Goal: Task Accomplishment & Management: Complete application form

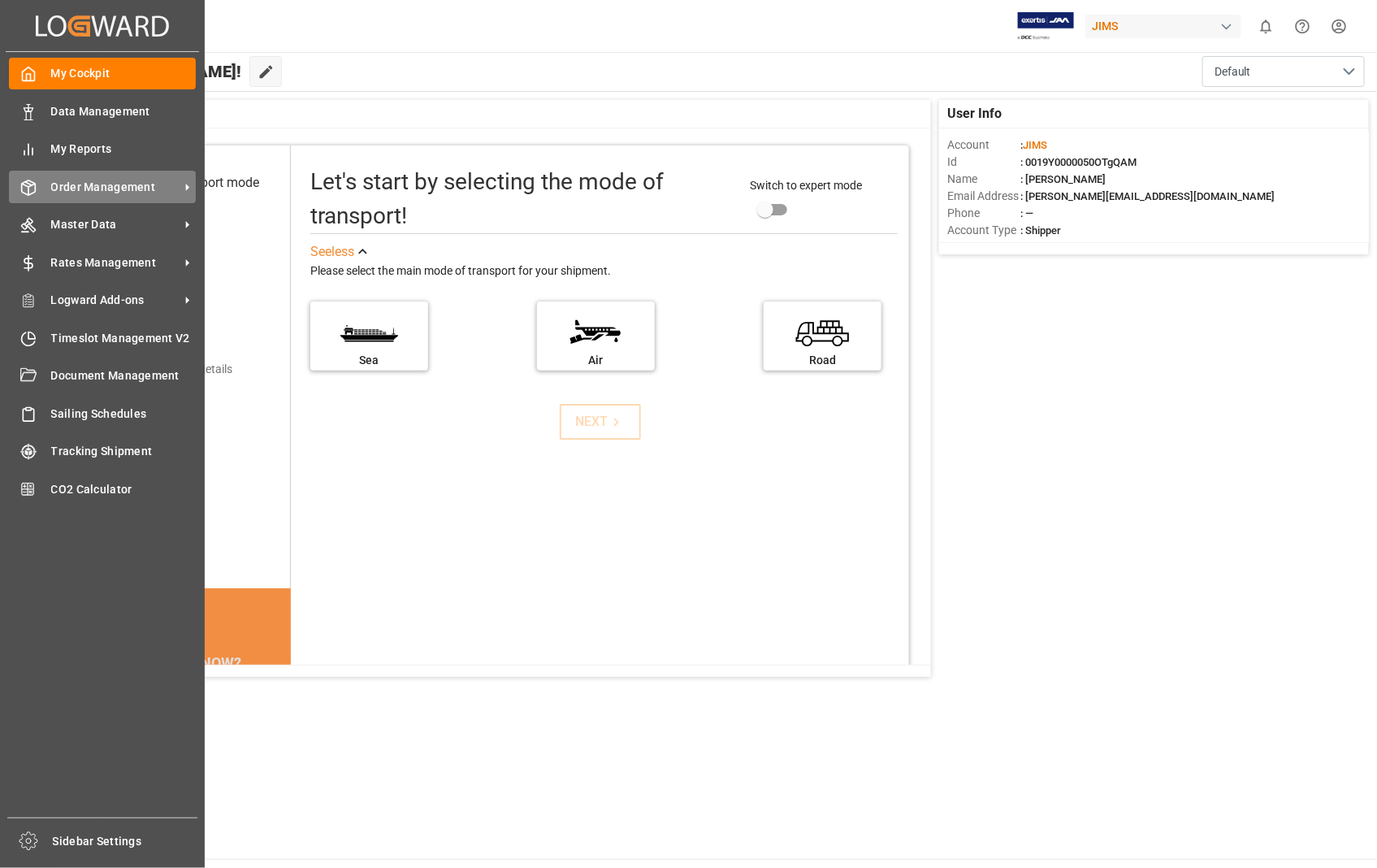
click at [111, 182] on span "Order Management" at bounding box center [116, 187] width 129 height 17
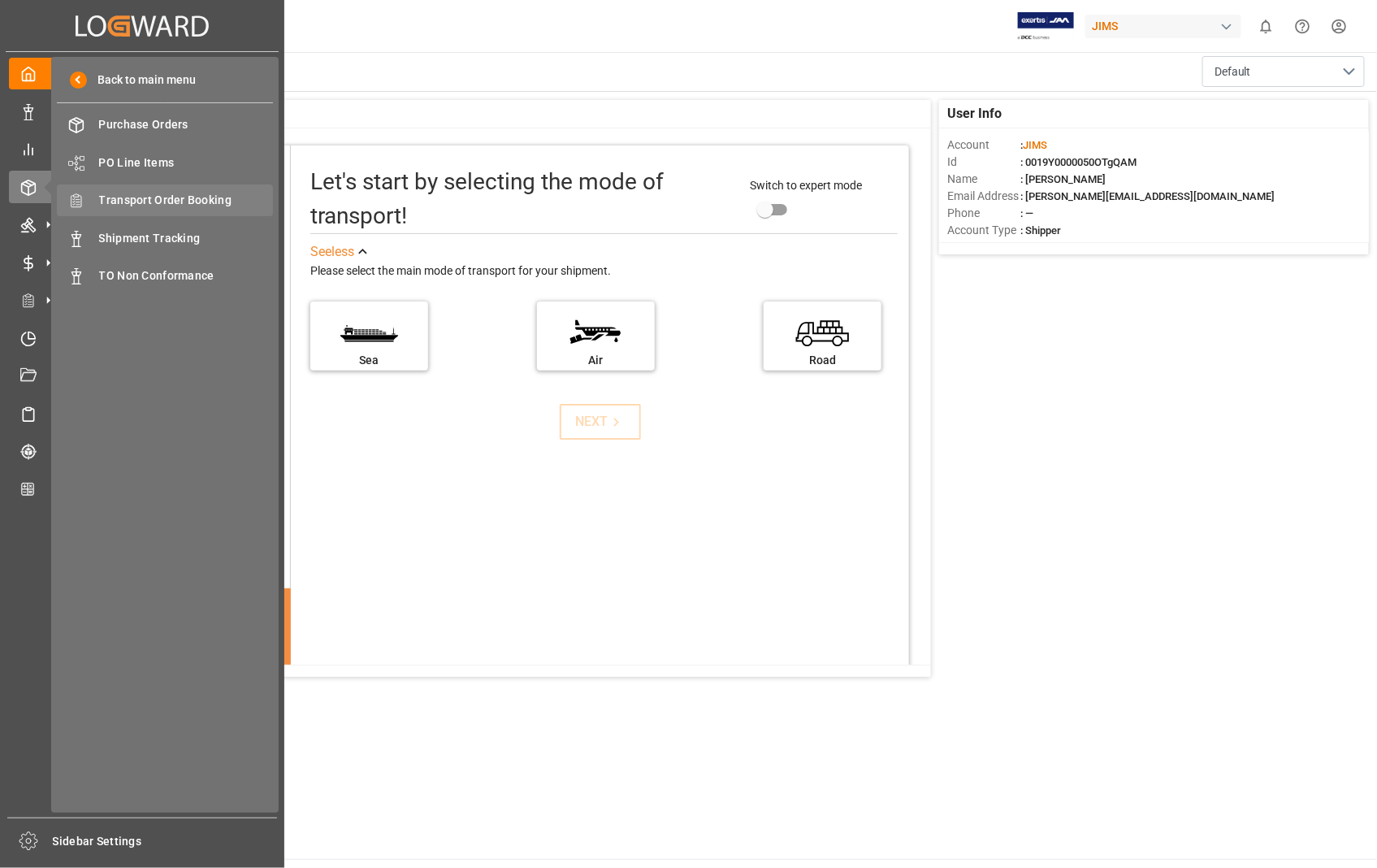
click at [207, 192] on span "Transport Order Booking" at bounding box center [186, 200] width 175 height 17
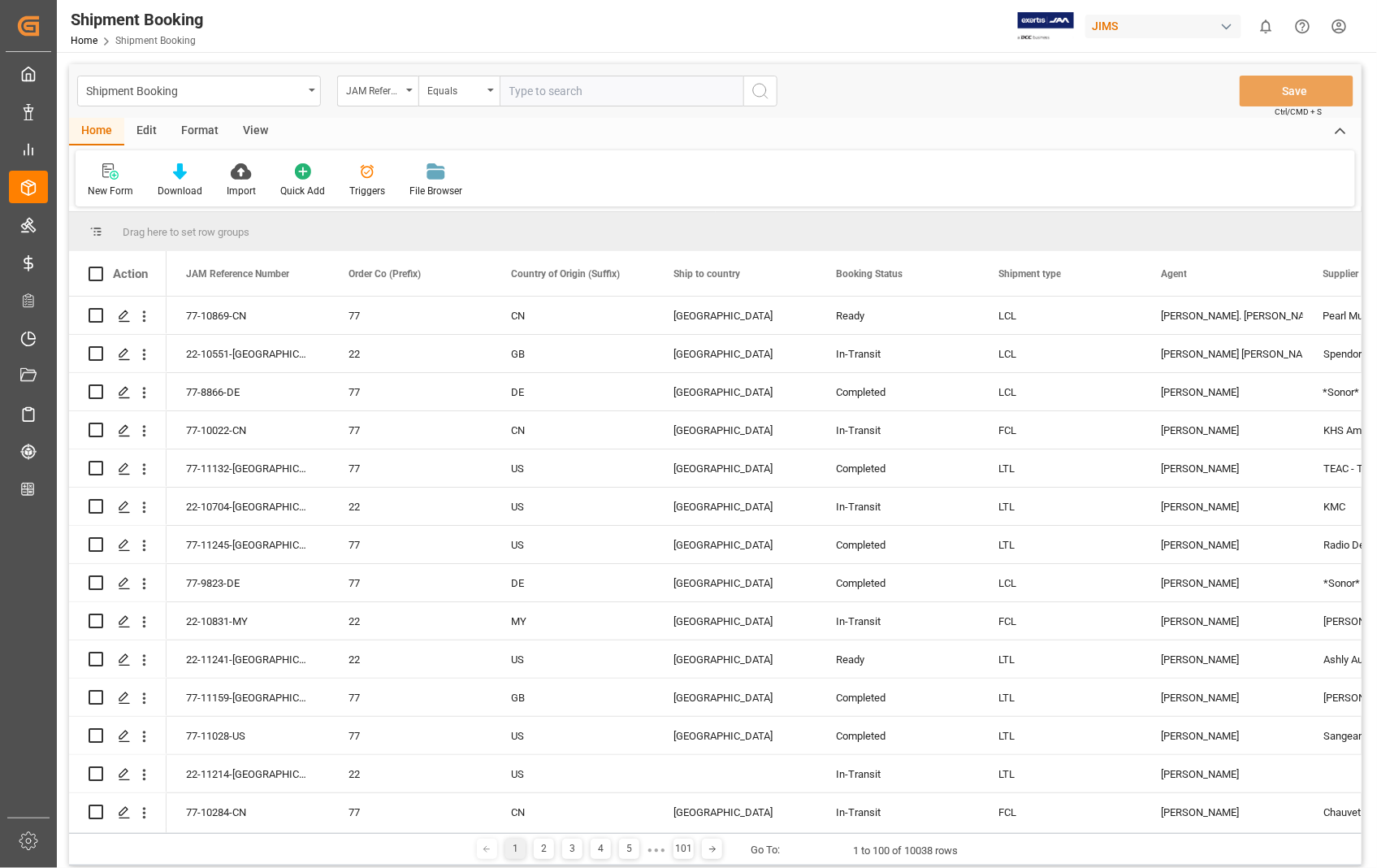
click at [658, 83] on input "text" at bounding box center [621, 91] width 244 height 31
type input "22-11103-US"
click at [761, 85] on icon "search button" at bounding box center [761, 92] width 20 height 20
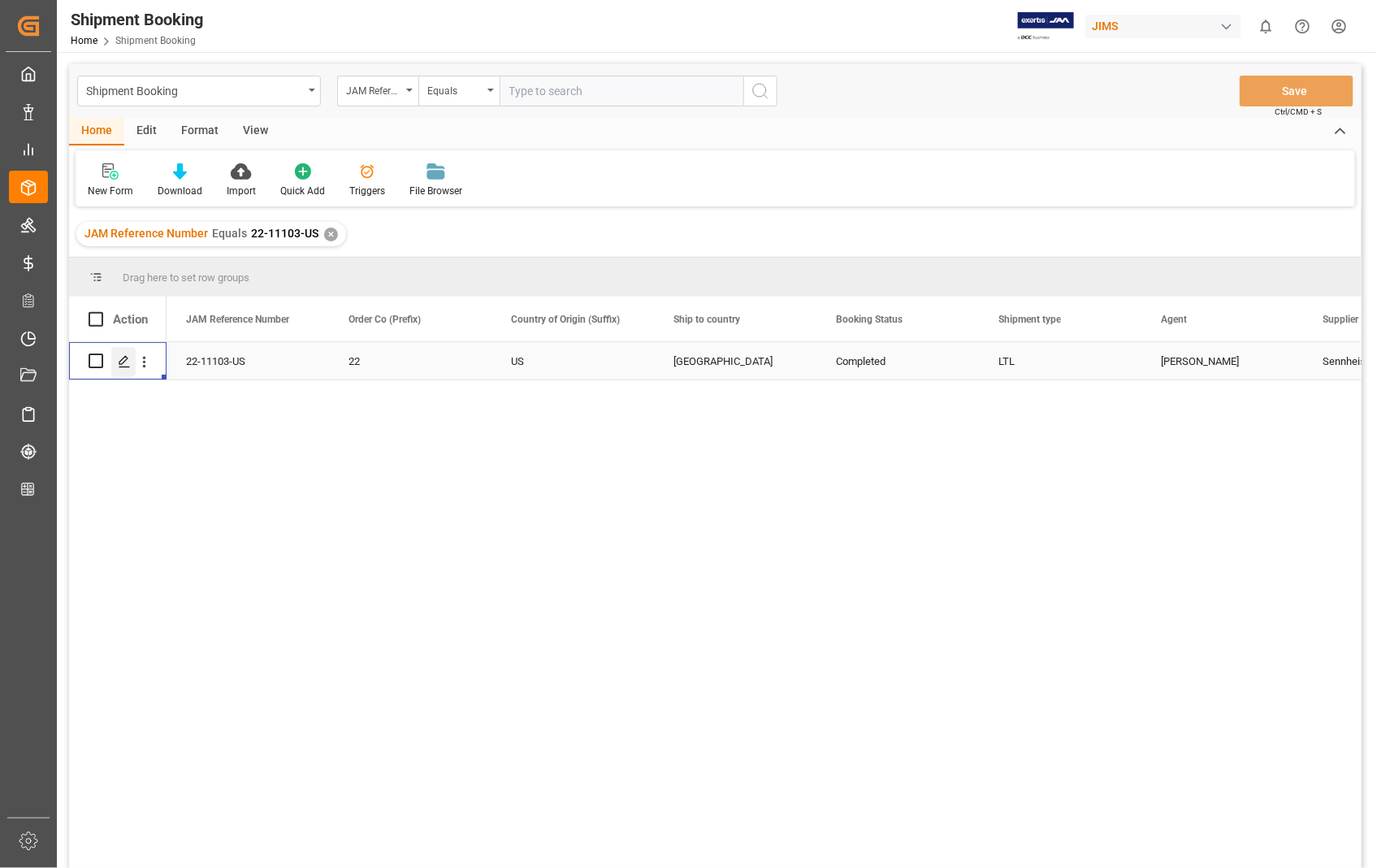
click at [122, 362] on polygon "Press SPACE to select this row." at bounding box center [123, 360] width 8 height 8
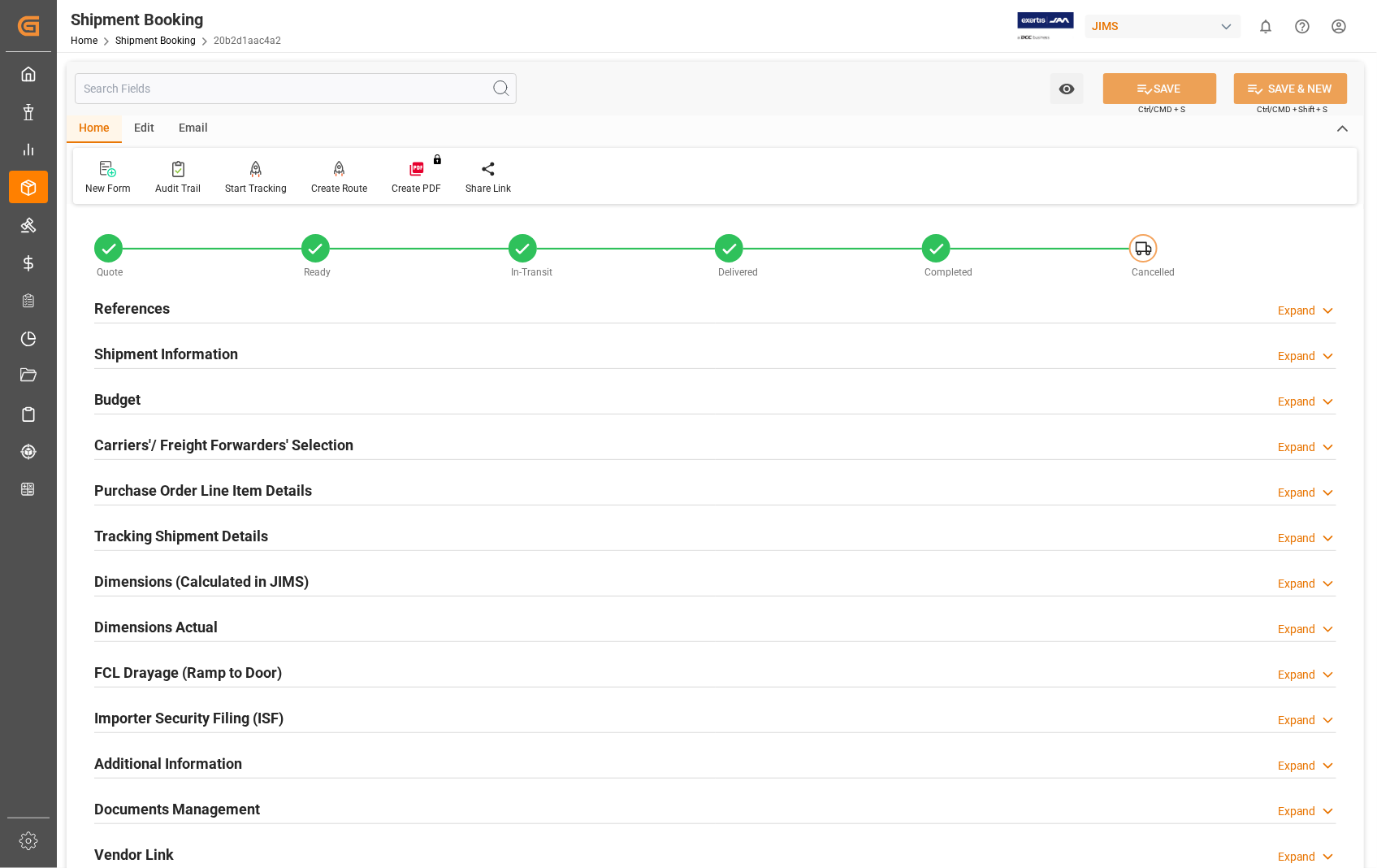
click at [207, 811] on h2 "Documents Management" at bounding box center [177, 809] width 166 height 22
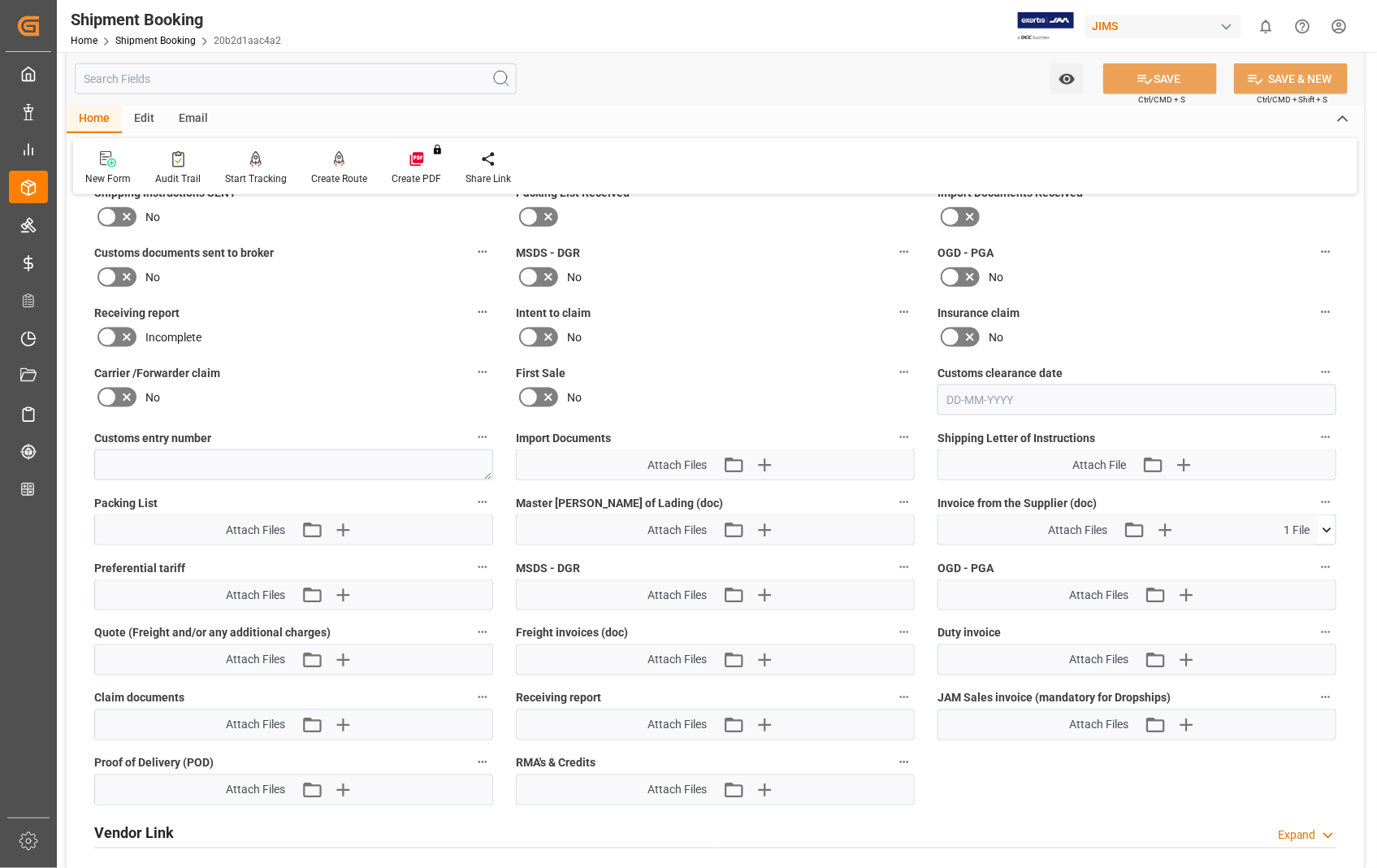
scroll to position [721, 0]
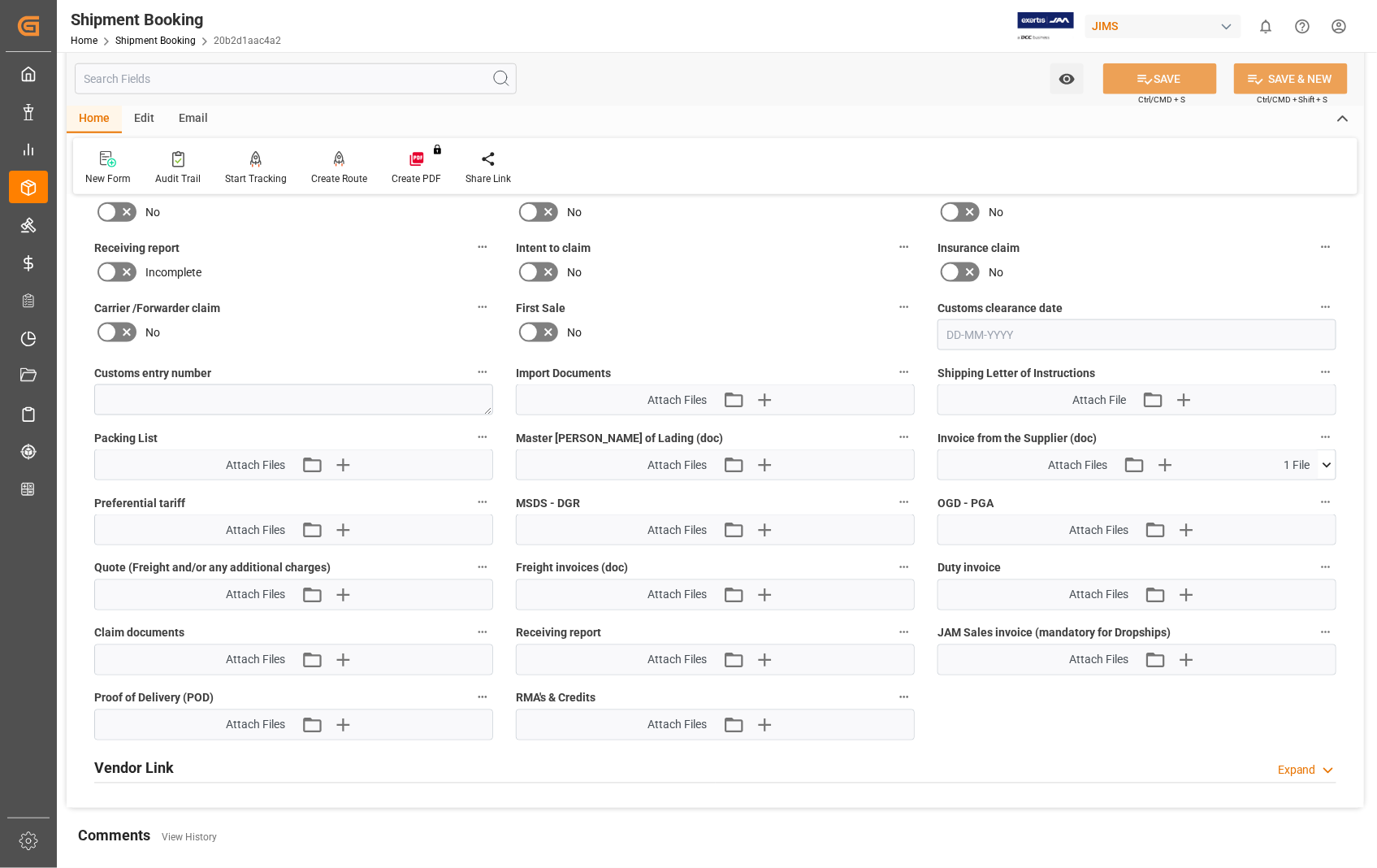
click at [1330, 462] on icon at bounding box center [1327, 464] width 9 height 5
click at [1320, 491] on icon at bounding box center [1318, 496] width 15 height 11
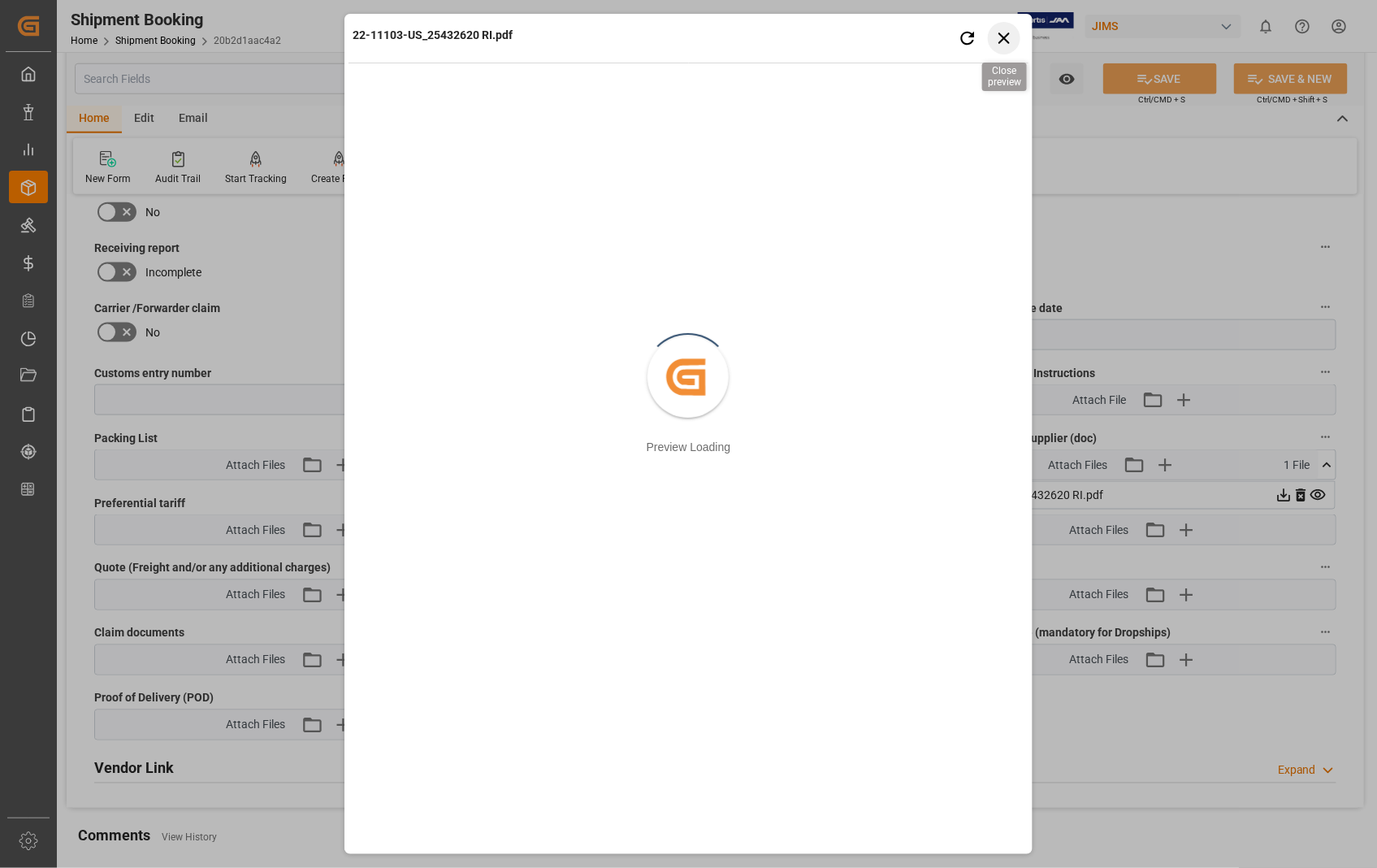
click at [1003, 42] on icon "button" at bounding box center [1005, 37] width 20 height 20
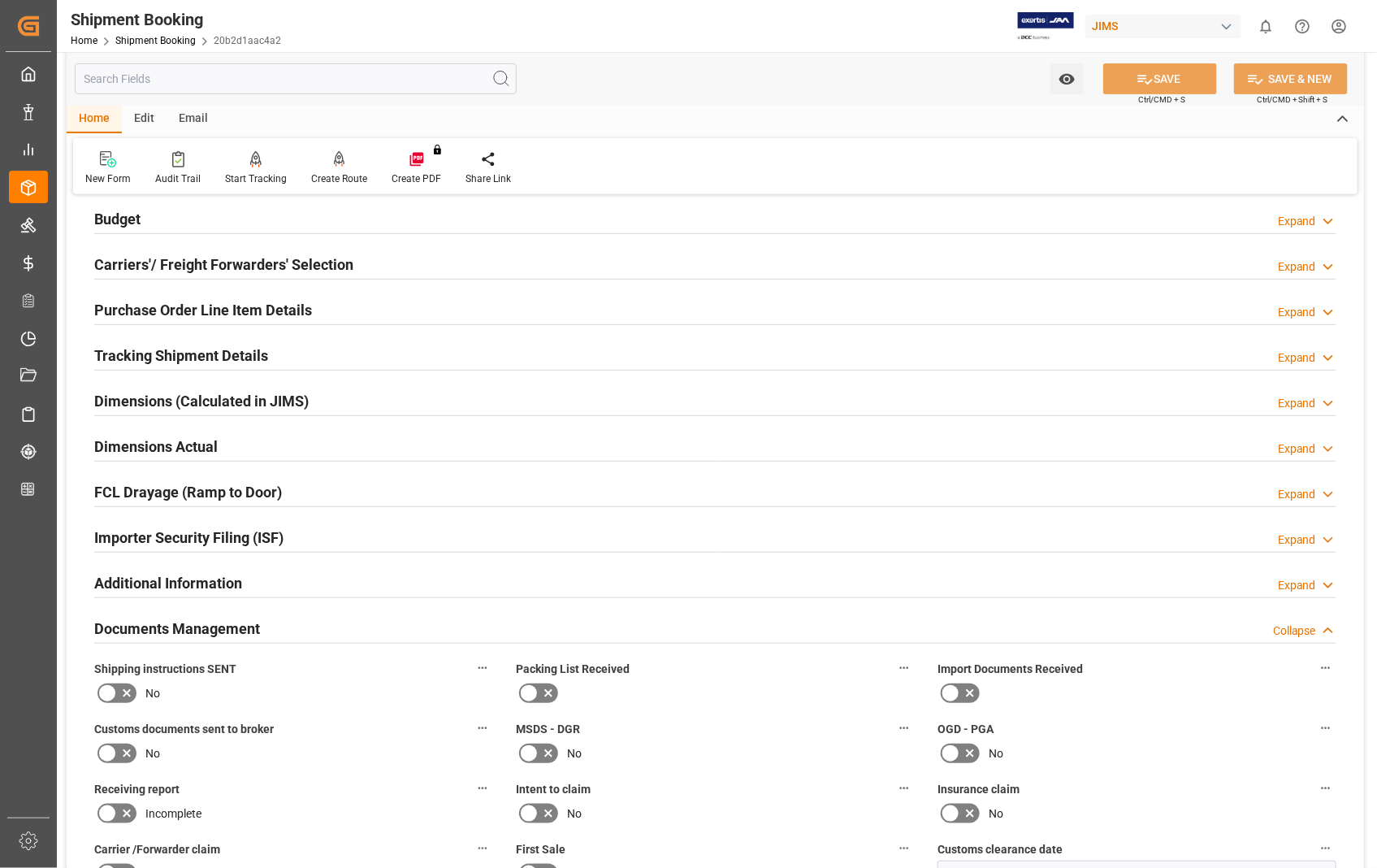
scroll to position [0, 0]
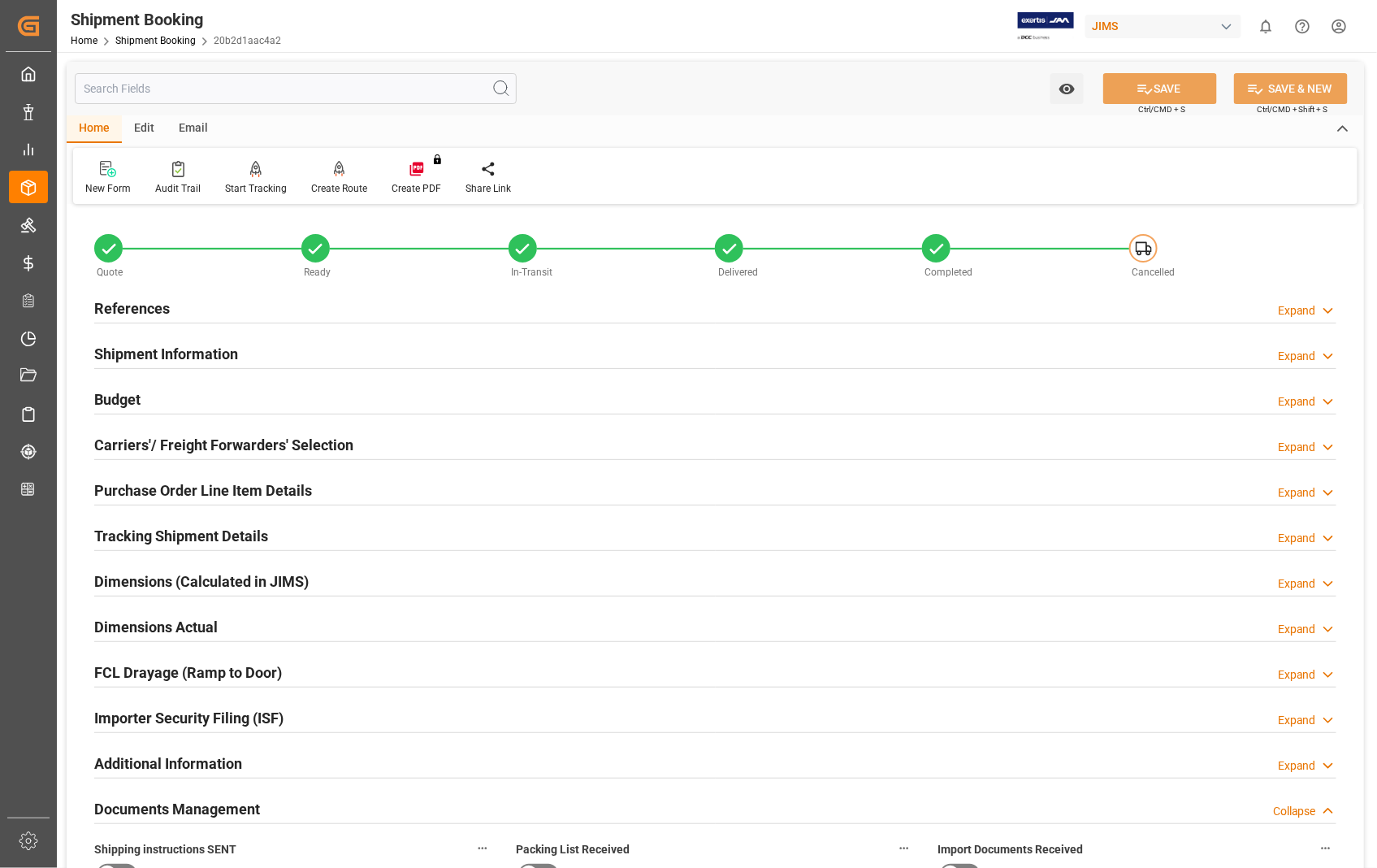
click at [130, 311] on h2 "References" at bounding box center [131, 308] width 75 height 22
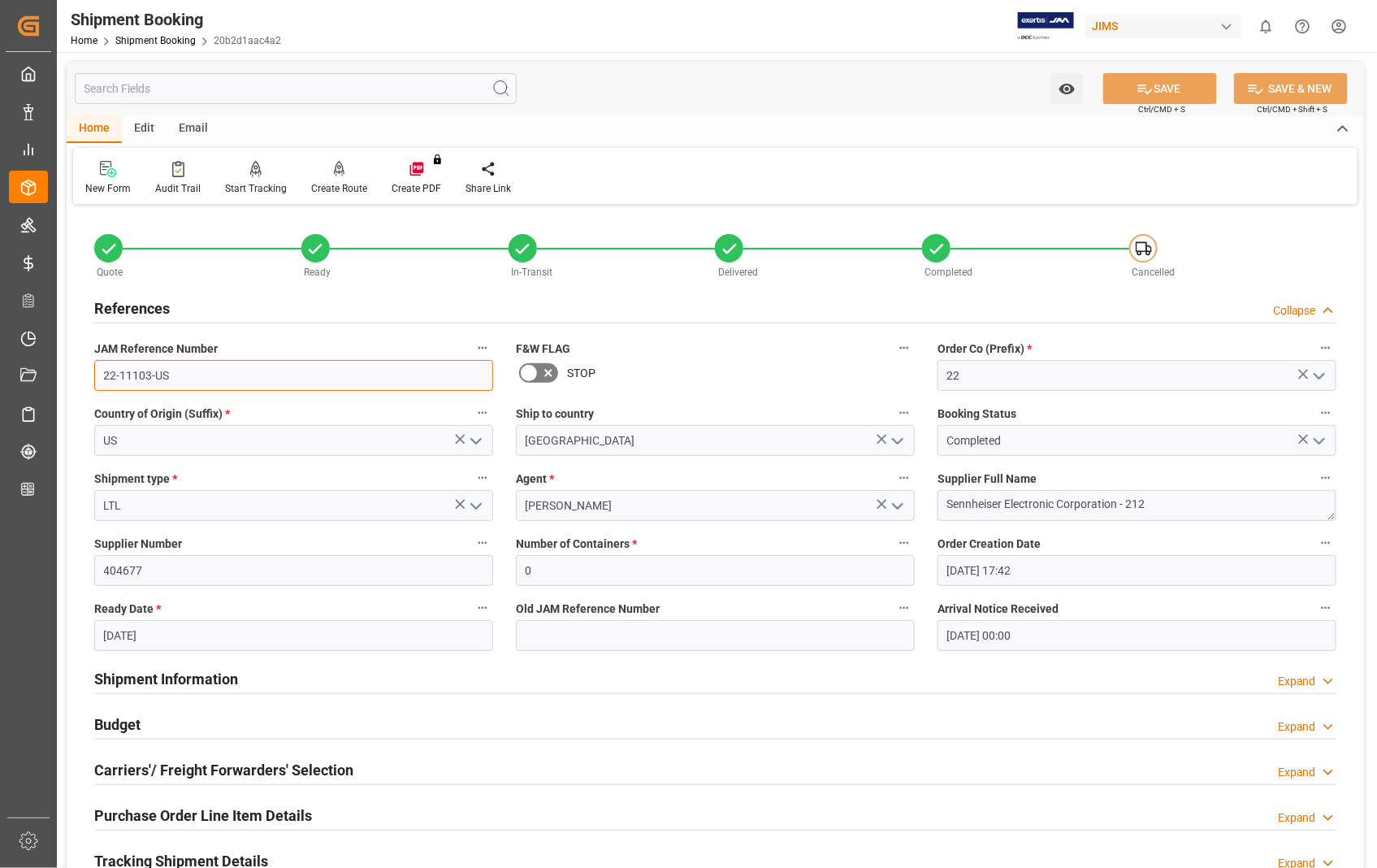
drag, startPoint x: 177, startPoint y: 378, endPoint x: 100, endPoint y: 374, distance: 77.1
click at [100, 374] on input "22-11103-US" at bounding box center [294, 375] width 399 height 31
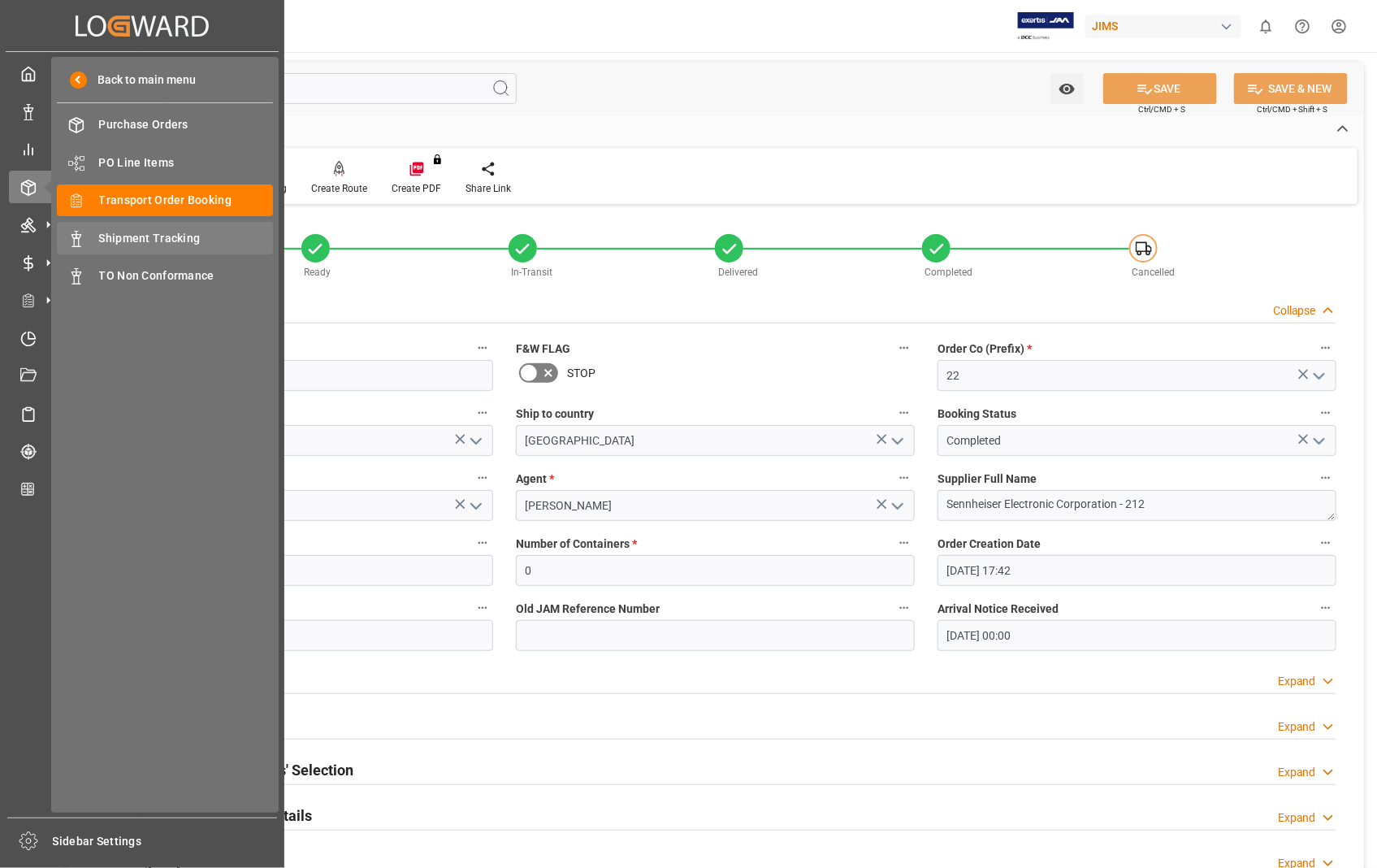
click at [164, 242] on span "Shipment Tracking" at bounding box center [186, 238] width 175 height 17
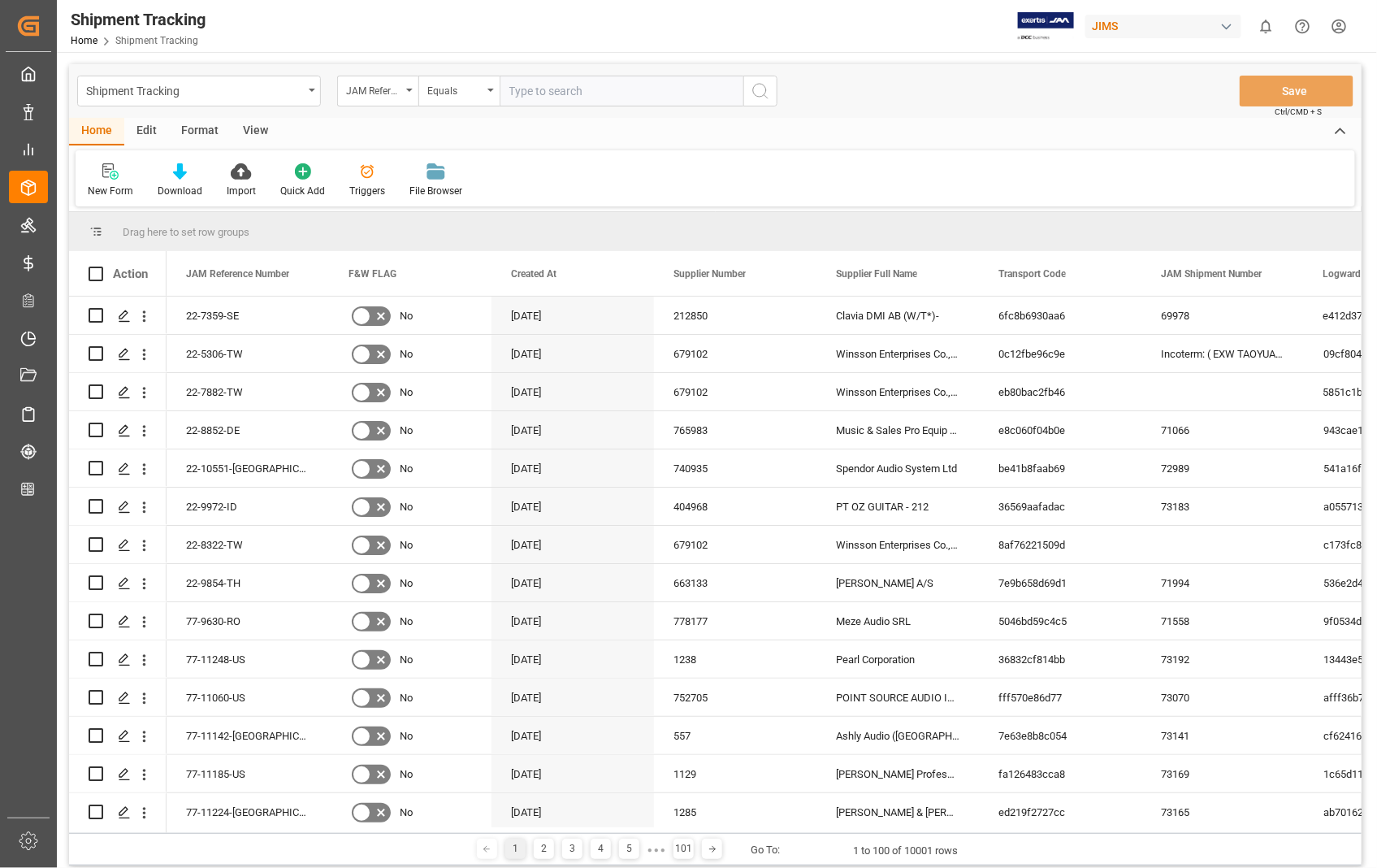
click at [587, 88] on input "text" at bounding box center [621, 91] width 244 height 31
type input "22-11103-US"
click at [770, 95] on button "search button" at bounding box center [761, 91] width 34 height 31
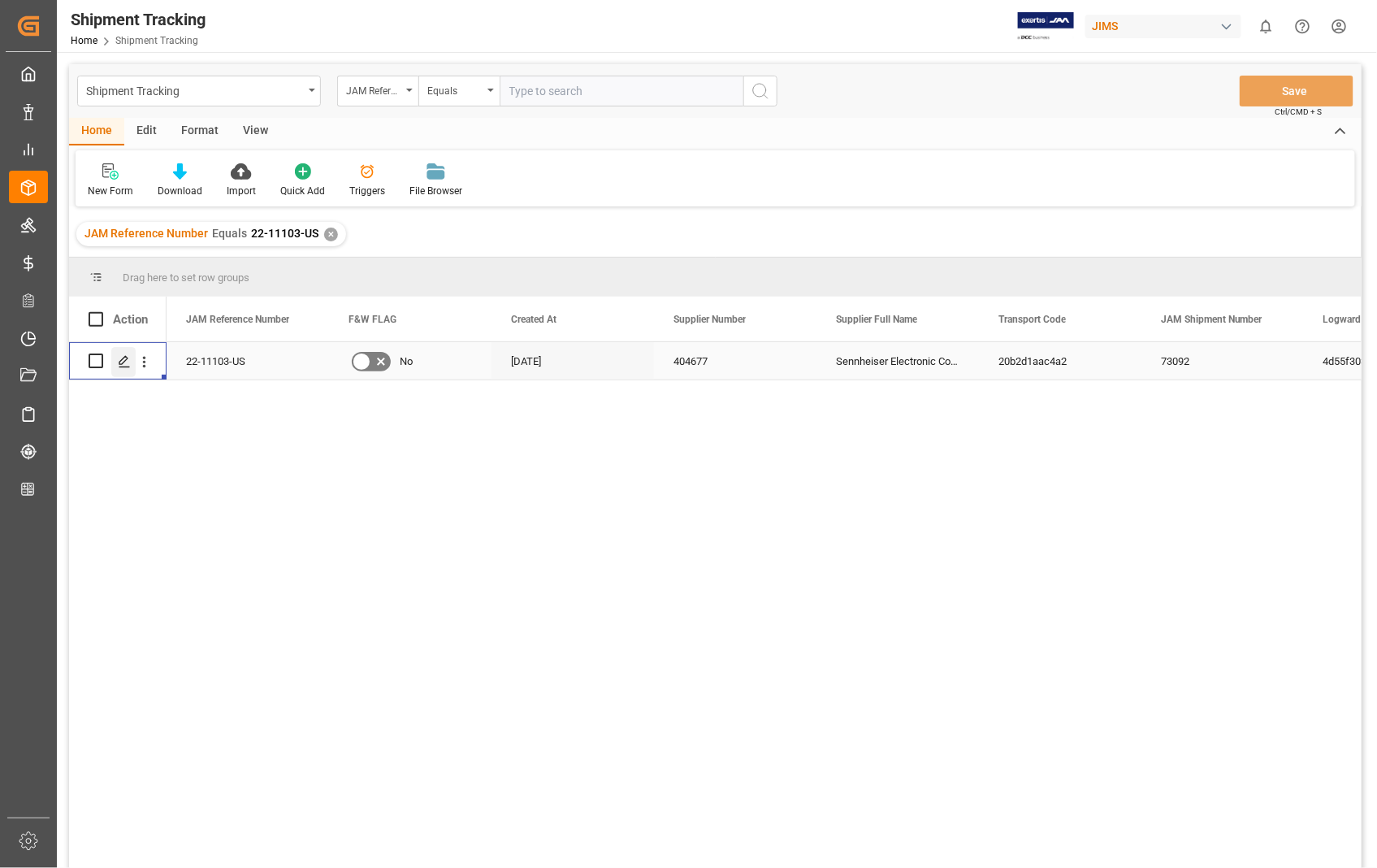
click at [116, 364] on div "Press SPACE to select this row." at bounding box center [123, 362] width 24 height 30
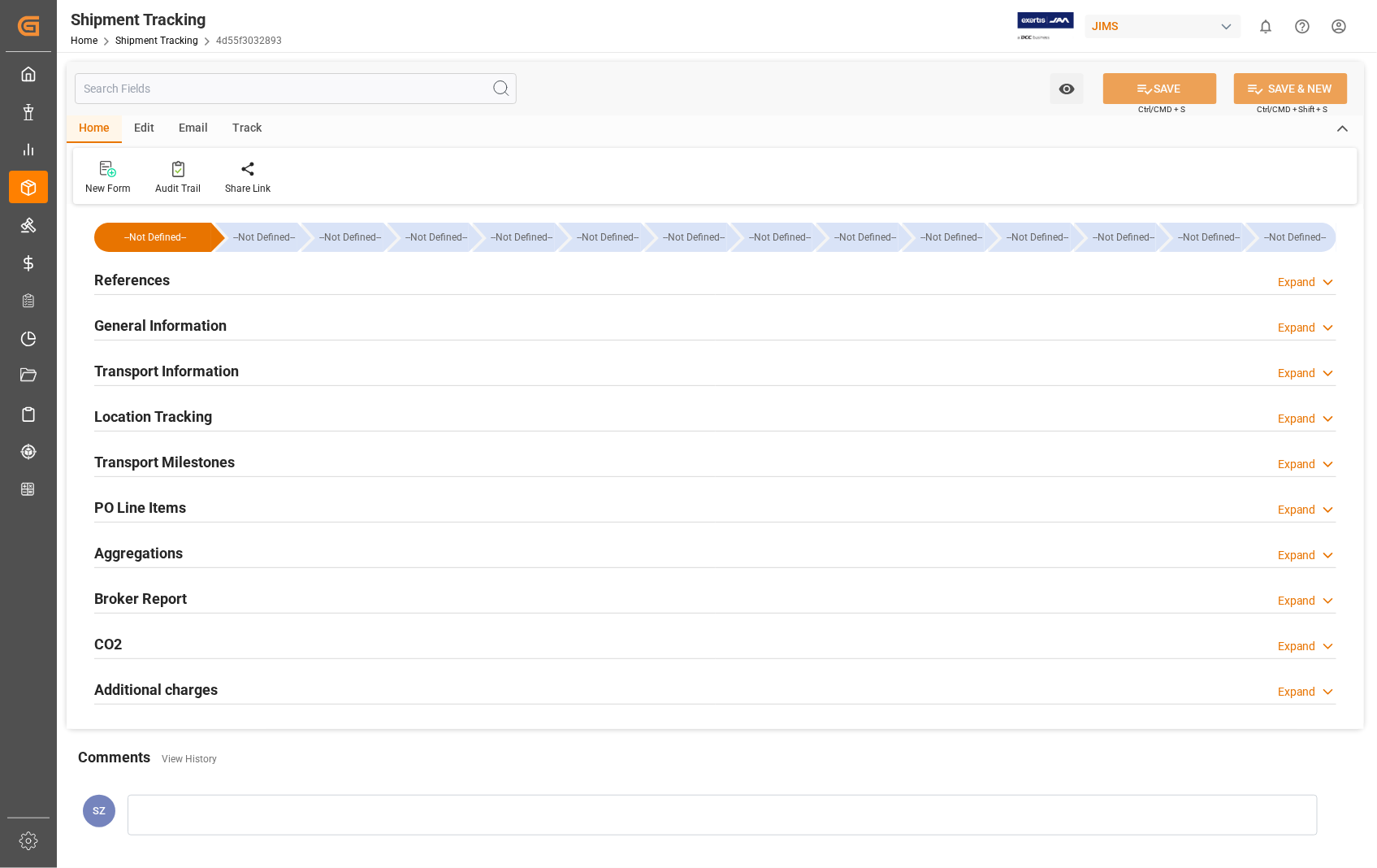
click at [205, 467] on h2 "Transport Milestones" at bounding box center [164, 462] width 140 height 22
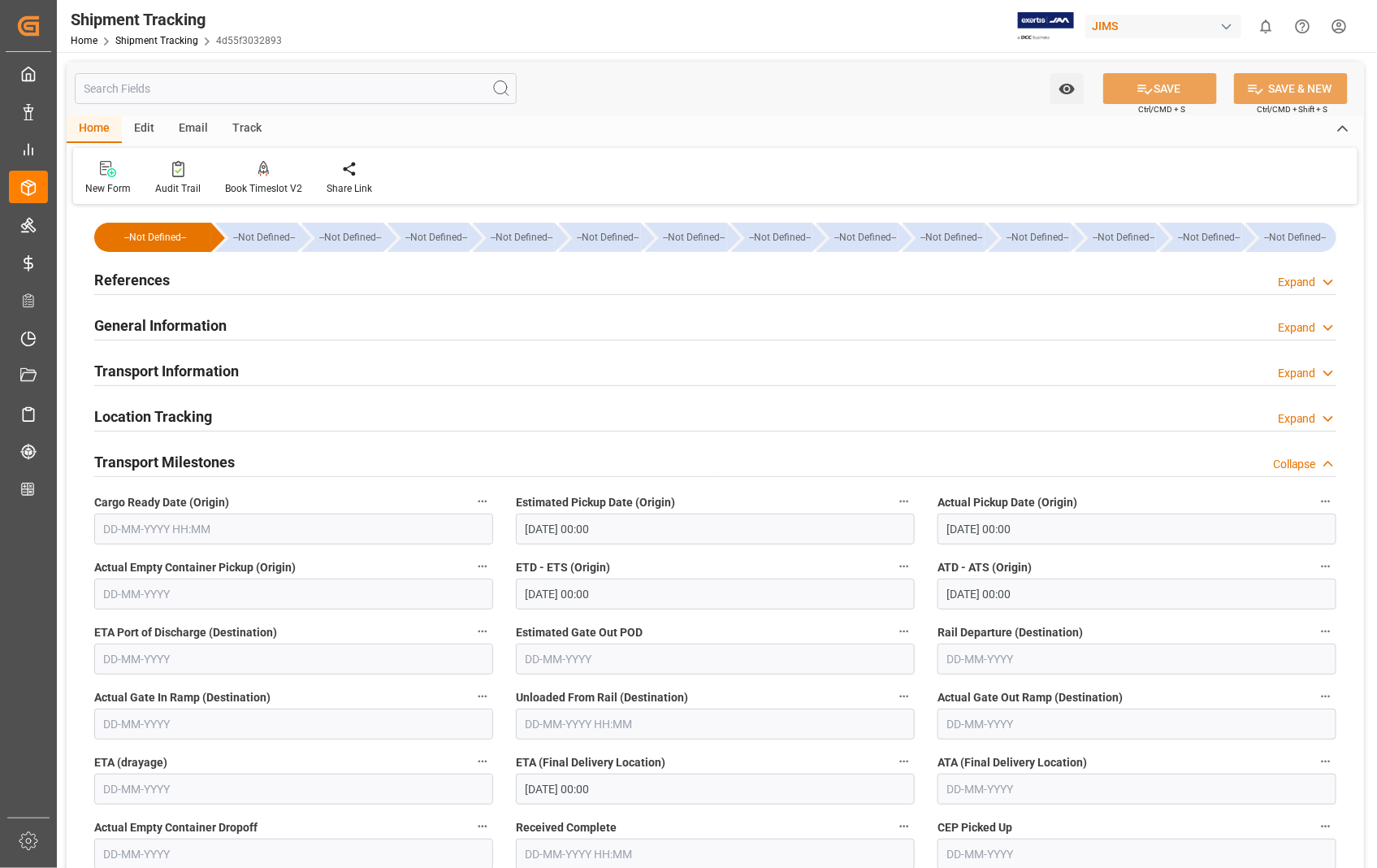
click at [195, 455] on h2 "Transport Milestones" at bounding box center [164, 462] width 140 height 22
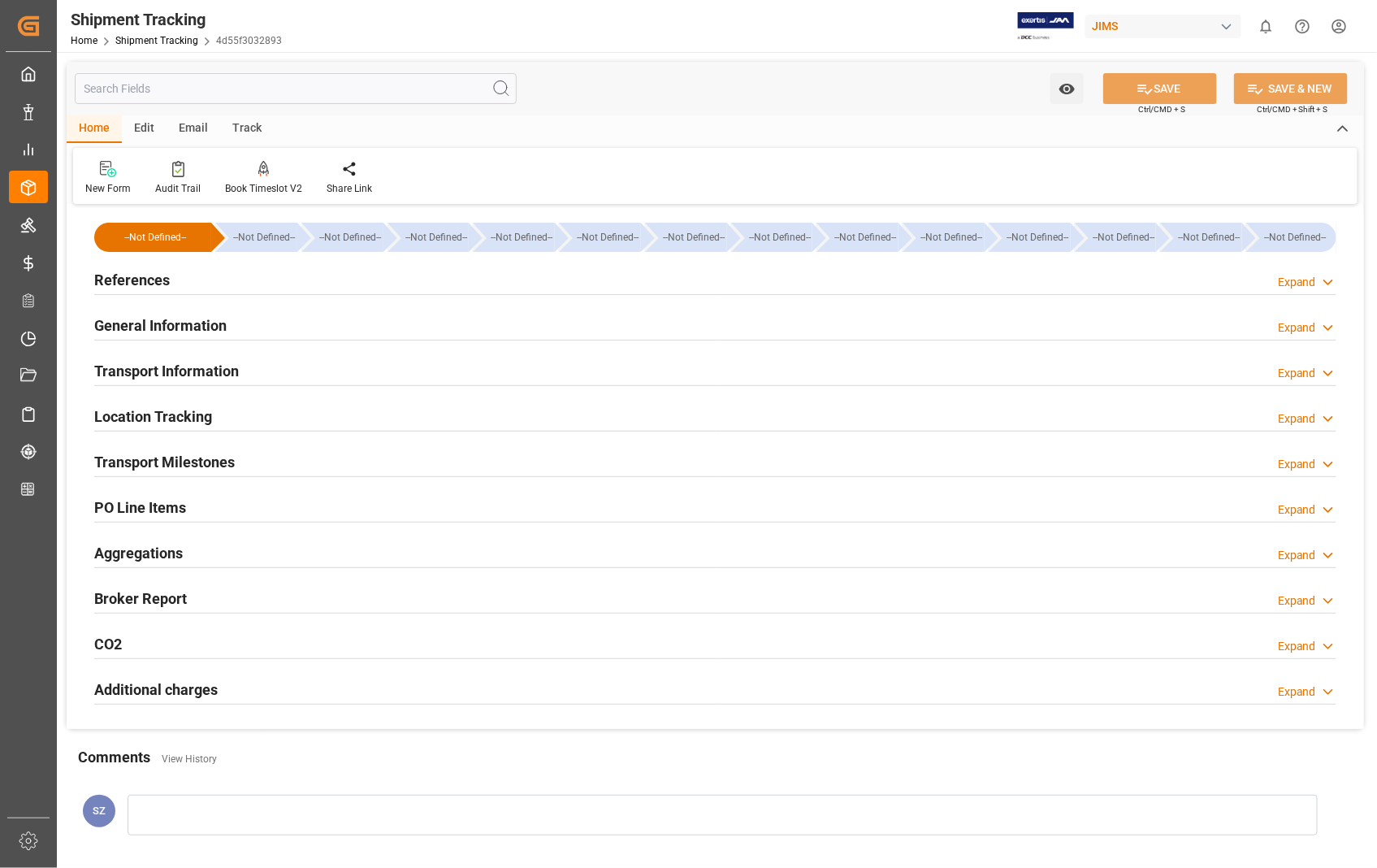
click at [201, 374] on h2 "Transport Information" at bounding box center [167, 371] width 145 height 22
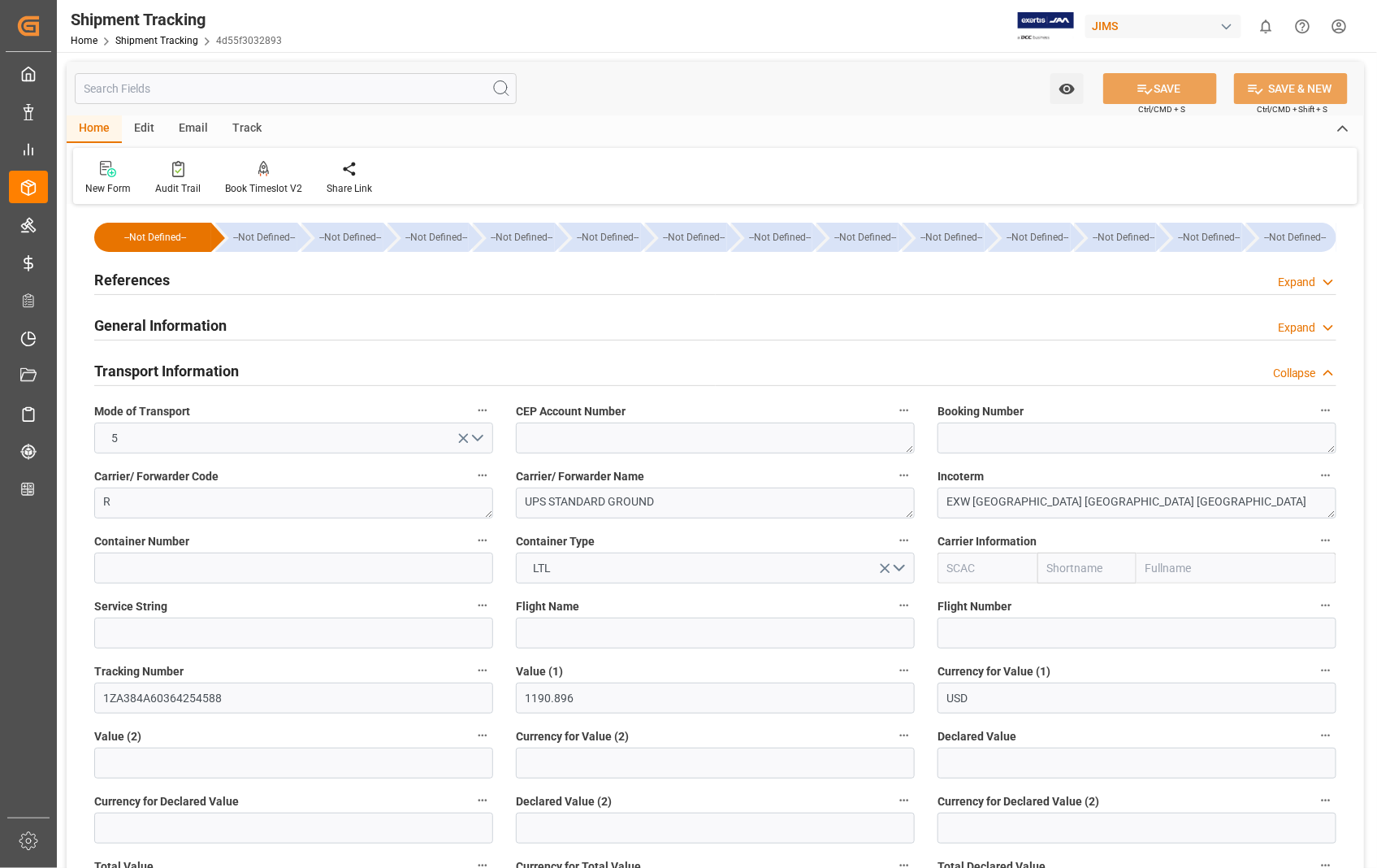
click at [201, 374] on h2 "Transport Information" at bounding box center [167, 371] width 145 height 22
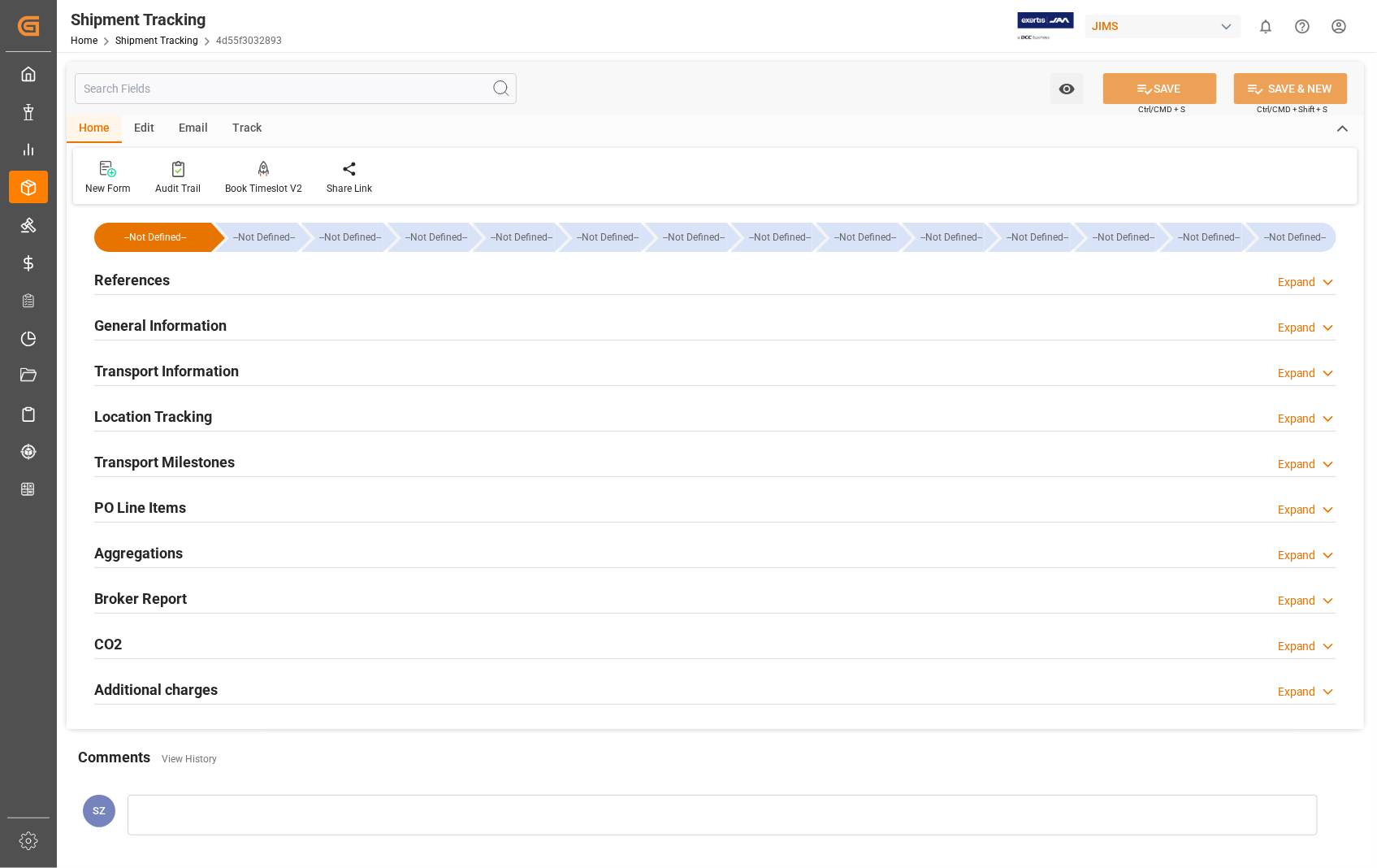
click at [205, 368] on h2 "Transport Information" at bounding box center [167, 371] width 145 height 22
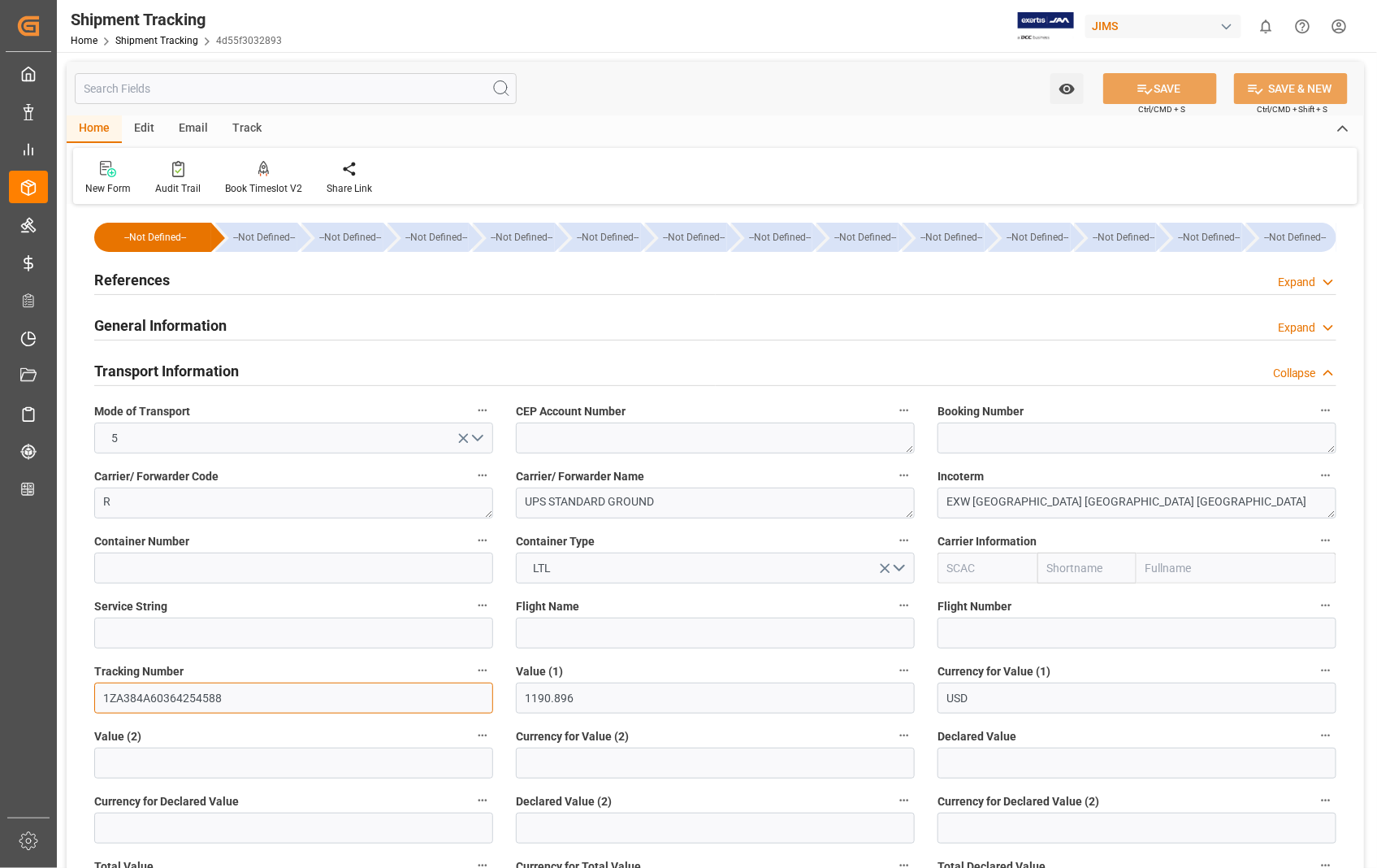
drag, startPoint x: 225, startPoint y: 699, endPoint x: 101, endPoint y: 697, distance: 124.0
click at [101, 697] on input "1ZA384A60364254588" at bounding box center [294, 698] width 399 height 31
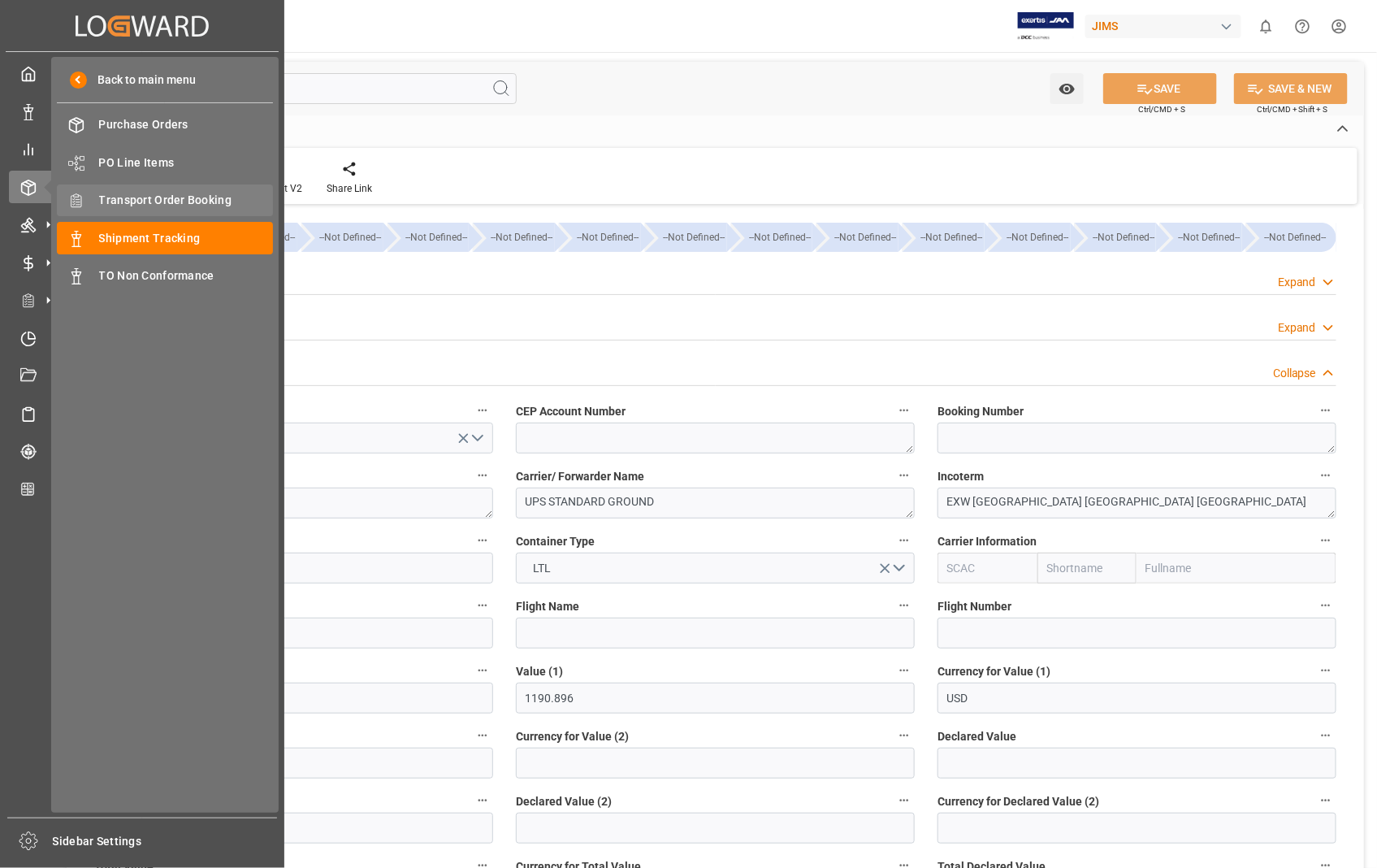
click at [166, 193] on span "Transport Order Booking" at bounding box center [186, 200] width 175 height 17
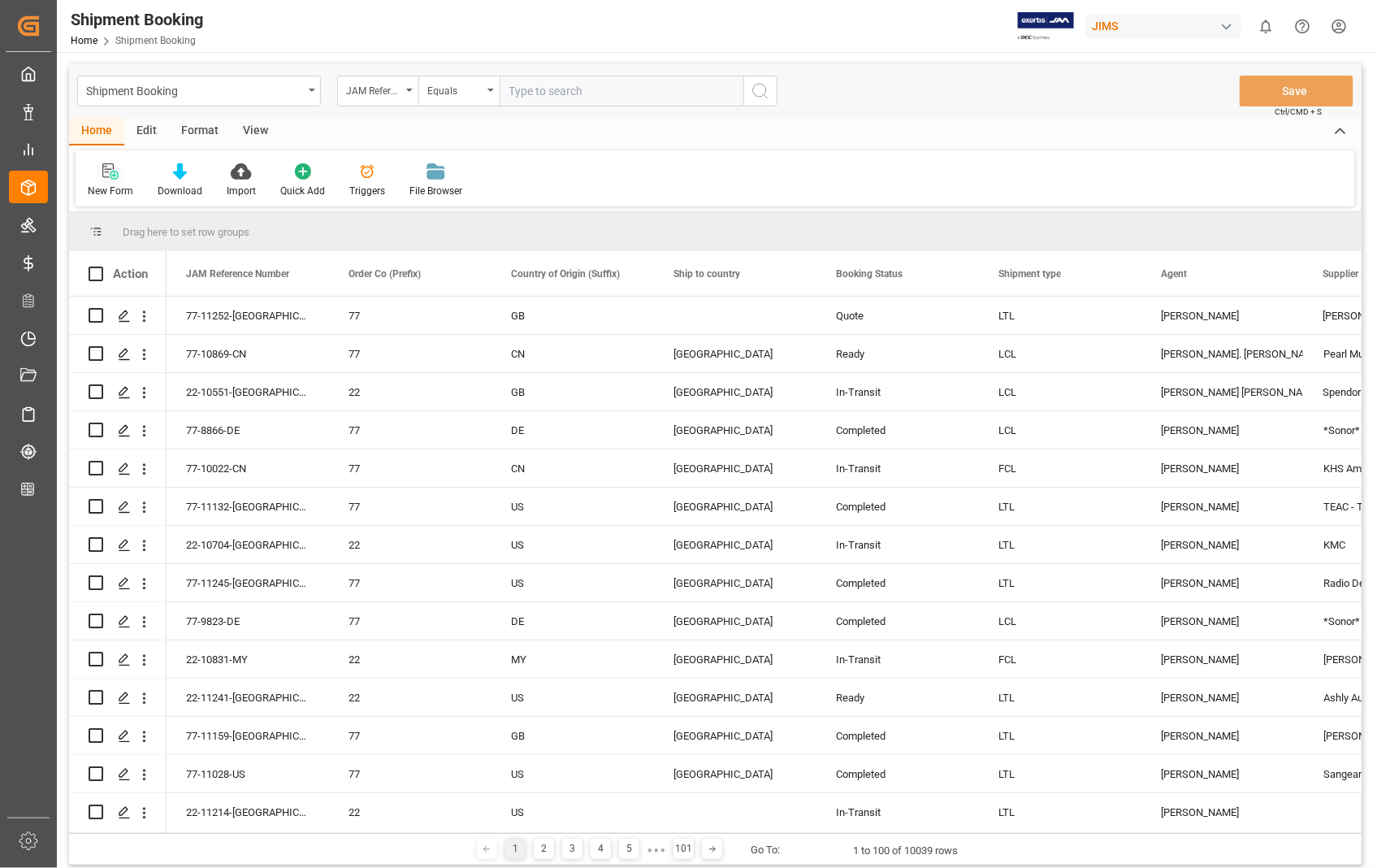
click at [106, 170] on icon at bounding box center [111, 171] width 16 height 16
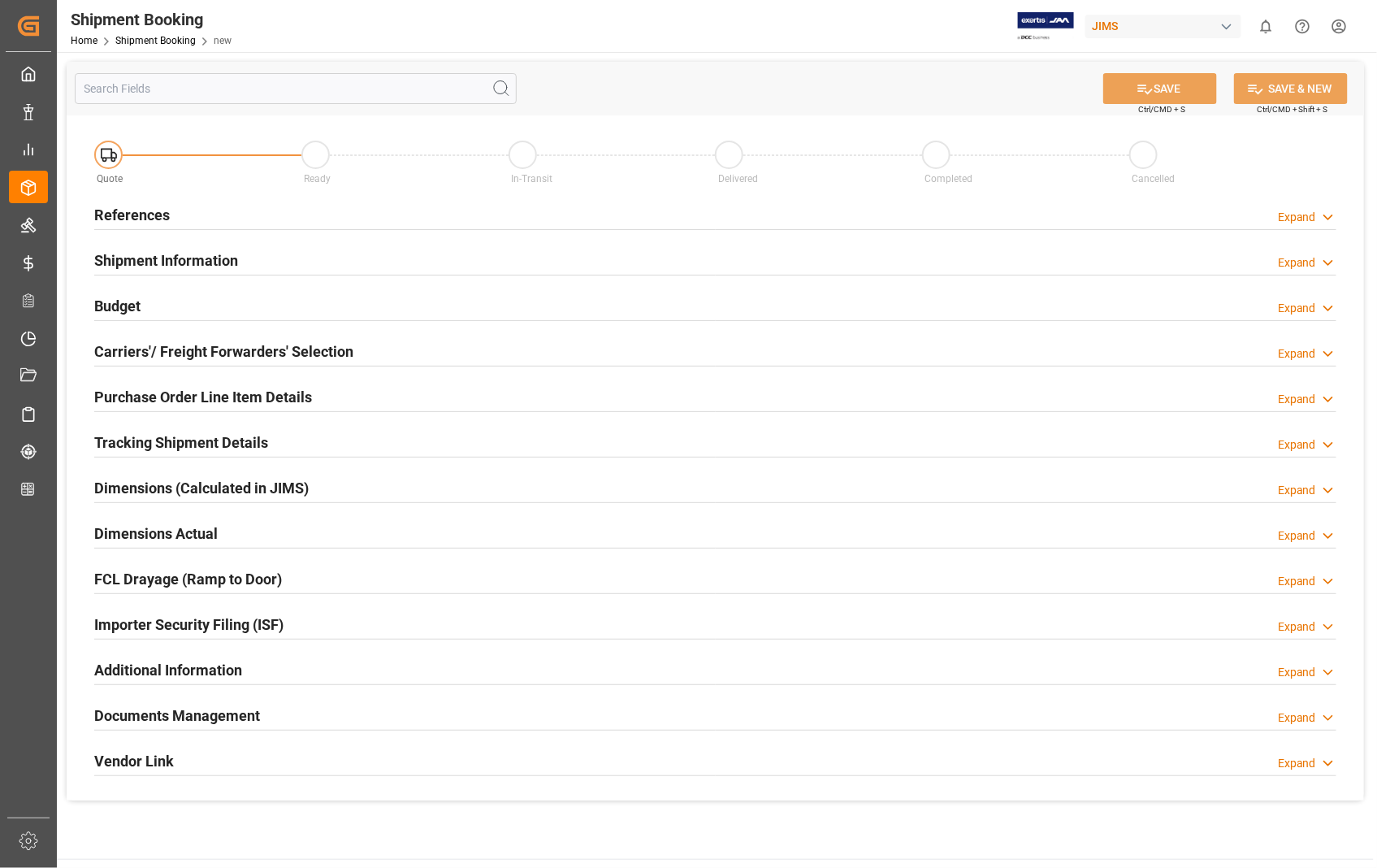
click at [151, 219] on h2 "References" at bounding box center [131, 215] width 75 height 22
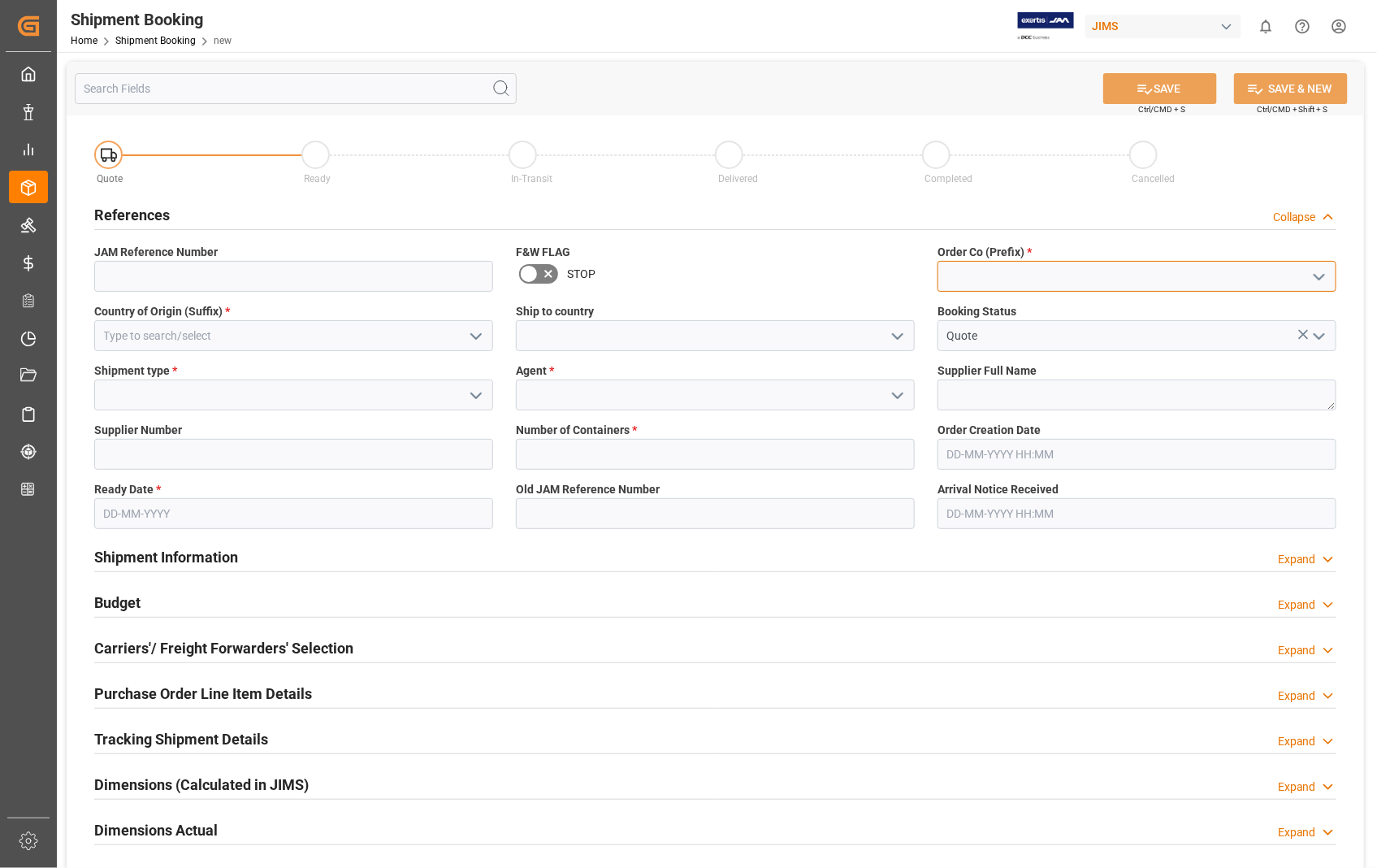
click at [996, 285] on input at bounding box center [1137, 276] width 399 height 31
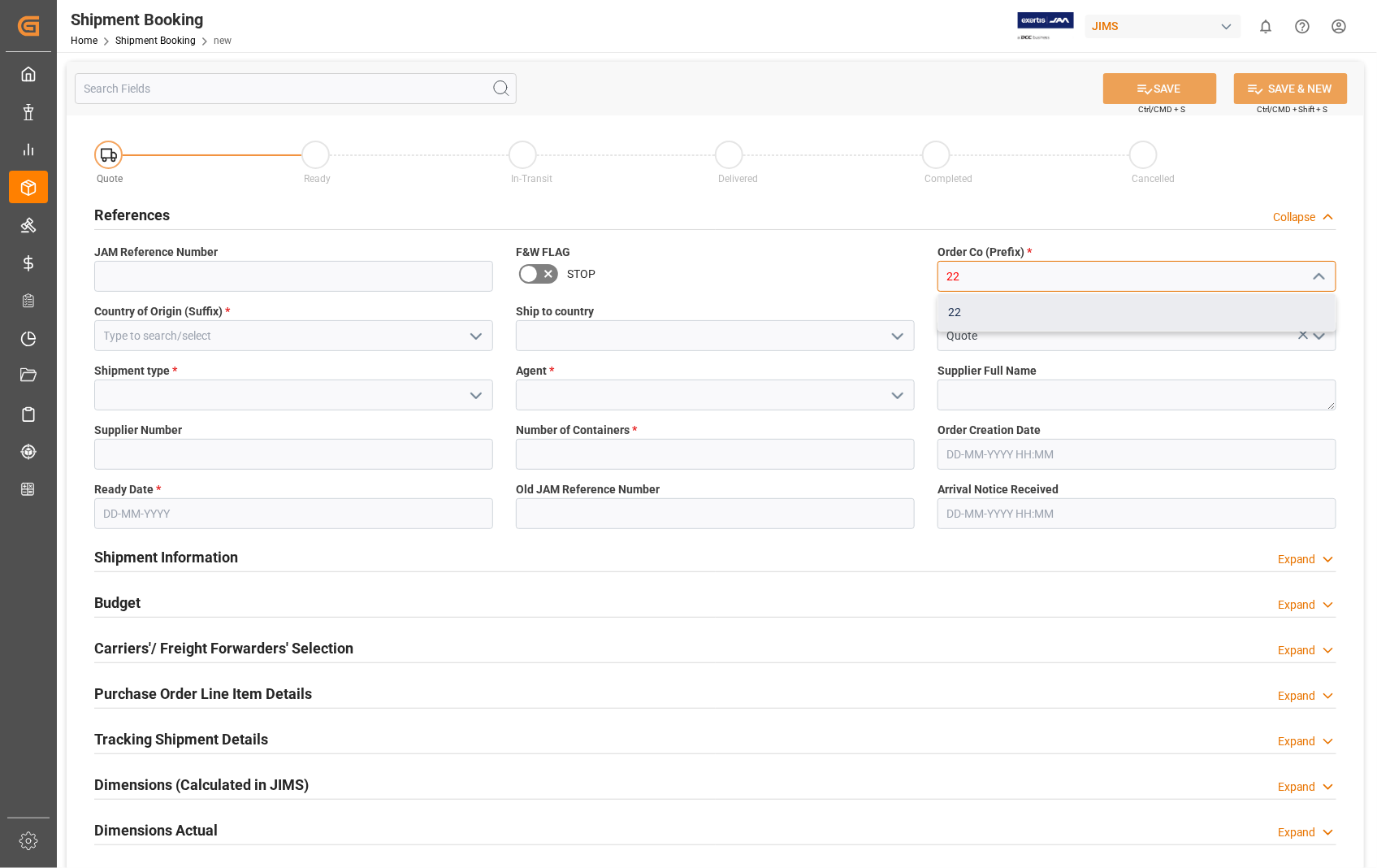
click at [958, 309] on div "22" at bounding box center [1137, 313] width 398 height 36
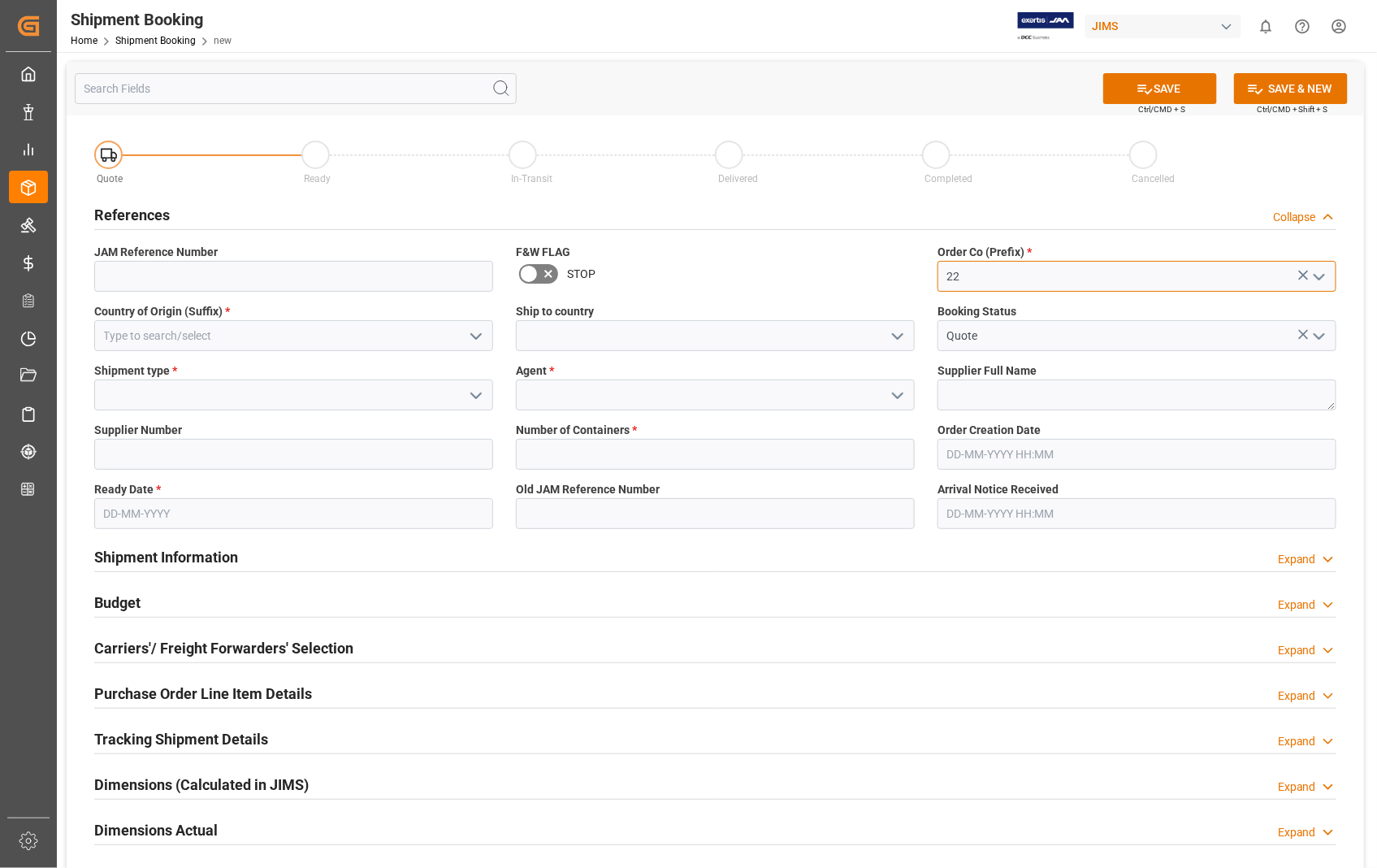
type input "22"
click at [217, 338] on input at bounding box center [294, 335] width 399 height 31
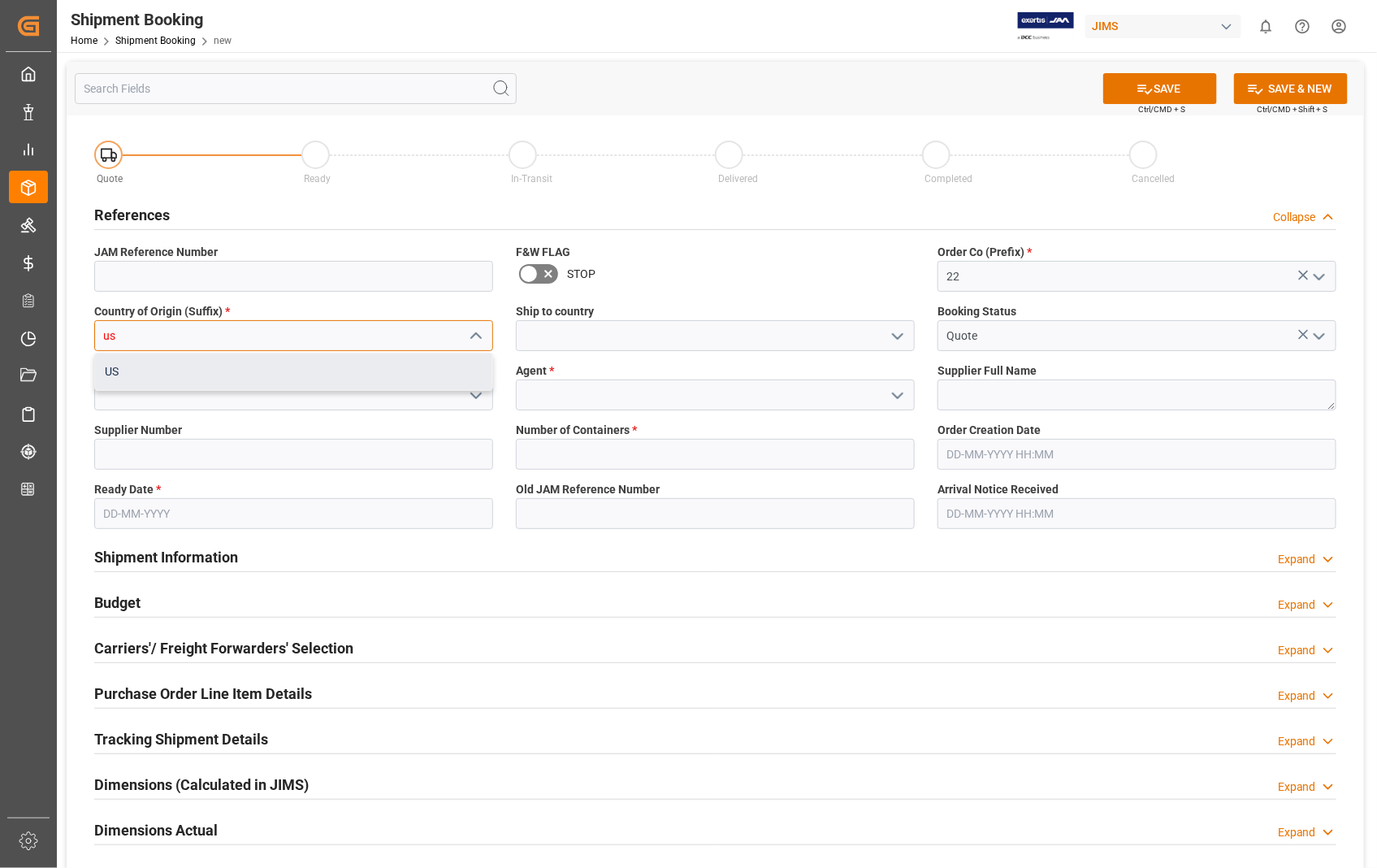
click at [163, 368] on div "US" at bounding box center [294, 371] width 398 height 36
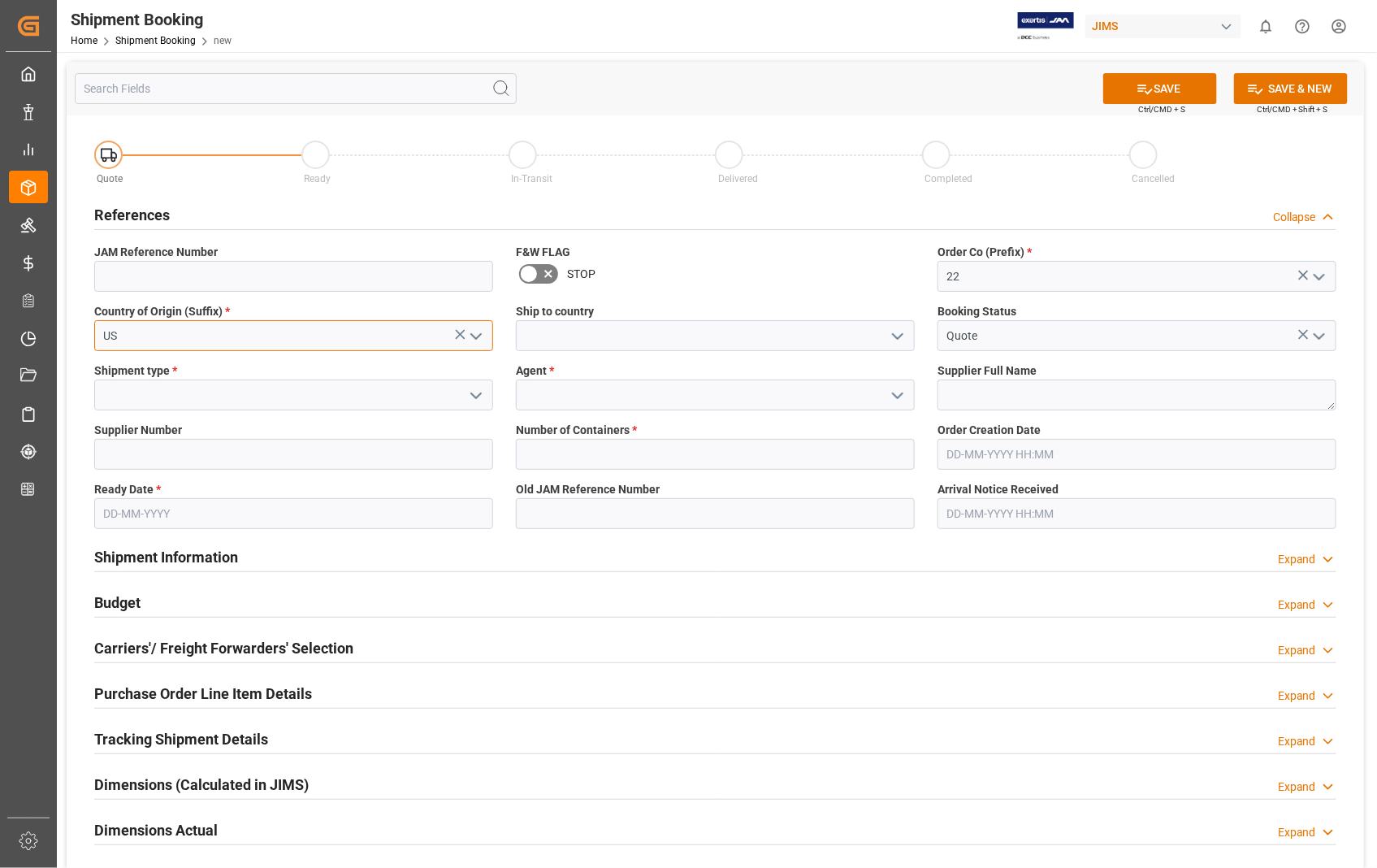
type input "US"
click at [611, 338] on input at bounding box center [715, 335] width 399 height 31
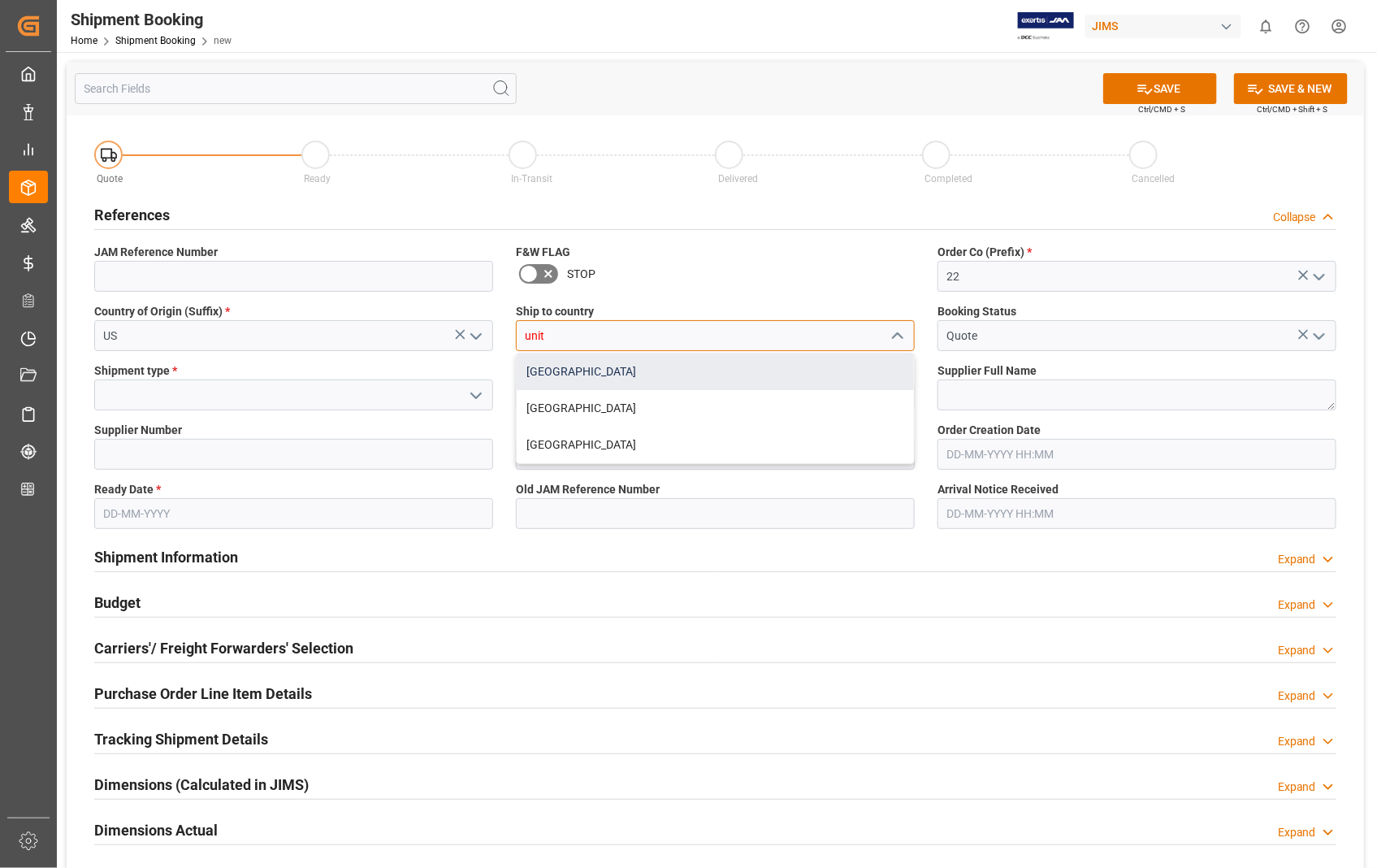
click at [596, 368] on div "[GEOGRAPHIC_DATA]" at bounding box center [715, 371] width 398 height 36
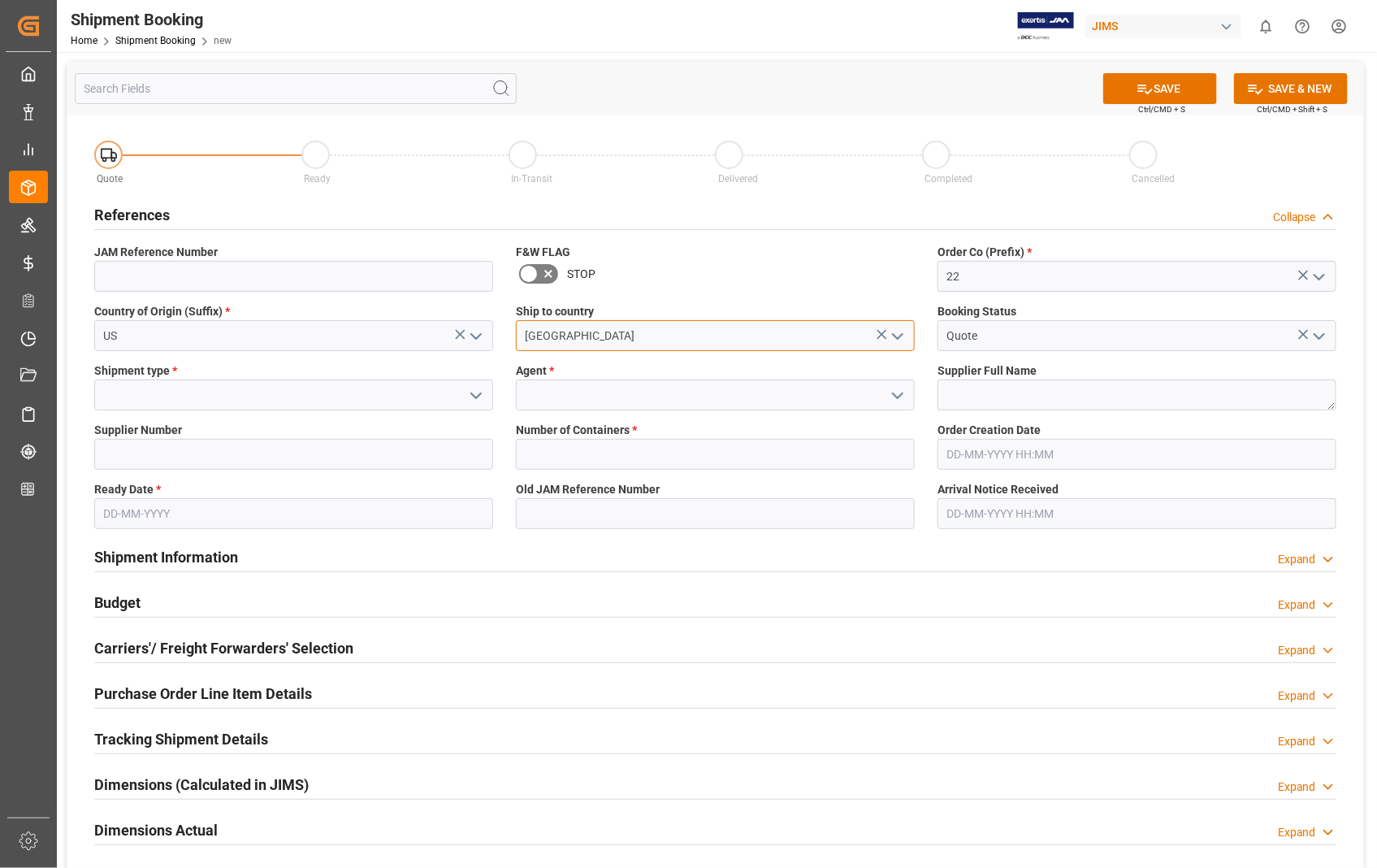
type input "[GEOGRAPHIC_DATA]"
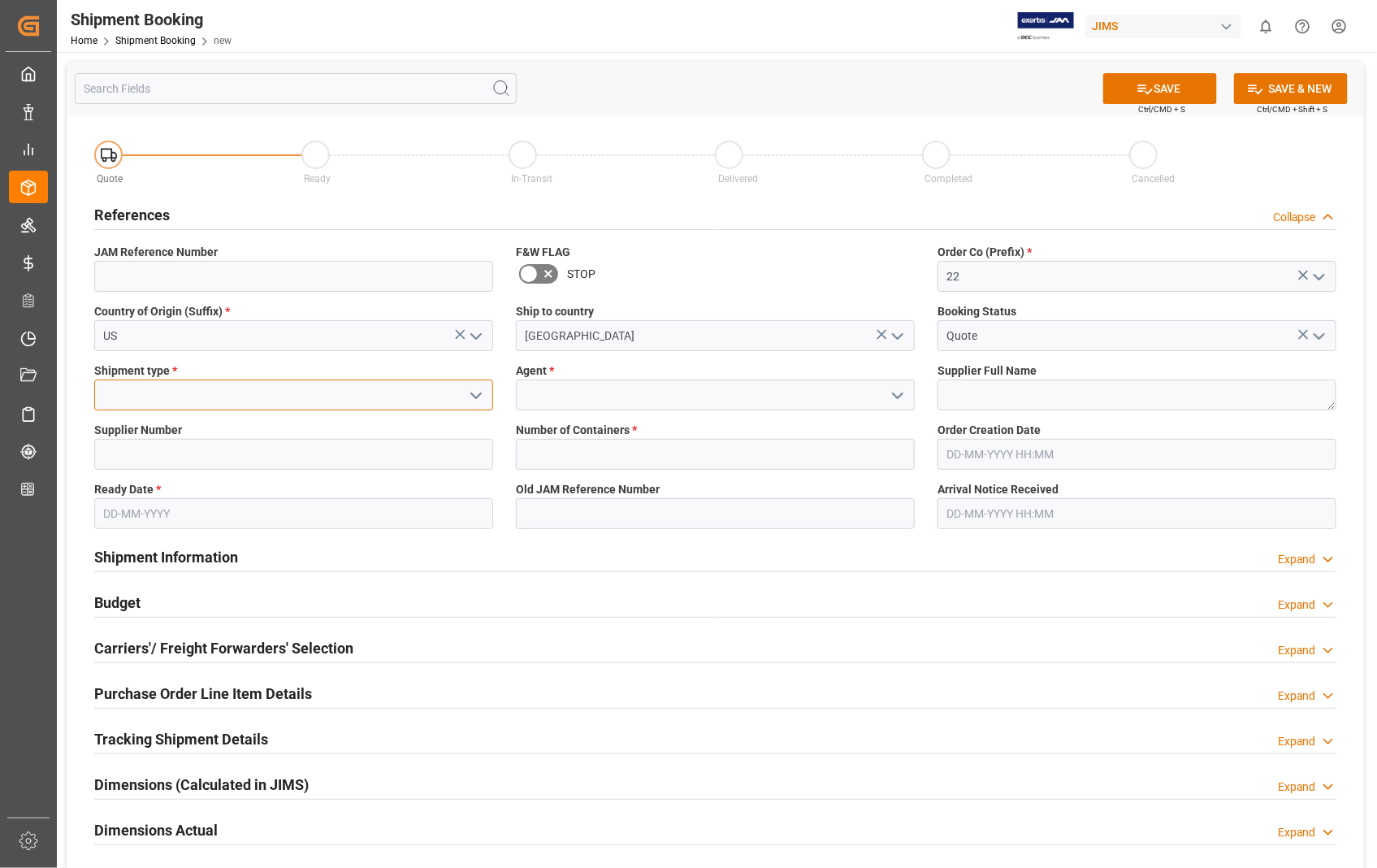
click at [208, 396] on input at bounding box center [294, 395] width 399 height 31
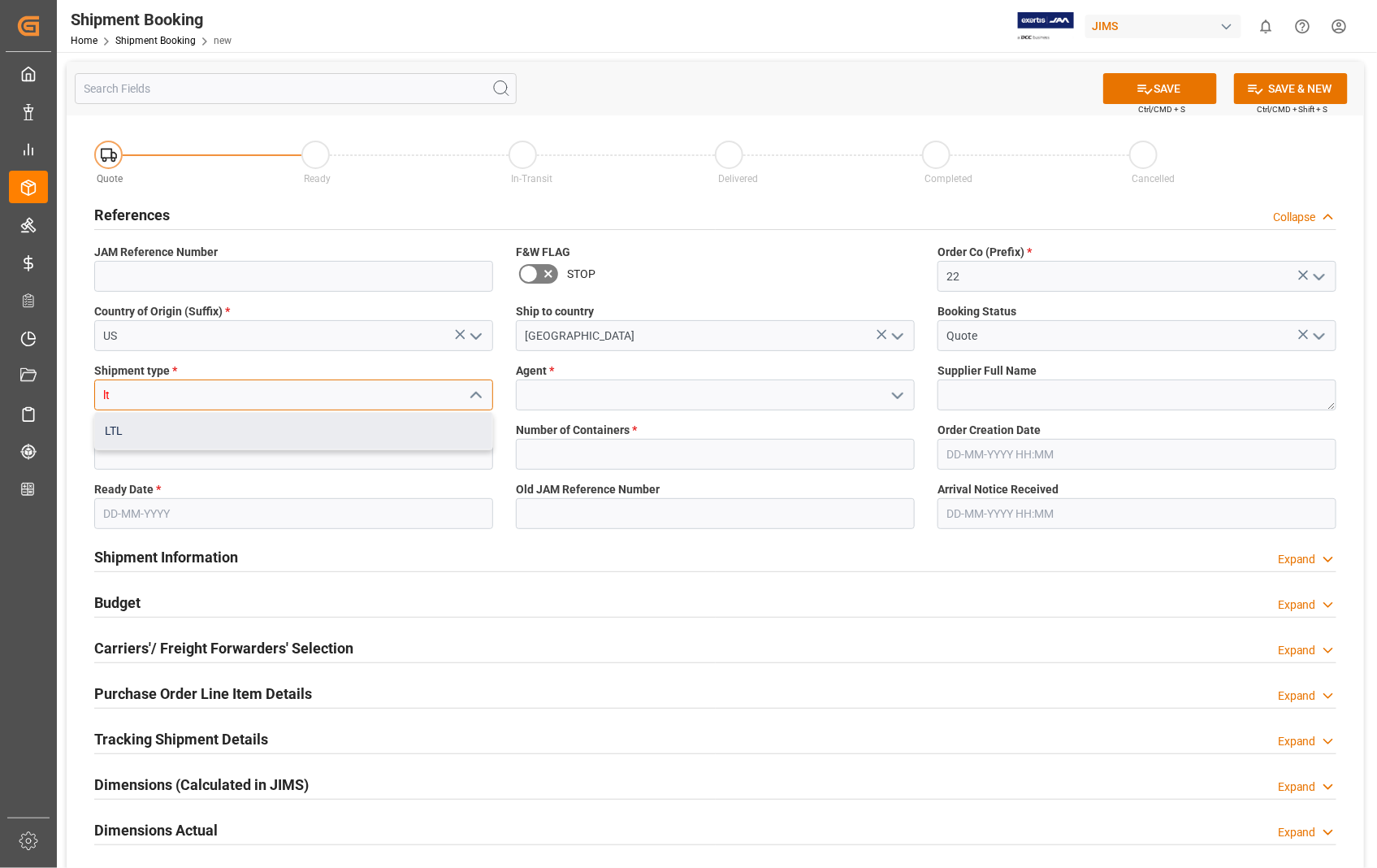
click at [143, 429] on div "LTL" at bounding box center [294, 431] width 398 height 36
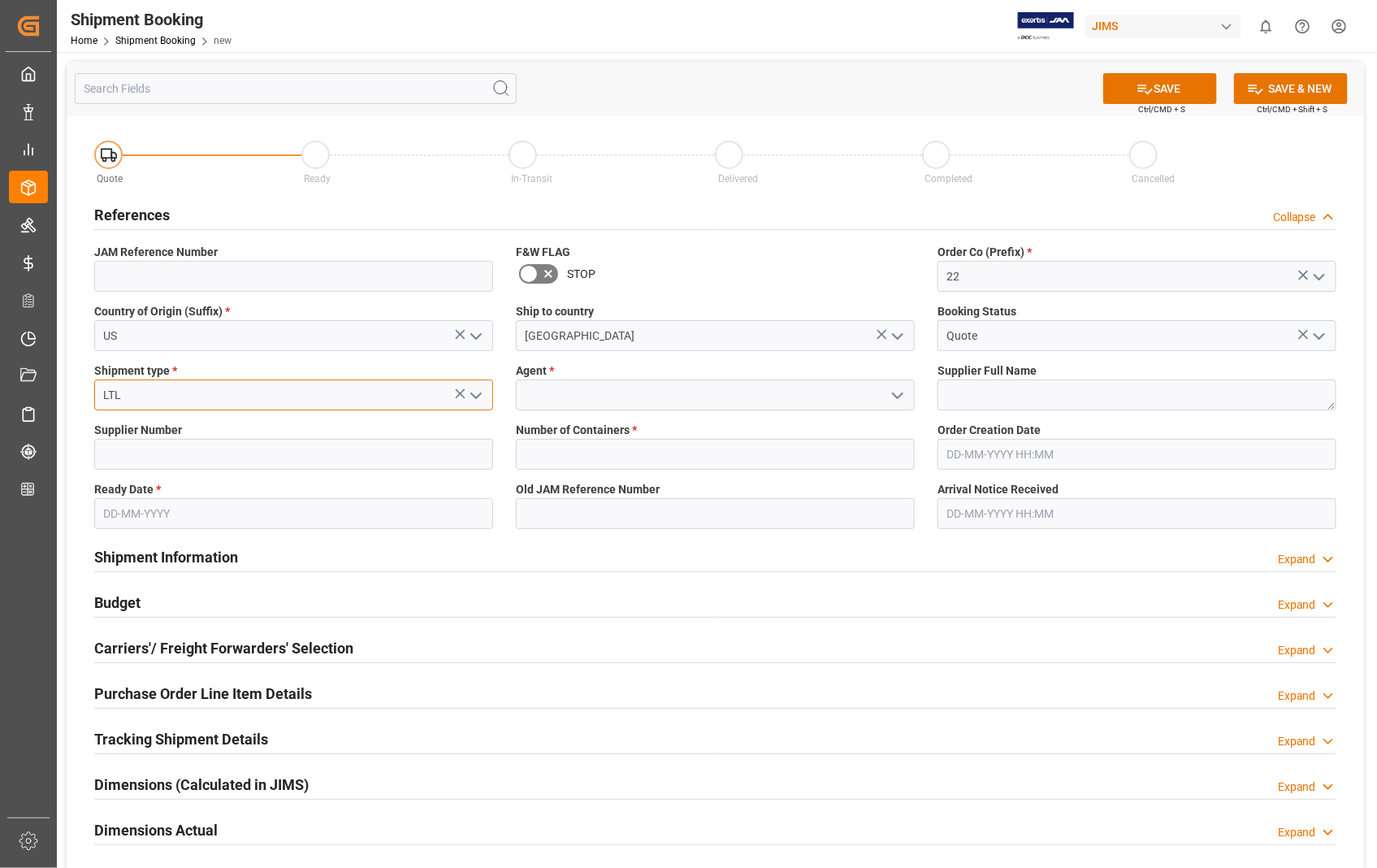
type input "LTL"
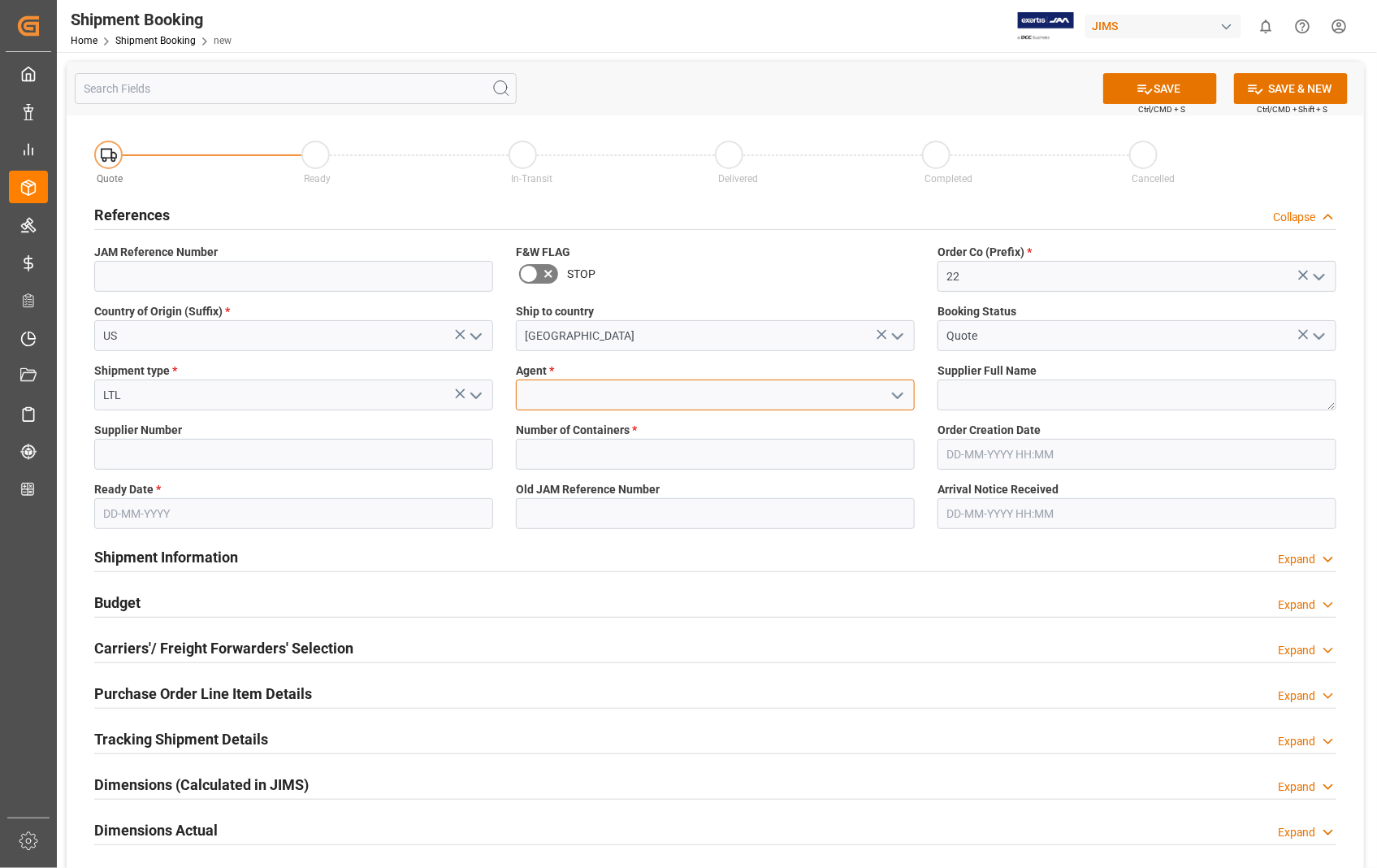
click at [596, 395] on input at bounding box center [715, 395] width 399 height 31
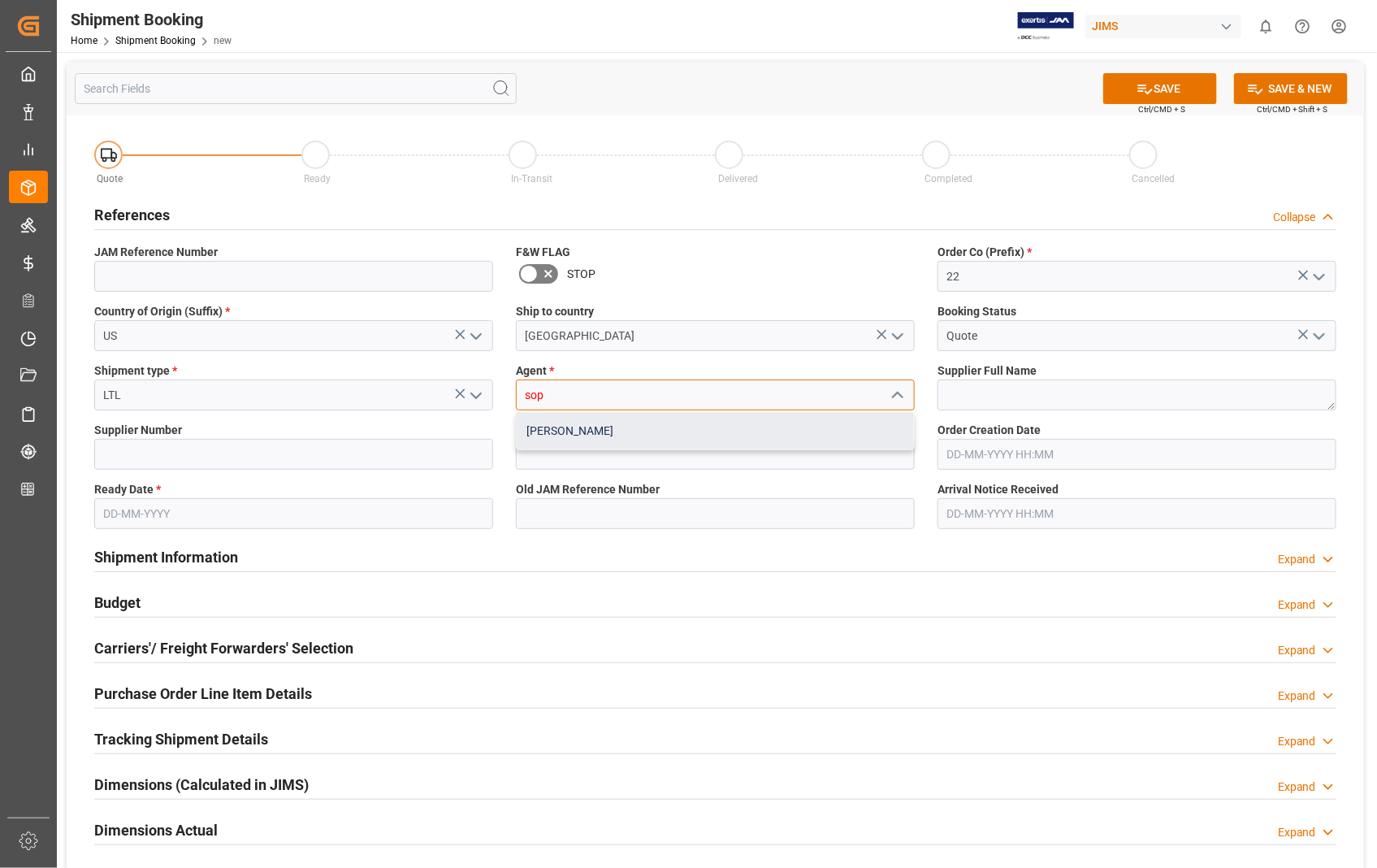
click at [583, 429] on div "[PERSON_NAME]" at bounding box center [715, 431] width 398 height 36
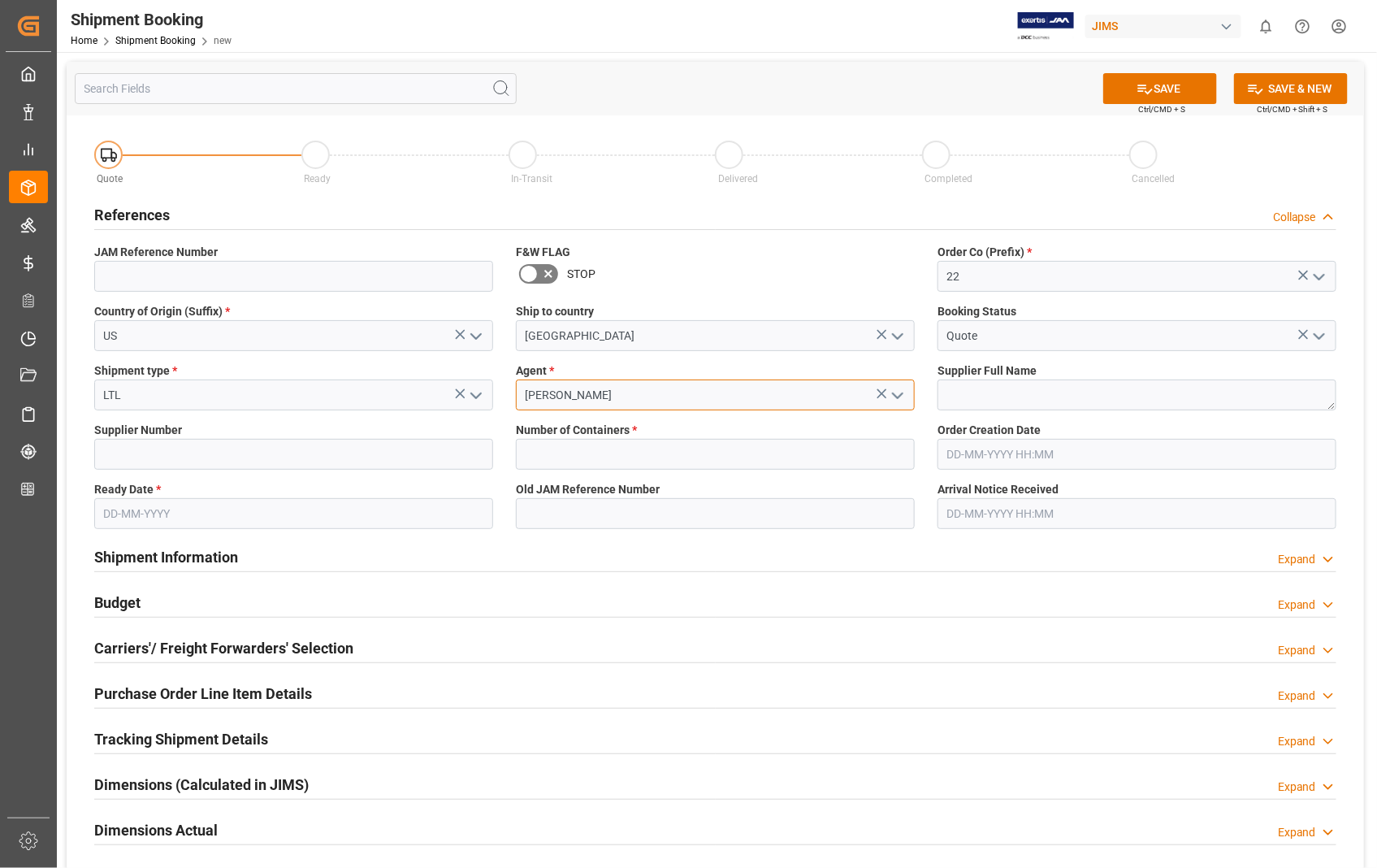
type input "[PERSON_NAME]"
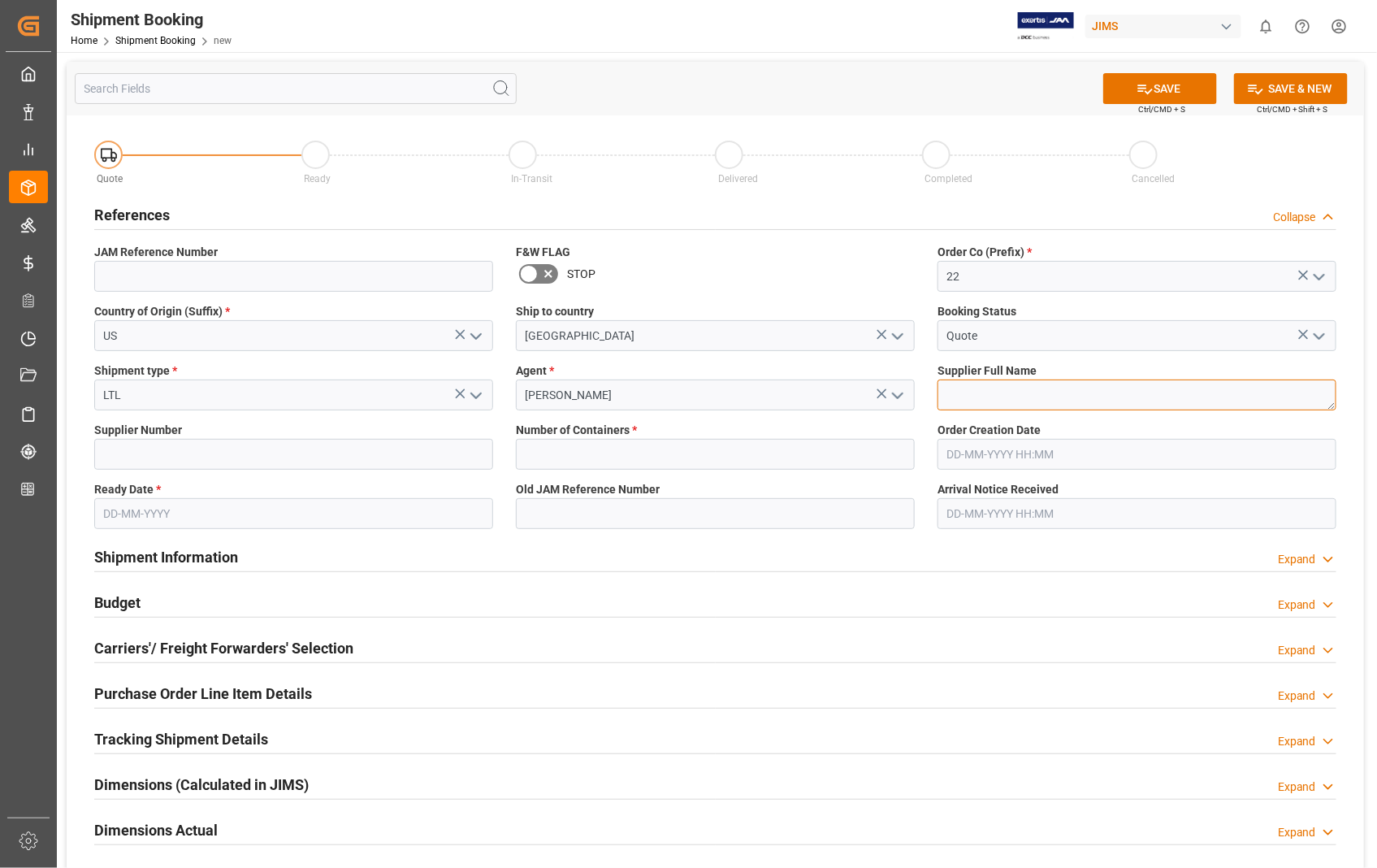
click at [1043, 396] on textarea at bounding box center [1137, 395] width 399 height 31
paste textarea "[PERSON_NAME] GUITARS USA INC"
type textarea "[PERSON_NAME] GUITARS USA INC"
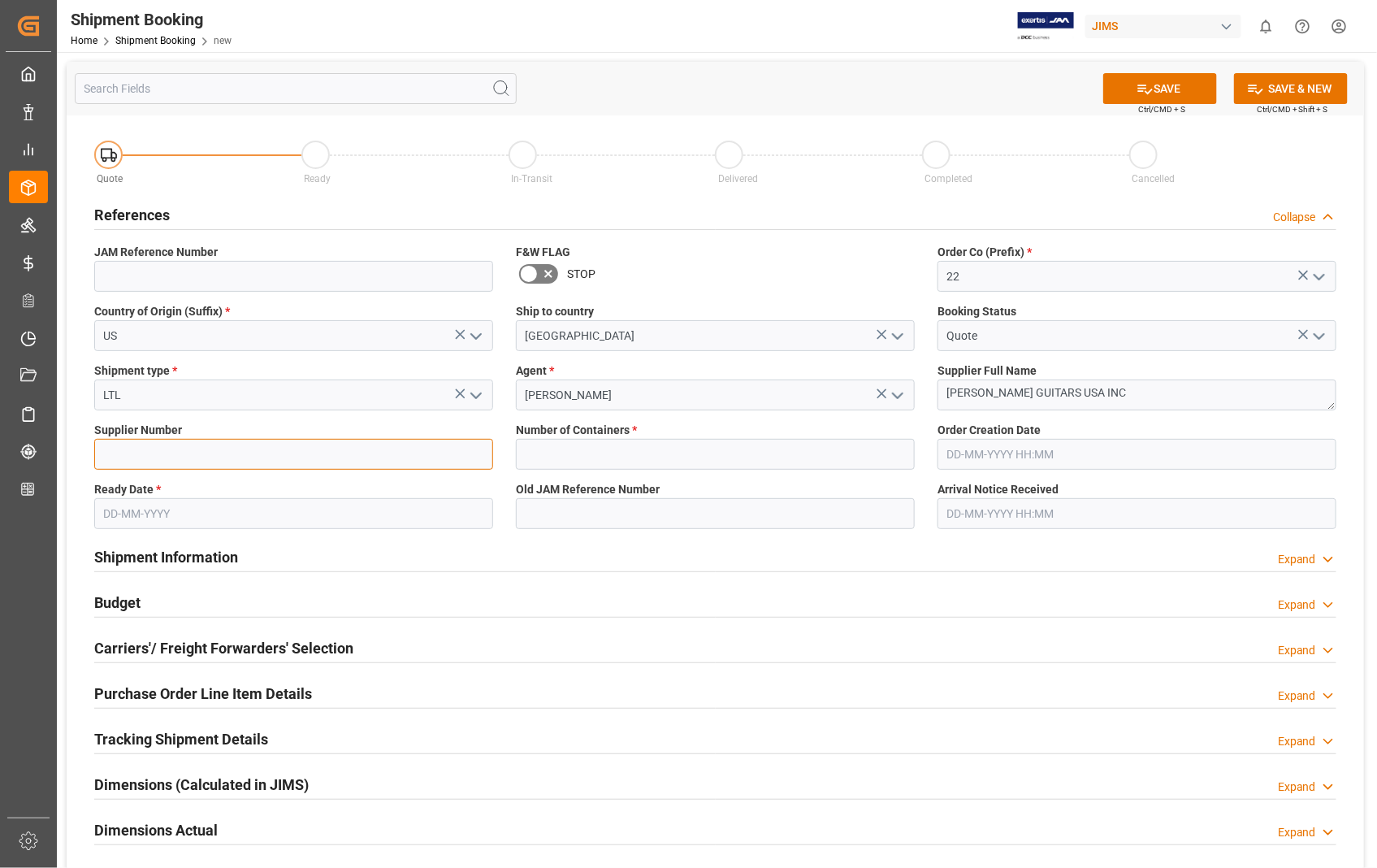
click at [185, 453] on input at bounding box center [294, 454] width 399 height 31
paste input "550450"
type input "550450"
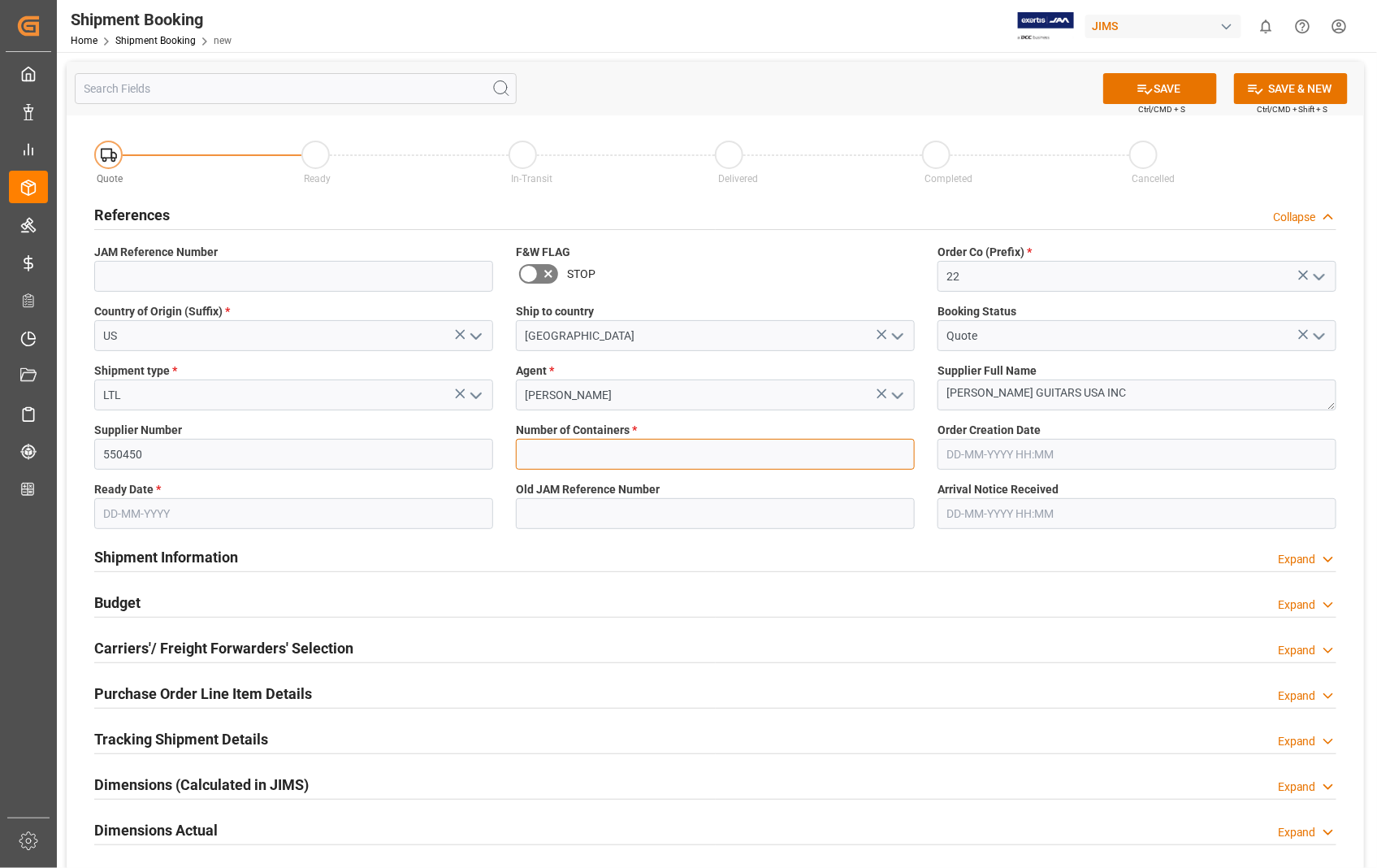
click at [614, 465] on input "text" at bounding box center [715, 454] width 399 height 31
type input "0"
type input "22-11242-[GEOGRAPHIC_DATA]"
type input "22-05-2025 00:00"
type input "[DATE]"
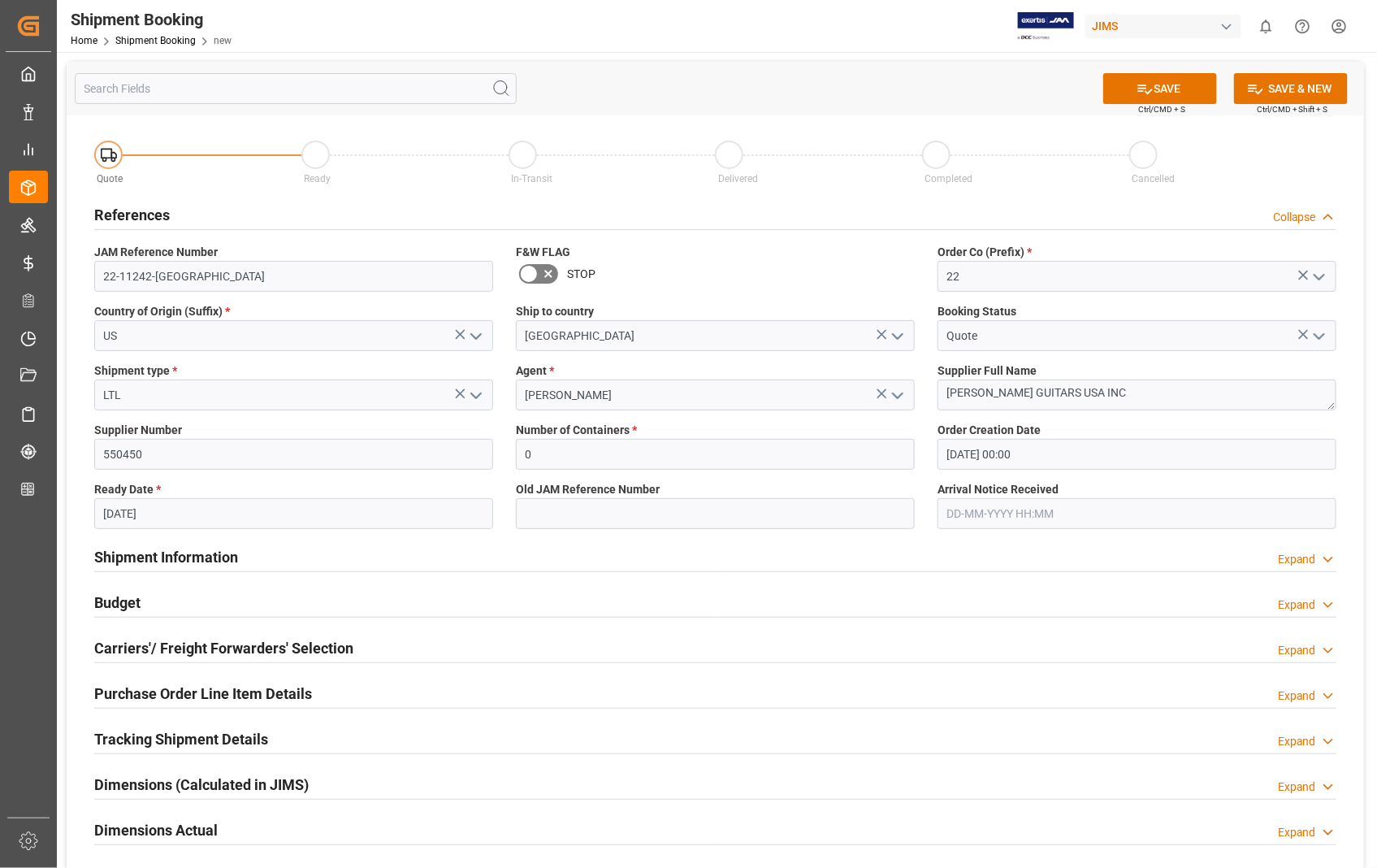
type input "02-10-2025 00:00"
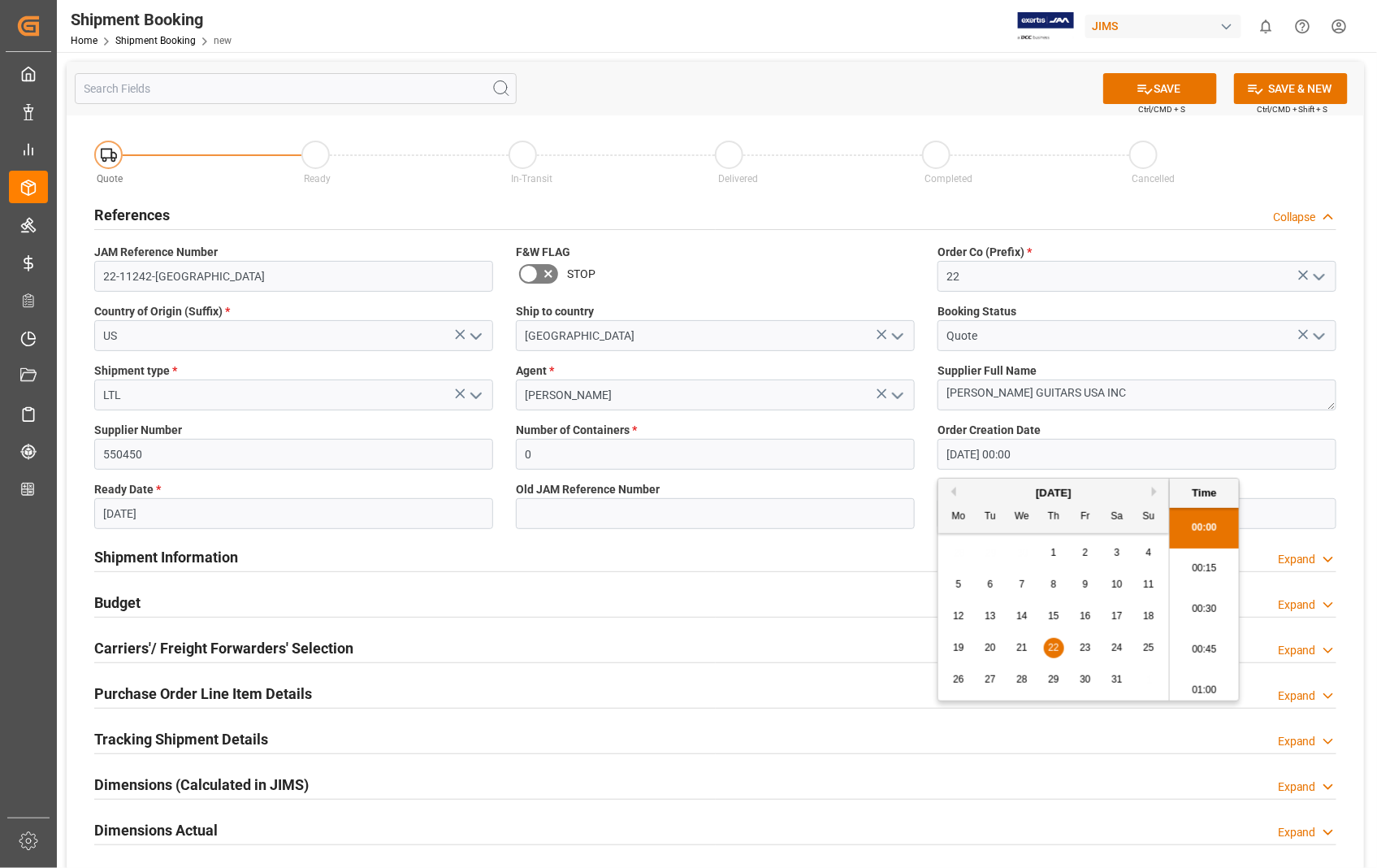
drag, startPoint x: 1077, startPoint y: 451, endPoint x: 933, endPoint y: 451, distance: 144.0
click at [933, 451] on div "Order Creation Date 22-05-2025 00:00" at bounding box center [1136, 445] width 421 height 59
paste input "12/06/24"
type input "06-12-2024 00:00"
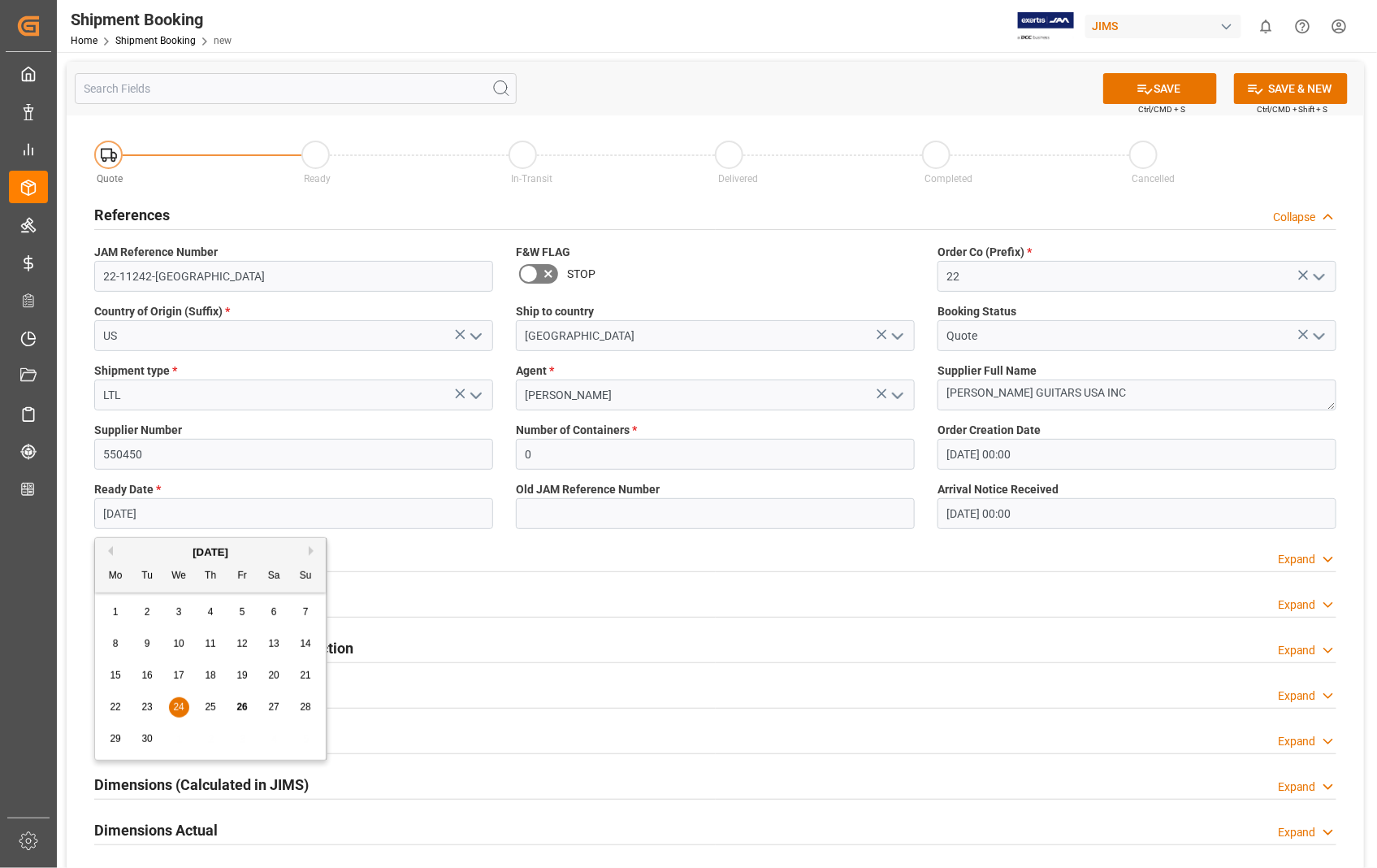
click at [303, 514] on input "[DATE]" at bounding box center [294, 514] width 399 height 31
click at [185, 516] on input "[DATE]" at bounding box center [294, 514] width 399 height 31
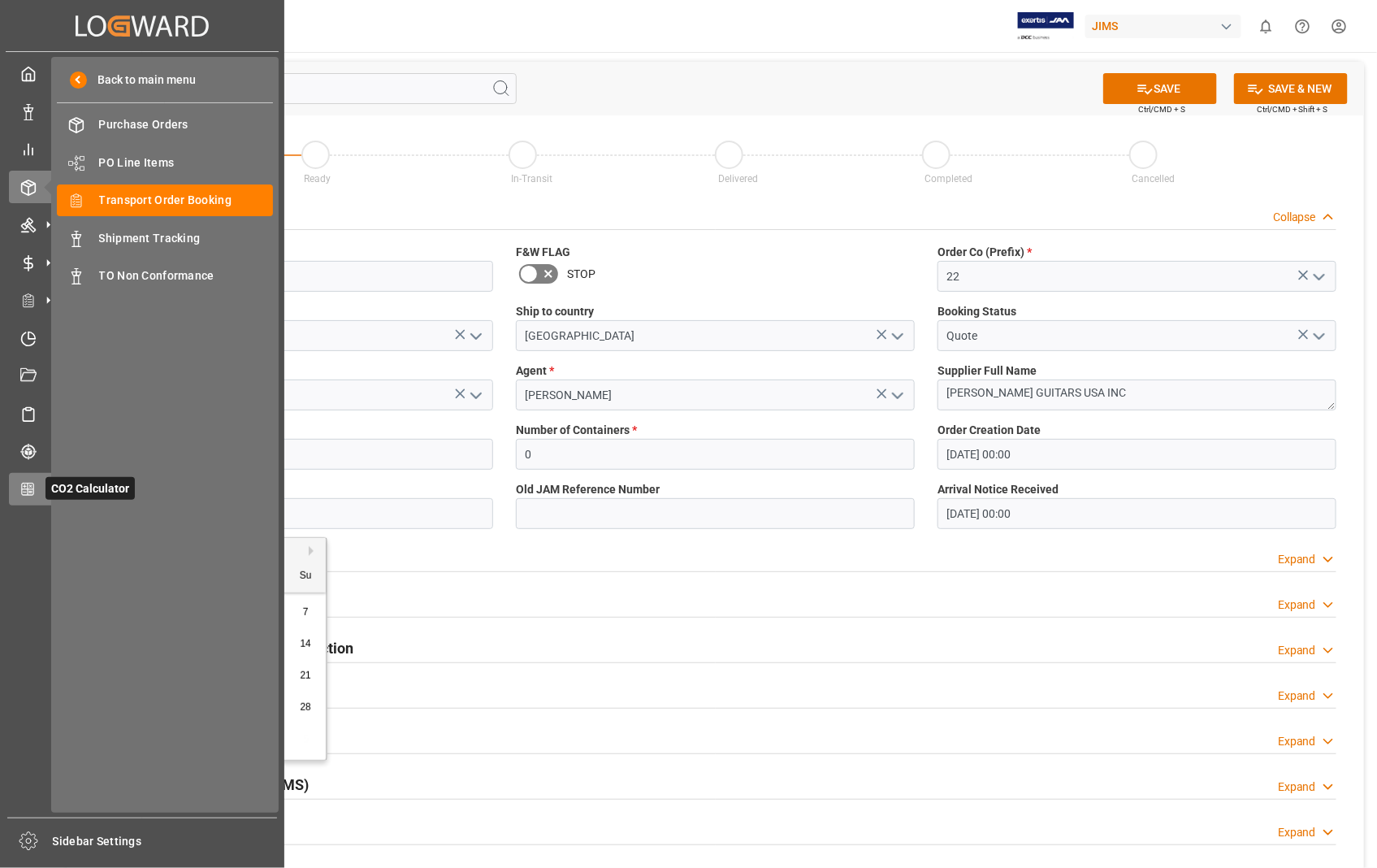
drag, startPoint x: 185, startPoint y: 516, endPoint x: 43, endPoint y: 500, distance: 142.9
click at [43, 500] on div "Created by potrace 1.15, written by Peter Selinger 2001-2017 Created by potrace…" at bounding box center [688, 434] width 1377 height 868
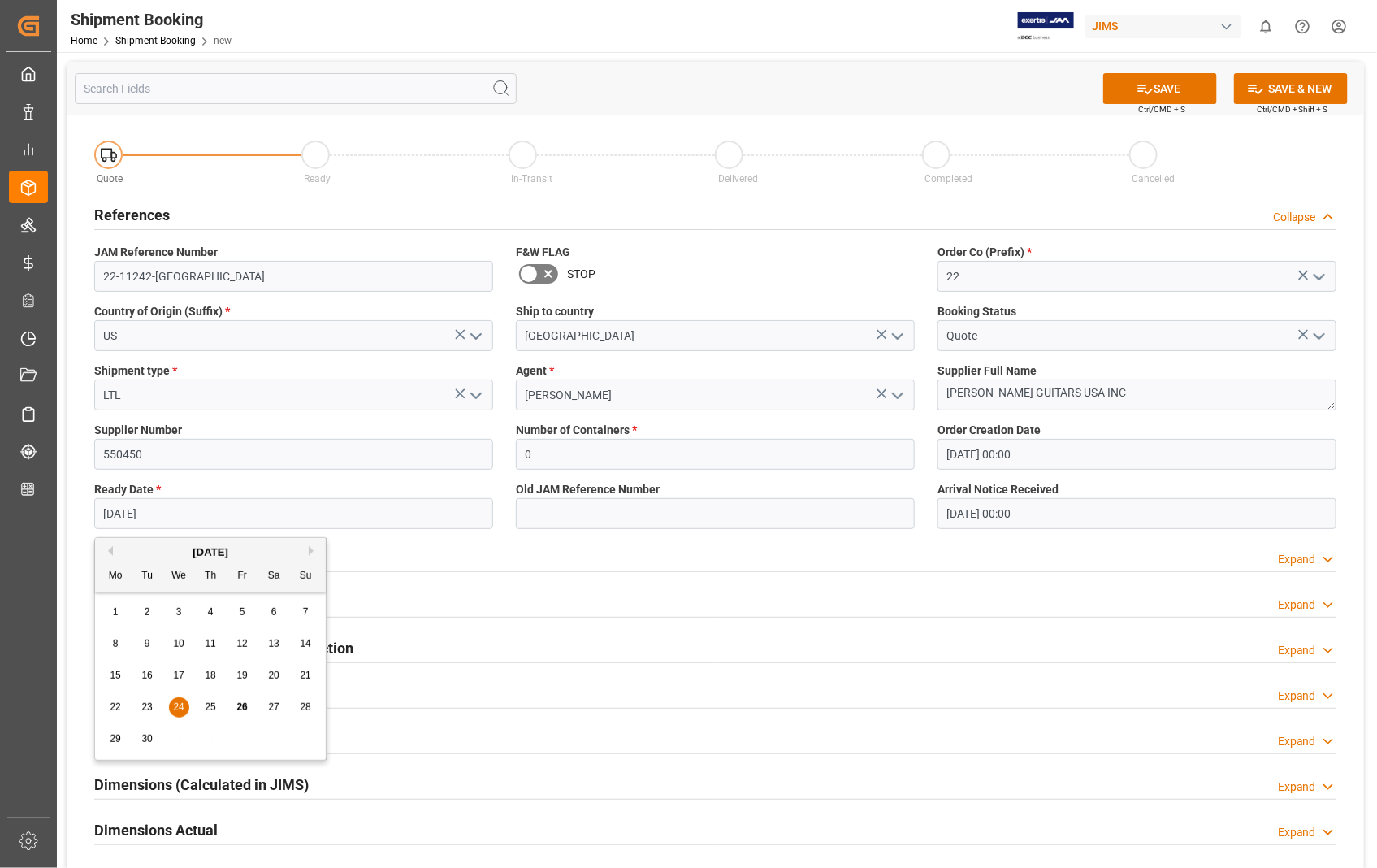
click at [431, 522] on input "24-09-2025" at bounding box center [294, 514] width 399 height 31
click at [146, 740] on span "30" at bounding box center [147, 738] width 11 height 12
type input "30-09-2025"
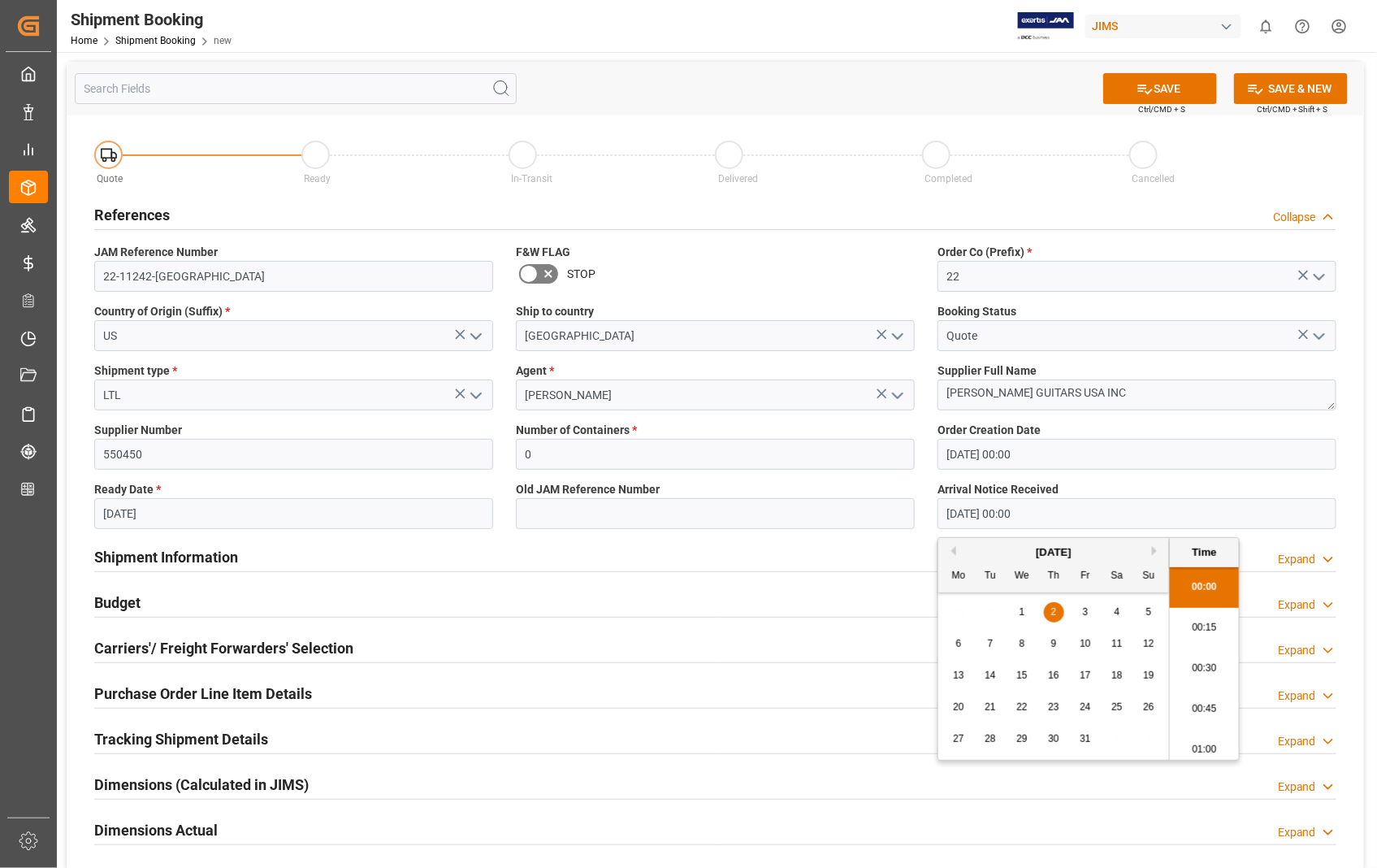
drag, startPoint x: 1148, startPoint y: 517, endPoint x: 904, endPoint y: 516, distance: 244.0
click at [904, 516] on div "Quote Ready In-Transit Delivered Completed Cancelled References Collapse JAM Re…" at bounding box center [716, 605] width 1297 height 981
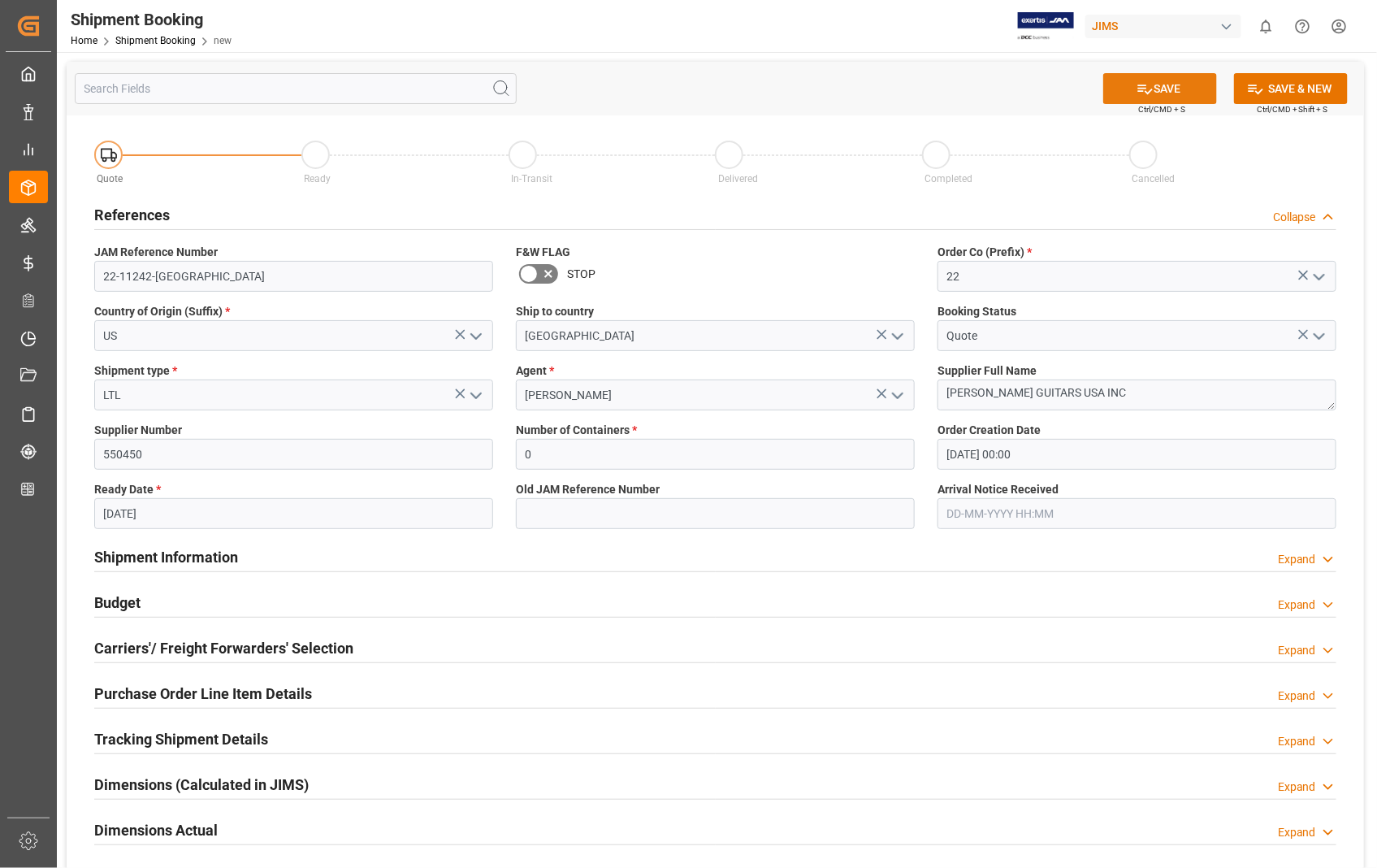
click at [1148, 82] on icon at bounding box center [1145, 89] width 17 height 17
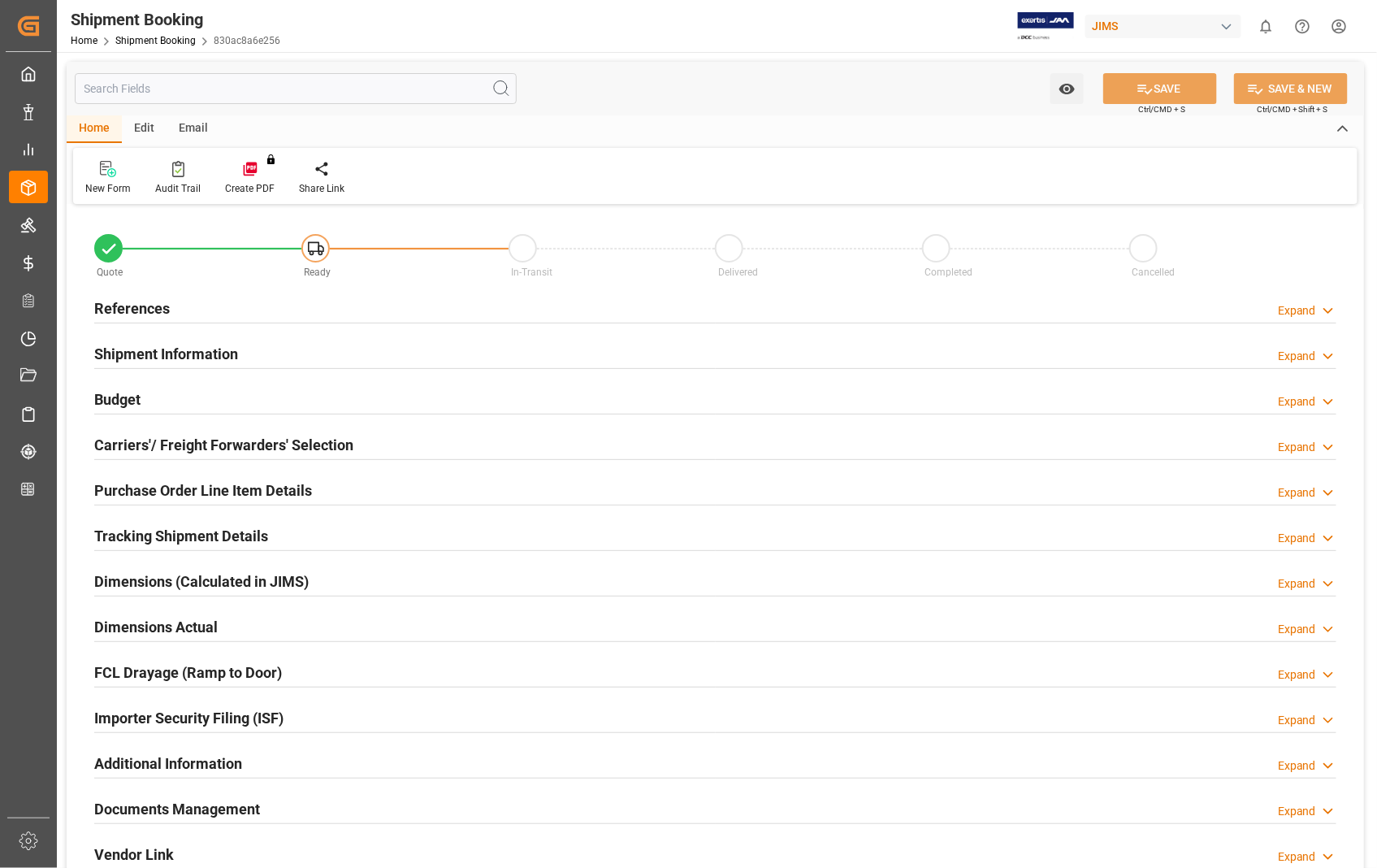
type input "0"
type input "[DATE] 00:00"
type input "[DATE]"
click at [130, 310] on h2 "References" at bounding box center [131, 308] width 75 height 22
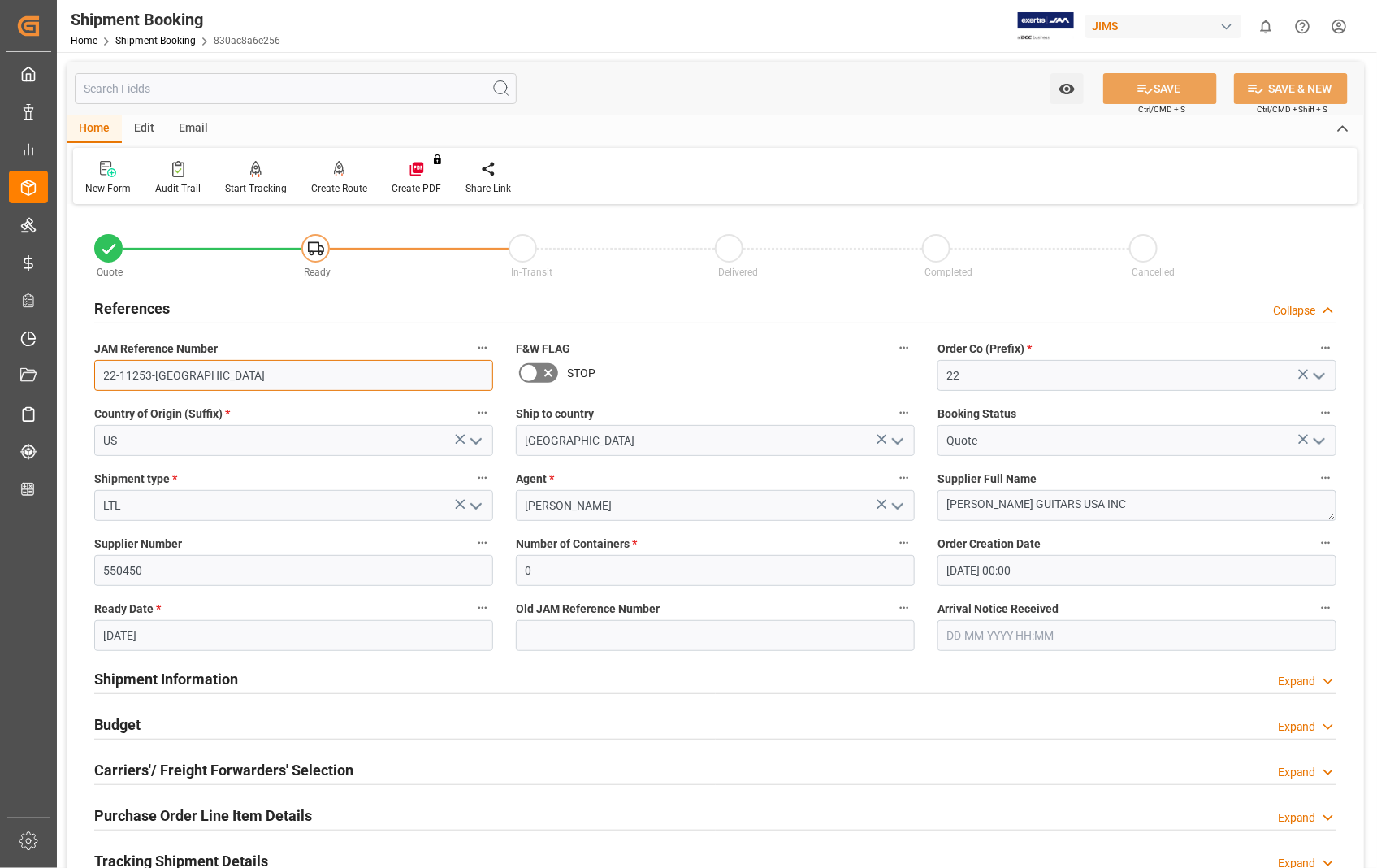
drag, startPoint x: 171, startPoint y: 372, endPoint x: 106, endPoint y: 374, distance: 65.0
click at [106, 374] on input "22-11253-[GEOGRAPHIC_DATA]" at bounding box center [294, 375] width 399 height 31
click at [196, 769] on h2 "Carriers'/ Freight Forwarders' Selection" at bounding box center [224, 770] width 259 height 22
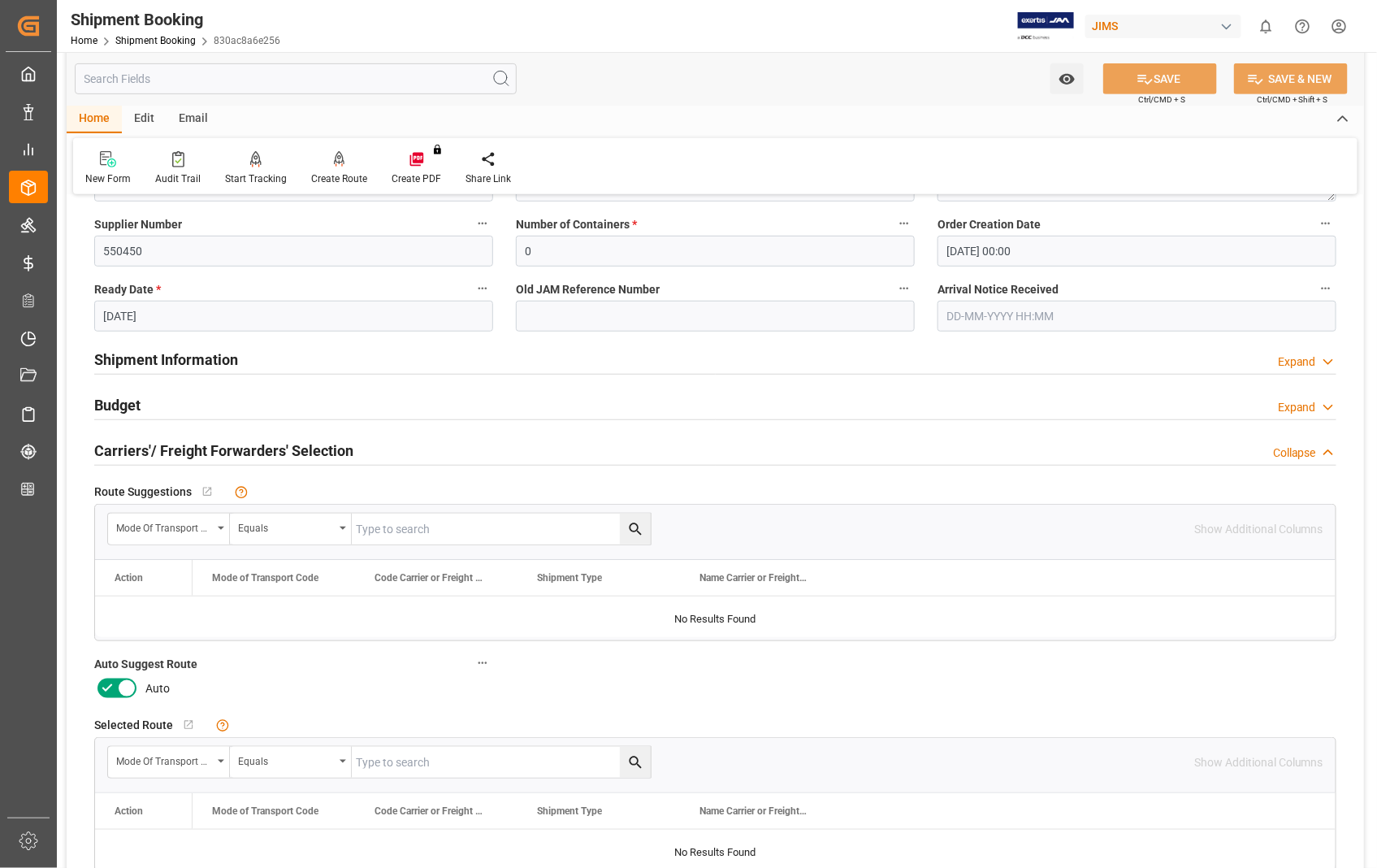
scroll to position [361, 0]
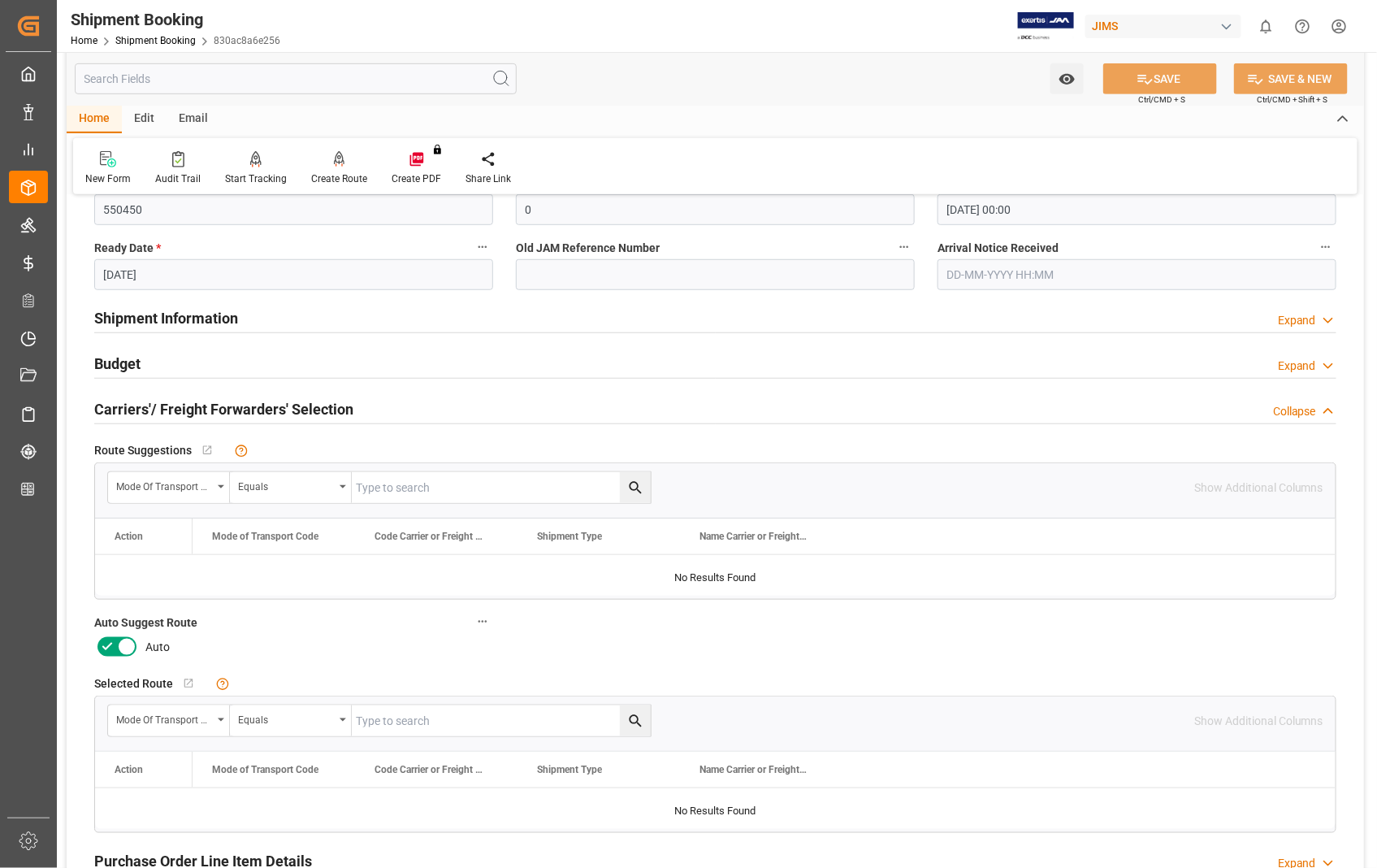
click at [126, 648] on icon at bounding box center [127, 647] width 20 height 20
click at [0, 0] on input "checkbox" at bounding box center [0, 0] width 0 height 0
click at [1150, 80] on icon at bounding box center [1145, 79] width 17 height 17
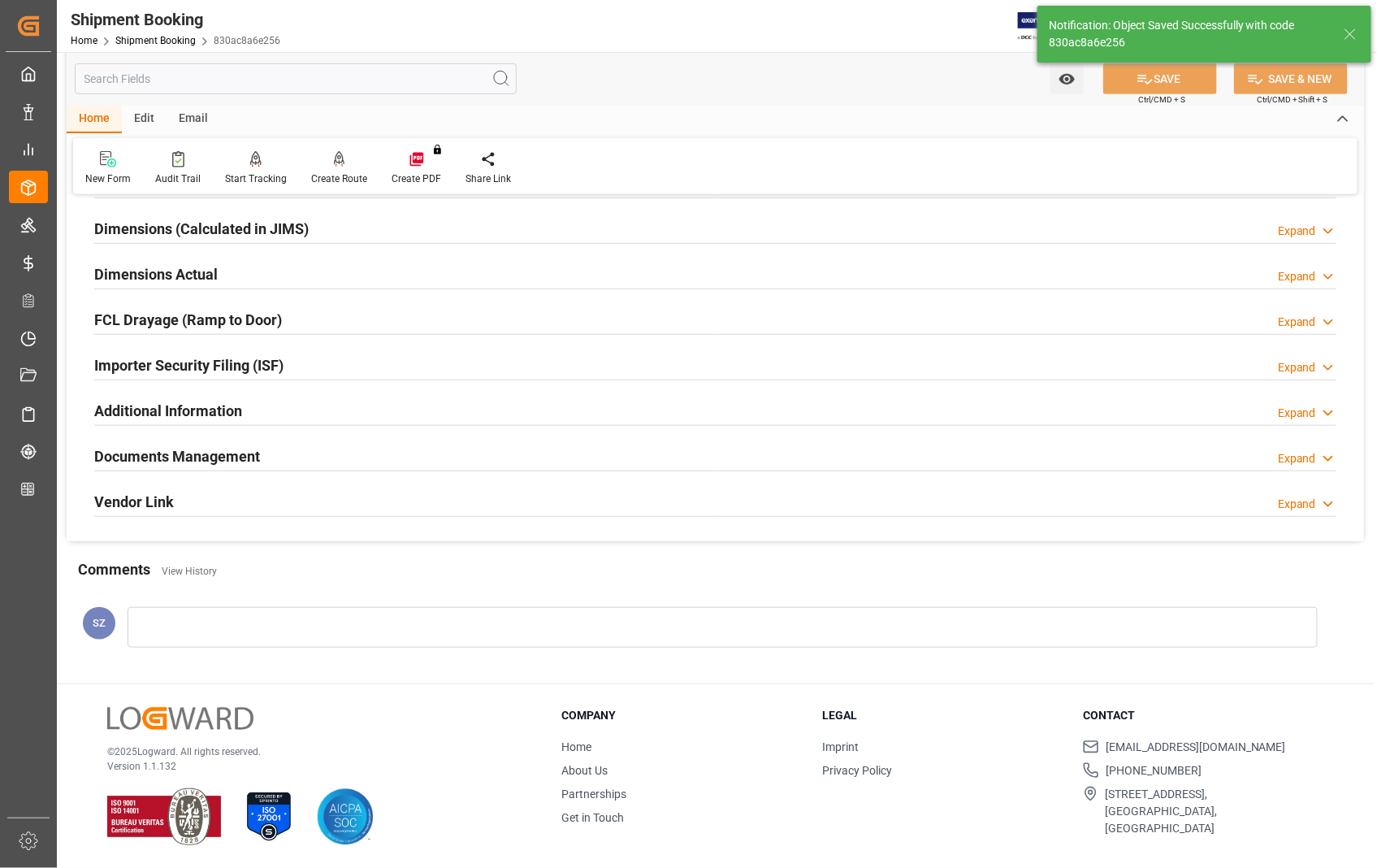
scroll to position [35, 0]
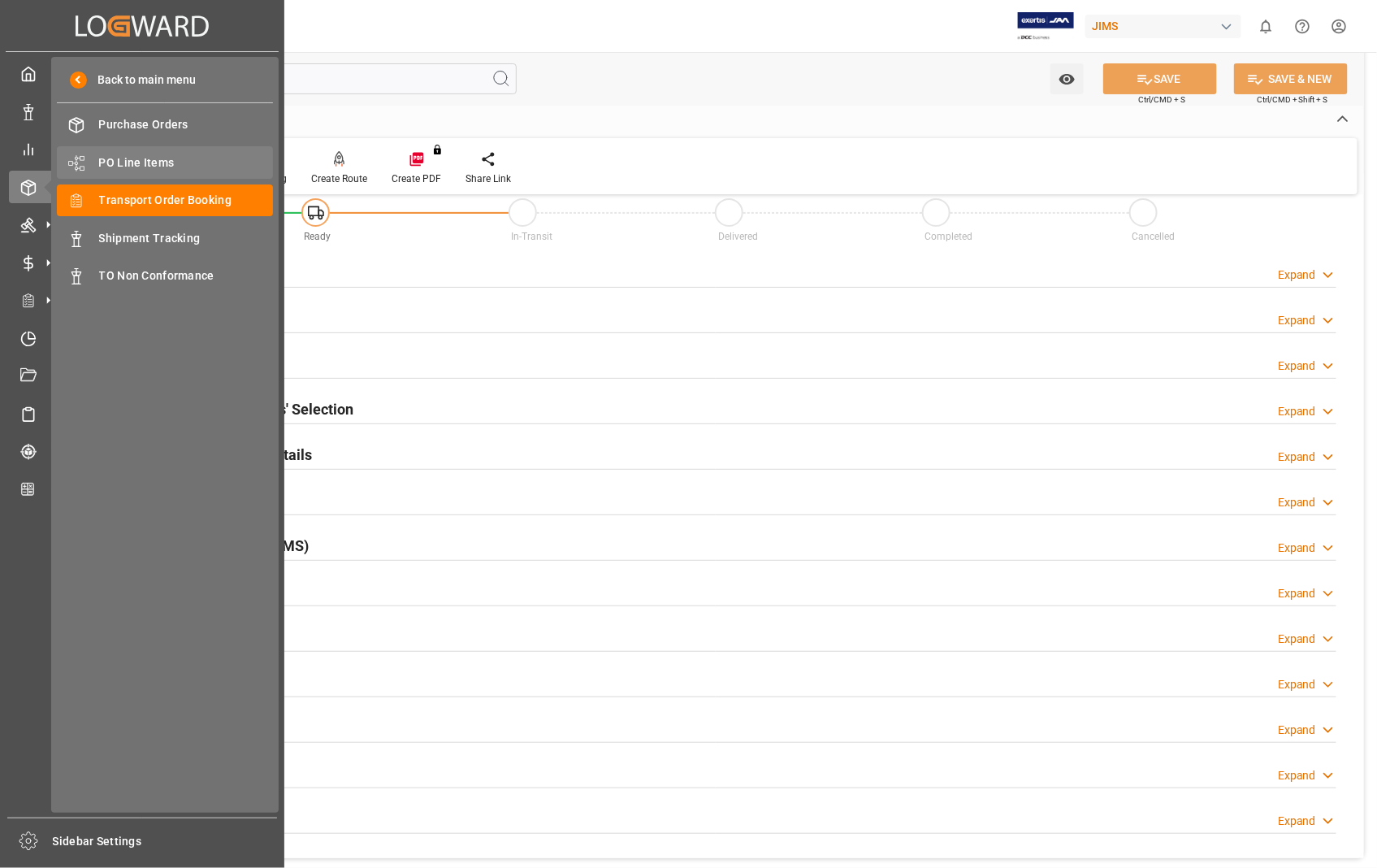
click at [130, 162] on span "PO Line Items" at bounding box center [186, 162] width 175 height 17
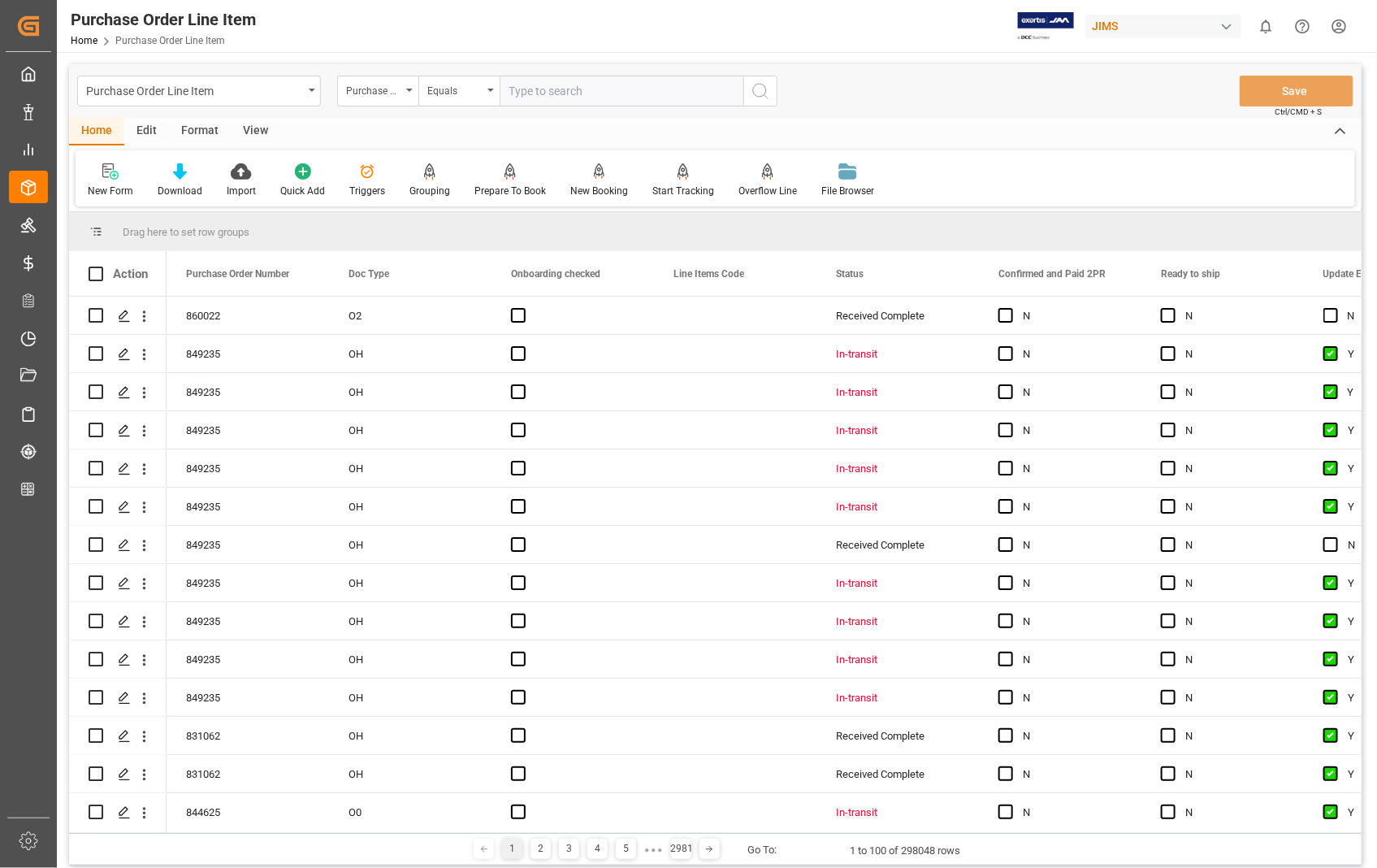
click at [620, 84] on input "text" at bounding box center [621, 91] width 244 height 31
type input "850571"
click at [768, 92] on icon "search button" at bounding box center [761, 92] width 20 height 20
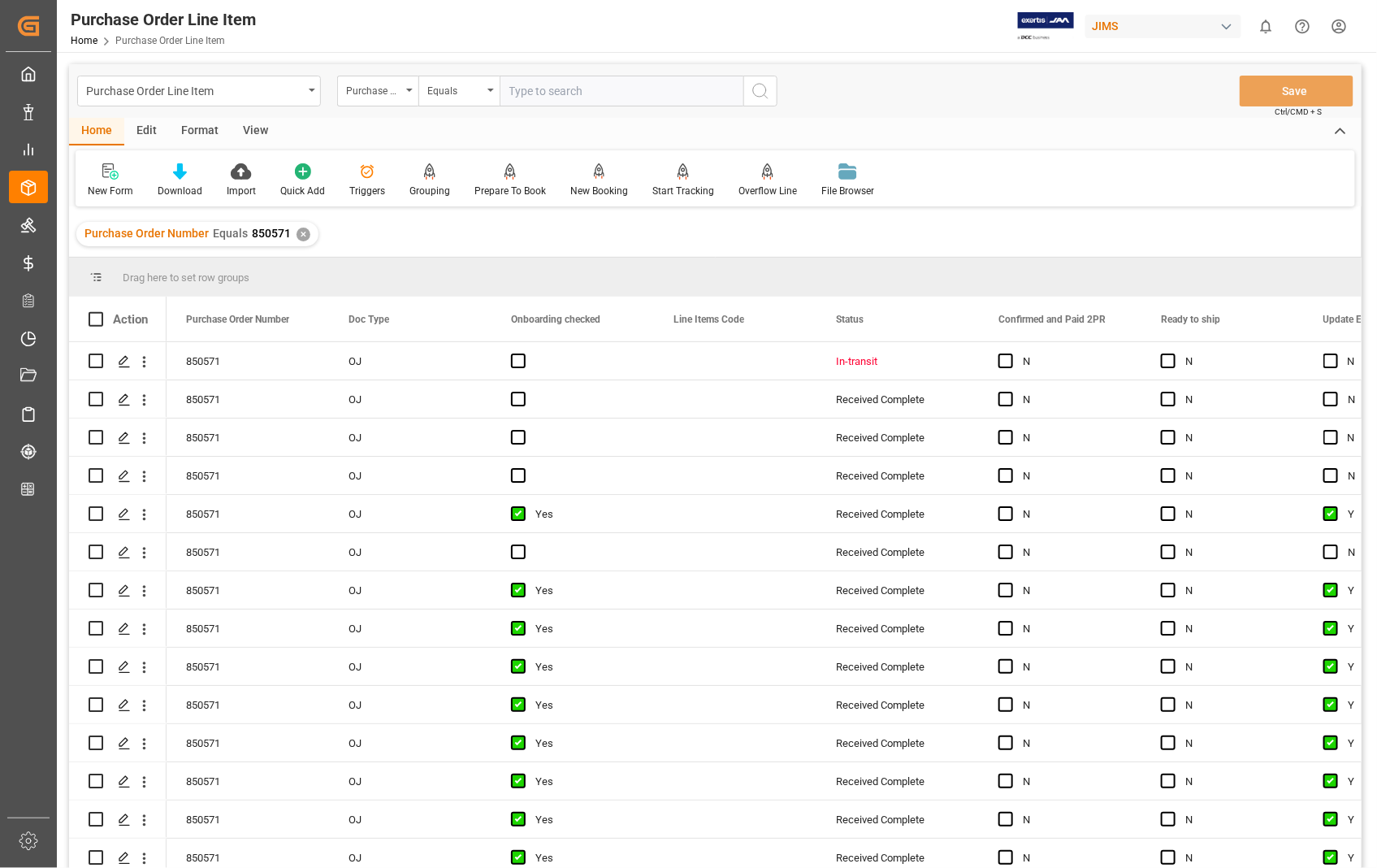
click at [249, 130] on div "View" at bounding box center [255, 131] width 50 height 27
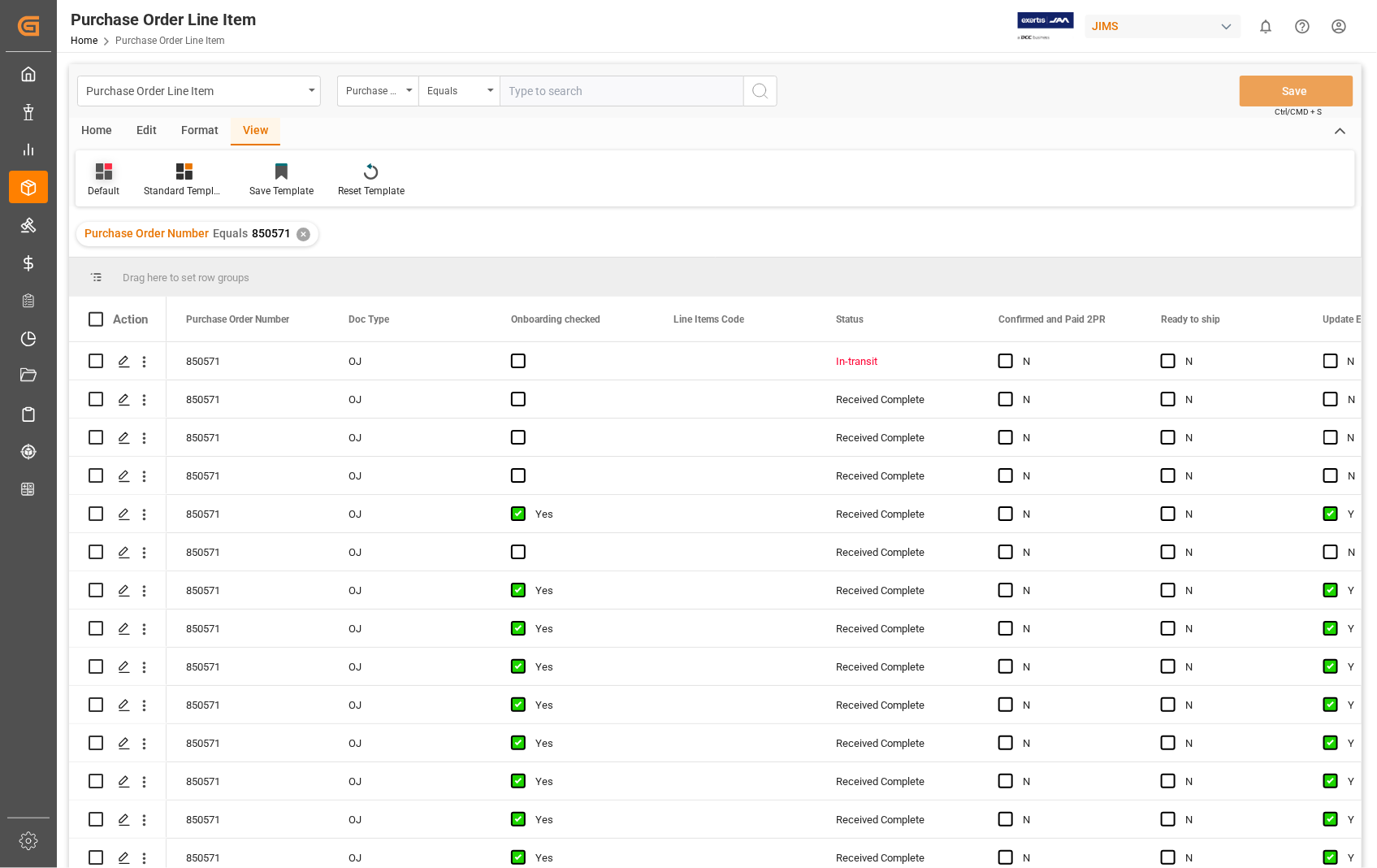
click at [114, 192] on div "Default" at bounding box center [103, 191] width 32 height 14
click at [119, 257] on div "Sophia setting." at bounding box center [167, 263] width 142 height 17
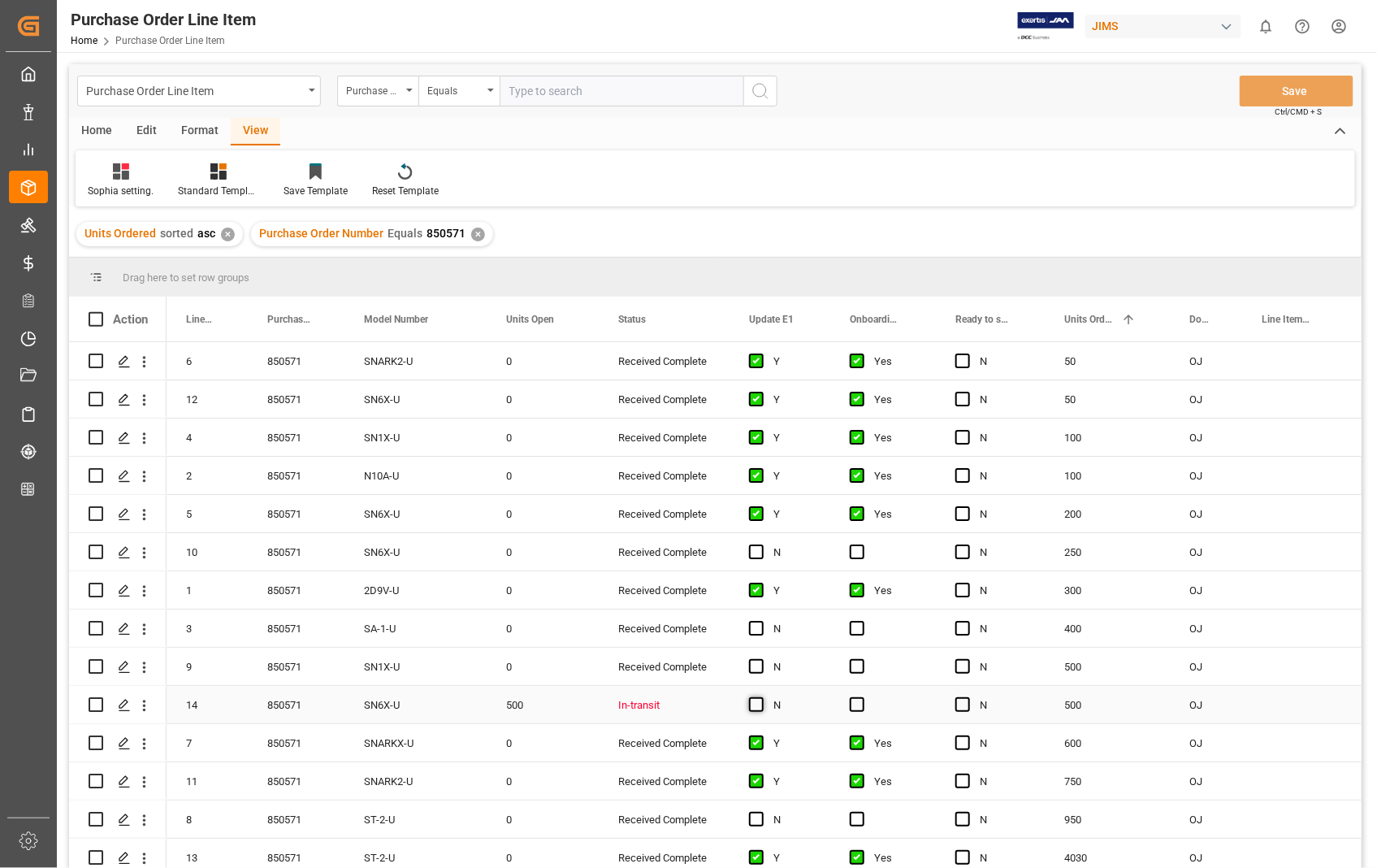
click at [751, 705] on span "Press SPACE to select this row." at bounding box center [756, 704] width 14 height 14
click at [761, 697] on input "Press SPACE to select this row." at bounding box center [761, 697] width 0 height 0
click at [858, 709] on span "Press SPACE to select this row." at bounding box center [857, 704] width 14 height 14
click at [862, 697] on input "Press SPACE to select this row." at bounding box center [862, 697] width 0 height 0
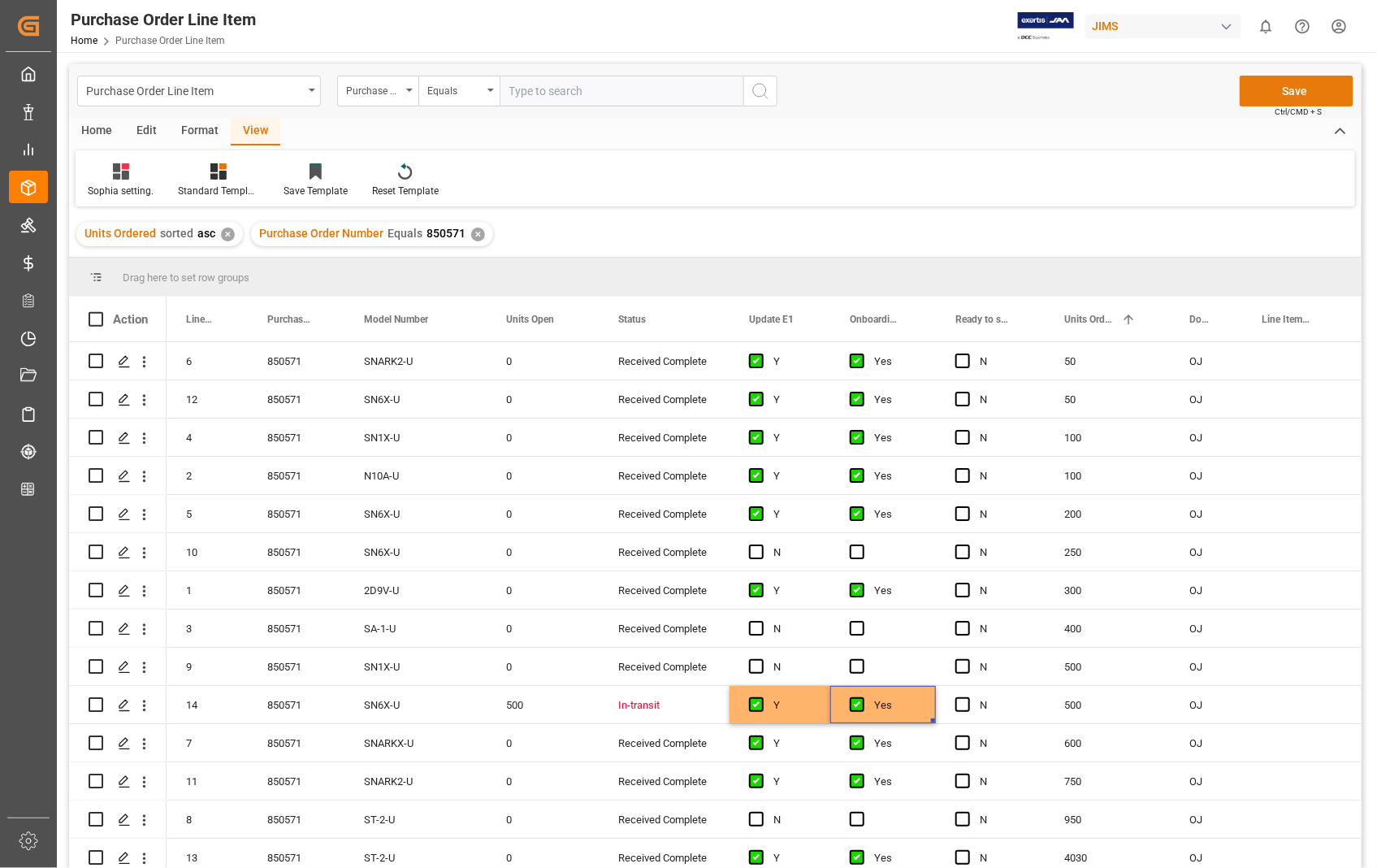
click at [1289, 91] on button "Save" at bounding box center [1297, 91] width 114 height 31
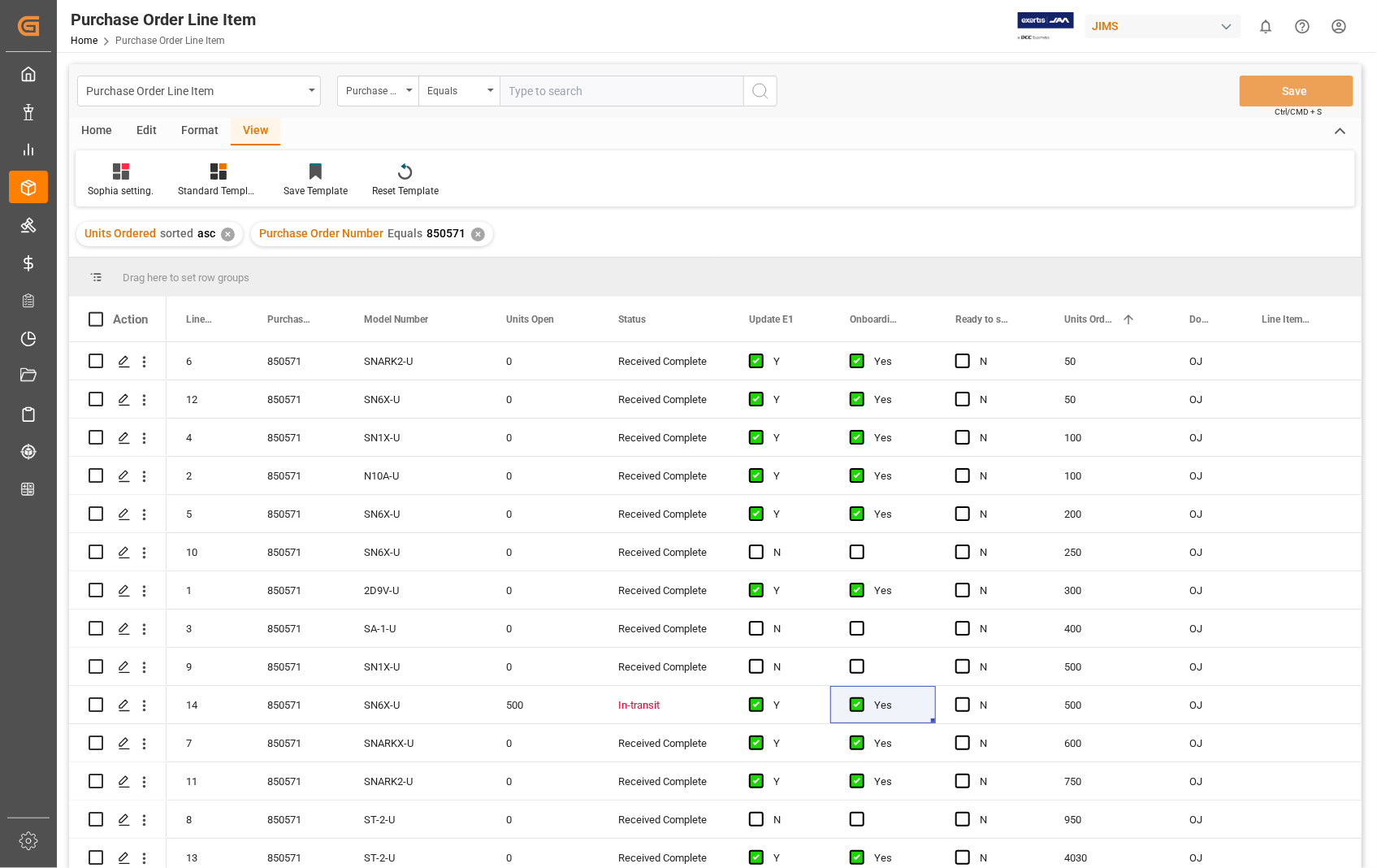
click at [91, 126] on div "Home" at bounding box center [96, 131] width 55 height 27
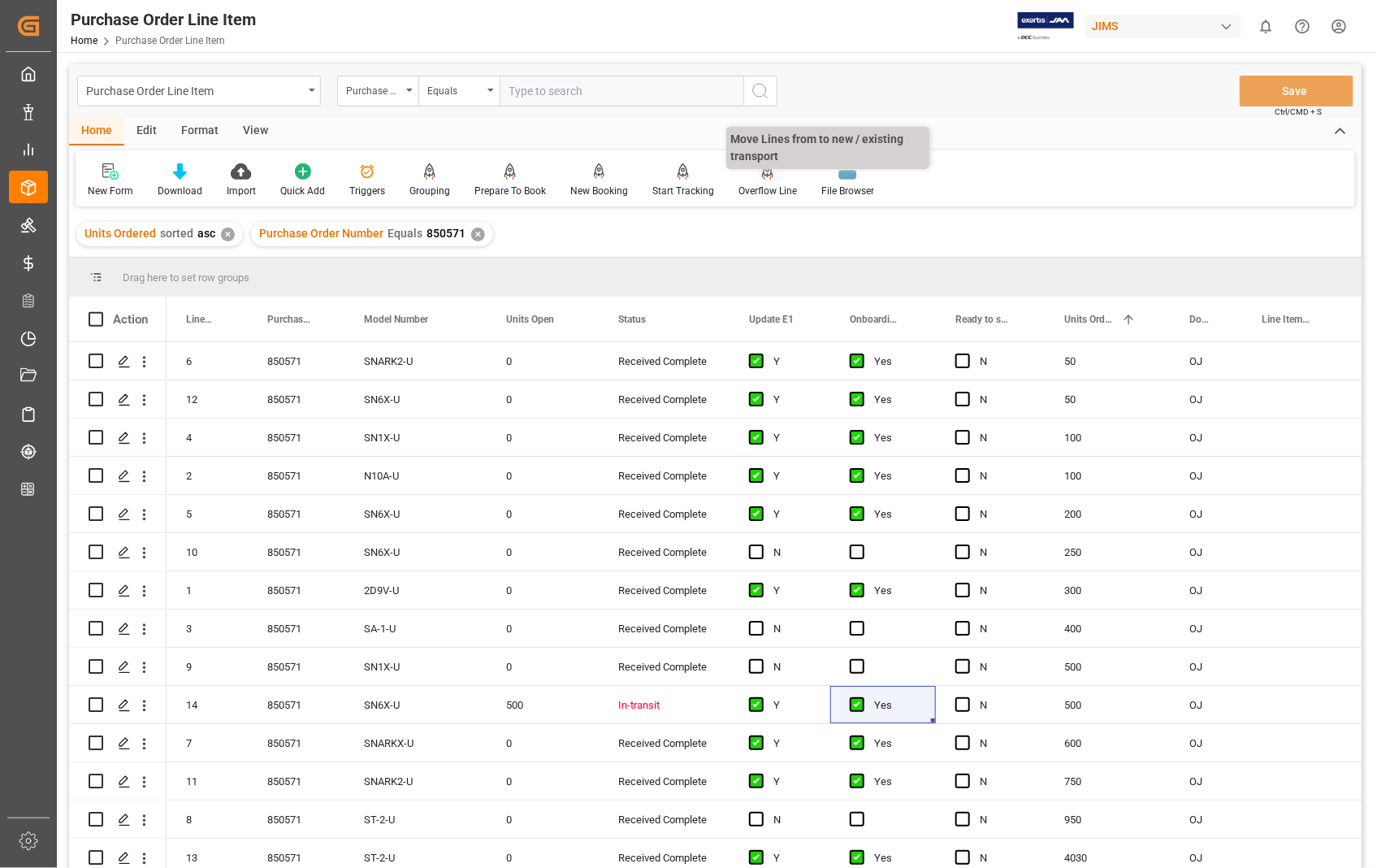
click at [760, 182] on div "Overflow Line" at bounding box center [767, 179] width 82 height 35
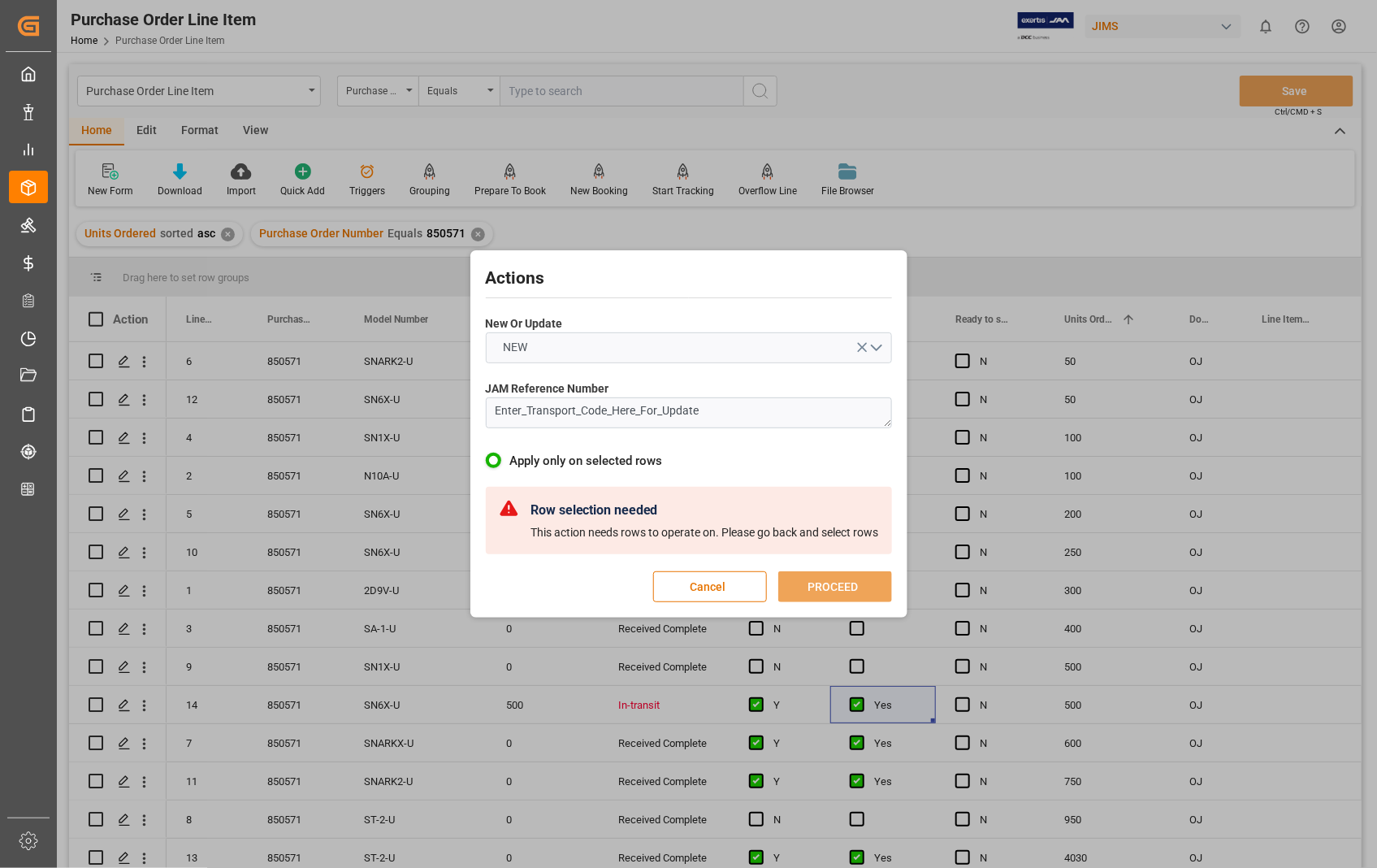
click at [863, 344] on icon "open menu" at bounding box center [862, 347] width 17 height 17
click at [692, 585] on button "Cancel" at bounding box center [710, 586] width 114 height 31
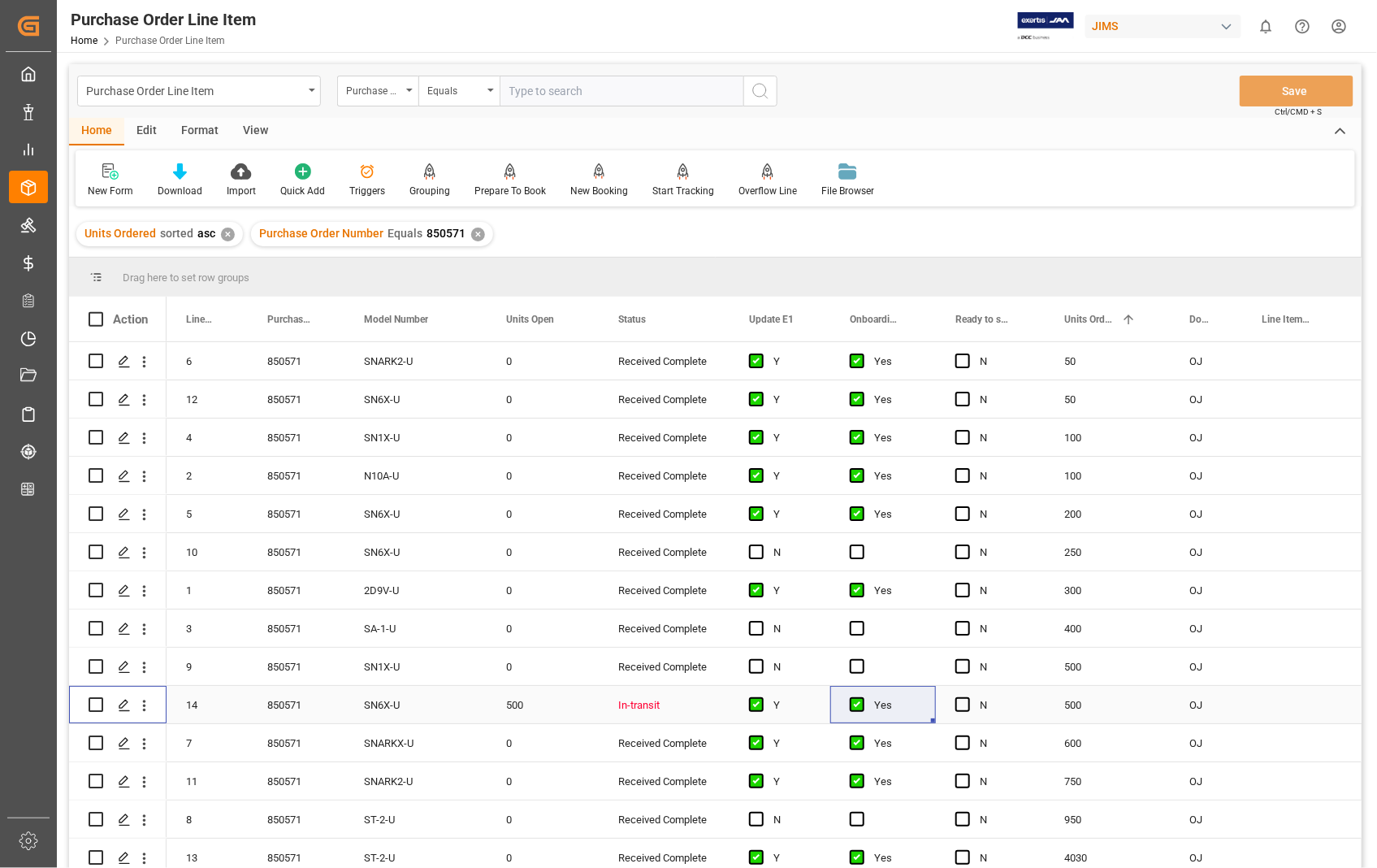
click at [92, 702] on input "Press Space to toggle row selection (unchecked)" at bounding box center [96, 704] width 14 height 14
checkbox input "true"
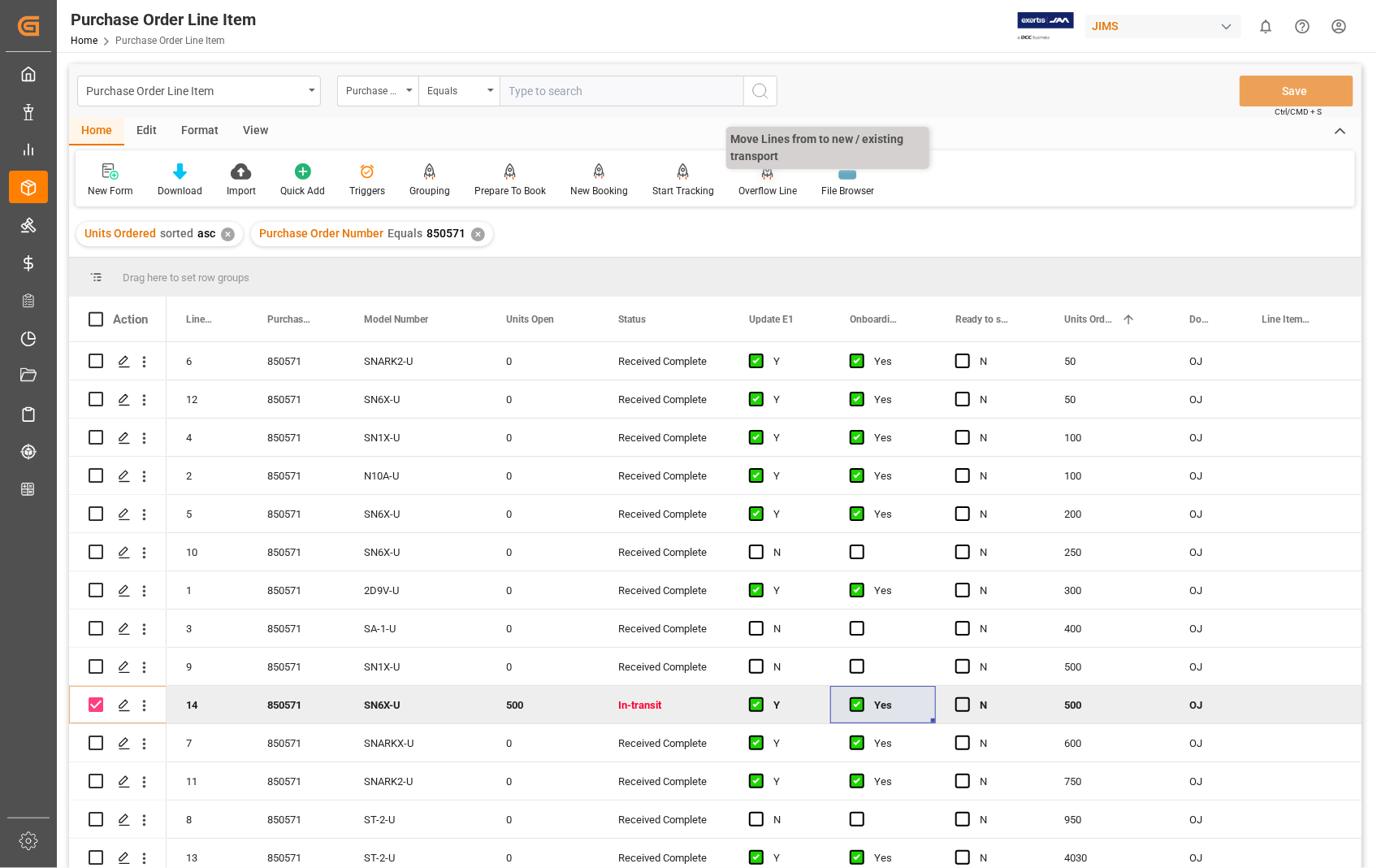
click at [756, 181] on div "Overflow Line" at bounding box center [767, 179] width 82 height 35
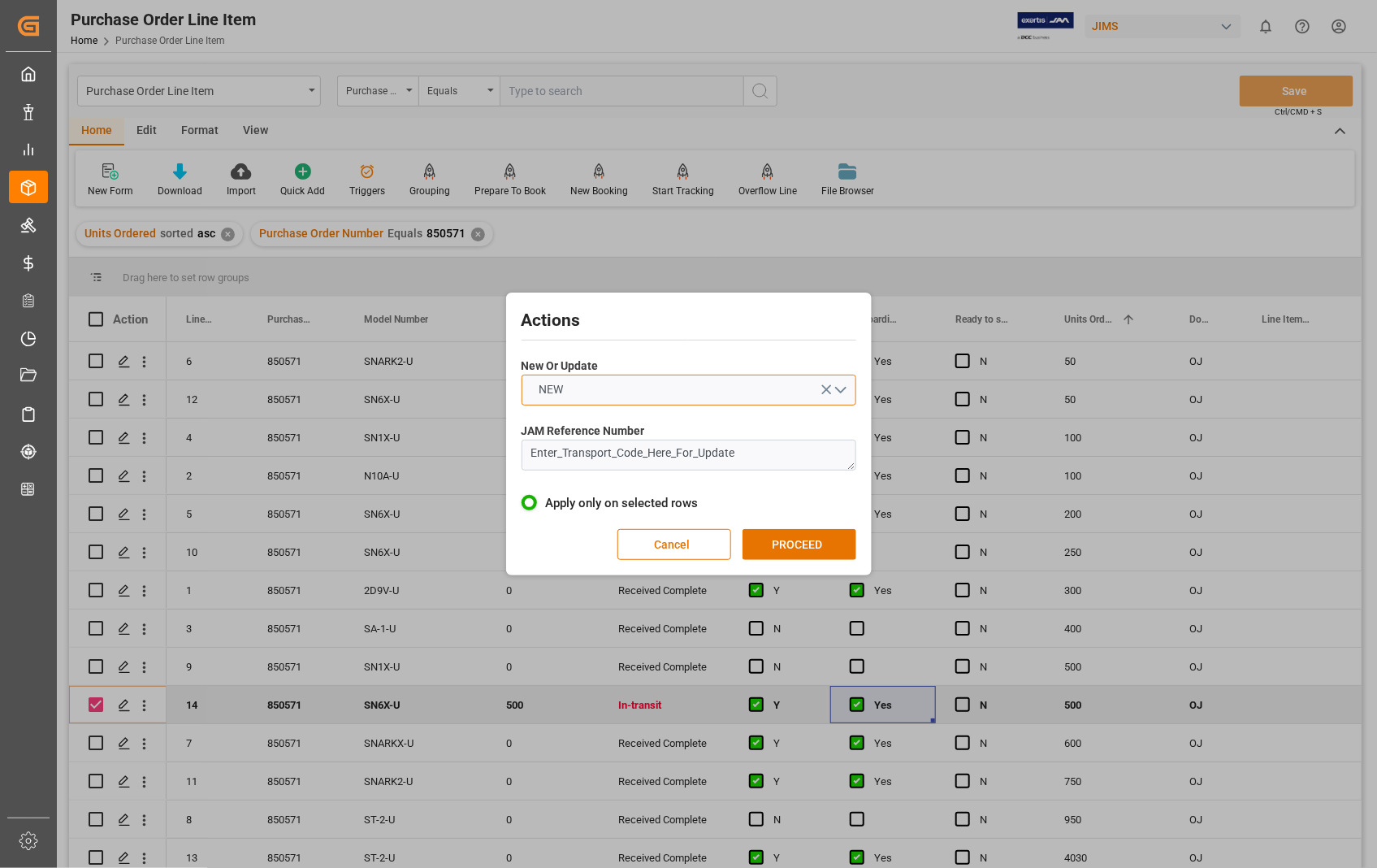
click at [846, 385] on button "NEW" at bounding box center [688, 390] width 334 height 31
click at [547, 427] on div "UPDATE" at bounding box center [689, 429] width 333 height 34
drag, startPoint x: 747, startPoint y: 458, endPoint x: 487, endPoint y: 435, distance: 261.0
click at [486, 437] on div "Actions New Or Update UPDATE JAM Reference Number Enter_Transport_Code_Here_For…" at bounding box center [688, 434] width 1377 height 868
paste textarea "22-11242-[GEOGRAPHIC_DATA]"
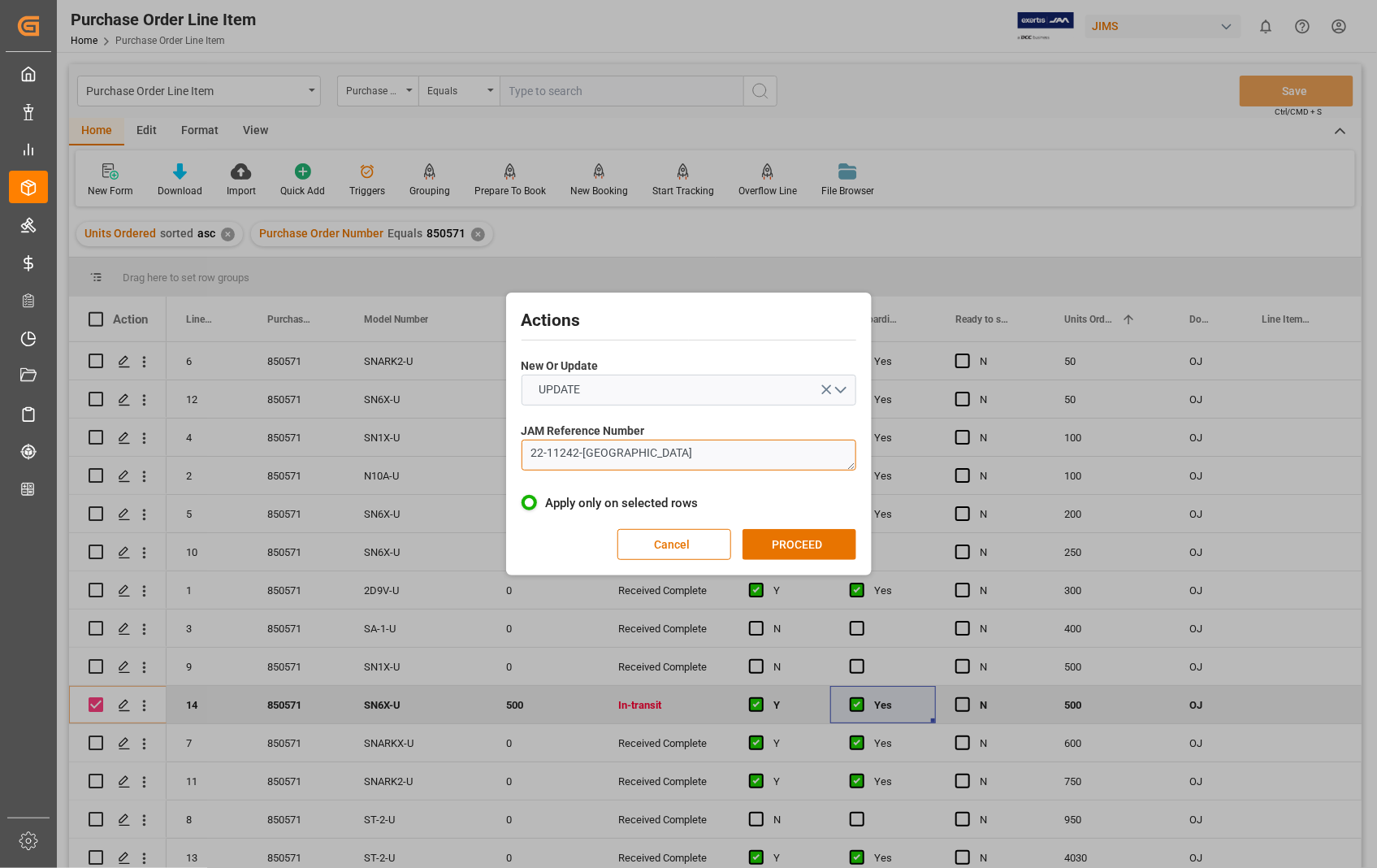
drag, startPoint x: 600, startPoint y: 458, endPoint x: 518, endPoint y: 451, distance: 82.3
click at [518, 451] on div "Actions New Or Update UPDATE JAM Reference Number 22-11242-US Apply only on sel…" at bounding box center [688, 433] width 358 height 275
type textarea "22-11242-[GEOGRAPHIC_DATA]"
click at [792, 541] on button "PROCEED" at bounding box center [800, 545] width 114 height 31
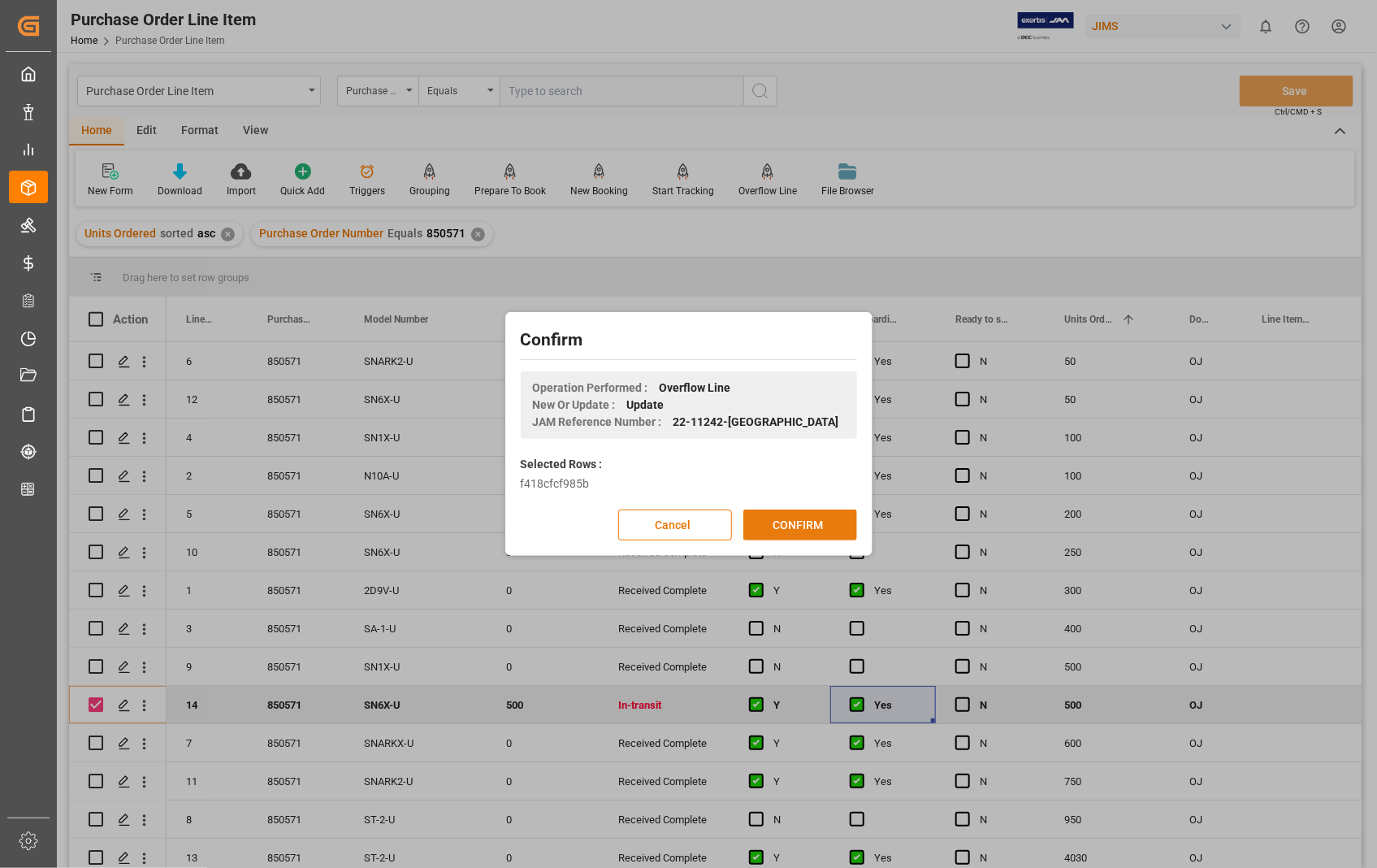
click at [797, 532] on button "CONFIRM" at bounding box center [801, 525] width 114 height 31
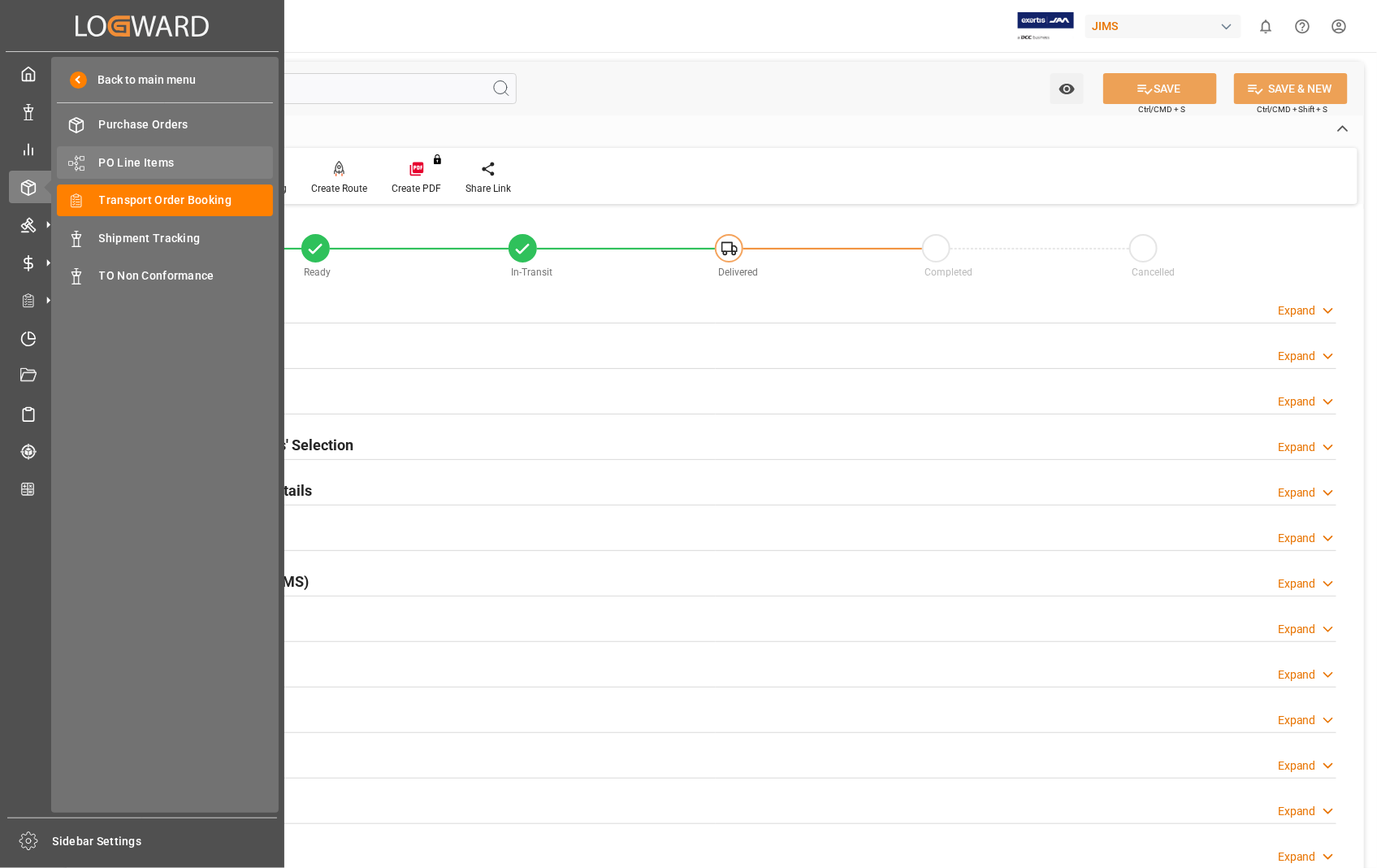
click at [149, 157] on span "PO Line Items" at bounding box center [186, 162] width 175 height 17
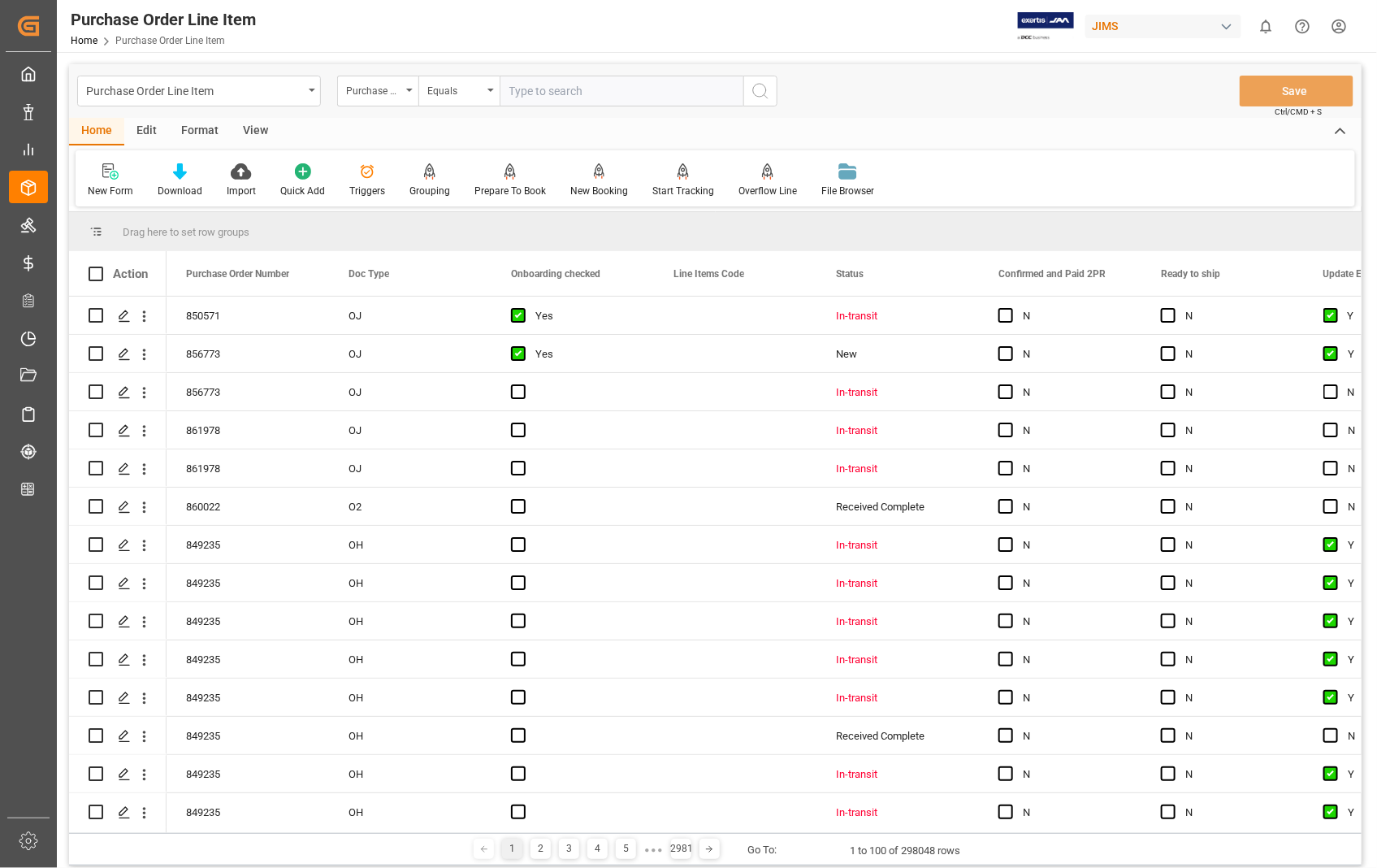
click at [647, 98] on input "text" at bounding box center [621, 91] width 244 height 31
type input "856773"
click at [756, 96] on icon "search button" at bounding box center [761, 92] width 20 height 20
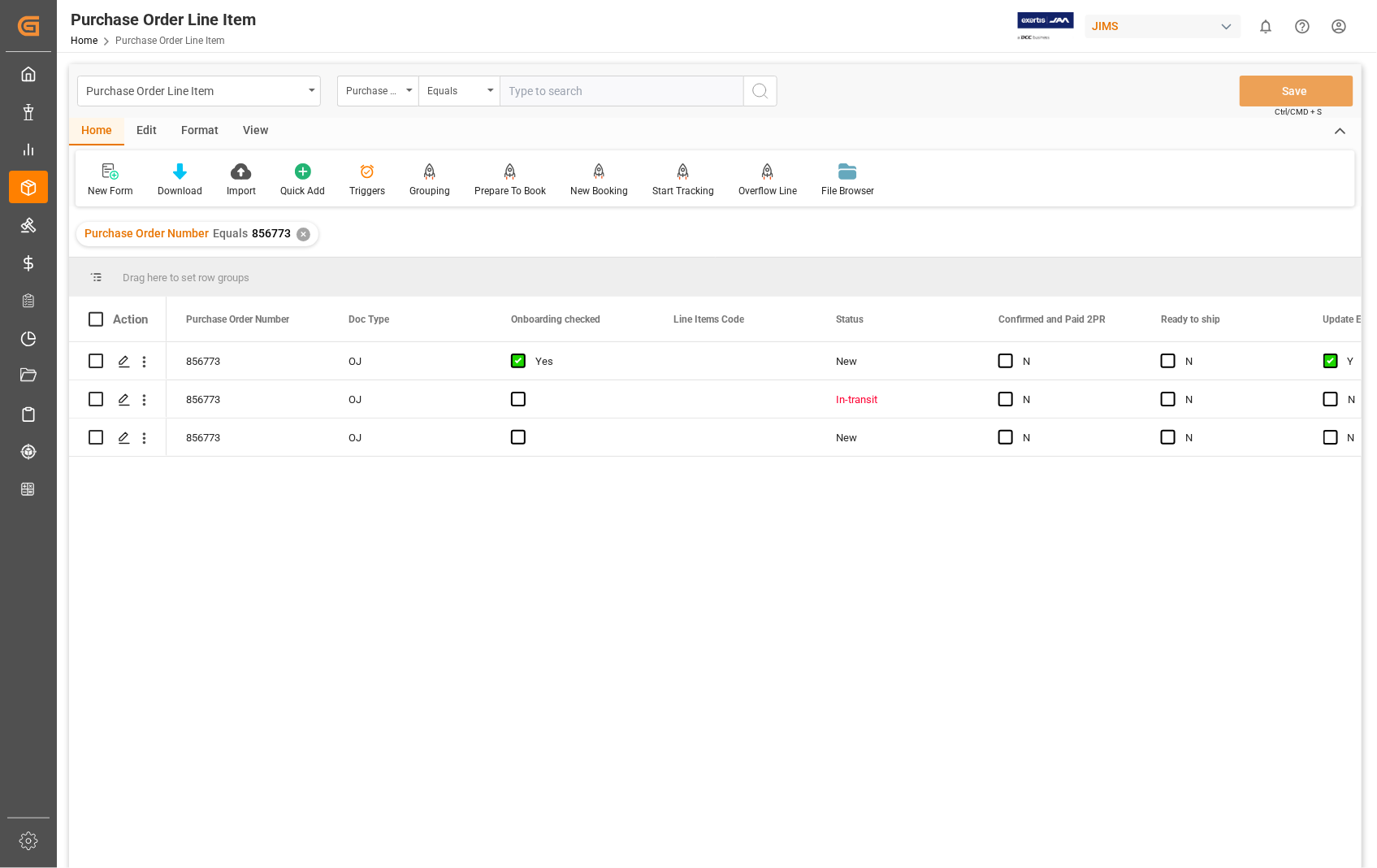
click at [264, 132] on div "View" at bounding box center [255, 131] width 50 height 27
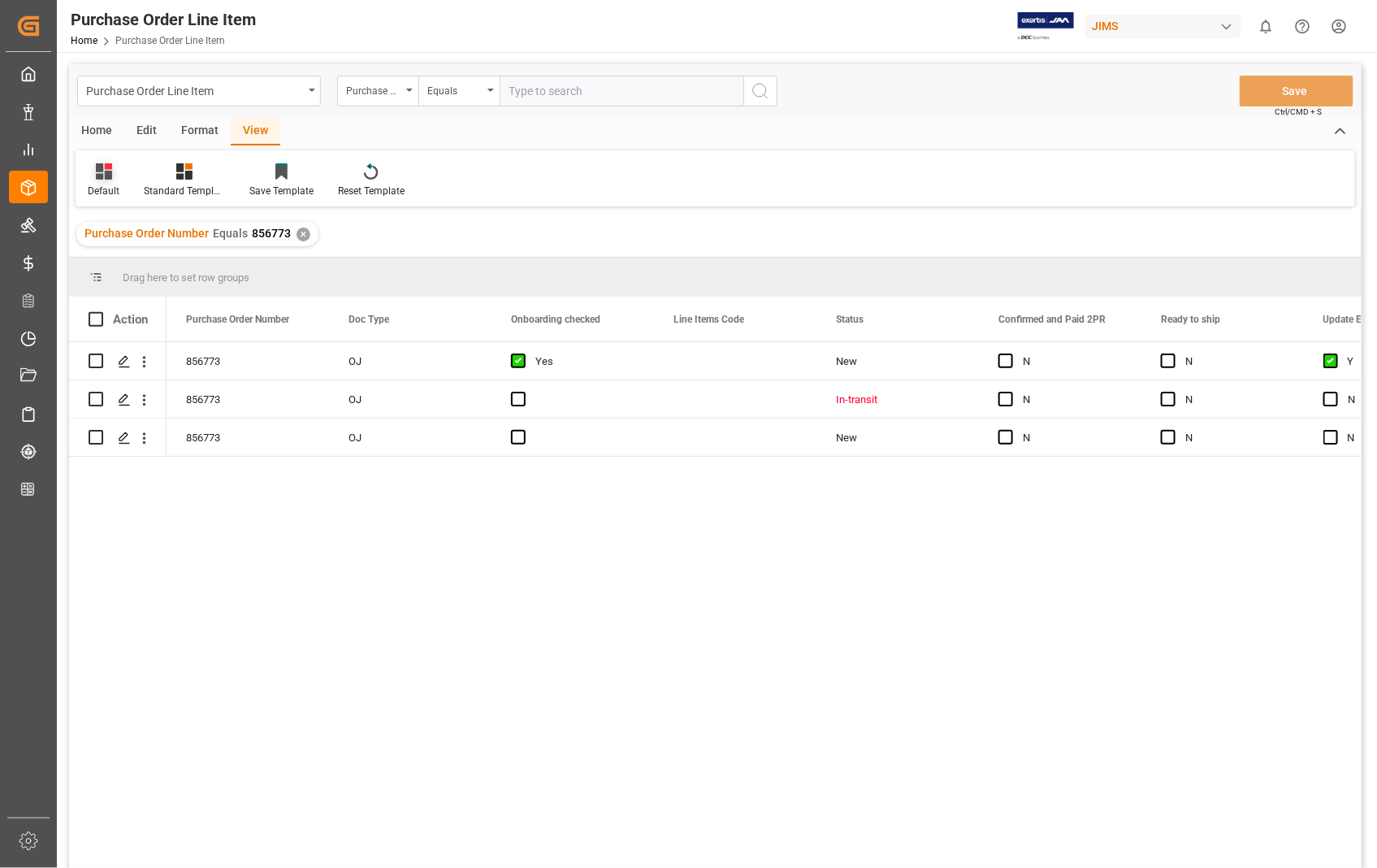
click at [99, 189] on div "Default" at bounding box center [103, 191] width 32 height 14
click at [137, 268] on div "Sophia setting." at bounding box center [167, 263] width 142 height 17
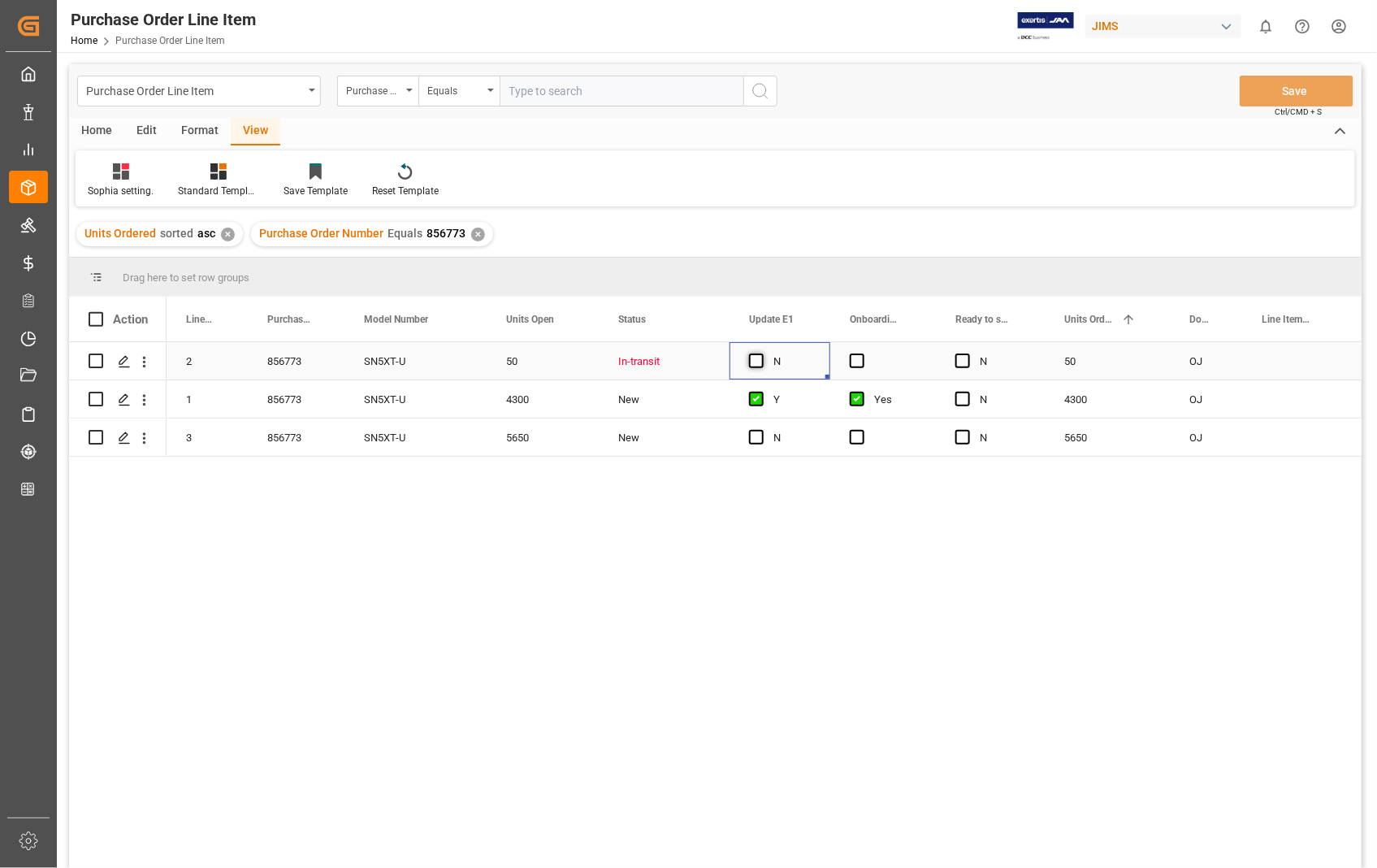
click at [752, 358] on span "Press SPACE to select this row." at bounding box center [756, 361] width 14 height 14
click at [761, 353] on input "Press SPACE to select this row." at bounding box center [761, 353] width 0 height 0
click at [854, 359] on span "Press SPACE to select this row." at bounding box center [857, 361] width 14 height 14
click at [862, 353] on input "Press SPACE to select this row." at bounding box center [862, 353] width 0 height 0
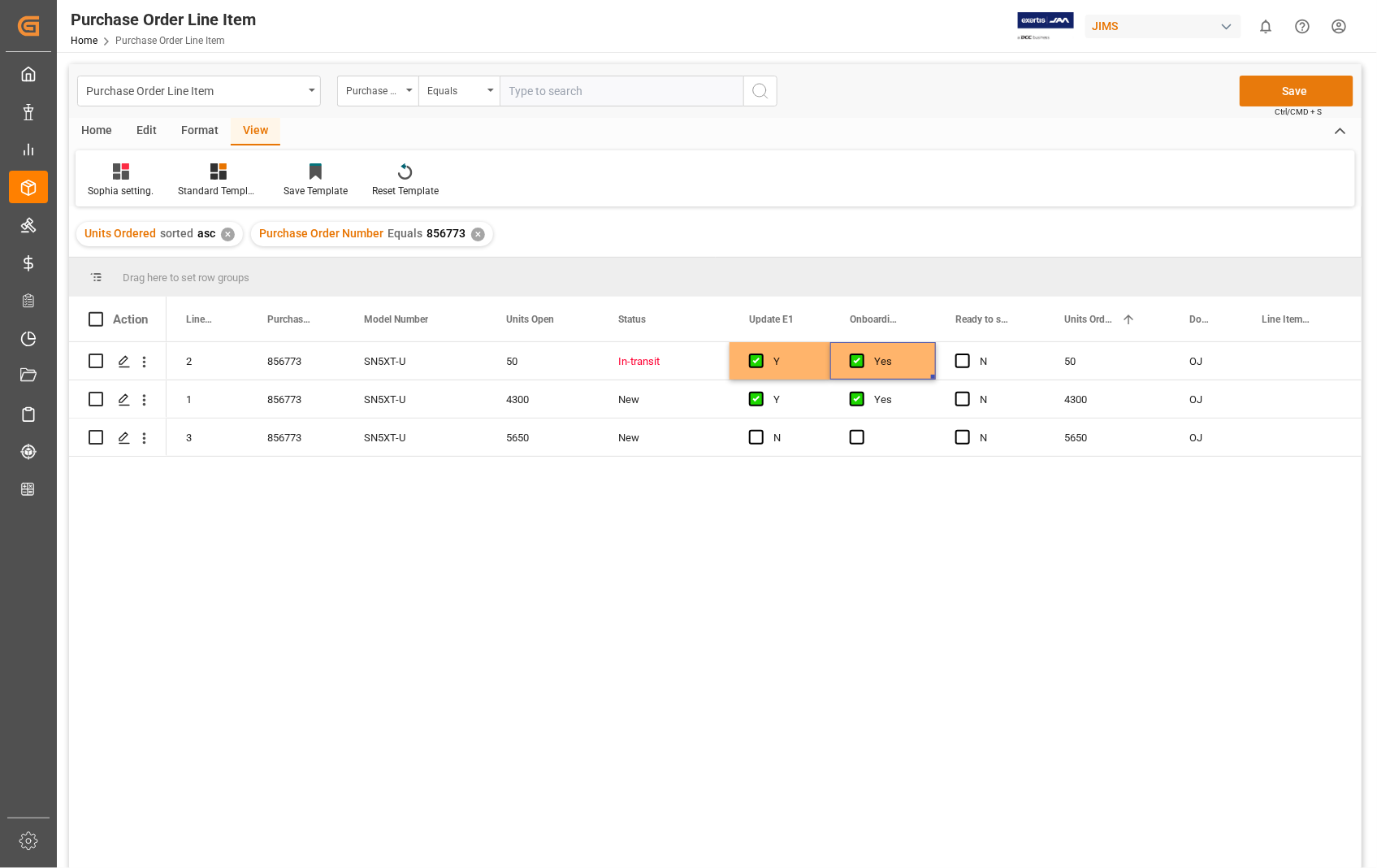
click at [1280, 80] on button "Save" at bounding box center [1297, 91] width 114 height 31
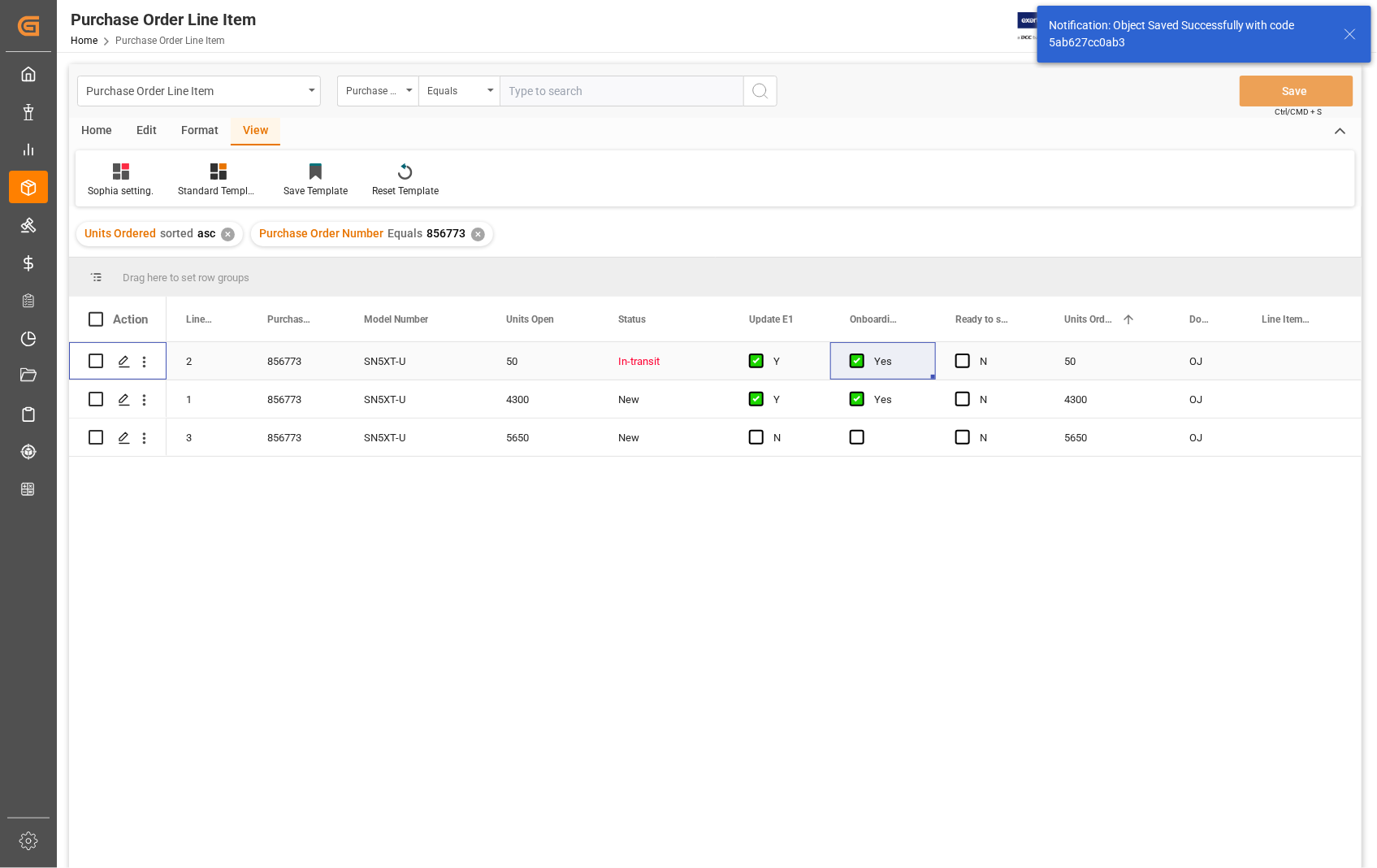
click at [95, 354] on input "Press Space to toggle row selection (unchecked)" at bounding box center [96, 361] width 14 height 14
checkbox input "true"
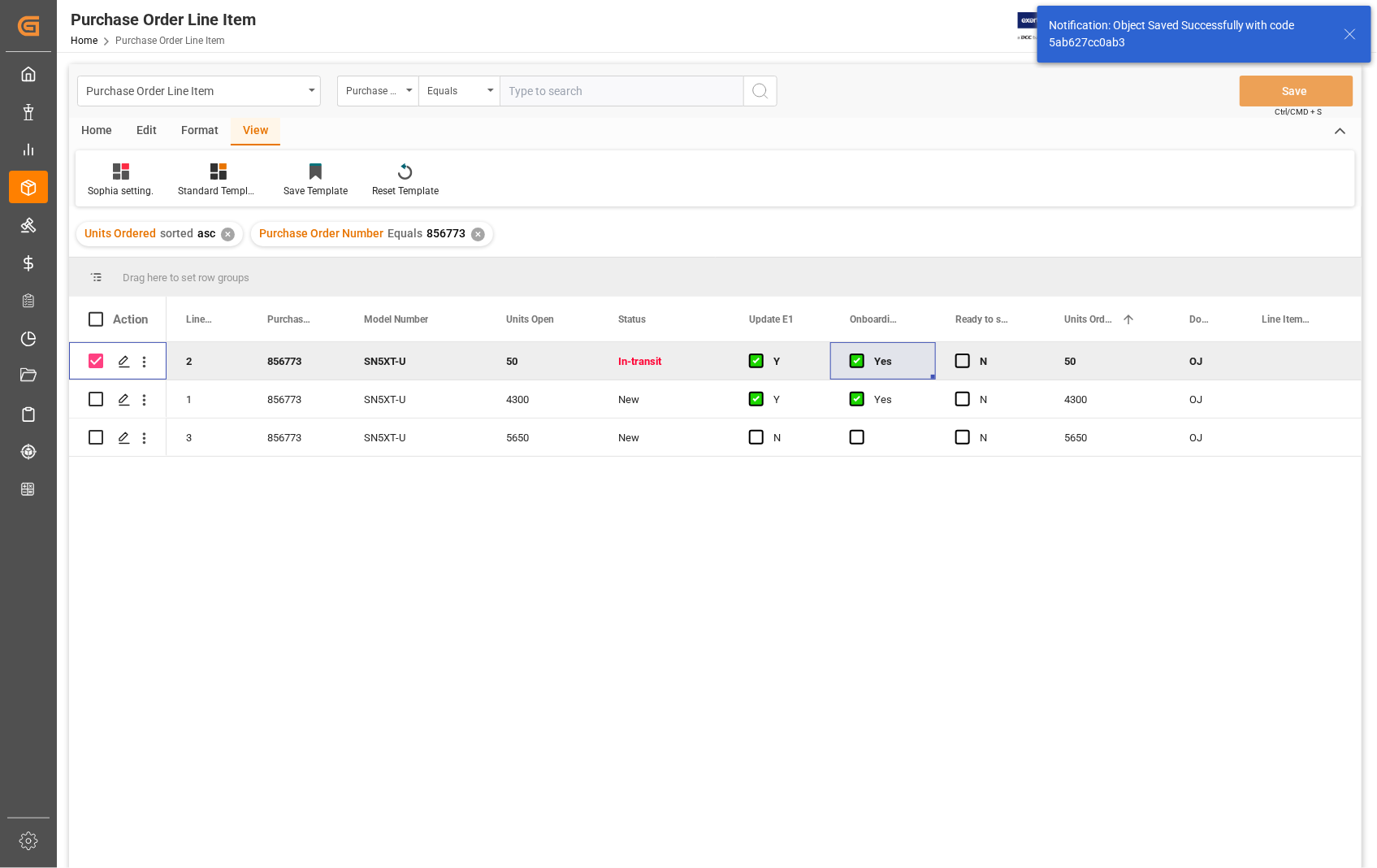
click at [96, 132] on div "Home" at bounding box center [96, 131] width 55 height 27
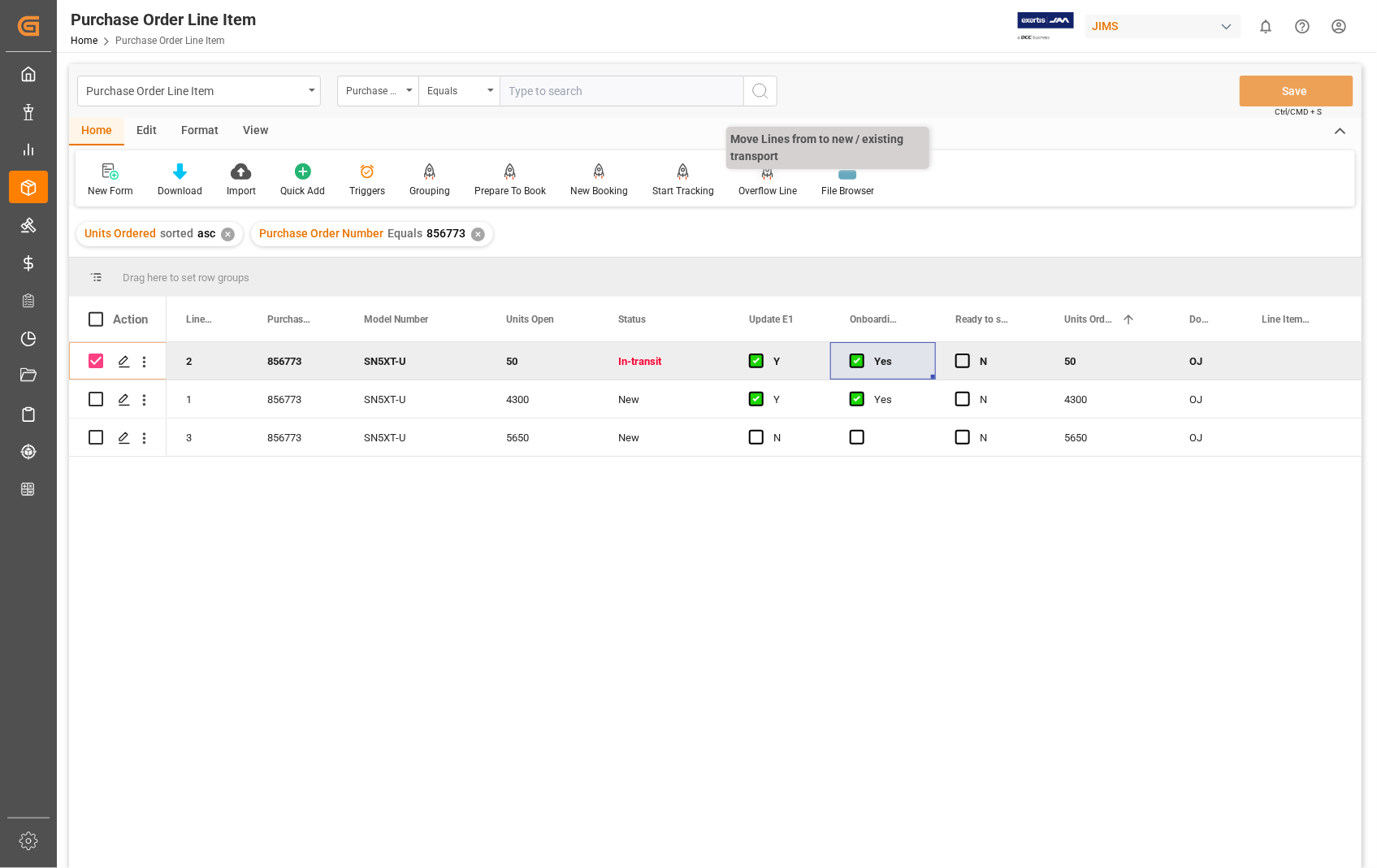
click at [751, 190] on div "Overflow Line" at bounding box center [767, 191] width 59 height 14
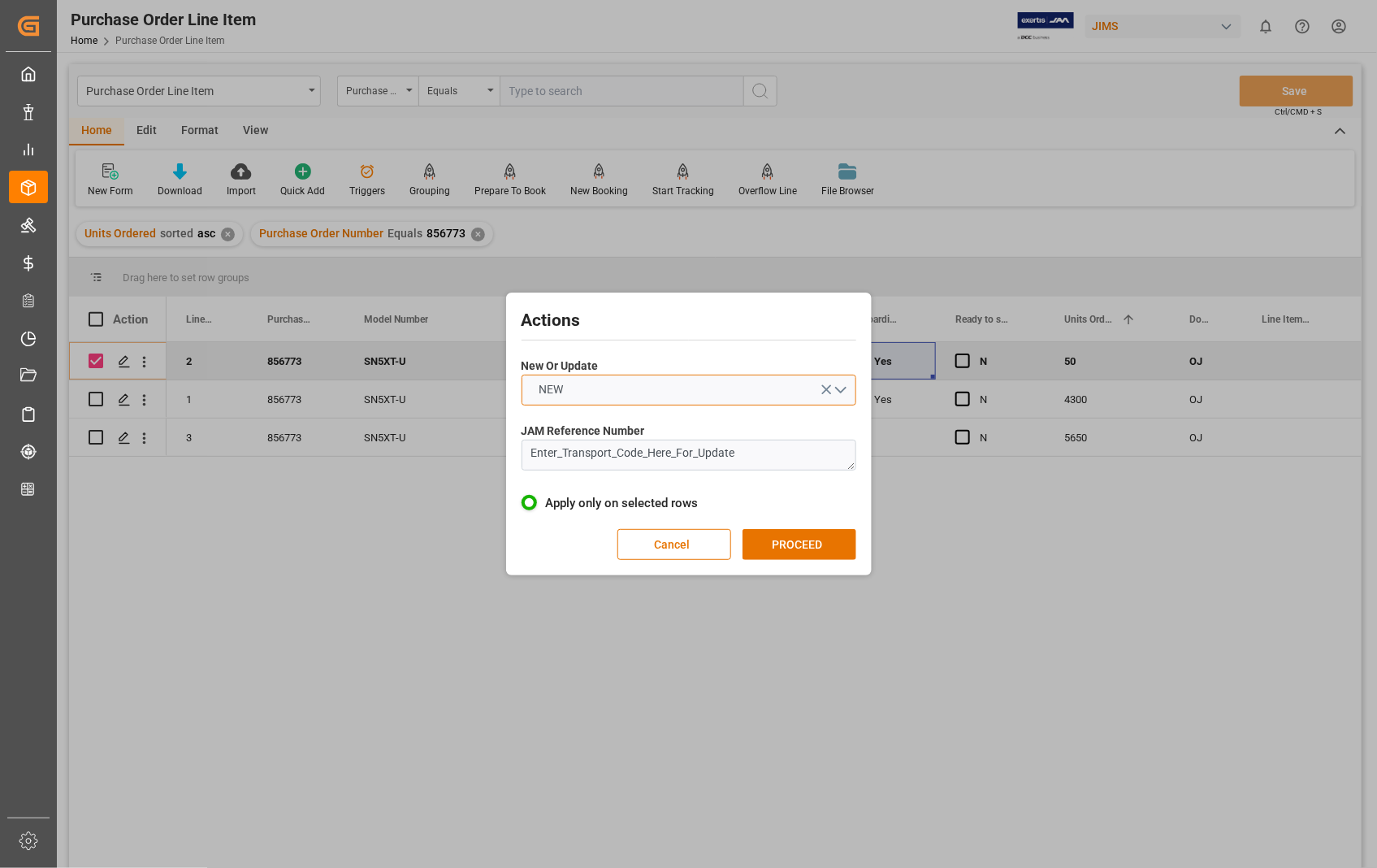
click at [841, 392] on button "NEW" at bounding box center [688, 390] width 334 height 31
click at [591, 430] on div "UPDATE" at bounding box center [689, 429] width 333 height 34
drag, startPoint x: 753, startPoint y: 457, endPoint x: 477, endPoint y: 456, distance: 276.0
click at [477, 456] on div "Actions New Or Update UPDATE JAM Reference Number Enter_Transport_Code_Here_For…" at bounding box center [688, 434] width 1377 height 868
paste textarea "22-11242-[GEOGRAPHIC_DATA]"
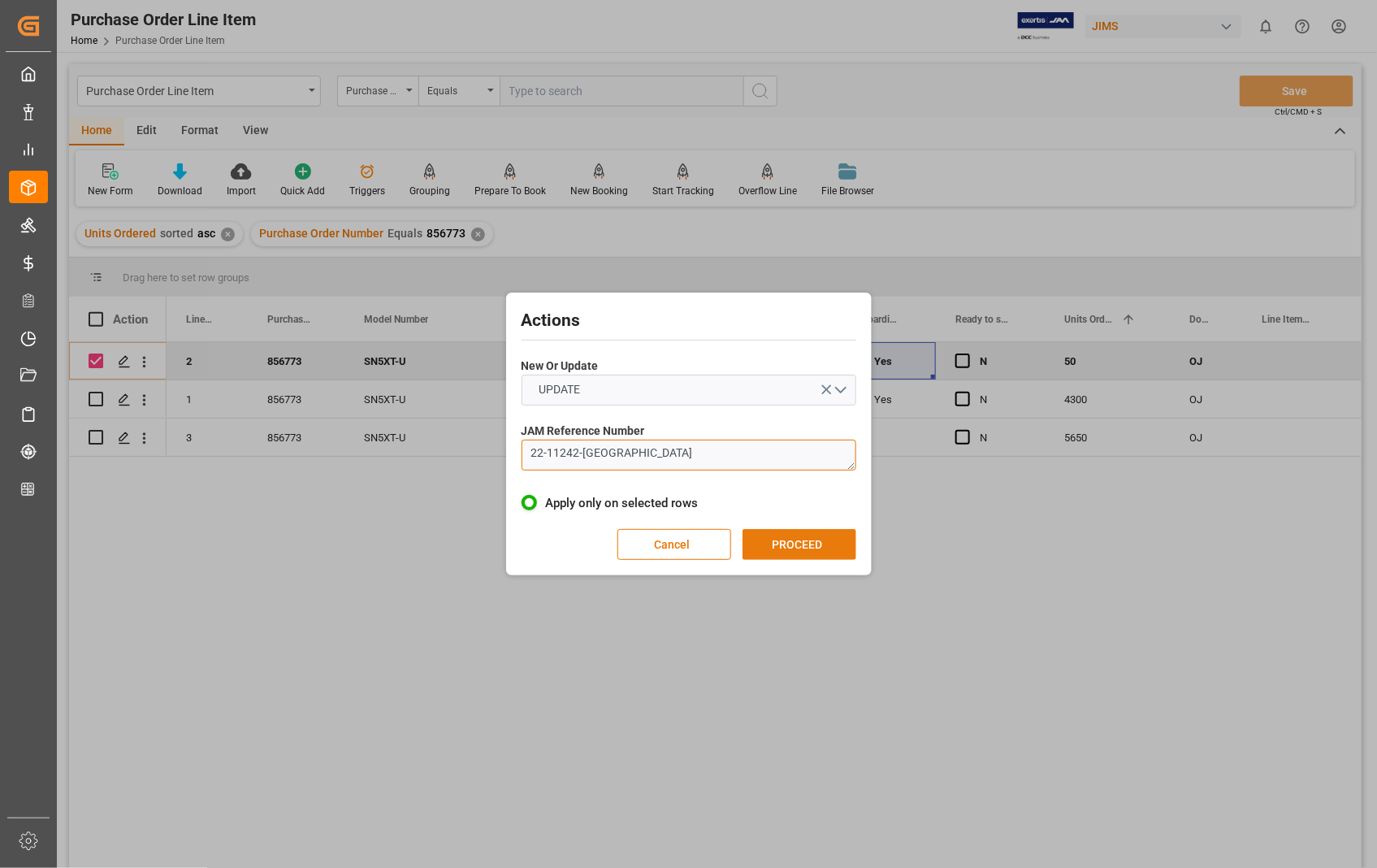
type textarea "22-11242-[GEOGRAPHIC_DATA]"
click at [801, 549] on button "PROCEED" at bounding box center [800, 545] width 114 height 31
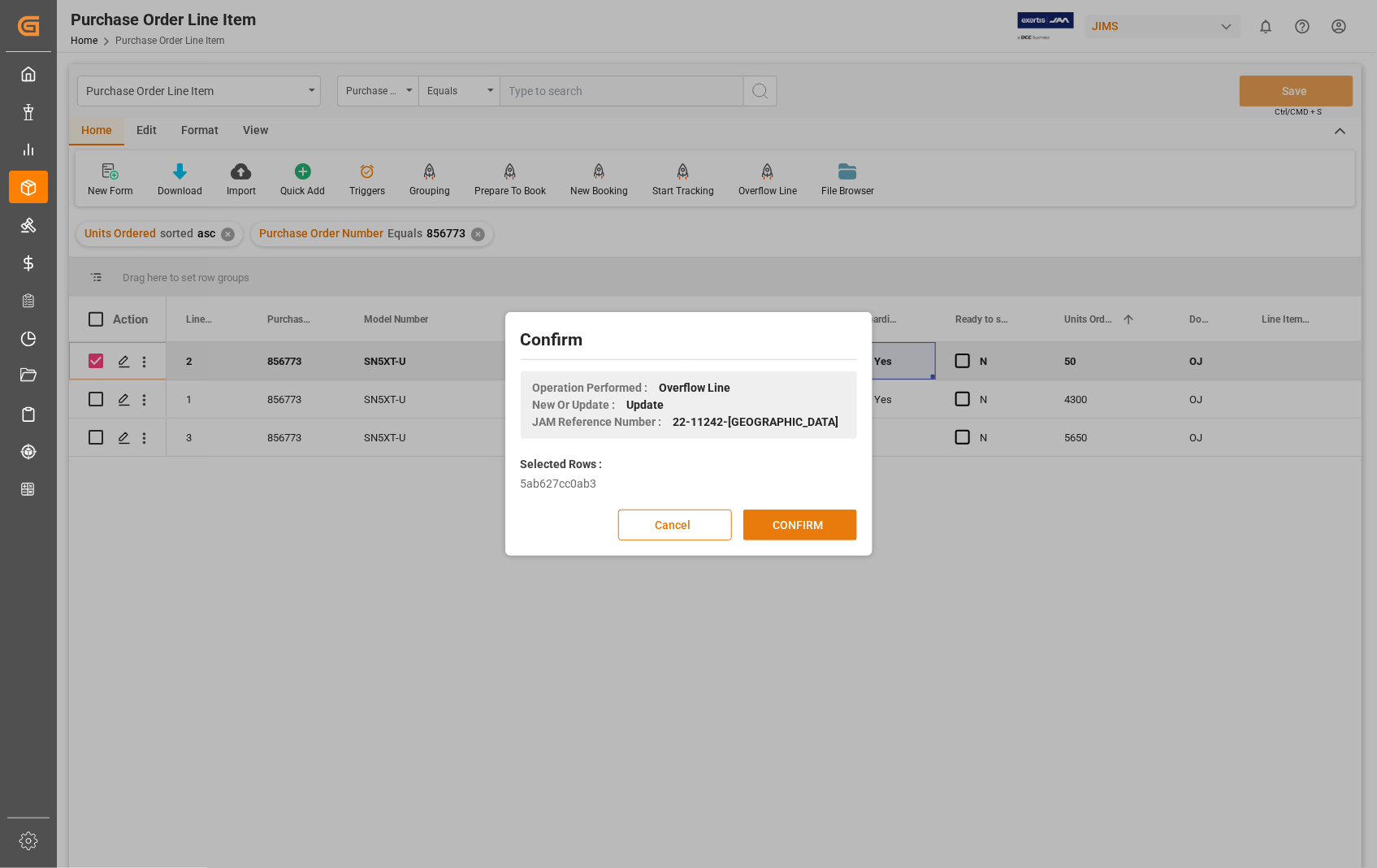
click at [807, 528] on button "CONFIRM" at bounding box center [801, 525] width 114 height 31
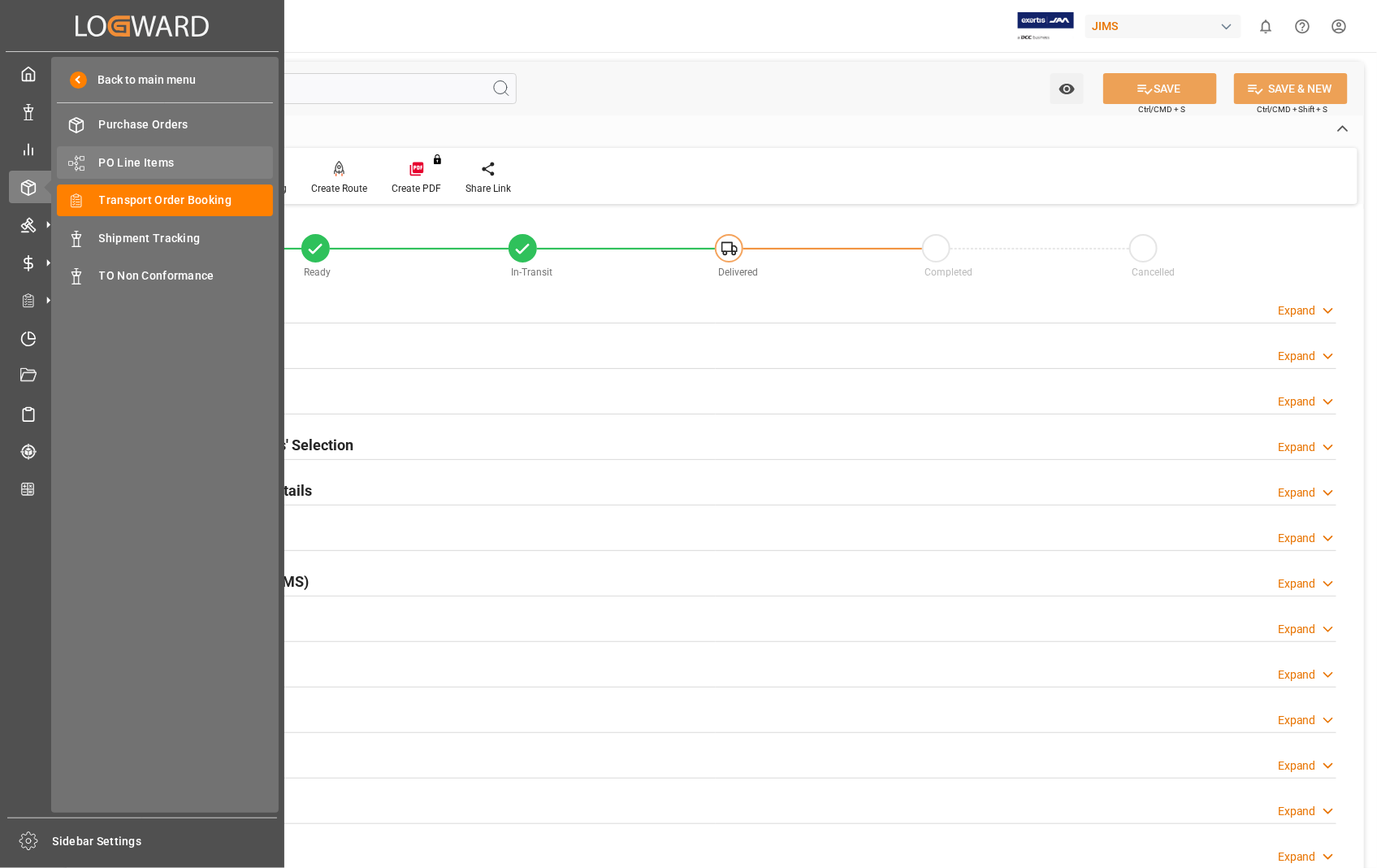
click at [155, 154] on span "PO Line Items" at bounding box center [186, 162] width 175 height 17
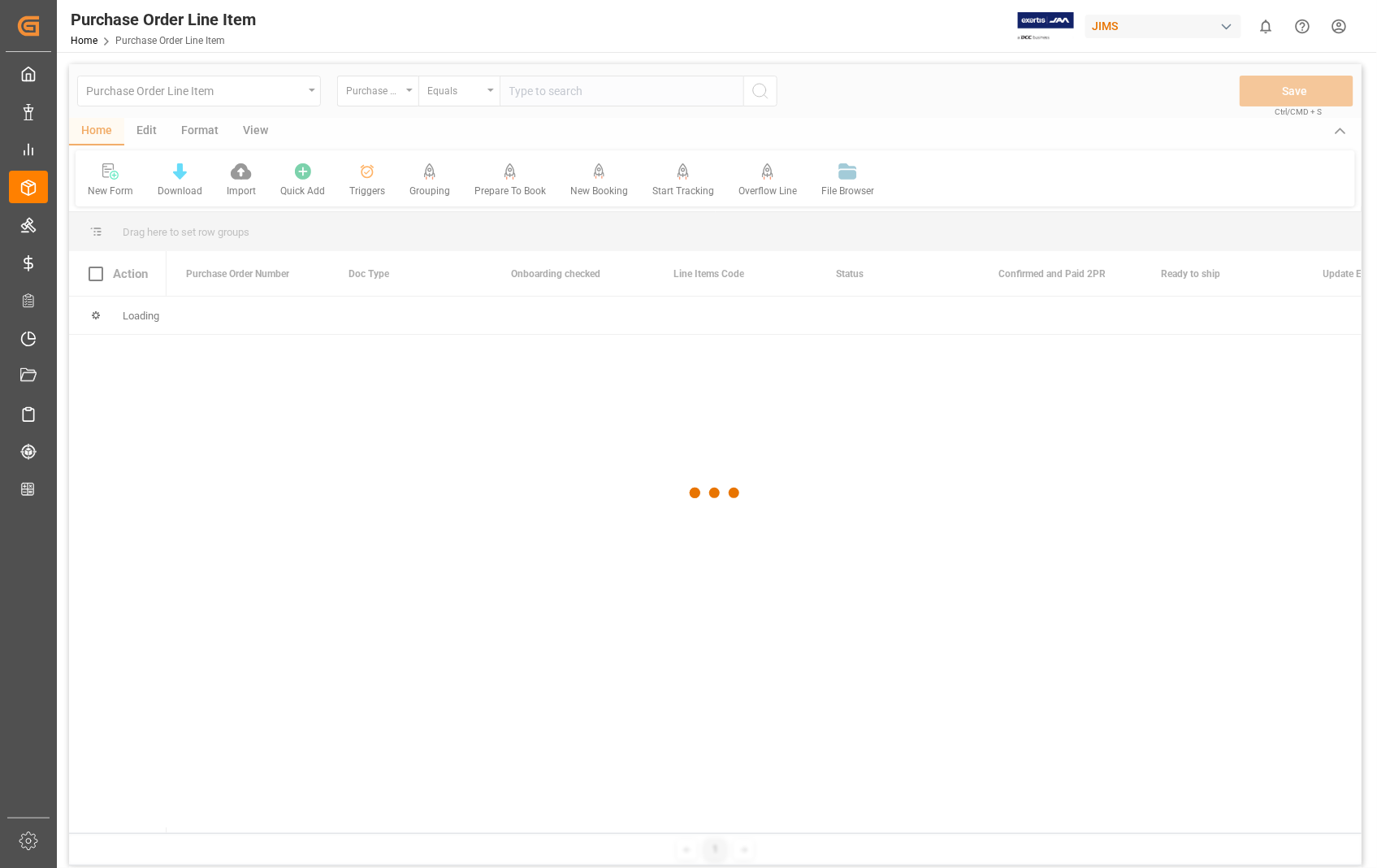
click at [608, 95] on div at bounding box center [715, 493] width 1293 height 858
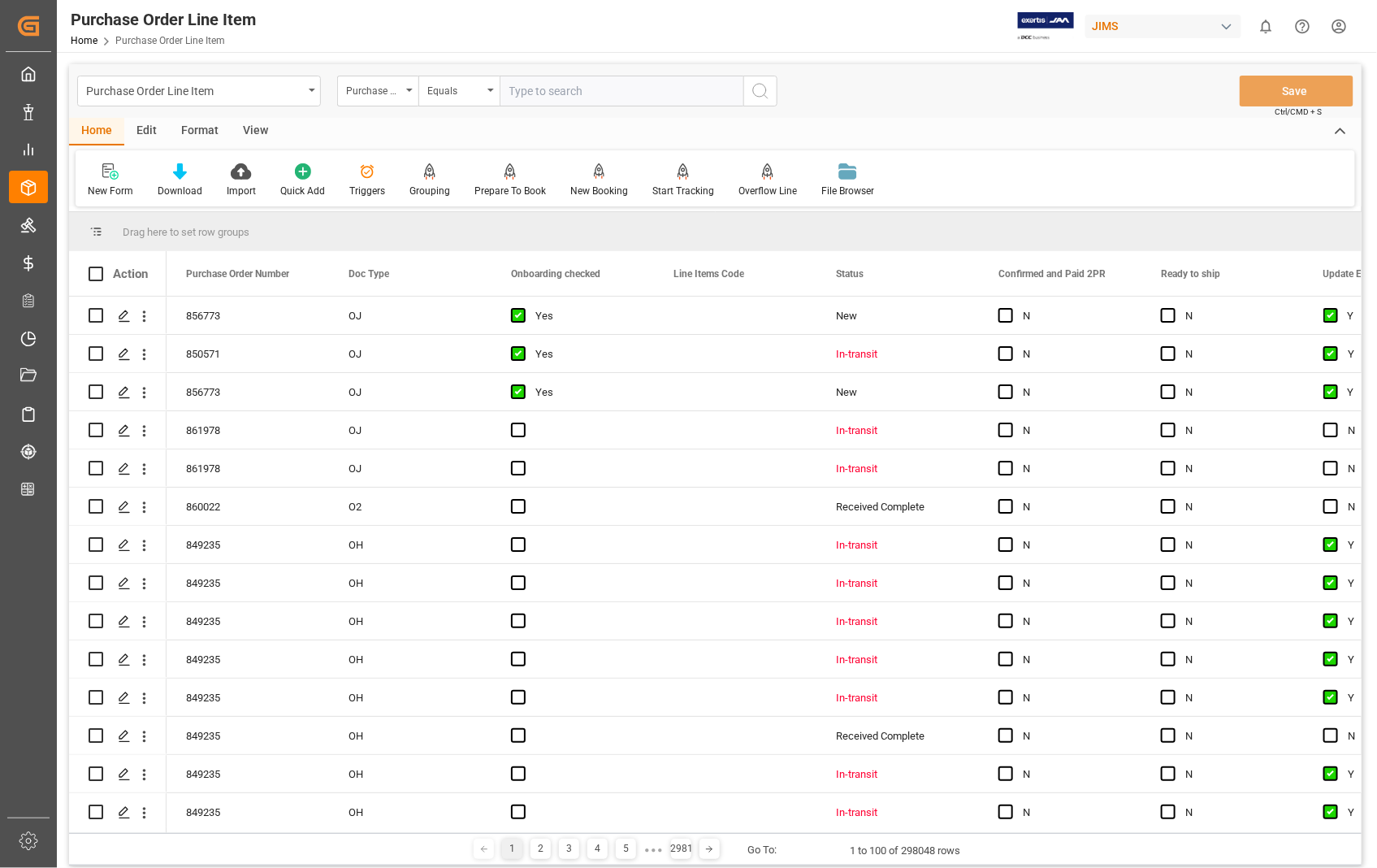
click at [598, 92] on input "text" at bounding box center [621, 91] width 244 height 31
type input "856773"
click at [760, 91] on icon "search button" at bounding box center [761, 92] width 20 height 20
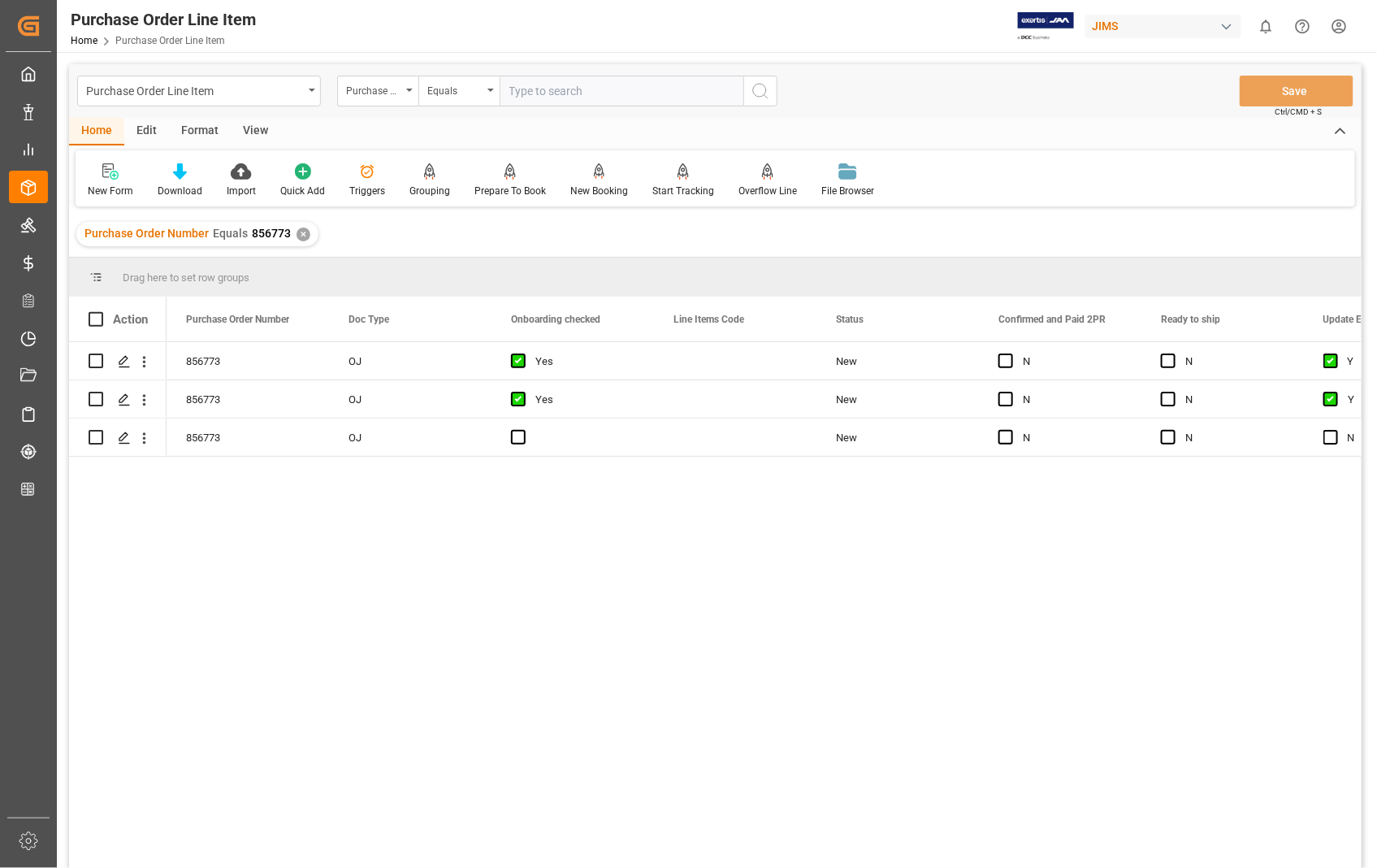
click at [256, 132] on div "View" at bounding box center [255, 131] width 50 height 27
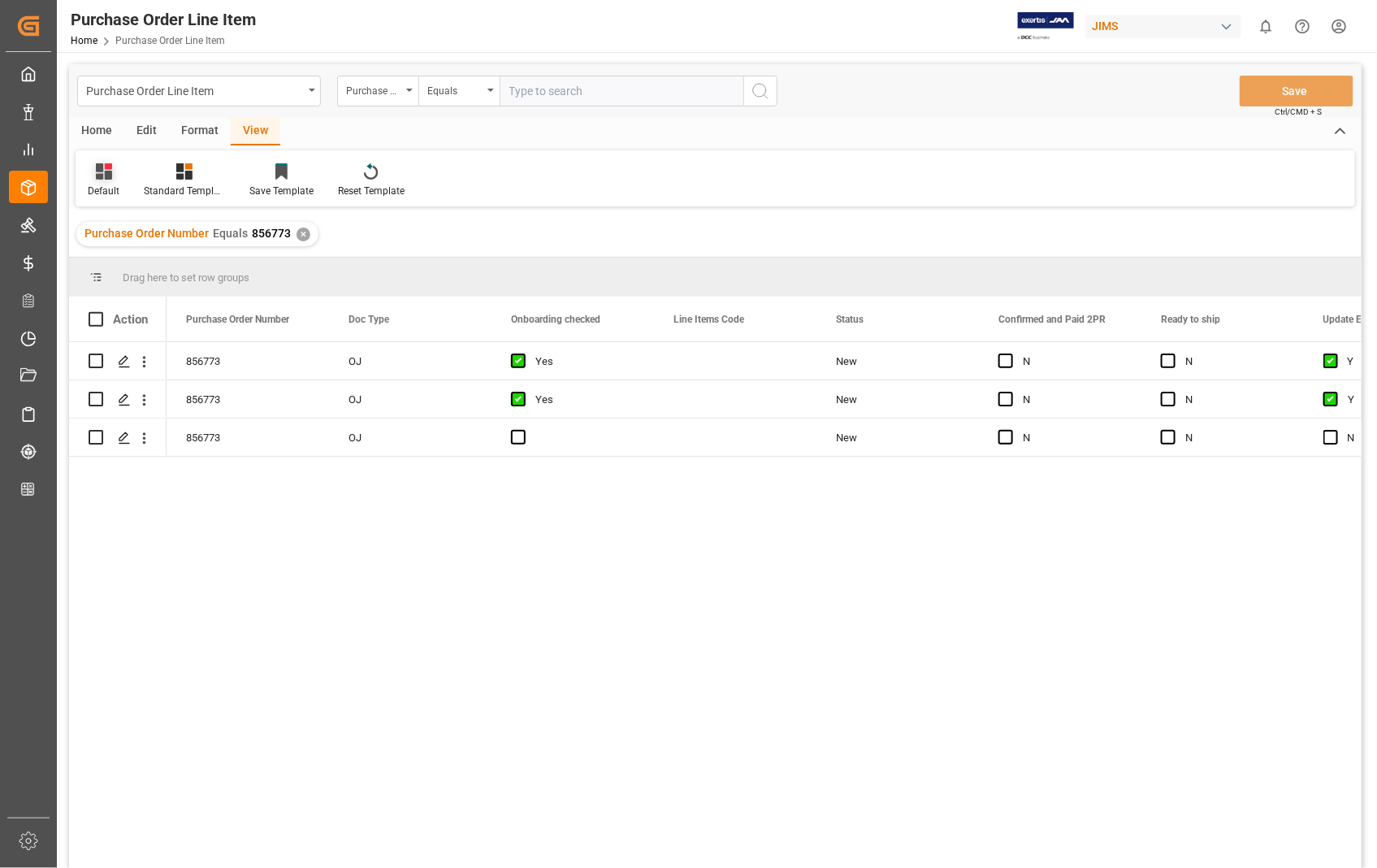
click at [106, 184] on div "Default" at bounding box center [103, 191] width 32 height 14
click at [122, 256] on div "Sophia setting." at bounding box center [167, 263] width 142 height 17
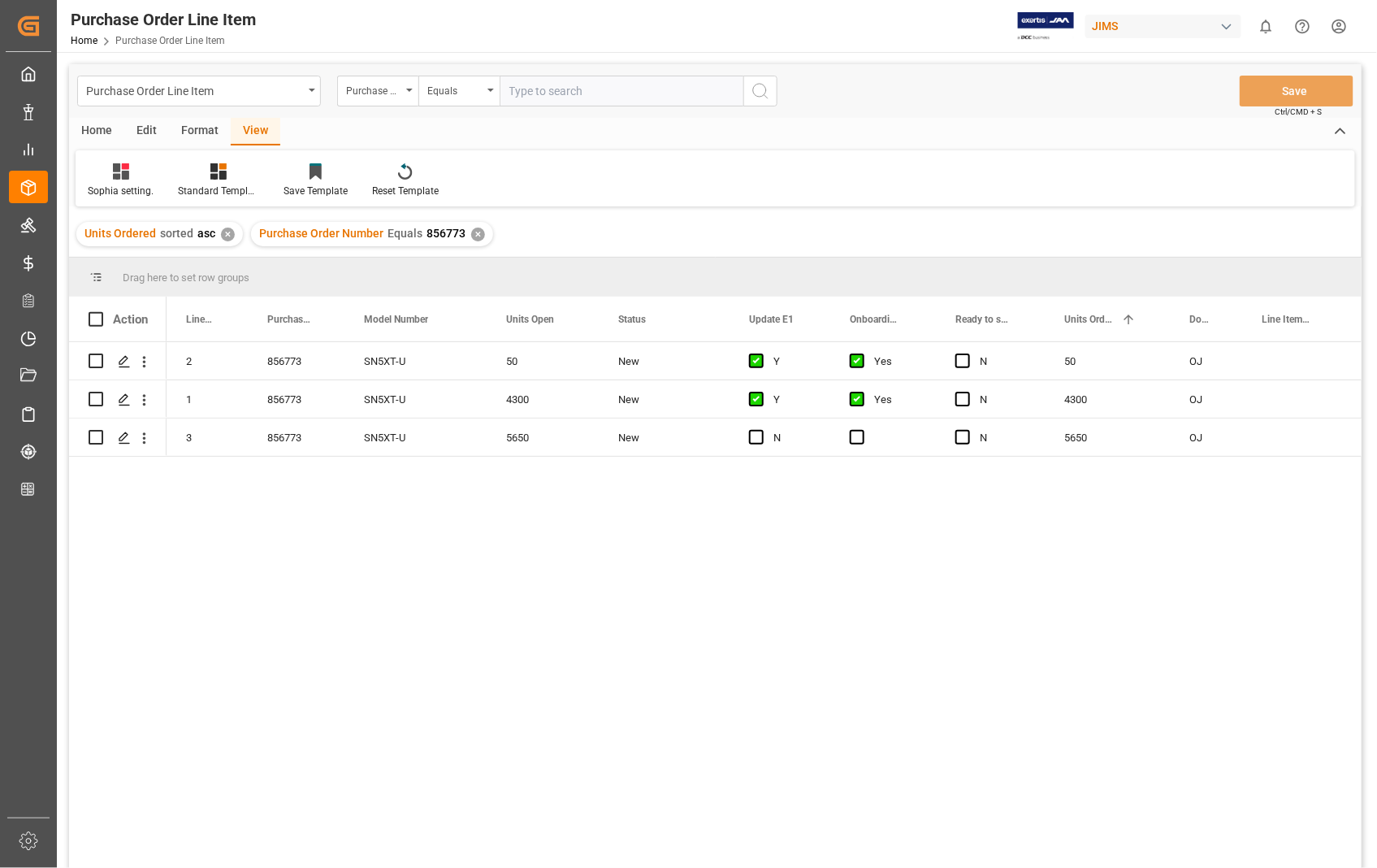
click at [588, 93] on input "text" at bounding box center [621, 91] width 244 height 31
click at [608, 85] on input "text" at bounding box center [621, 91] width 244 height 31
type input "861978"
click at [767, 94] on icon "search button" at bounding box center [761, 92] width 20 height 20
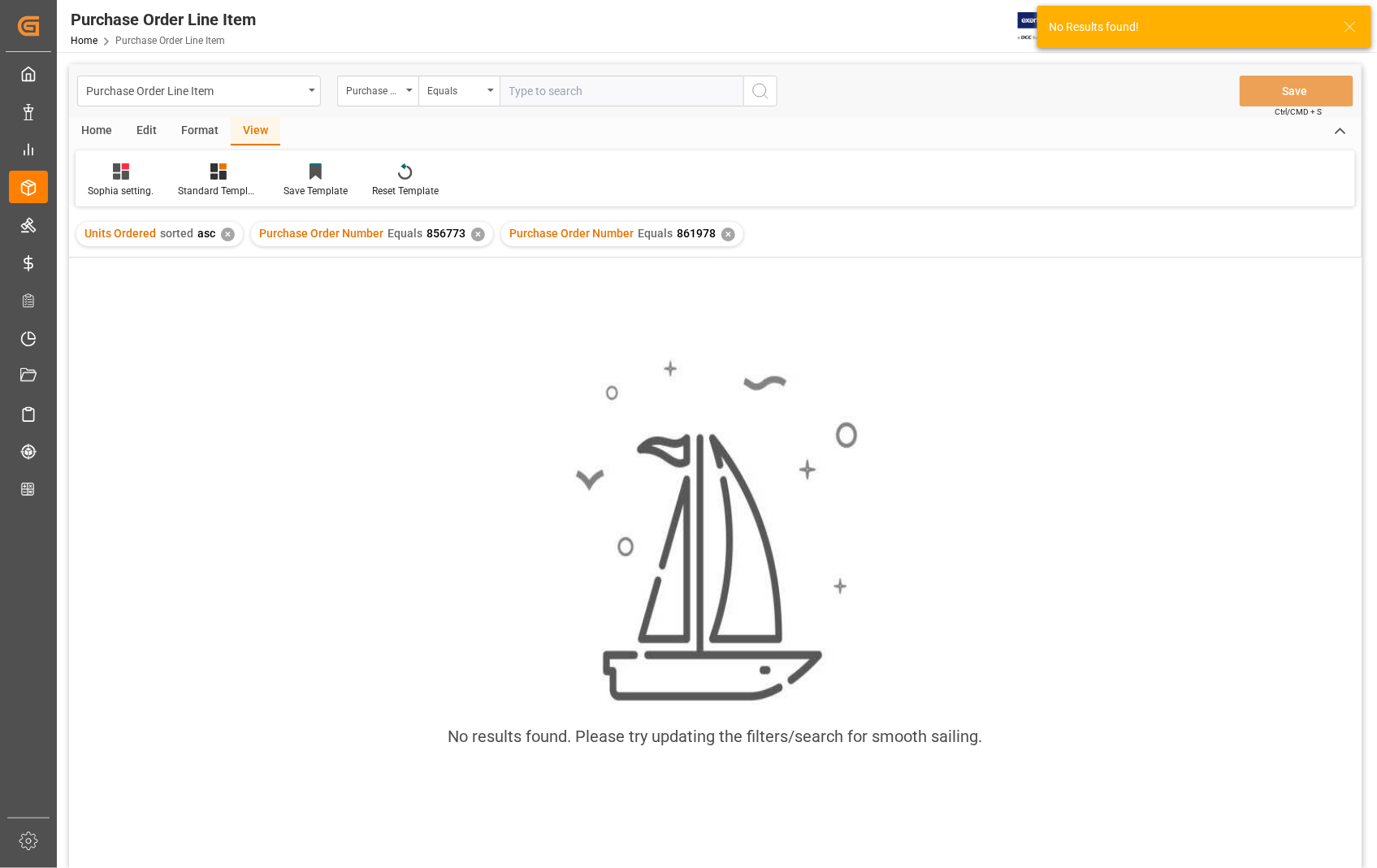
click at [473, 231] on div "✕" at bounding box center [477, 234] width 14 height 14
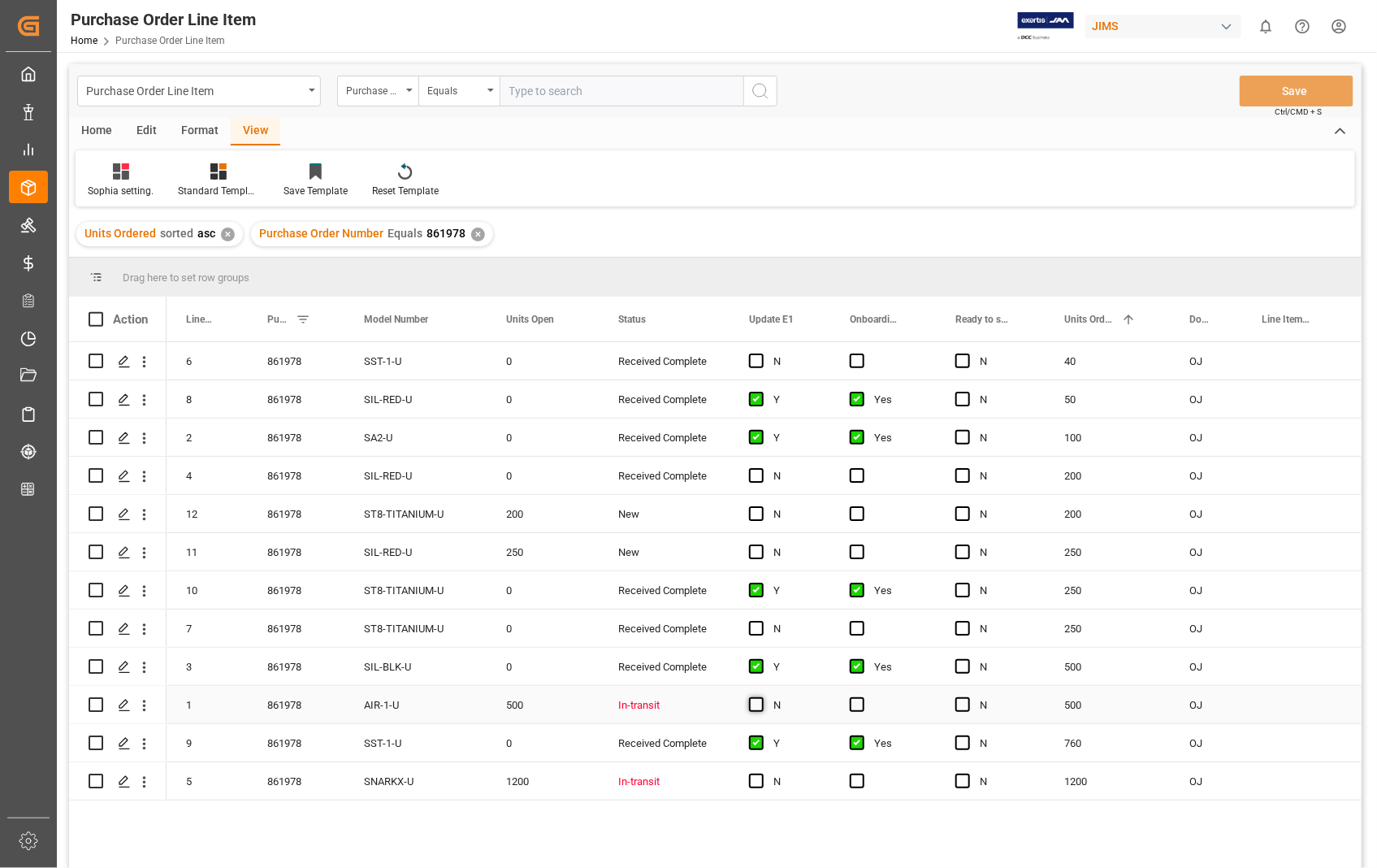
click at [759, 707] on span "Press SPACE to select this row." at bounding box center [756, 704] width 14 height 14
click at [761, 697] on input "Press SPACE to select this row." at bounding box center [761, 697] width 0 height 0
click at [860, 705] on span "Press SPACE to select this row." at bounding box center [857, 704] width 14 height 14
click at [862, 697] on input "Press SPACE to select this row." at bounding box center [862, 697] width 0 height 0
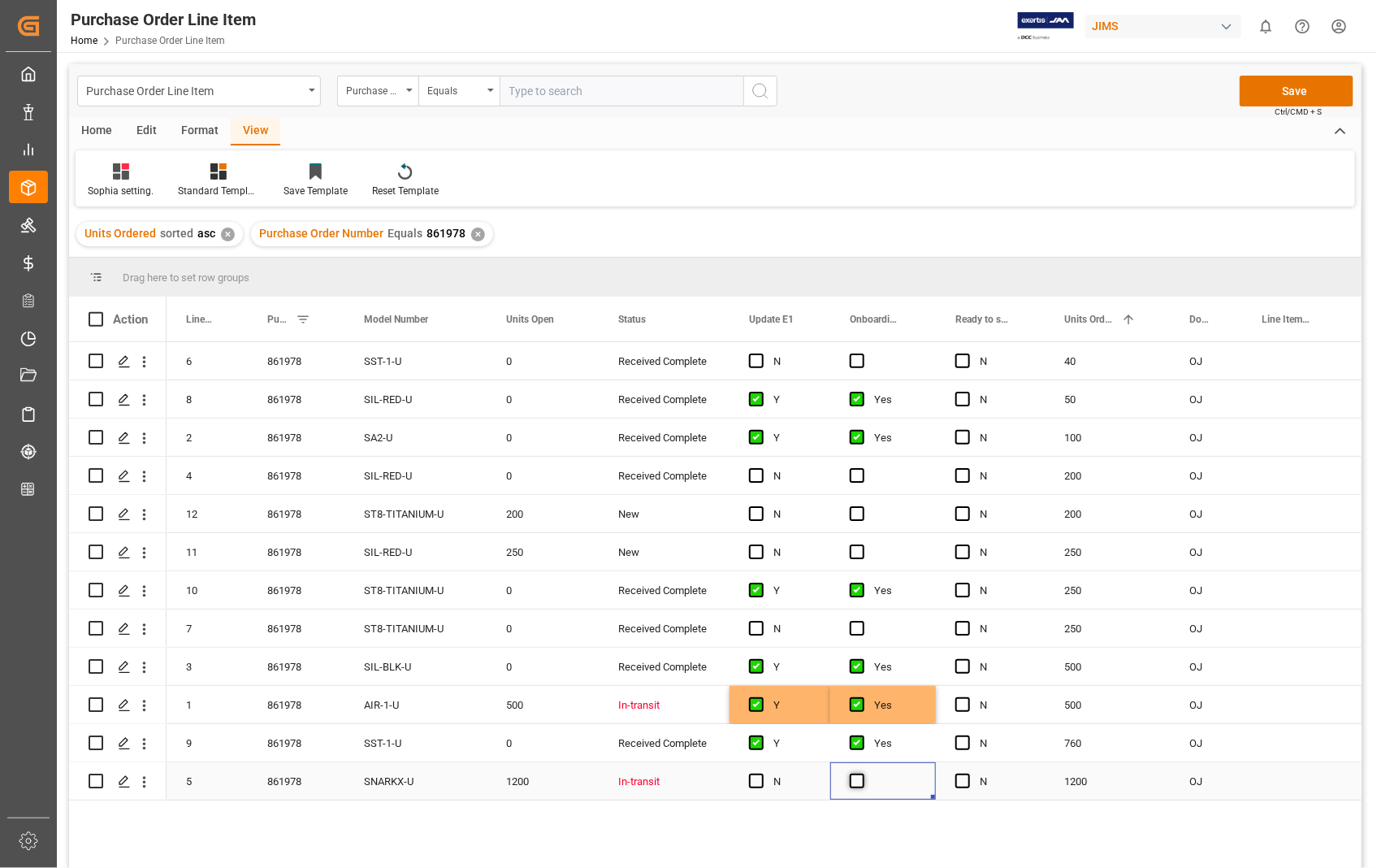
click at [858, 776] on span "Press SPACE to select this row." at bounding box center [857, 781] width 14 height 14
click at [862, 774] on input "Press SPACE to select this row." at bounding box center [862, 774] width 0 height 0
click at [754, 780] on span "Press SPACE to select this row." at bounding box center [756, 781] width 14 height 14
click at [761, 774] on input "Press SPACE to select this row." at bounding box center [761, 774] width 0 height 0
click at [1305, 93] on button "Save" at bounding box center [1297, 91] width 114 height 31
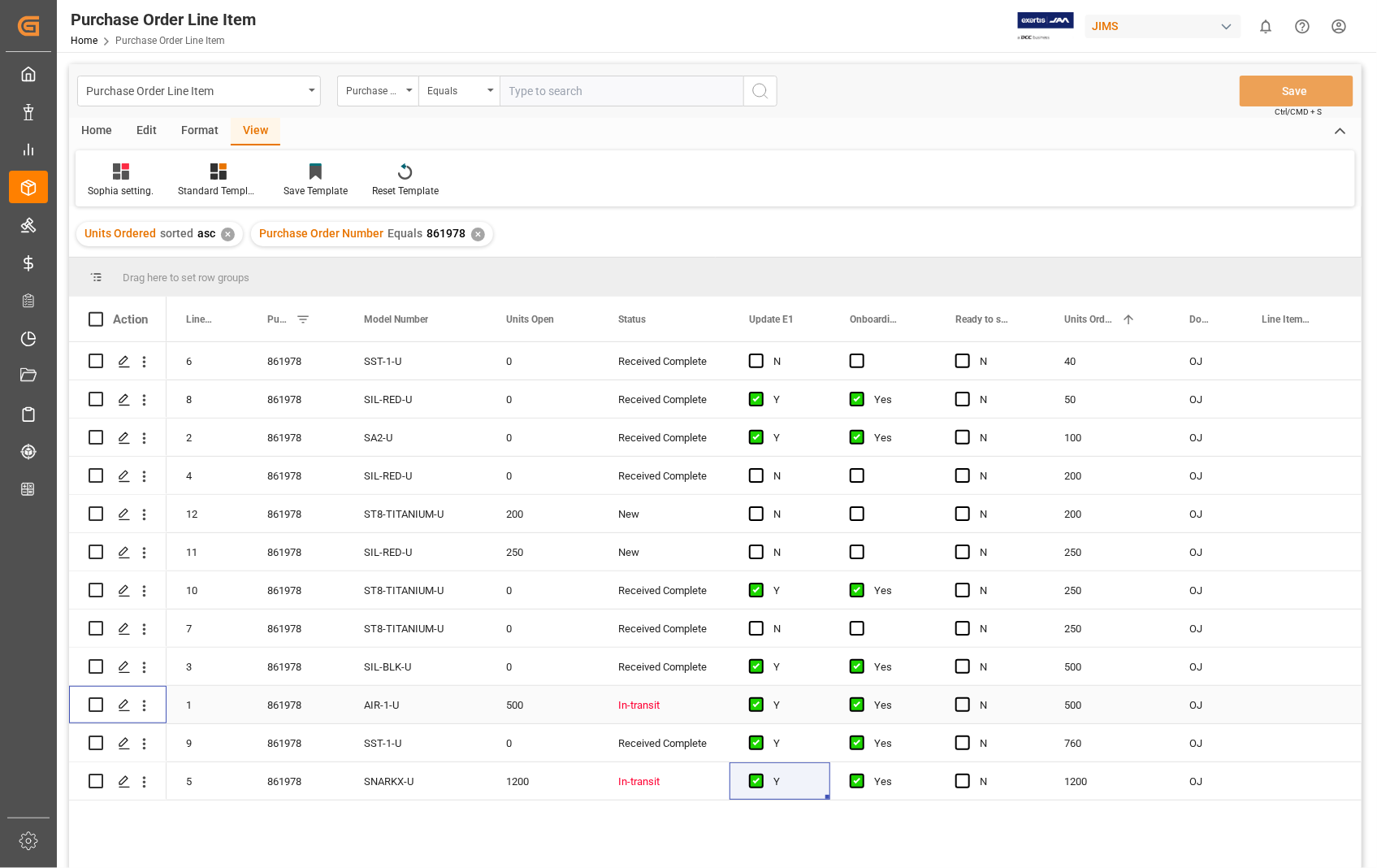
click at [95, 700] on input "Press Space to toggle row selection (unchecked)" at bounding box center [96, 704] width 14 height 14
checkbox input "true"
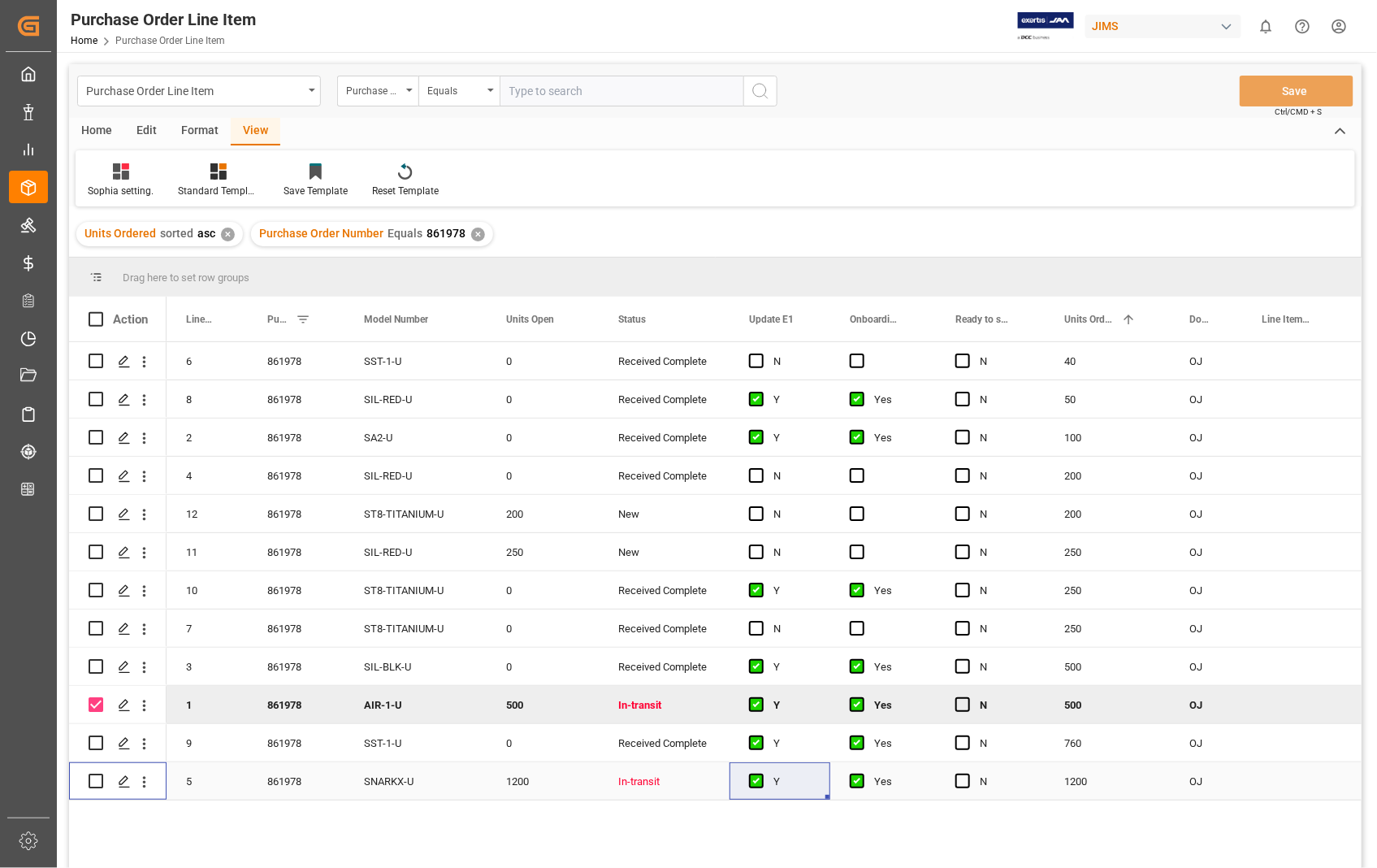
click at [92, 775] on input "Press Space to toggle row selection (unchecked)" at bounding box center [96, 781] width 14 height 14
checkbox input "true"
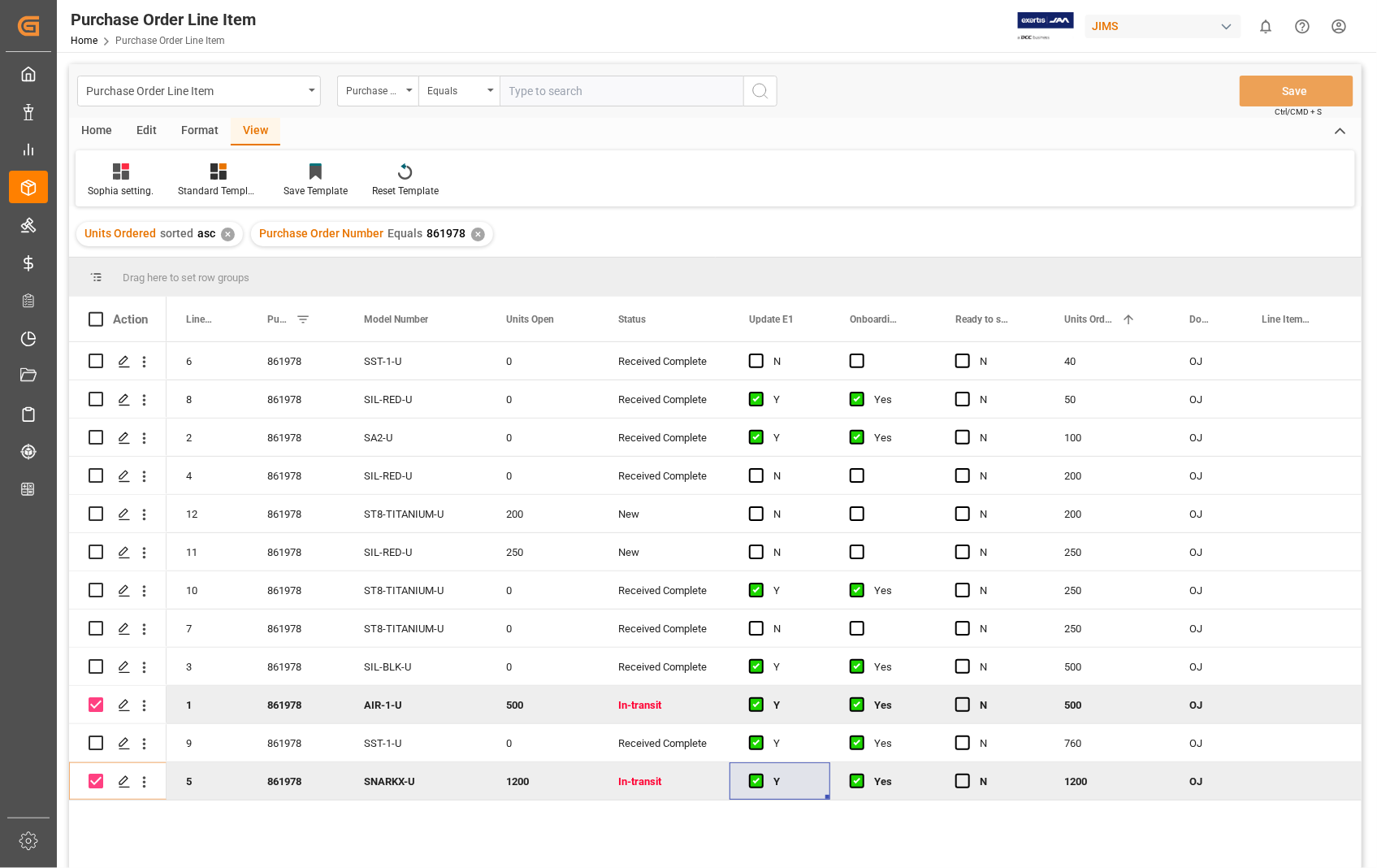
click at [87, 130] on div "Home" at bounding box center [96, 131] width 55 height 27
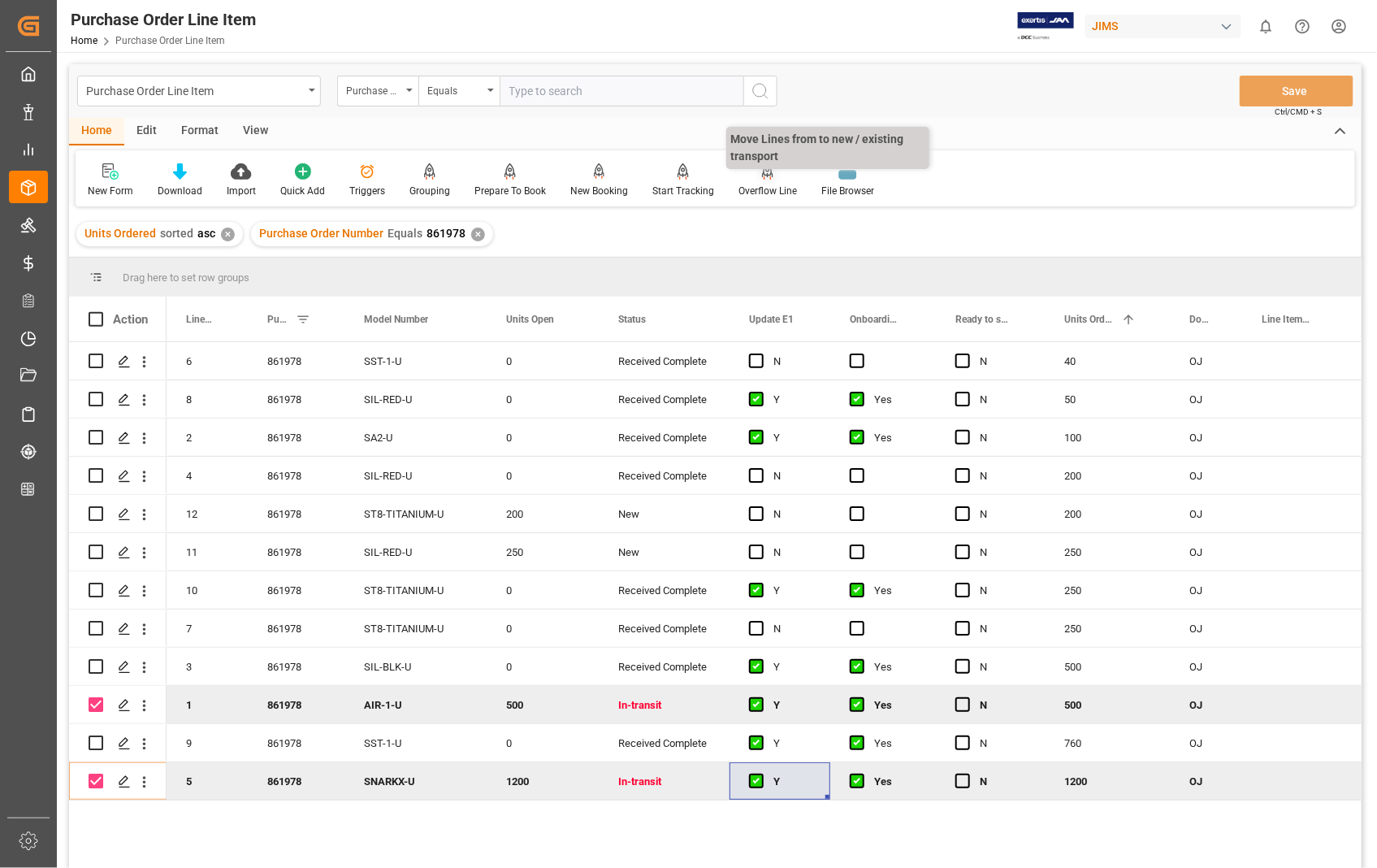
click at [760, 190] on div "Overflow Line" at bounding box center [767, 191] width 59 height 14
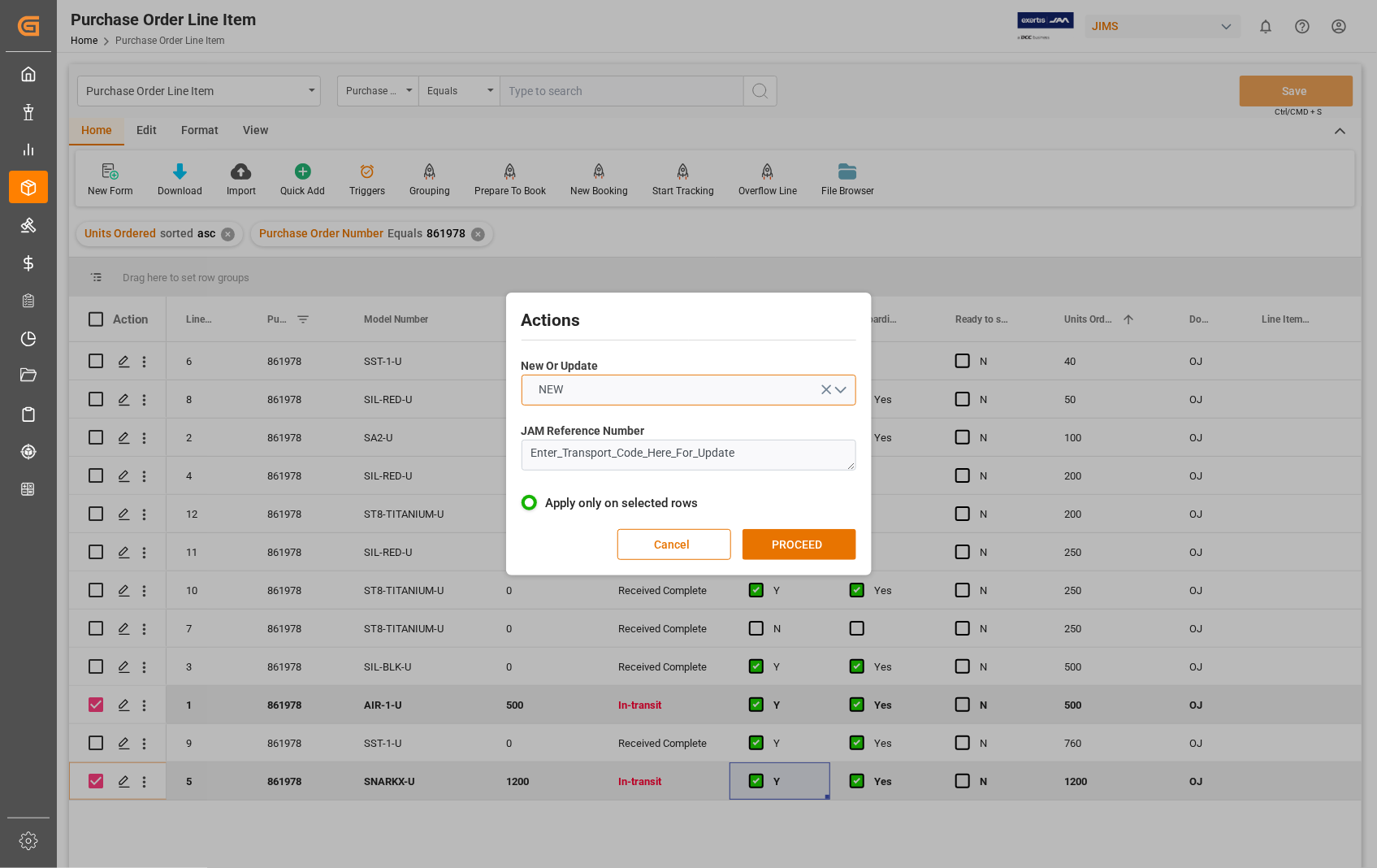
click at [840, 393] on button "NEW" at bounding box center [688, 390] width 334 height 31
click at [639, 433] on div "UPDATE" at bounding box center [689, 429] width 333 height 34
drag, startPoint x: 770, startPoint y: 458, endPoint x: 508, endPoint y: 456, distance: 262.0
click at [508, 456] on div "Actions New Or Update UPDATE JAM Reference Number Enter_Transport_Code_Here_For…" at bounding box center [689, 434] width 366 height 283
paste textarea "22-11242-[GEOGRAPHIC_DATA]"
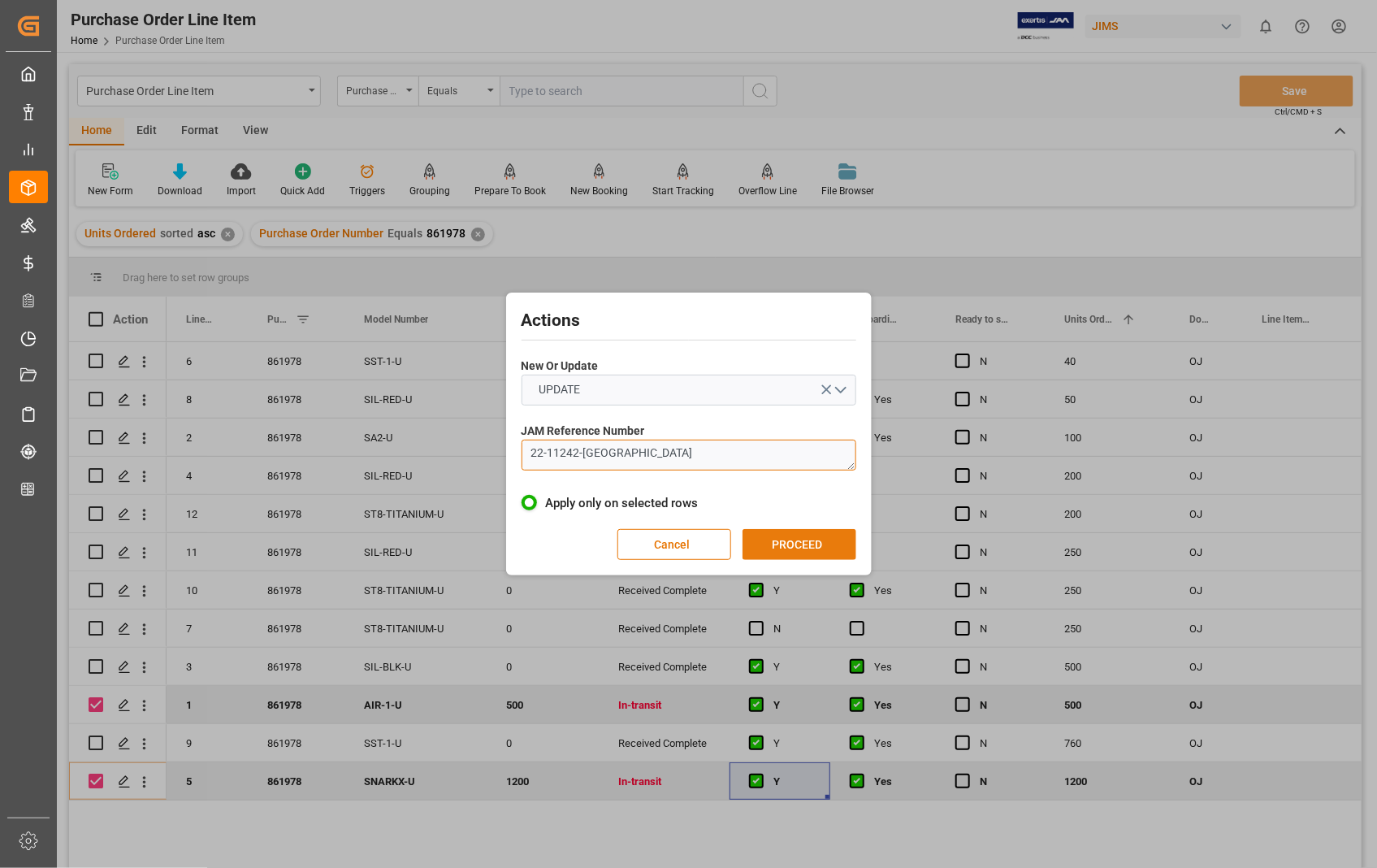
type textarea "22-11242-[GEOGRAPHIC_DATA]"
click at [794, 554] on button "PROCEED" at bounding box center [800, 545] width 114 height 31
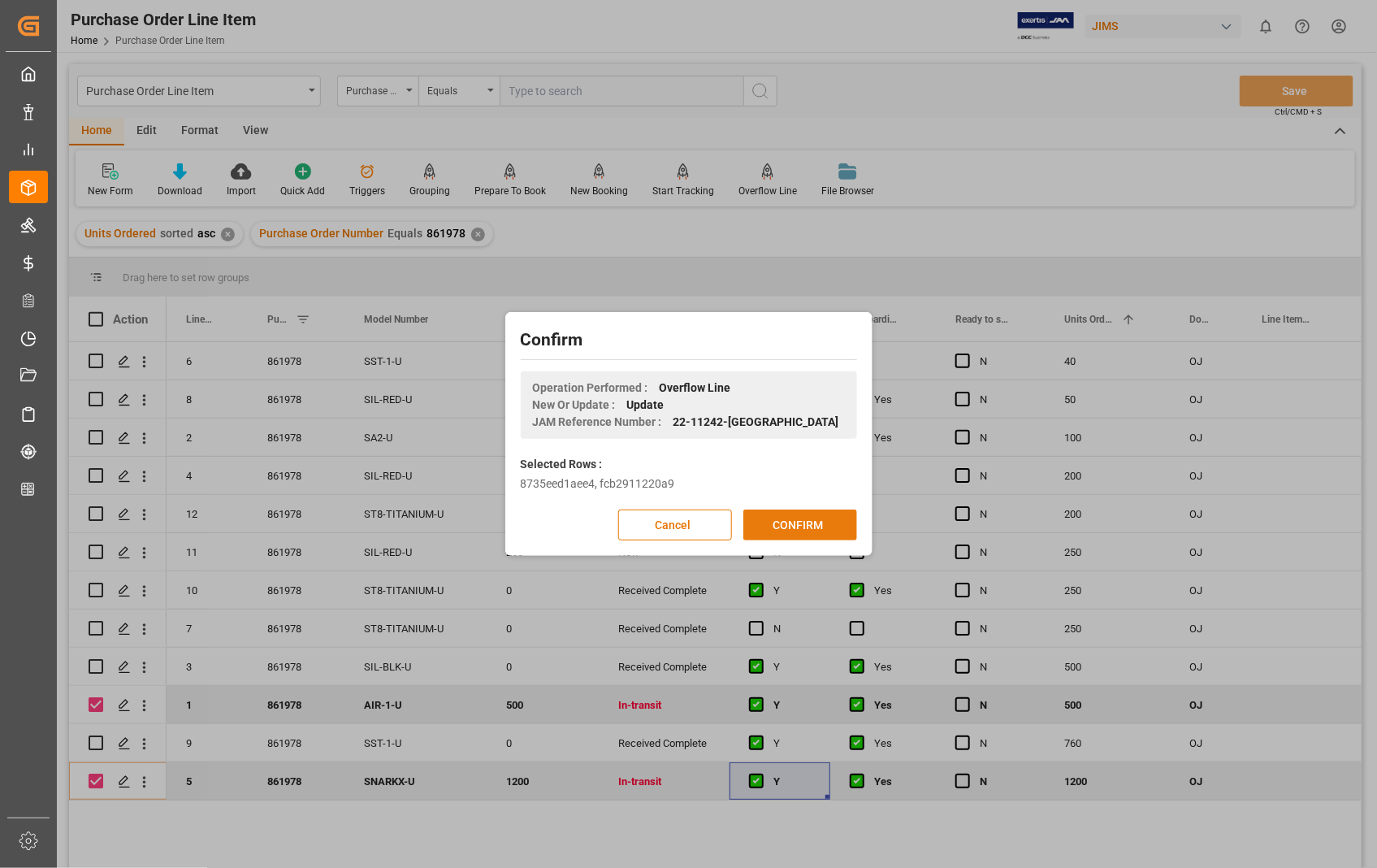
click at [805, 528] on button "CONFIRM" at bounding box center [801, 525] width 114 height 31
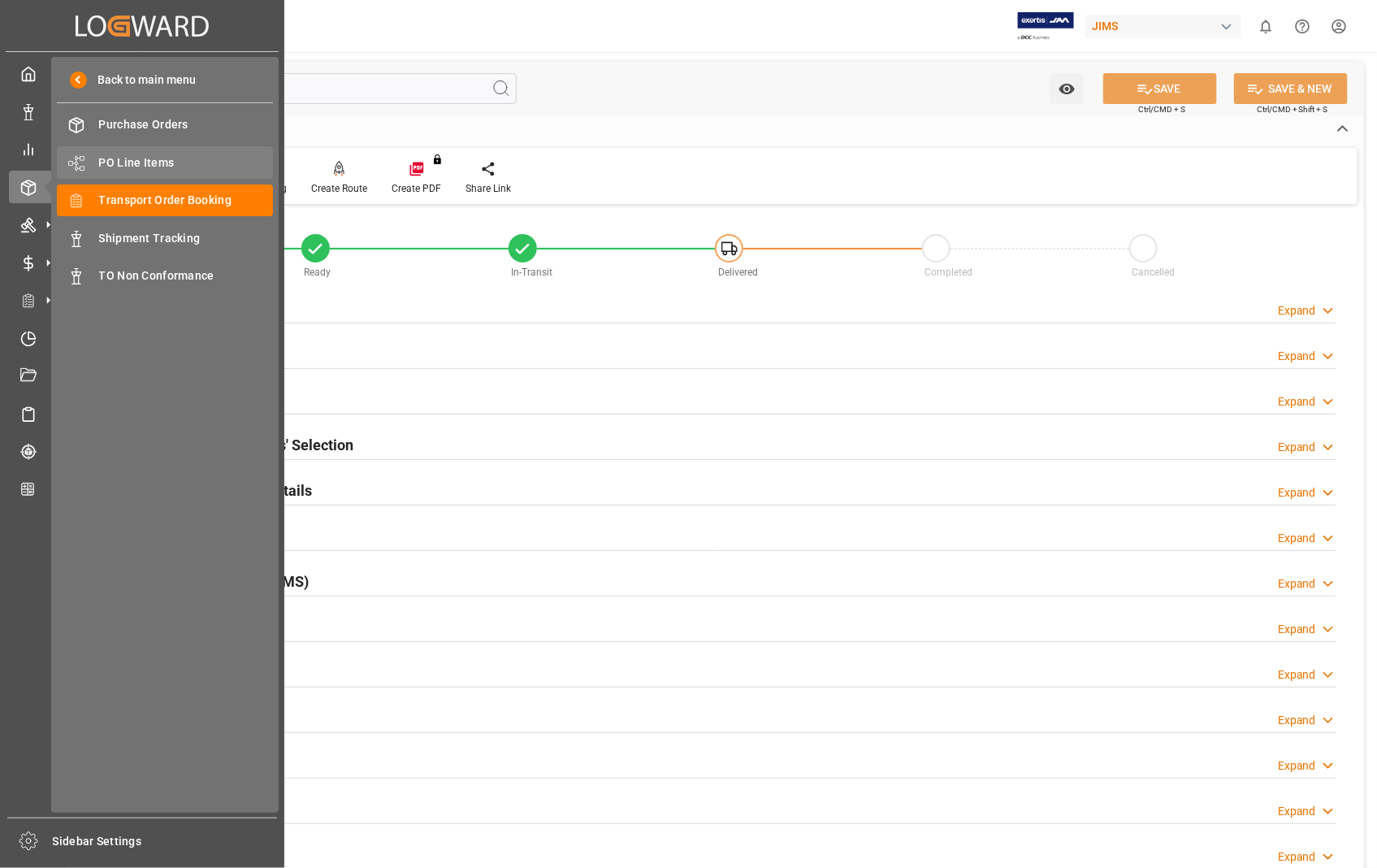
click at [151, 155] on span "PO Line Items" at bounding box center [186, 162] width 175 height 17
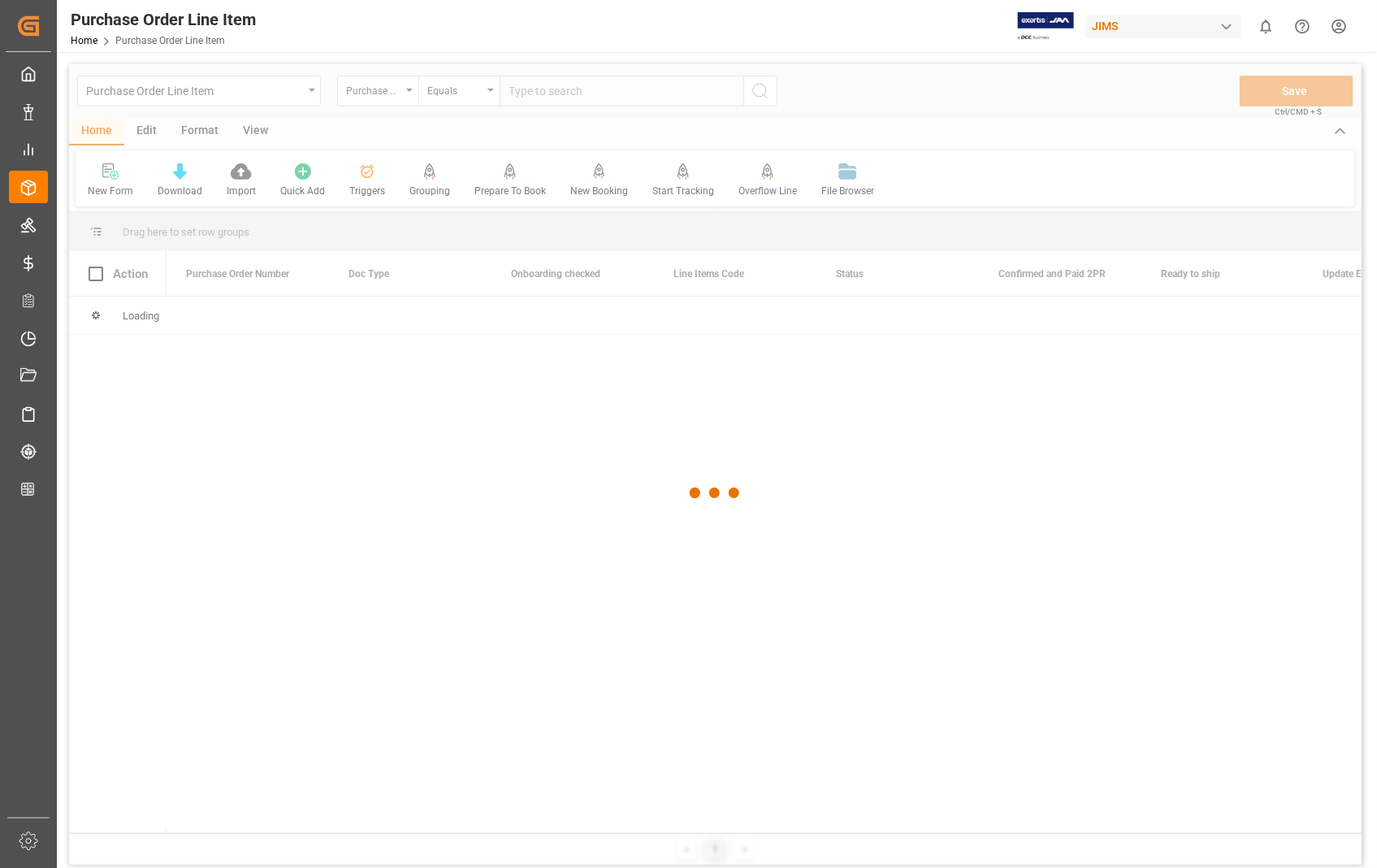
click at [669, 88] on div at bounding box center [715, 493] width 1293 height 858
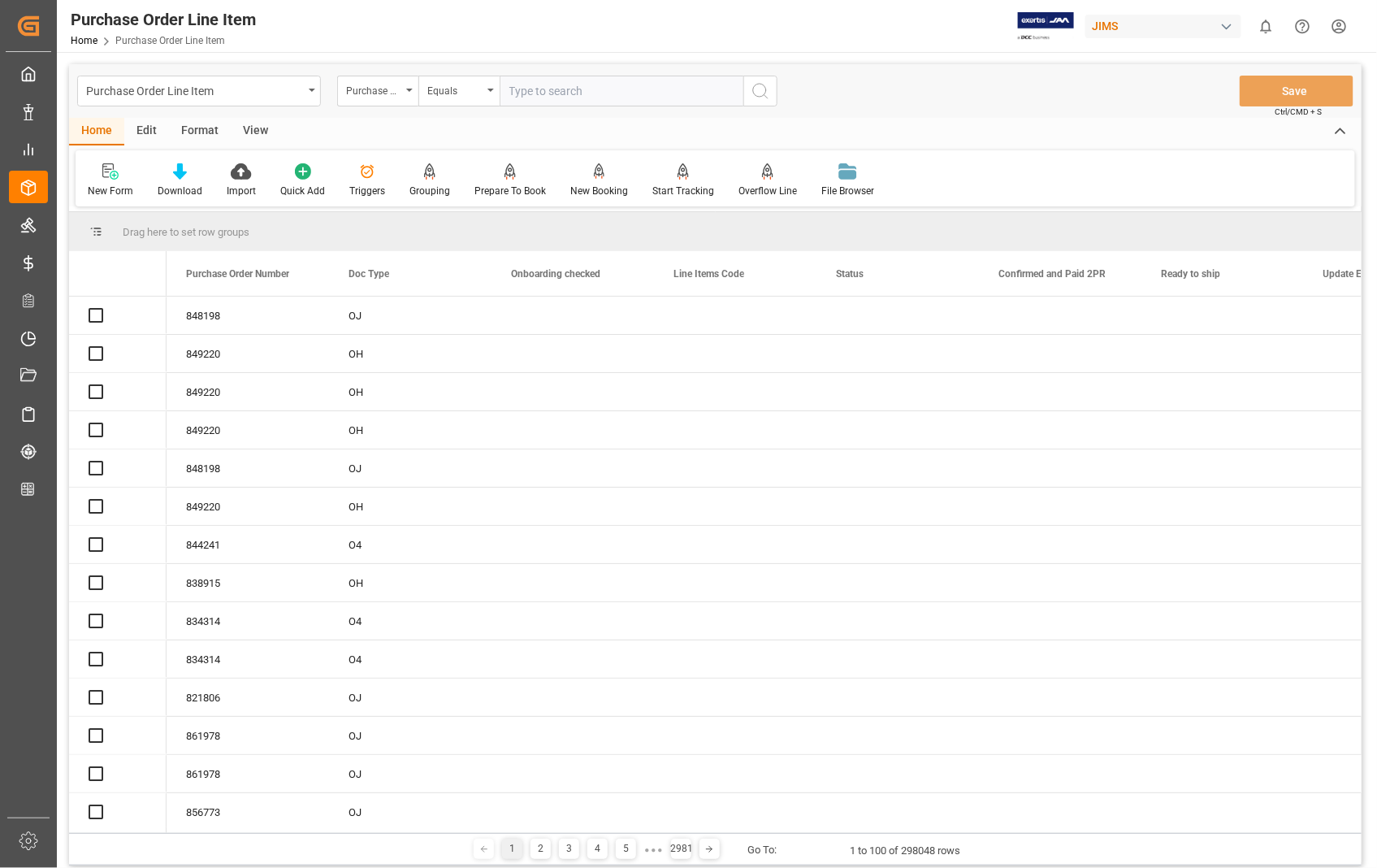
click at [655, 96] on input "text" at bounding box center [621, 91] width 244 height 31
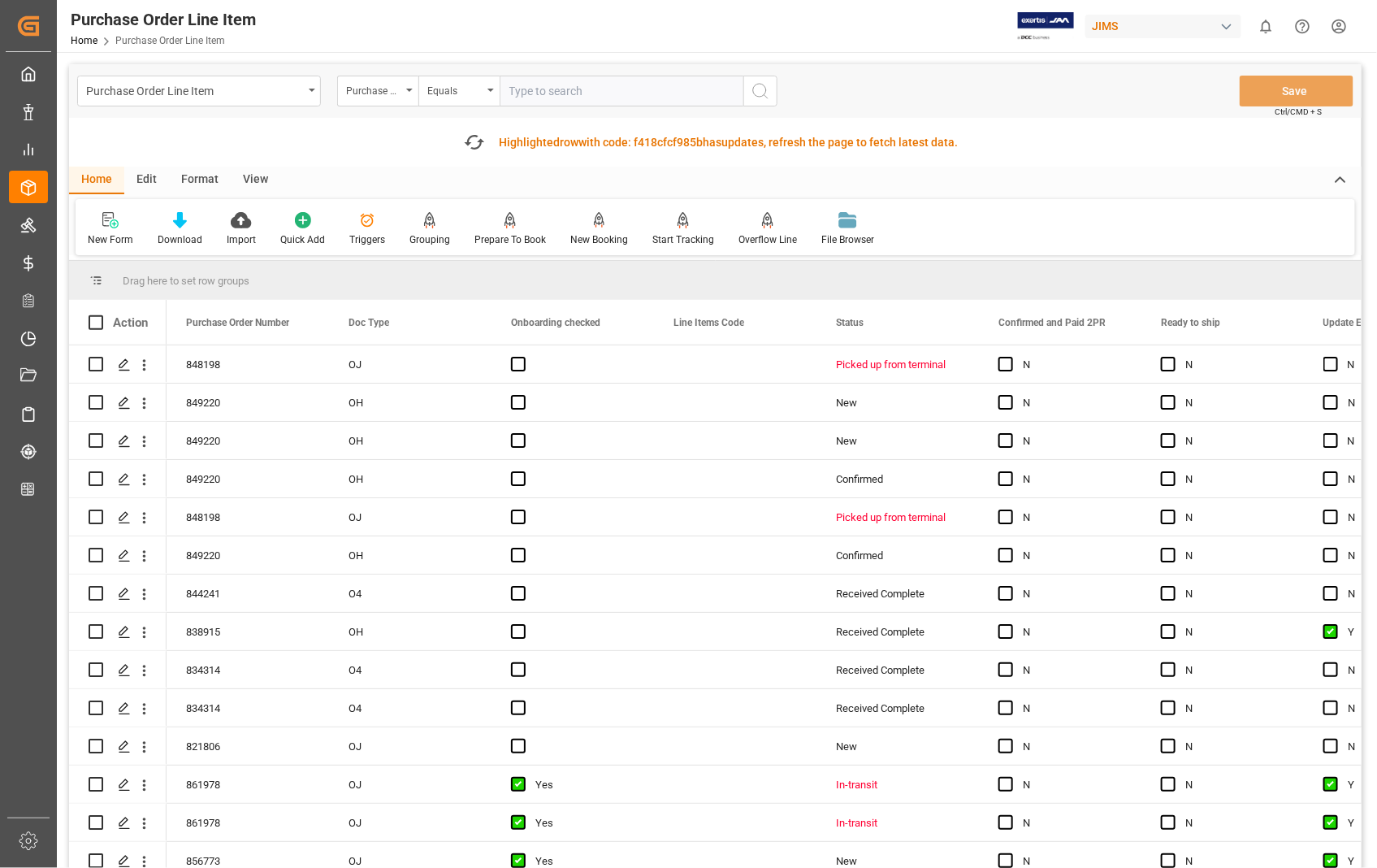
click at [655, 96] on input "text" at bounding box center [621, 91] width 244 height 31
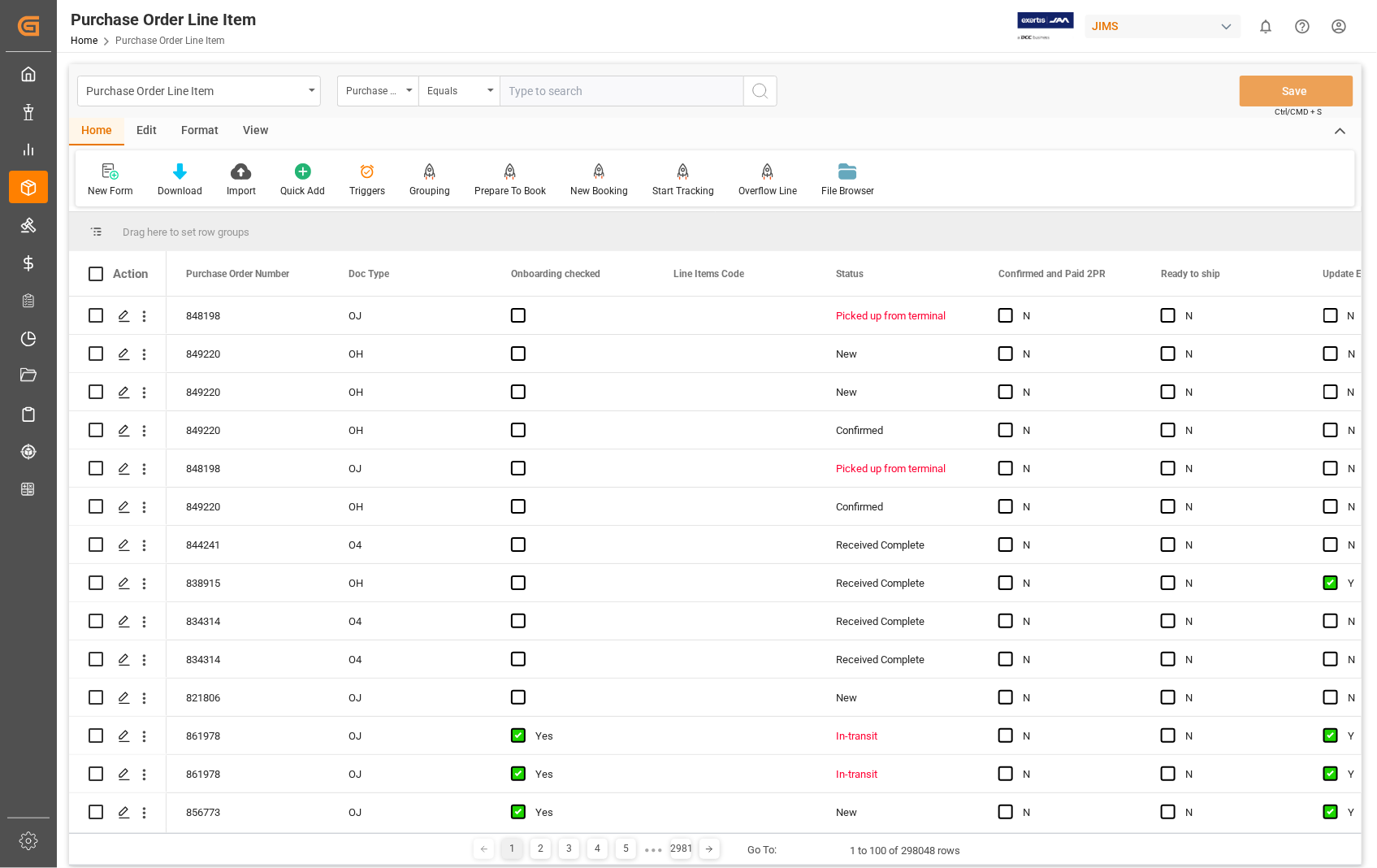
click at [612, 83] on input "text" at bounding box center [621, 91] width 244 height 31
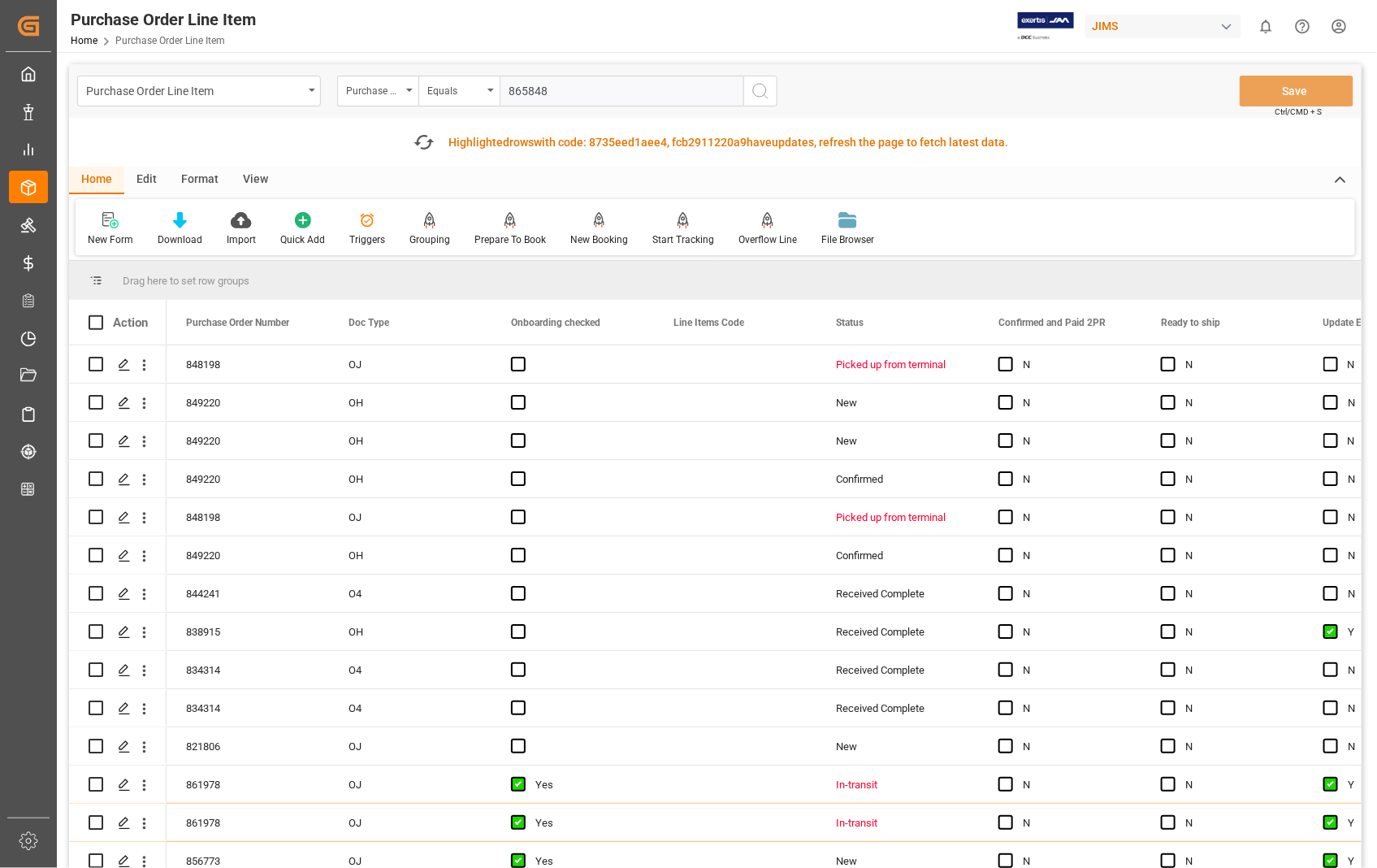
type input "865848"
click at [764, 84] on circle "search button" at bounding box center [759, 90] width 13 height 13
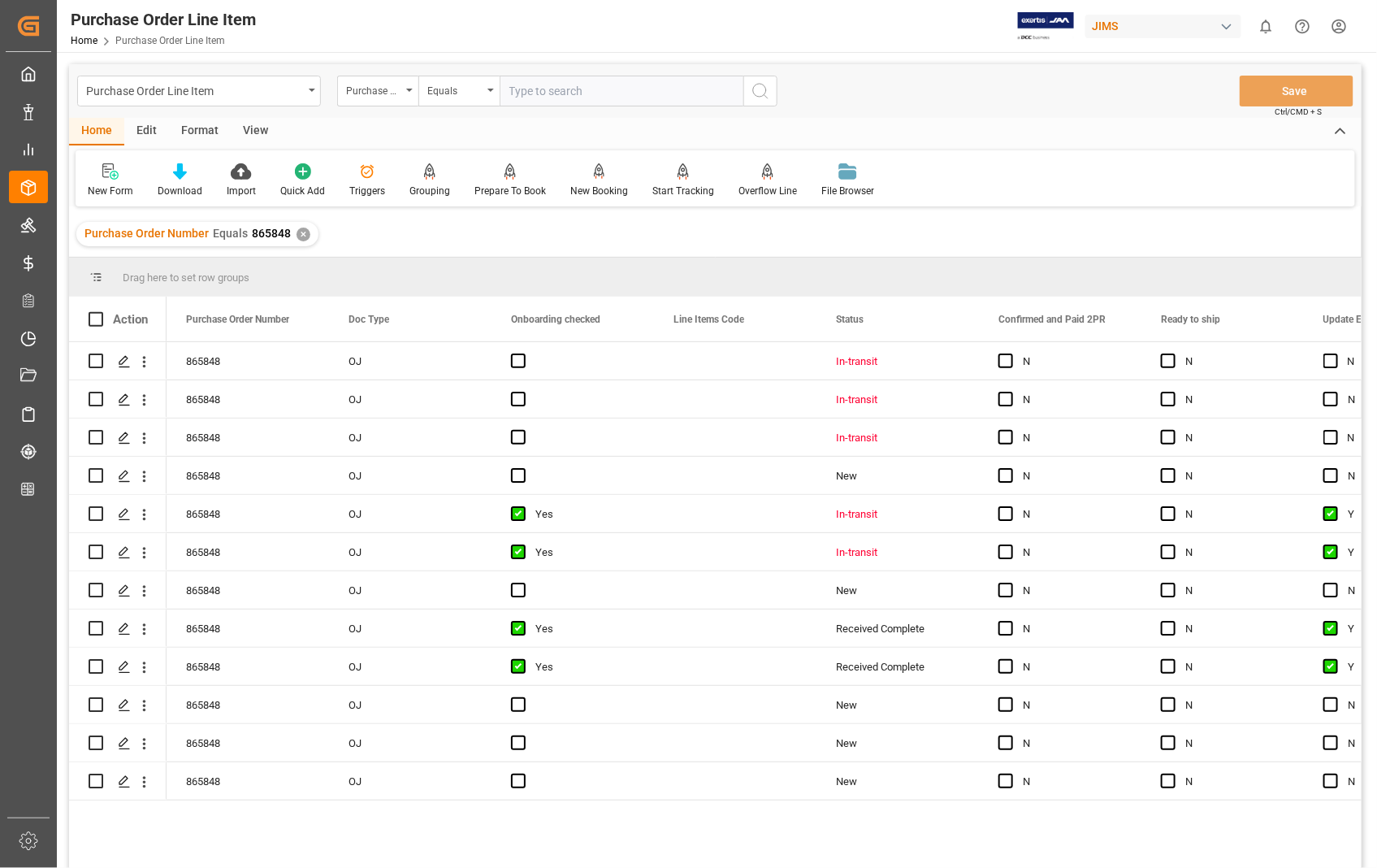
click at [265, 134] on div "View" at bounding box center [255, 131] width 50 height 27
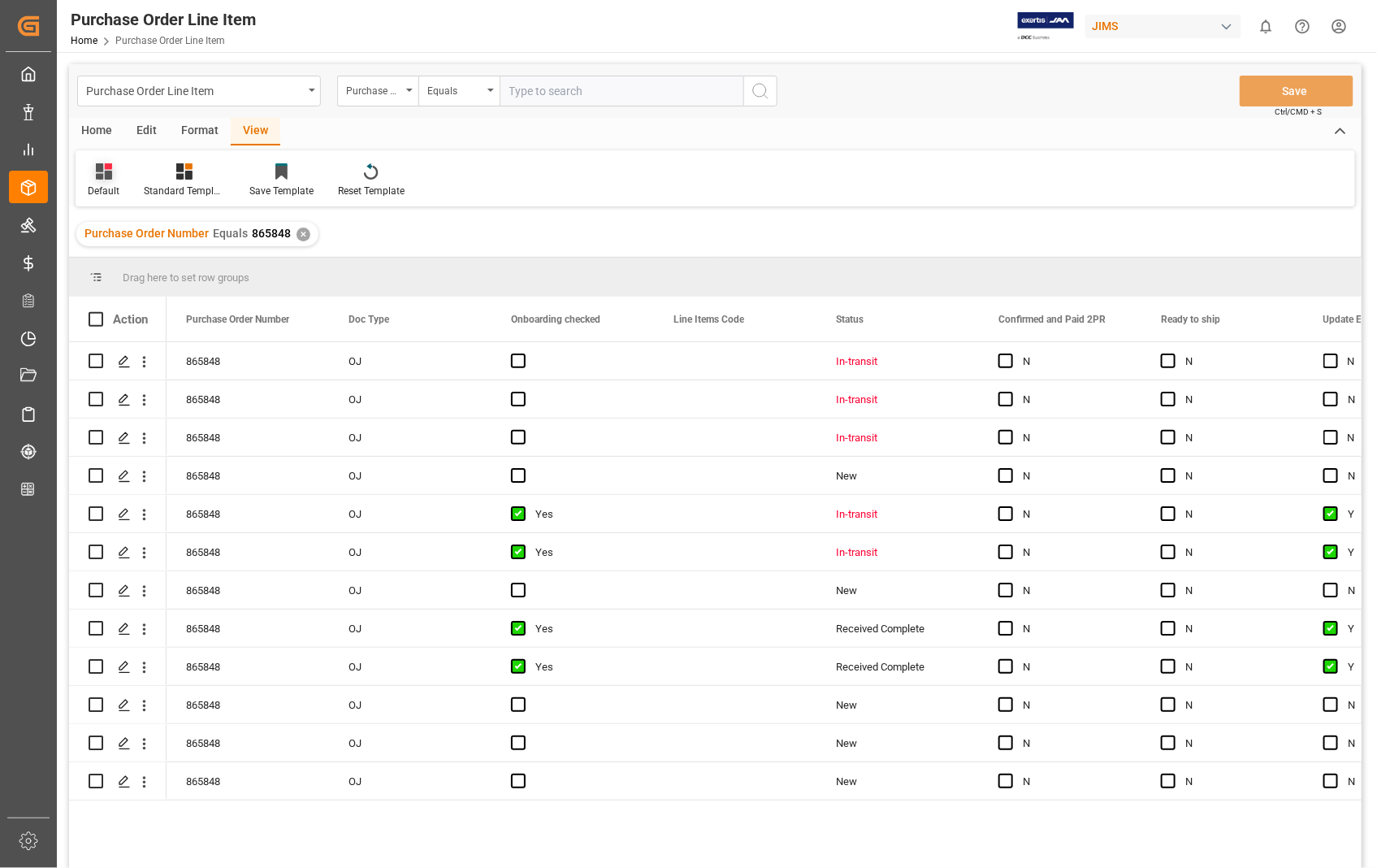
click at [101, 196] on div "Default" at bounding box center [103, 191] width 32 height 14
click at [125, 258] on div "Sophia setting." at bounding box center [167, 263] width 142 height 17
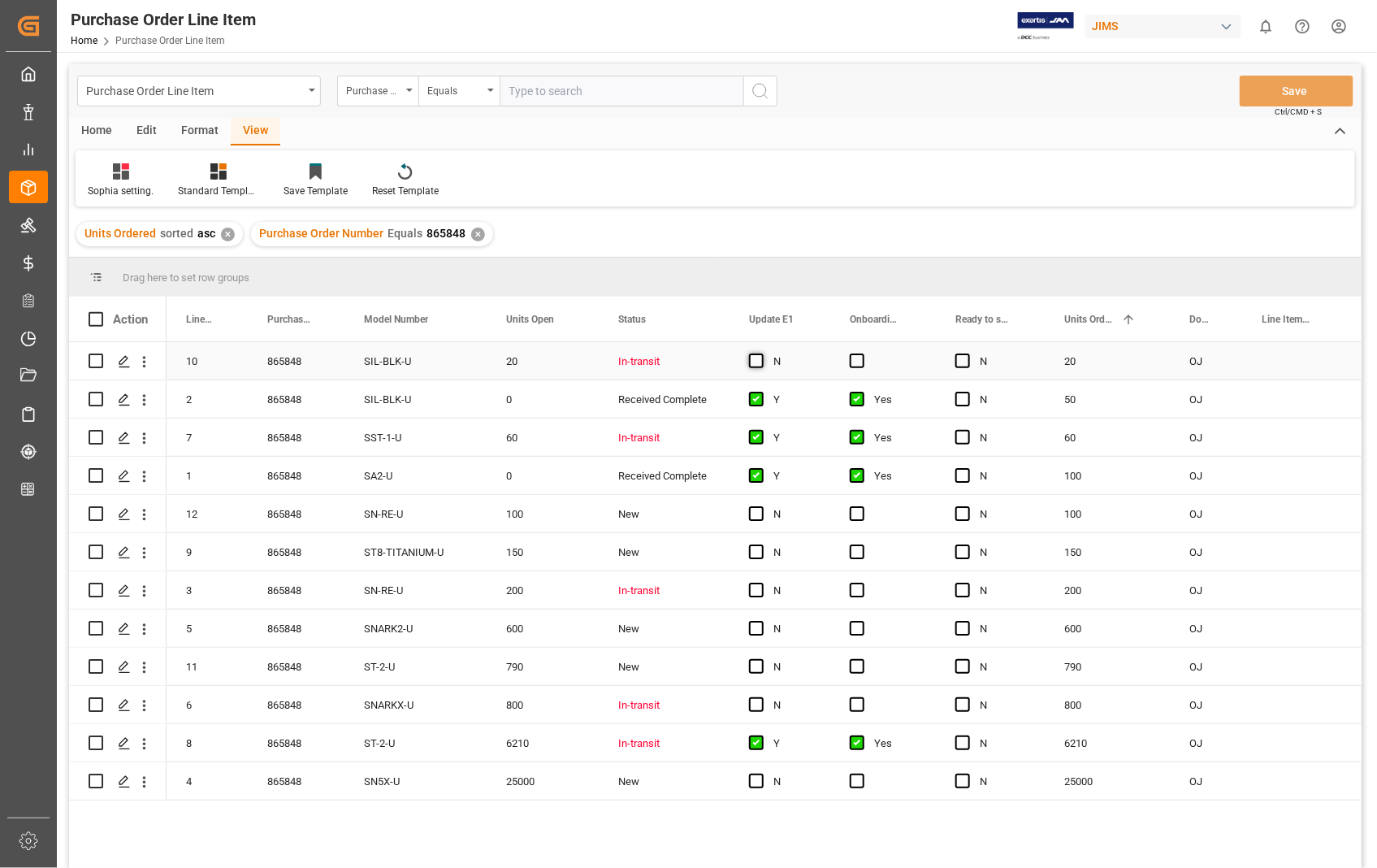
click at [753, 366] on span "Press SPACE to select this row." at bounding box center [756, 361] width 14 height 14
click at [761, 353] on input "Press SPACE to select this row." at bounding box center [761, 353] width 0 height 0
click at [860, 359] on span "Press SPACE to select this row." at bounding box center [857, 361] width 14 height 14
click at [862, 353] on input "Press SPACE to select this row." at bounding box center [862, 353] width 0 height 0
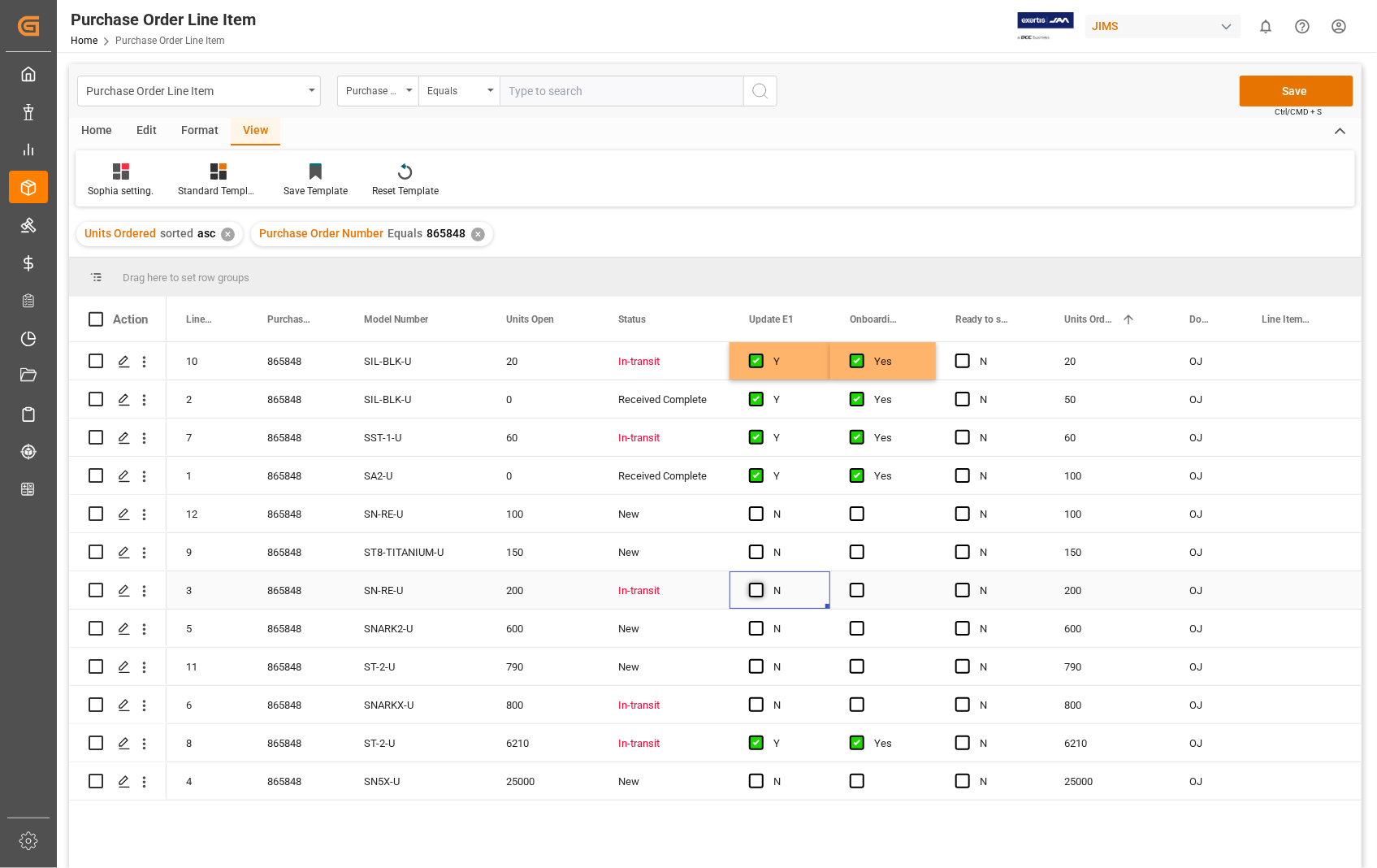
click at [760, 589] on span "Press SPACE to select this row." at bounding box center [756, 590] width 14 height 14
click at [761, 583] on input "Press SPACE to select this row." at bounding box center [761, 583] width 0 height 0
click at [859, 586] on span "Press SPACE to select this row." at bounding box center [857, 590] width 14 height 14
click at [862, 583] on input "Press SPACE to select this row." at bounding box center [862, 583] width 0 height 0
click at [758, 701] on span "Press SPACE to select this row." at bounding box center [756, 704] width 14 height 14
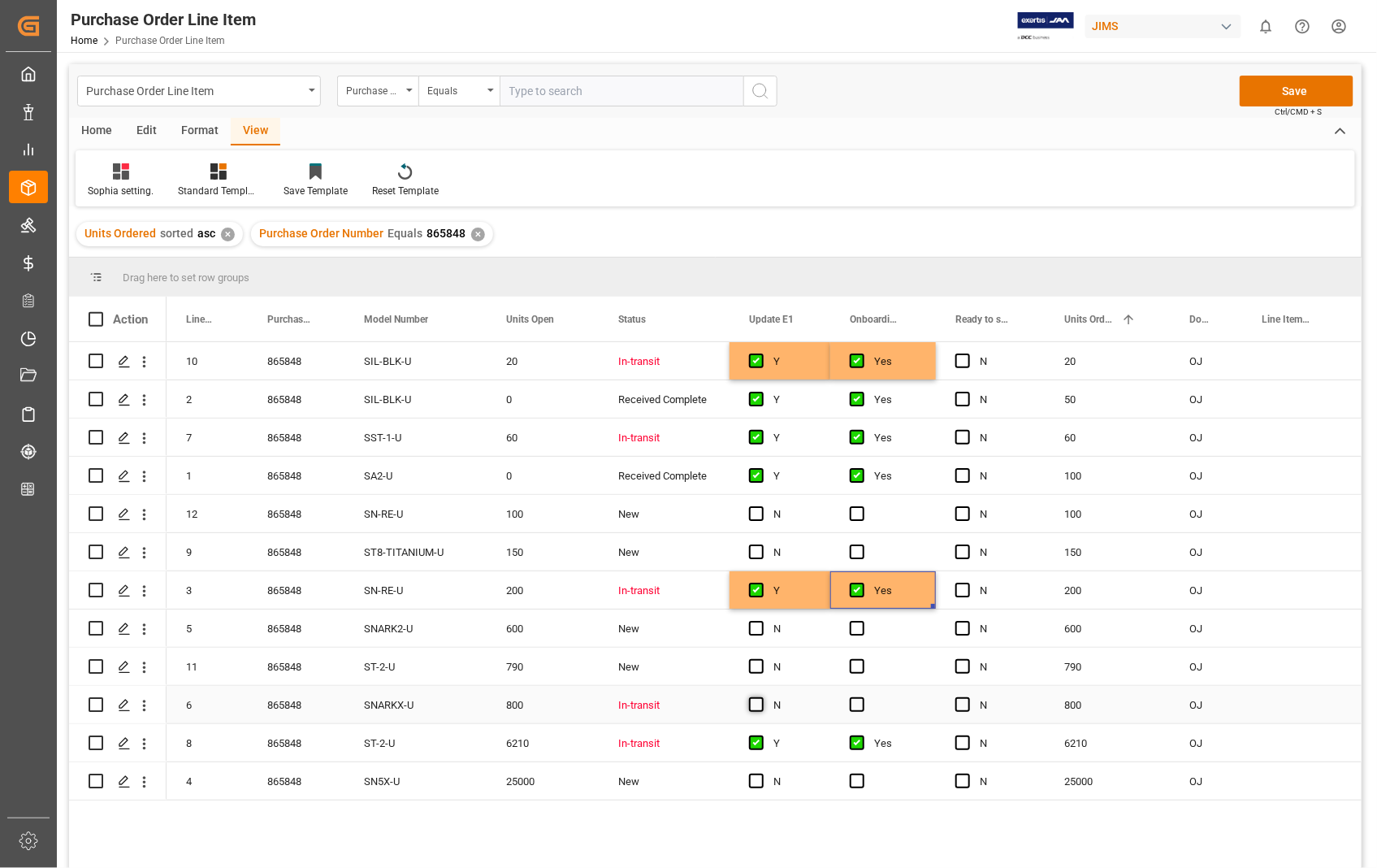
click at [761, 697] on input "Press SPACE to select this row." at bounding box center [761, 697] width 0 height 0
click at [854, 699] on span "Press SPACE to select this row." at bounding box center [857, 704] width 14 height 14
click at [862, 697] on input "Press SPACE to select this row." at bounding box center [862, 697] width 0 height 0
click at [1301, 90] on button "Save" at bounding box center [1297, 91] width 114 height 31
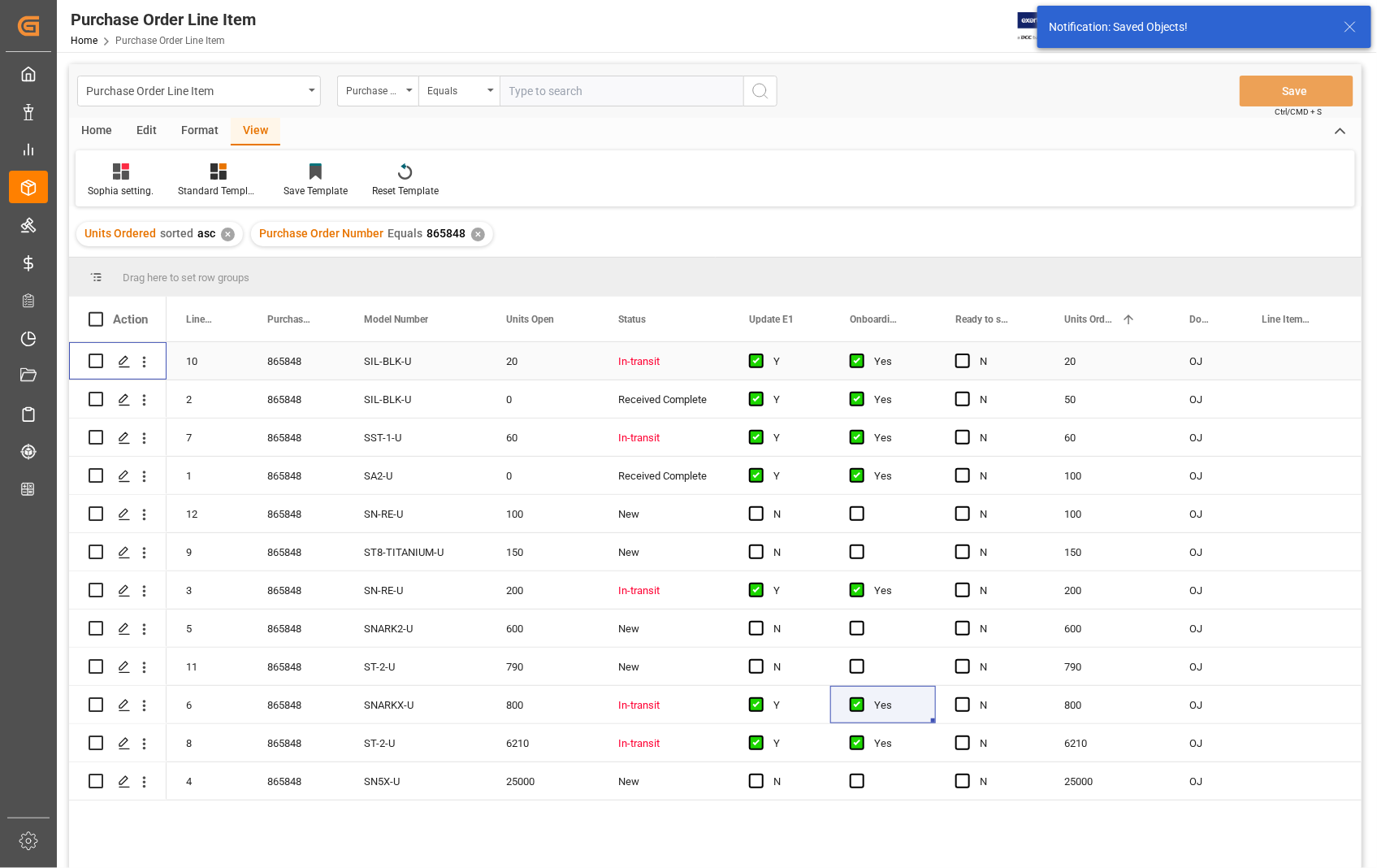
click at [91, 362] on input "Press Space to toggle row selection (unchecked)" at bounding box center [96, 361] width 14 height 14
checkbox input "true"
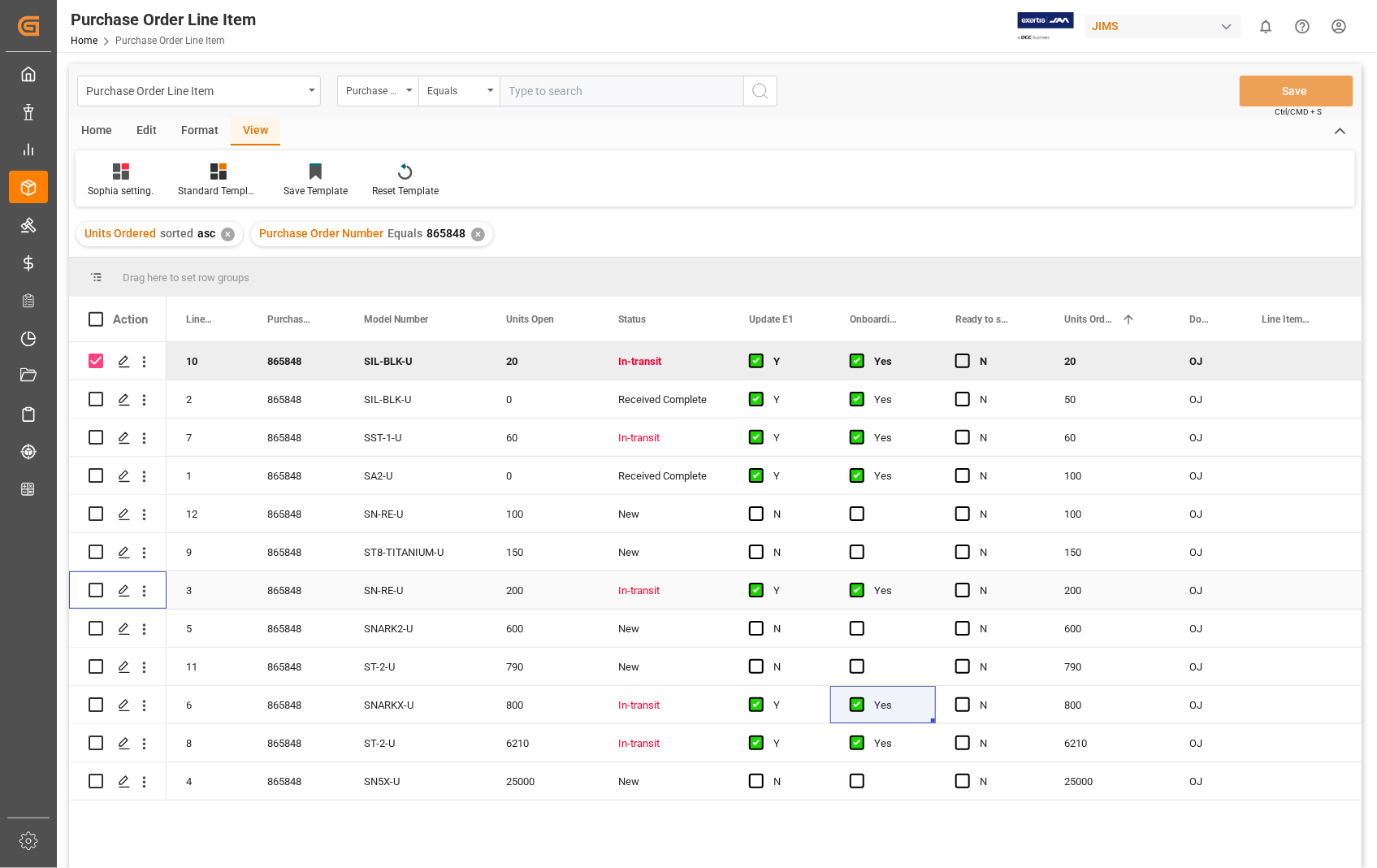
click at [92, 591] on input "Press Space to toggle row selection (unchecked)" at bounding box center [96, 590] width 14 height 14
checkbox input "true"
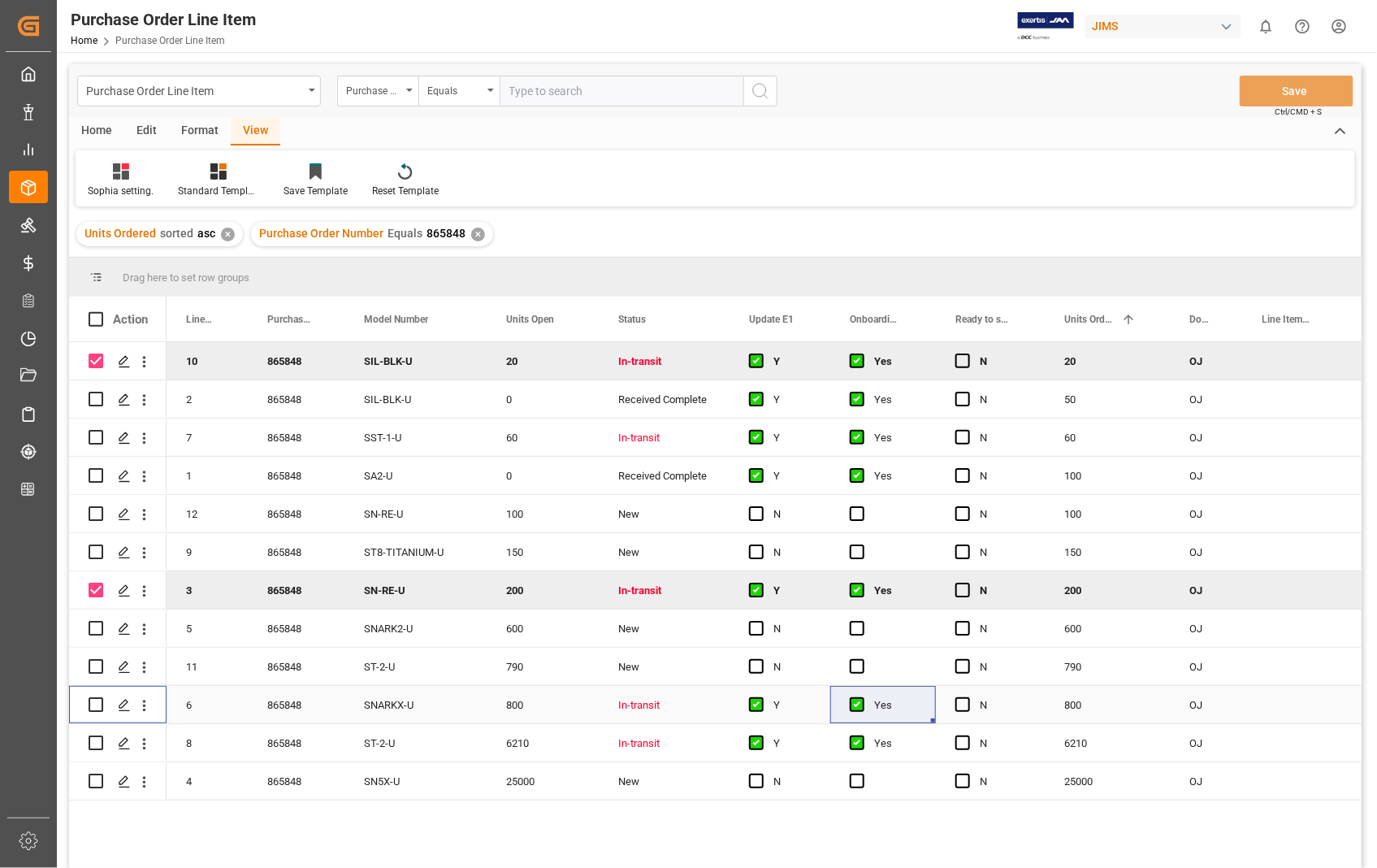
click at [95, 703] on input "Press Space to toggle row selection (unchecked)" at bounding box center [96, 704] width 14 height 14
checkbox input "true"
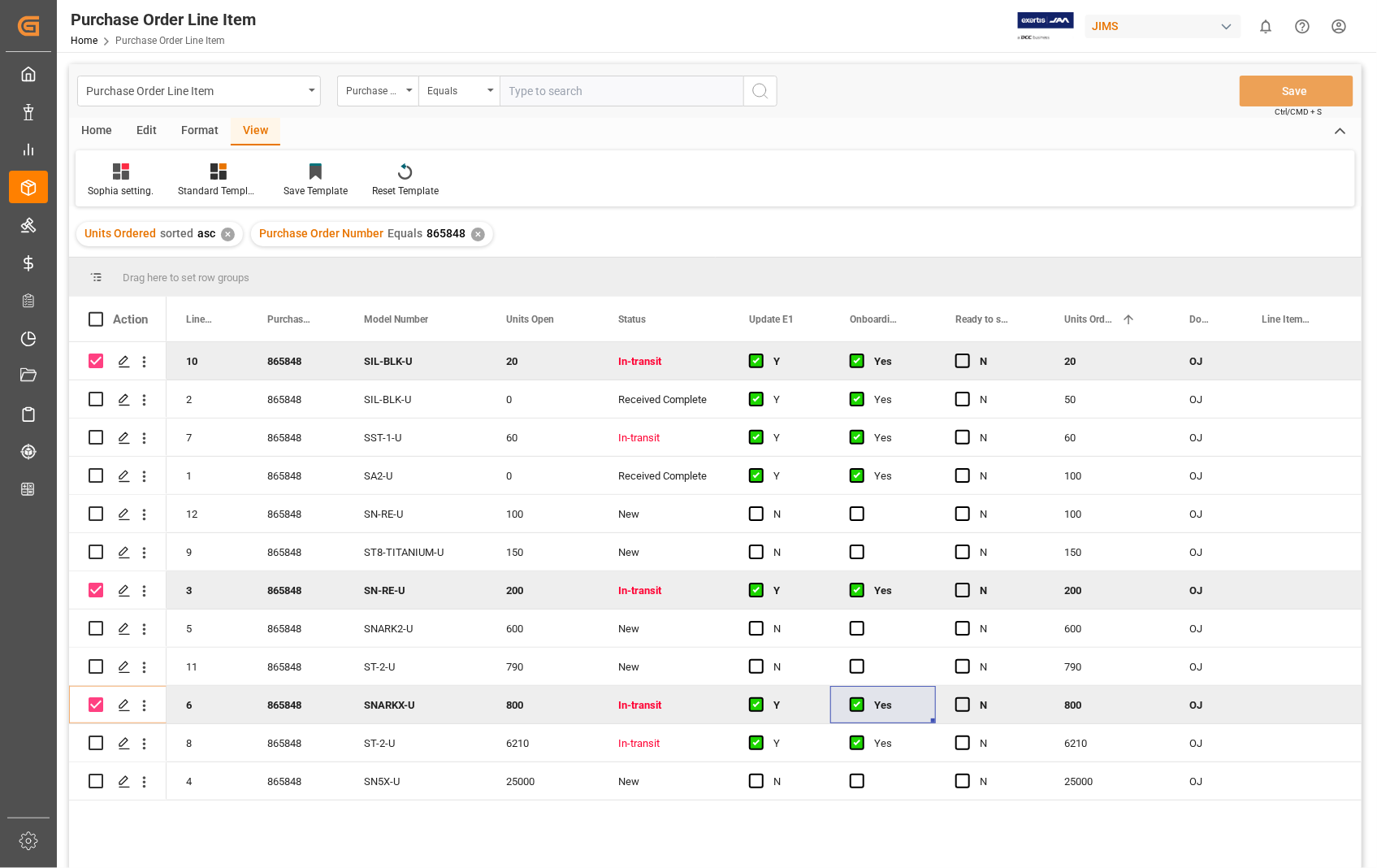
click at [107, 136] on div "Home" at bounding box center [96, 131] width 55 height 27
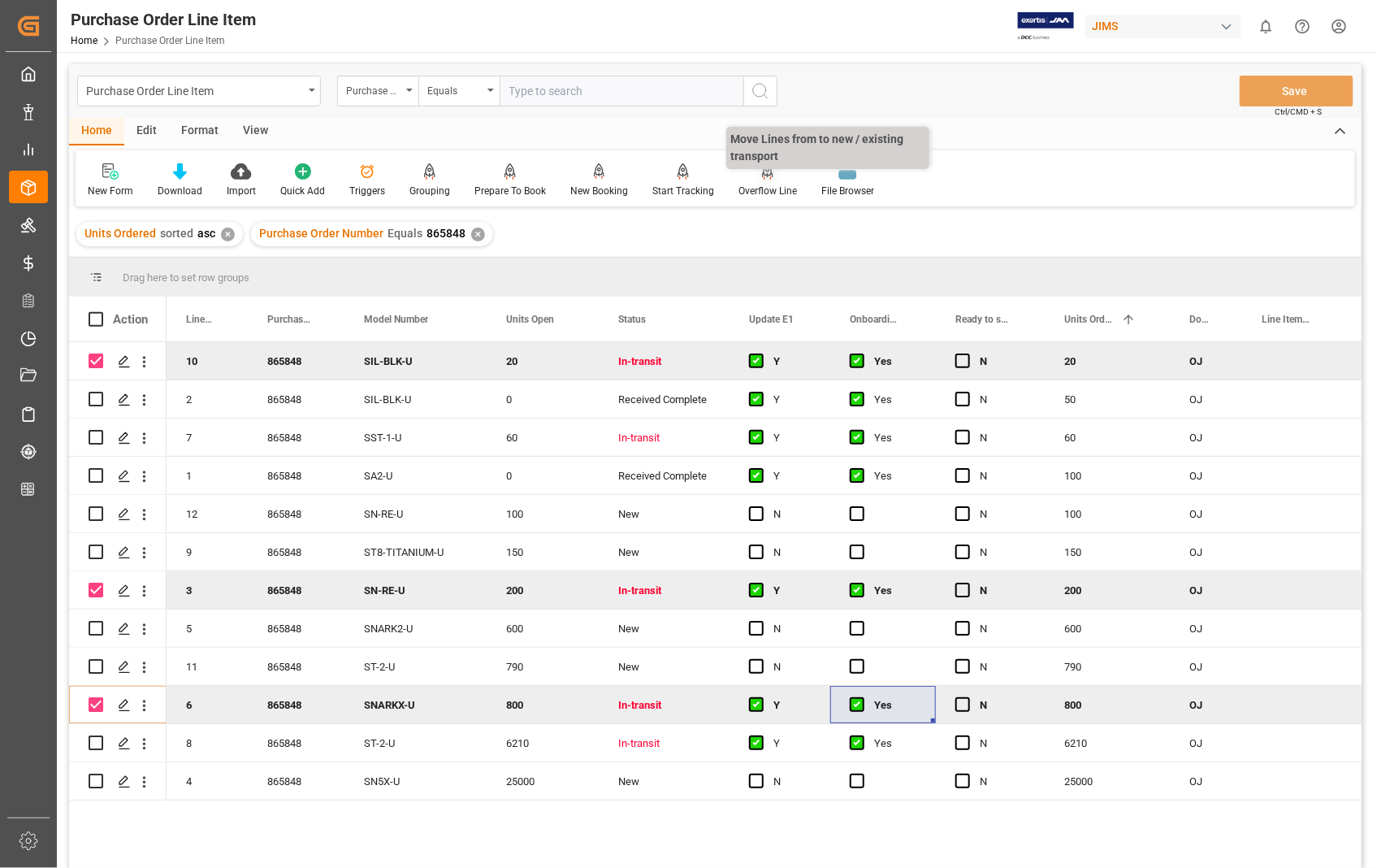
click at [768, 185] on div "Overflow Line" at bounding box center [767, 191] width 59 height 14
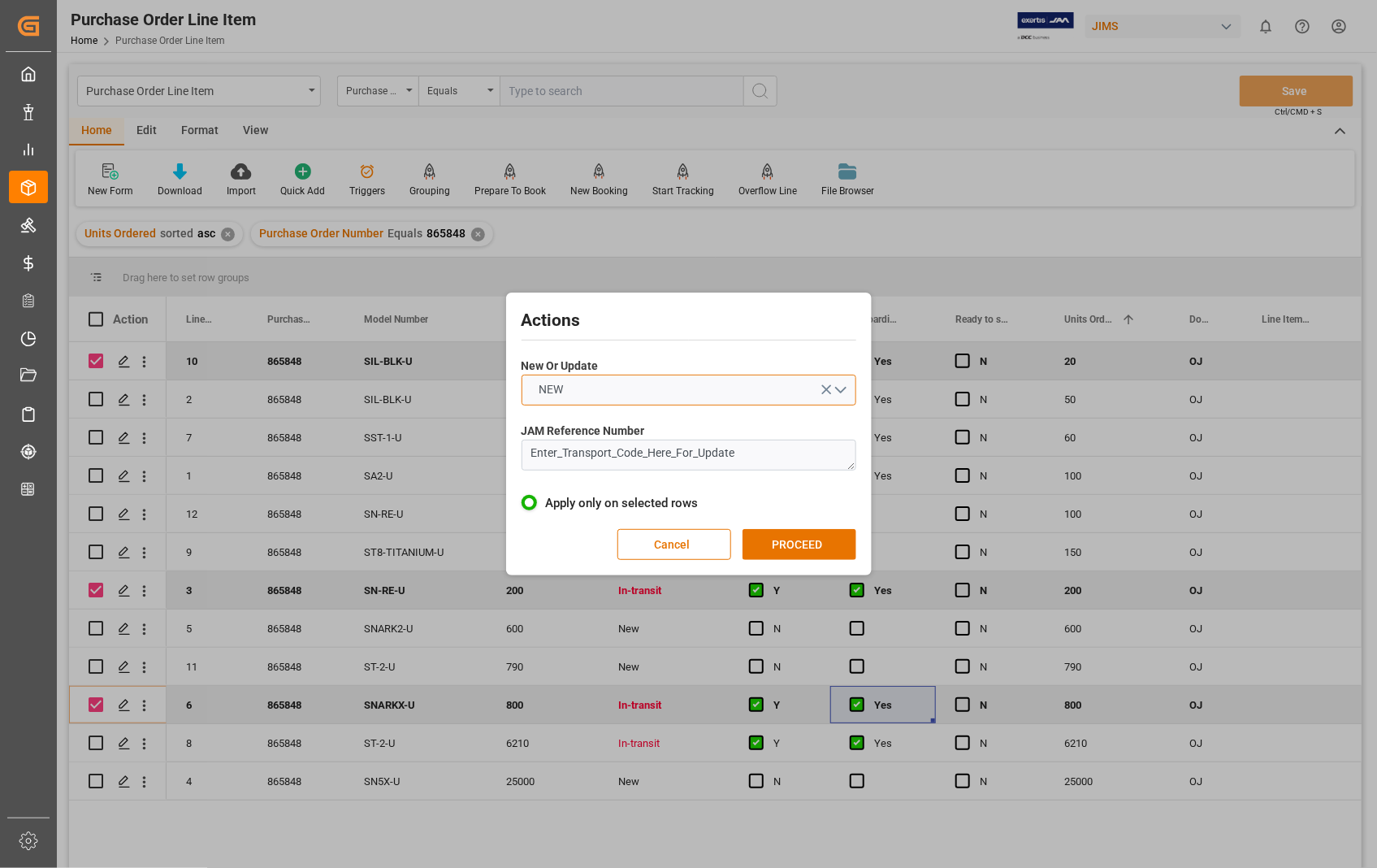
click at [845, 391] on button "NEW" at bounding box center [688, 390] width 334 height 31
click at [582, 426] on div "UPDATE" at bounding box center [689, 429] width 333 height 34
drag, startPoint x: 770, startPoint y: 457, endPoint x: 464, endPoint y: 459, distance: 306.0
click at [464, 459] on div "Actions New Or Update UPDATE JAM Reference Number Enter_Transport_Code_Here_For…" at bounding box center [688, 434] width 1377 height 868
paste textarea "22-11242-[GEOGRAPHIC_DATA]"
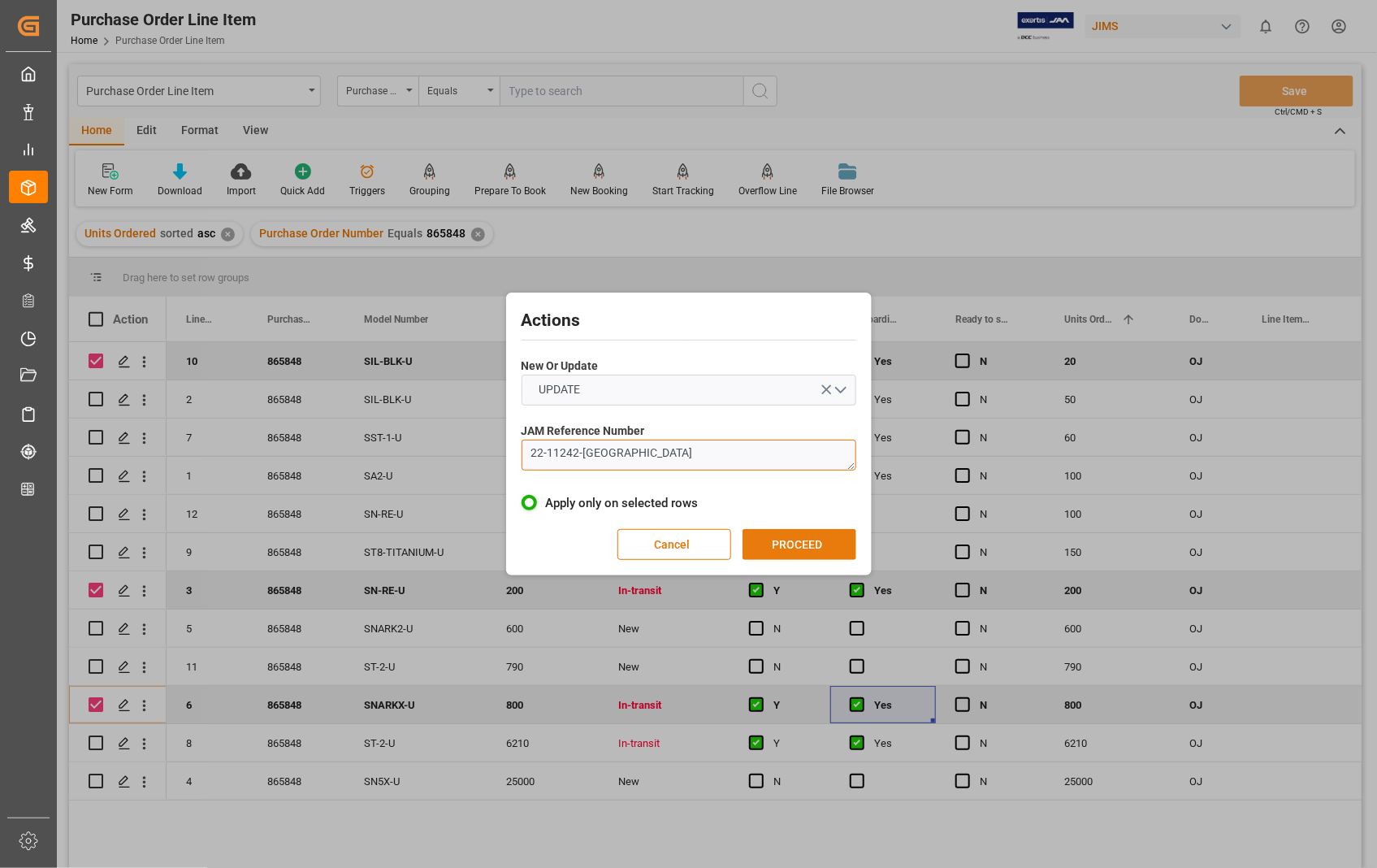
type textarea "22-11242-[GEOGRAPHIC_DATA]"
click at [760, 543] on button "PROCEED" at bounding box center [800, 545] width 114 height 31
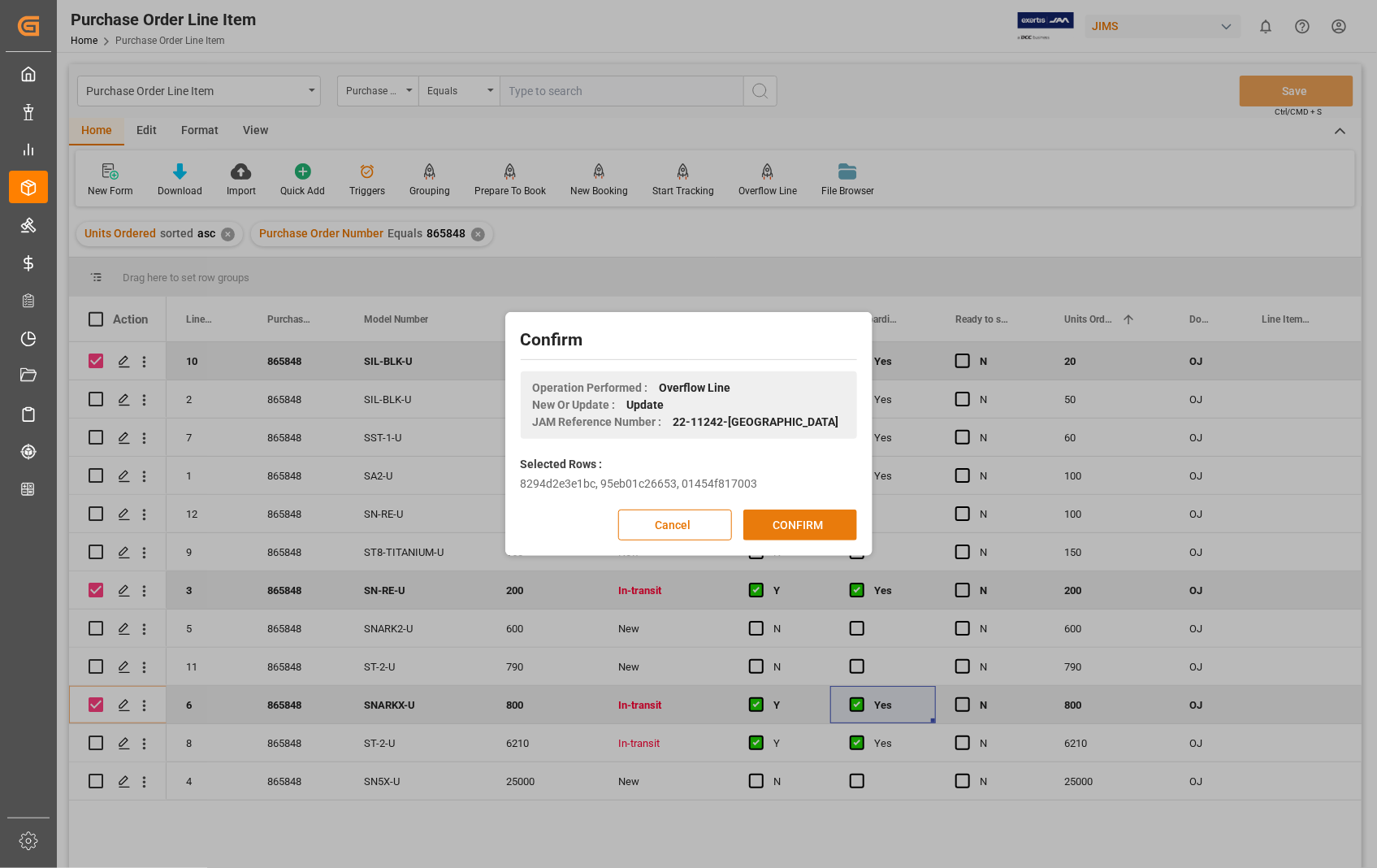
click at [799, 517] on button "CONFIRM" at bounding box center [801, 525] width 114 height 31
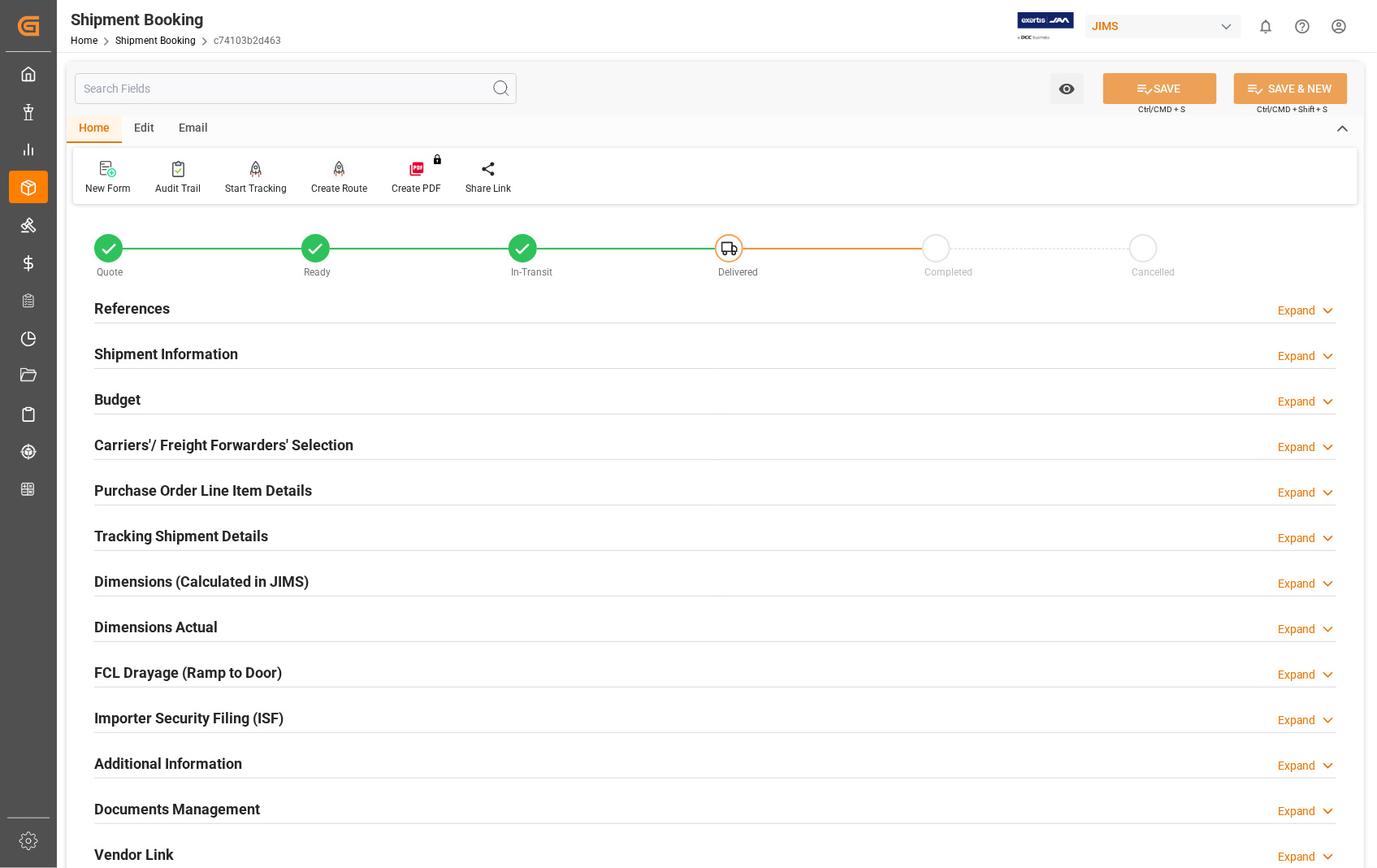
click at [331, 178] on div "Create Route" at bounding box center [339, 178] width 81 height 35
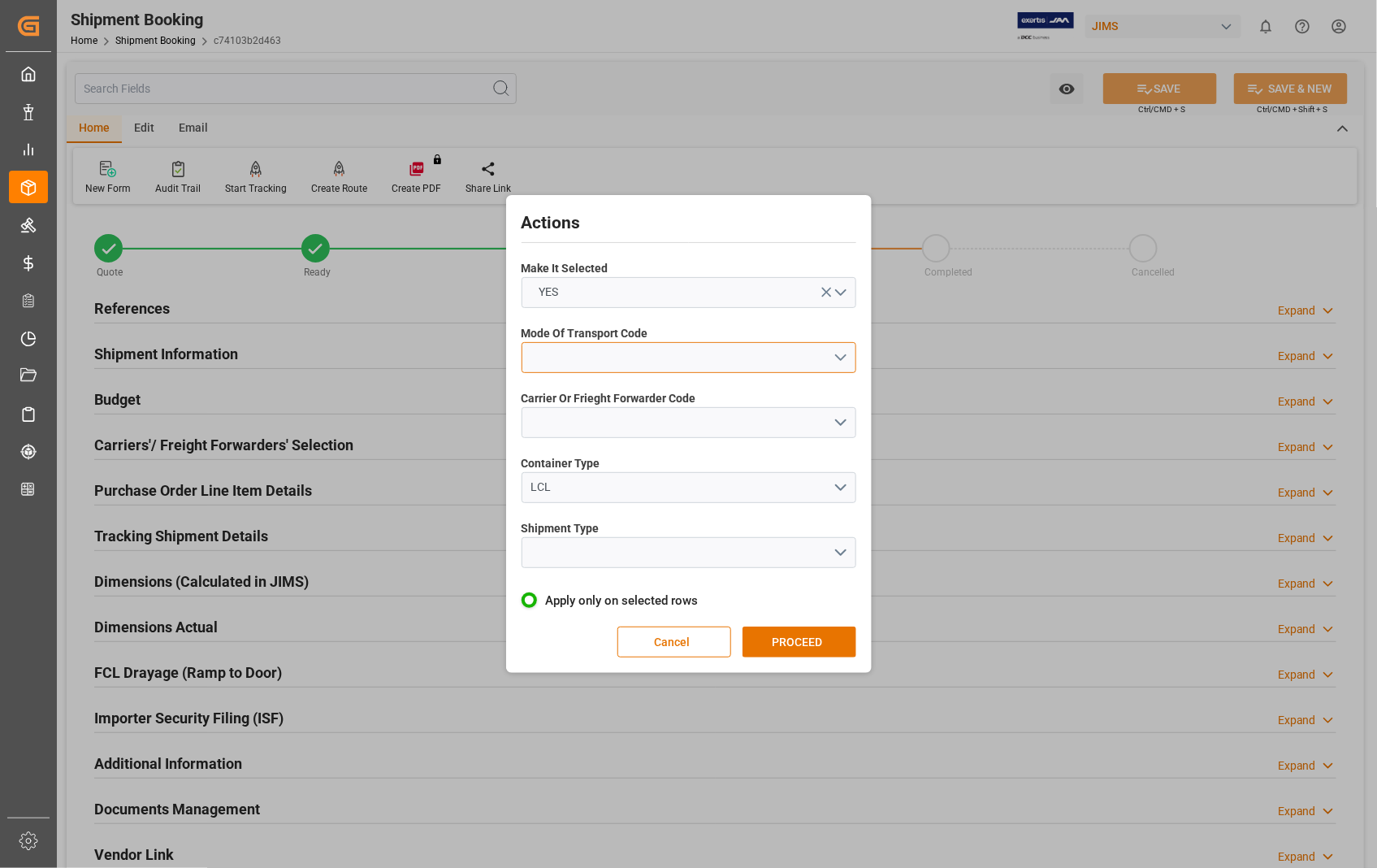
click at [843, 359] on button "open menu" at bounding box center [688, 358] width 334 height 31
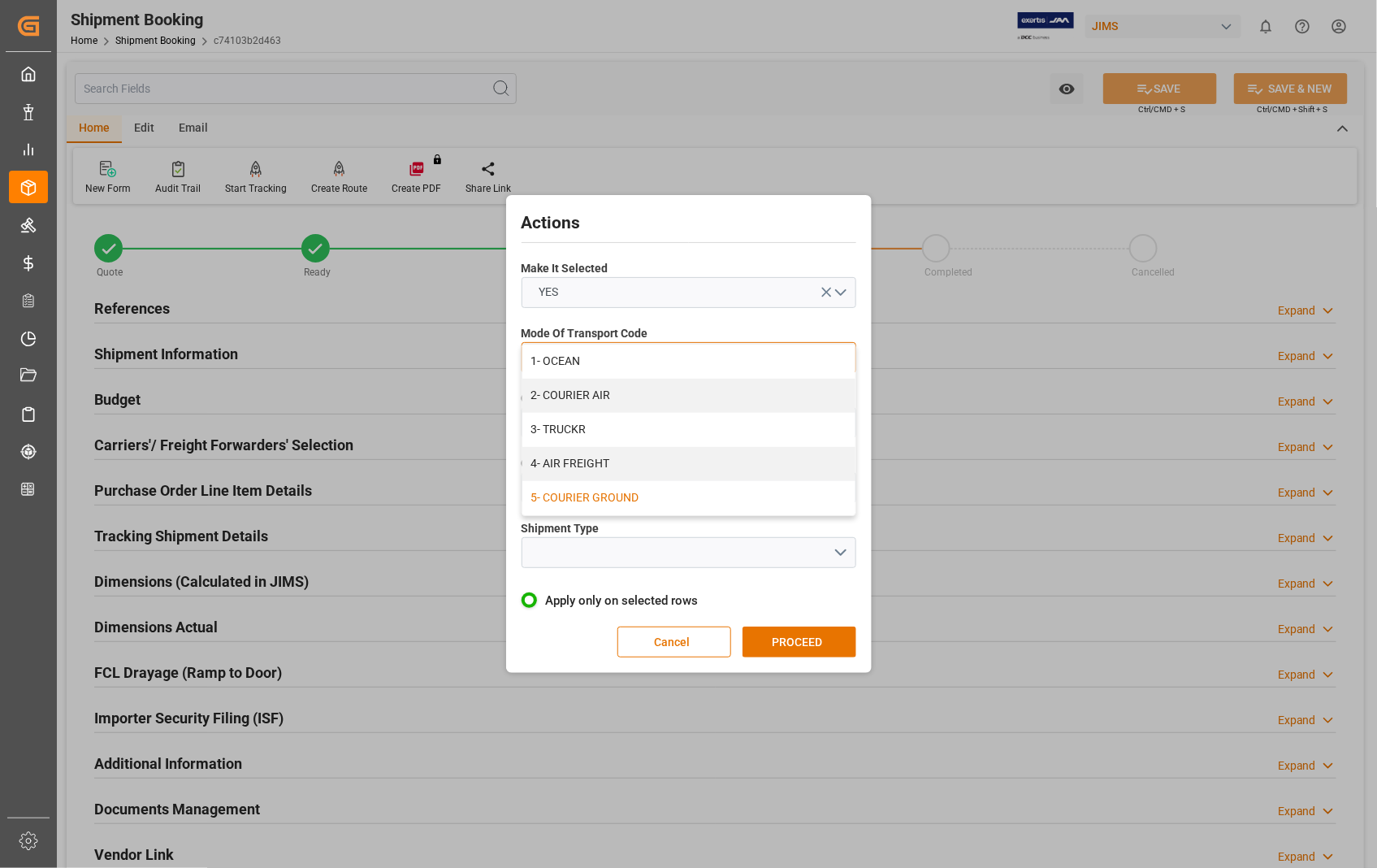
click at [666, 493] on div "5- COURIER GROUND" at bounding box center [689, 498] width 333 height 34
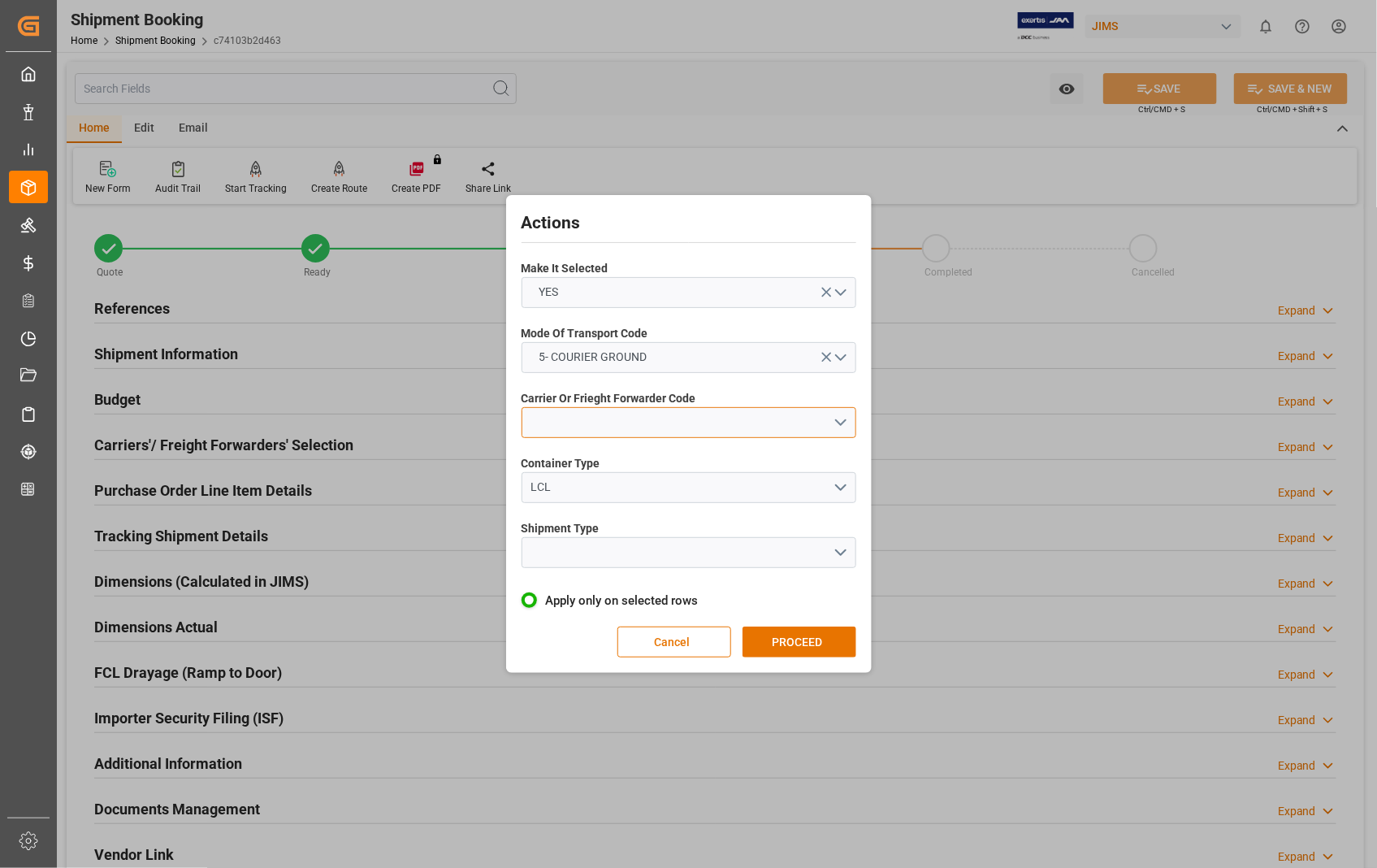
click at [838, 420] on button "open menu" at bounding box center [688, 422] width 334 height 31
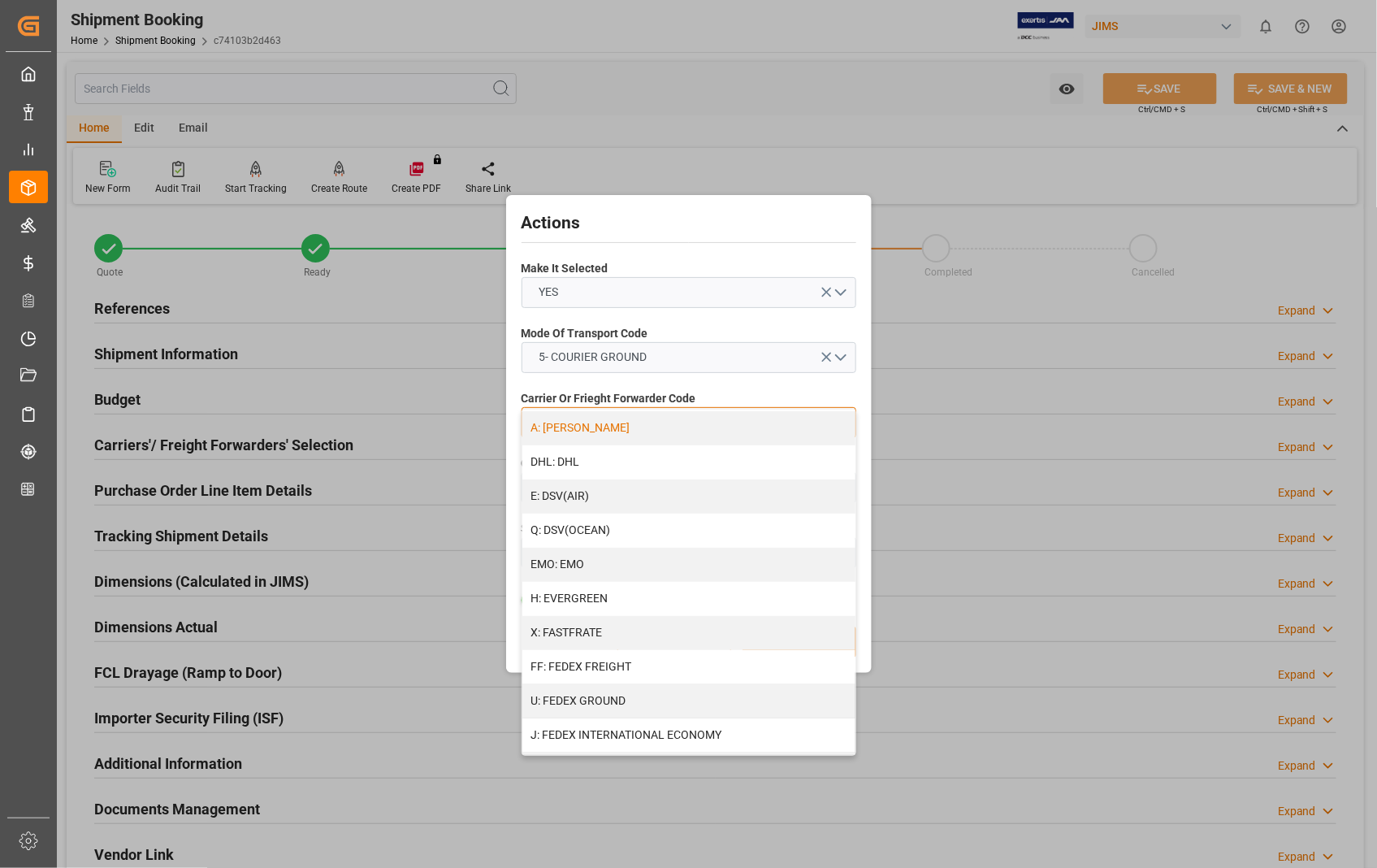
scroll to position [451, 0]
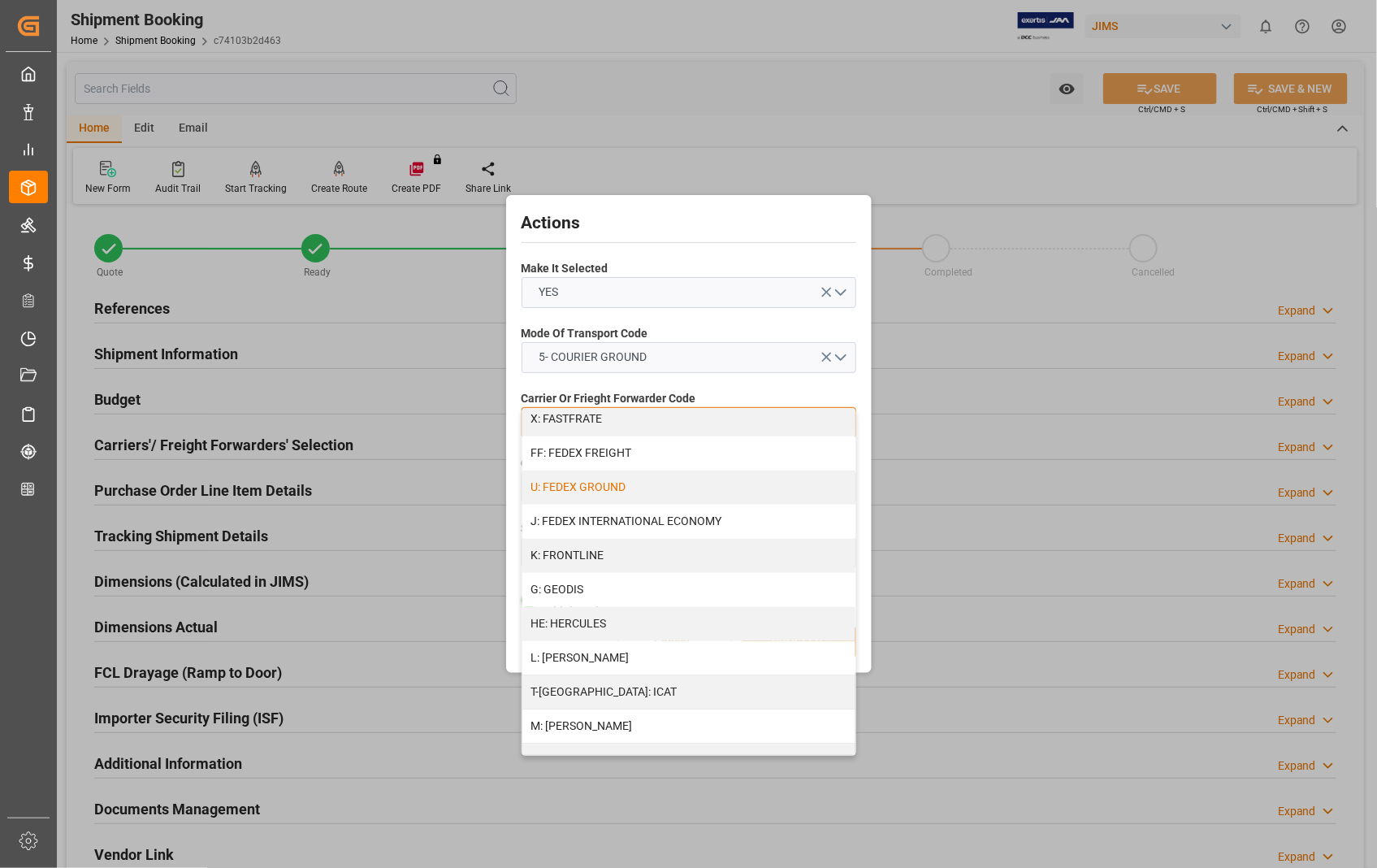
click at [737, 493] on div "U: FEDEX GROUND" at bounding box center [689, 487] width 333 height 34
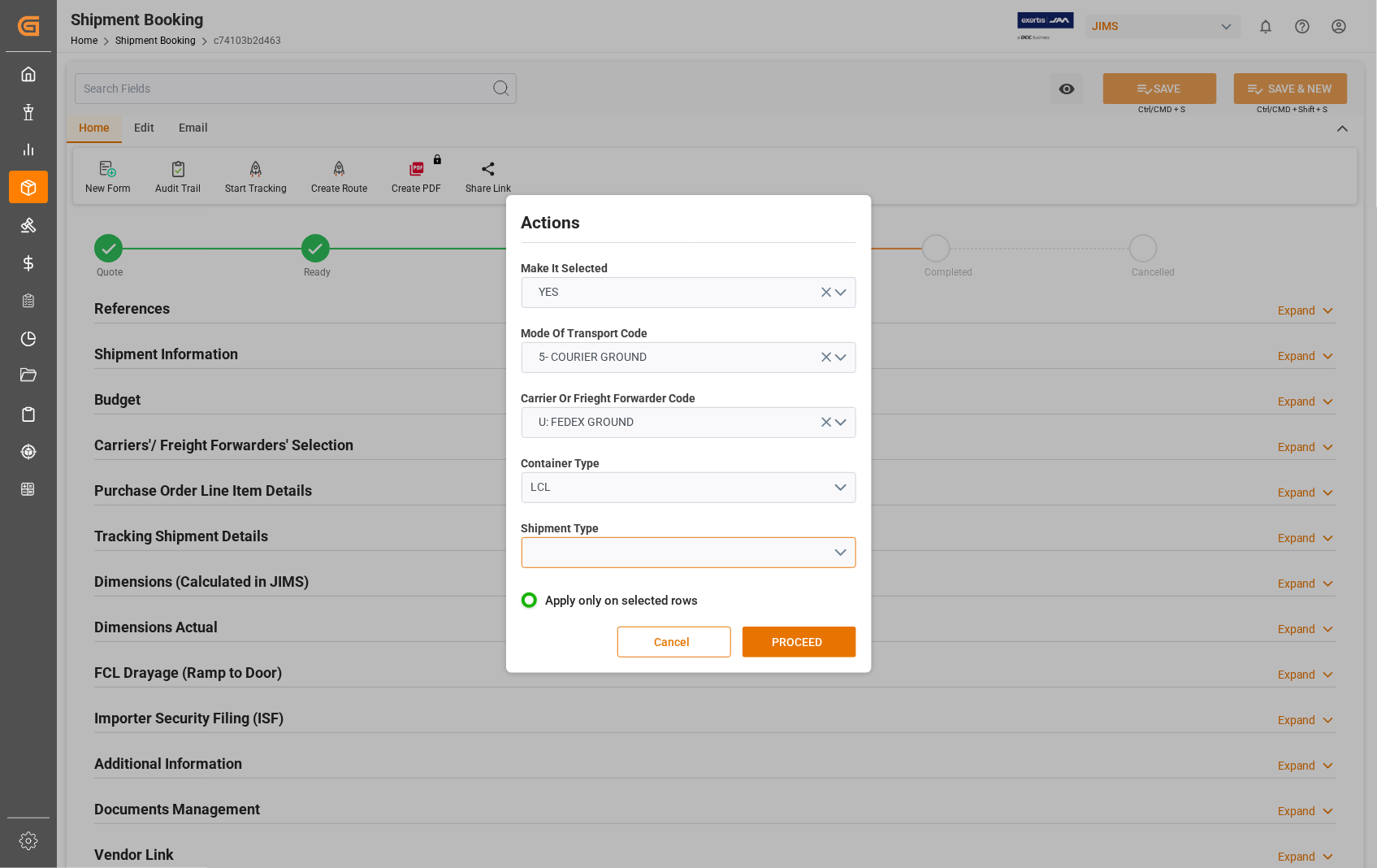
click at [834, 553] on button "open menu" at bounding box center [688, 553] width 334 height 31
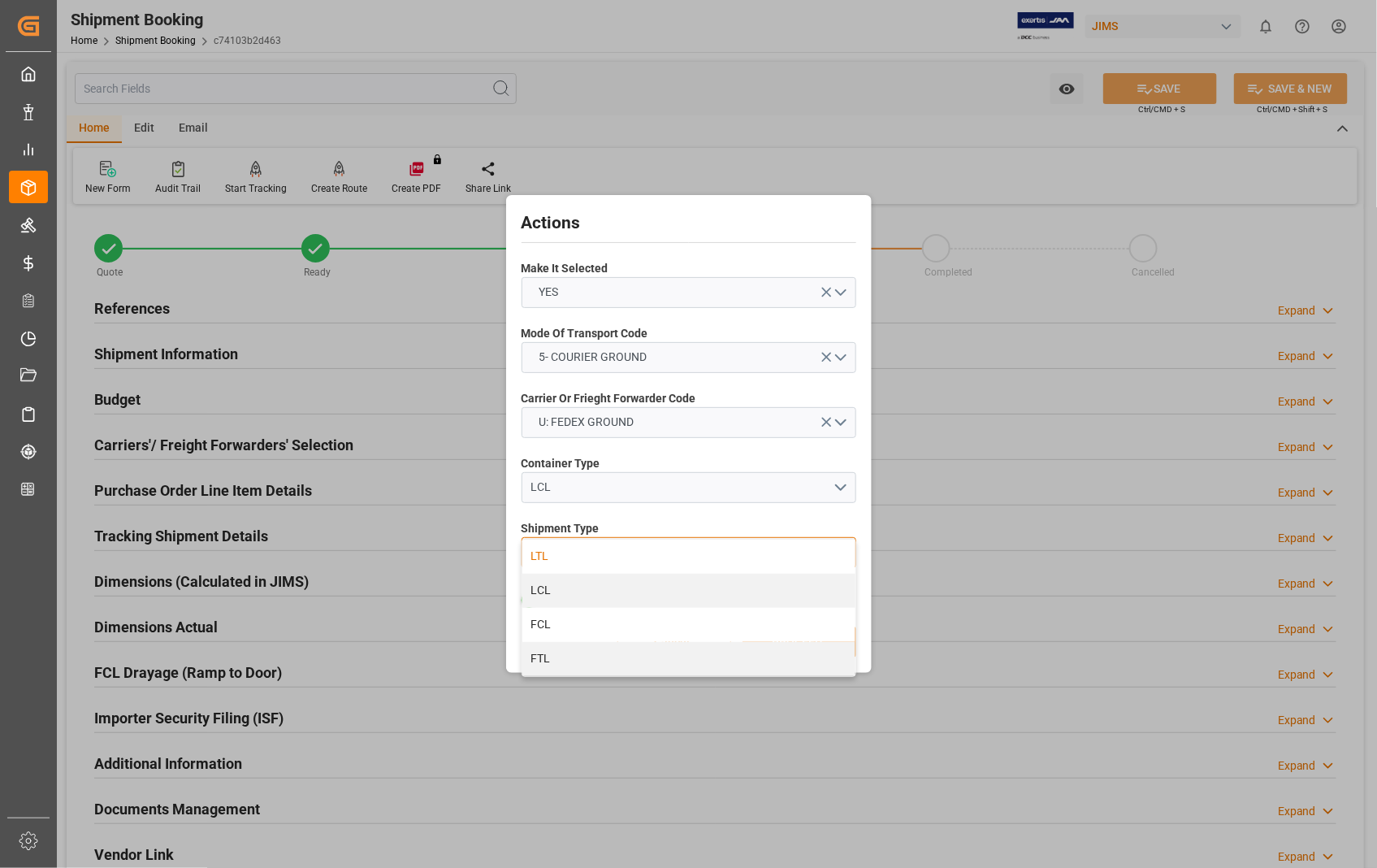
click at [544, 555] on div "LTL" at bounding box center [689, 556] width 333 height 34
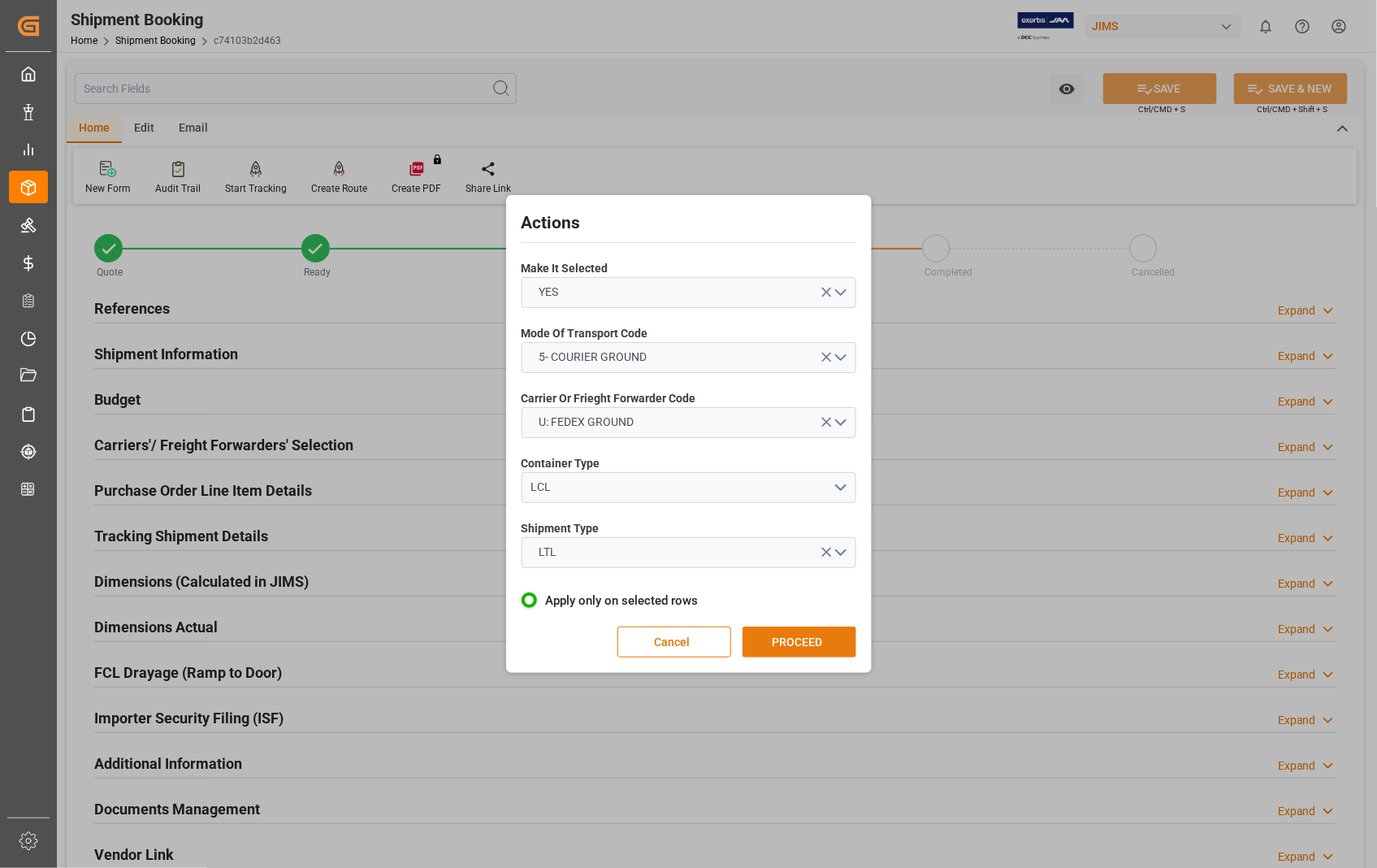
click at [799, 641] on button "PROCEED" at bounding box center [800, 641] width 114 height 31
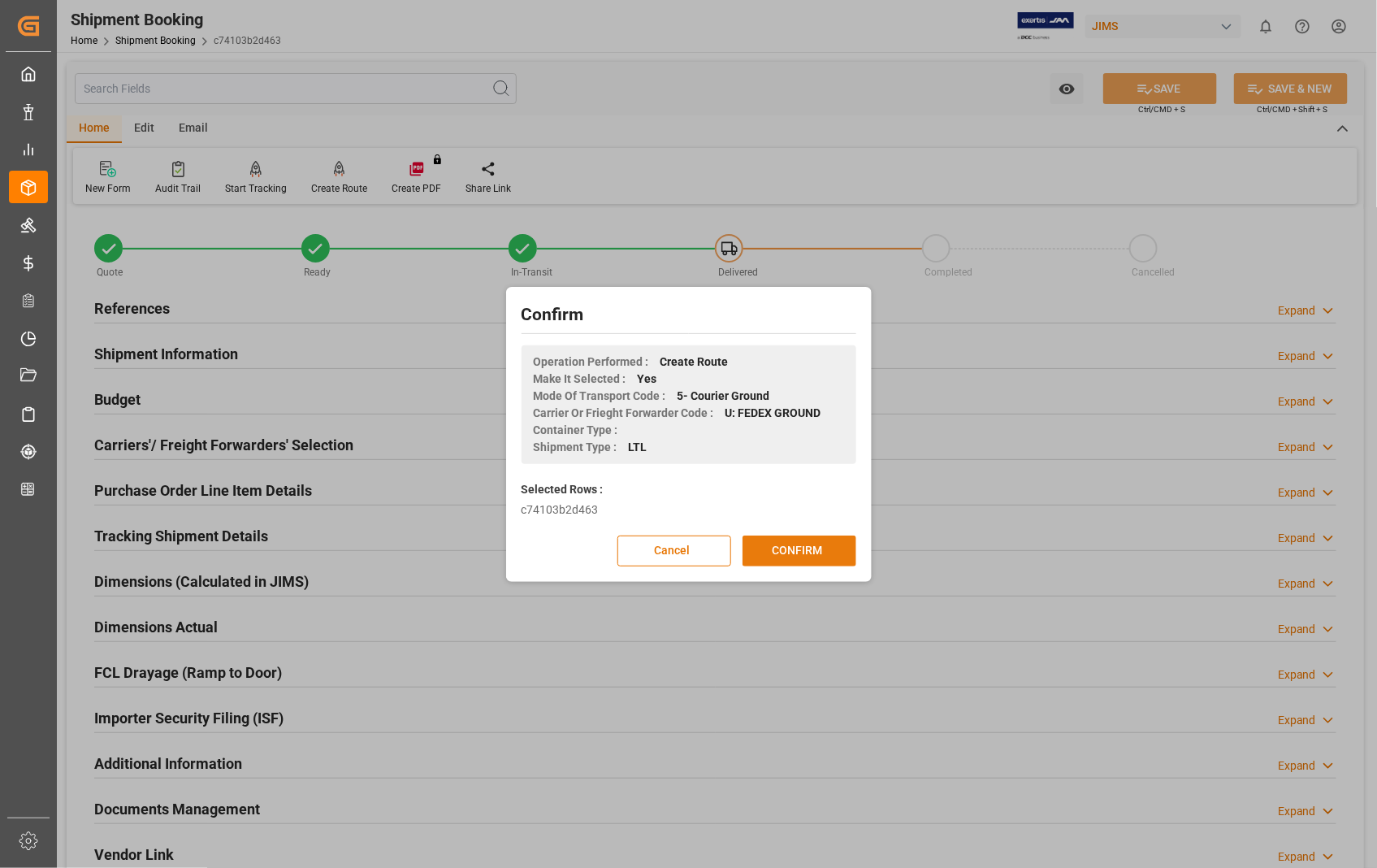
click at [784, 547] on button "CONFIRM" at bounding box center [800, 551] width 114 height 31
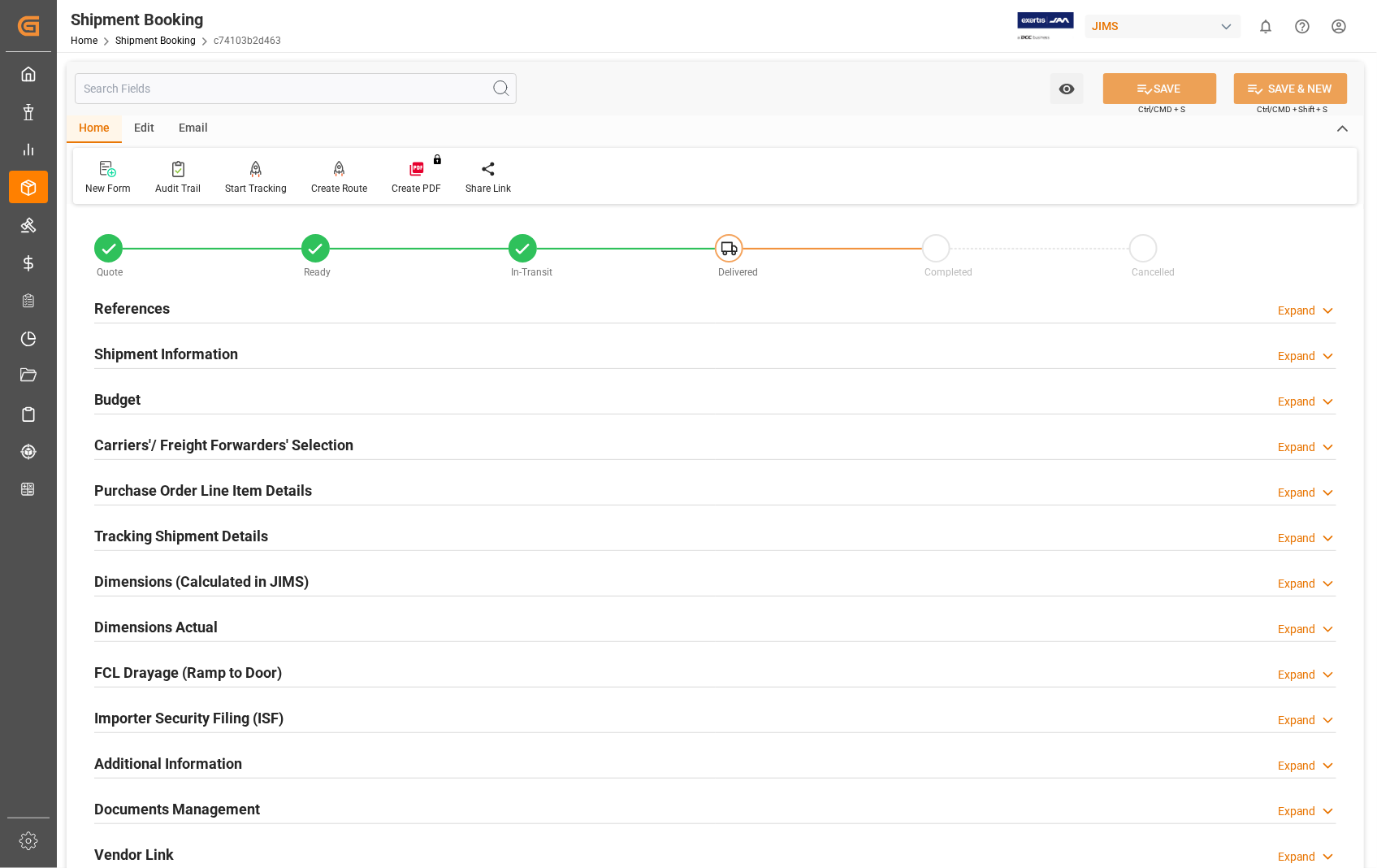
click at [197, 451] on h2 "Carriers'/ Freight Forwarders' Selection" at bounding box center [224, 445] width 259 height 22
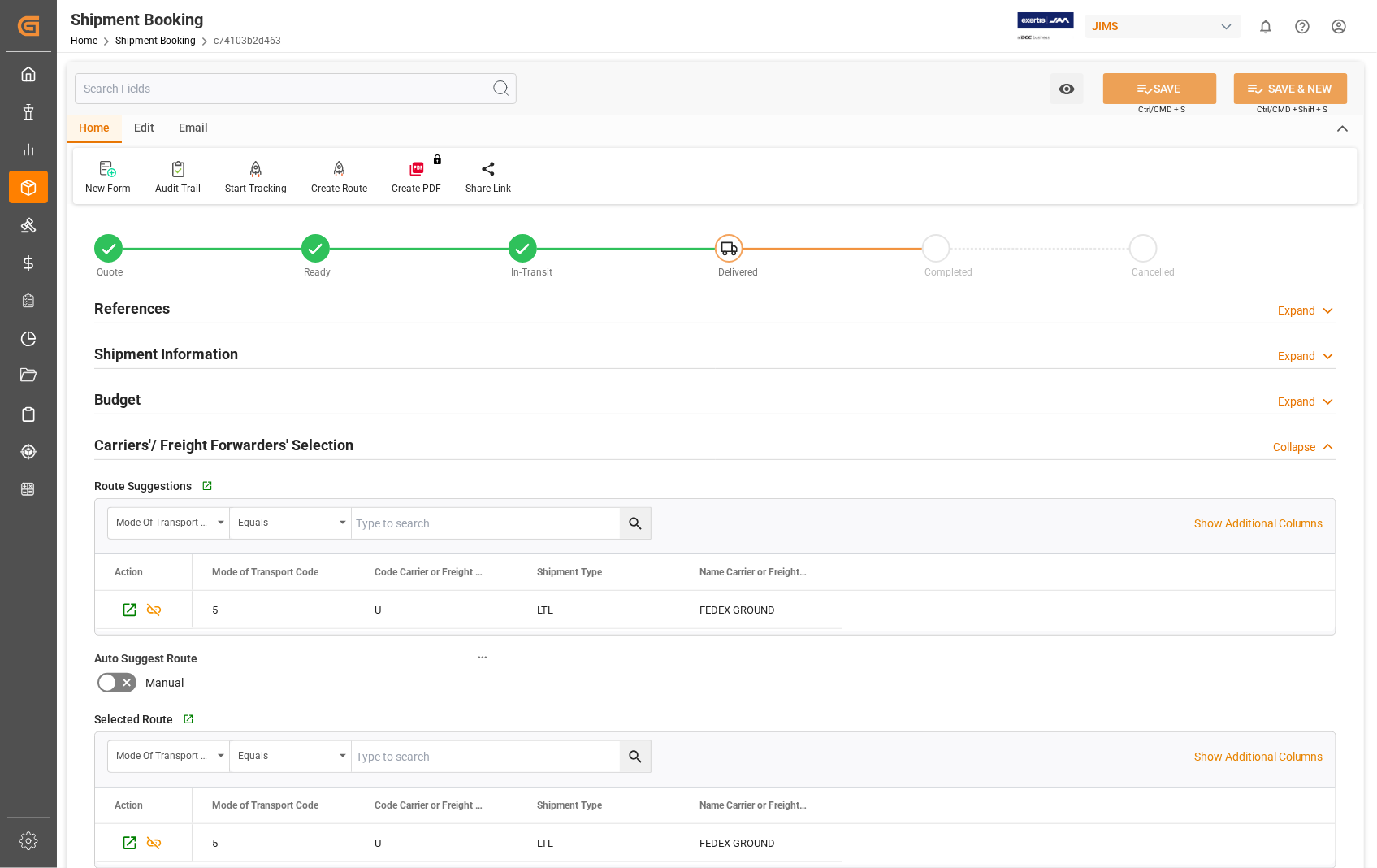
click at [197, 451] on h2 "Carriers'/ Freight Forwarders' Selection" at bounding box center [224, 445] width 259 height 22
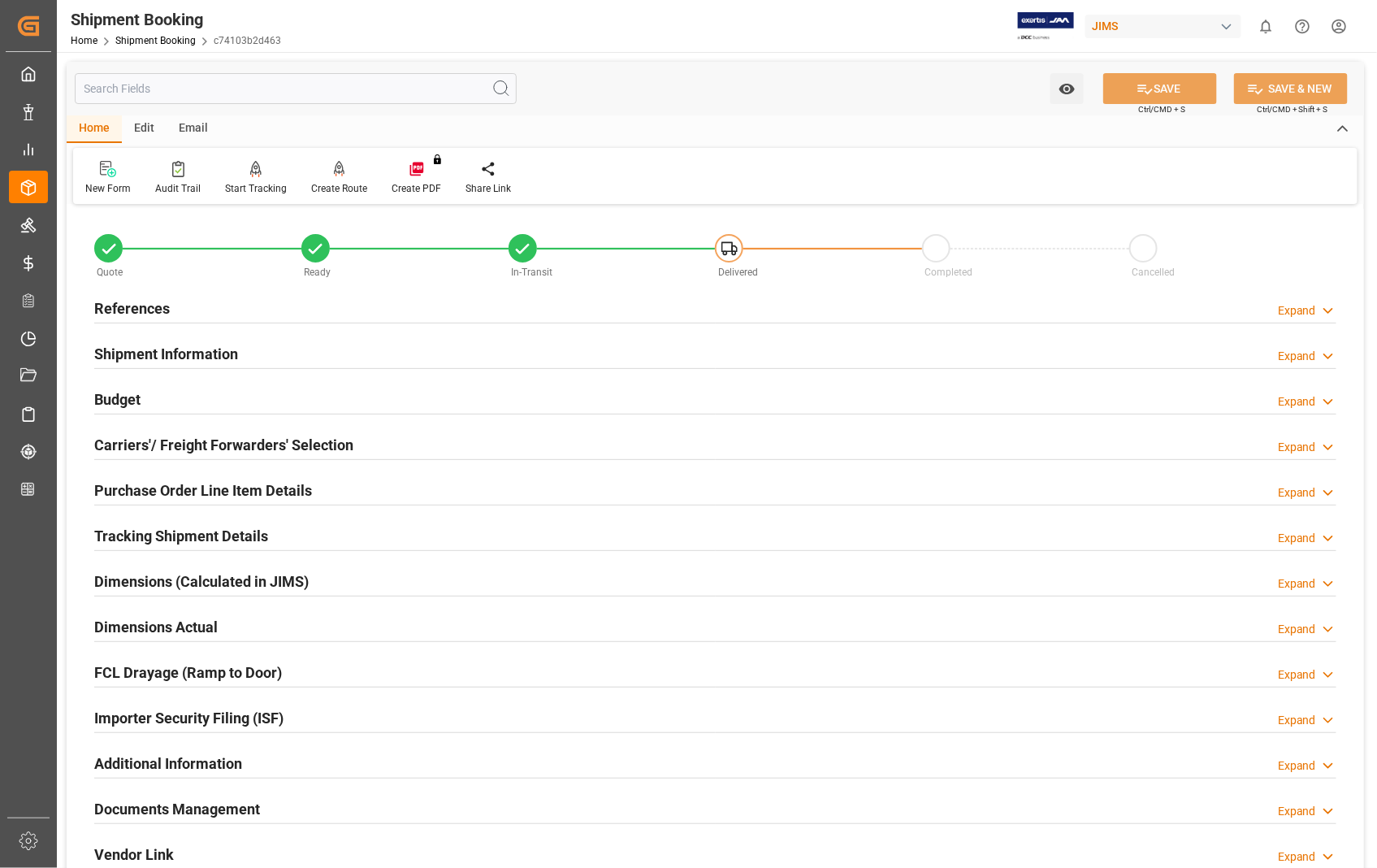
click at [189, 492] on h2 "Purchase Order Line Item Details" at bounding box center [203, 490] width 217 height 22
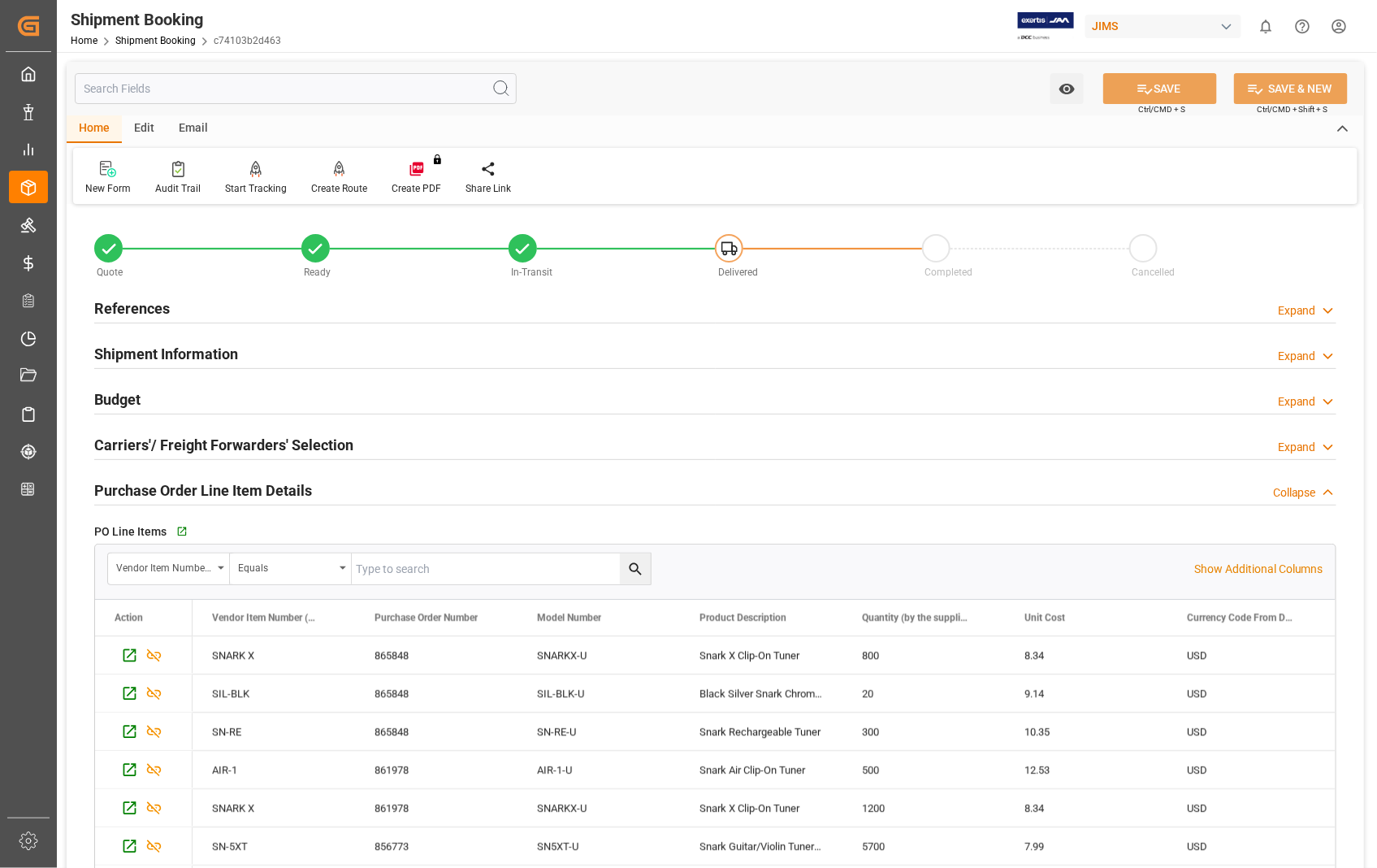
click at [216, 488] on h2 "Purchase Order Line Item Details" at bounding box center [203, 490] width 217 height 22
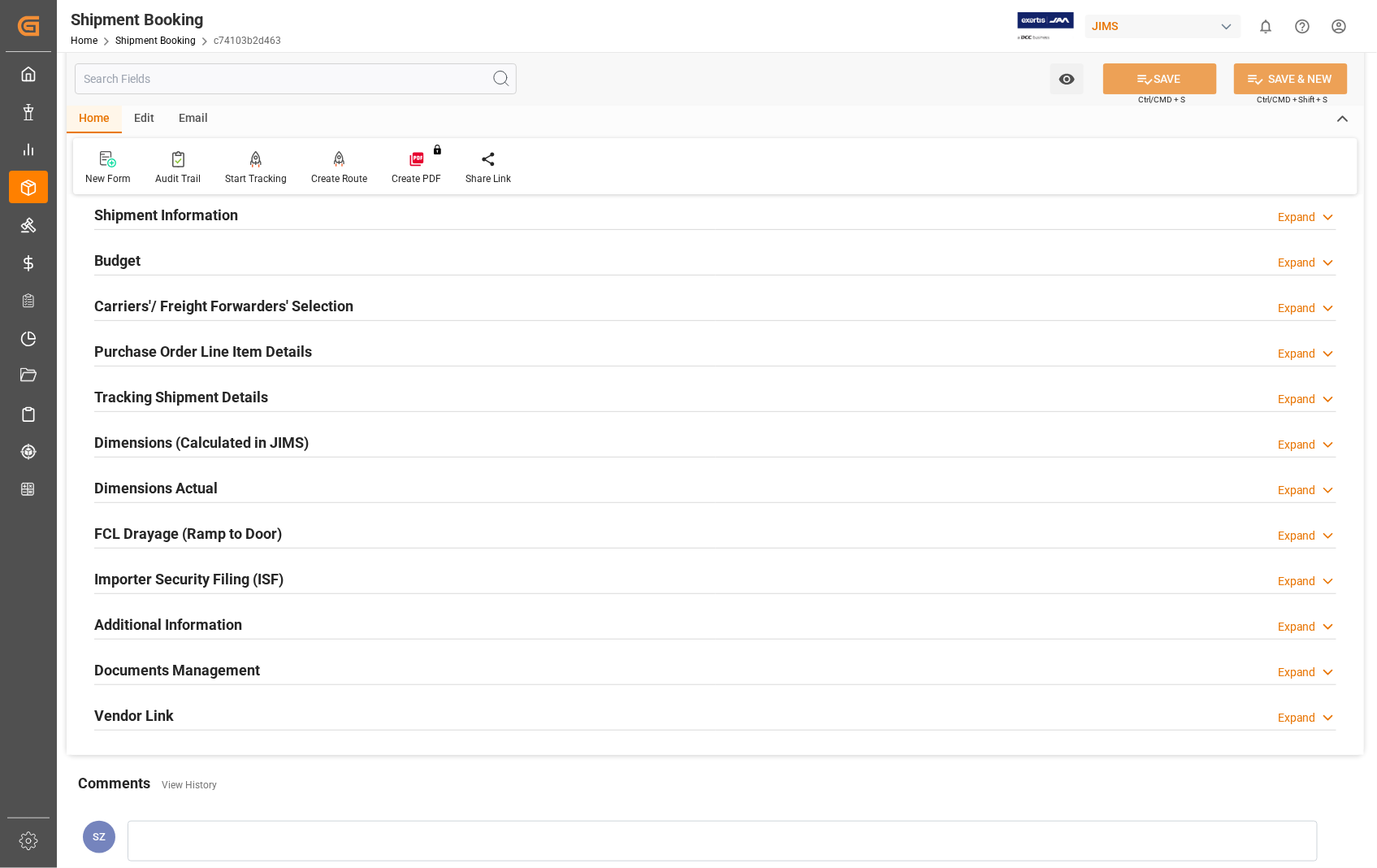
scroll to position [180, 0]
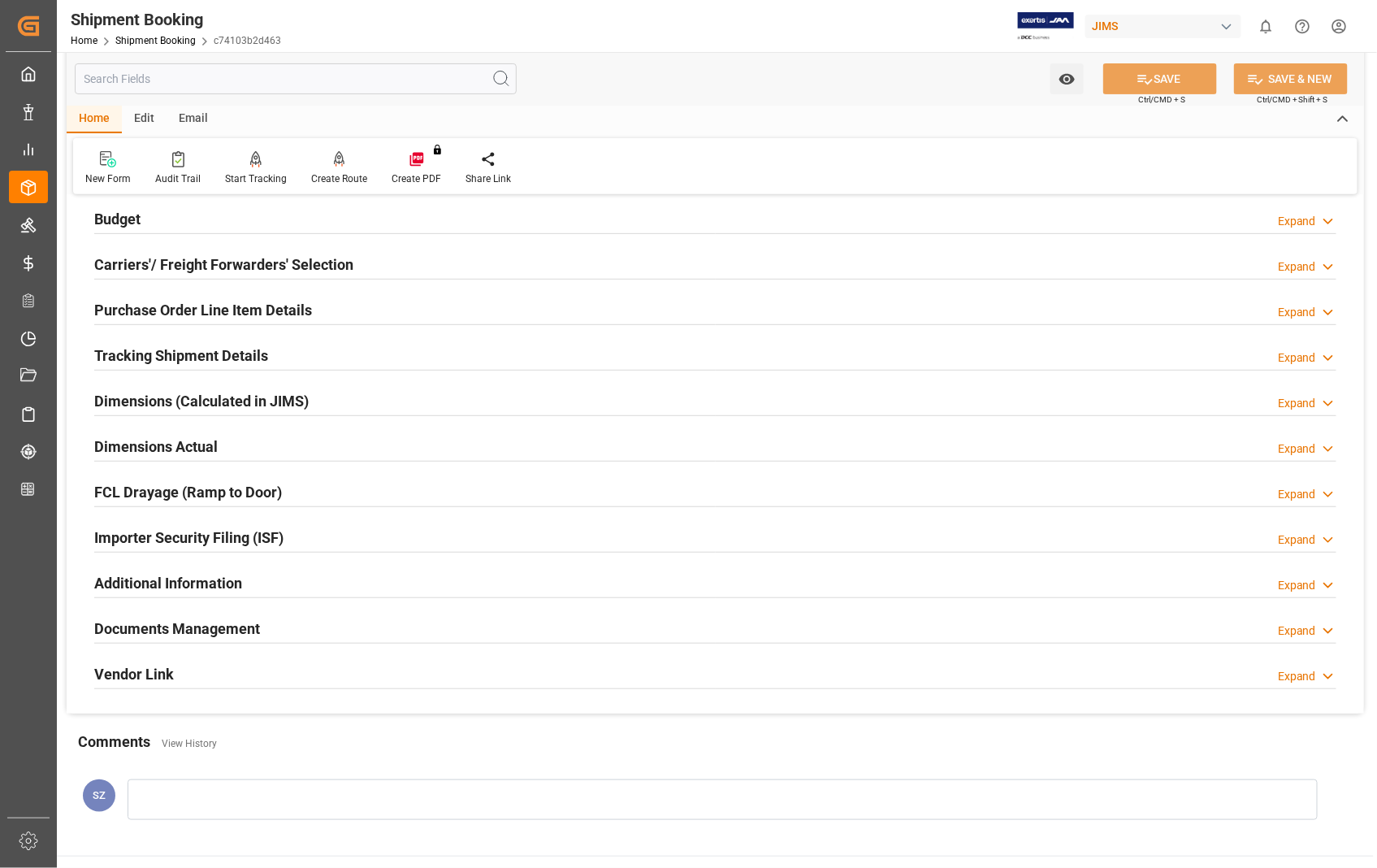
click at [190, 447] on h2 "Dimensions Actual" at bounding box center [156, 447] width 123 height 22
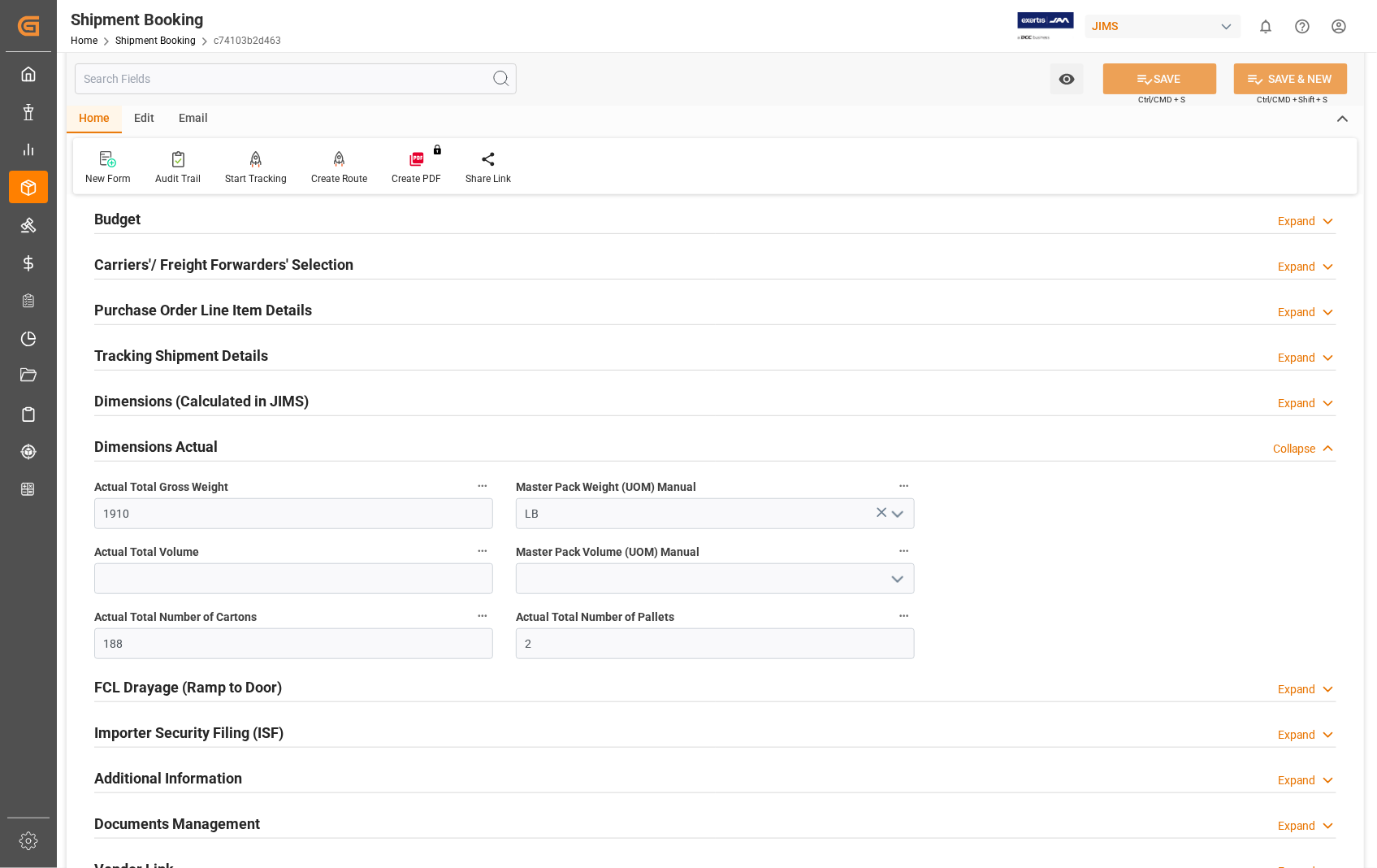
click at [190, 447] on h2 "Dimensions Actual" at bounding box center [156, 447] width 123 height 22
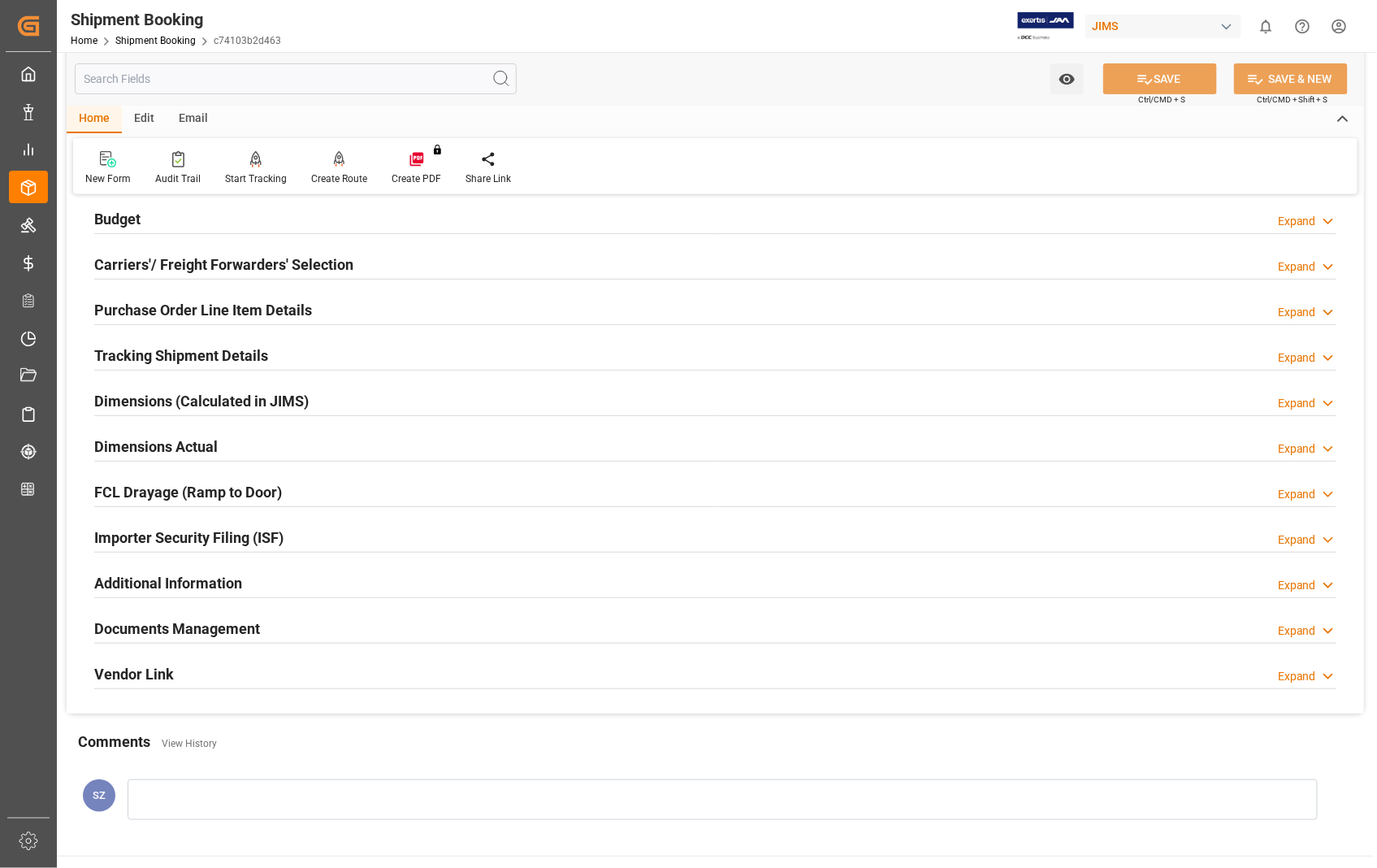
click at [211, 628] on h2 "Documents Management" at bounding box center [177, 629] width 166 height 22
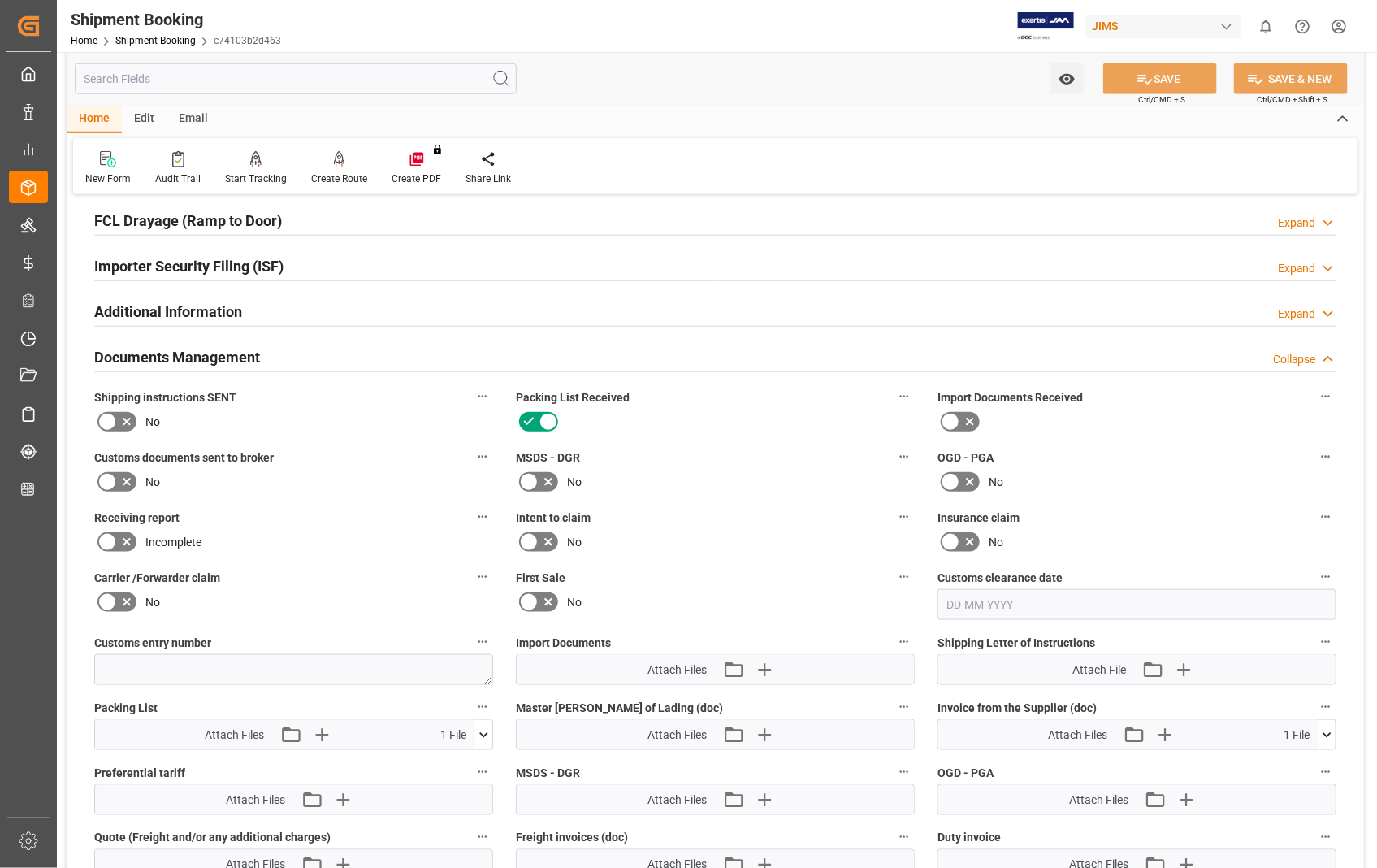
scroll to position [451, 0]
click at [229, 361] on h2 "Documents Management" at bounding box center [177, 358] width 166 height 22
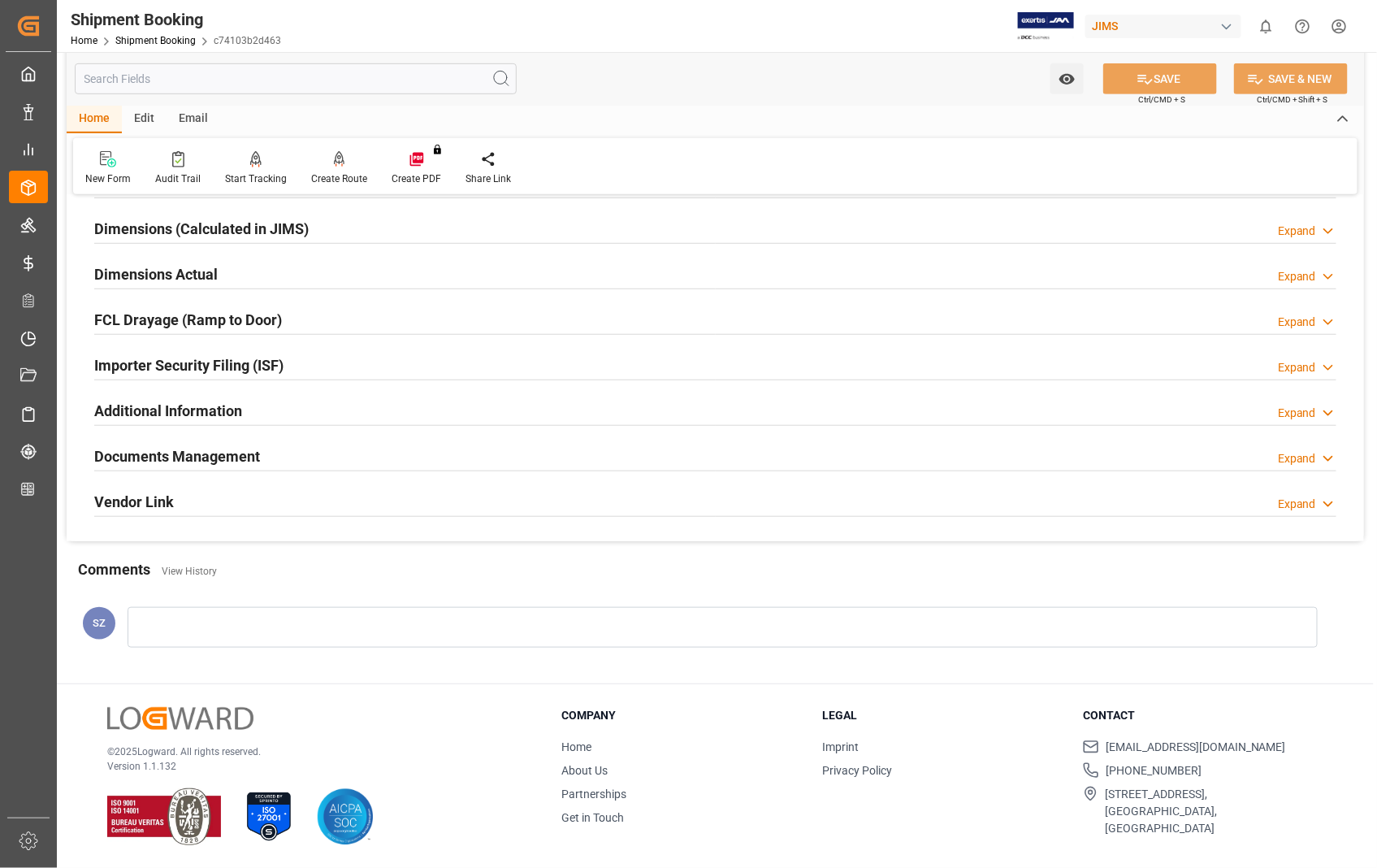
scroll to position [352, 0]
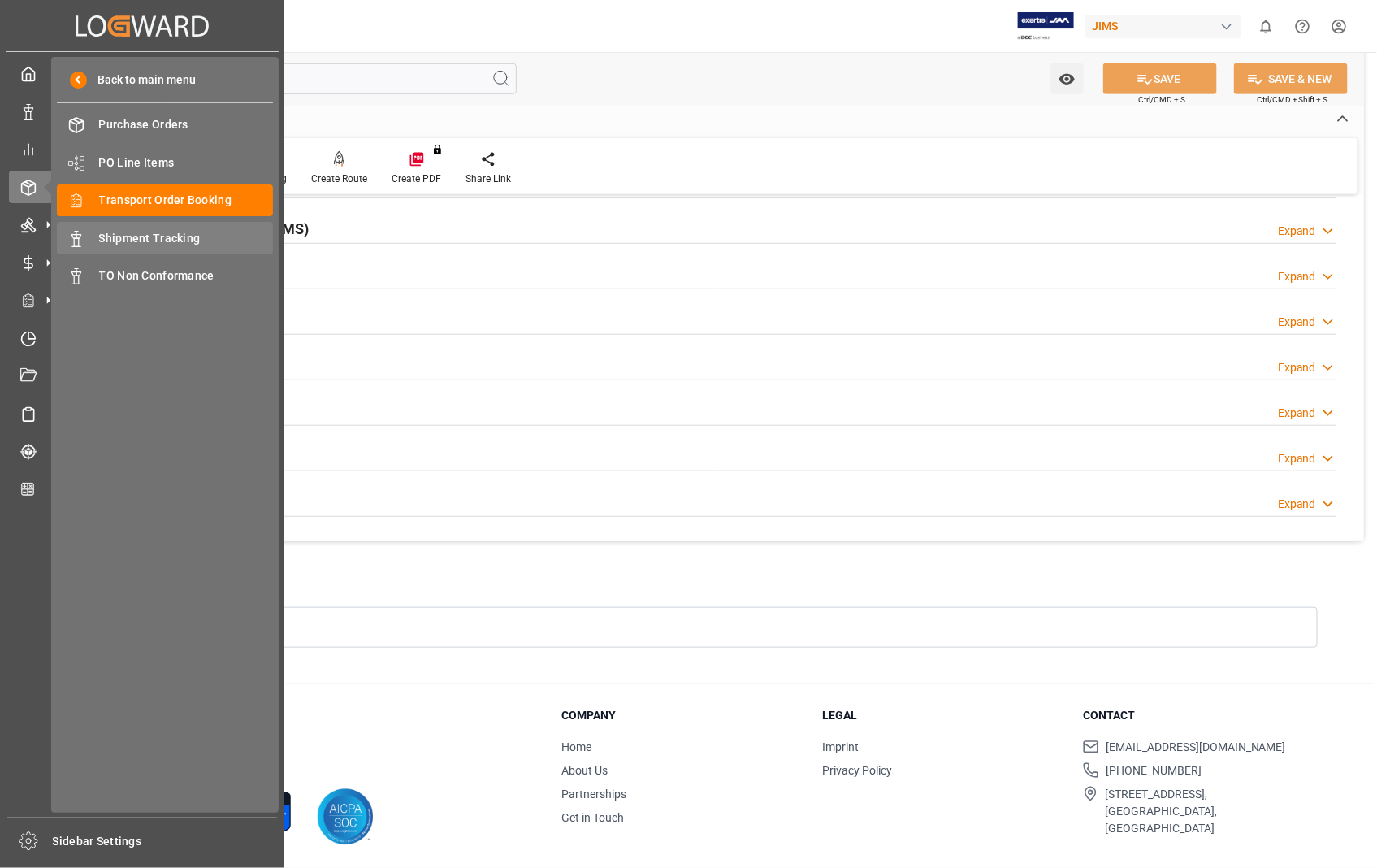
click at [176, 236] on span "Shipment Tracking" at bounding box center [186, 238] width 175 height 17
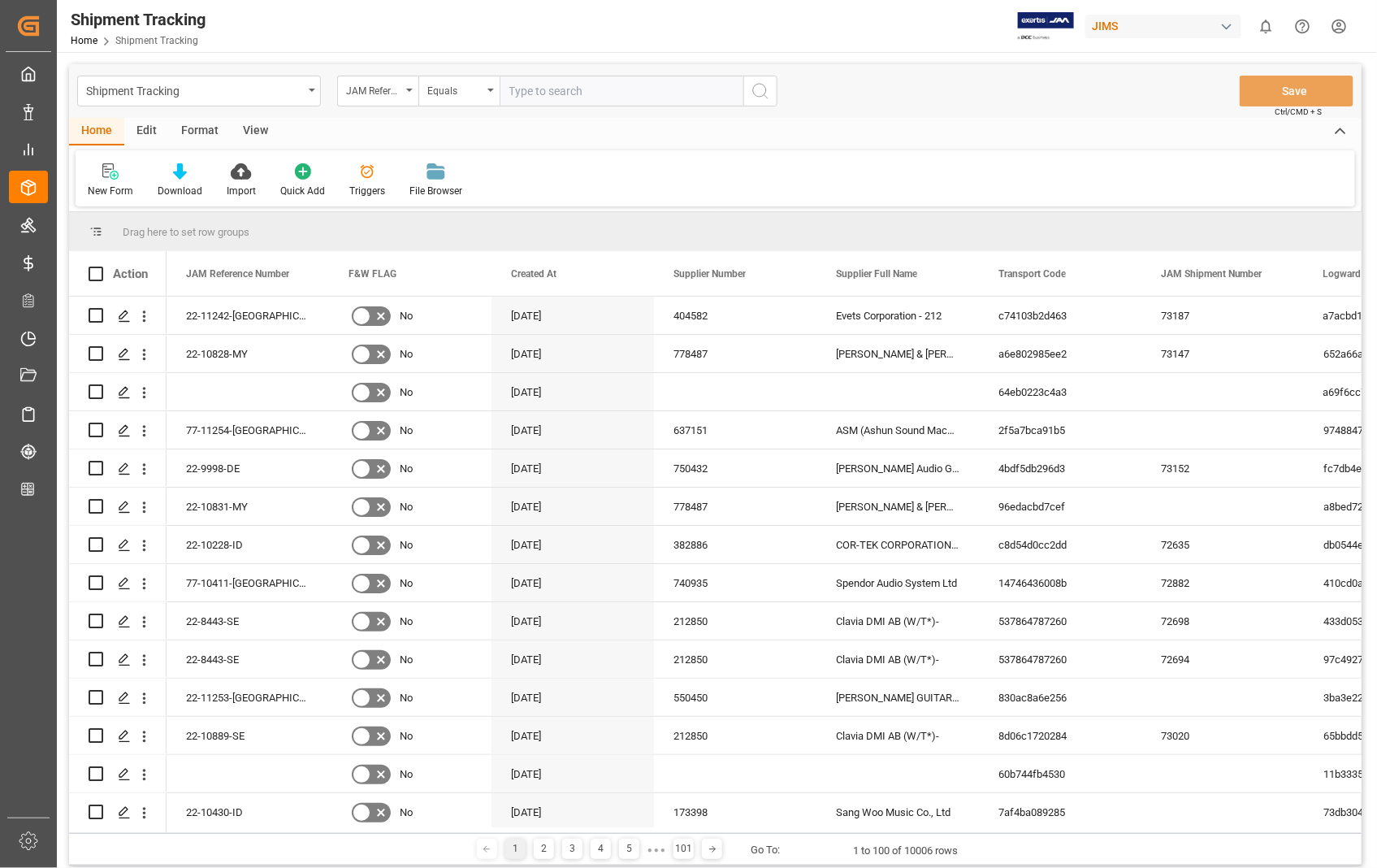
click at [672, 95] on input "text" at bounding box center [621, 91] width 244 height 31
type input "22-11242-[GEOGRAPHIC_DATA]"
click at [764, 96] on icon "search button" at bounding box center [761, 92] width 20 height 20
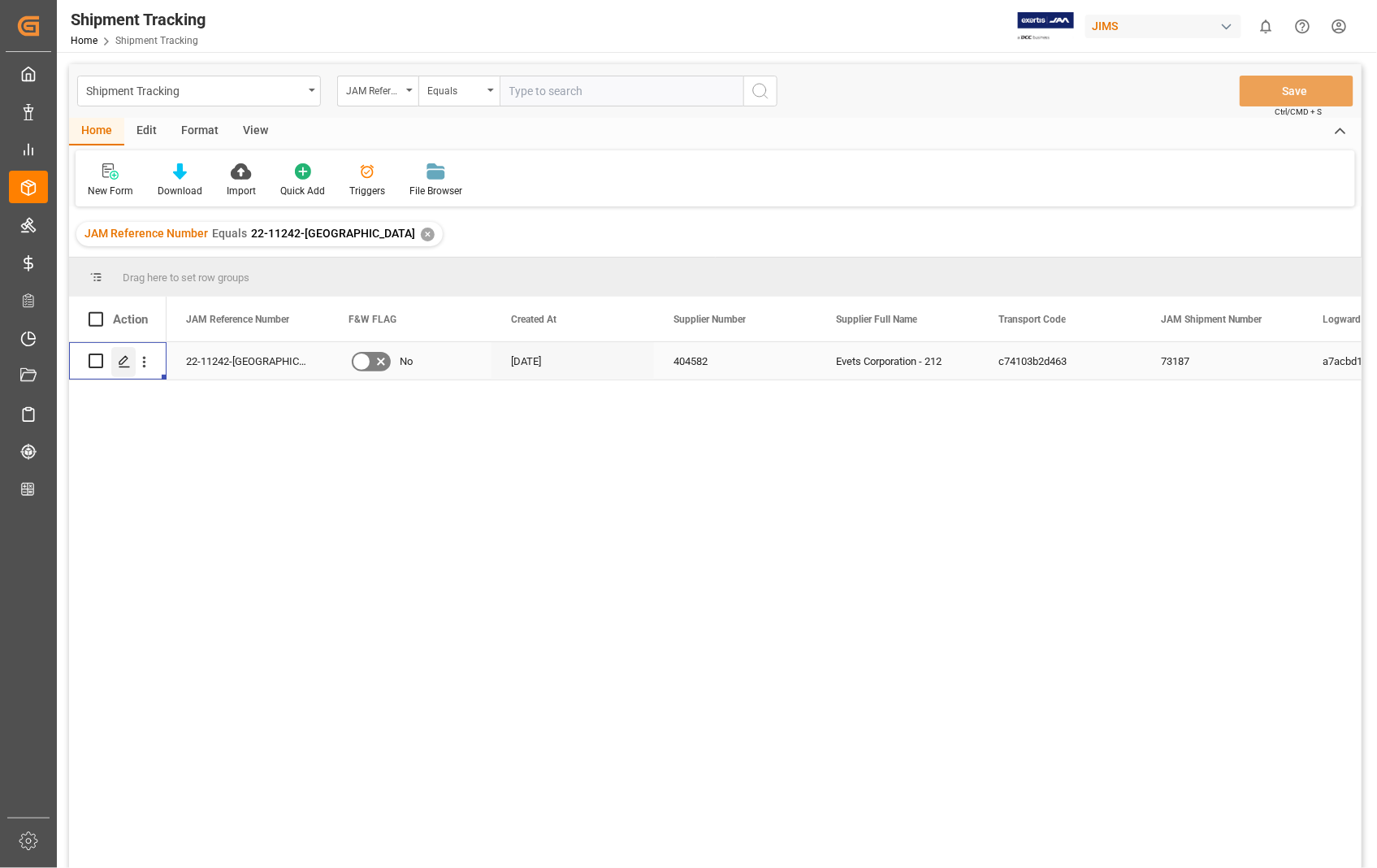
click at [122, 356] on icon "Press SPACE to select this row." at bounding box center [124, 362] width 13 height 13
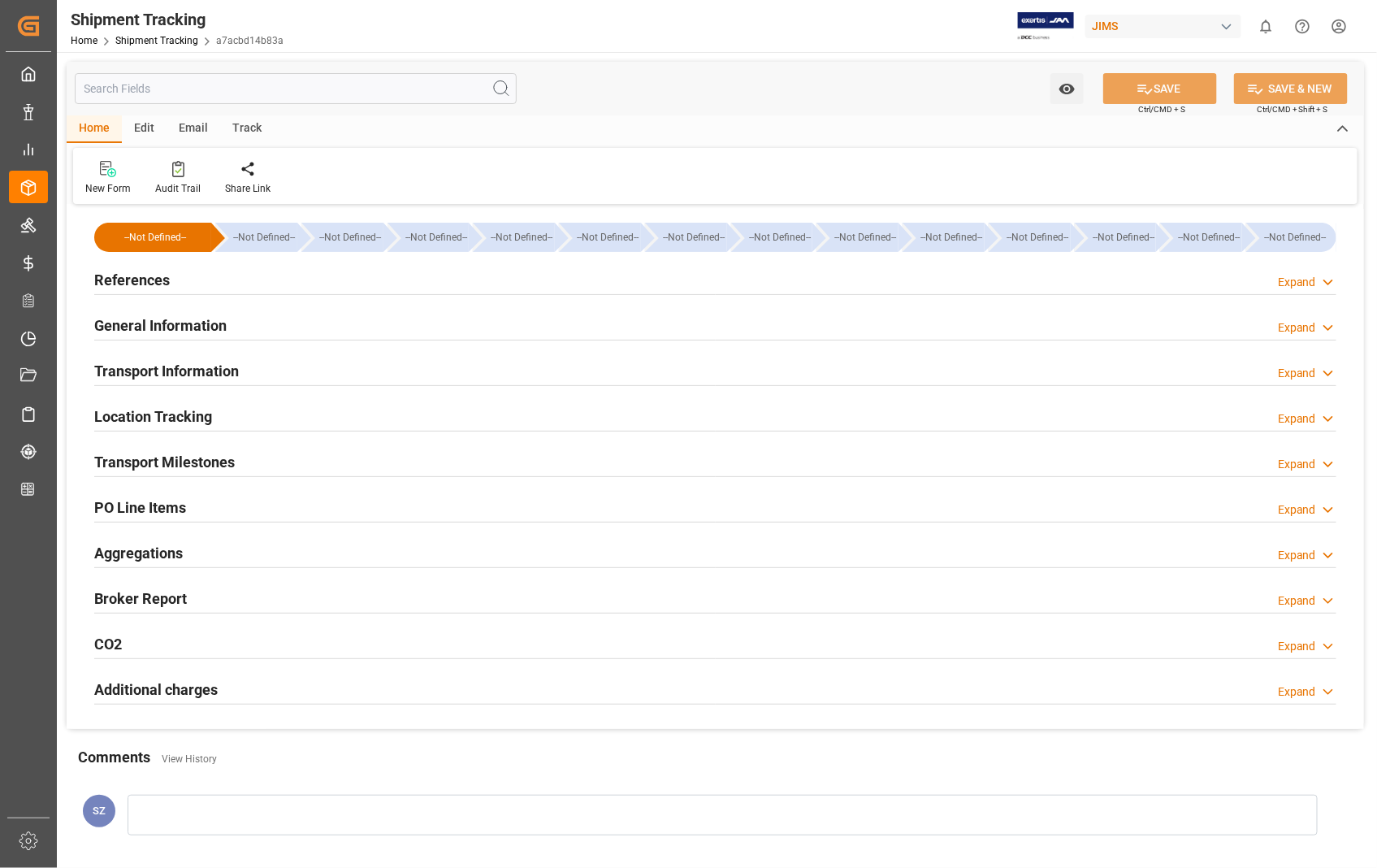
type input "93750.56"
click at [154, 280] on h2 "References" at bounding box center [131, 280] width 75 height 22
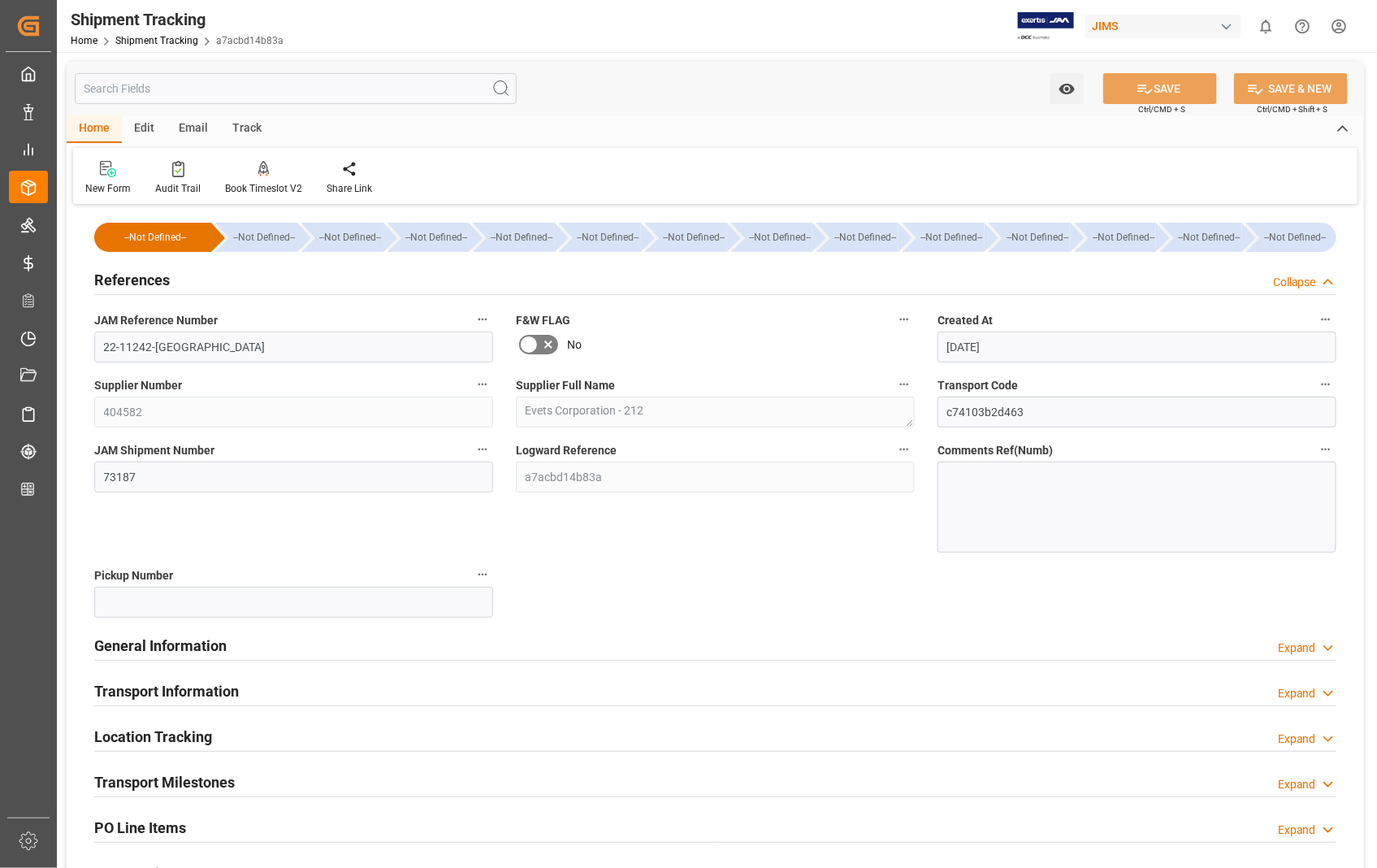
click at [154, 280] on h2 "References" at bounding box center [131, 280] width 75 height 22
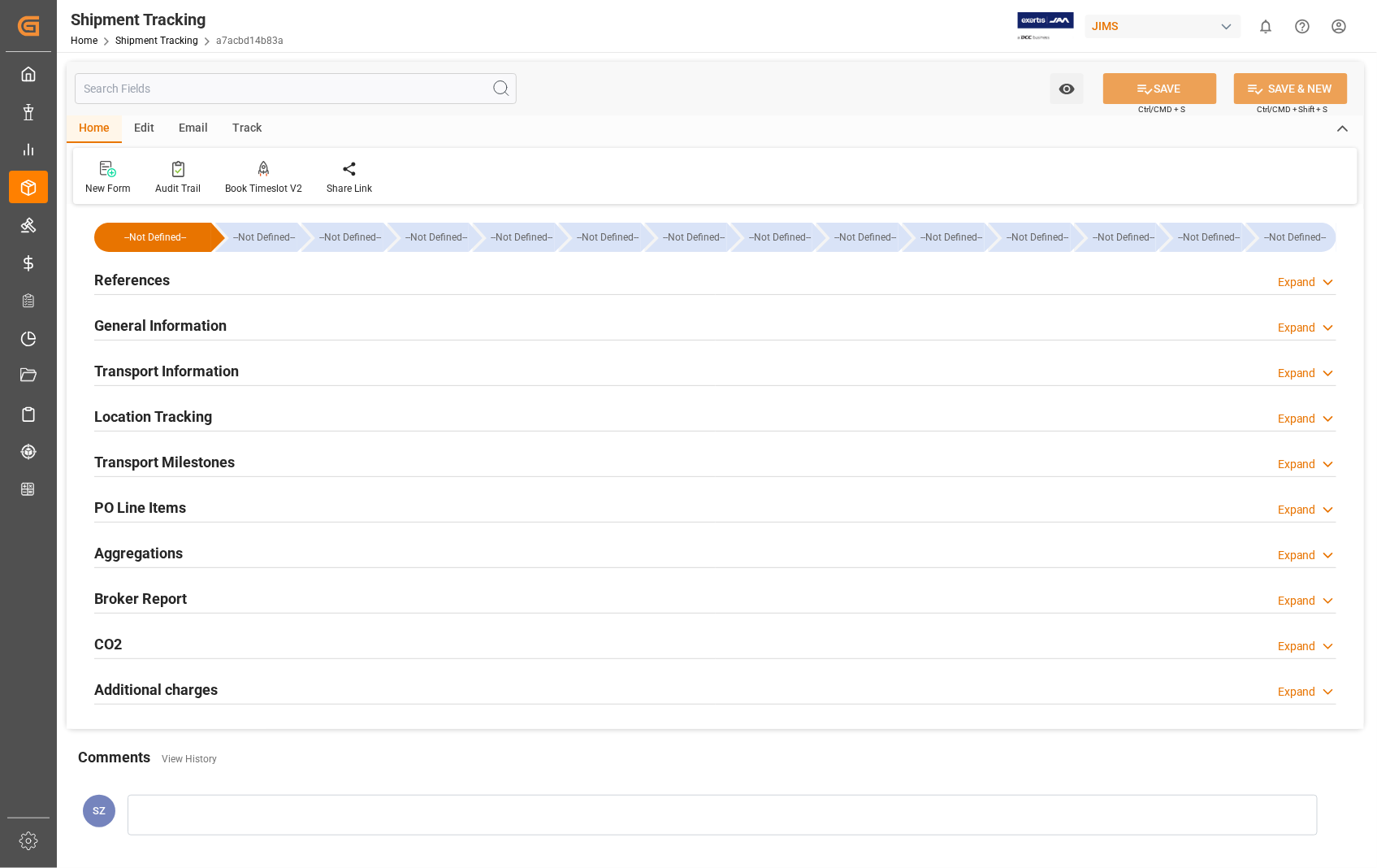
click at [165, 371] on h2 "Transport Information" at bounding box center [167, 371] width 145 height 22
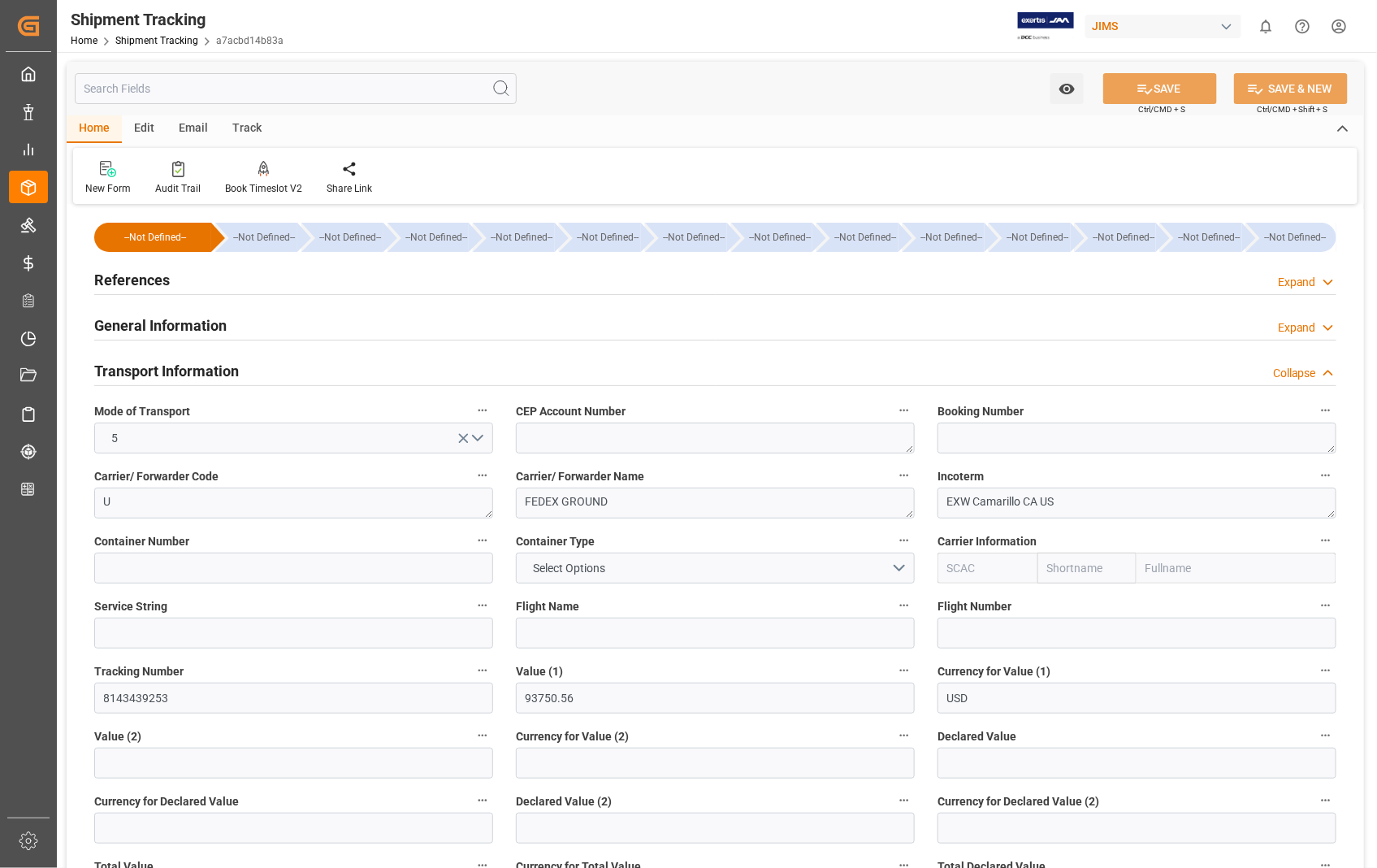
click at [165, 371] on h2 "Transport Information" at bounding box center [167, 371] width 145 height 22
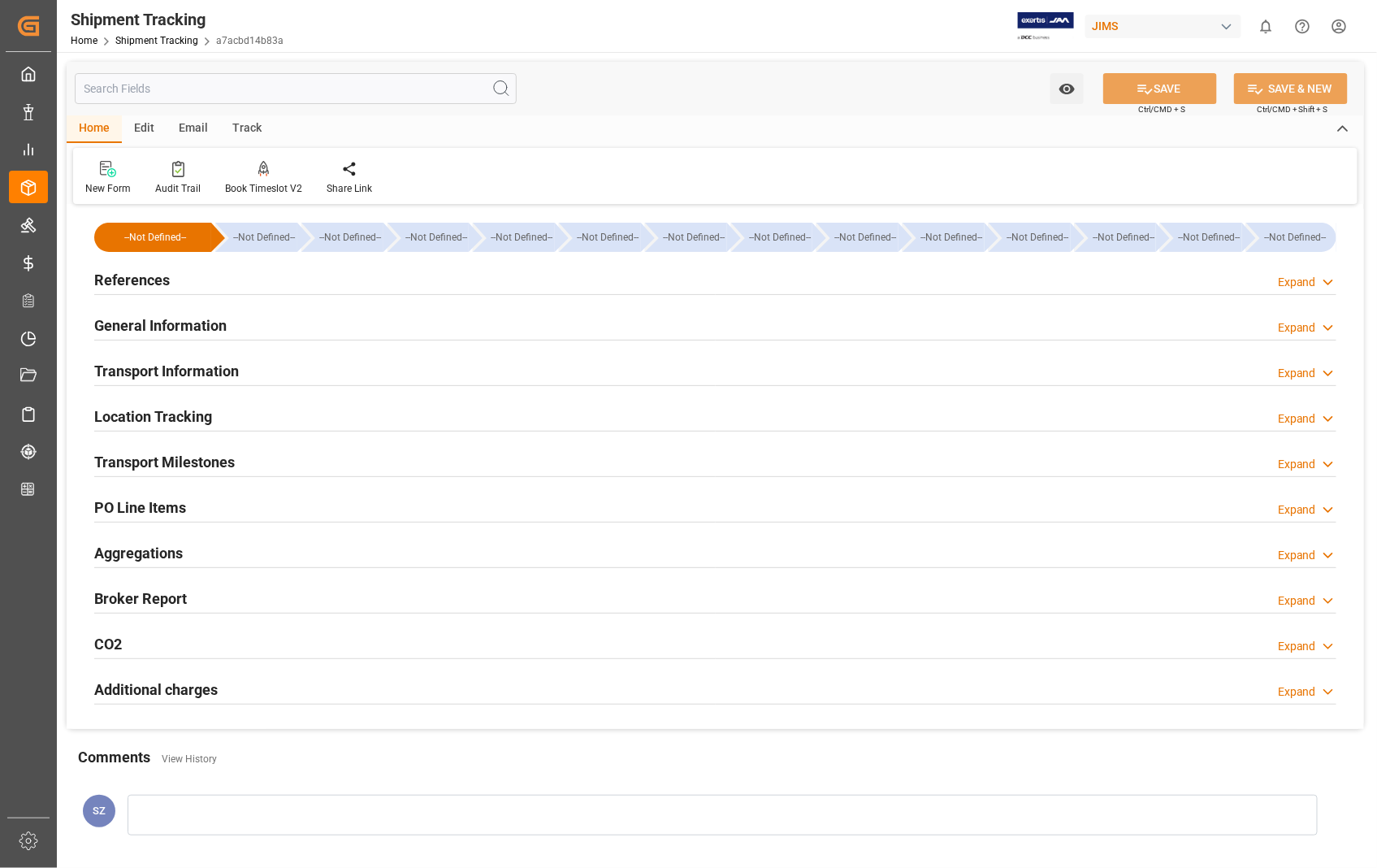
click at [180, 465] on h2 "Transport Milestones" at bounding box center [164, 462] width 140 height 22
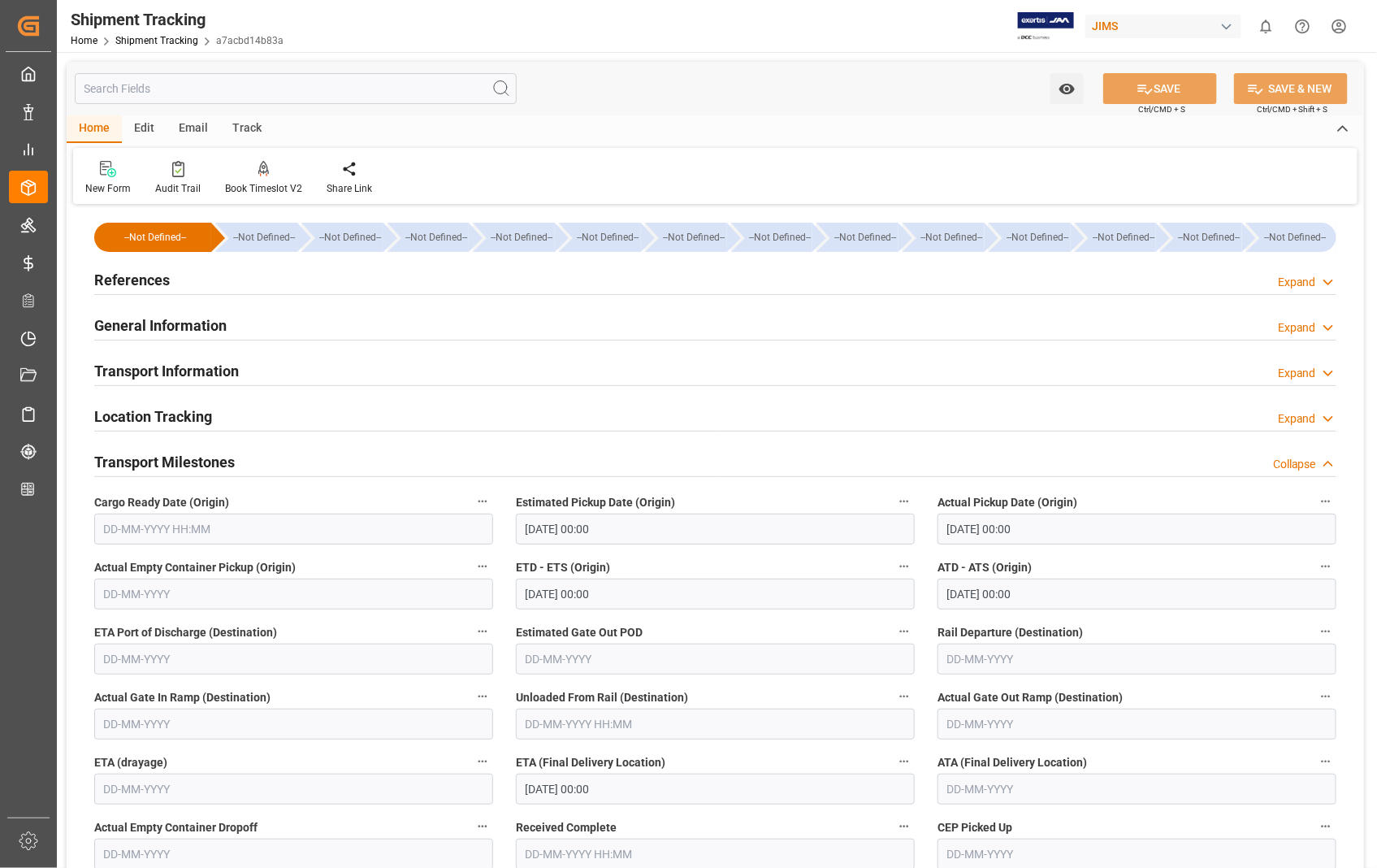
click at [190, 457] on h2 "Transport Milestones" at bounding box center [164, 462] width 140 height 22
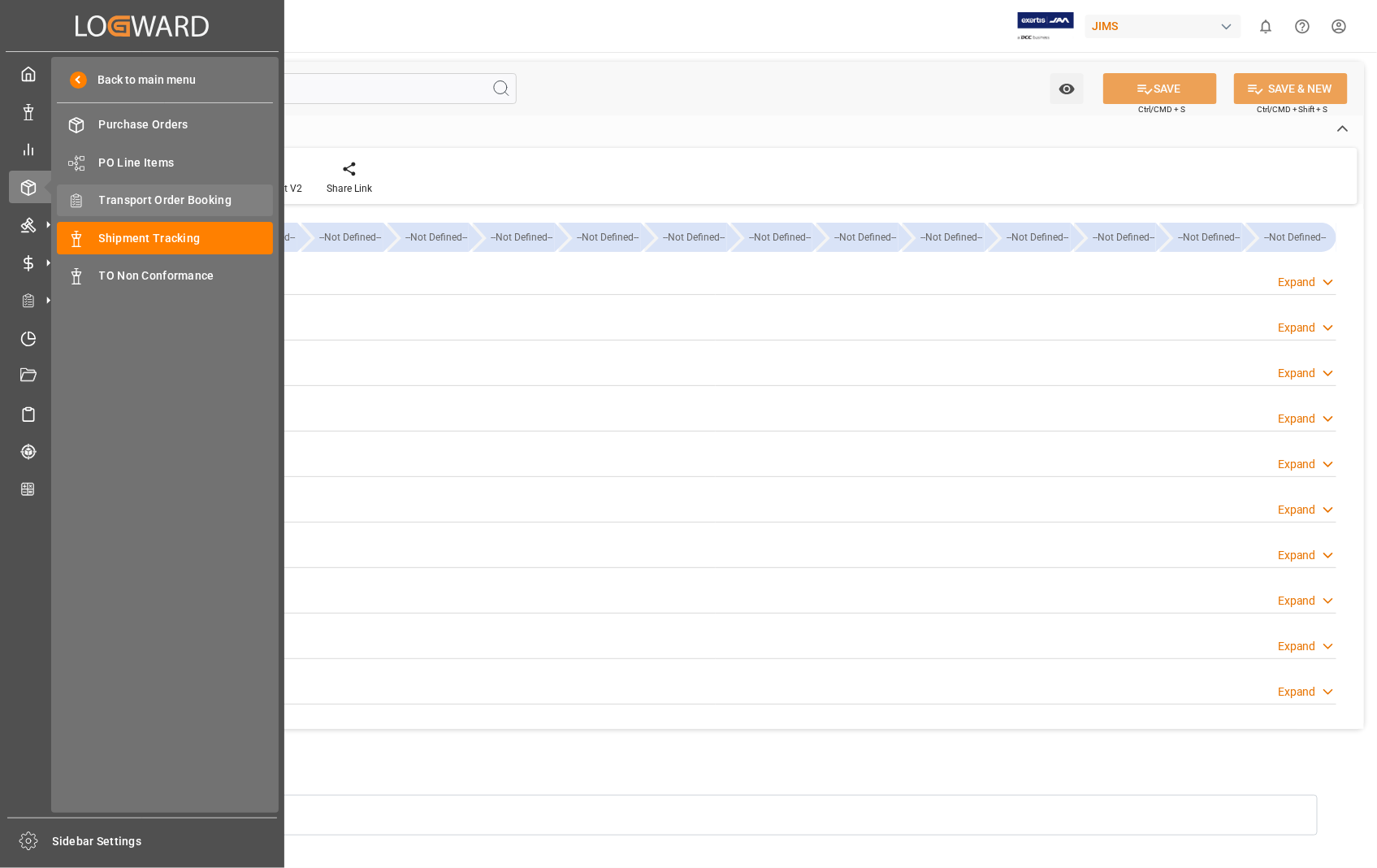
click at [162, 188] on div "Transport Order Booking Transport Order Booking" at bounding box center [165, 200] width 217 height 32
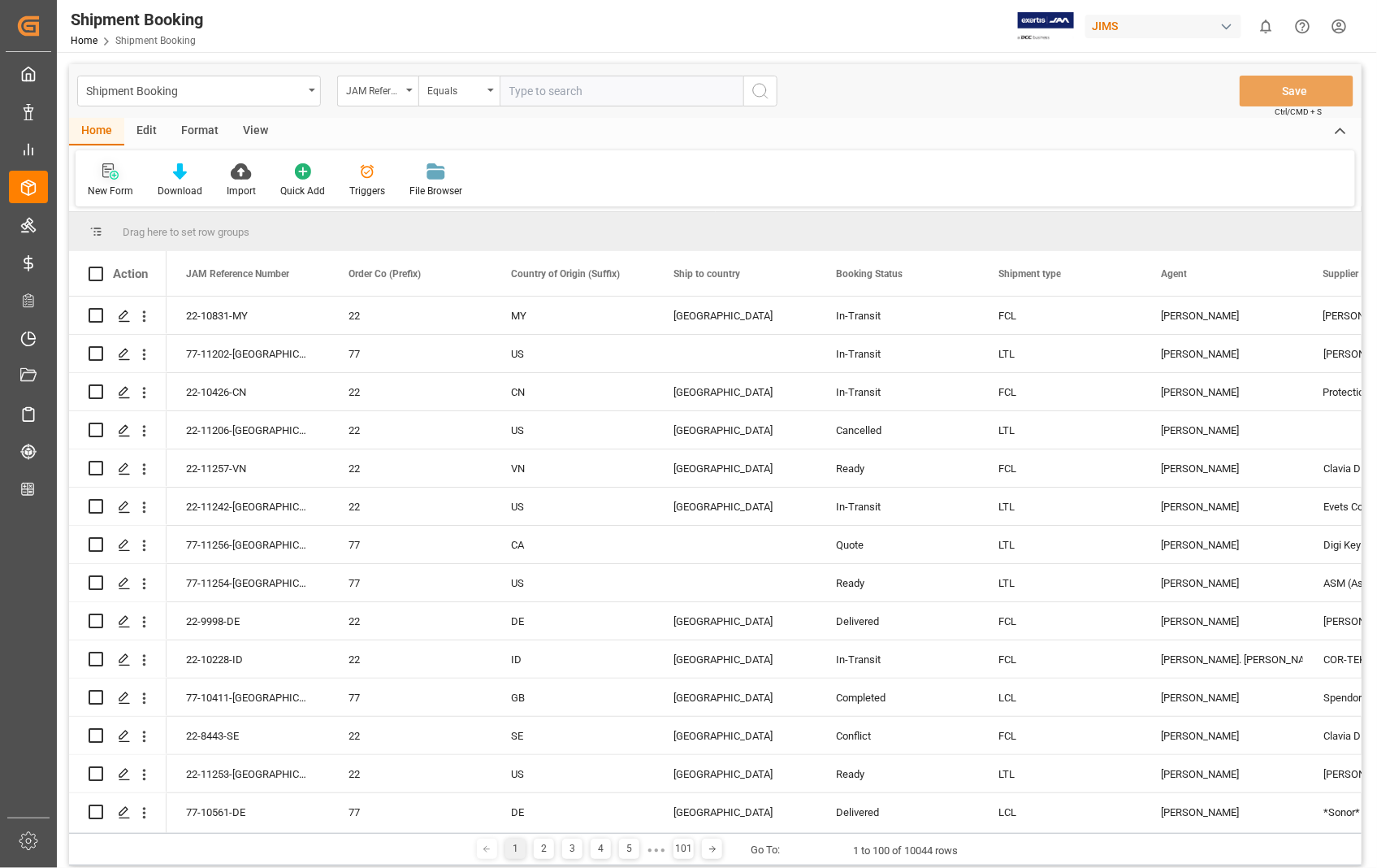
click at [106, 178] on icon at bounding box center [111, 171] width 16 height 16
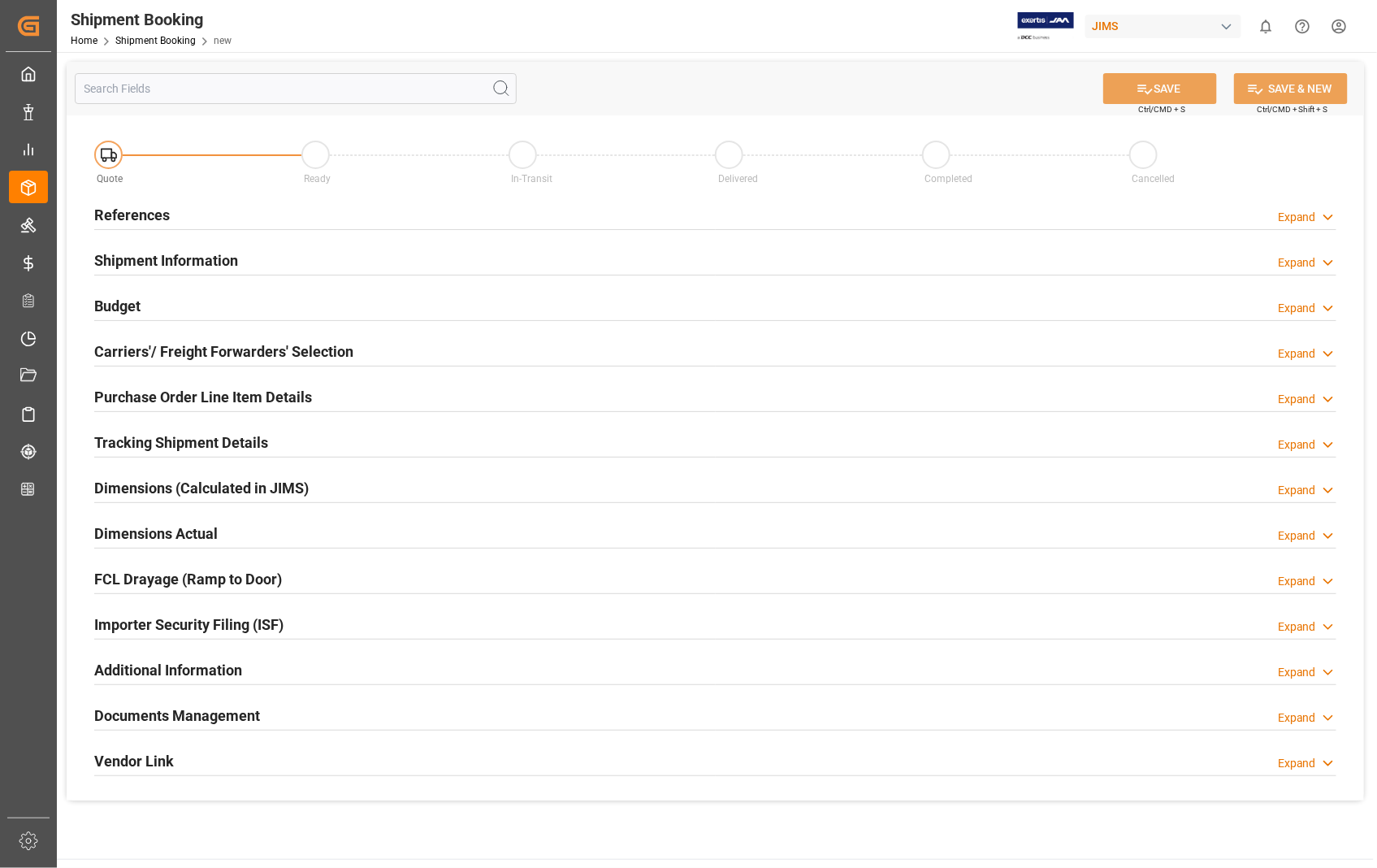
click at [133, 216] on h2 "References" at bounding box center [131, 215] width 75 height 22
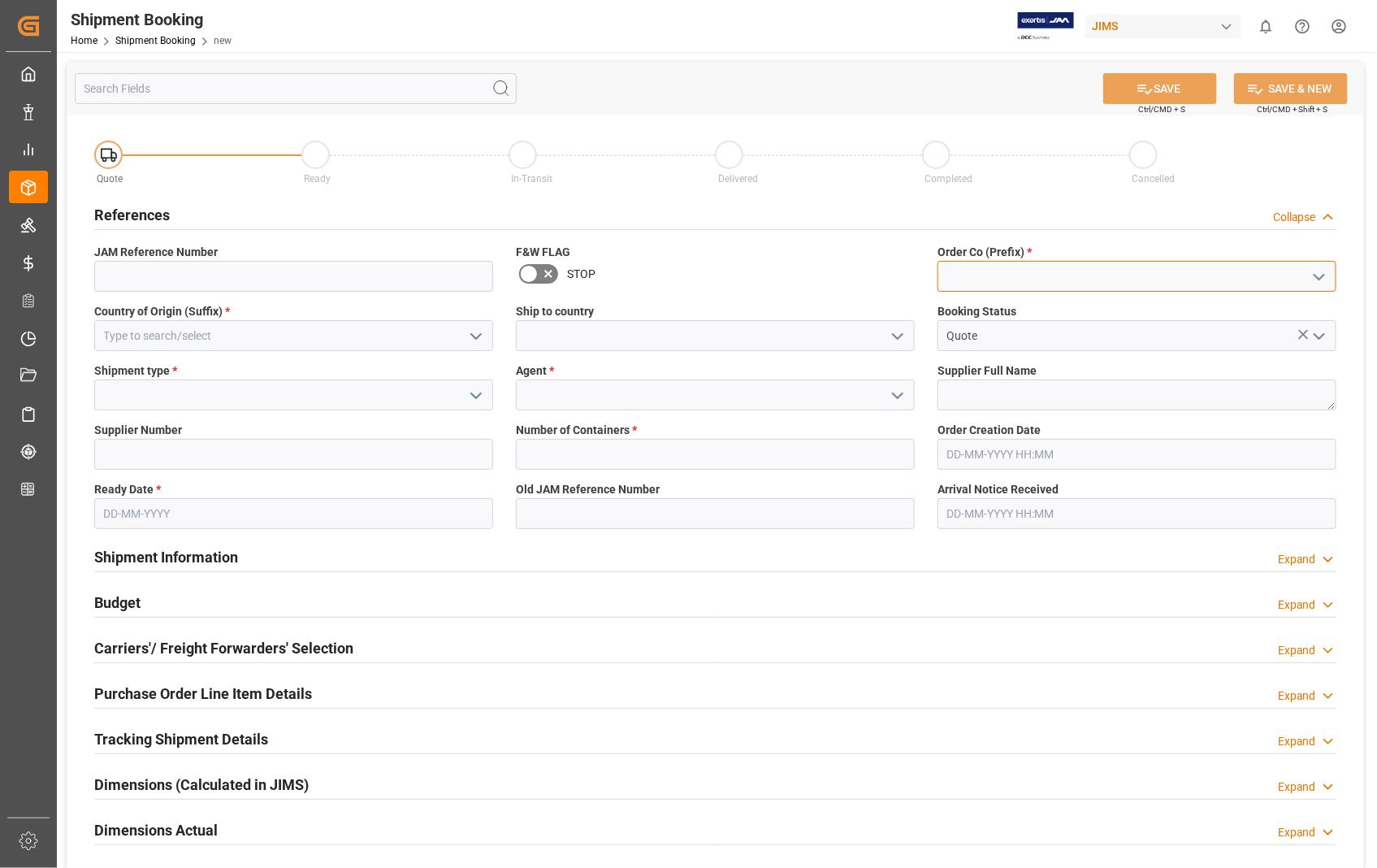
click at [1003, 274] on input at bounding box center [1137, 276] width 399 height 31
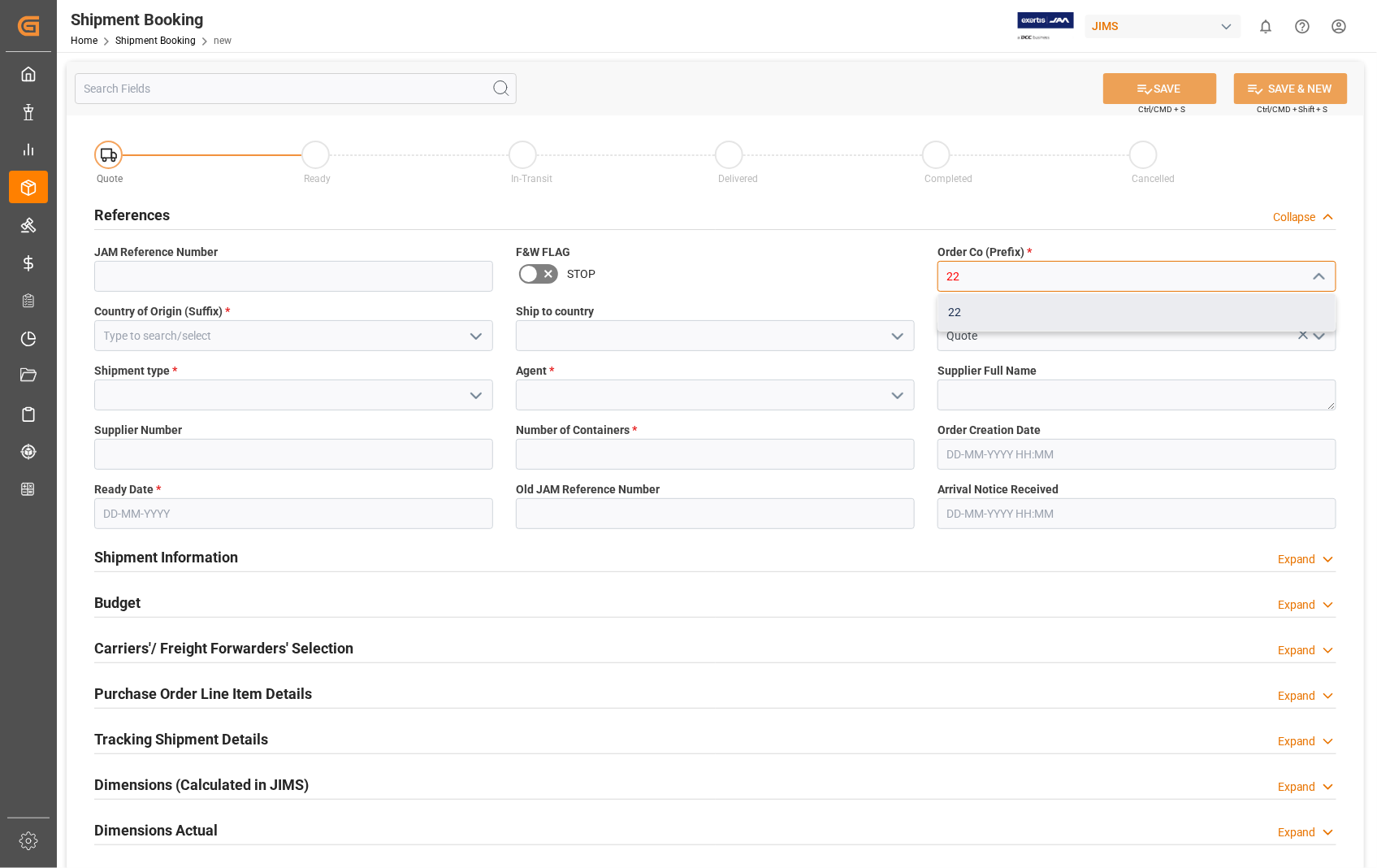
click at [962, 309] on div "22" at bounding box center [1137, 313] width 398 height 36
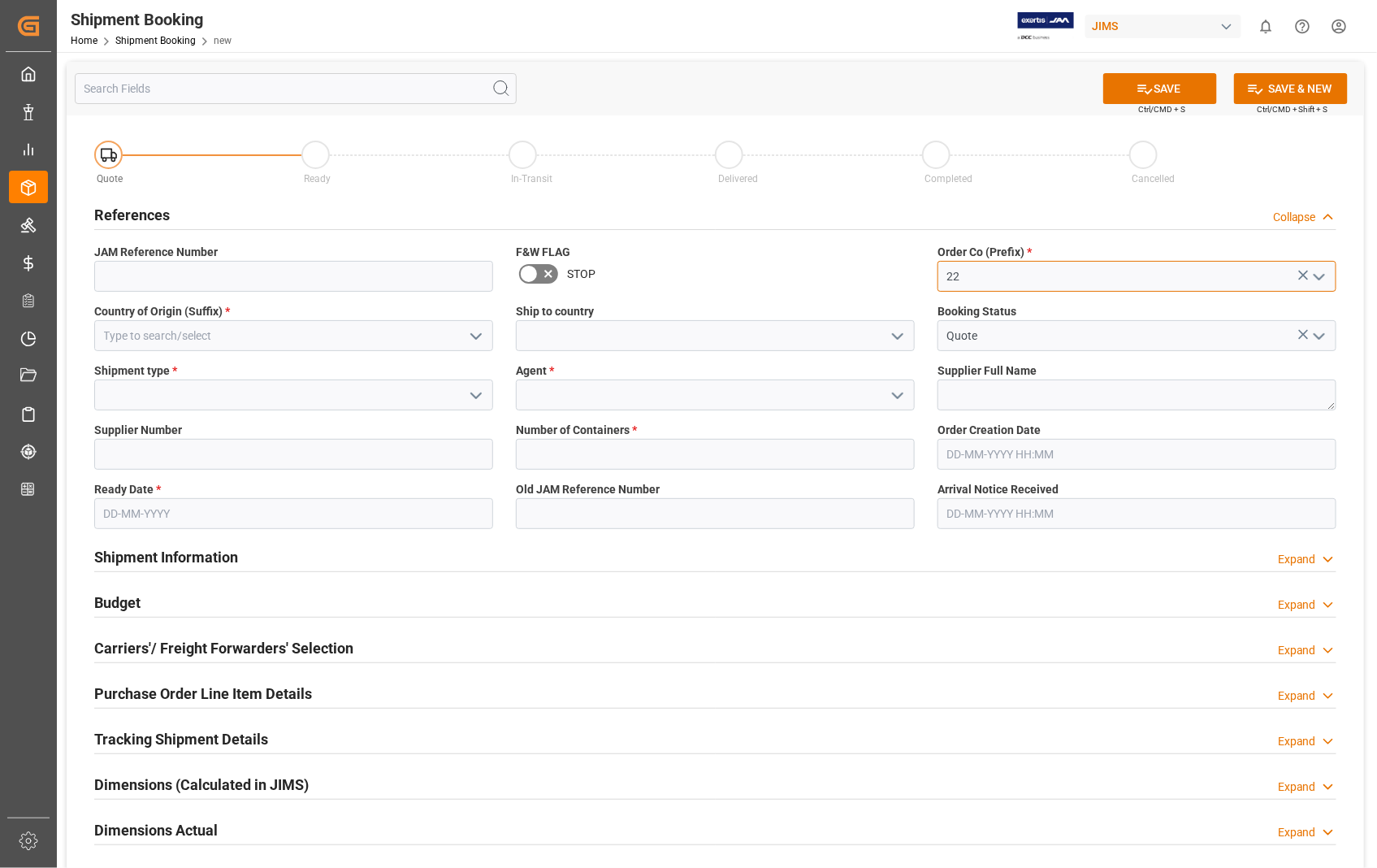
type input "22"
click at [288, 326] on input at bounding box center [294, 335] width 399 height 31
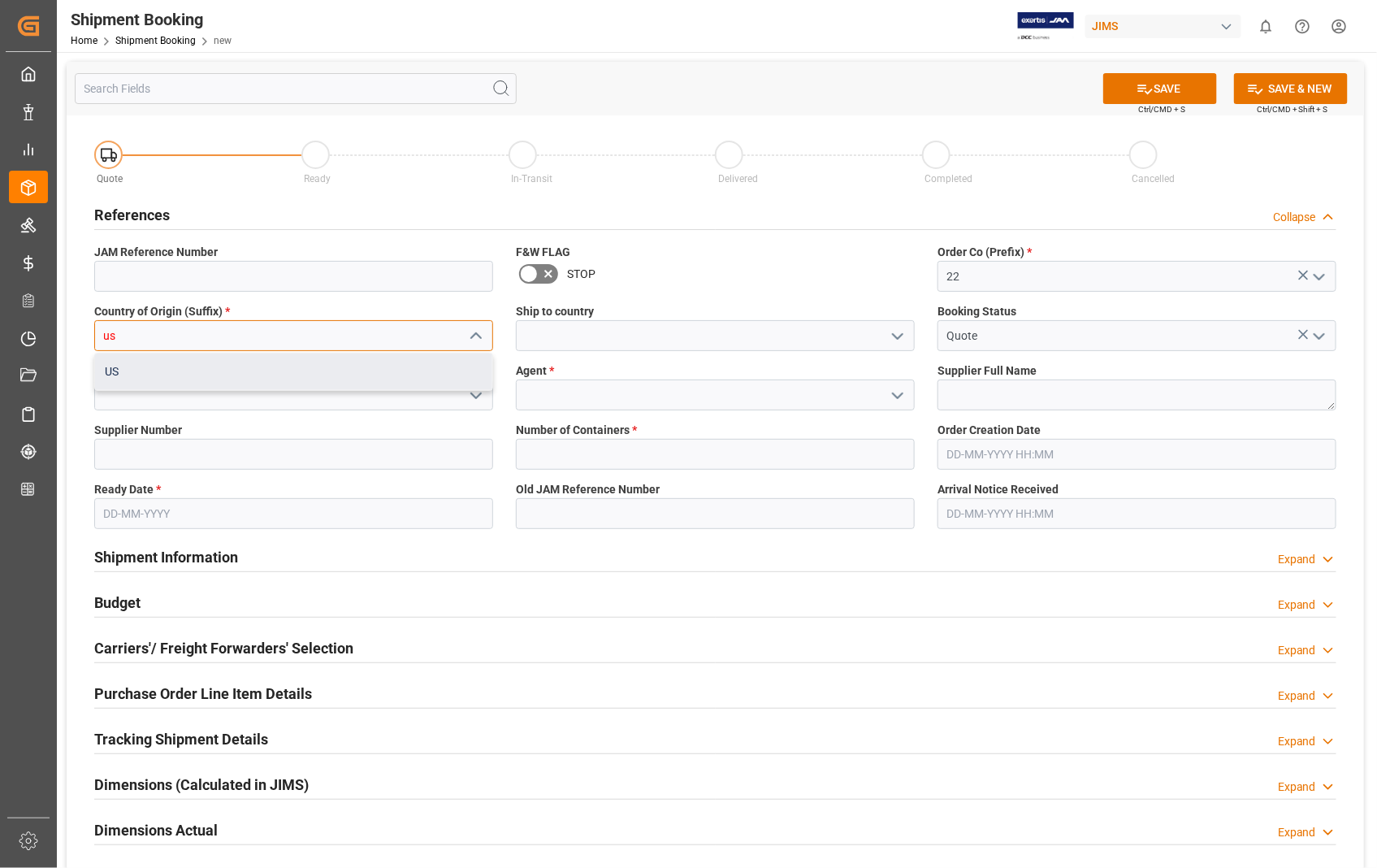
click at [229, 367] on div "US" at bounding box center [294, 371] width 398 height 36
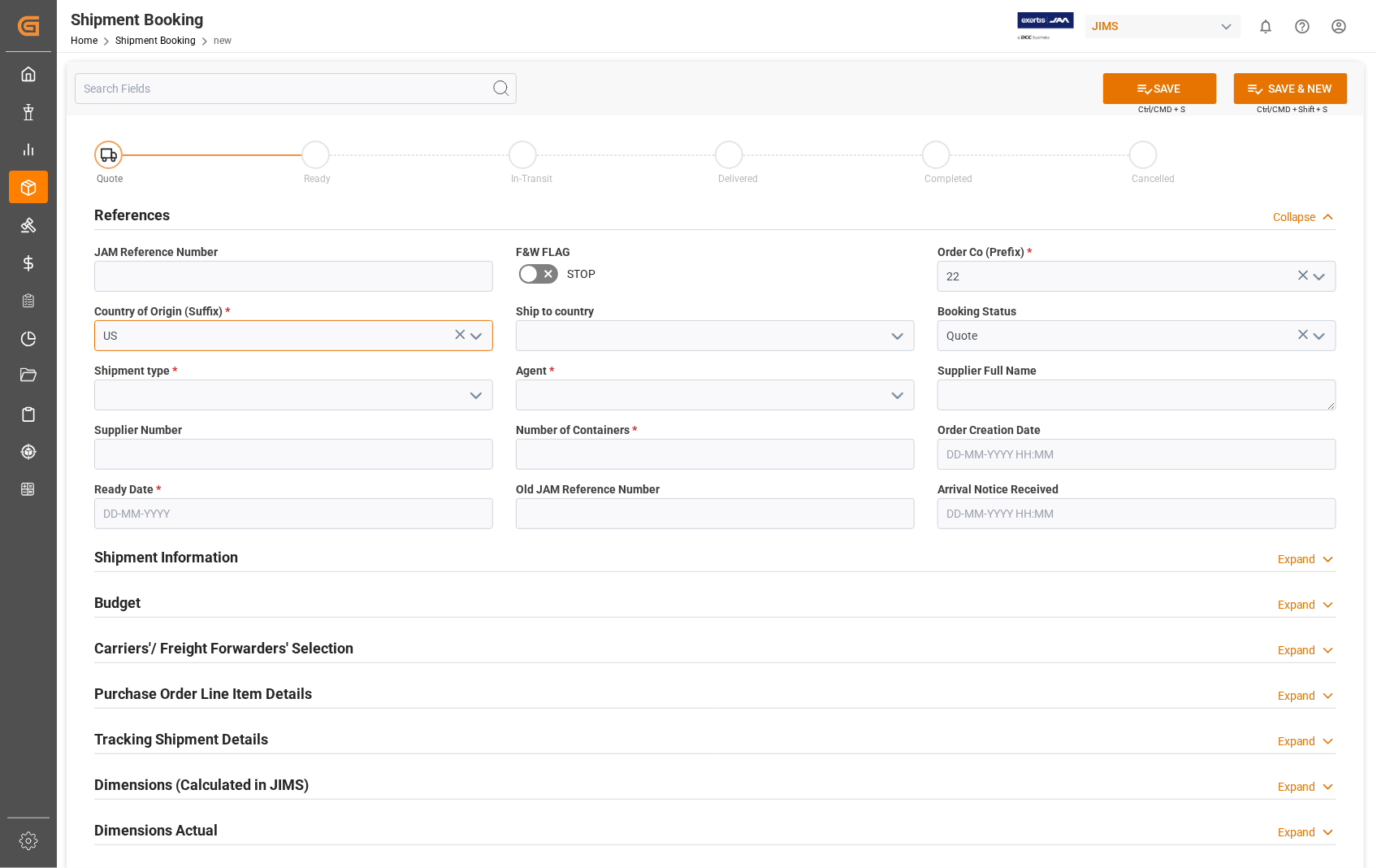
type input "US"
click at [643, 339] on input at bounding box center [715, 335] width 399 height 31
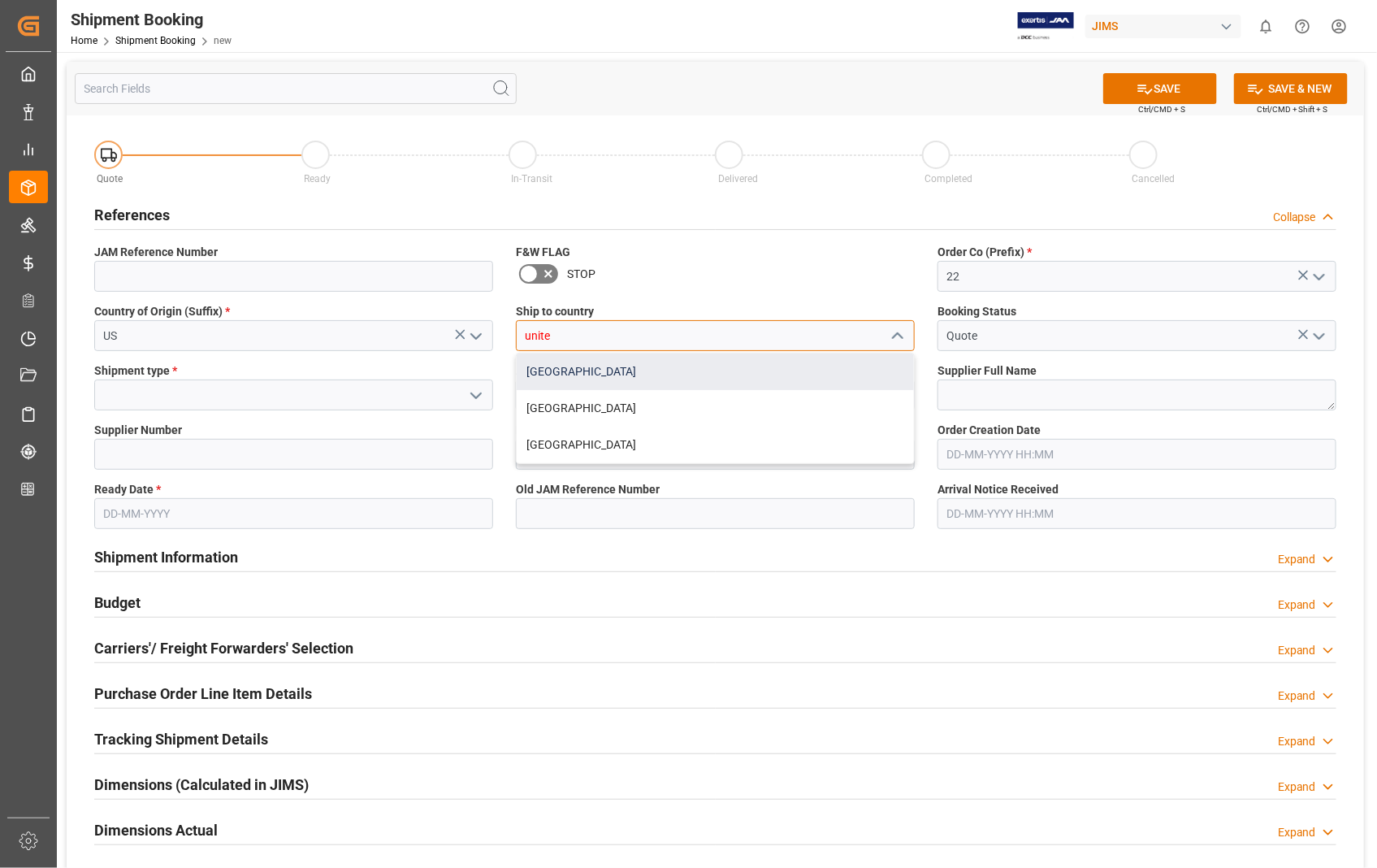
click at [539, 364] on div "[GEOGRAPHIC_DATA]" at bounding box center [715, 371] width 398 height 36
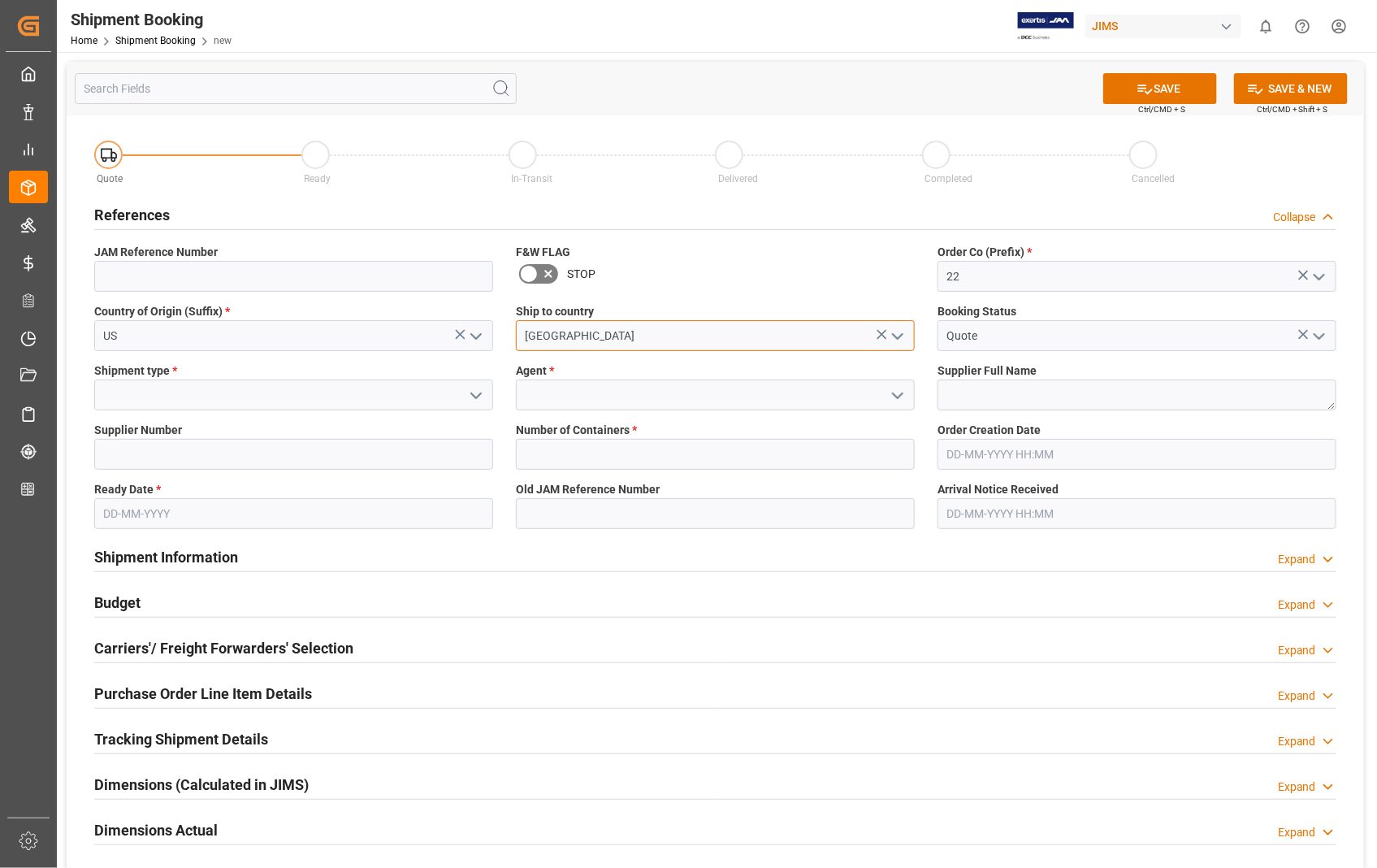
type input "[GEOGRAPHIC_DATA]"
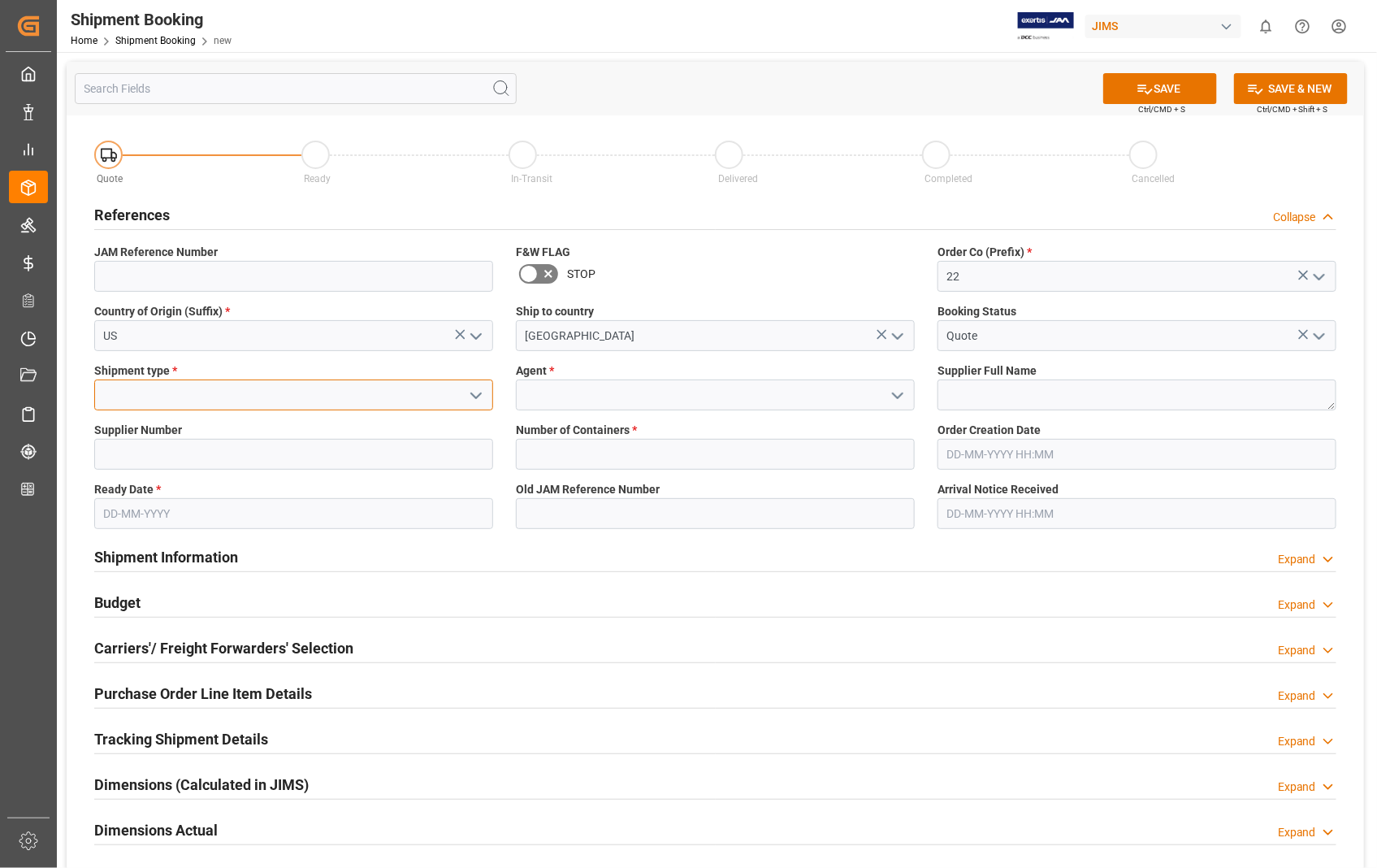
click at [277, 388] on input at bounding box center [294, 395] width 399 height 31
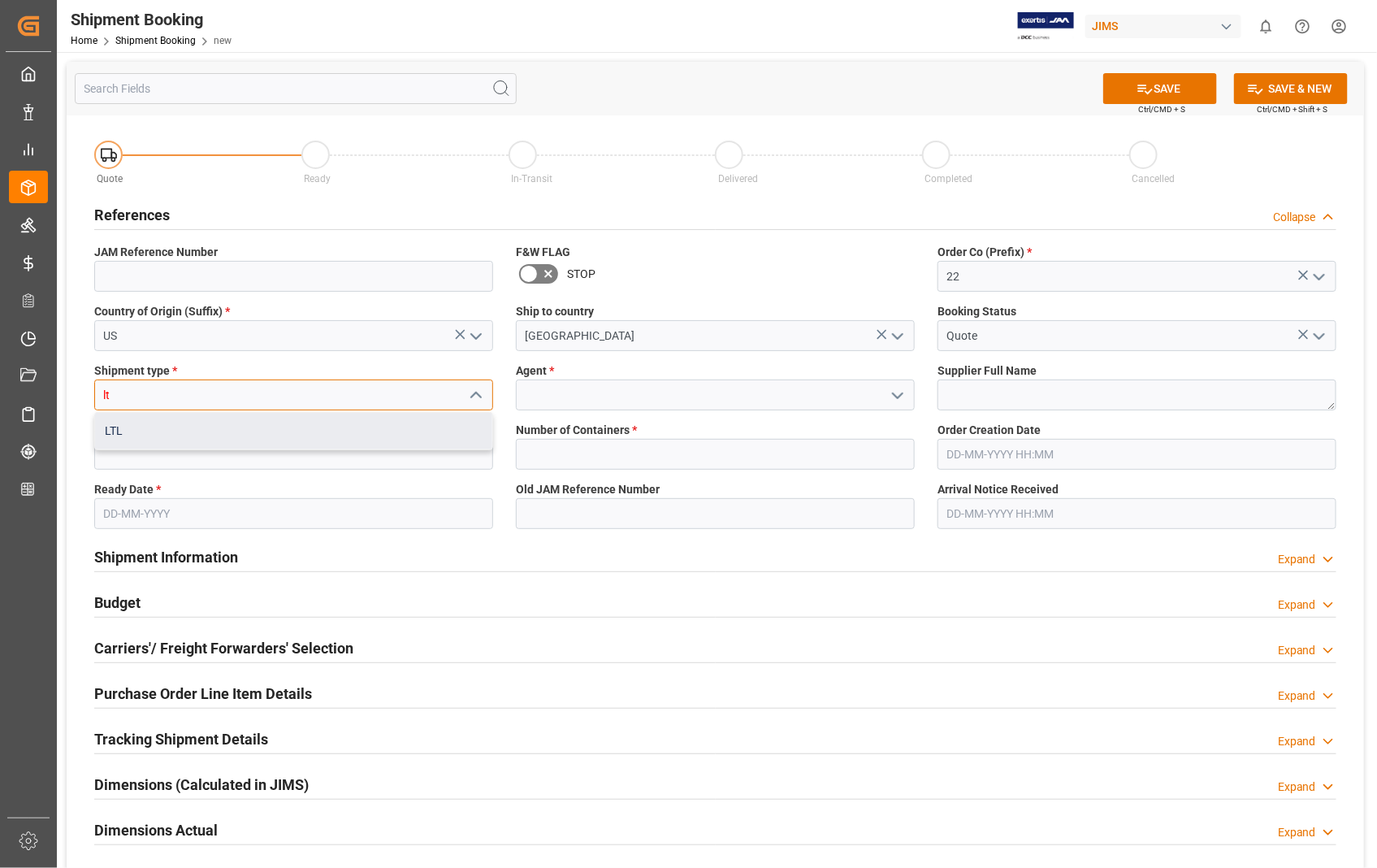
click at [122, 429] on div "LTL" at bounding box center [294, 431] width 398 height 36
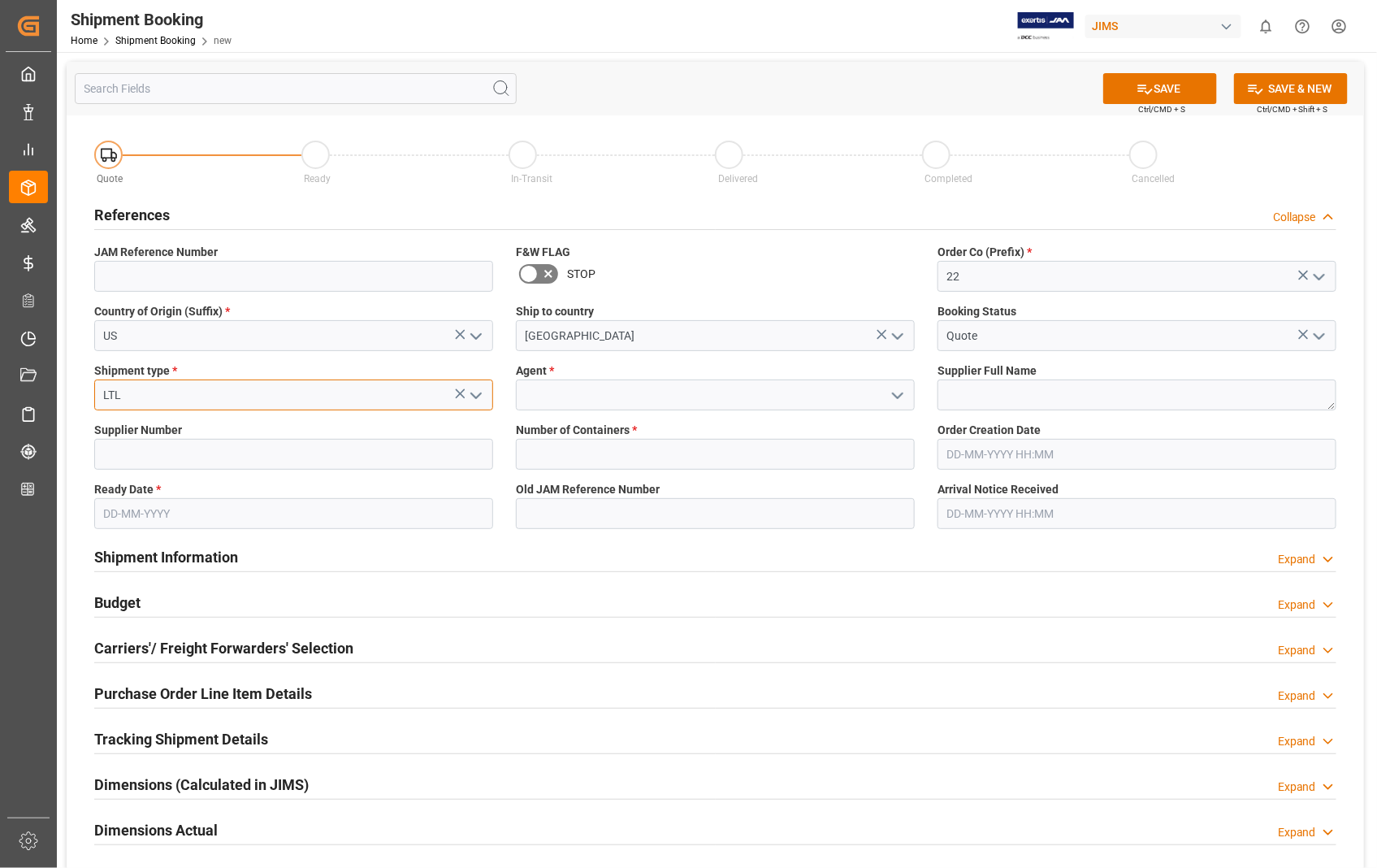
type input "LTL"
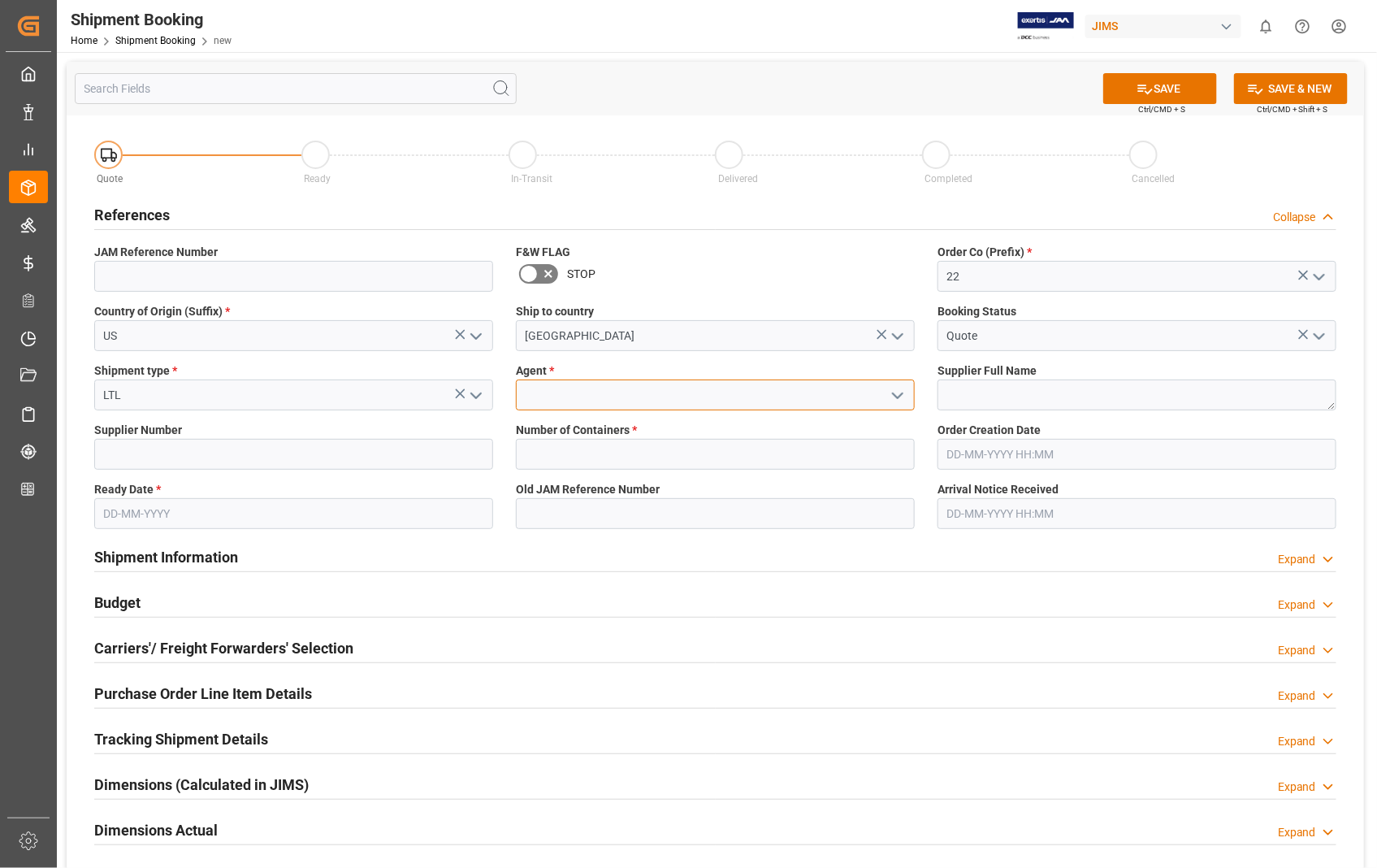
click at [684, 394] on input at bounding box center [715, 395] width 399 height 31
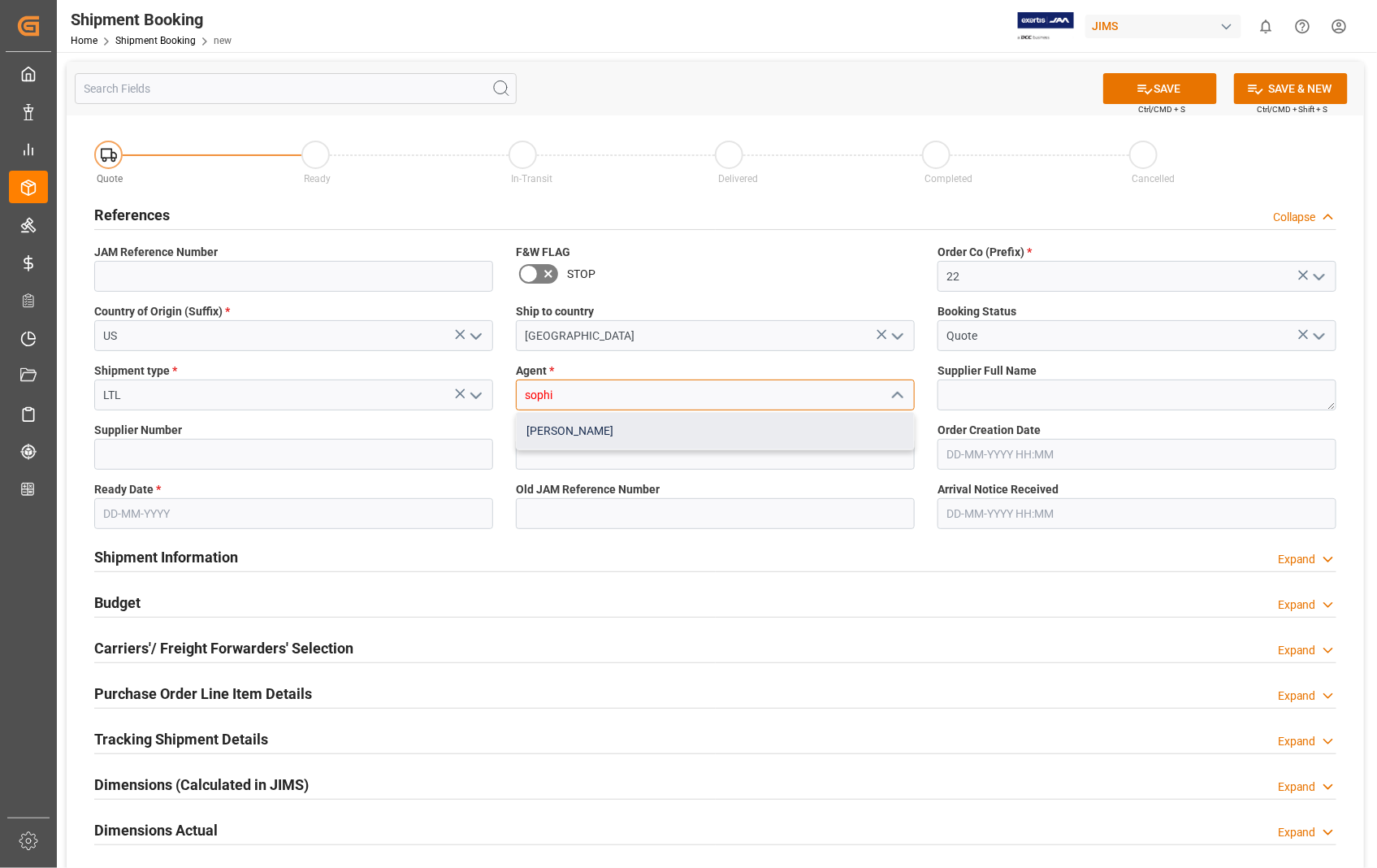
click at [579, 432] on div "[PERSON_NAME]" at bounding box center [715, 431] width 398 height 36
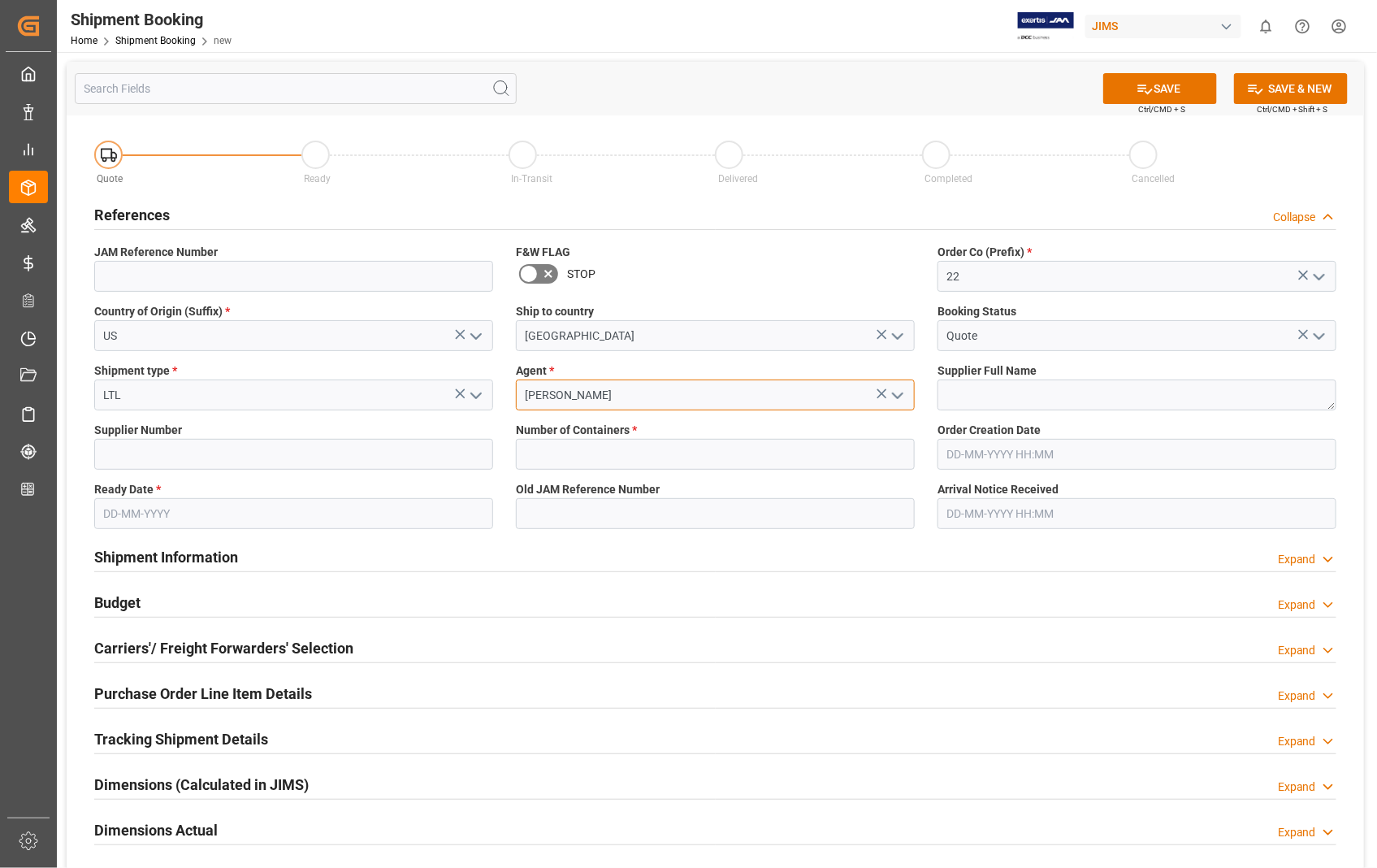
type input "[PERSON_NAME]"
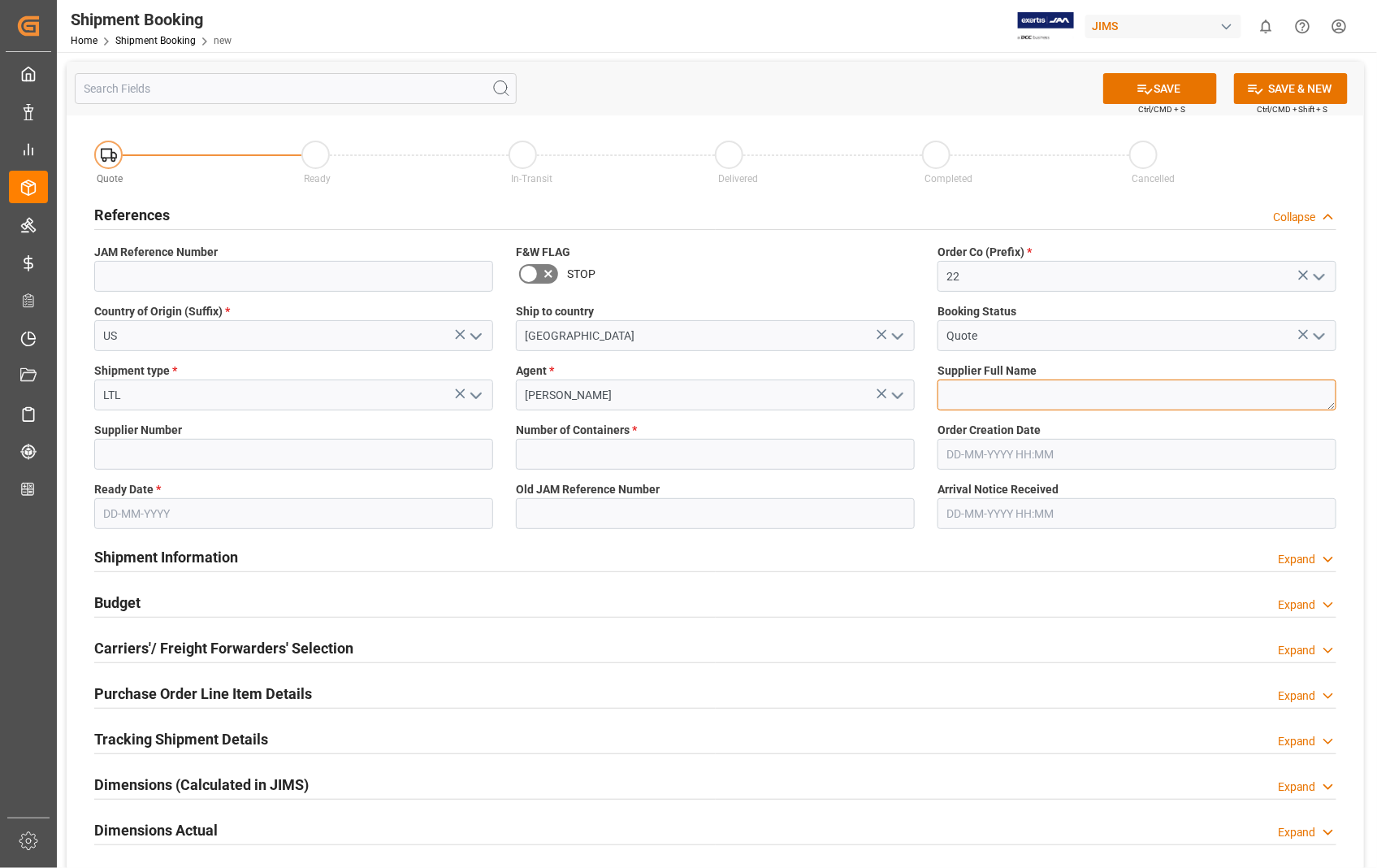
click at [948, 400] on textarea at bounding box center [1137, 395] width 399 height 31
click at [1011, 392] on textarea at bounding box center [1137, 395] width 399 height 31
paste textarea "Sennheiser Electronic Corporat"
type textarea "Sennheiser Electronic Corporat"
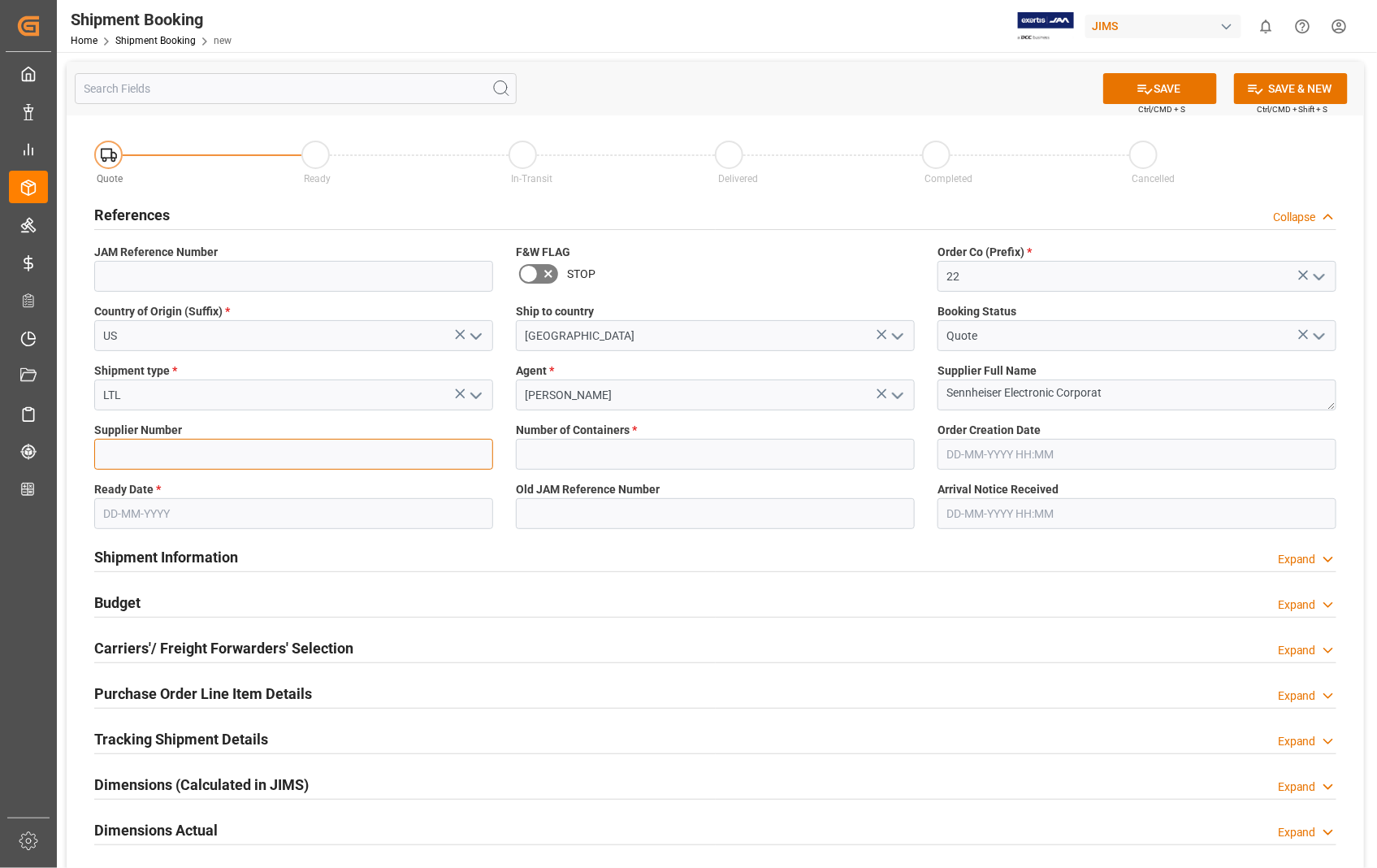
click at [238, 452] on input at bounding box center [294, 454] width 399 height 31
type input "404677"
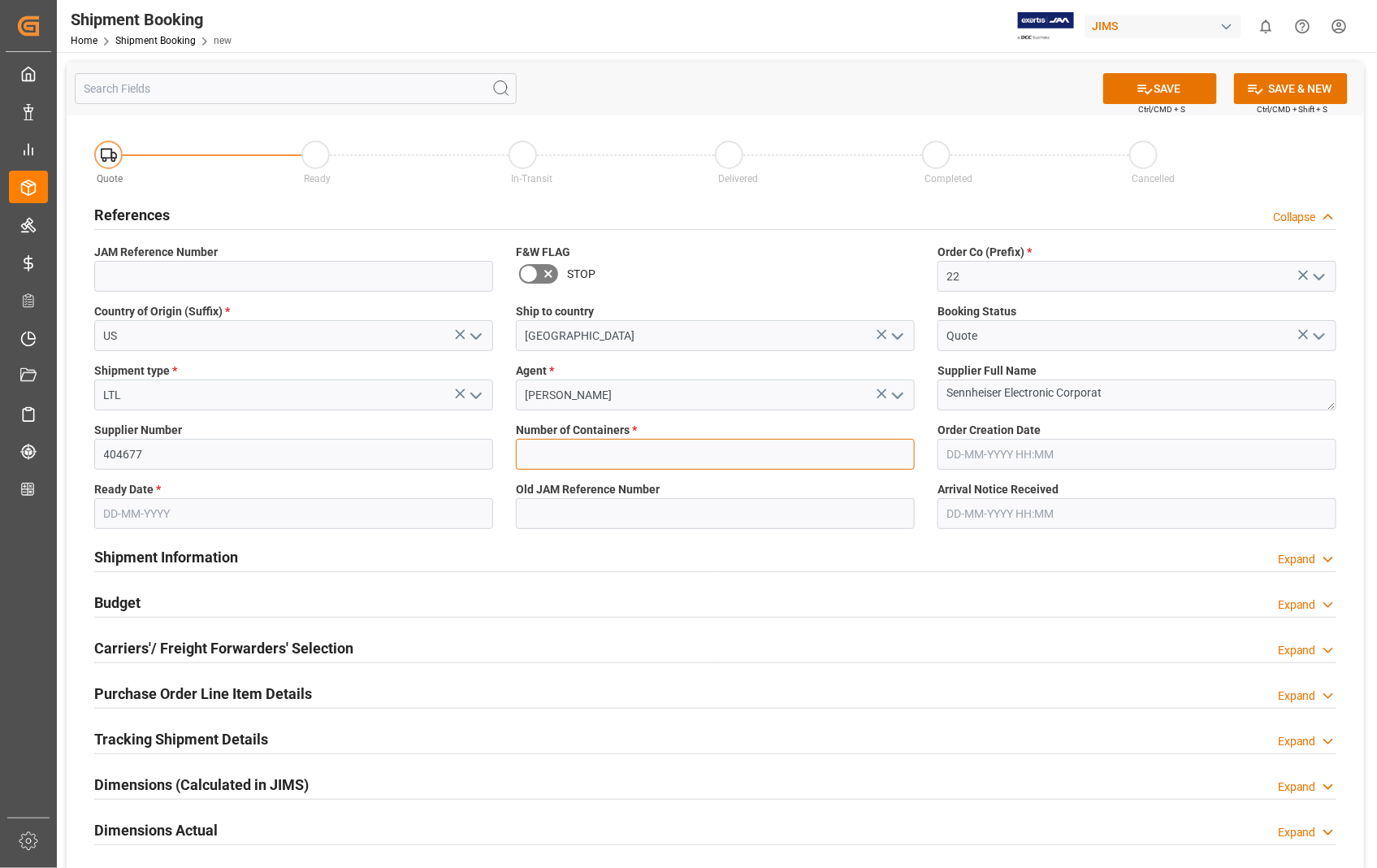
click at [538, 445] on input "text" at bounding box center [715, 454] width 399 height 31
type input "0"
type input "22-11242-[GEOGRAPHIC_DATA]"
type input "[DATE] 00:00"
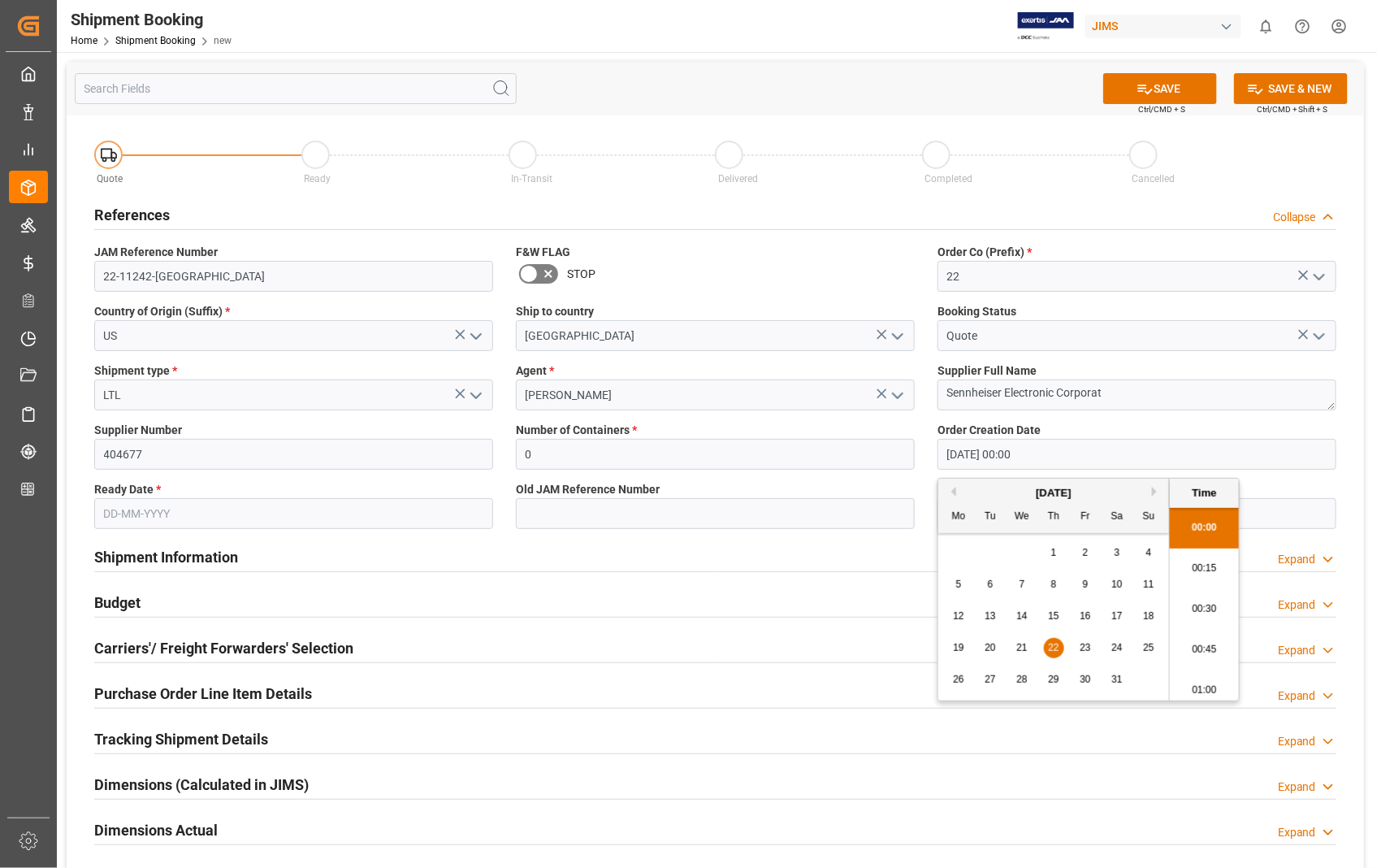
drag, startPoint x: 1054, startPoint y: 448, endPoint x: 916, endPoint y: 461, distance: 138.6
click at [916, 461] on div "Quote Ready In-Transit Delivered Completed Cancelled References Collapse JAM Re…" at bounding box center [716, 605] width 1297 height 981
paste input "09/03/25"
click at [310, 515] on input "text" at bounding box center [294, 514] width 399 height 31
type input "03-09-2025 00:00"
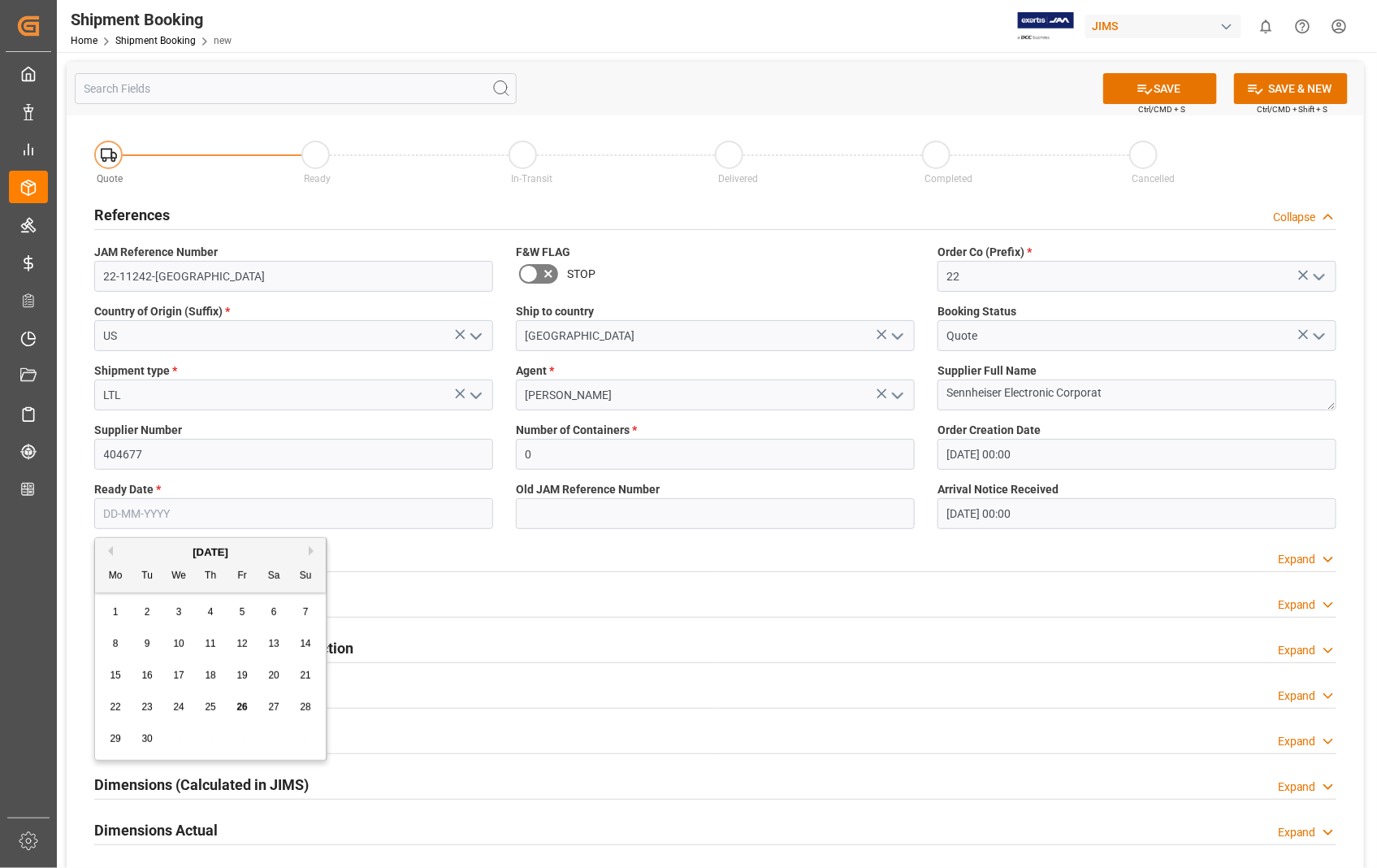
click at [211, 712] on span "25" at bounding box center [210, 707] width 11 height 12
type input "[DATE]"
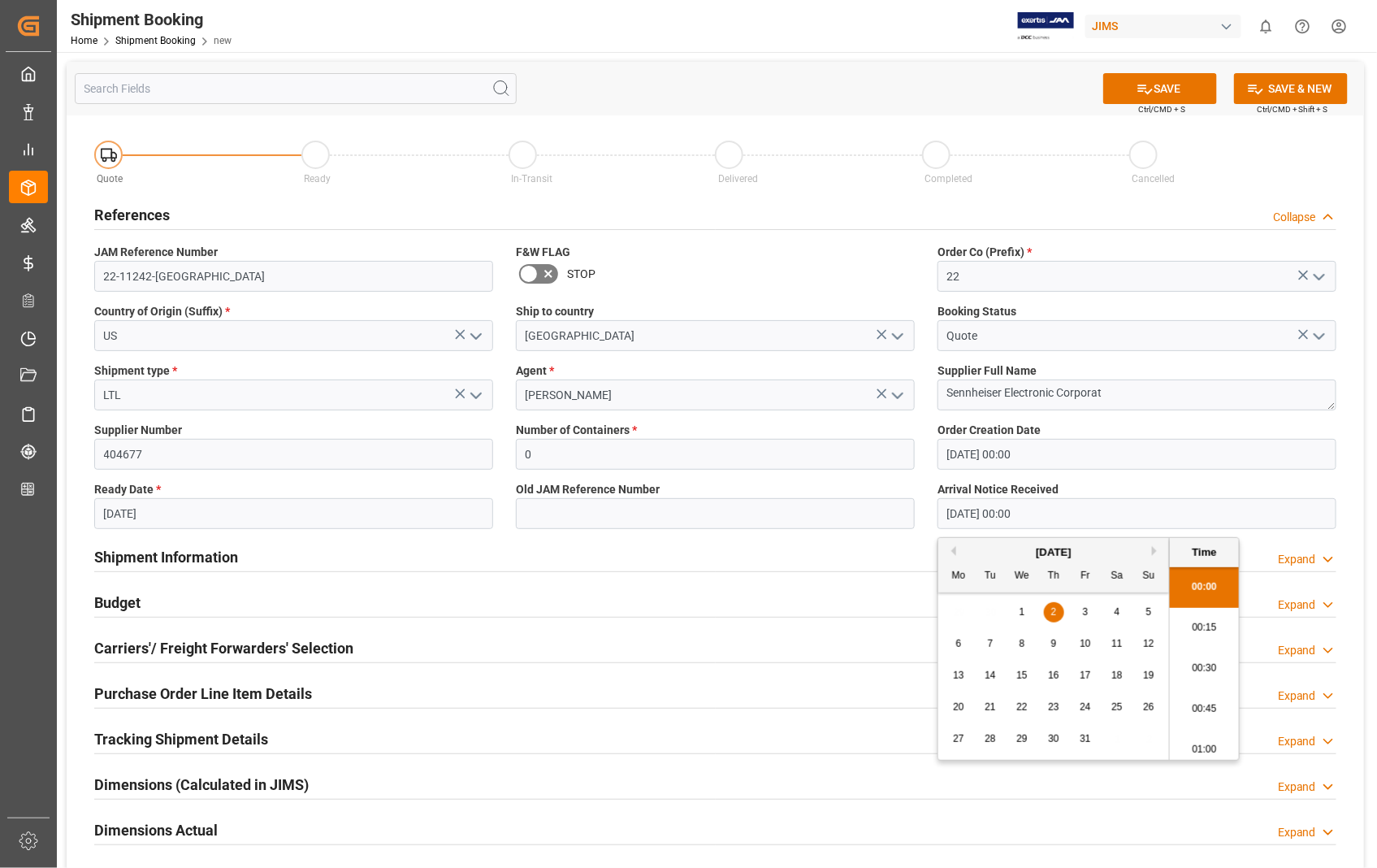
click at [1064, 508] on input "02-10-2025 00:00" at bounding box center [1137, 514] width 399 height 31
click at [959, 555] on div "October 2025" at bounding box center [1054, 553] width 231 height 16
click at [954, 551] on button "Previous Month" at bounding box center [951, 551] width 10 height 10
click at [961, 739] on span "29" at bounding box center [958, 738] width 11 height 12
type input "[DATE] 00:00"
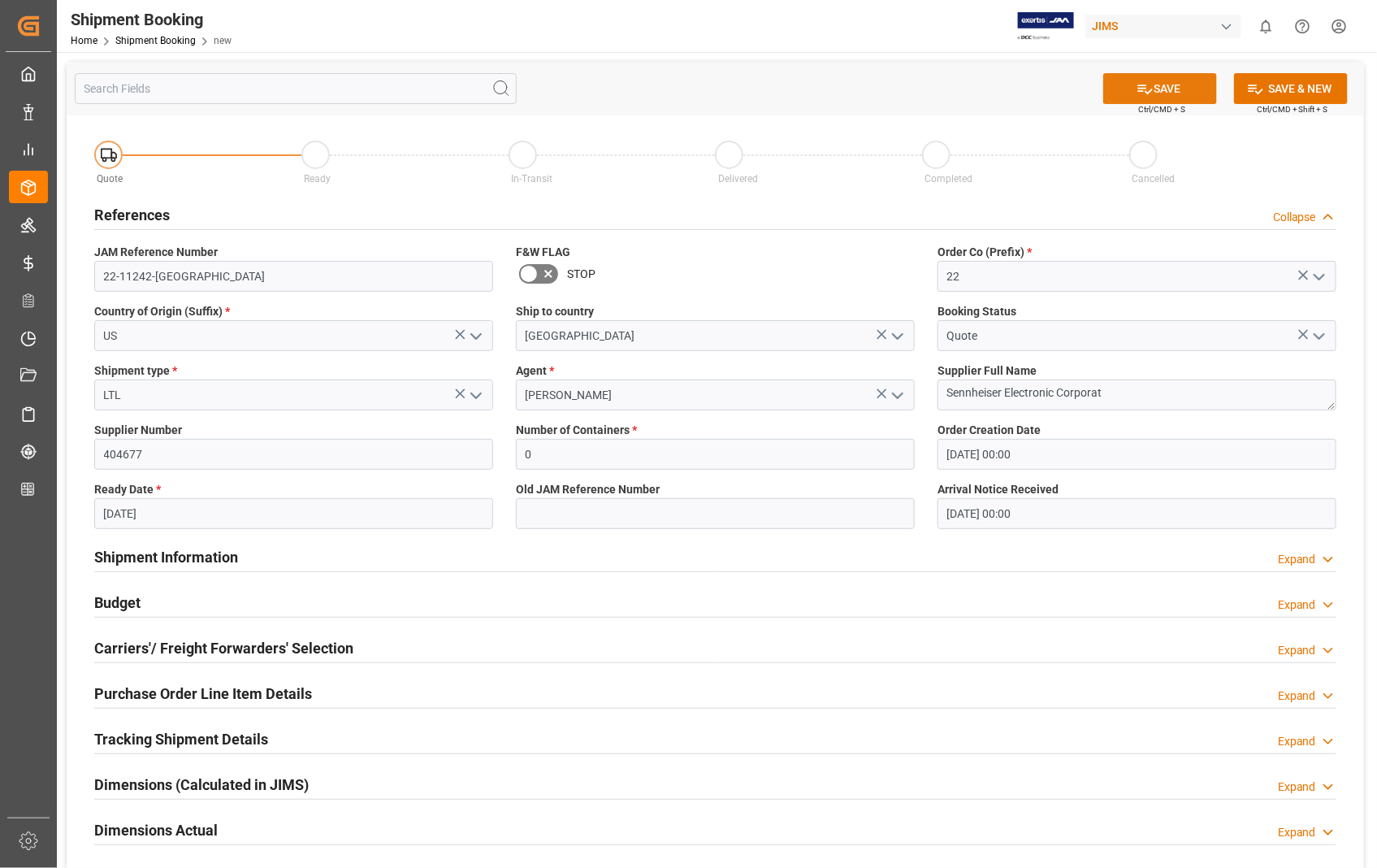
click at [1163, 84] on button "SAVE" at bounding box center [1160, 89] width 114 height 31
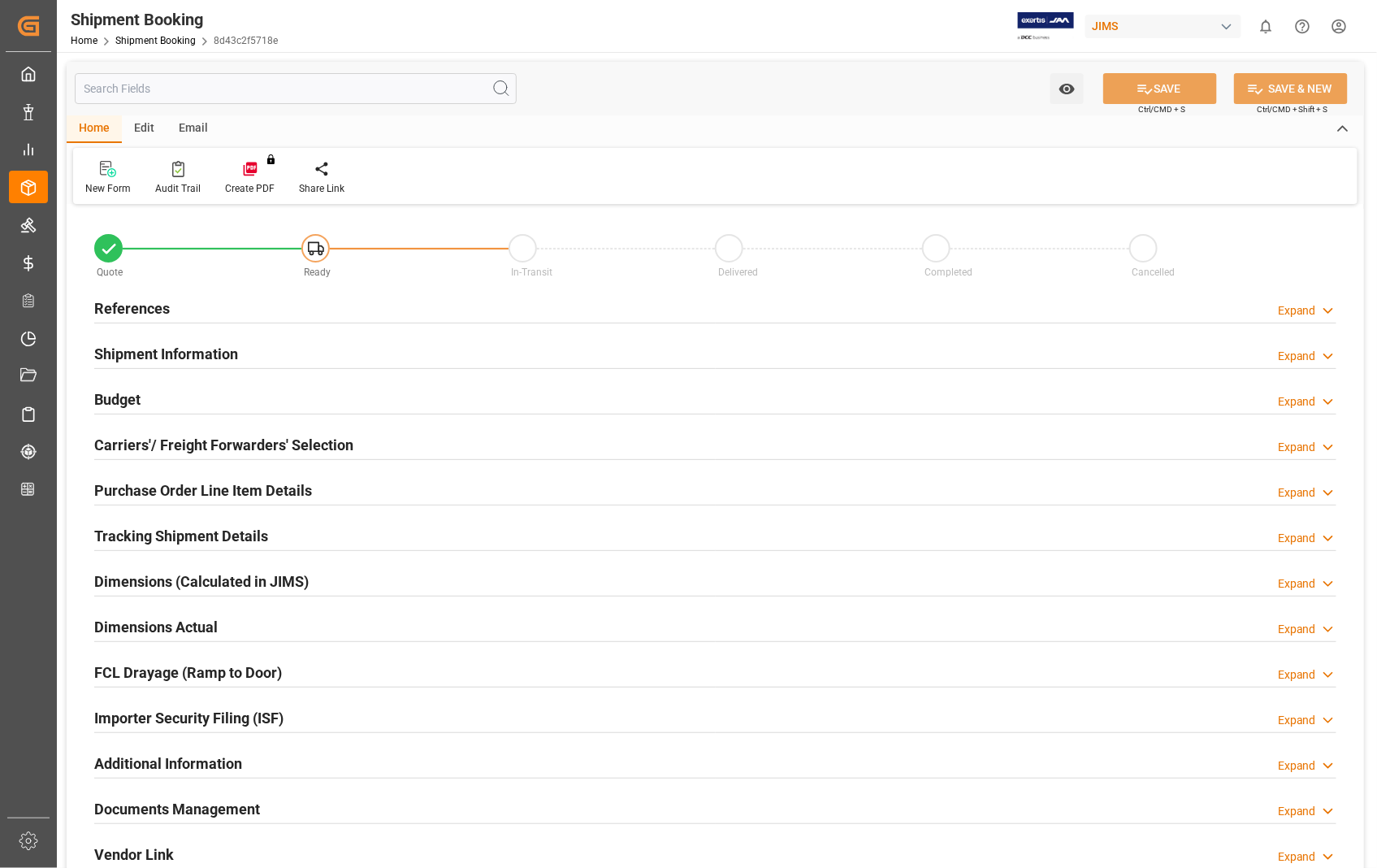
type input "0"
type input "[DATE] 00:00"
type input "[DATE]"
type input "[DATE] 00:00"
click at [130, 305] on h2 "References" at bounding box center [131, 308] width 75 height 22
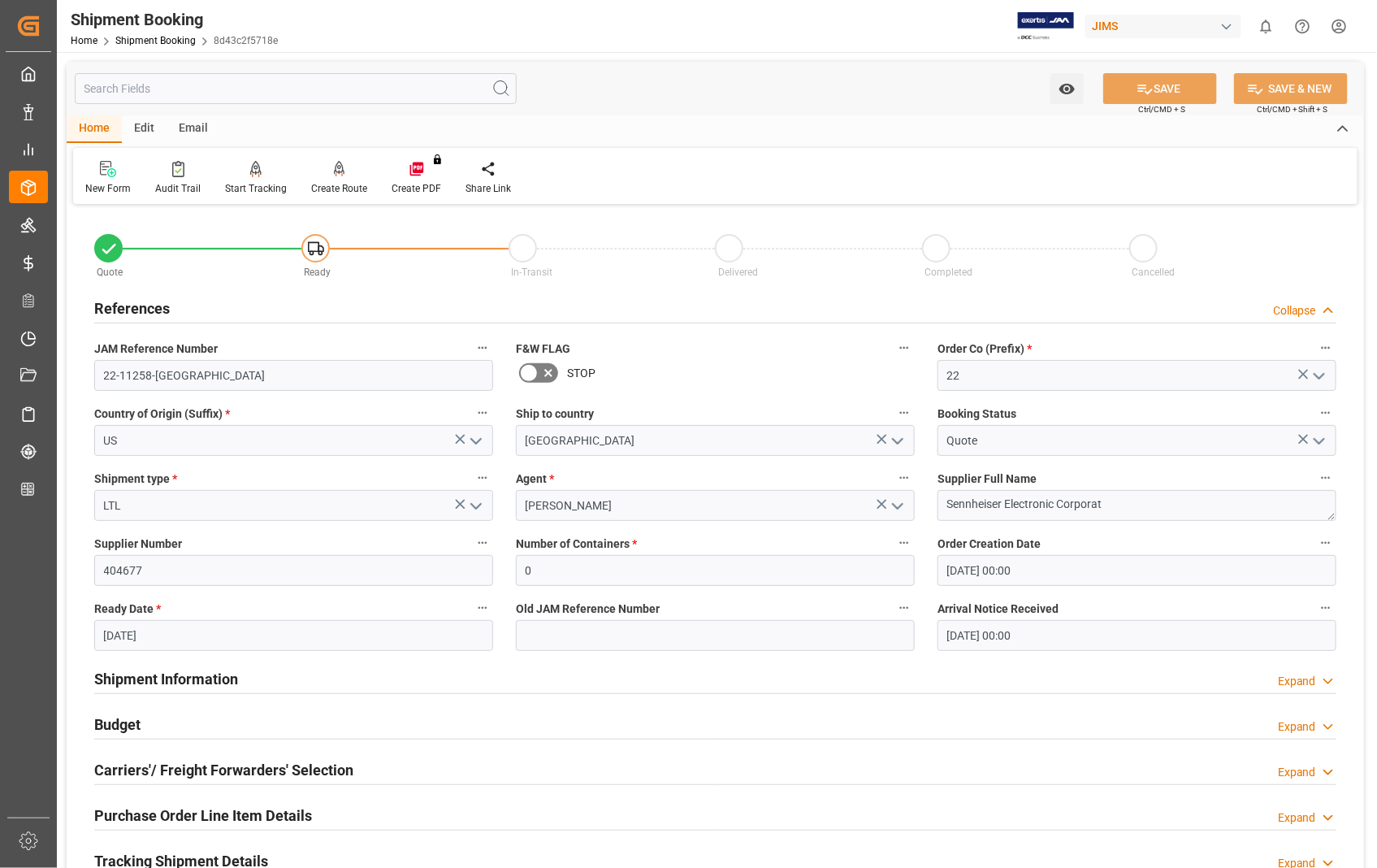
click at [106, 310] on h2 "References" at bounding box center [131, 308] width 75 height 22
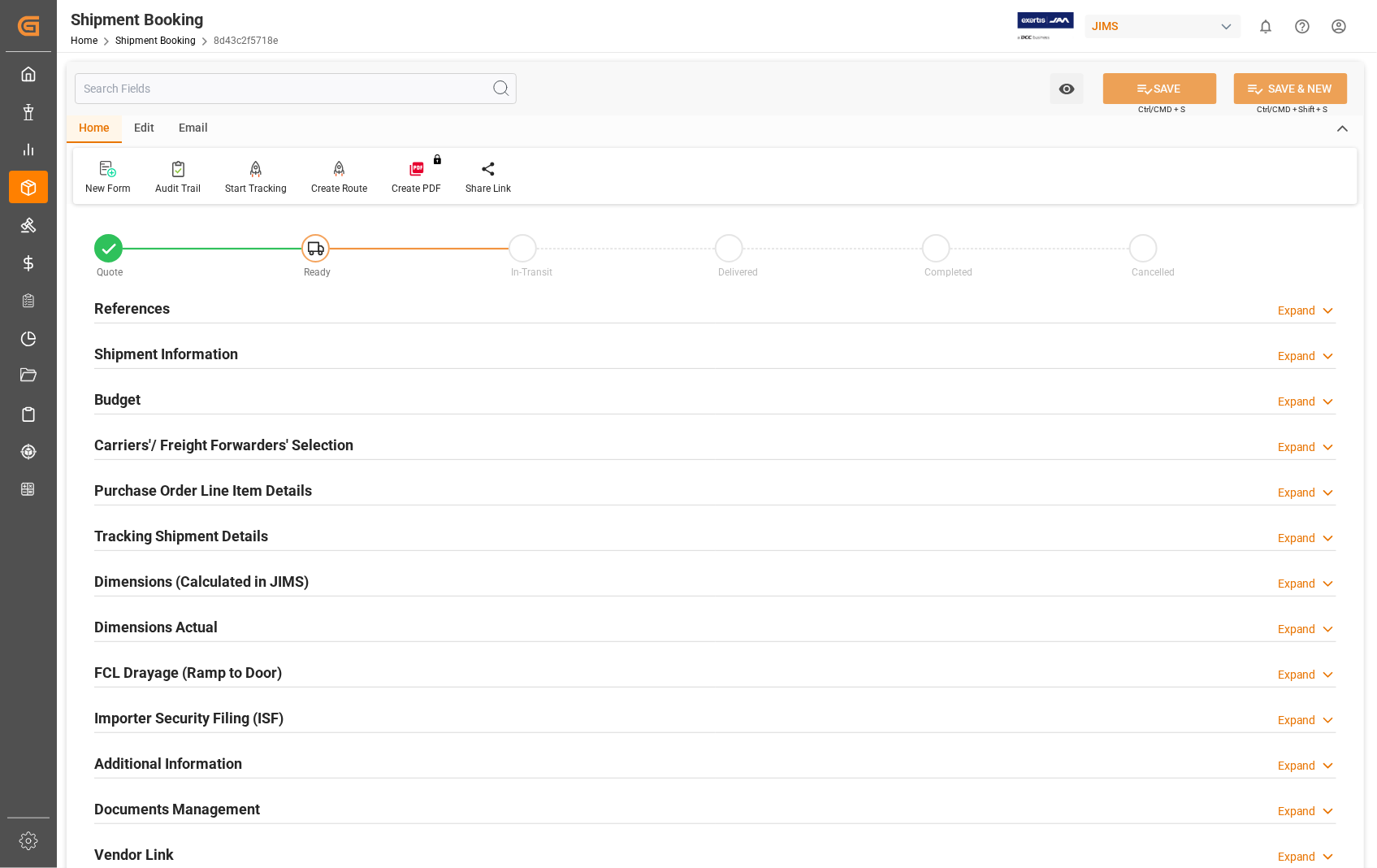
click at [144, 443] on h2 "Carriers'/ Freight Forwarders' Selection" at bounding box center [224, 445] width 259 height 22
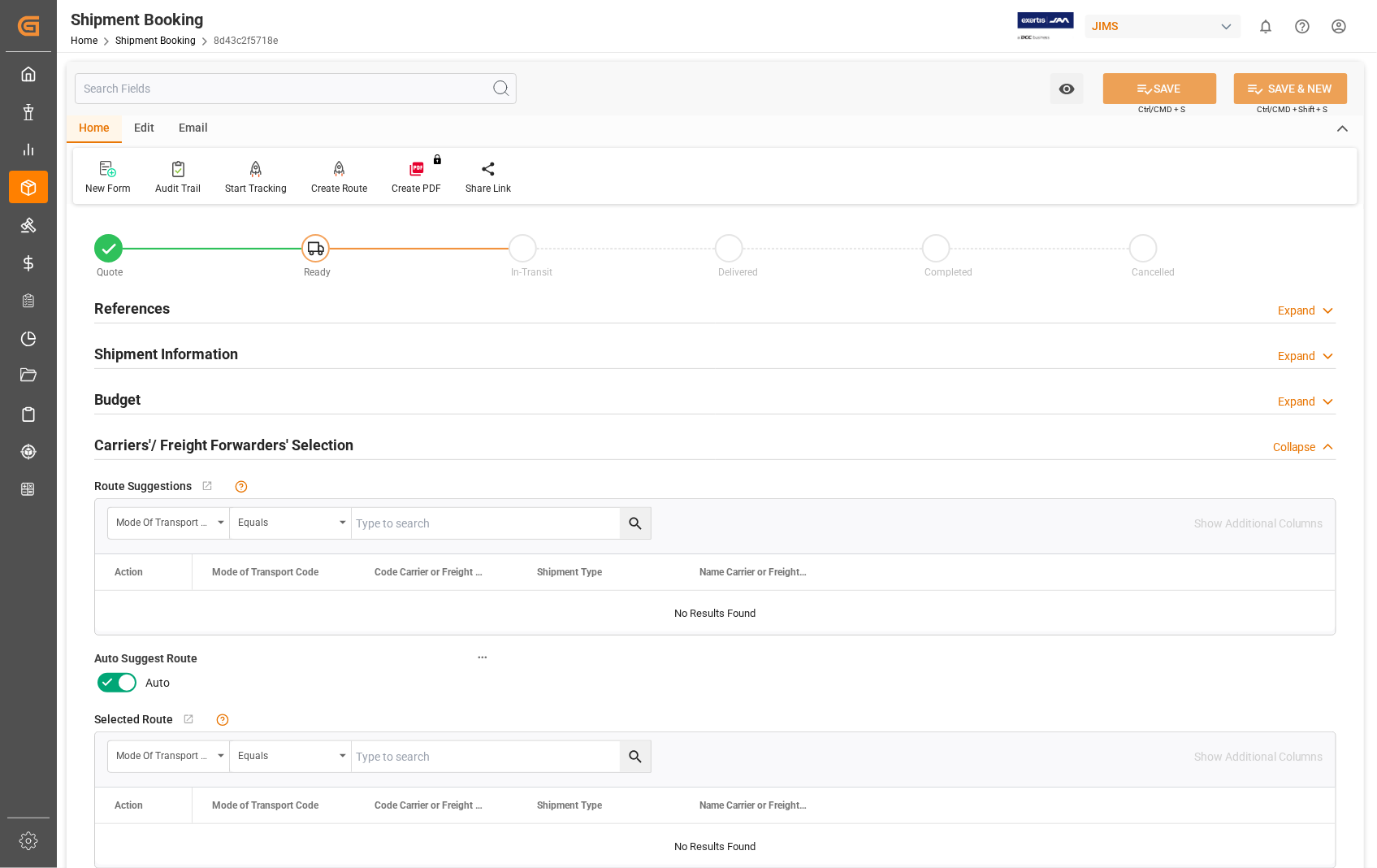
click at [126, 685] on icon at bounding box center [127, 683] width 20 height 20
click at [0, 0] on input "checkbox" at bounding box center [0, 0] width 0 height 0
click at [1171, 92] on button "SAVE" at bounding box center [1160, 89] width 114 height 31
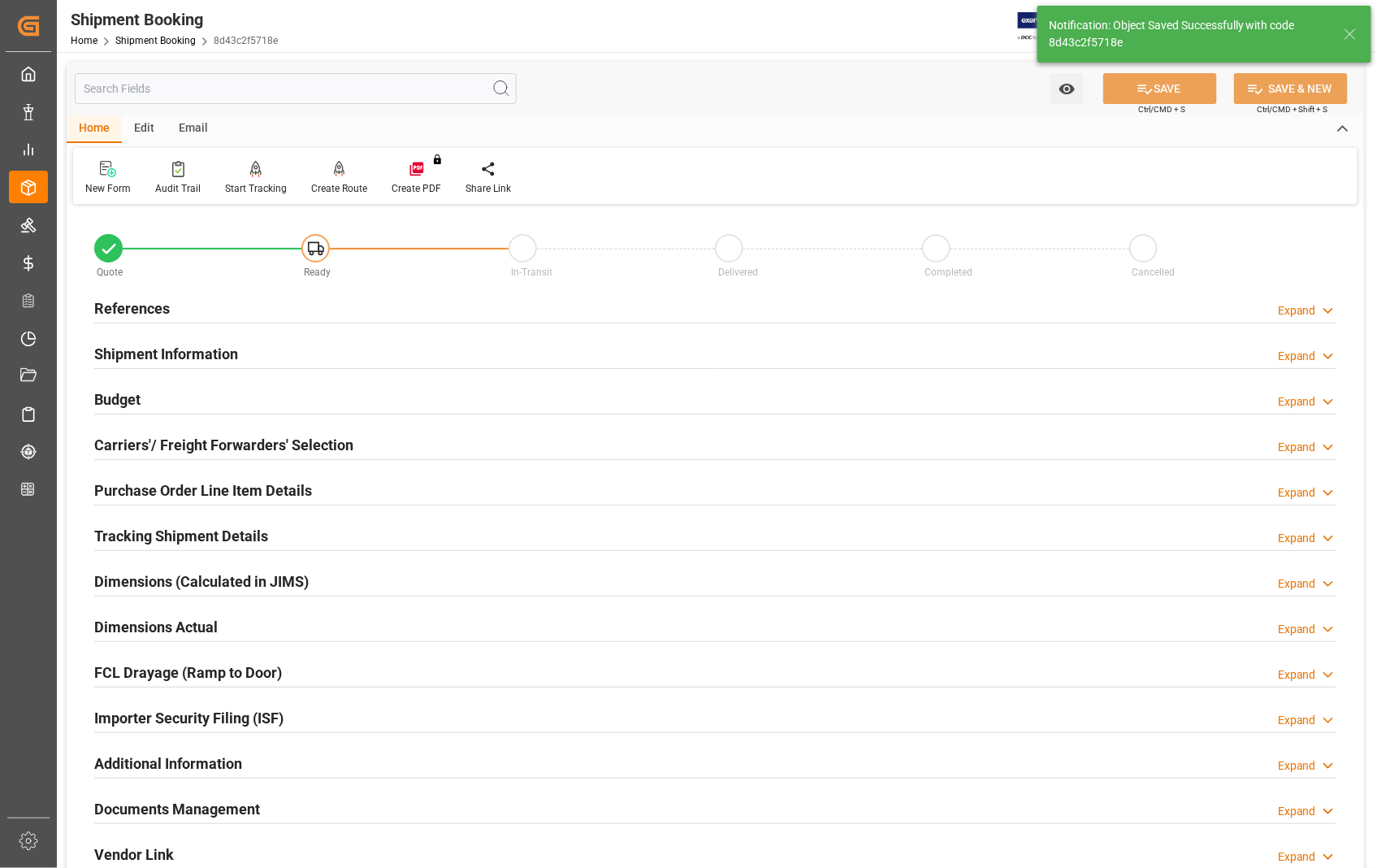
click at [141, 309] on h2 "References" at bounding box center [131, 308] width 75 height 22
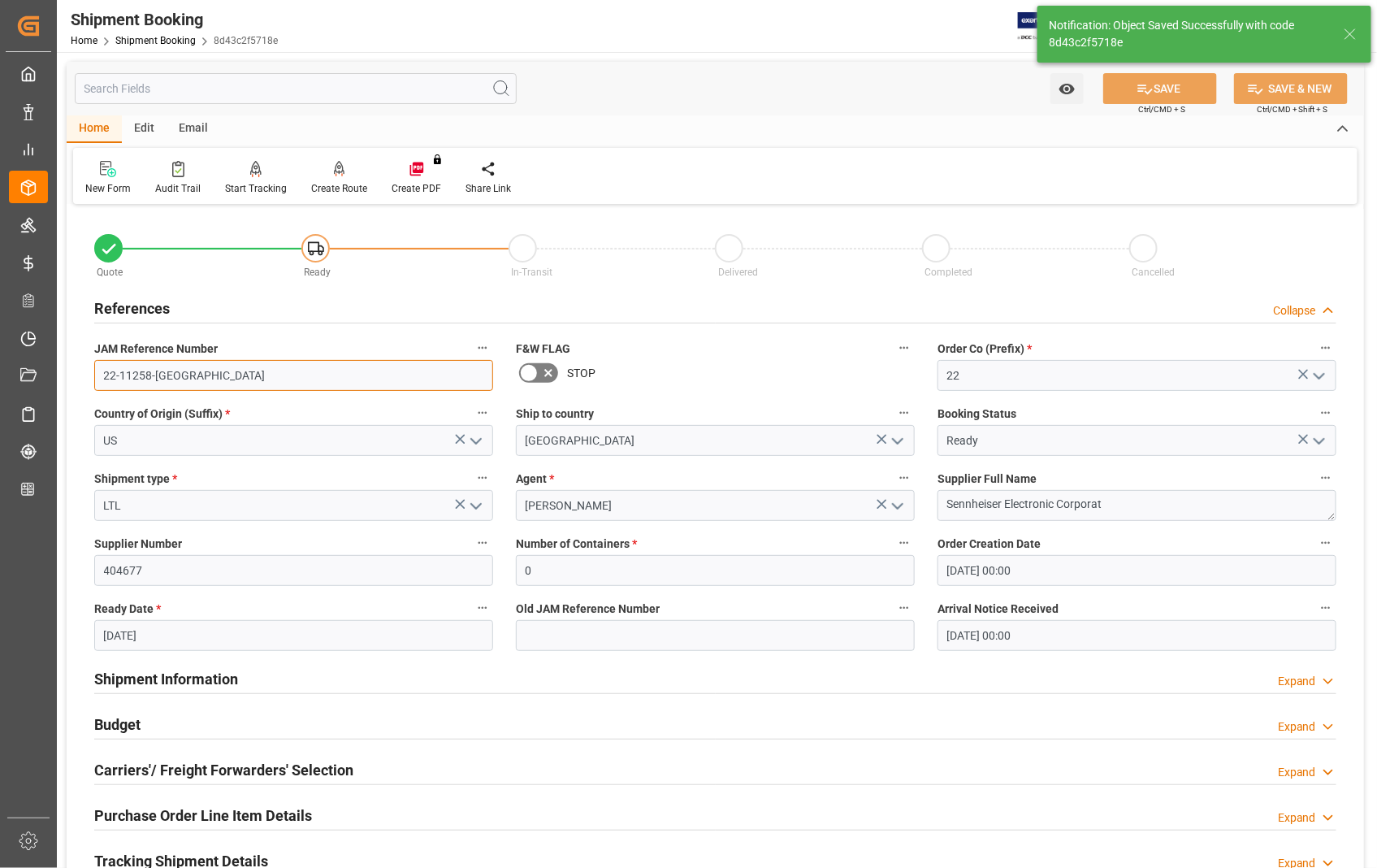
drag, startPoint x: 175, startPoint y: 378, endPoint x: 95, endPoint y: 383, distance: 80.2
click at [95, 383] on input "22-11258-[GEOGRAPHIC_DATA]" at bounding box center [294, 375] width 399 height 31
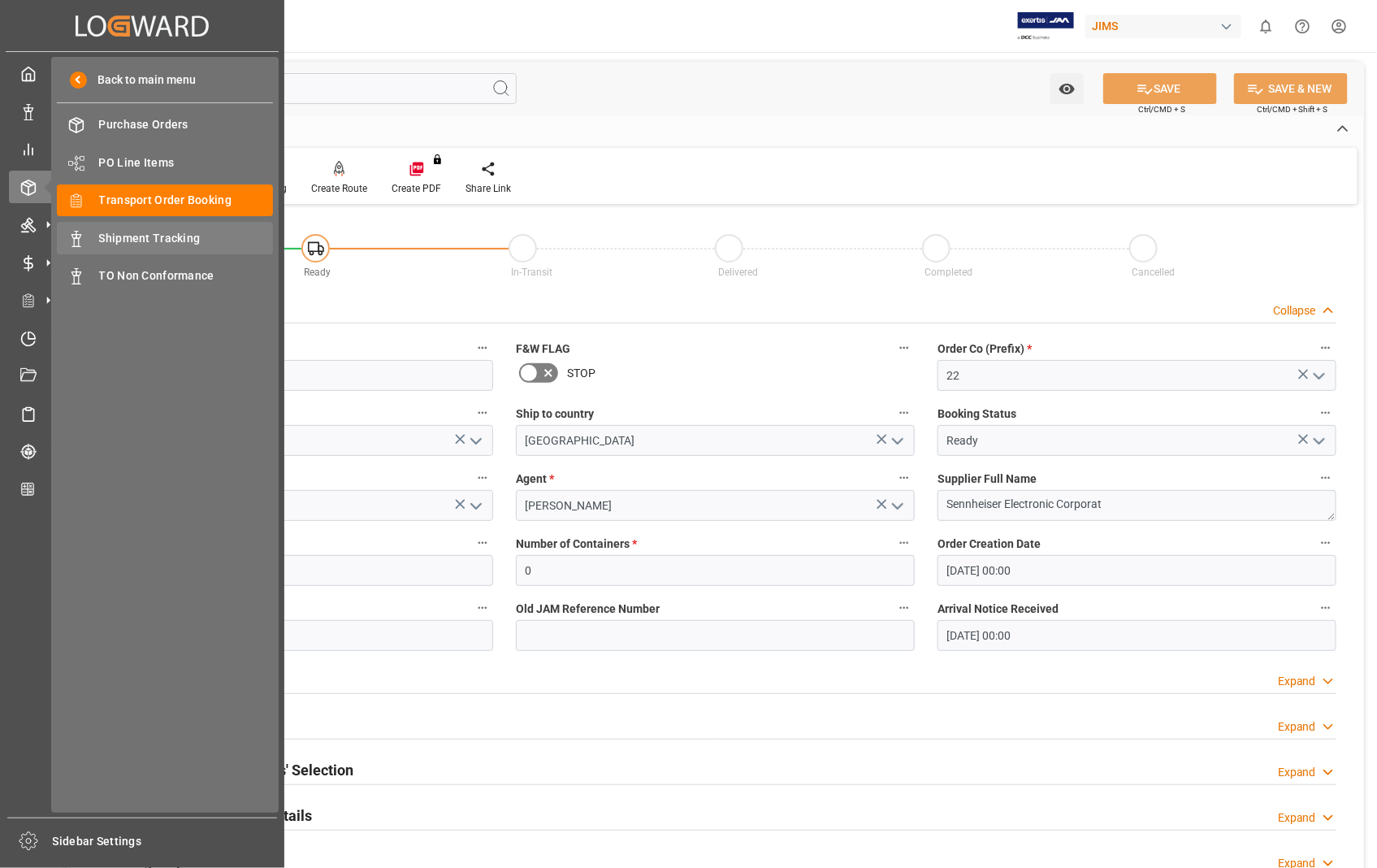
click at [155, 233] on span "Shipment Tracking" at bounding box center [186, 238] width 175 height 17
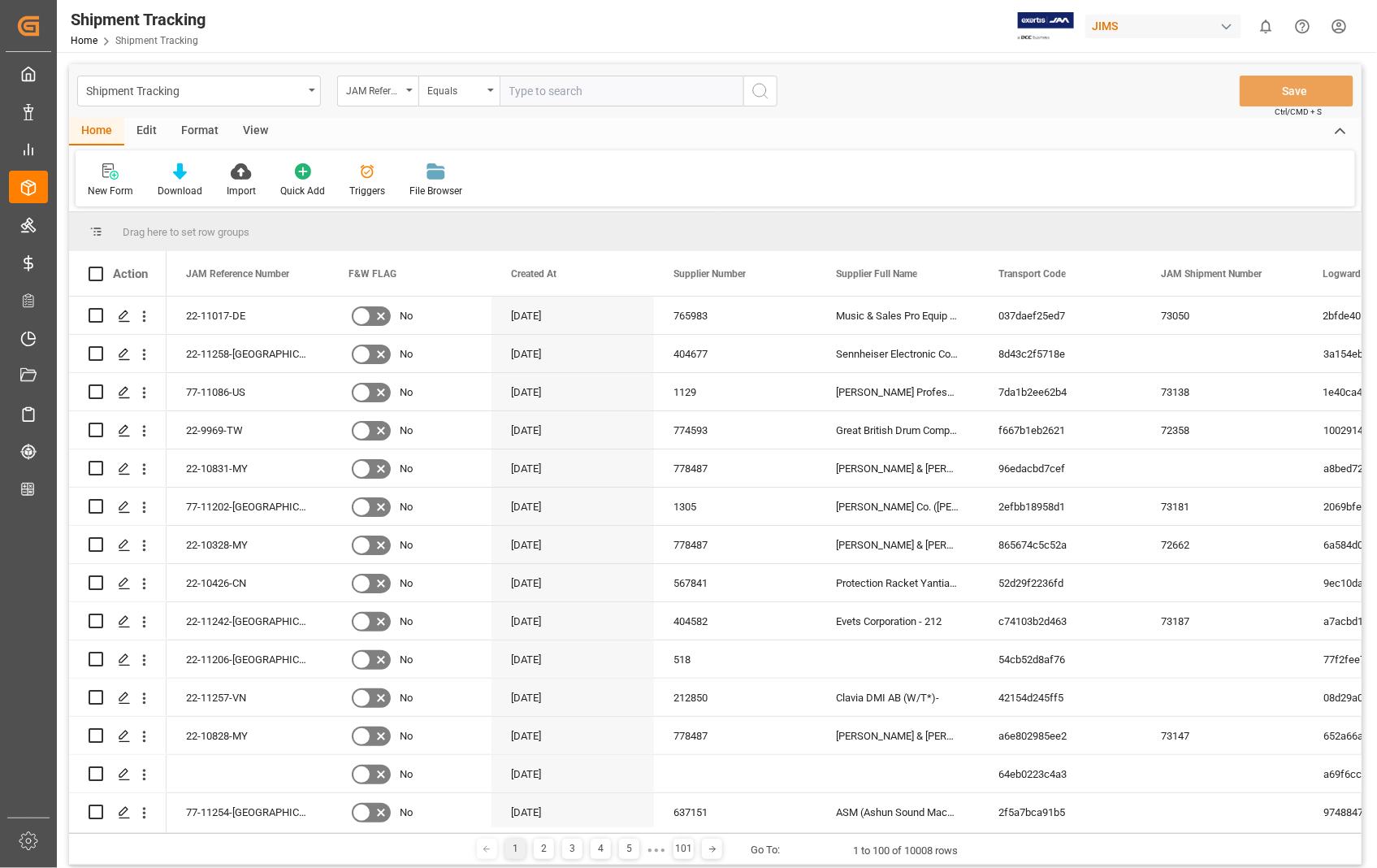
click at [614, 92] on input "text" at bounding box center [621, 91] width 244 height 31
paste input "22-11258-[GEOGRAPHIC_DATA]"
type input "22-11258-[GEOGRAPHIC_DATA]"
click at [766, 98] on icon "search button" at bounding box center [761, 92] width 20 height 20
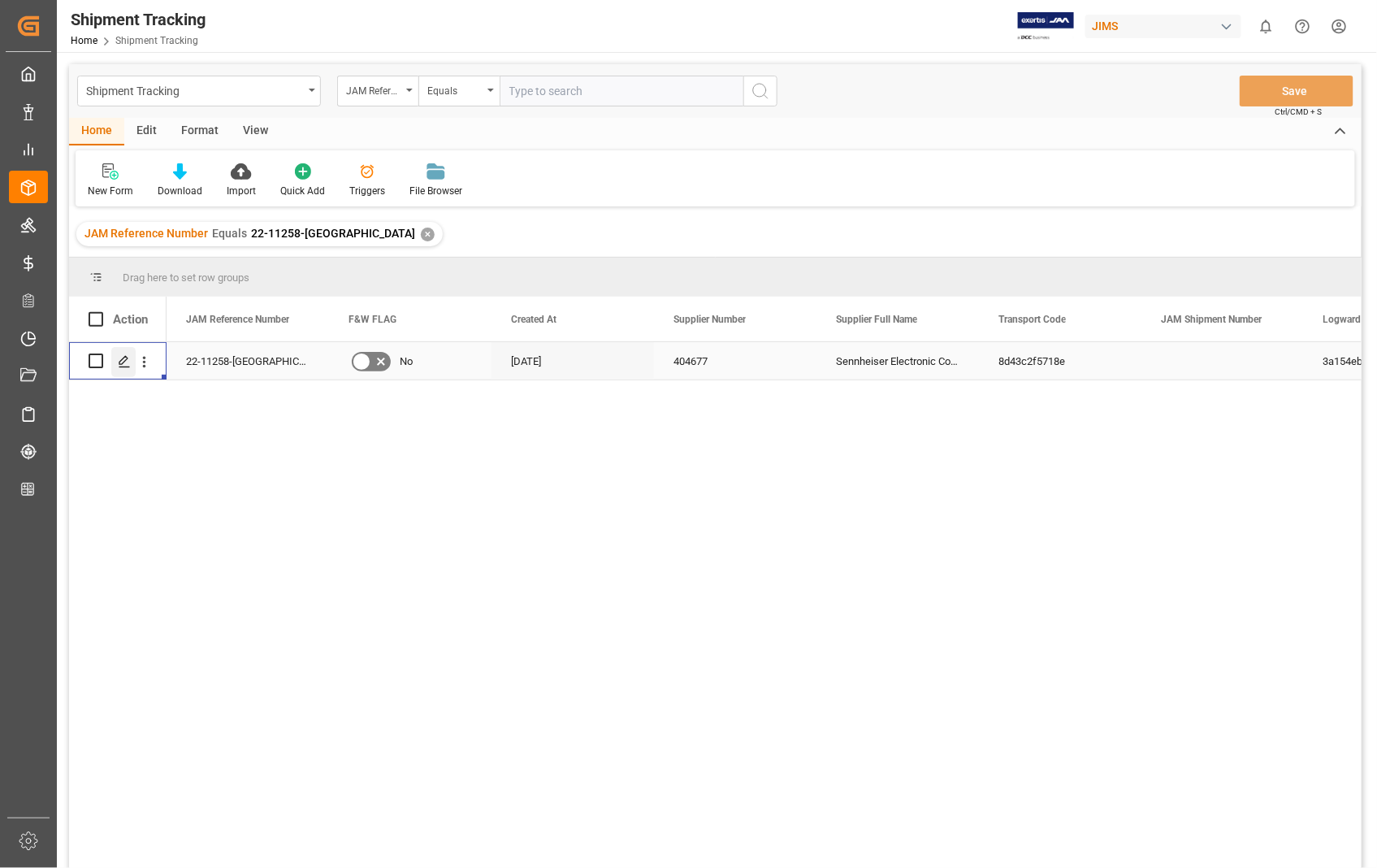
click at [123, 362] on icon "Press SPACE to select this row." at bounding box center [124, 362] width 13 height 13
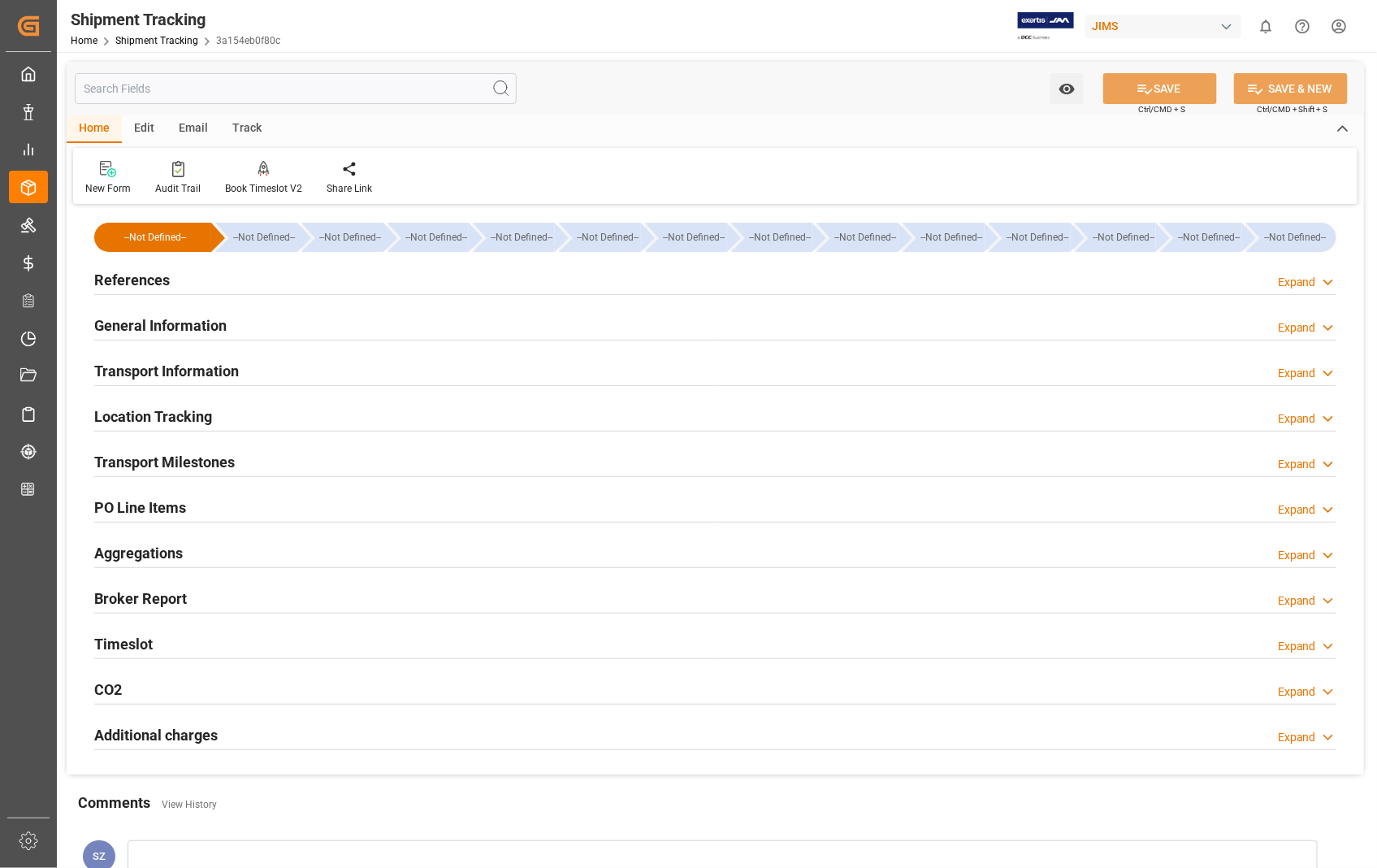
type input "26-09-2025"
click at [123, 279] on h2 "References" at bounding box center [131, 280] width 75 height 22
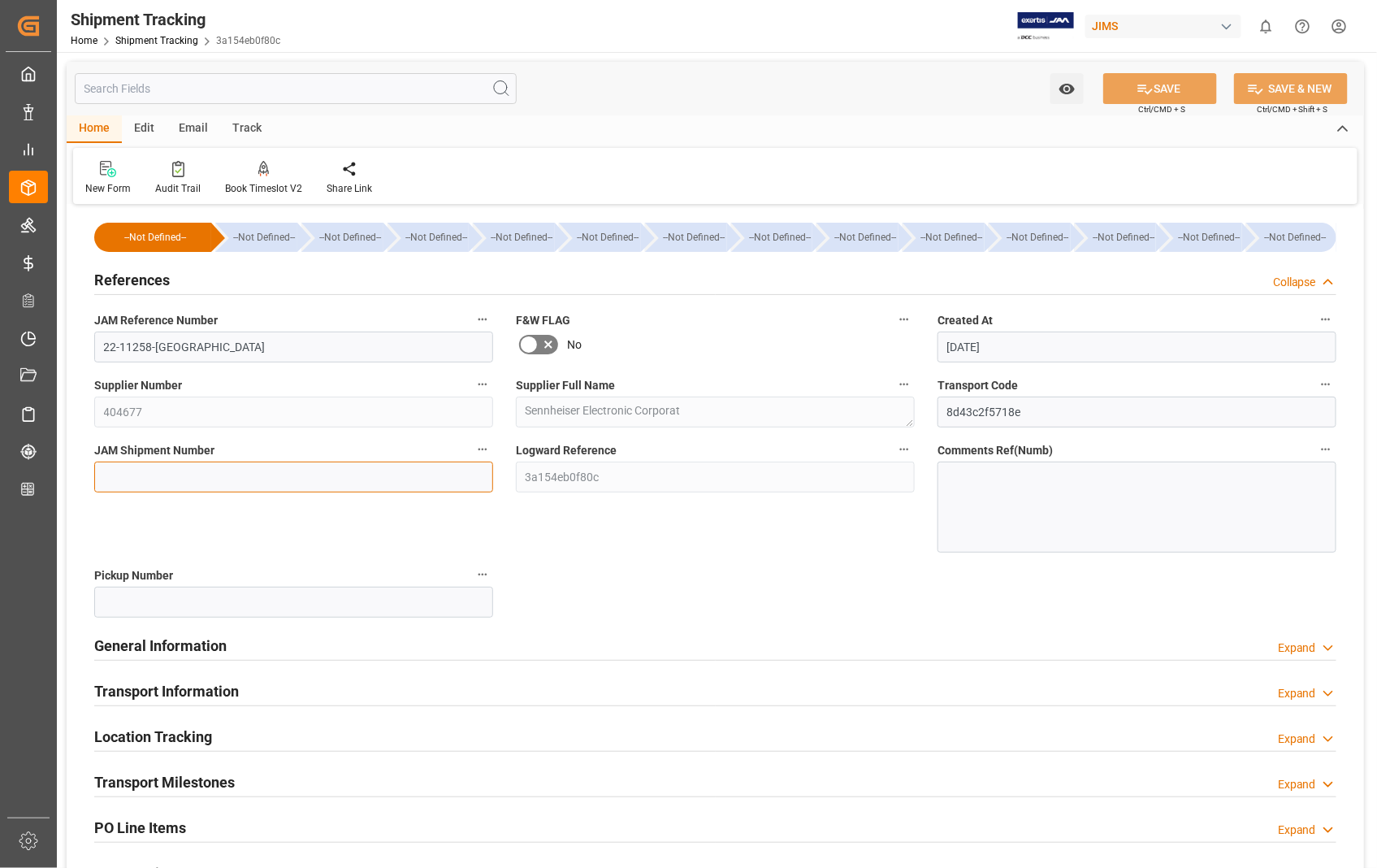
click at [203, 477] on input at bounding box center [294, 477] width 399 height 31
paste input "73196"
type input "73196"
click at [1182, 90] on button "SAVE" at bounding box center [1160, 89] width 114 height 31
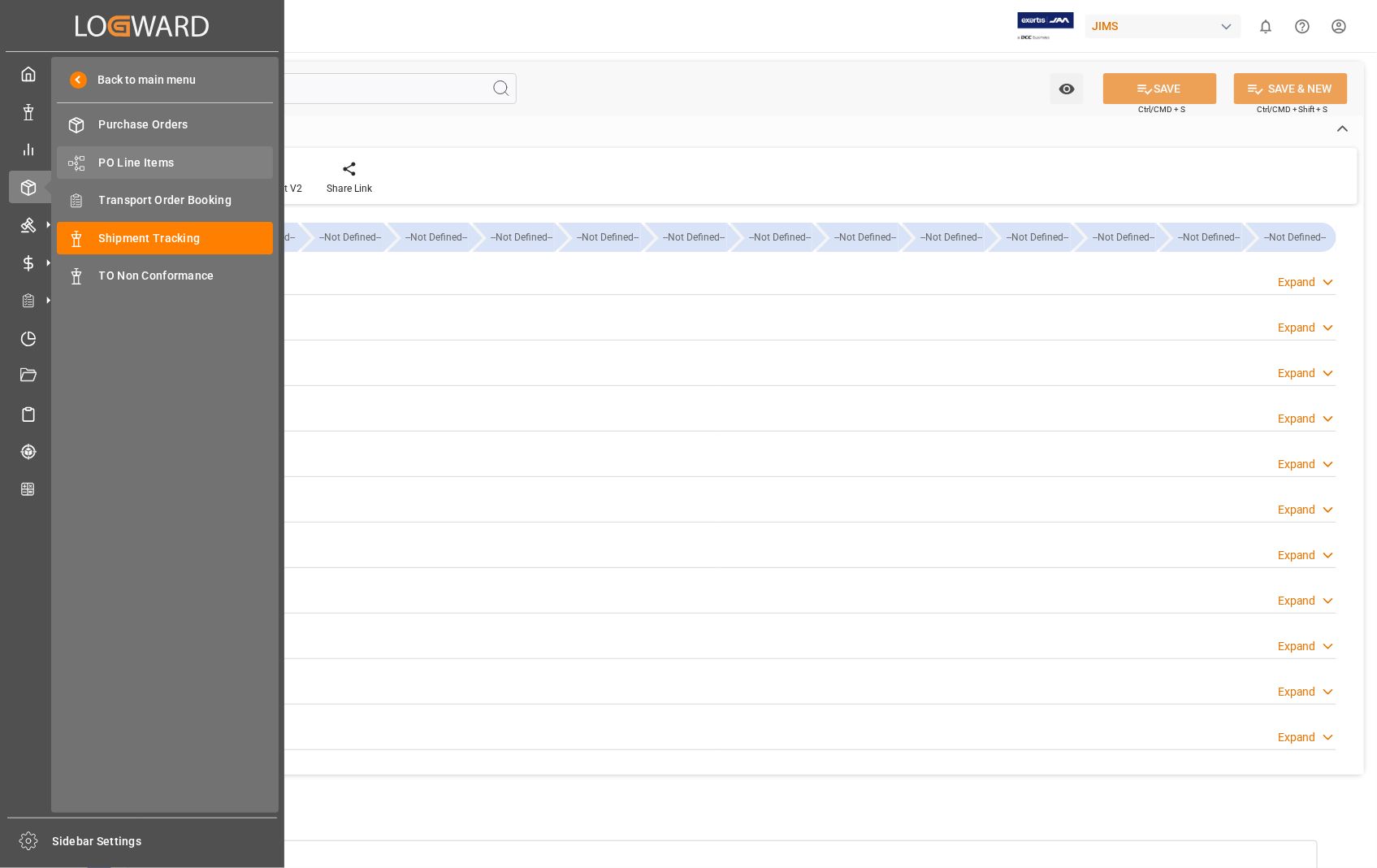
click at [159, 164] on span "PO Line Items" at bounding box center [186, 162] width 175 height 17
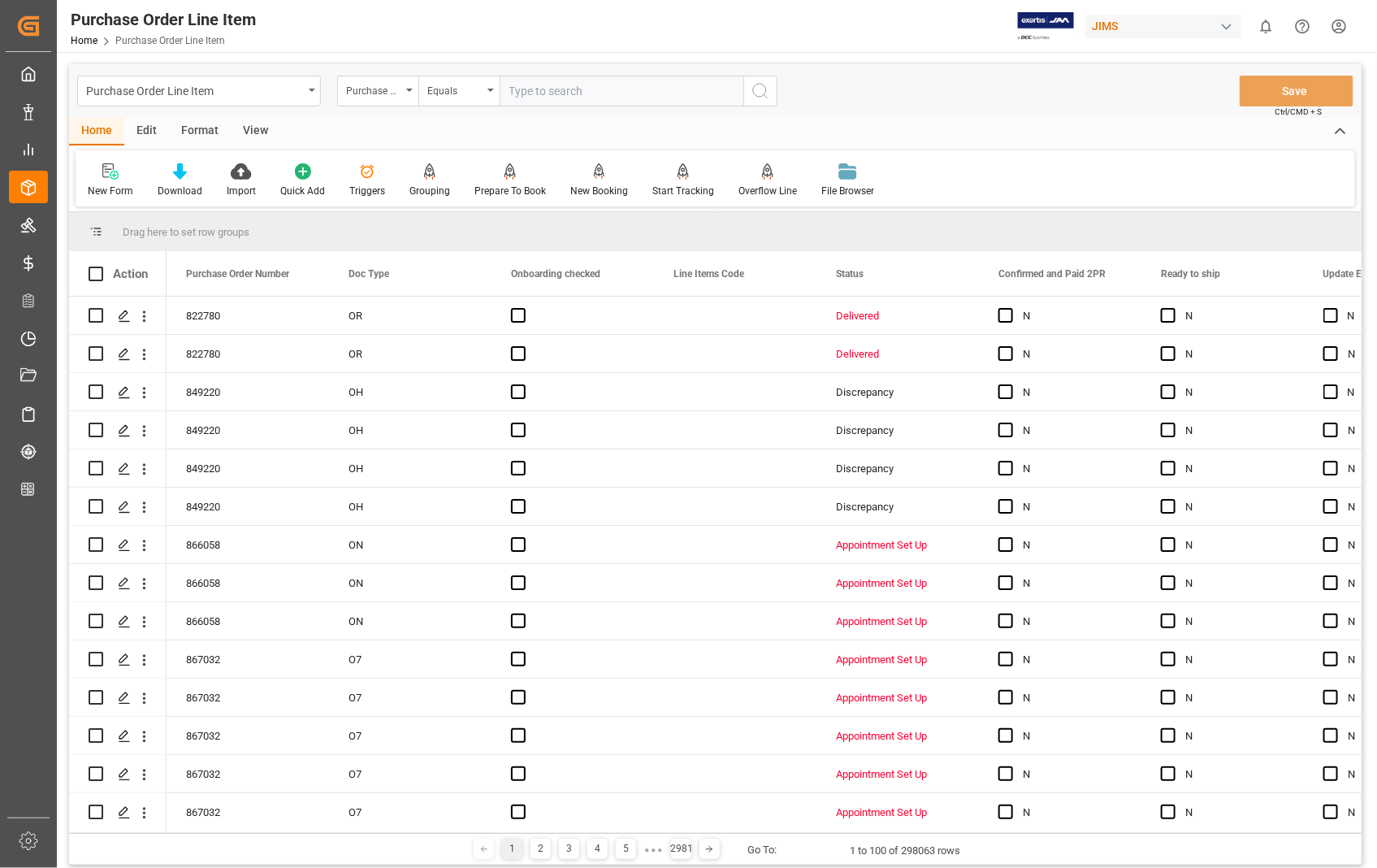
click at [598, 86] on input "text" at bounding box center [621, 91] width 244 height 31
type input "865377"
click at [766, 94] on icon "search button" at bounding box center [761, 92] width 20 height 20
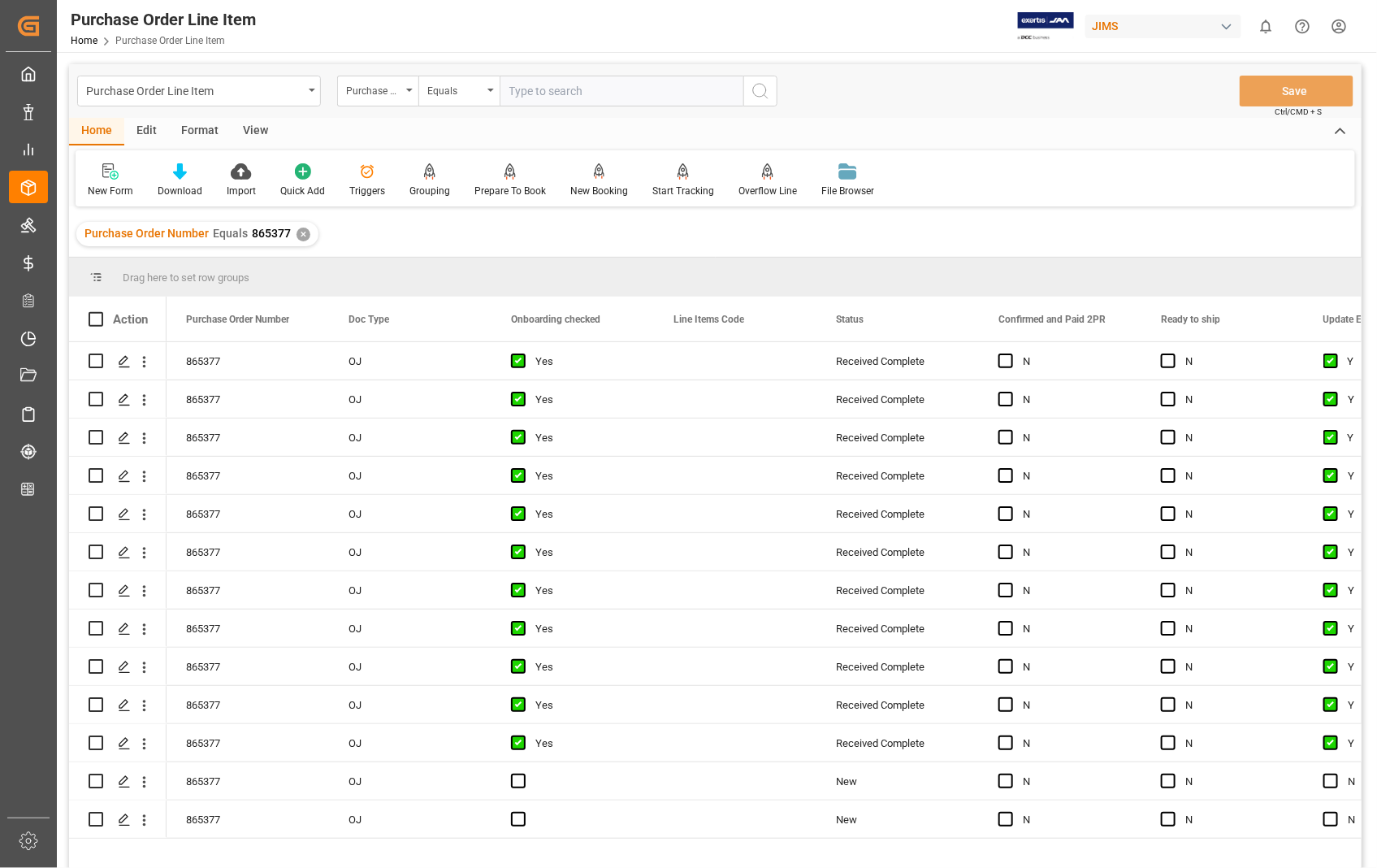
click at [263, 133] on div "View" at bounding box center [255, 131] width 50 height 27
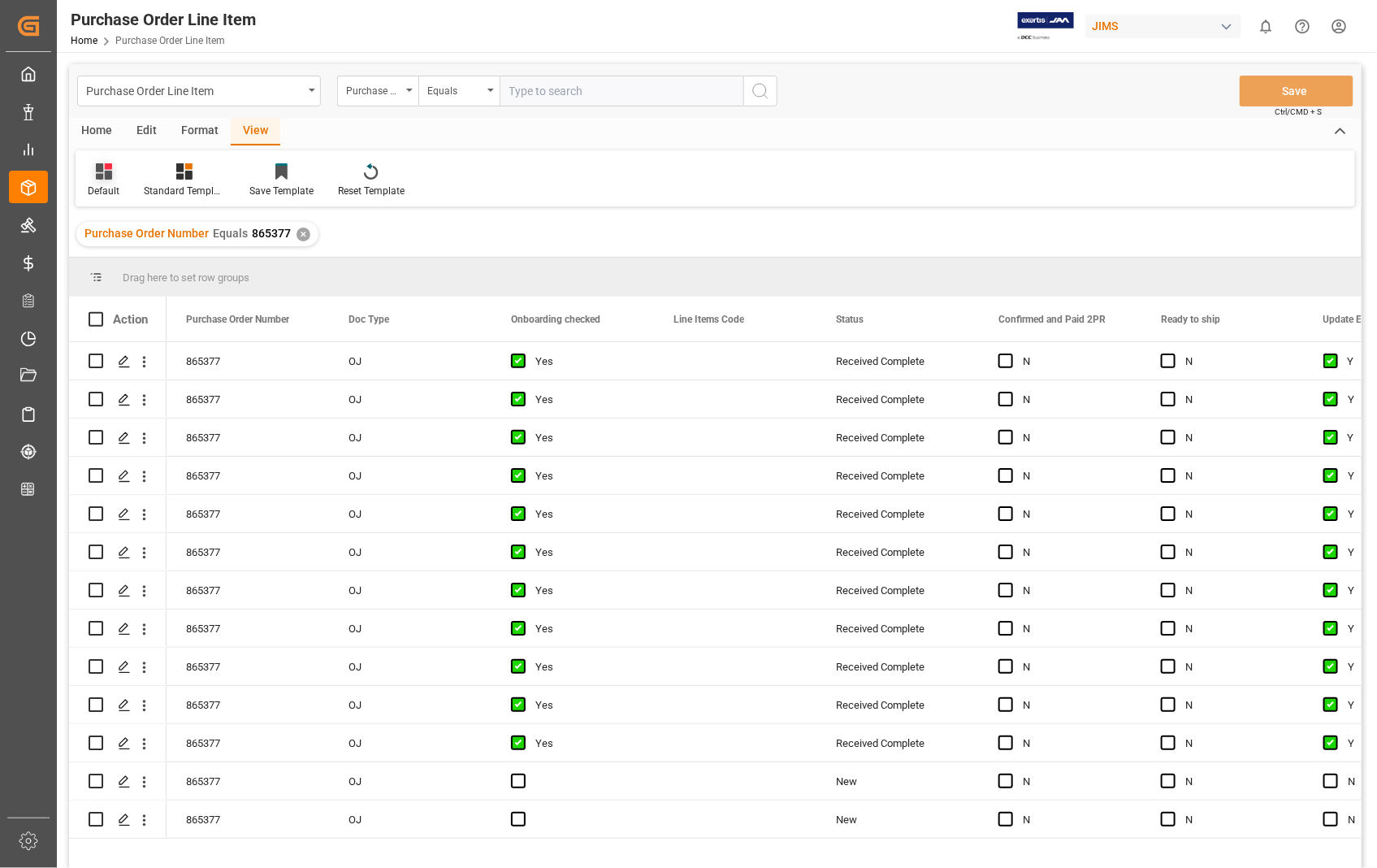
click at [104, 185] on div "Default" at bounding box center [103, 191] width 32 height 14
click at [130, 264] on div "Sophia setting." at bounding box center [167, 263] width 142 height 17
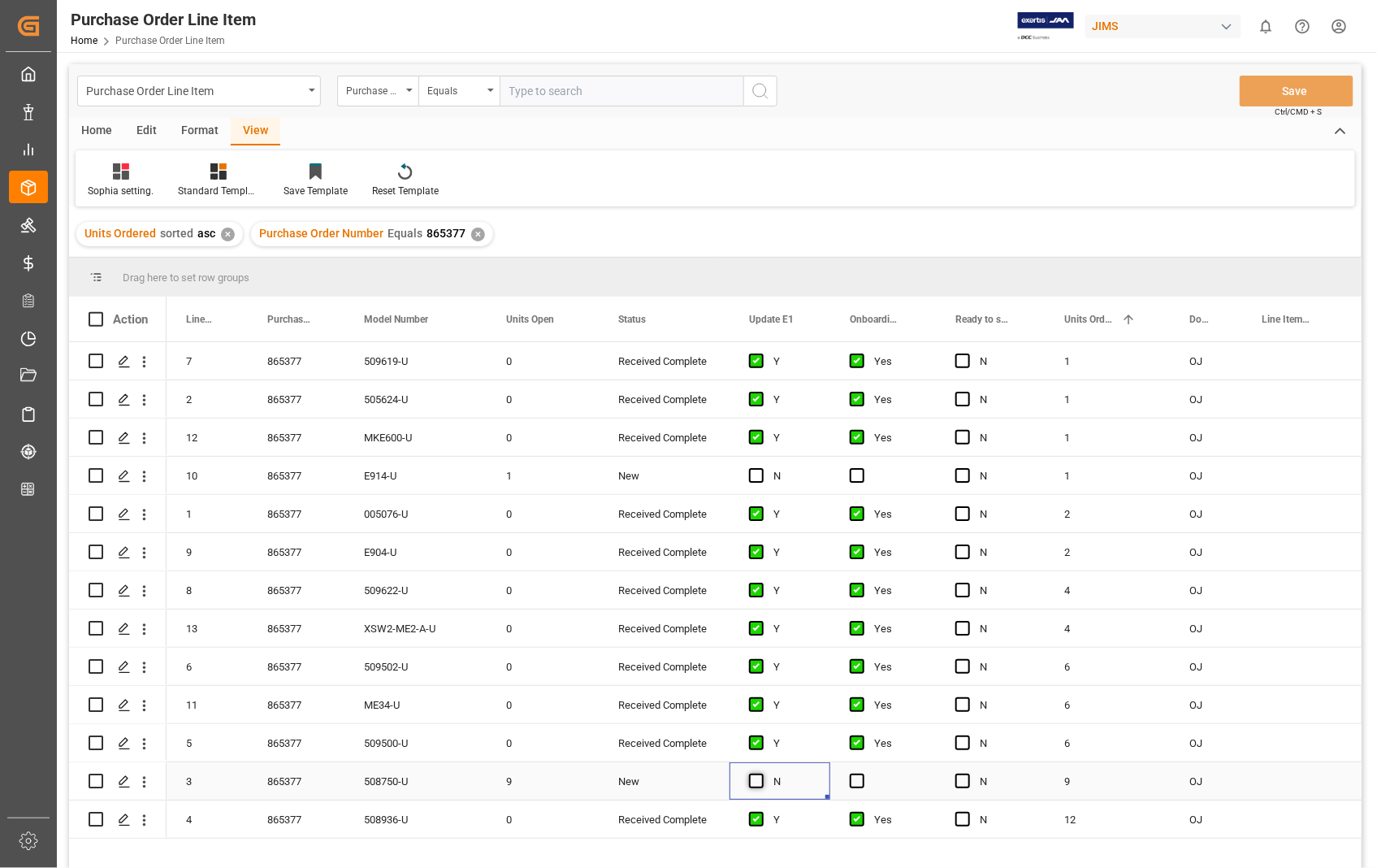
click at [758, 776] on span "Press SPACE to select this row." at bounding box center [756, 781] width 14 height 14
click at [761, 774] on input "Press SPACE to select this row." at bounding box center [761, 774] width 0 height 0
click at [856, 780] on span "Press SPACE to select this row." at bounding box center [857, 781] width 14 height 14
click at [862, 774] on input "Press SPACE to select this row." at bounding box center [862, 774] width 0 height 0
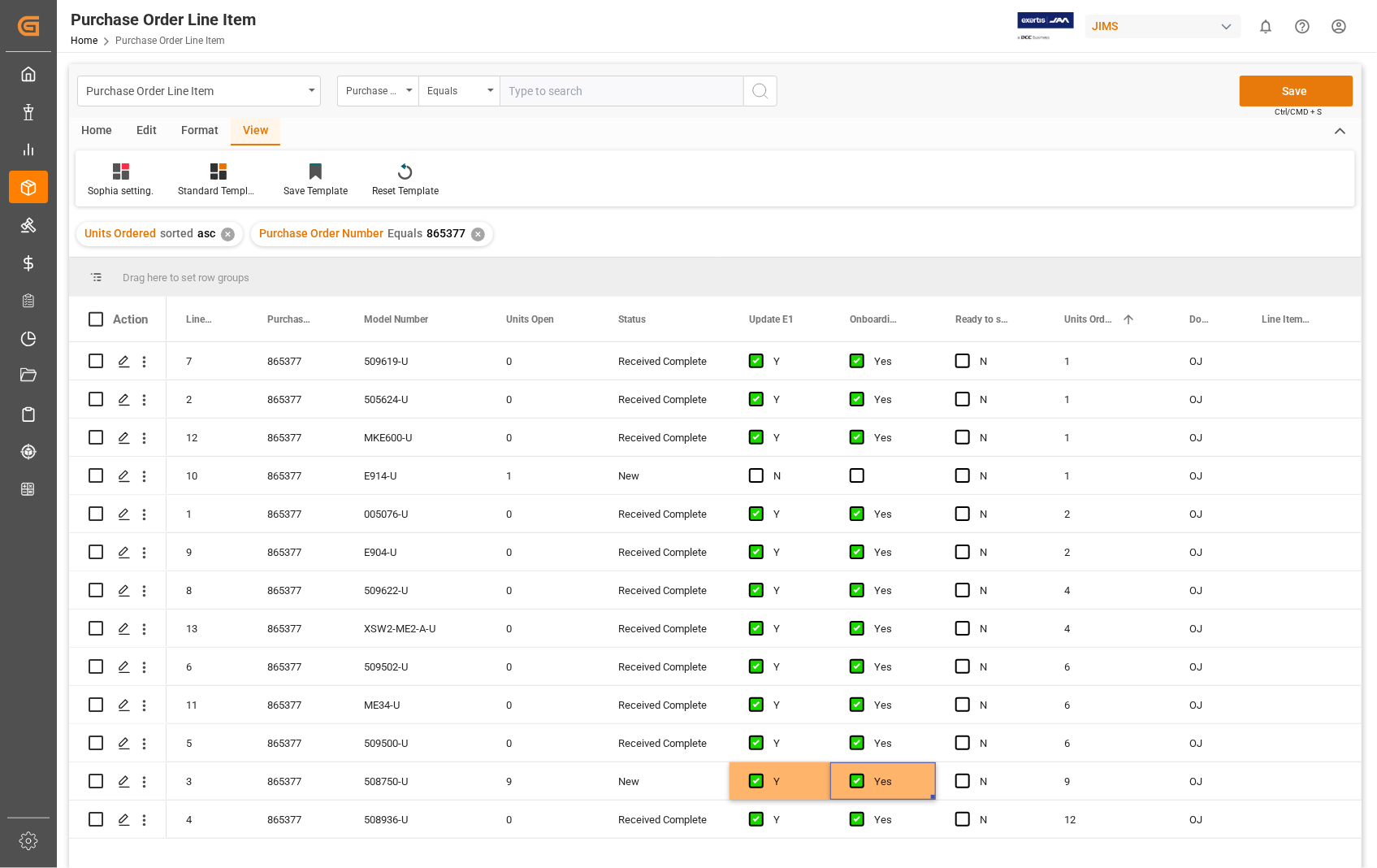
click at [1298, 96] on button "Save" at bounding box center [1297, 91] width 114 height 31
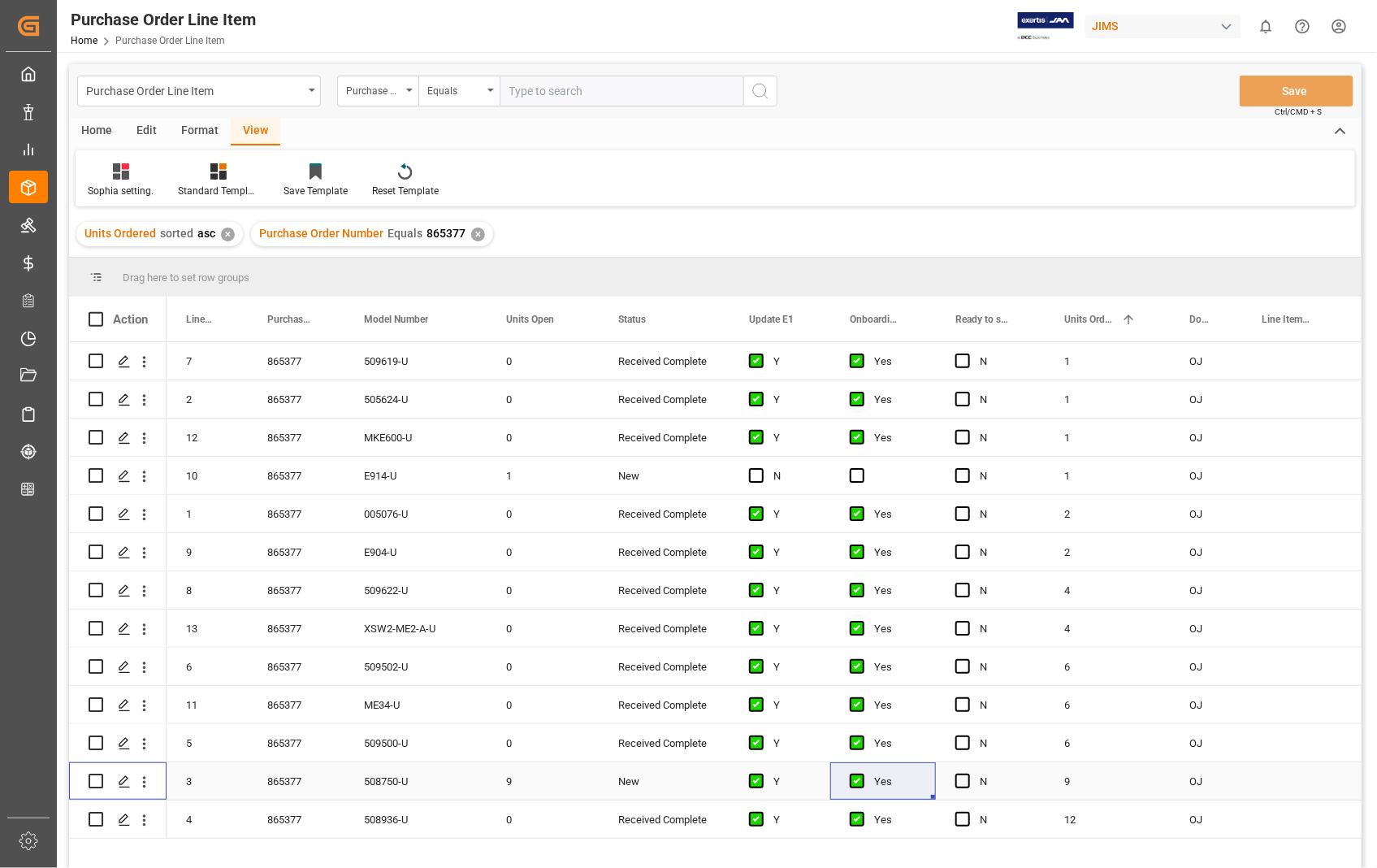
click at [96, 778] on input "Press Space to toggle row selection (unchecked)" at bounding box center [96, 781] width 14 height 14
checkbox input "true"
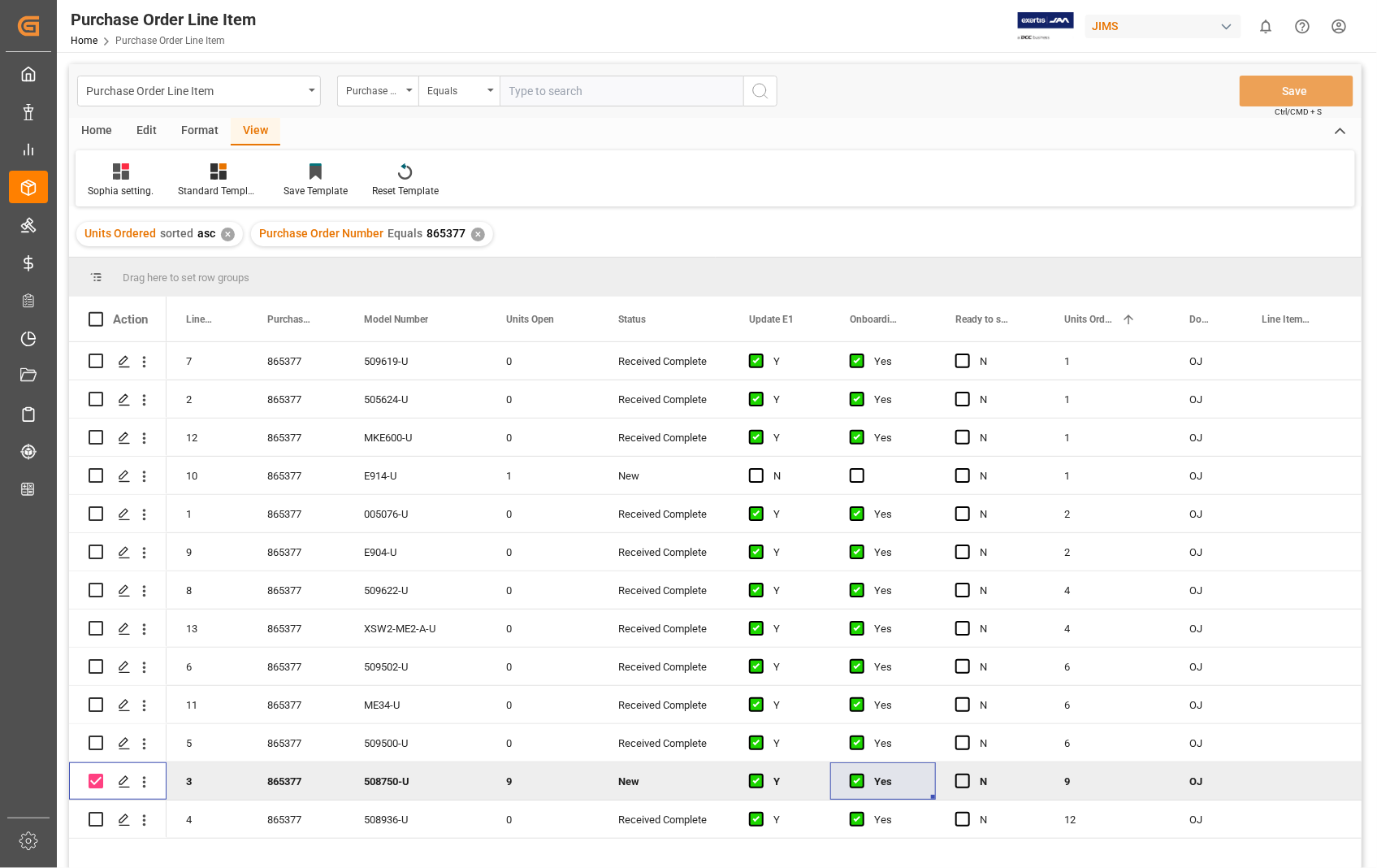
click at [91, 128] on div "Home" at bounding box center [96, 131] width 55 height 27
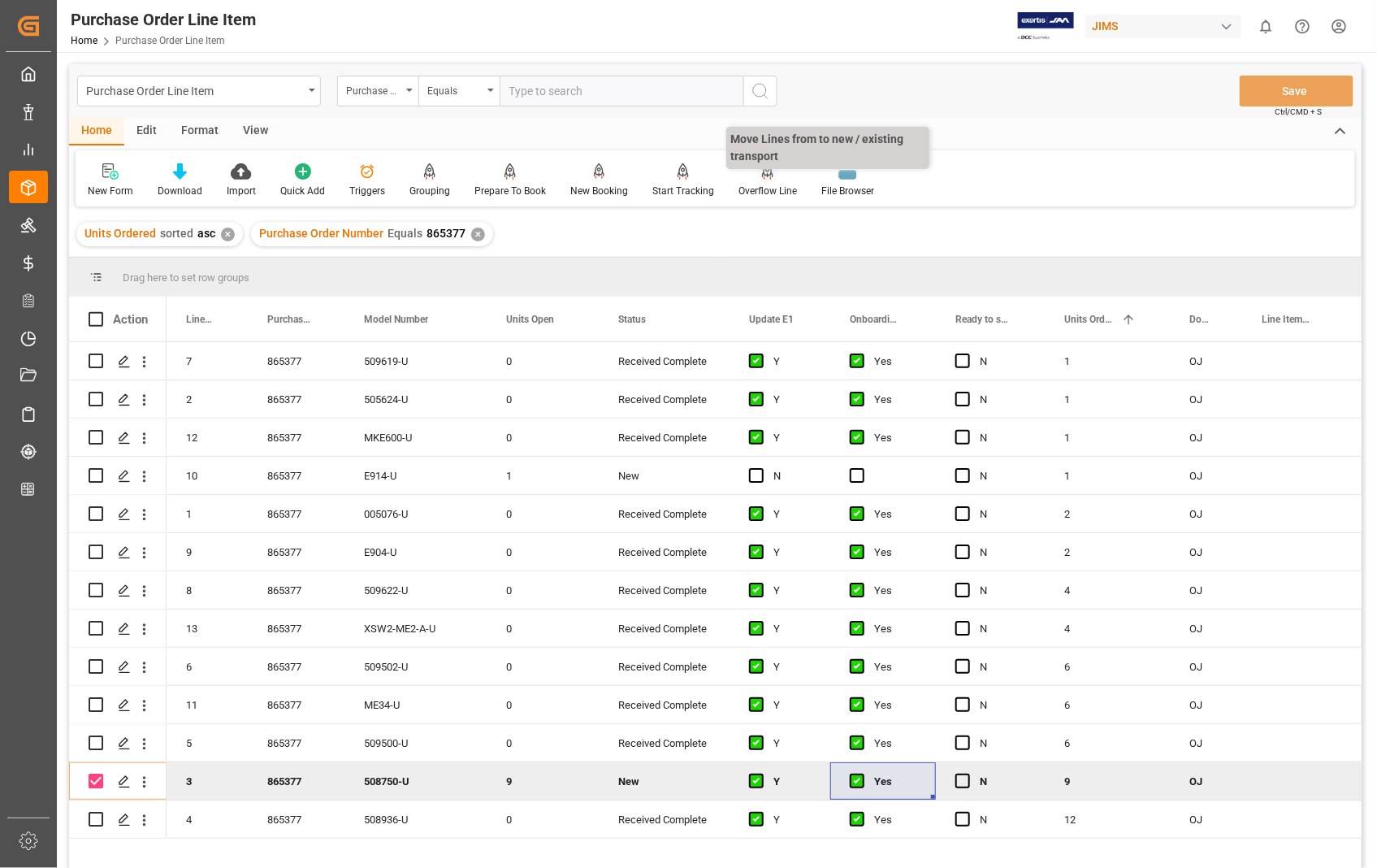
click at [756, 189] on div "Overflow Line" at bounding box center [767, 191] width 59 height 14
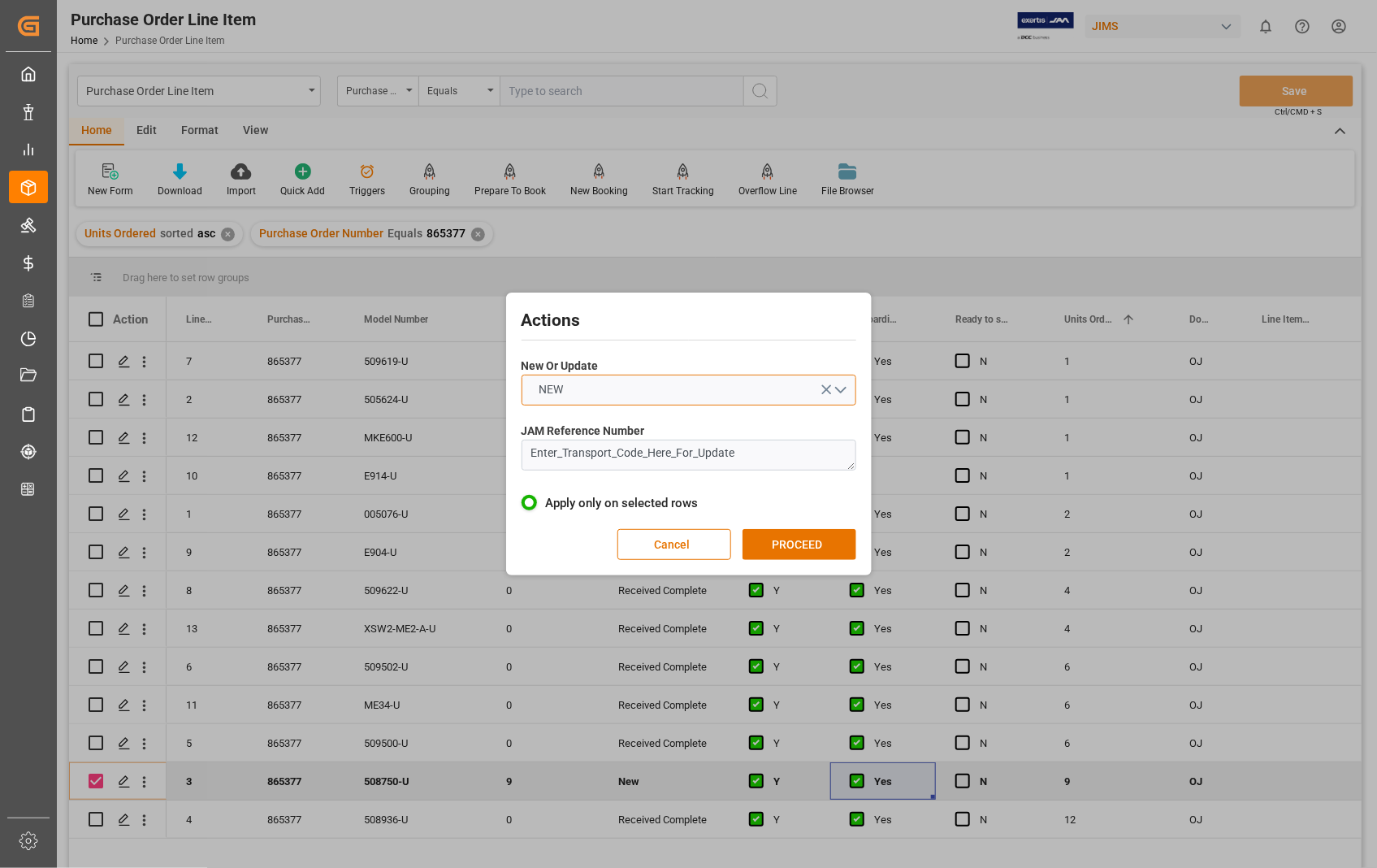
click at [845, 388] on button "NEW" at bounding box center [688, 390] width 334 height 31
click at [591, 430] on div "UPDATE" at bounding box center [689, 429] width 333 height 34
drag, startPoint x: 753, startPoint y: 453, endPoint x: 440, endPoint y: 458, distance: 313.0
click at [440, 458] on div "Actions New Or Update UPDATE JAM Reference Number Enter_Transport_Code_Here_For…" at bounding box center [688, 434] width 1377 height 868
paste textarea "22-11258-[GEOGRAPHIC_DATA]"
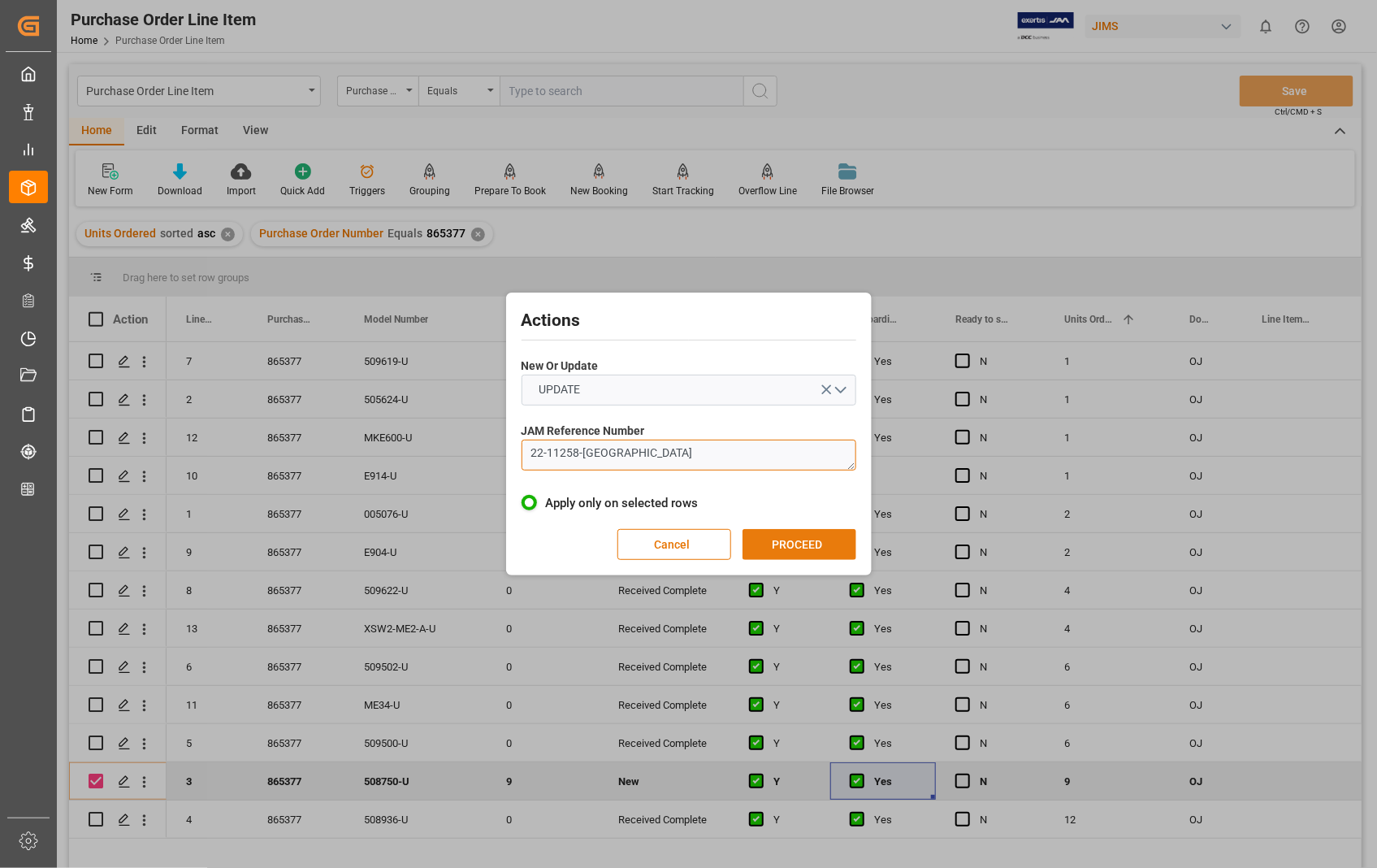
type textarea "22-11258-[GEOGRAPHIC_DATA]"
click at [781, 539] on button "PROCEED" at bounding box center [800, 545] width 114 height 31
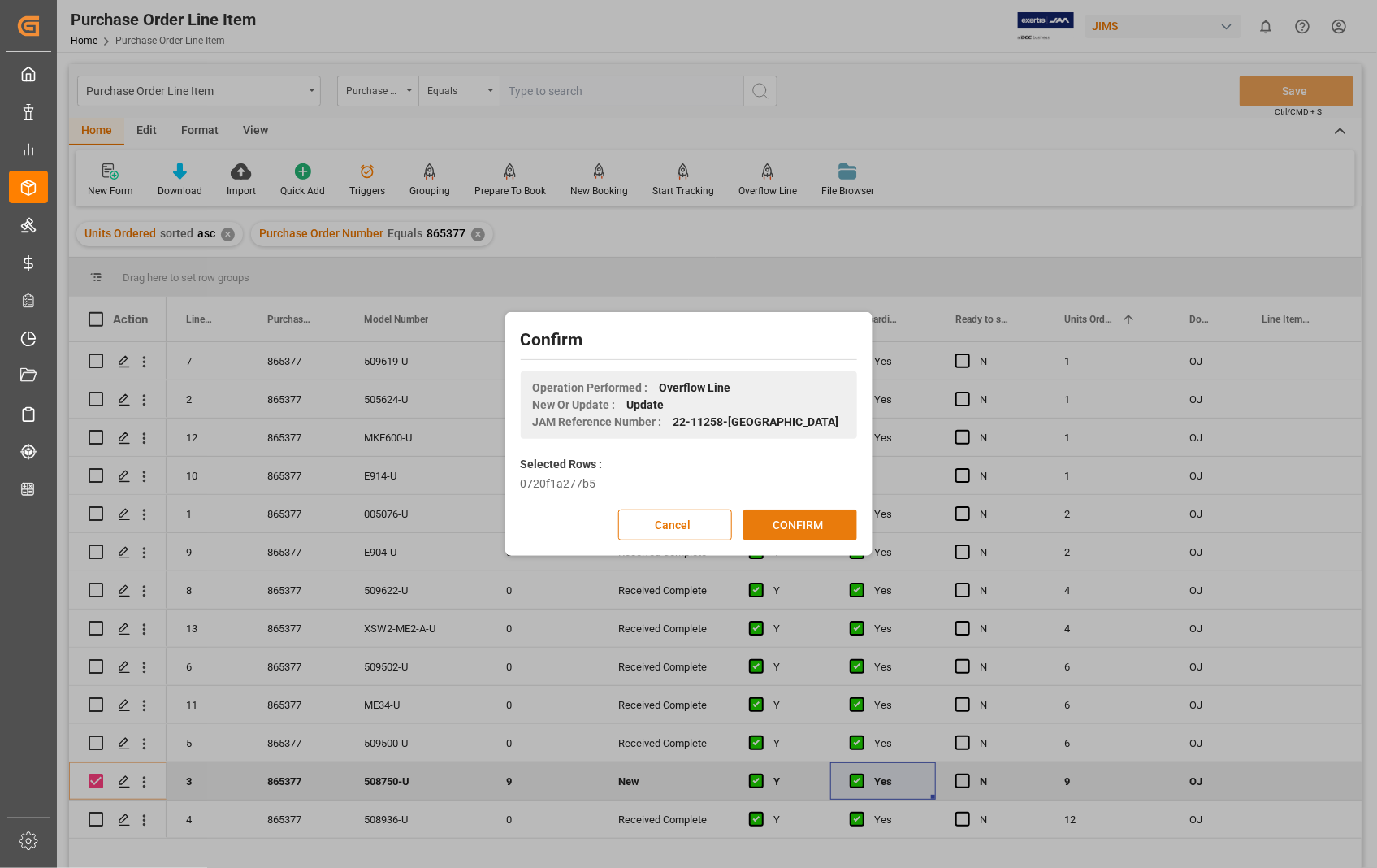
click at [785, 523] on button "CONFIRM" at bounding box center [801, 525] width 114 height 31
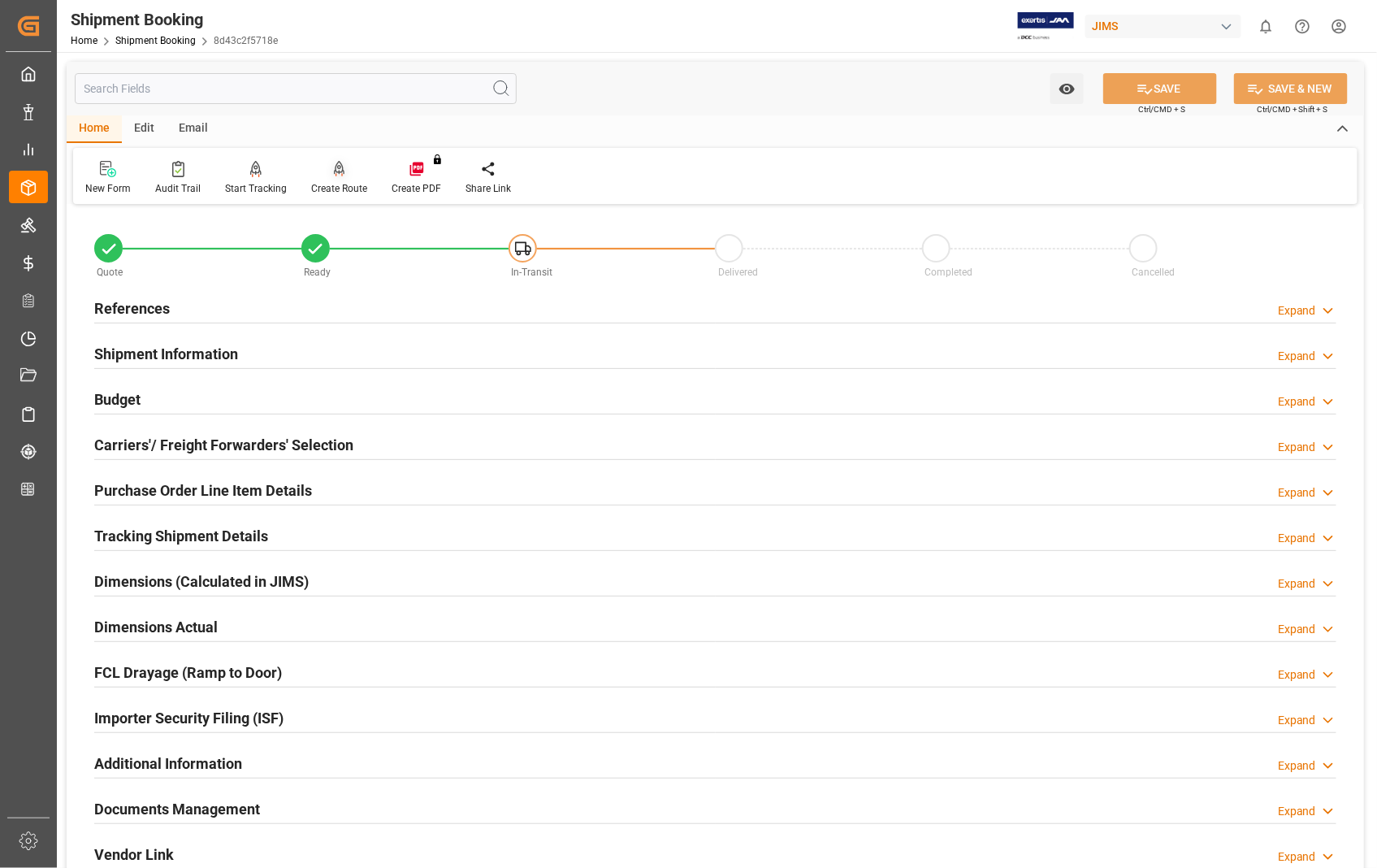
click at [334, 174] on icon at bounding box center [340, 169] width 12 height 16
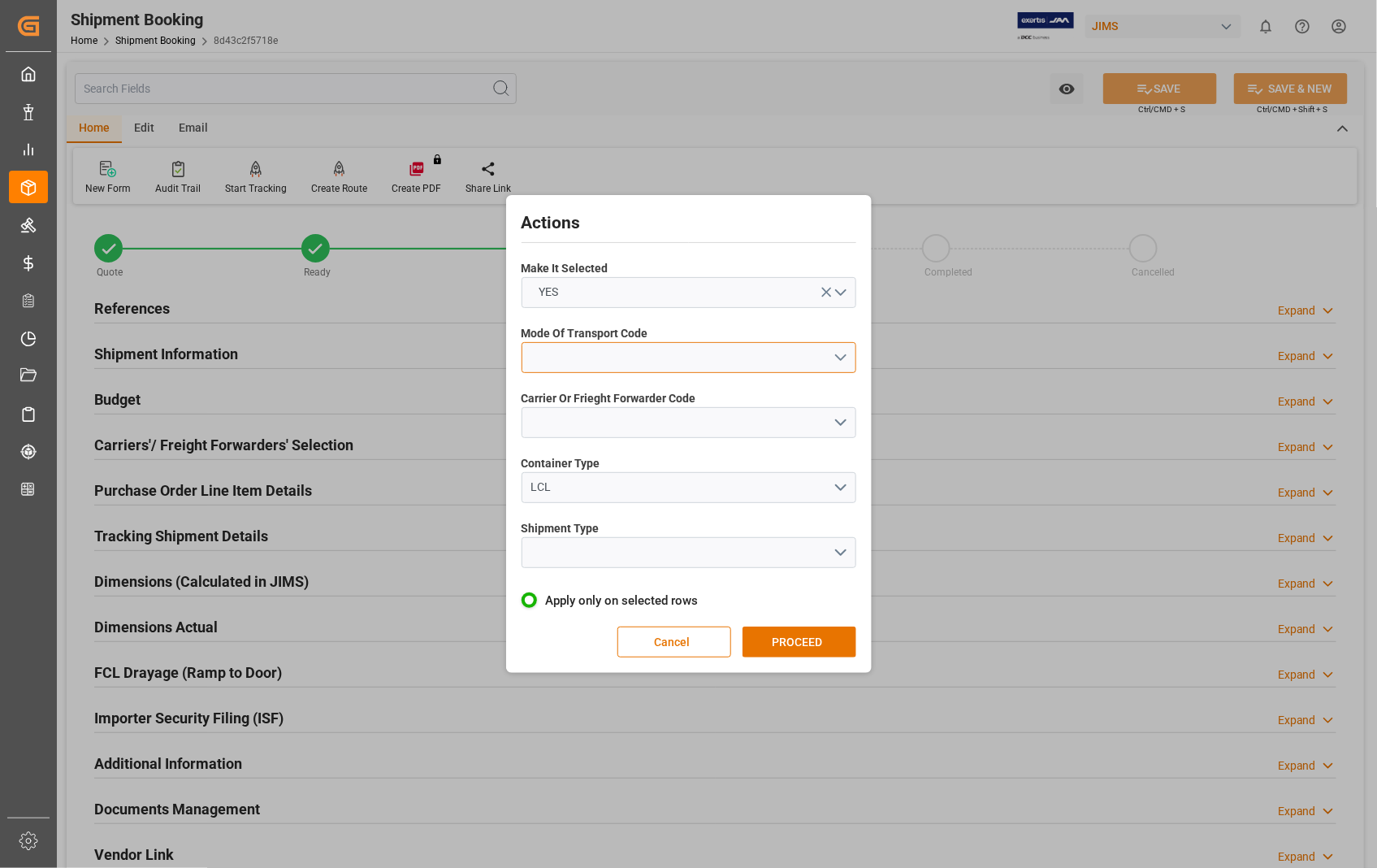
click at [839, 360] on button "open menu" at bounding box center [688, 358] width 334 height 31
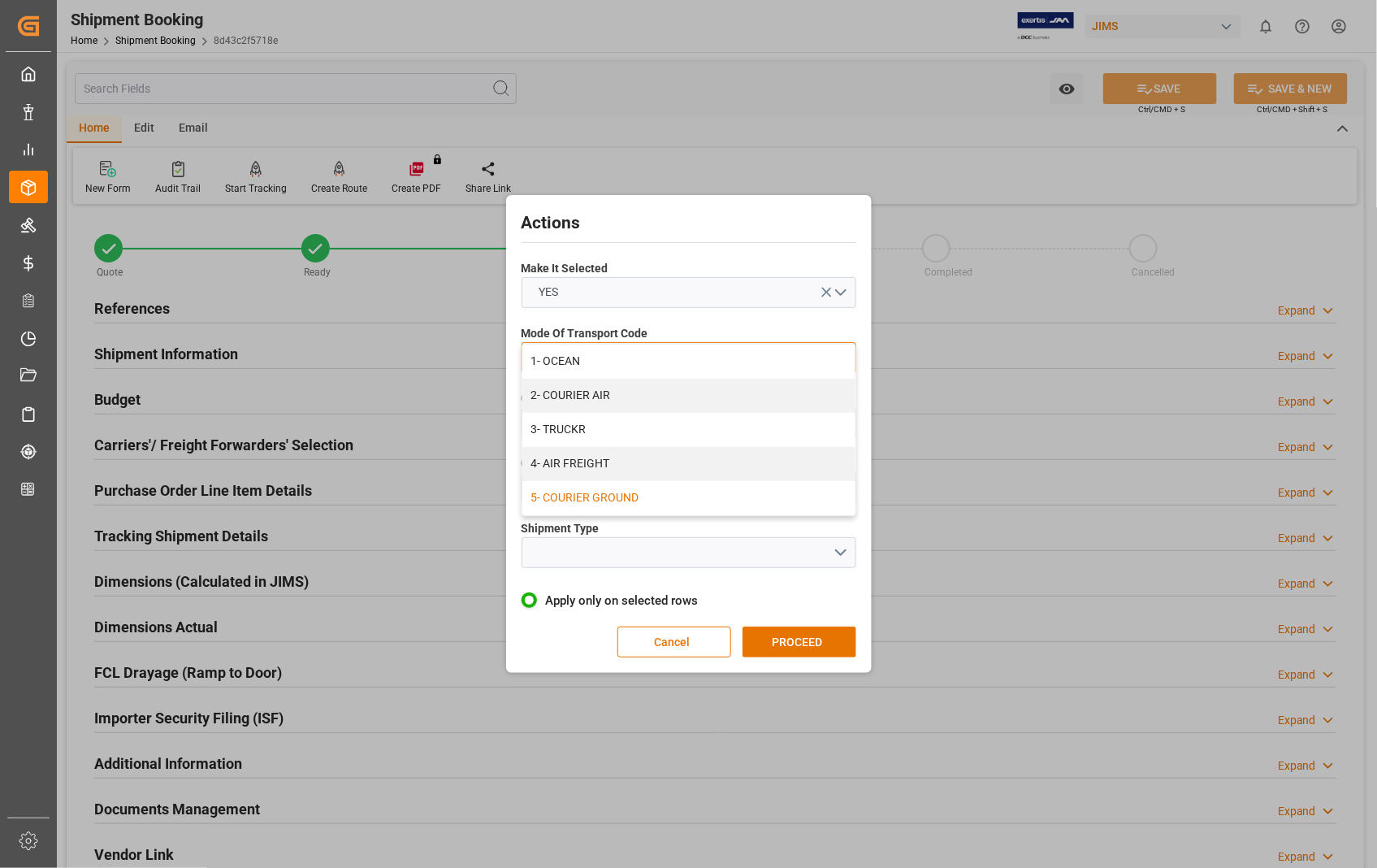
click at [580, 497] on div "5- COURIER GROUND" at bounding box center [689, 498] width 333 height 34
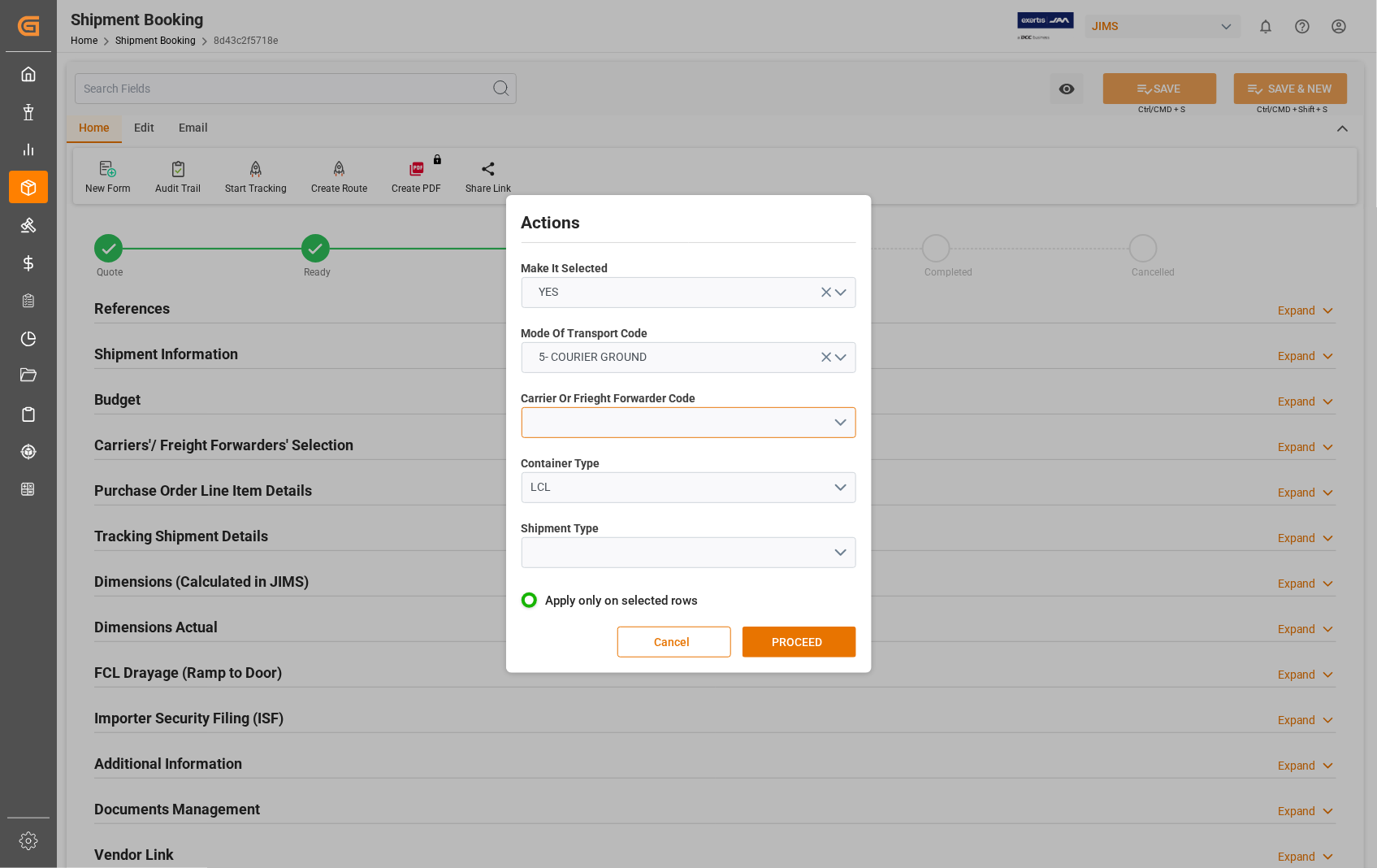
click at [846, 425] on button "open menu" at bounding box center [688, 422] width 334 height 31
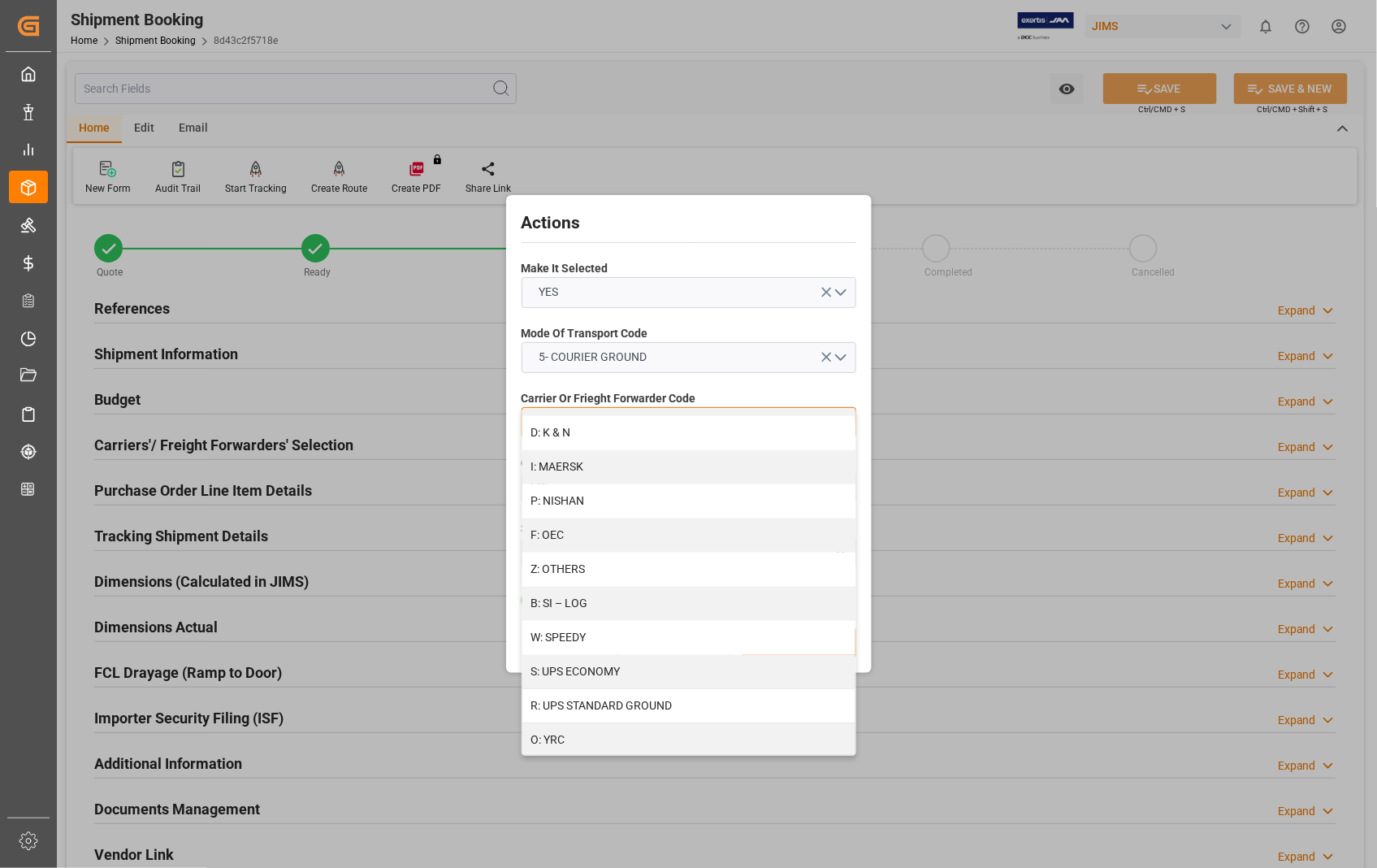
scroll to position [831, 0]
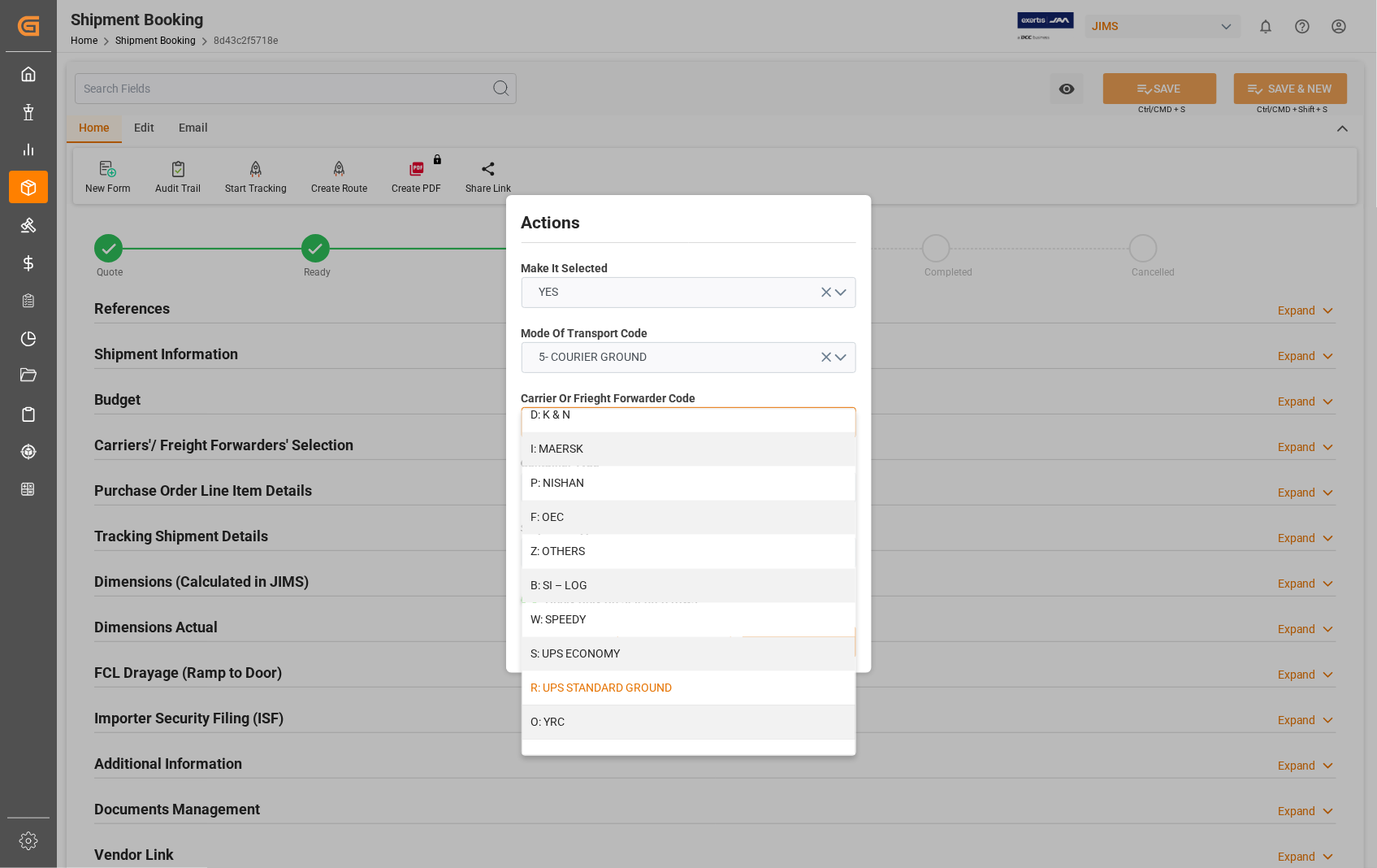
click at [636, 683] on div "R: UPS STANDARD GROUND" at bounding box center [689, 689] width 333 height 34
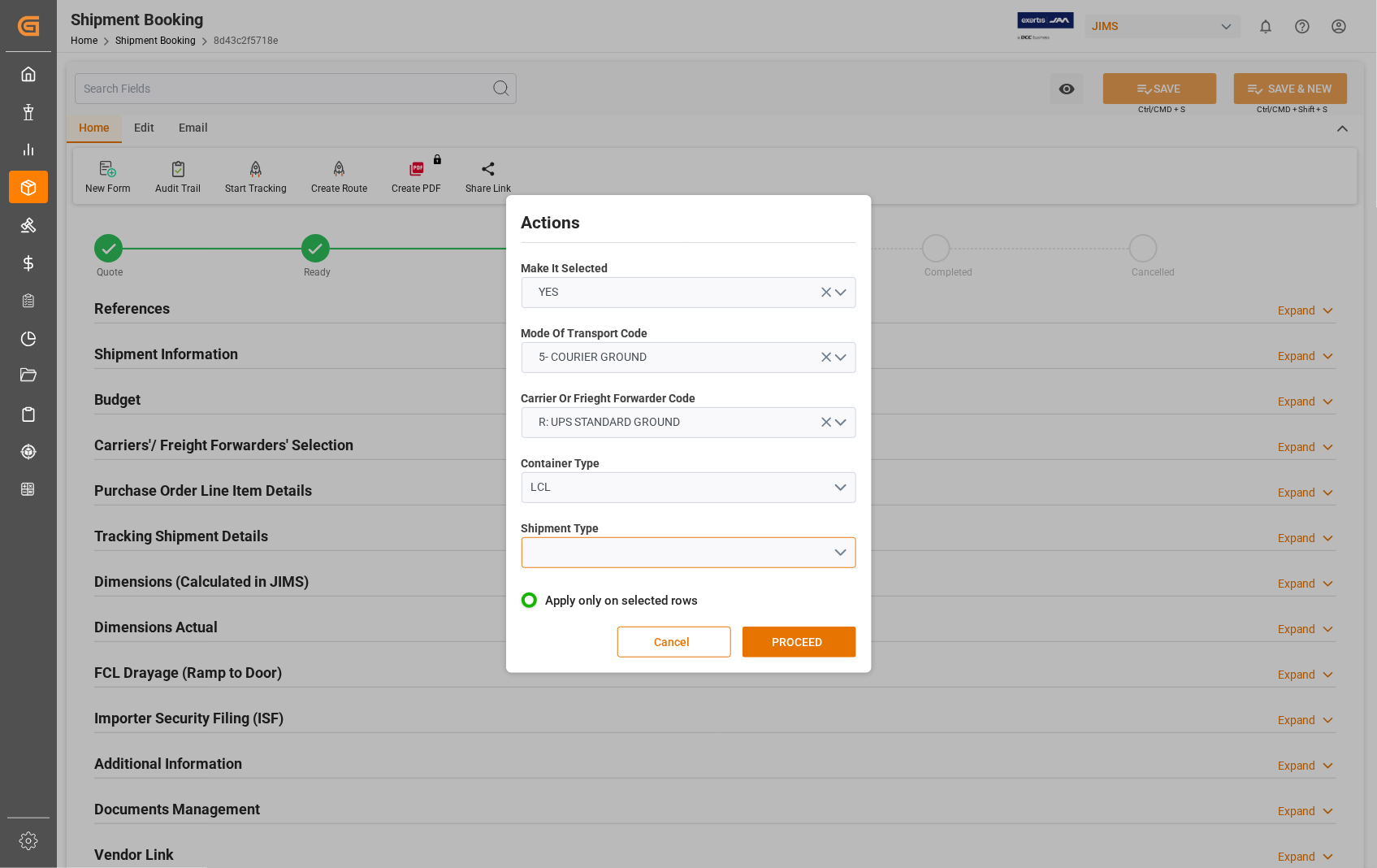
click at [843, 553] on button "open menu" at bounding box center [688, 553] width 334 height 31
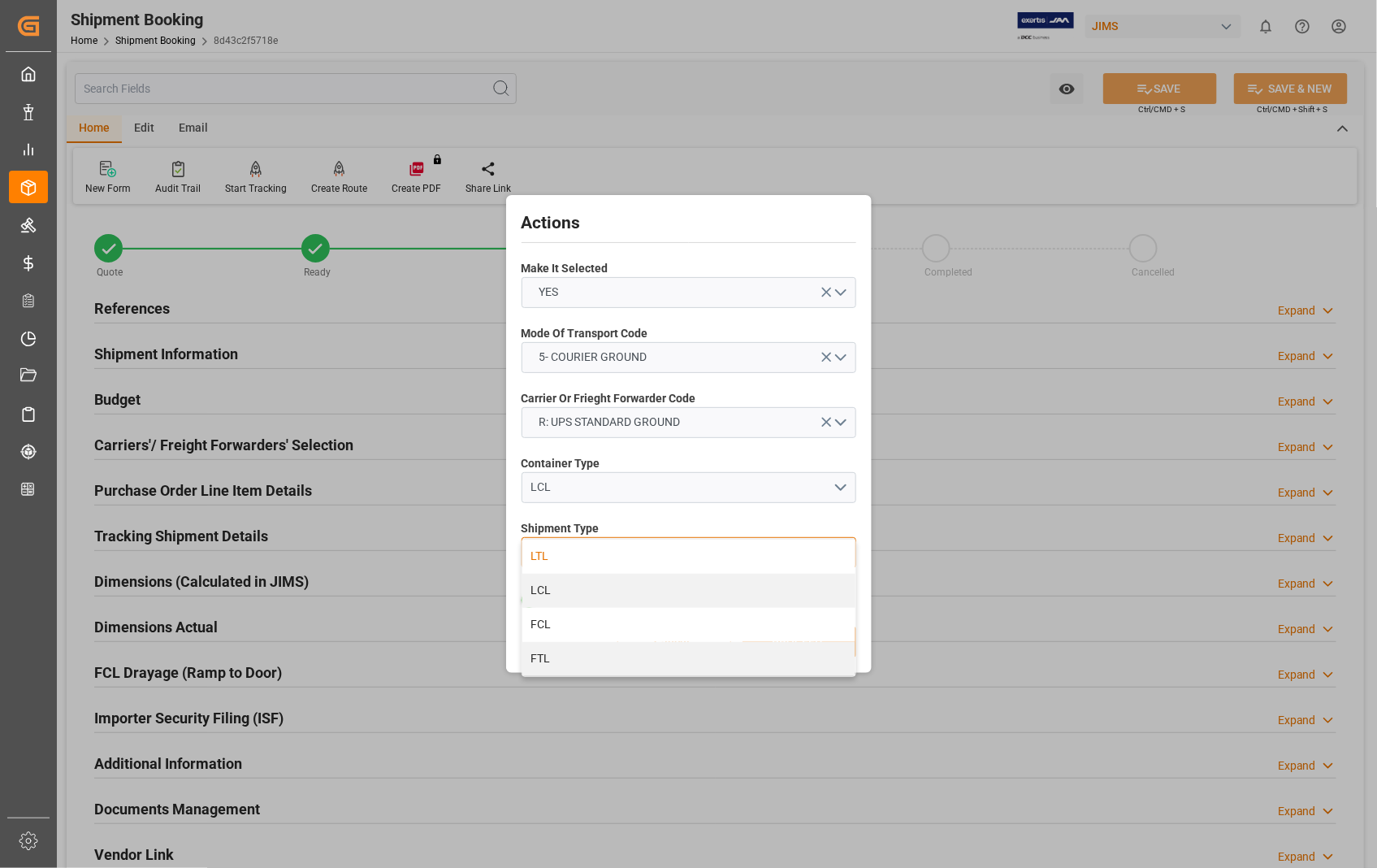
click at [556, 555] on div "LTL" at bounding box center [689, 556] width 333 height 34
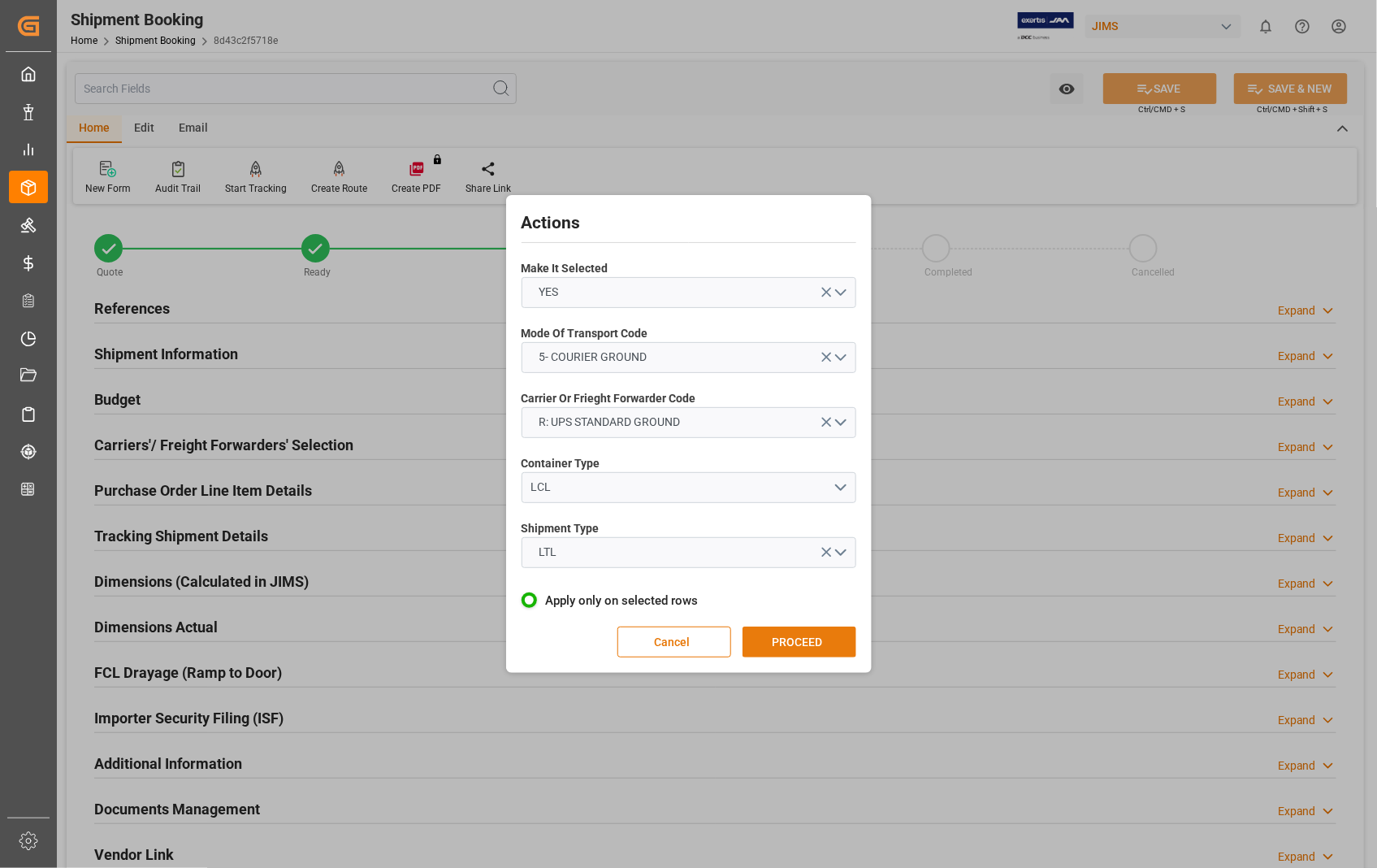
click at [806, 642] on button "PROCEED" at bounding box center [800, 641] width 114 height 31
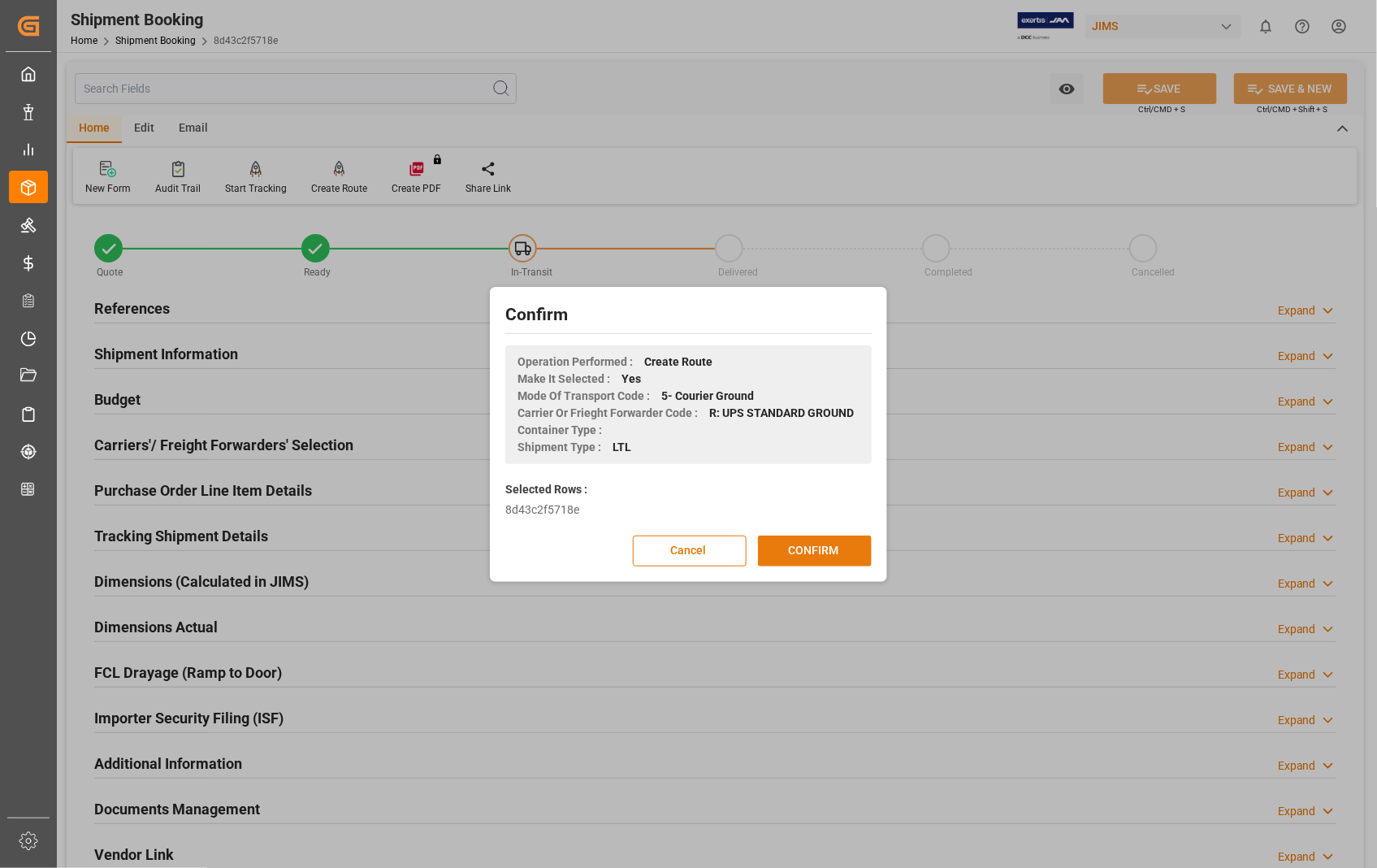
click at [804, 550] on button "CONFIRM" at bounding box center [815, 551] width 114 height 31
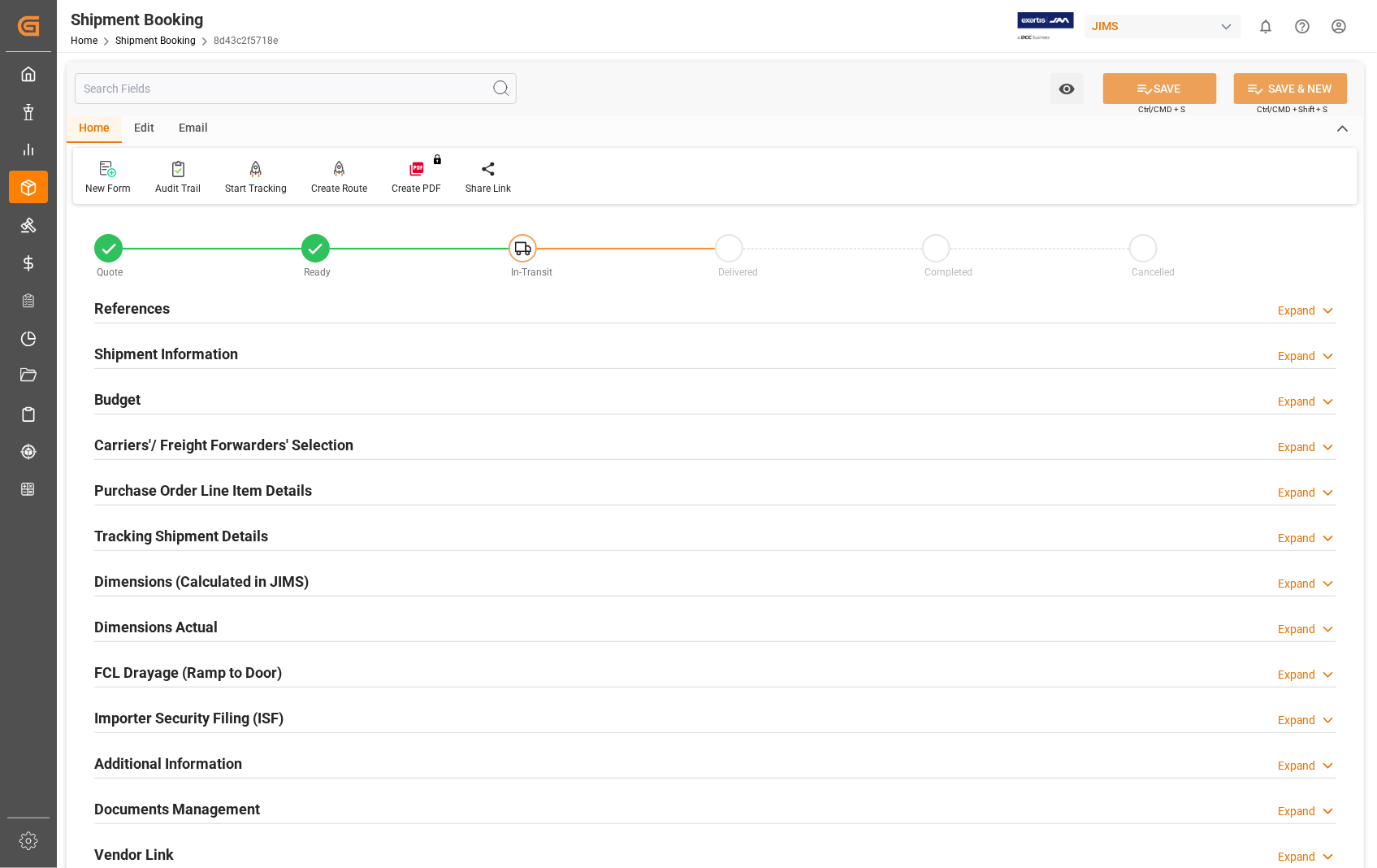
click at [183, 632] on h2 "Dimensions Actual" at bounding box center [156, 627] width 123 height 22
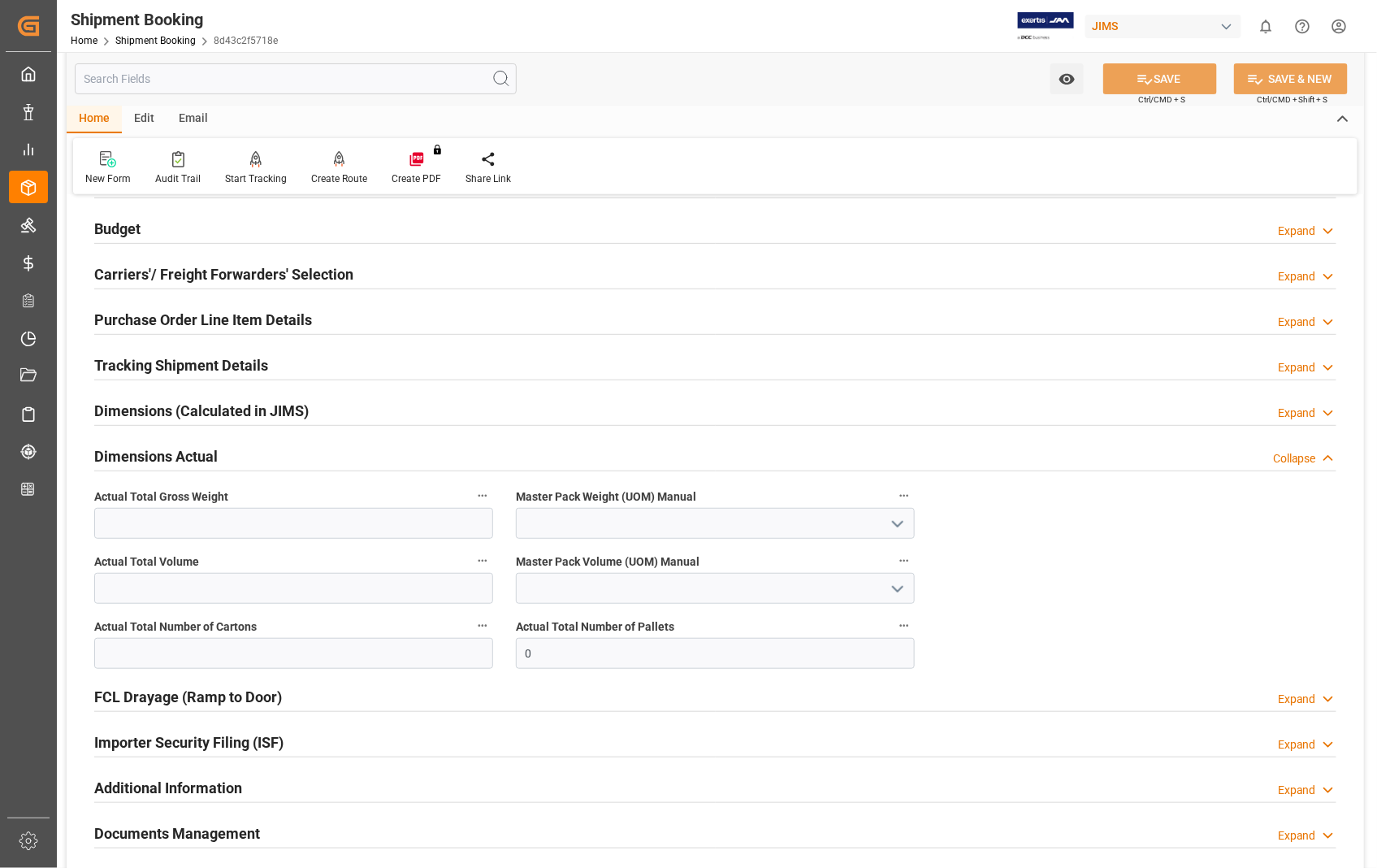
scroll to position [180, 0]
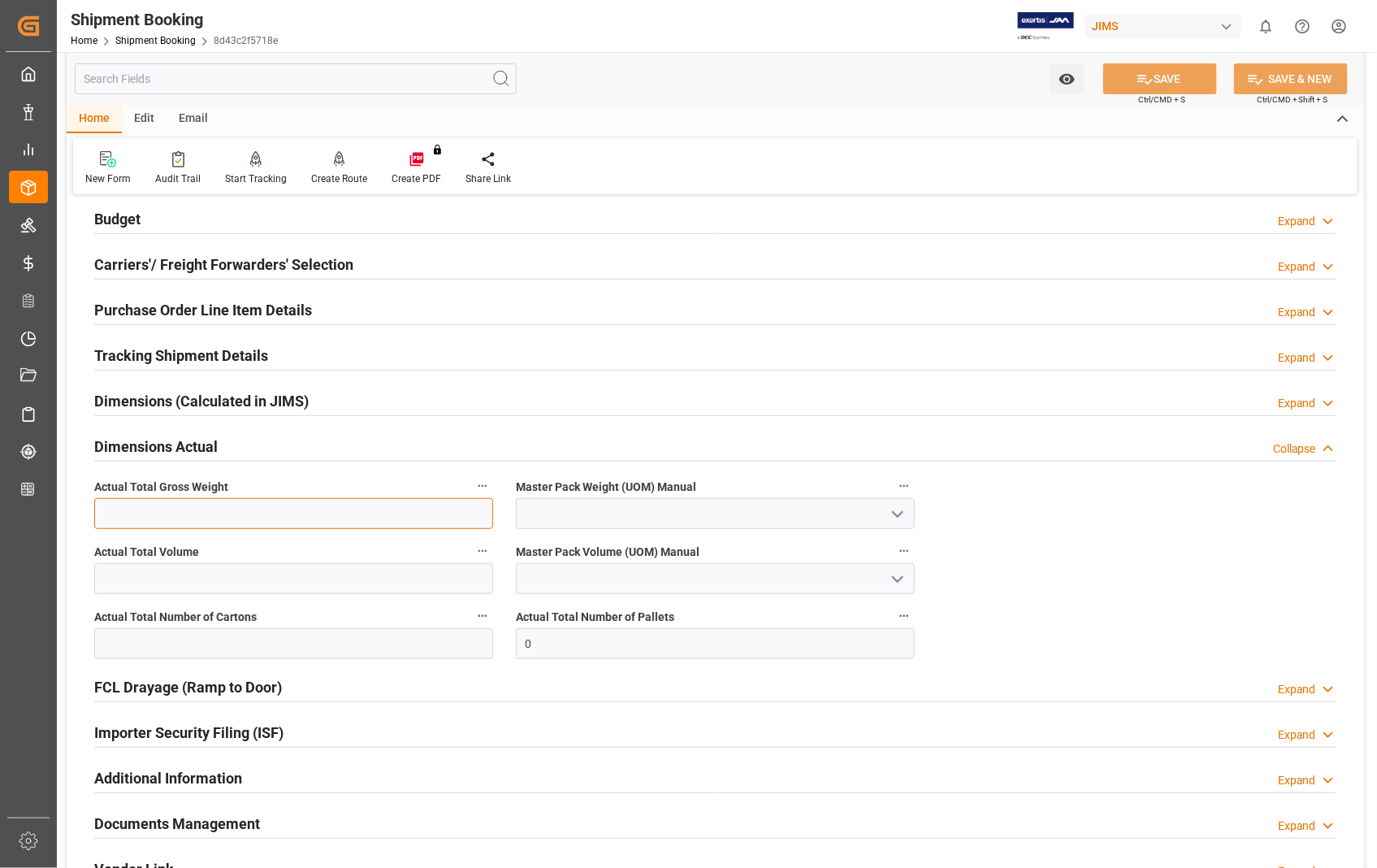
click at [294, 516] on input "text" at bounding box center [294, 514] width 399 height 31
type input "64.8"
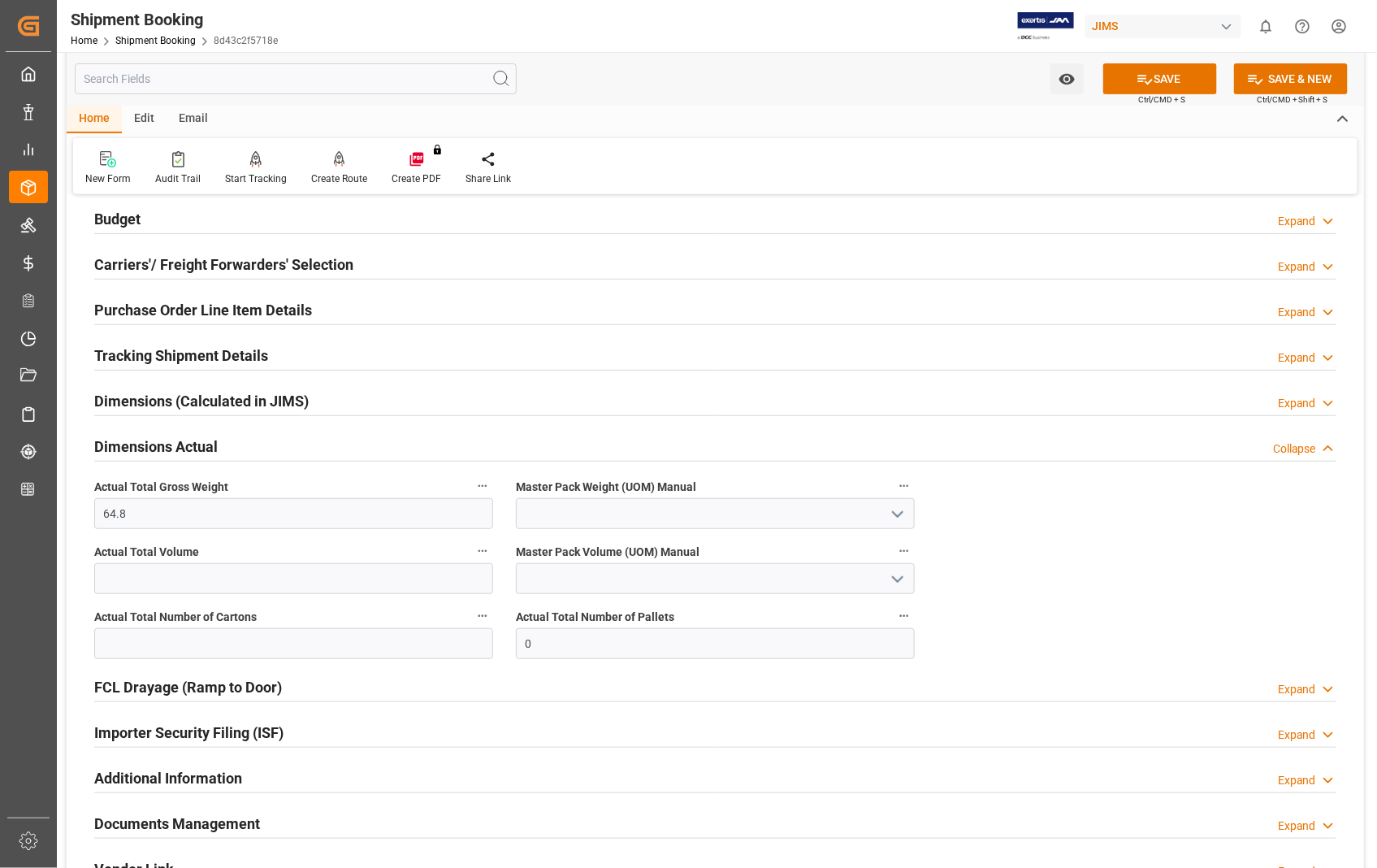
click at [891, 516] on icon "open menu" at bounding box center [898, 515] width 20 height 20
click at [541, 585] on div "LB" at bounding box center [715, 586] width 398 height 36
type input "LB"
click at [296, 637] on input "text" at bounding box center [294, 643] width 399 height 31
type input "3"
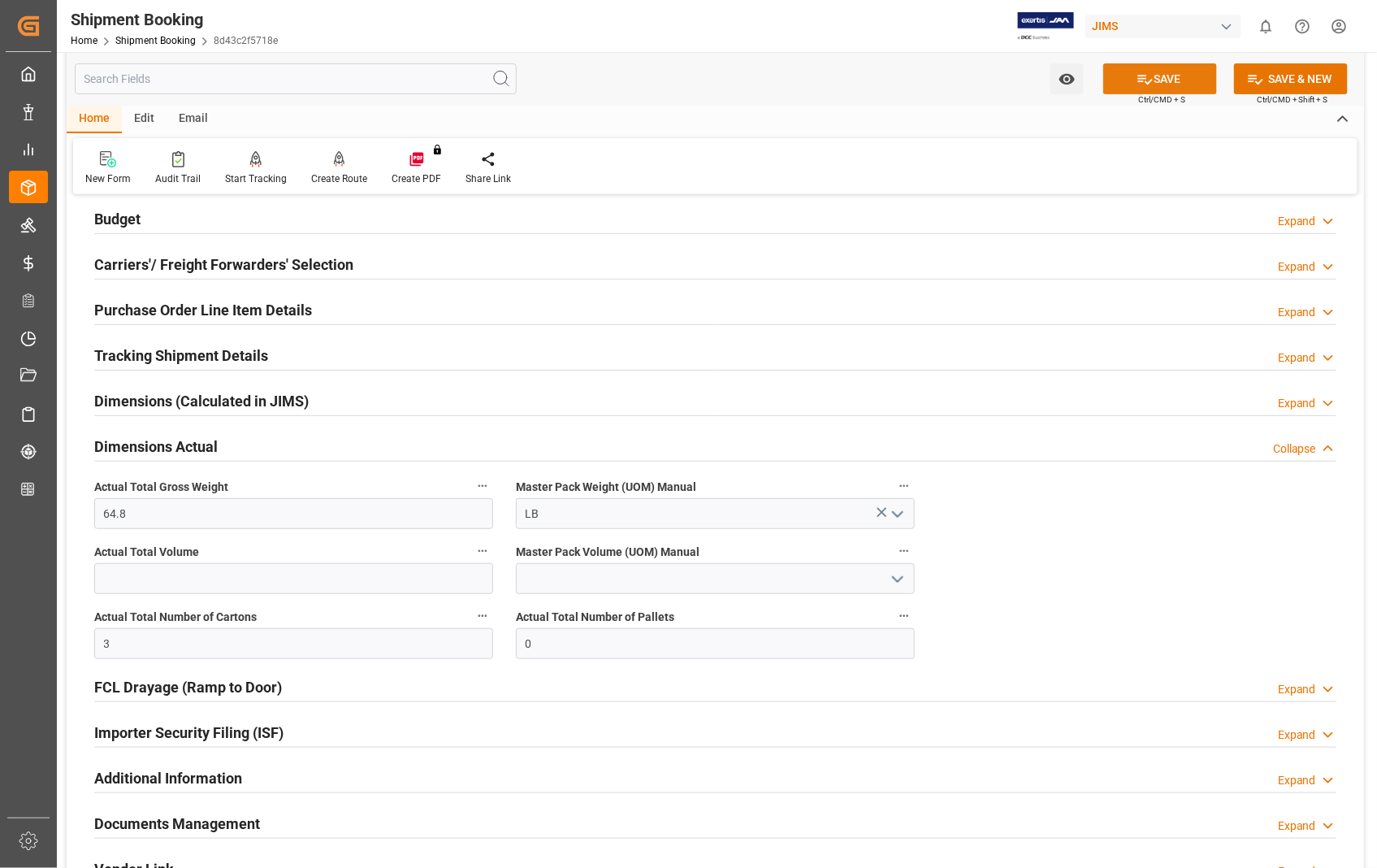
click at [1176, 78] on button "SAVE" at bounding box center [1160, 79] width 114 height 31
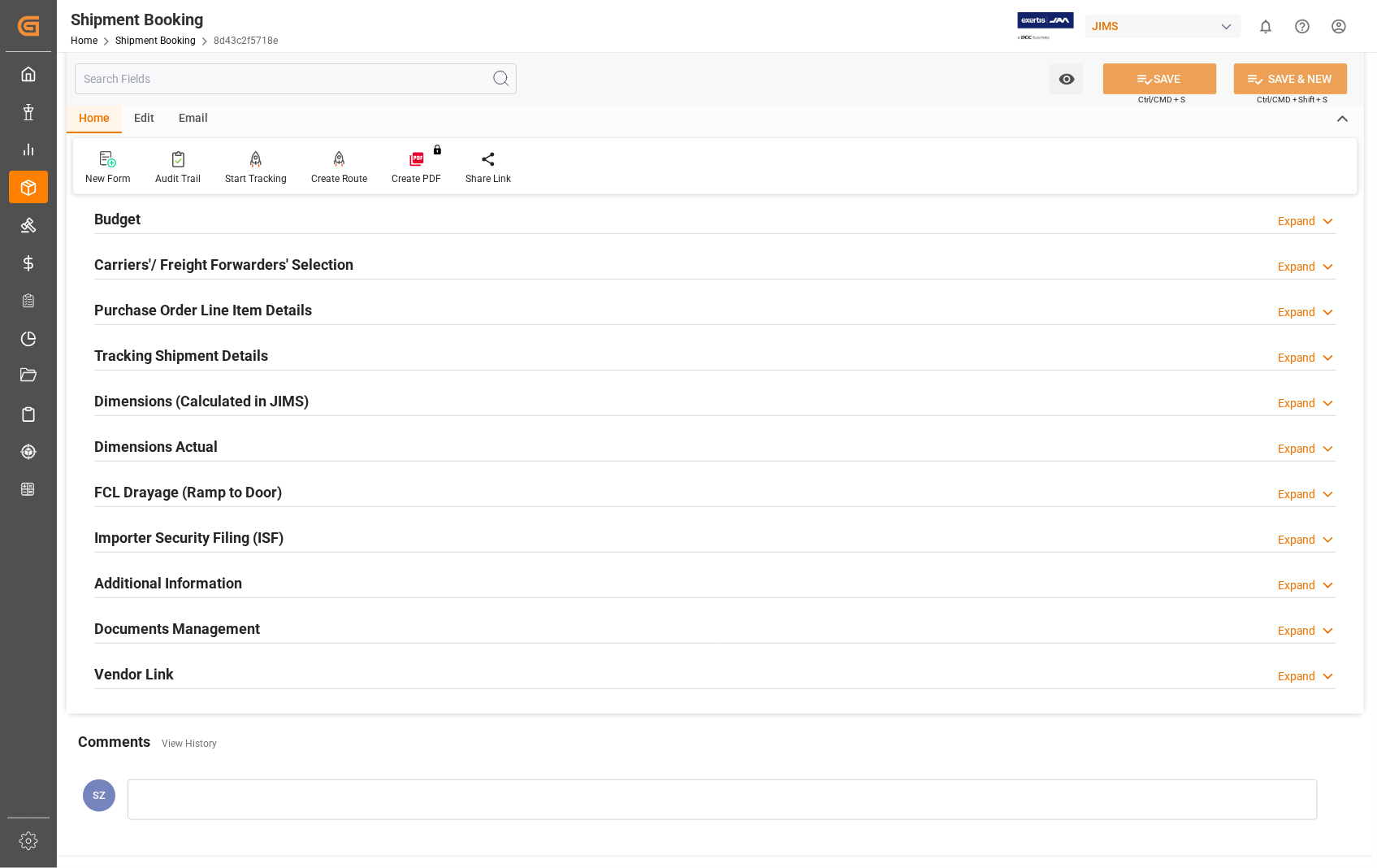
click at [226, 631] on h2 "Documents Management" at bounding box center [177, 629] width 166 height 22
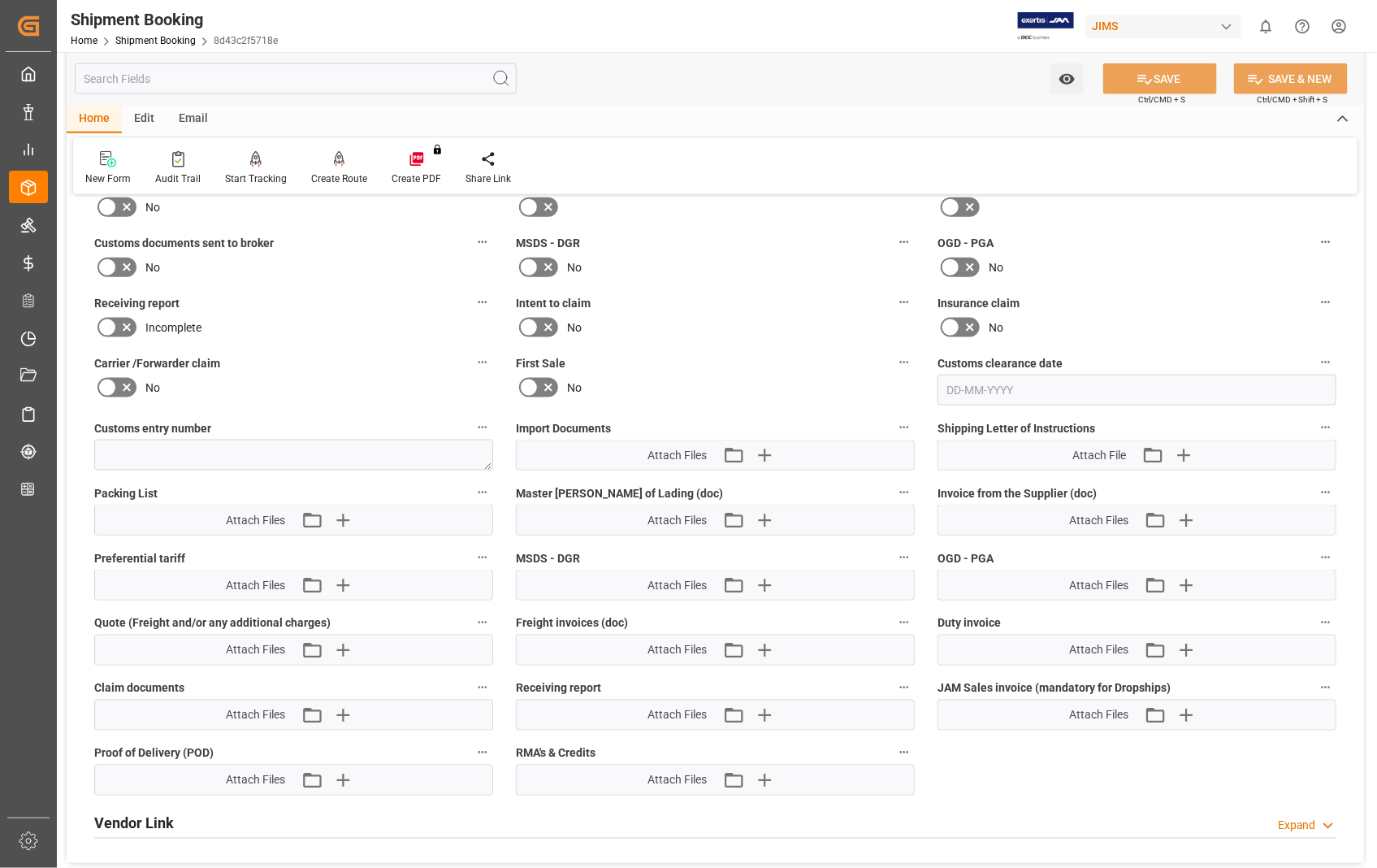
scroll to position [721, 0]
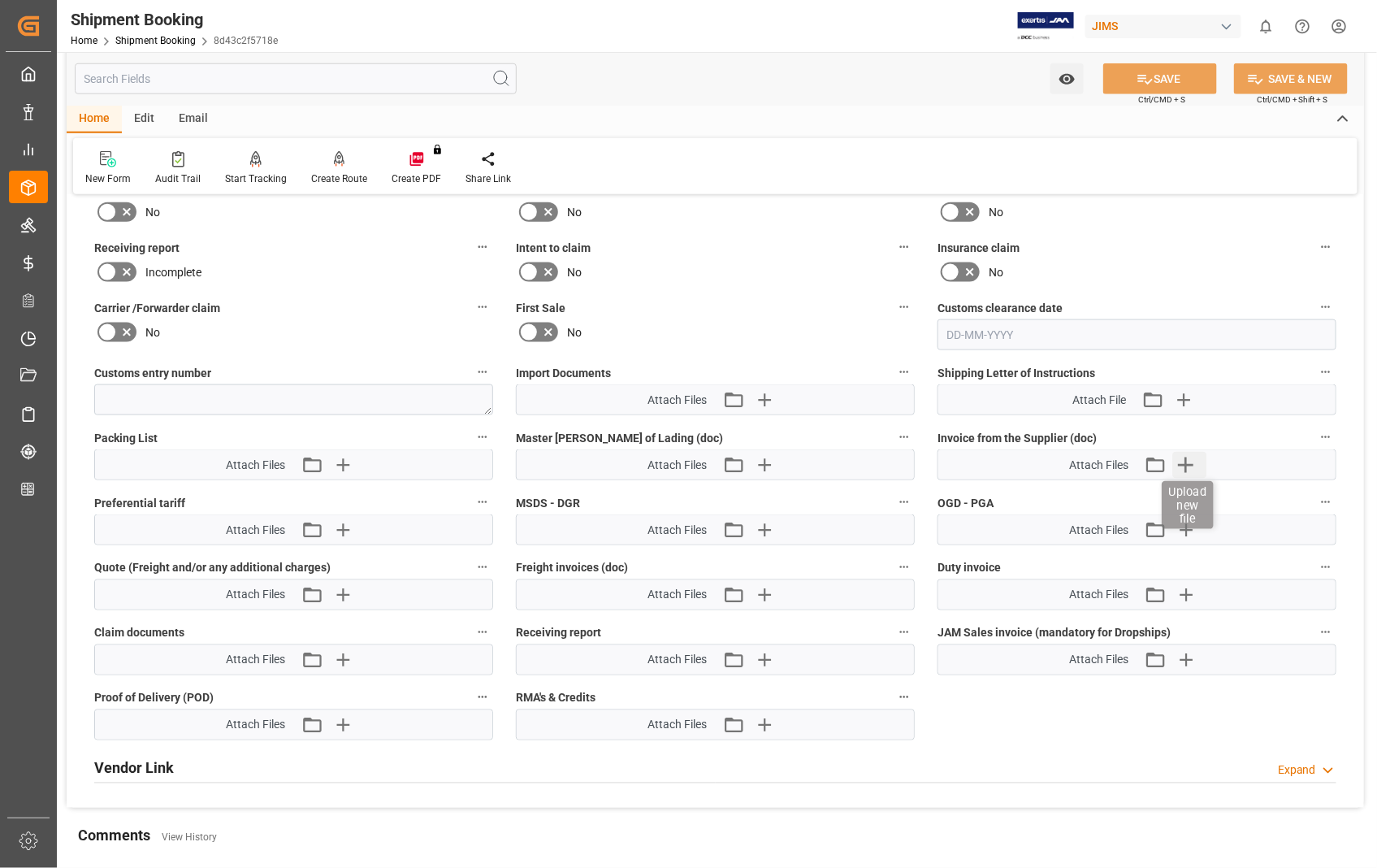
click at [1189, 461] on icon "button" at bounding box center [1186, 465] width 26 height 26
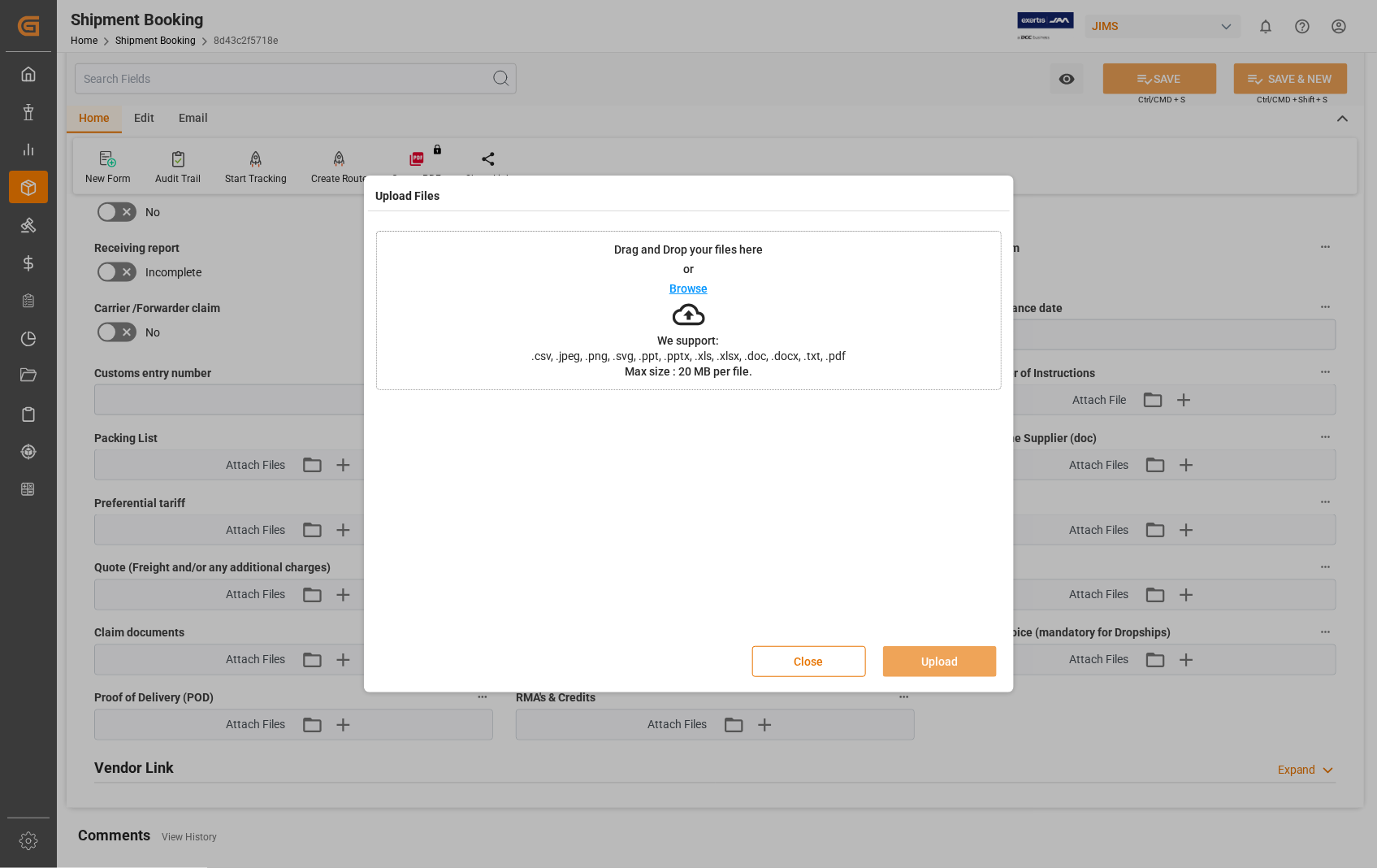
click at [695, 286] on p "Browse" at bounding box center [688, 288] width 38 height 12
click at [945, 661] on button "Upload" at bounding box center [940, 661] width 114 height 31
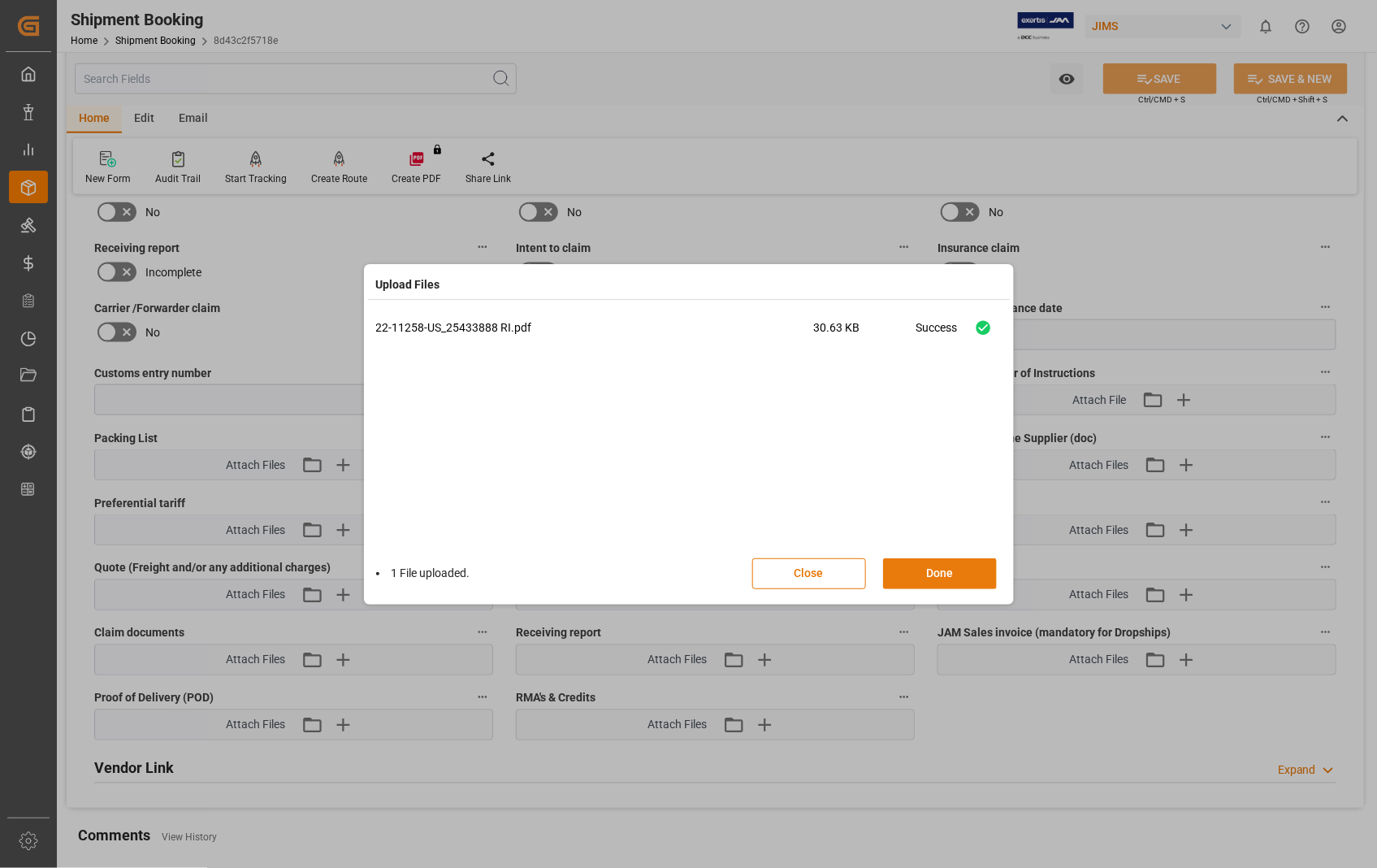
click at [948, 571] on button "Done" at bounding box center [940, 574] width 114 height 31
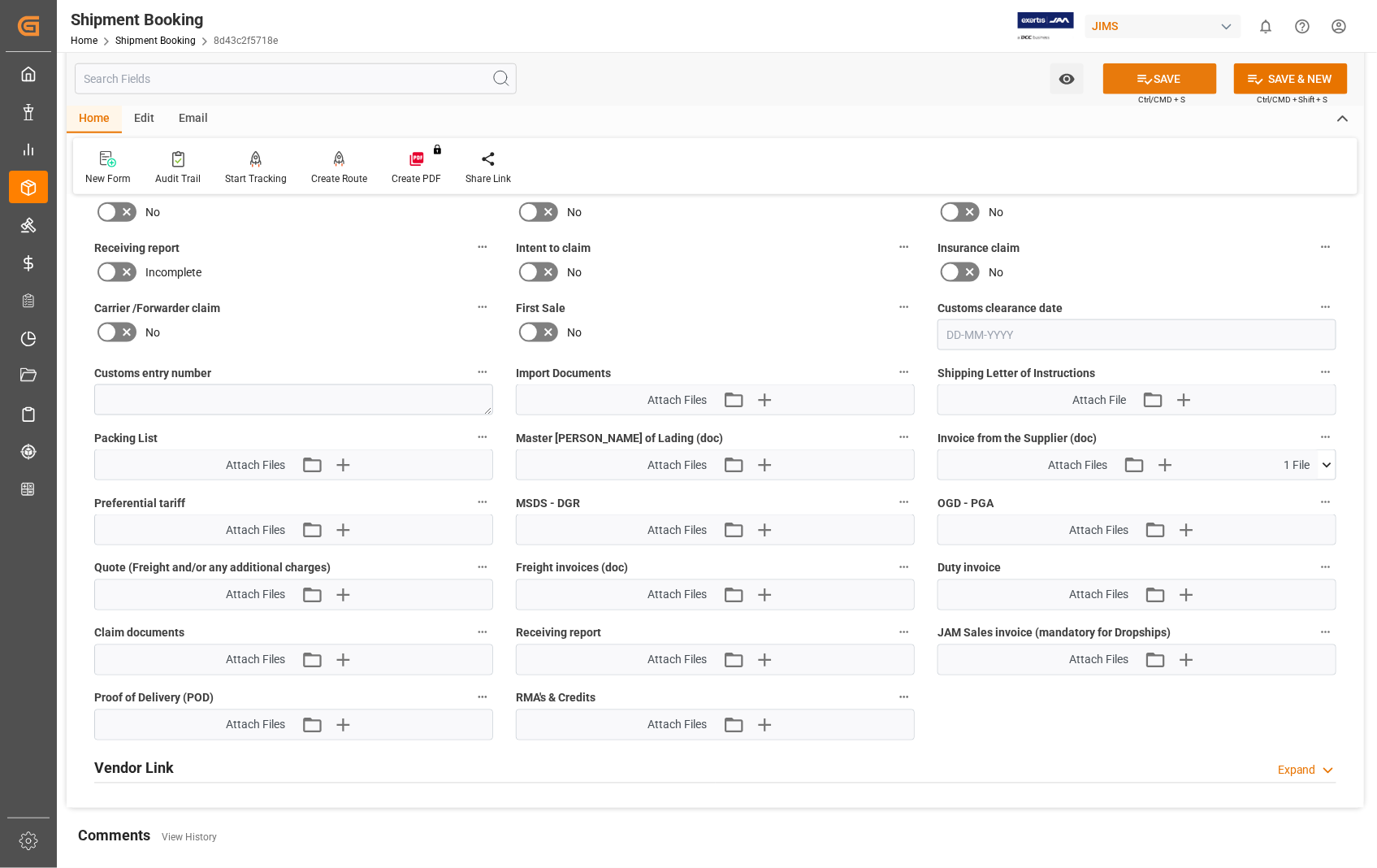
click at [1154, 73] on button "SAVE" at bounding box center [1160, 79] width 114 height 31
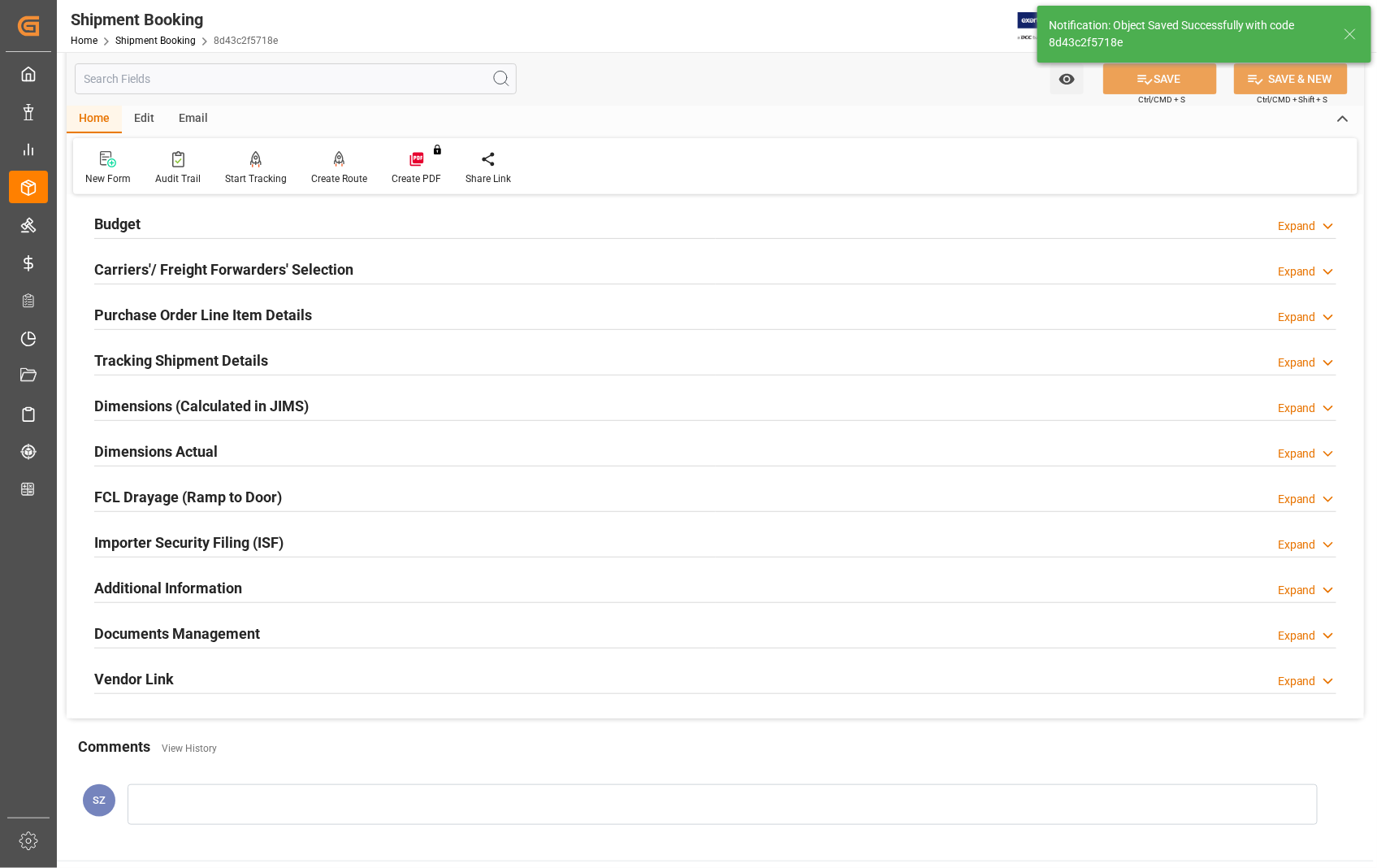
scroll to position [172, 0]
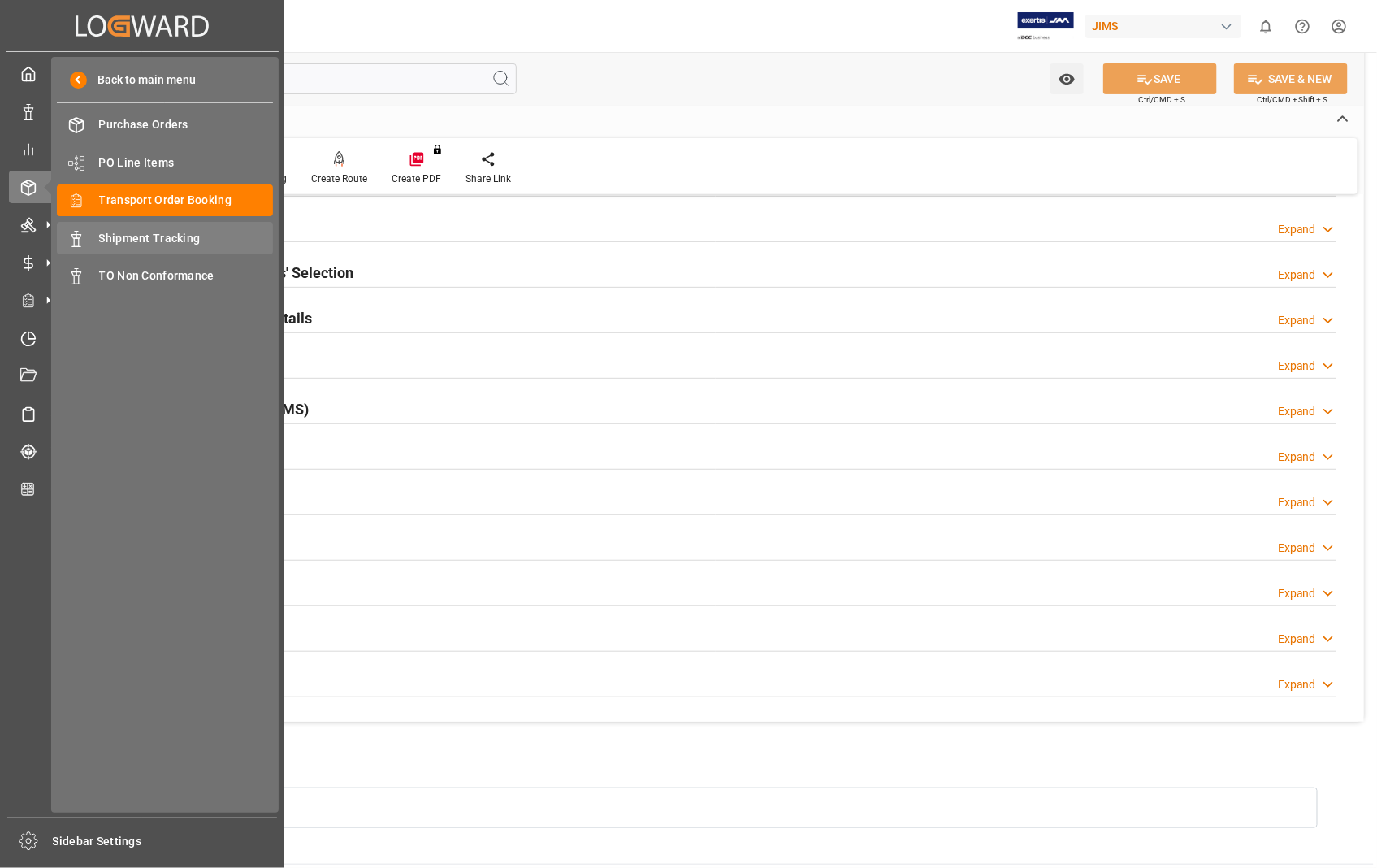
click at [179, 240] on span "Shipment Tracking" at bounding box center [186, 238] width 175 height 17
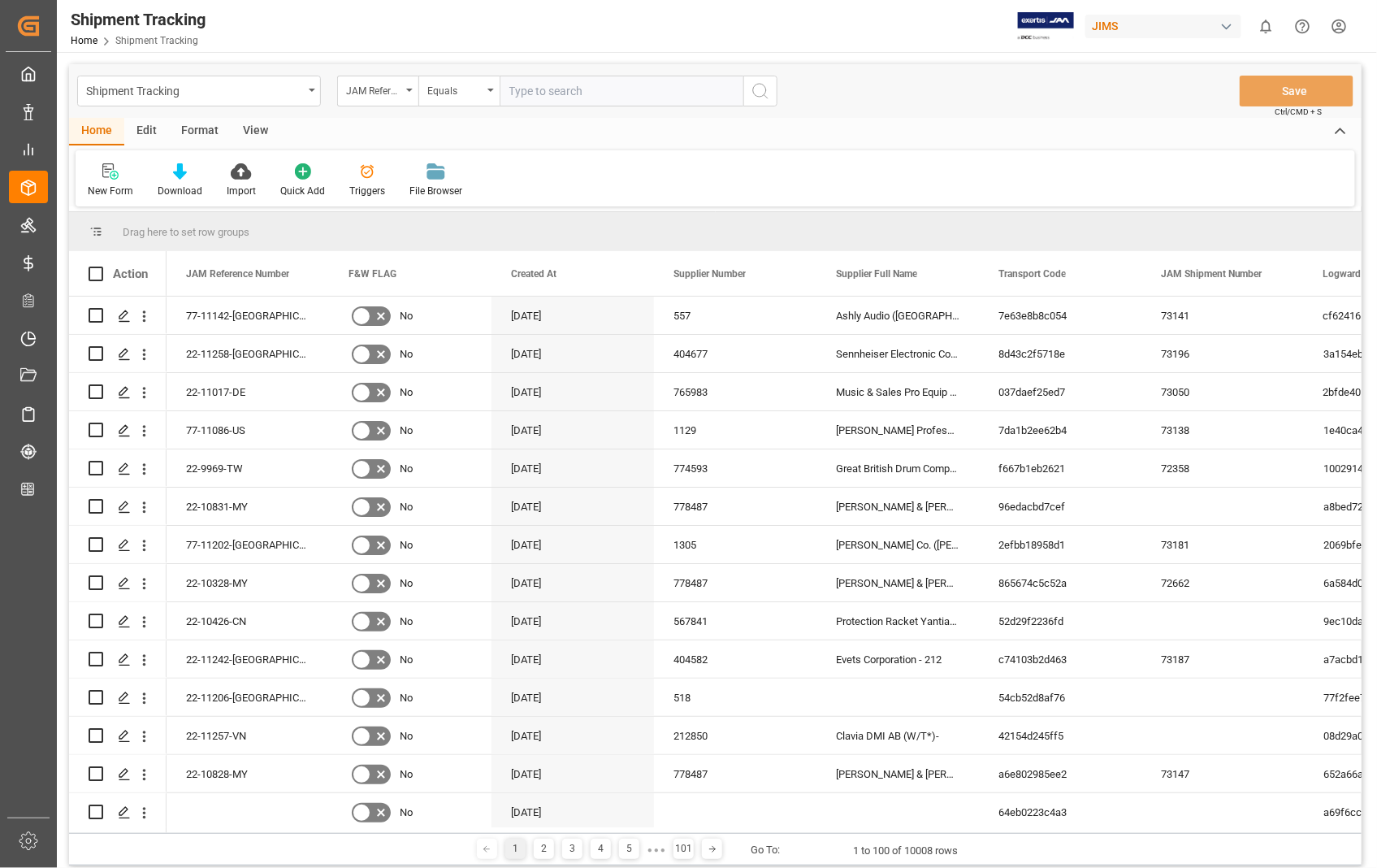
click at [703, 91] on input "text" at bounding box center [621, 91] width 244 height 31
type input "22-11258-[GEOGRAPHIC_DATA]"
click at [760, 91] on icon "search button" at bounding box center [761, 92] width 20 height 20
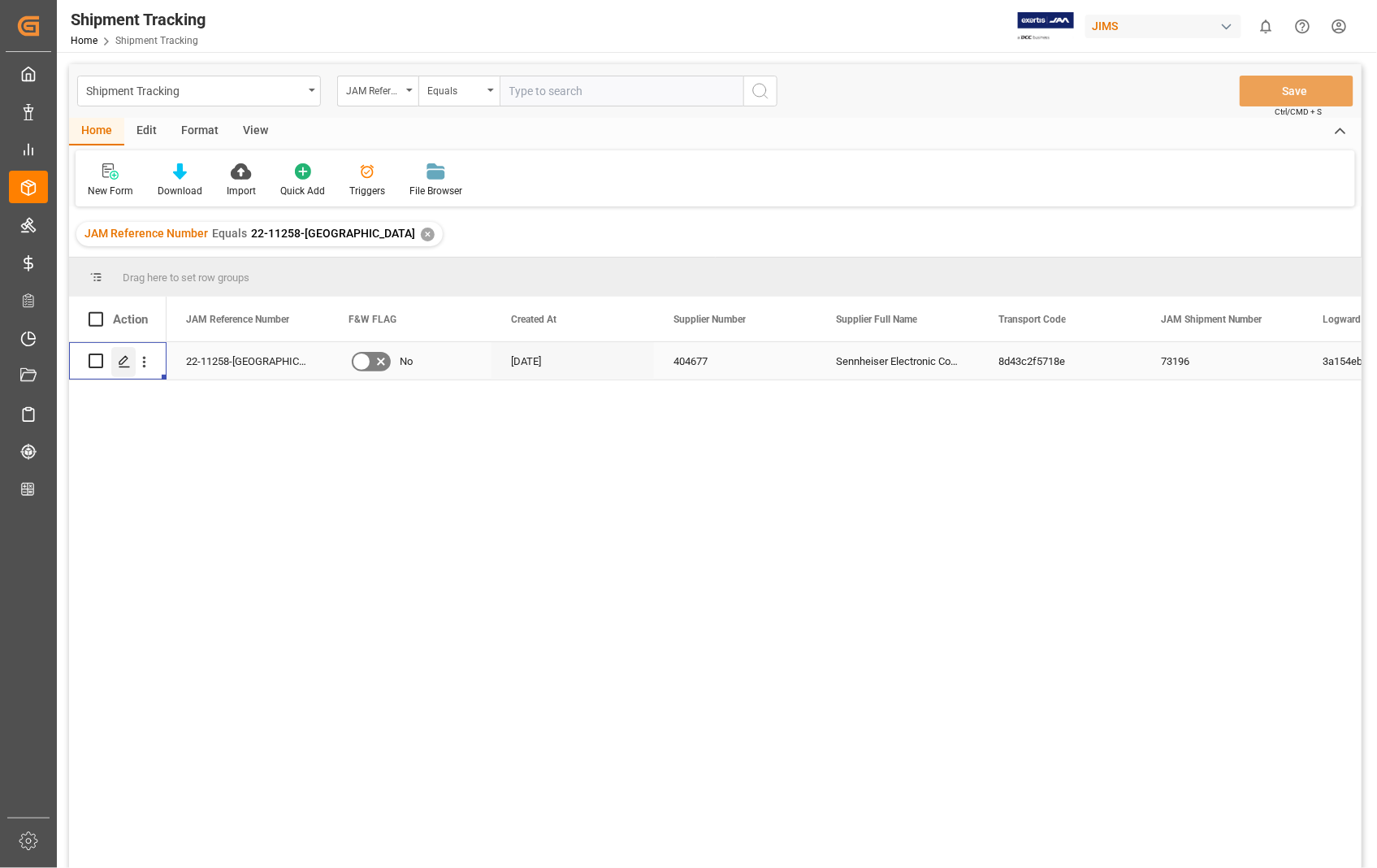
click at [120, 360] on icon "Press SPACE to select this row." at bounding box center [124, 362] width 13 height 13
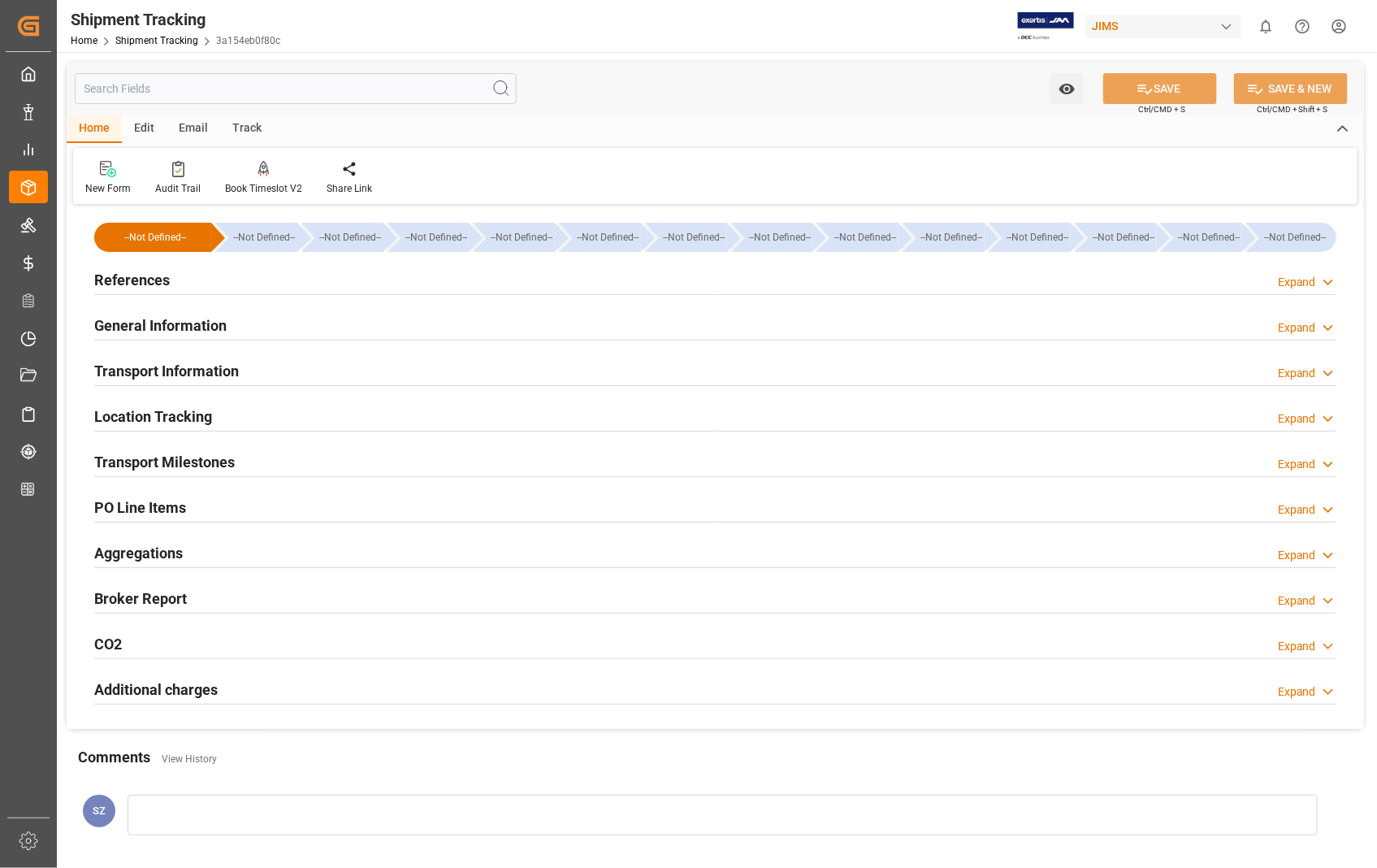
click at [196, 369] on h2 "Transport Information" at bounding box center [167, 371] width 145 height 22
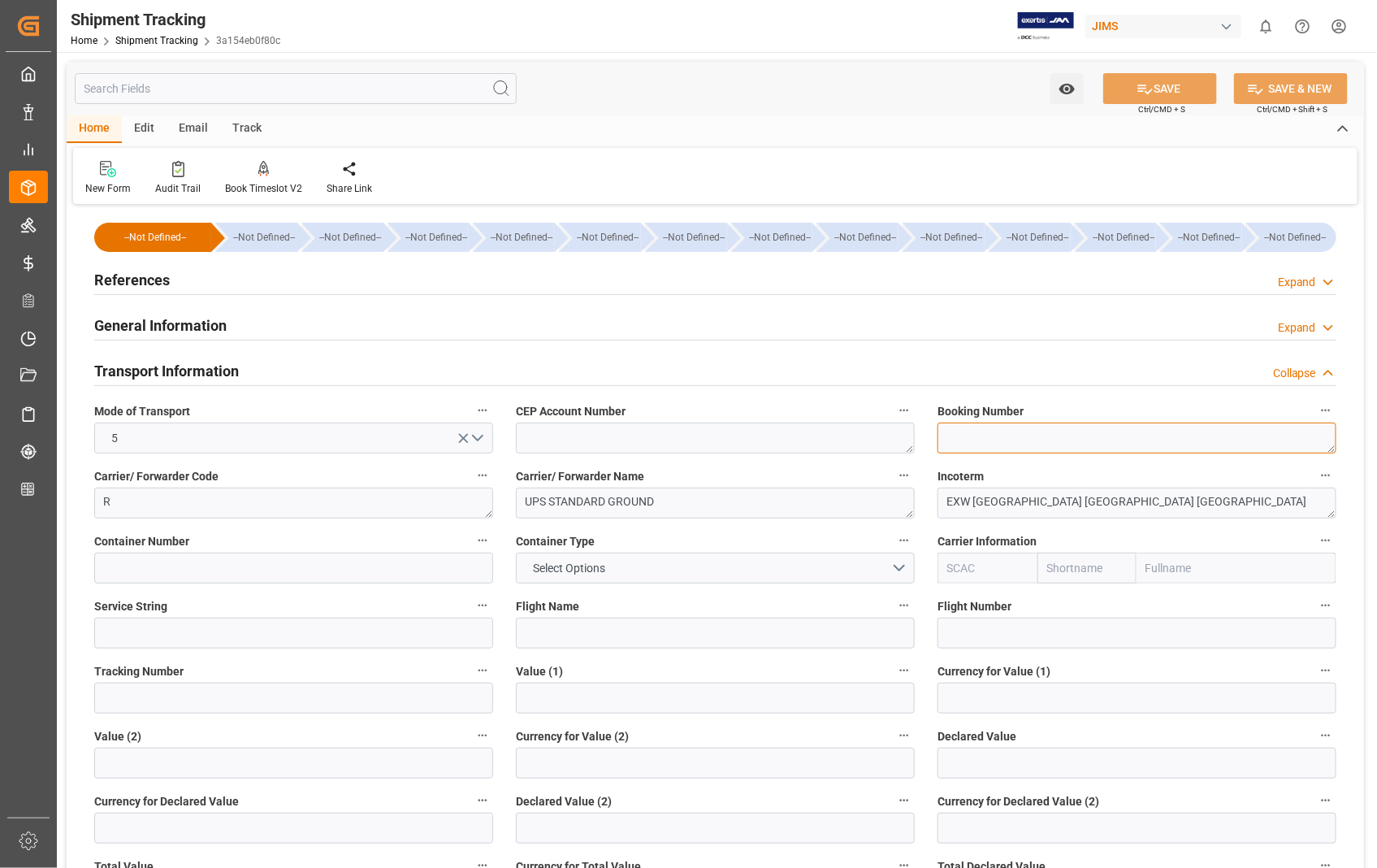
click at [993, 448] on textarea at bounding box center [1137, 438] width 399 height 31
paste textarea "1ZA384A60364274226"
type textarea "1ZA384A60364274226"
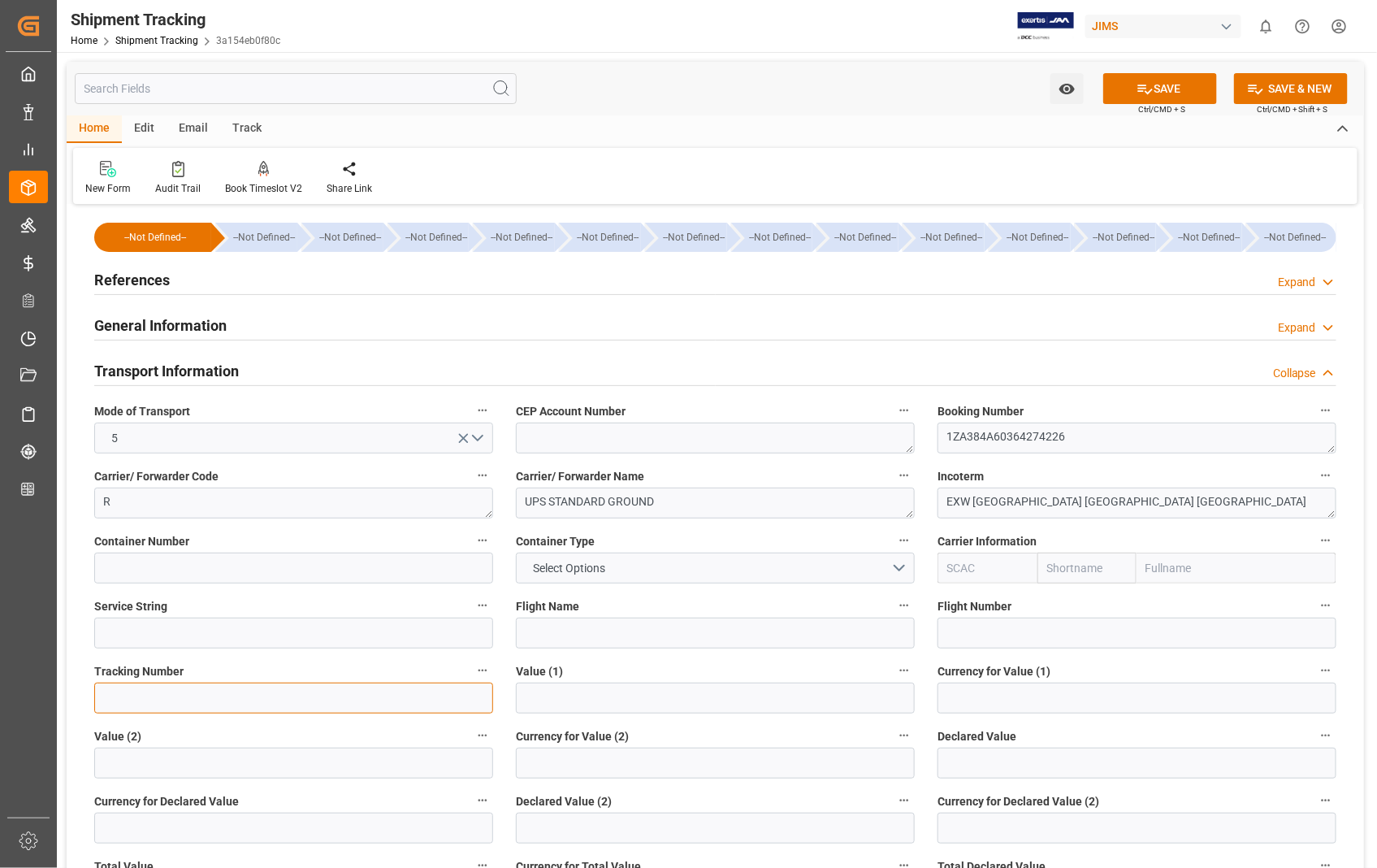
click at [159, 699] on input at bounding box center [294, 698] width 399 height 31
paste input "1ZA384A60364274226"
type input "1ZA384A60364274226"
click at [1172, 98] on button "SAVE" at bounding box center [1160, 89] width 114 height 31
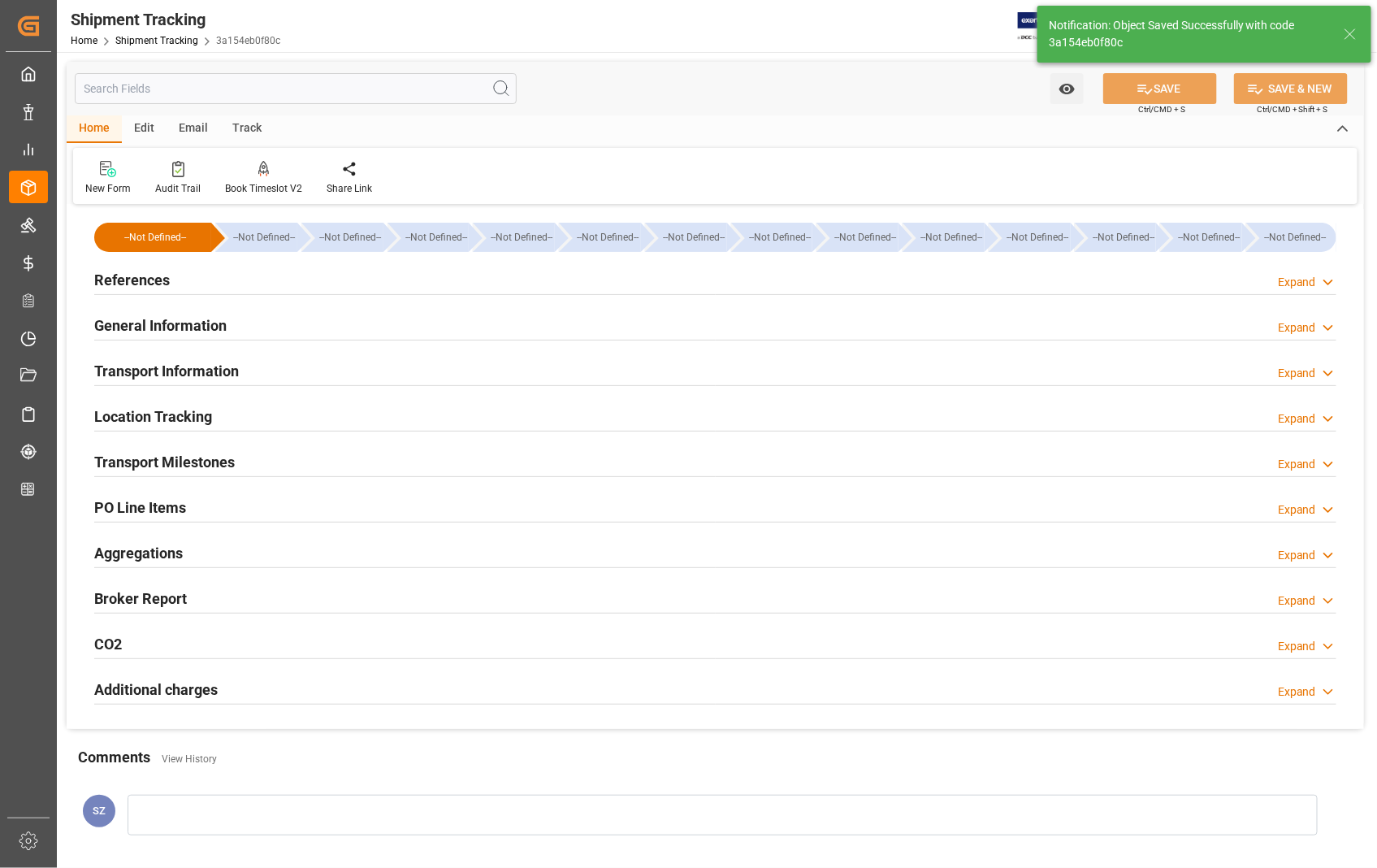
click at [189, 461] on h2 "Transport Milestones" at bounding box center [164, 462] width 140 height 22
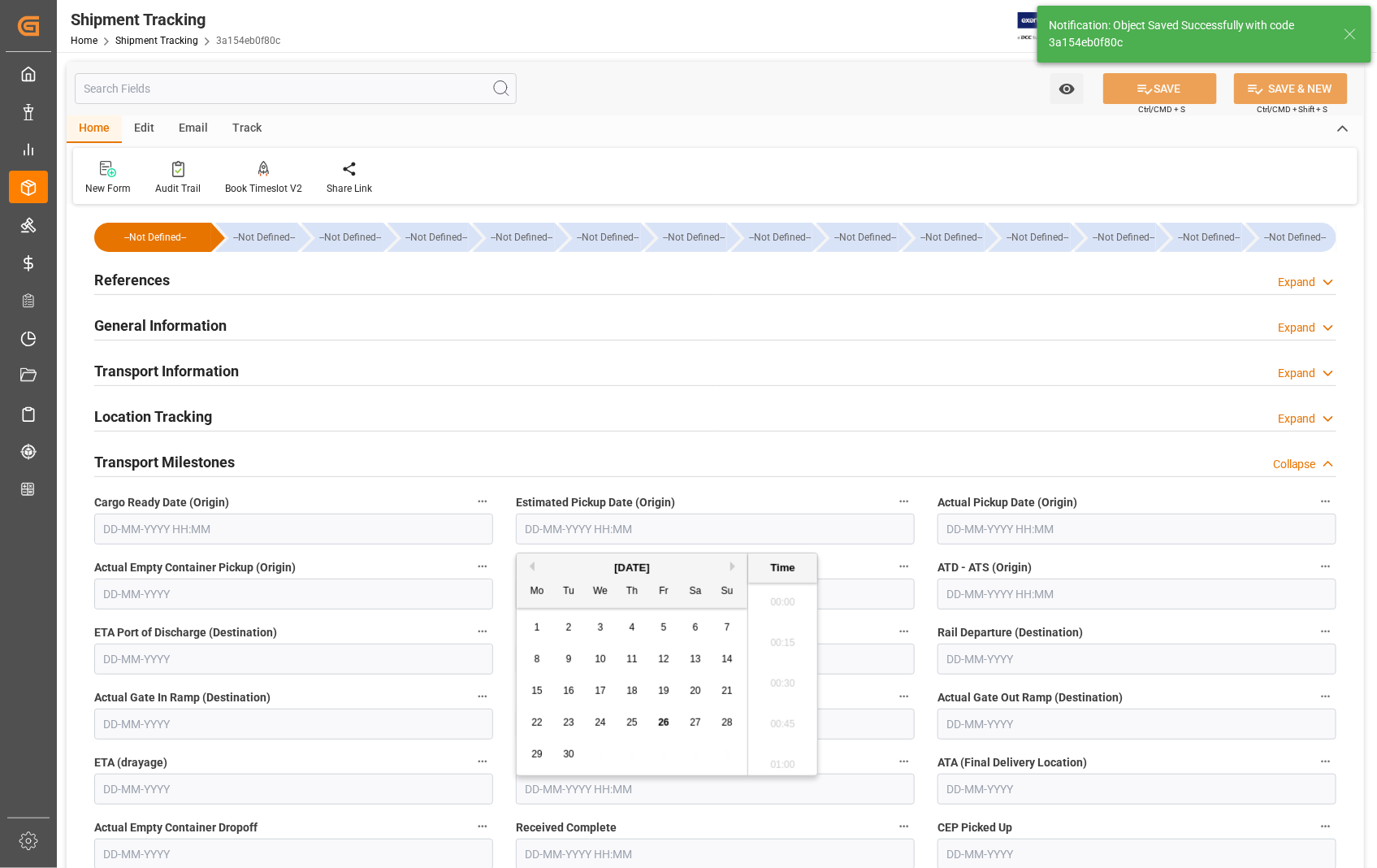
click at [757, 529] on input "text" at bounding box center [715, 529] width 399 height 31
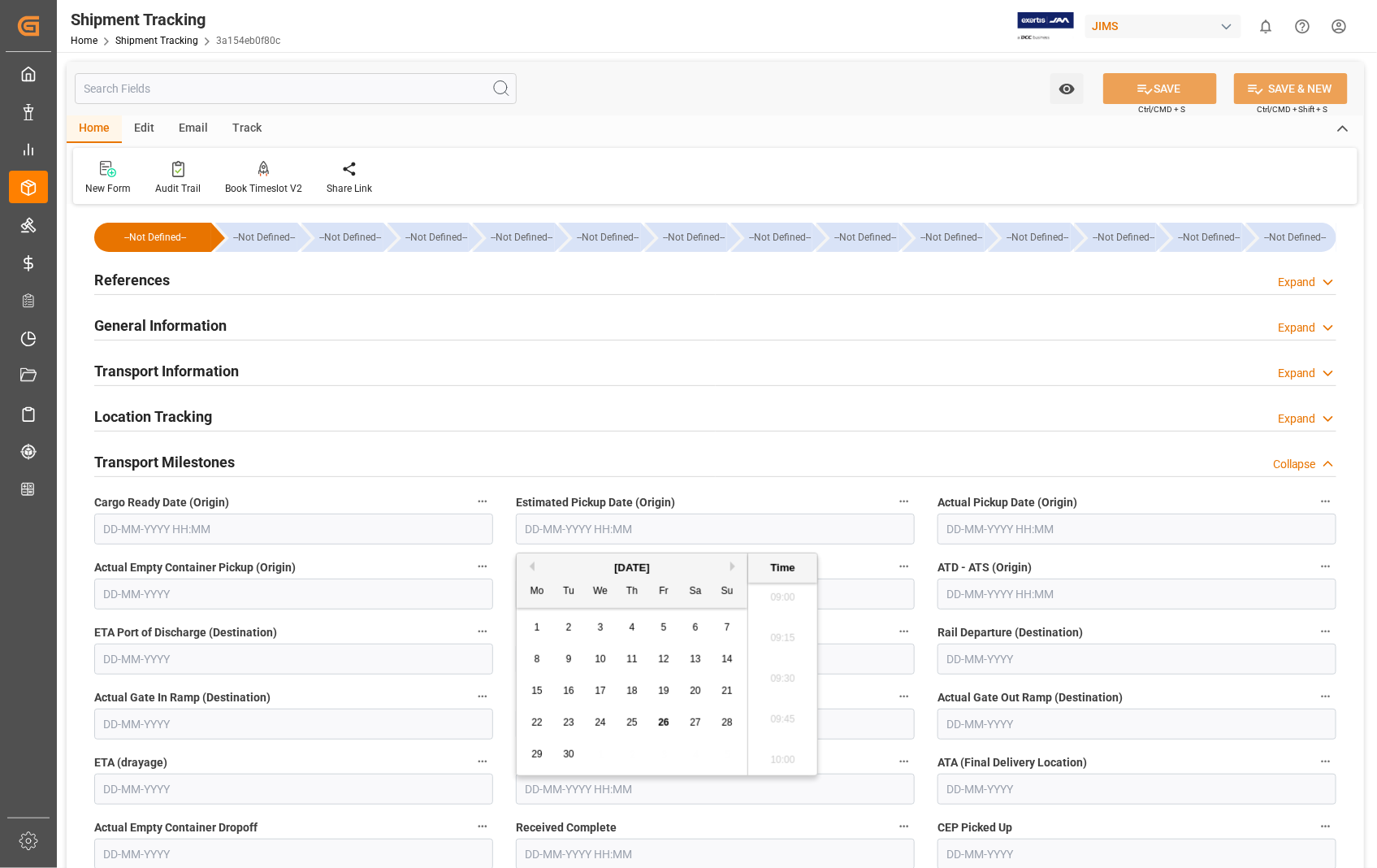
click at [632, 724] on span "25" at bounding box center [631, 722] width 11 height 12
type input "25-09-2025 00:00"
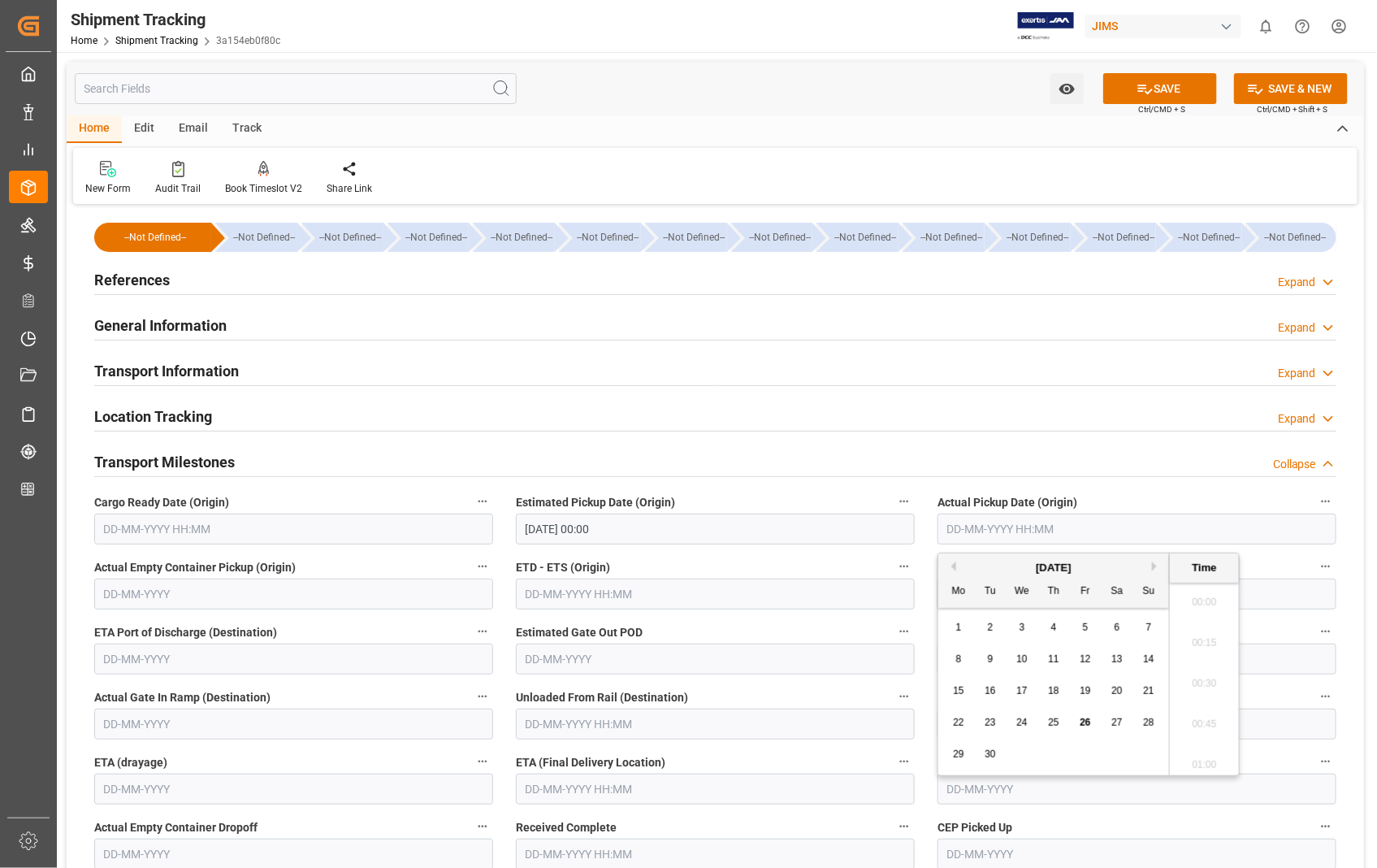
click at [1117, 524] on input "text" at bounding box center [1137, 529] width 399 height 31
click at [1051, 718] on span "25" at bounding box center [1054, 722] width 11 height 12
type input "[DATE] 00:00"
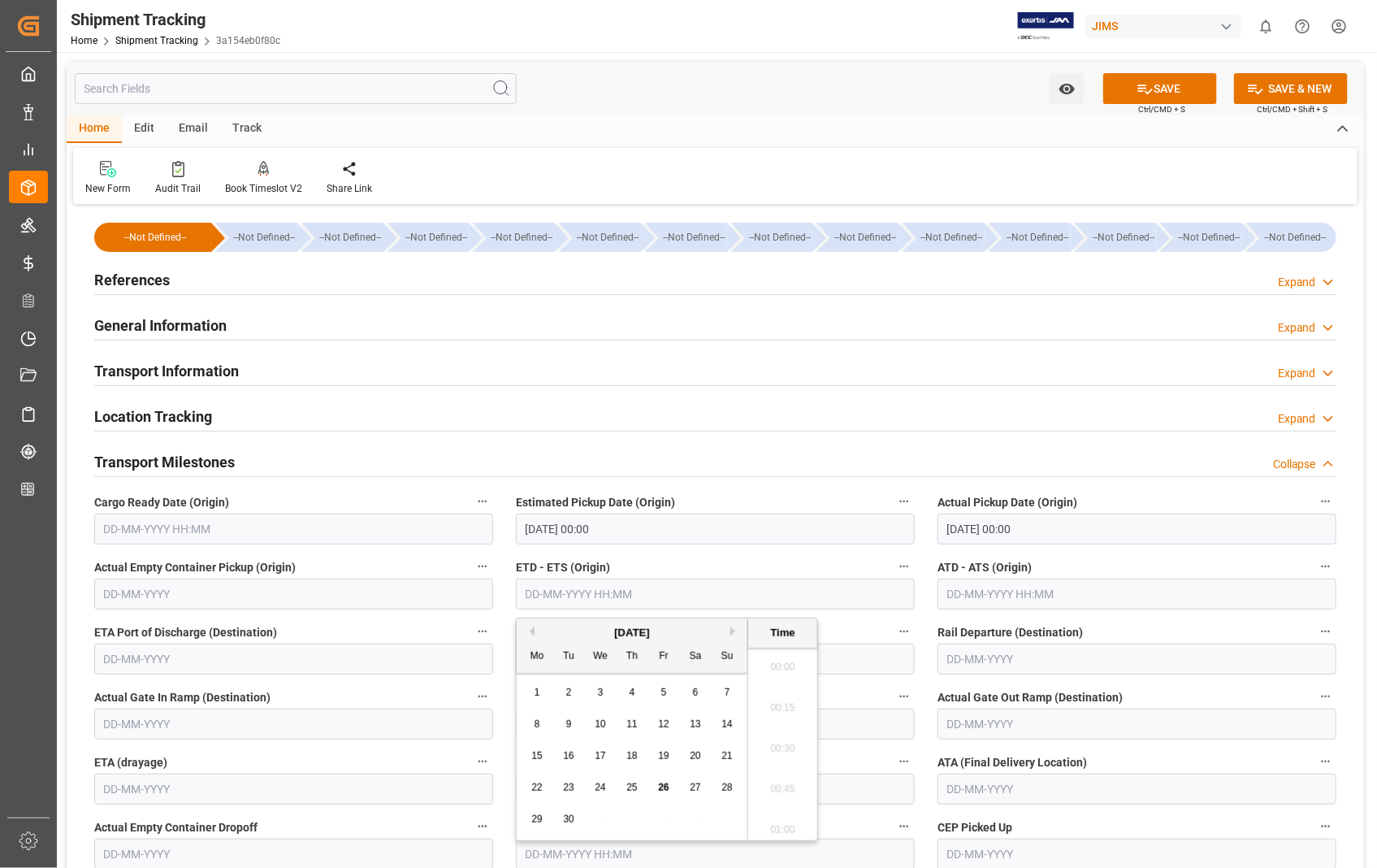
click at [686, 588] on input "text" at bounding box center [715, 594] width 399 height 31
click at [632, 786] on span "25" at bounding box center [631, 787] width 11 height 12
type input "[DATE] 00:00"
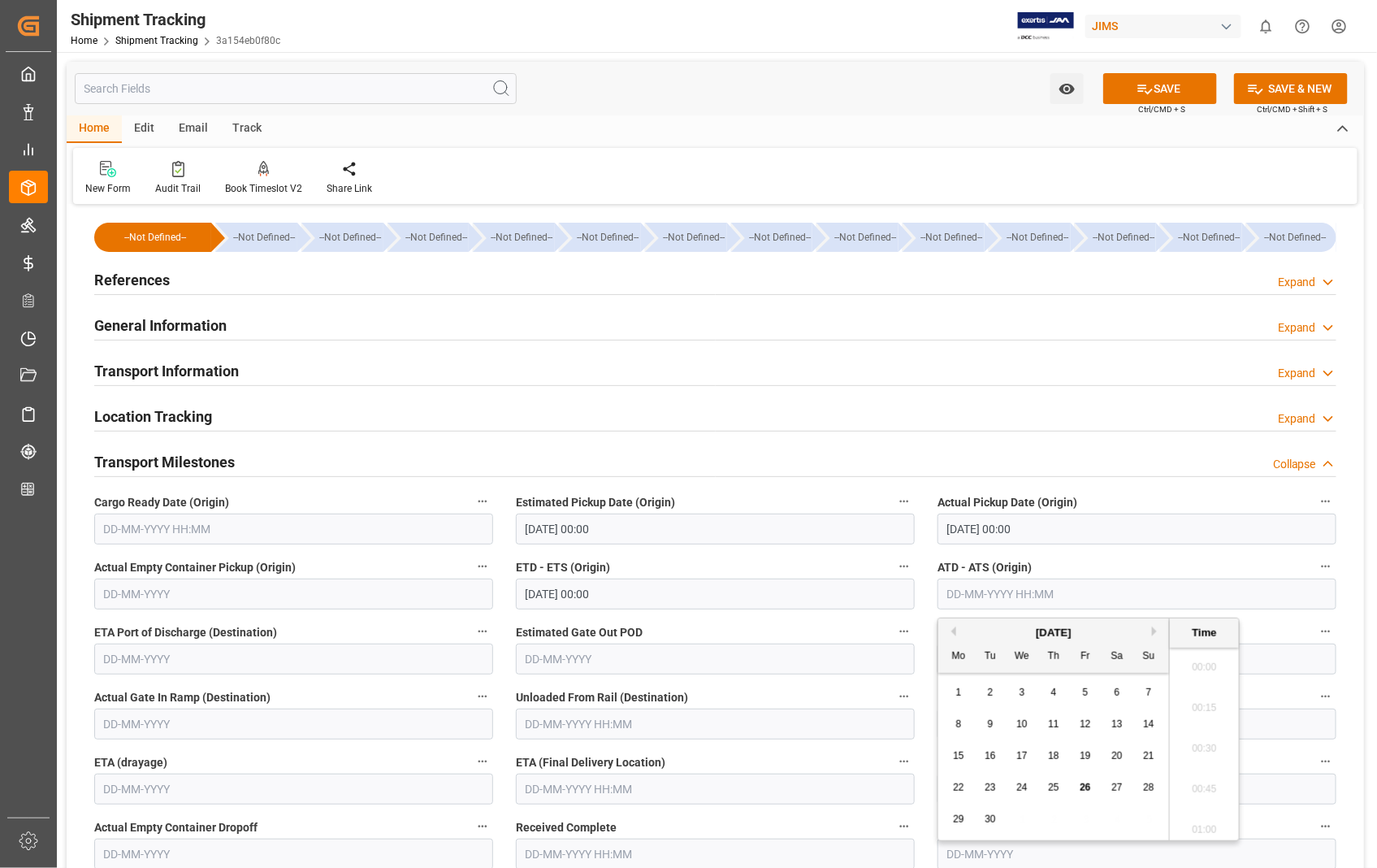
click at [1097, 602] on input "text" at bounding box center [1137, 594] width 399 height 31
click at [1054, 786] on span "25" at bounding box center [1054, 787] width 11 height 12
type input "[DATE] 00:00"
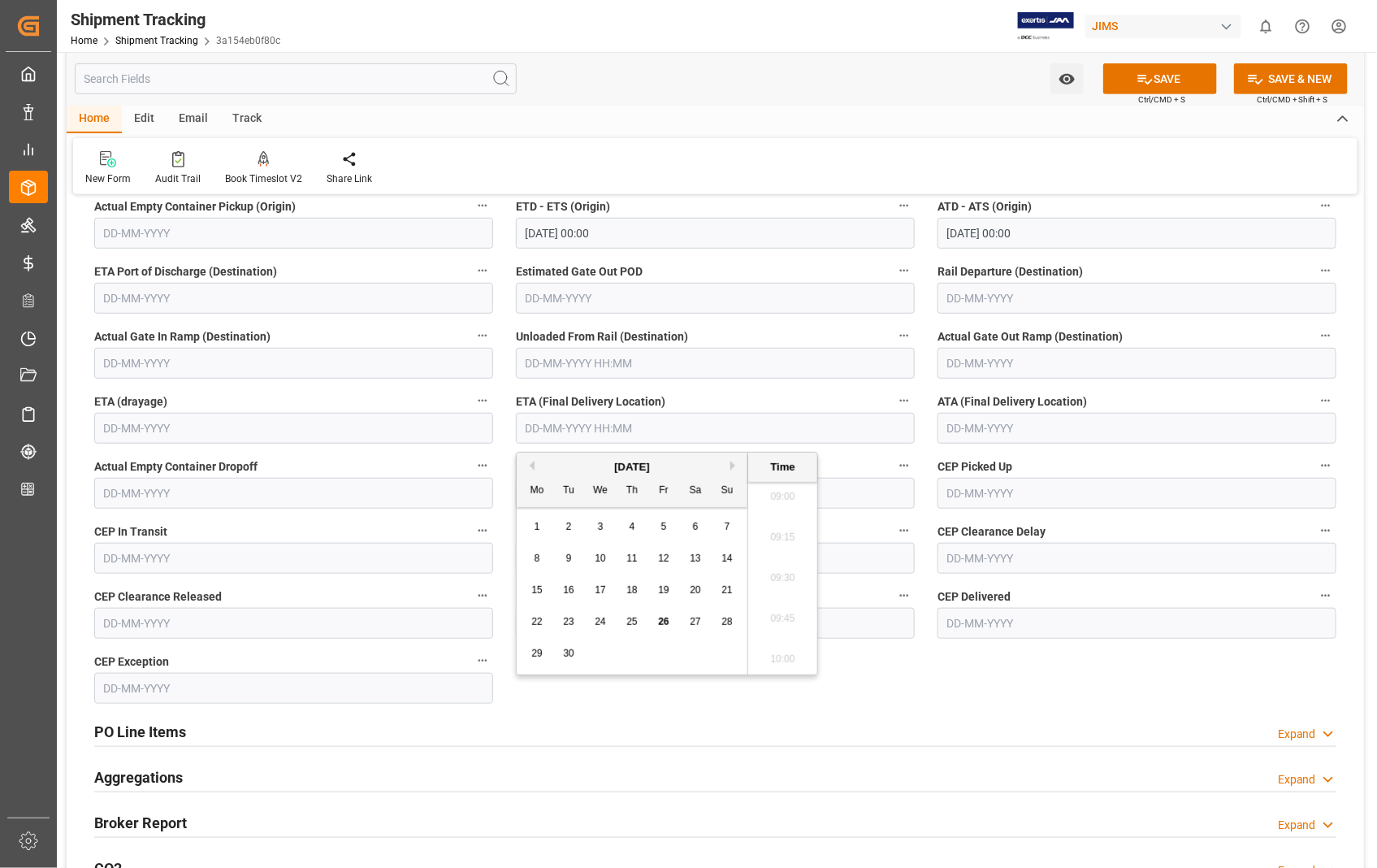
click at [674, 428] on input "text" at bounding box center [715, 429] width 399 height 31
click at [542, 657] on span "29" at bounding box center [537, 653] width 11 height 12
type input "[DATE] 00:00"
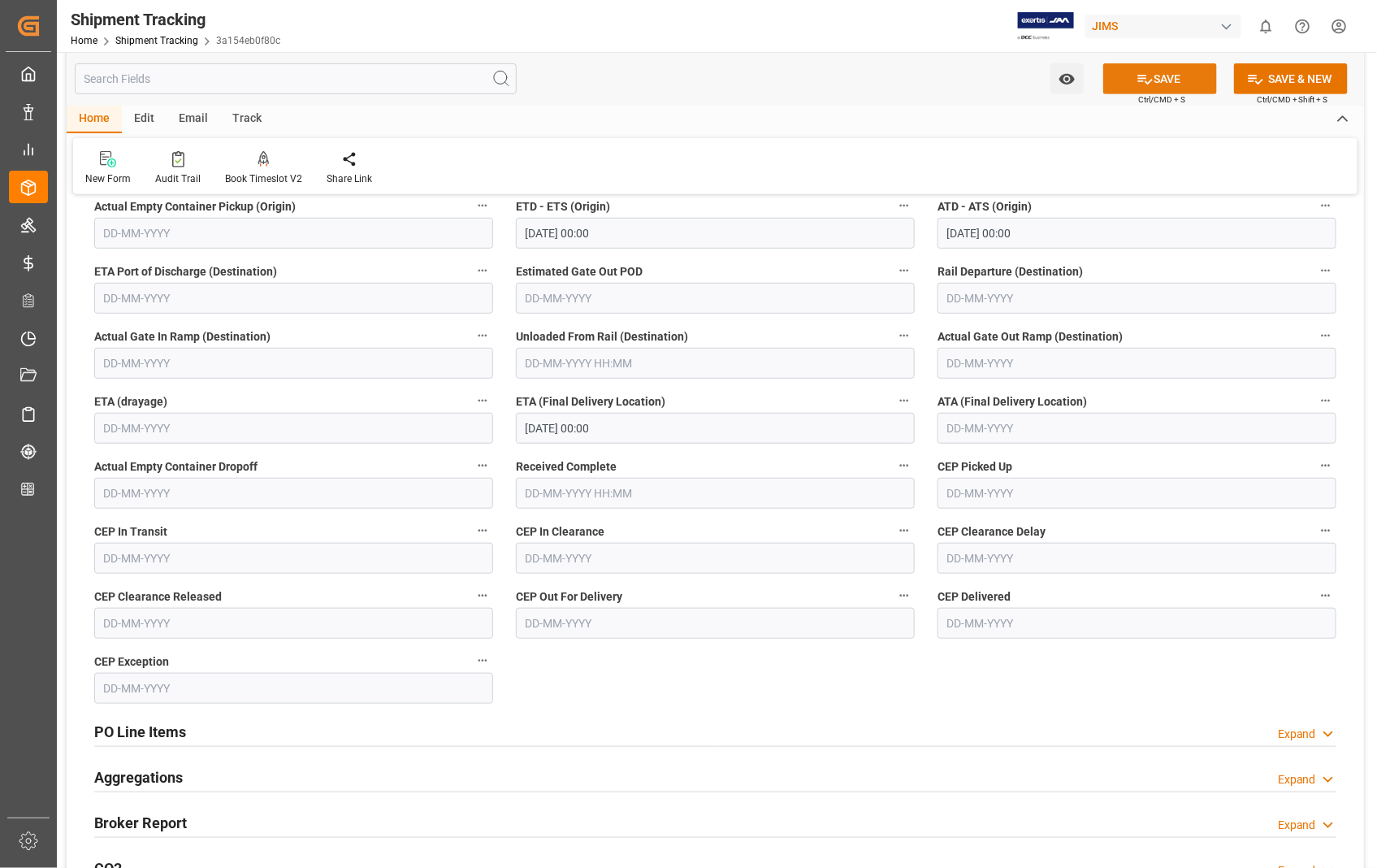
click at [1174, 77] on button "SAVE" at bounding box center [1160, 79] width 114 height 31
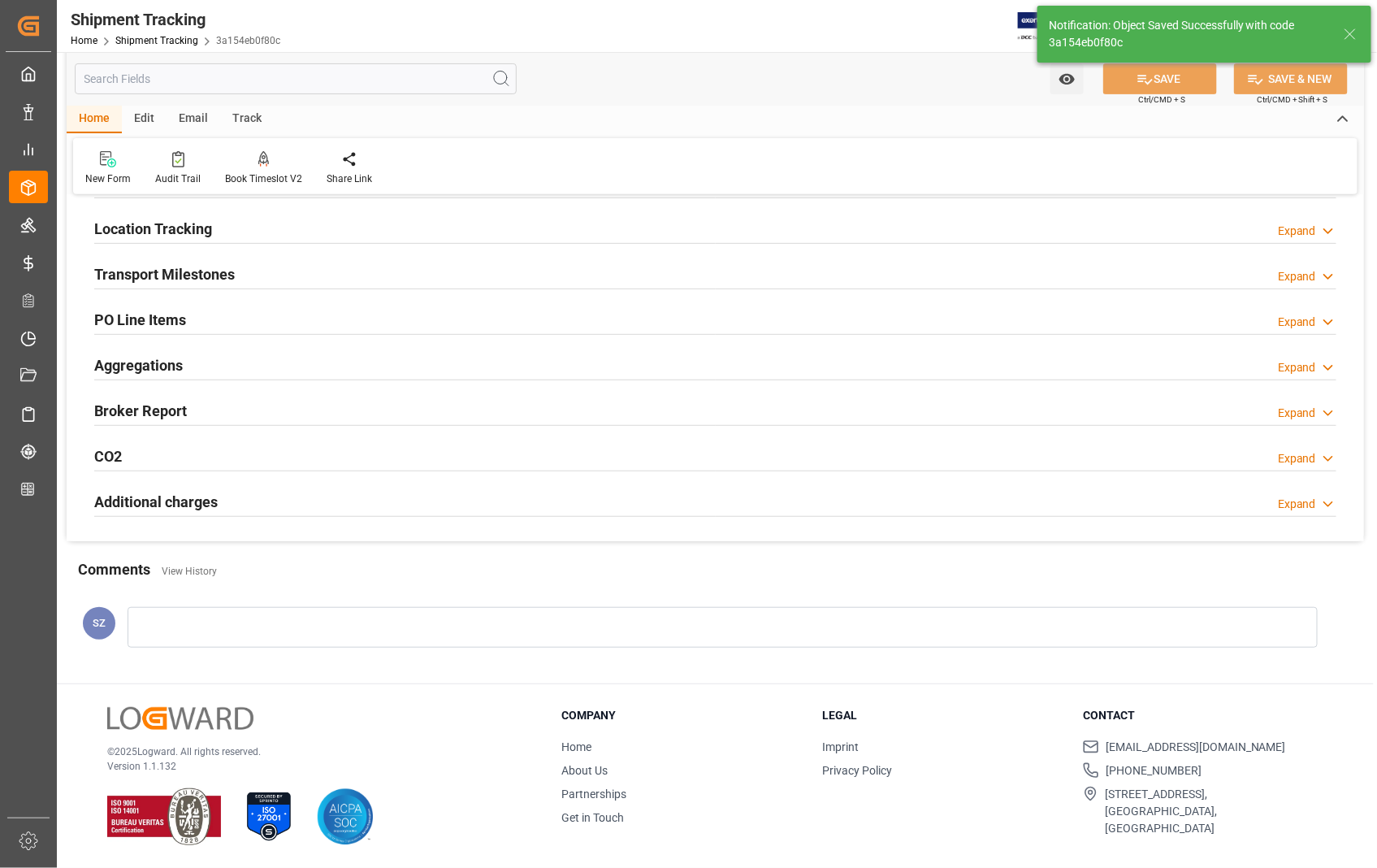
scroll to position [188, 0]
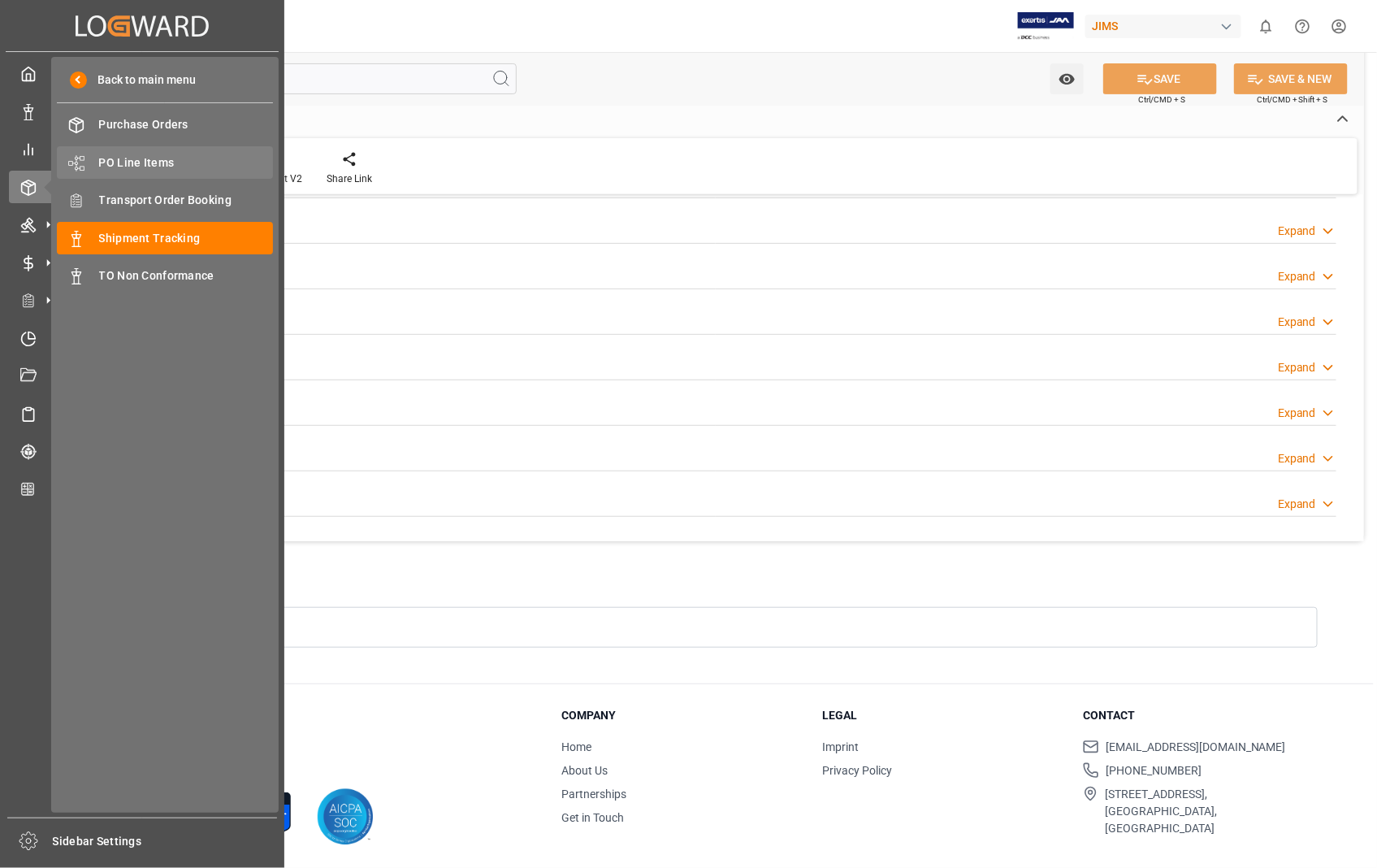
click at [159, 155] on span "PO Line Items" at bounding box center [186, 162] width 175 height 17
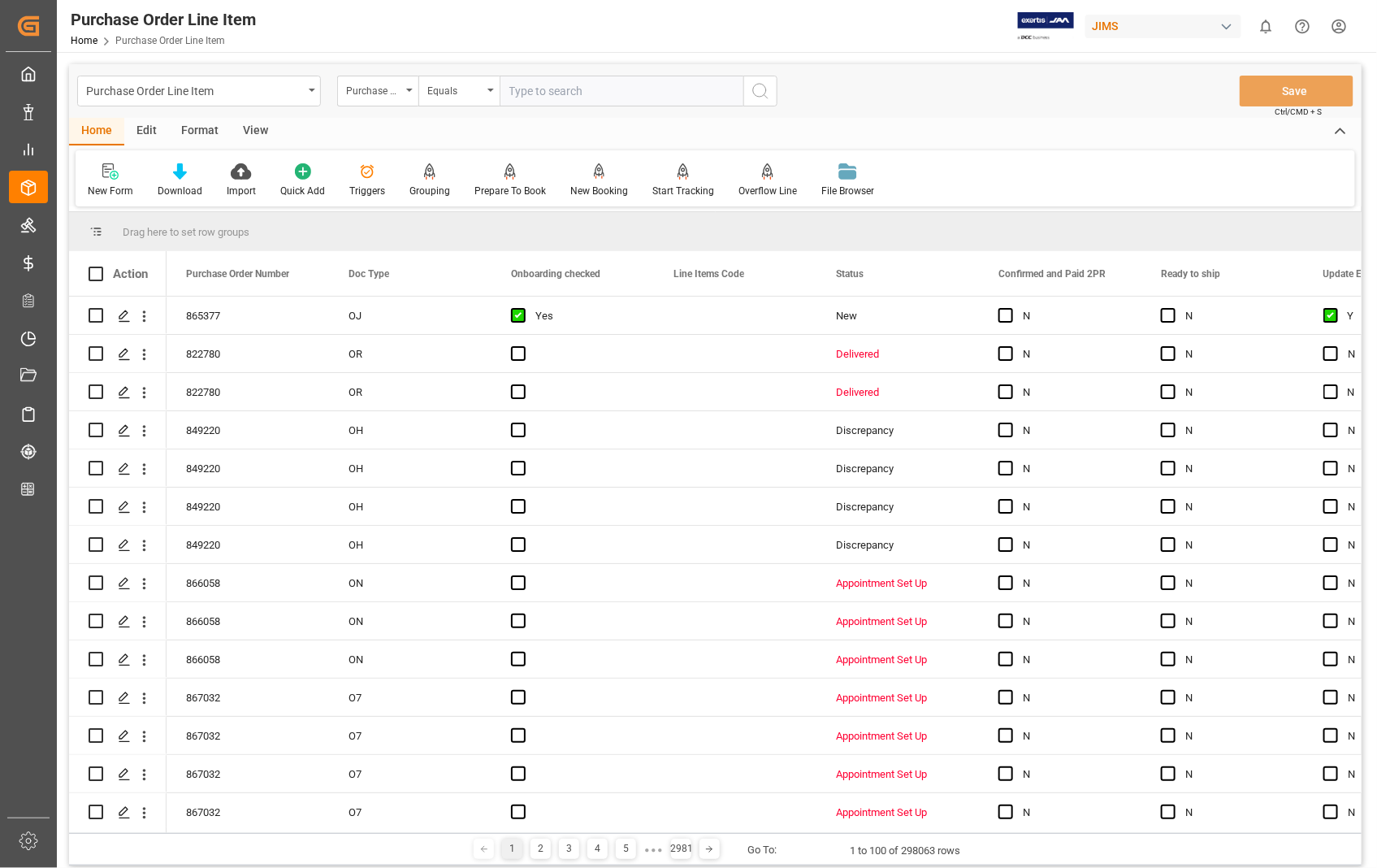
click at [252, 124] on div "View" at bounding box center [255, 131] width 50 height 27
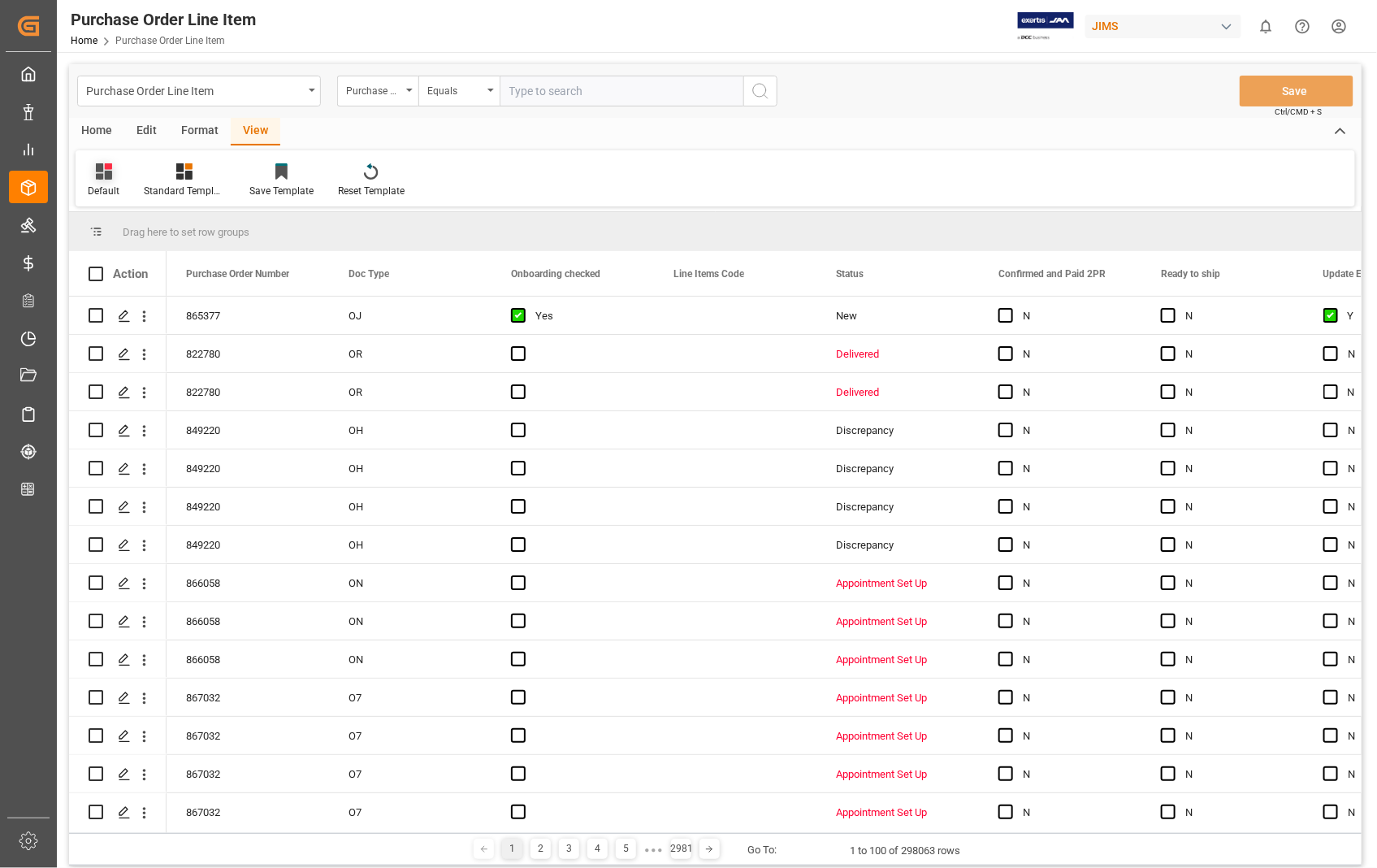
click at [118, 180] on div "Default" at bounding box center [103, 179] width 56 height 35
click at [135, 265] on div "Sophia setting." at bounding box center [167, 263] width 142 height 17
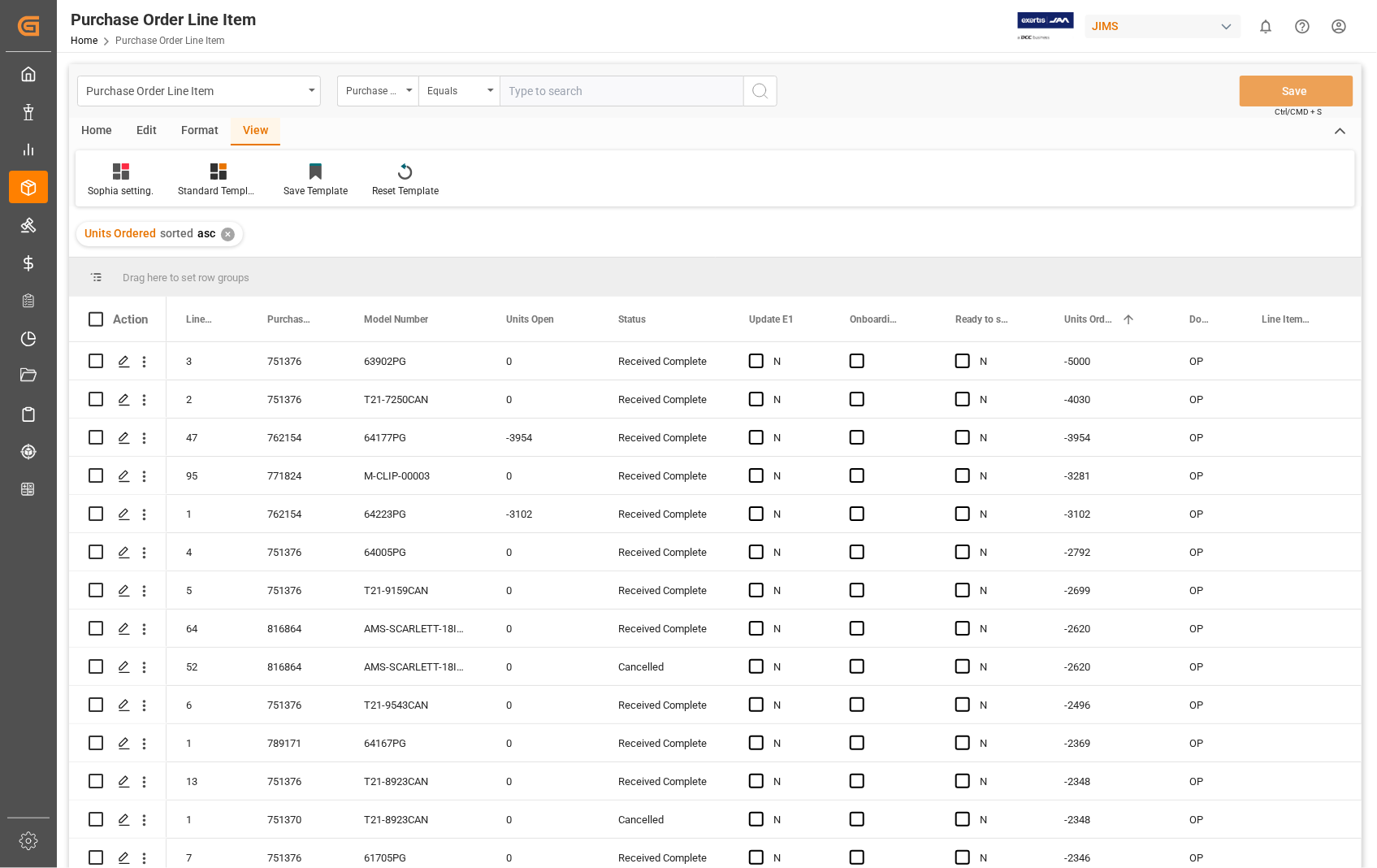
click at [611, 76] on input "text" at bounding box center [621, 91] width 244 height 31
type input "865377"
click at [765, 95] on line "search button" at bounding box center [766, 97] width 4 height 4
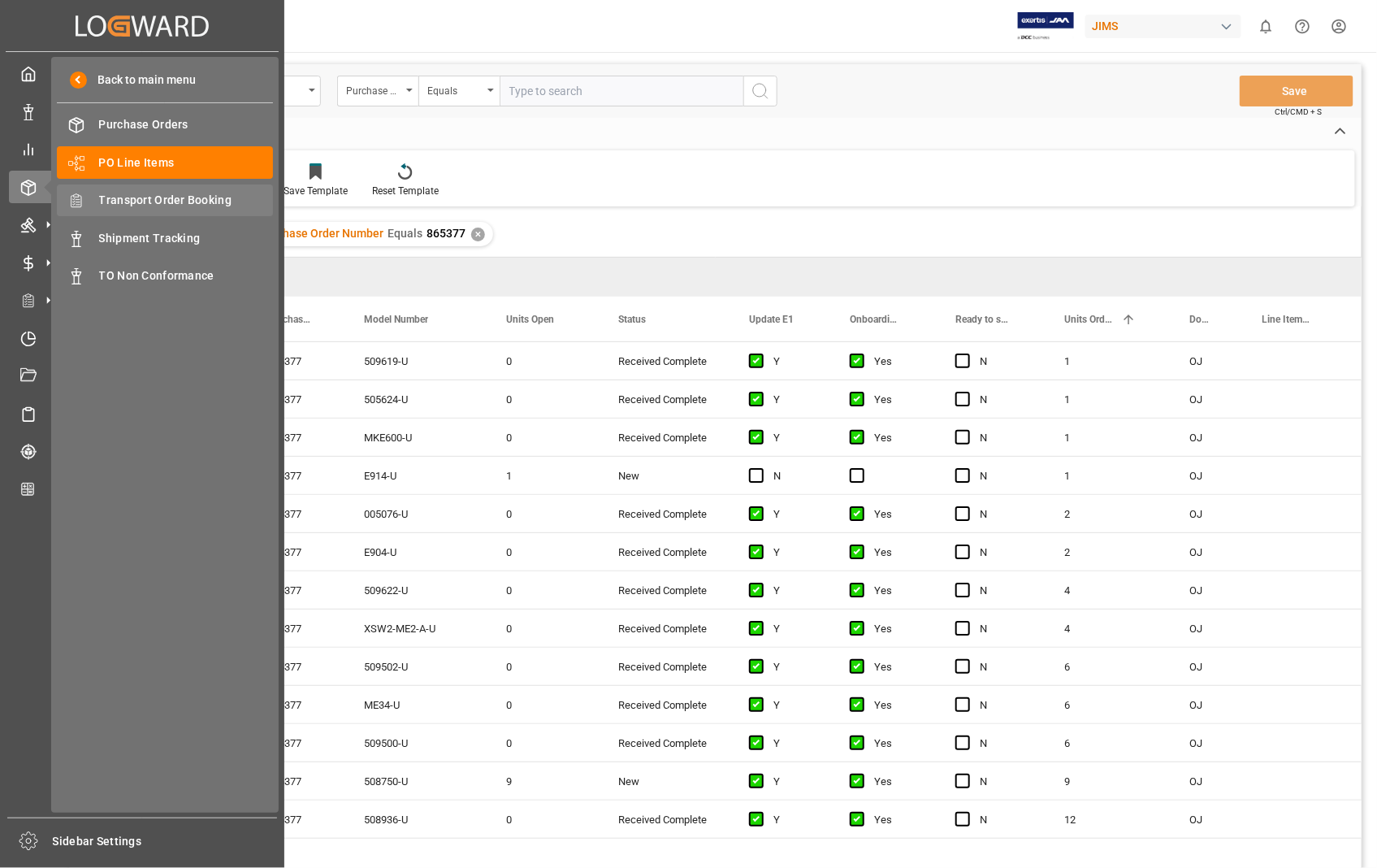
click at [215, 201] on span "Transport Order Booking" at bounding box center [186, 200] width 175 height 17
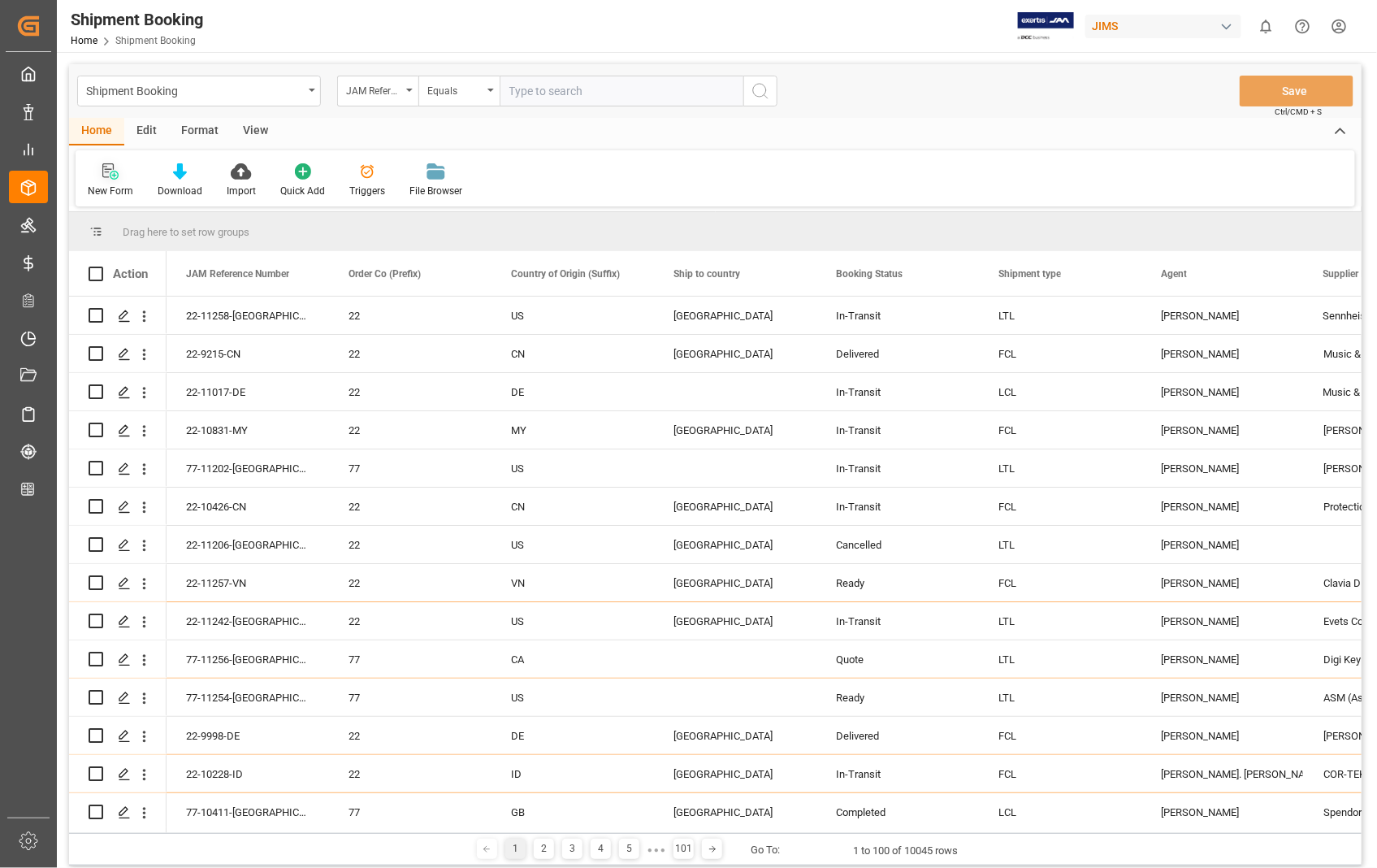
click at [106, 173] on icon at bounding box center [111, 171] width 16 height 16
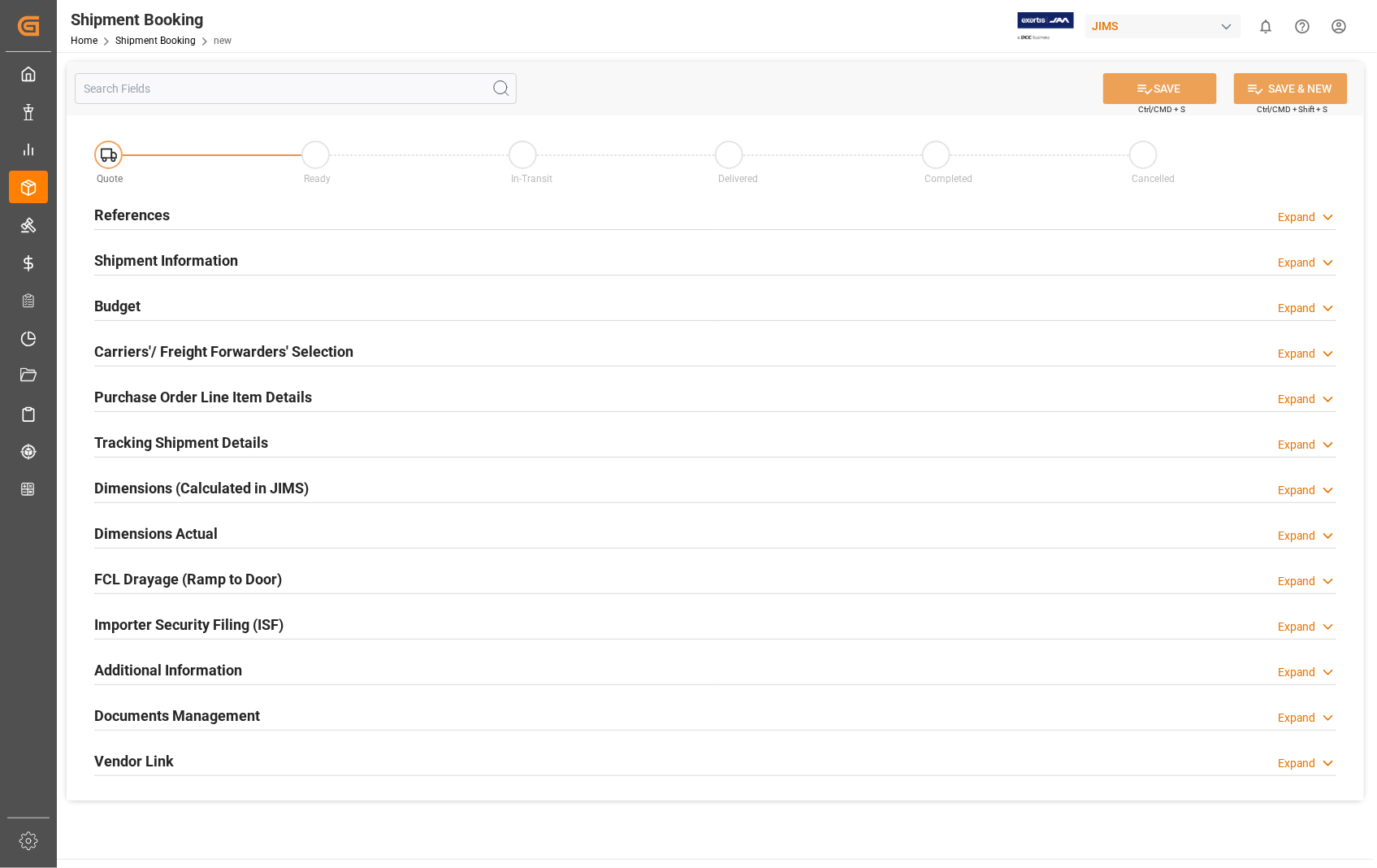
click at [119, 220] on h2 "References" at bounding box center [131, 215] width 75 height 22
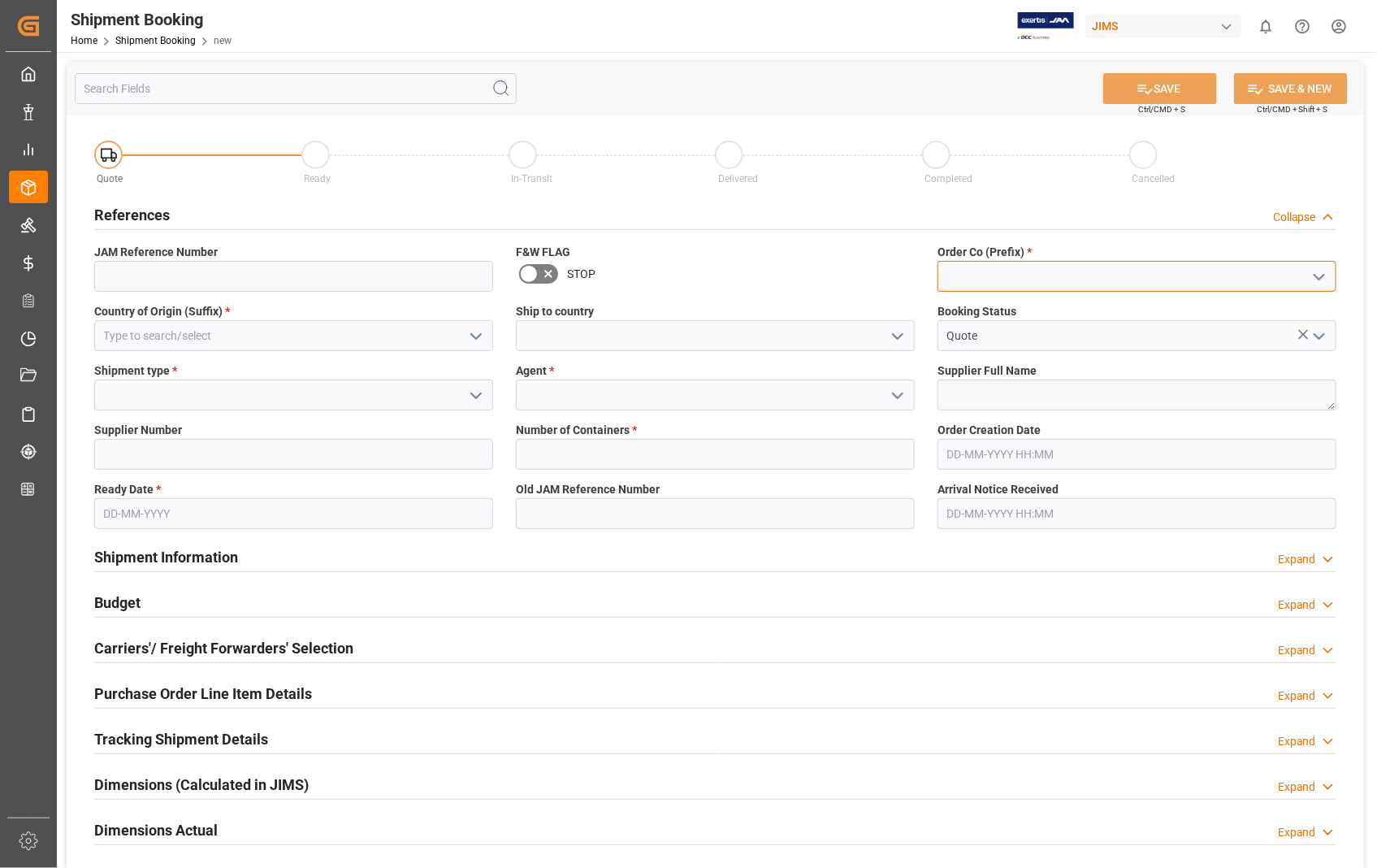
click at [1099, 278] on input at bounding box center [1137, 276] width 399 height 31
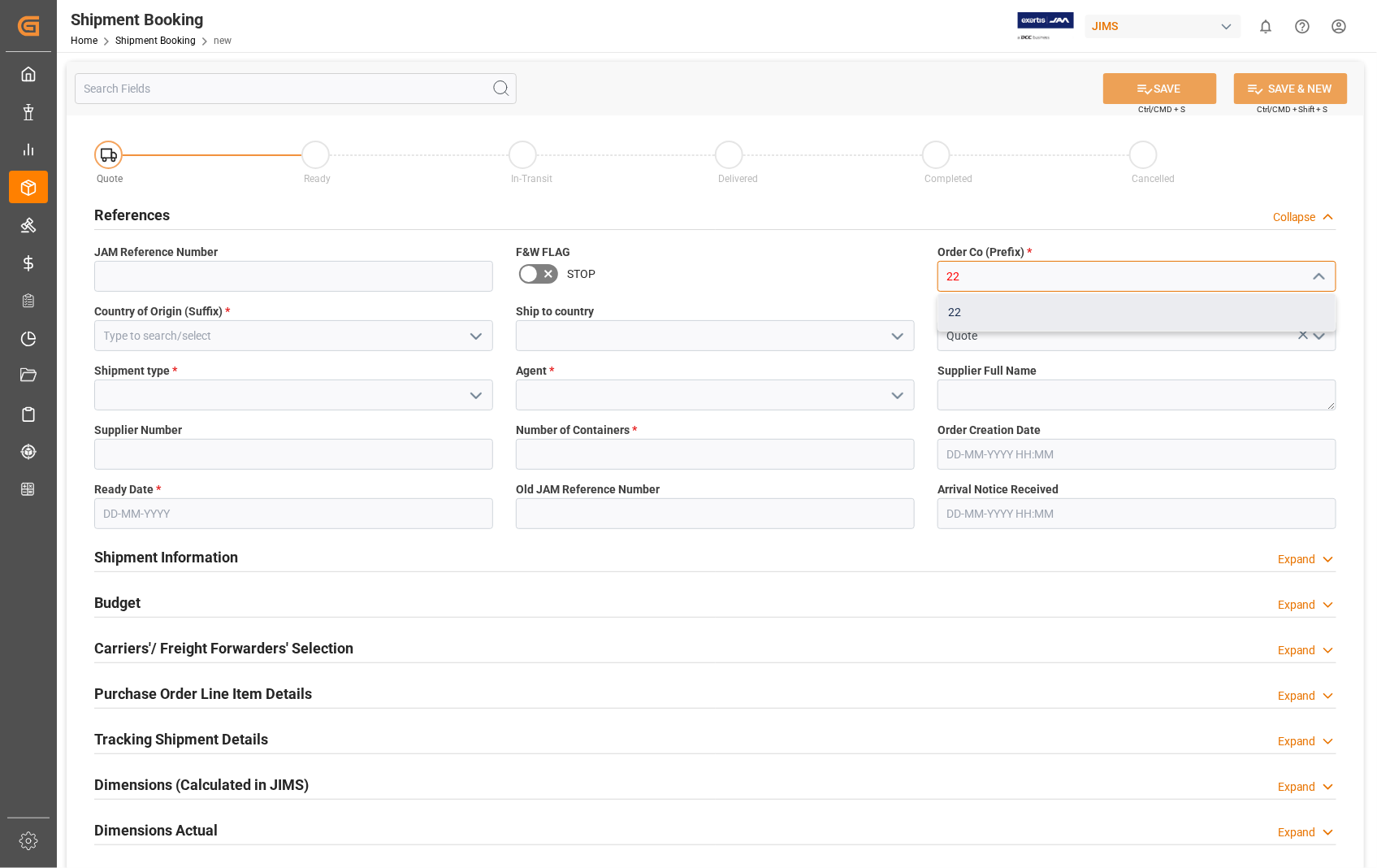
click at [968, 315] on div "22" at bounding box center [1137, 313] width 398 height 36
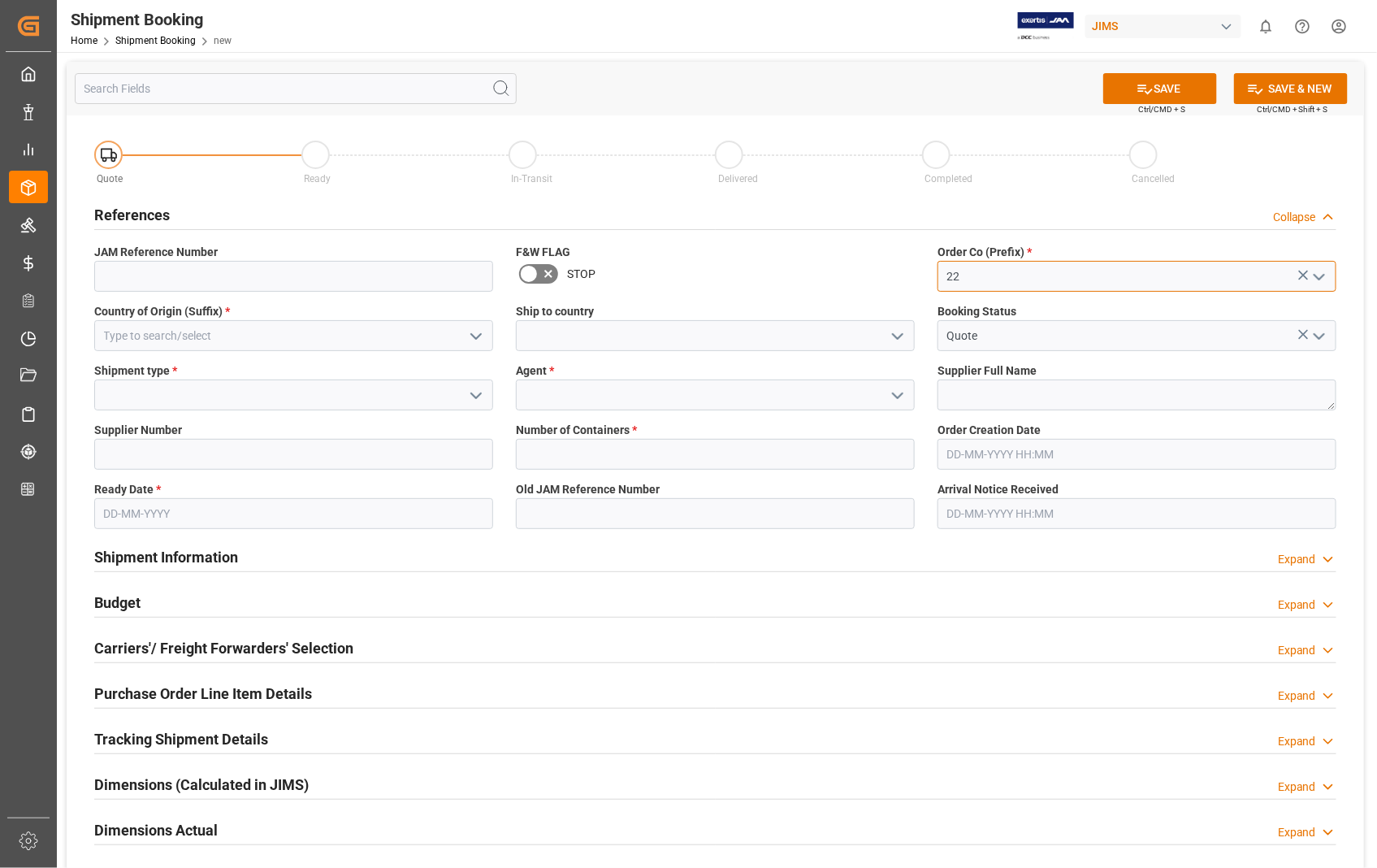
type input "22"
click at [250, 342] on input at bounding box center [294, 335] width 399 height 31
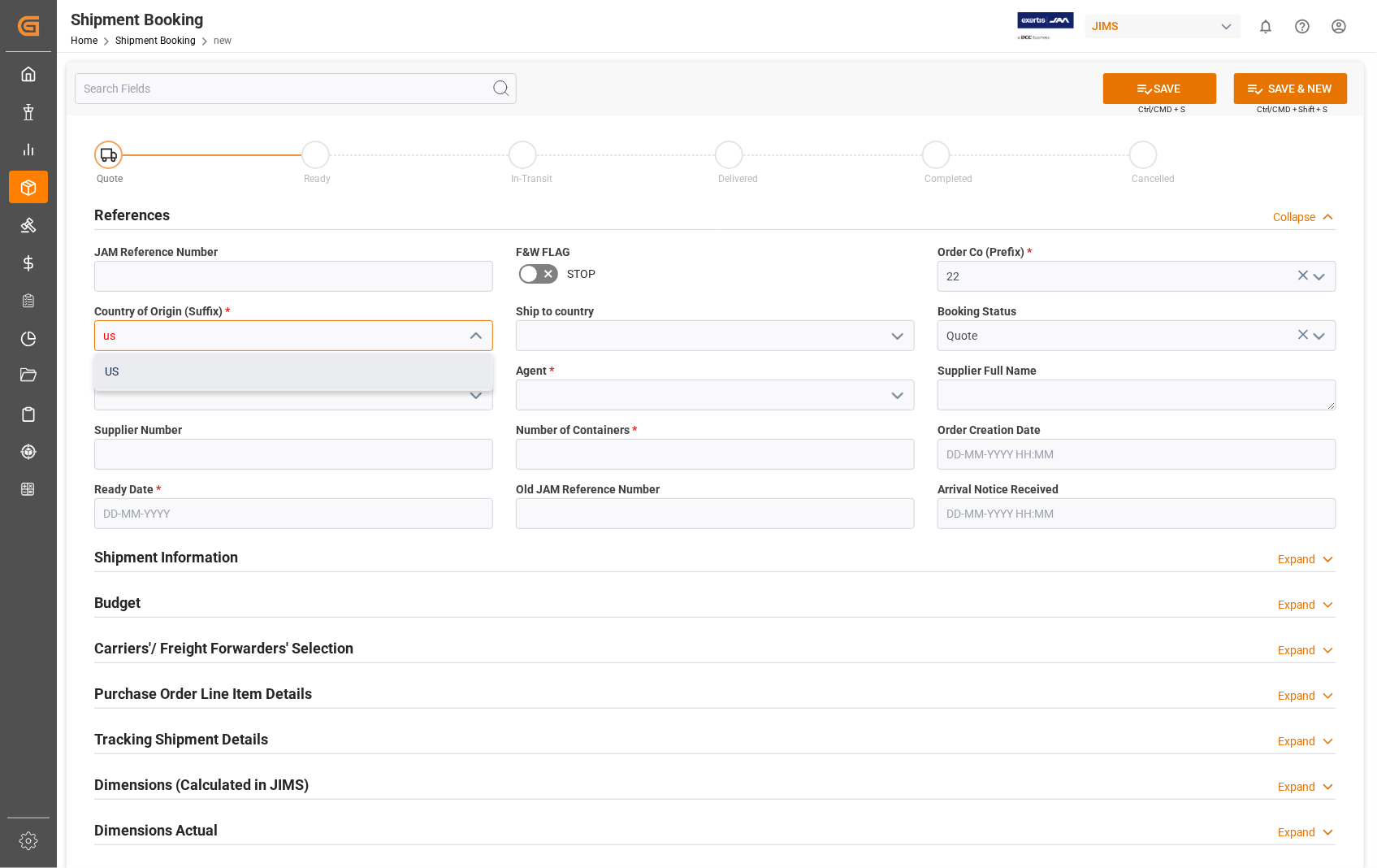
click at [193, 366] on div "US" at bounding box center [294, 371] width 398 height 36
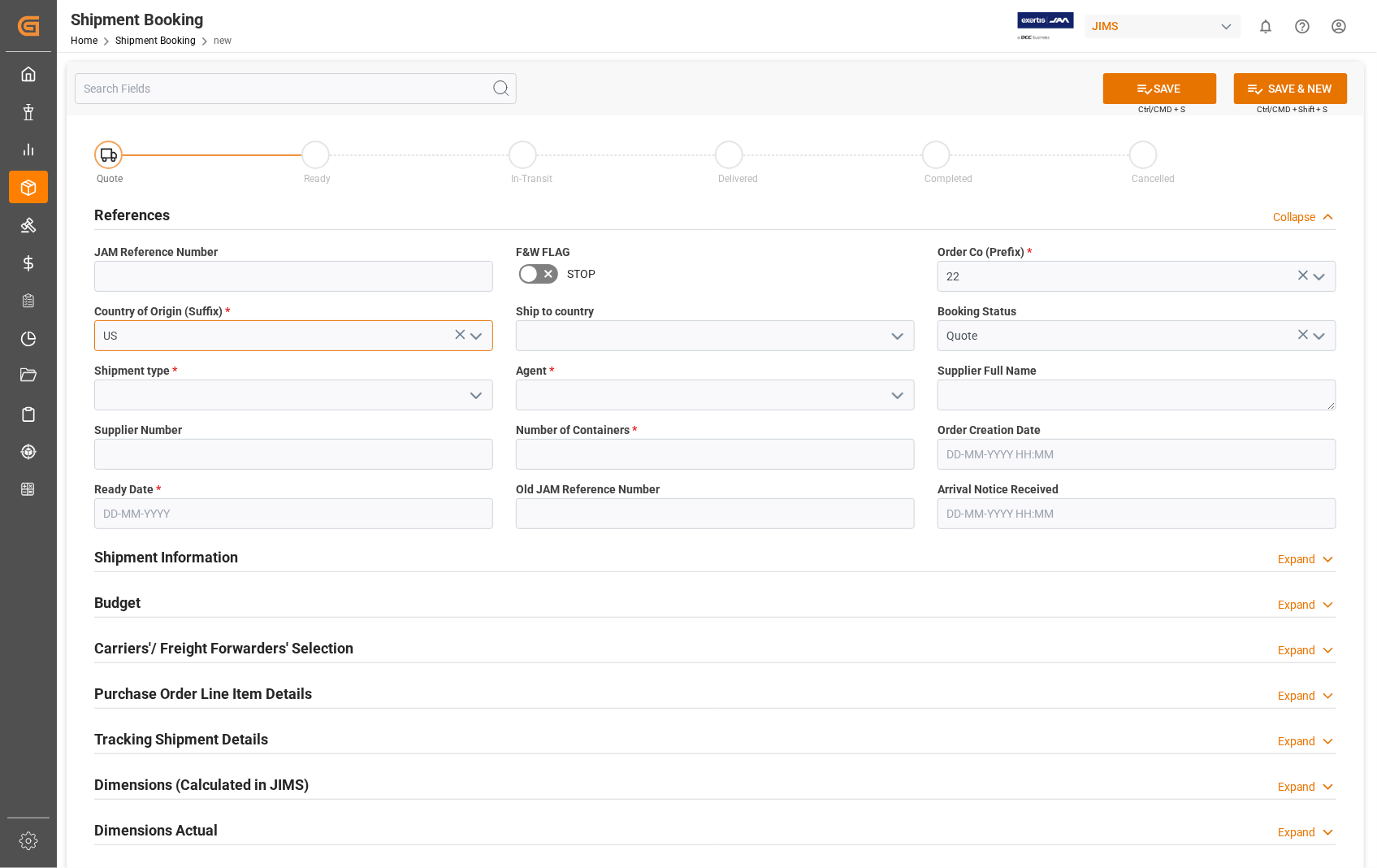
type input "US"
click at [599, 344] on input at bounding box center [715, 335] width 399 height 31
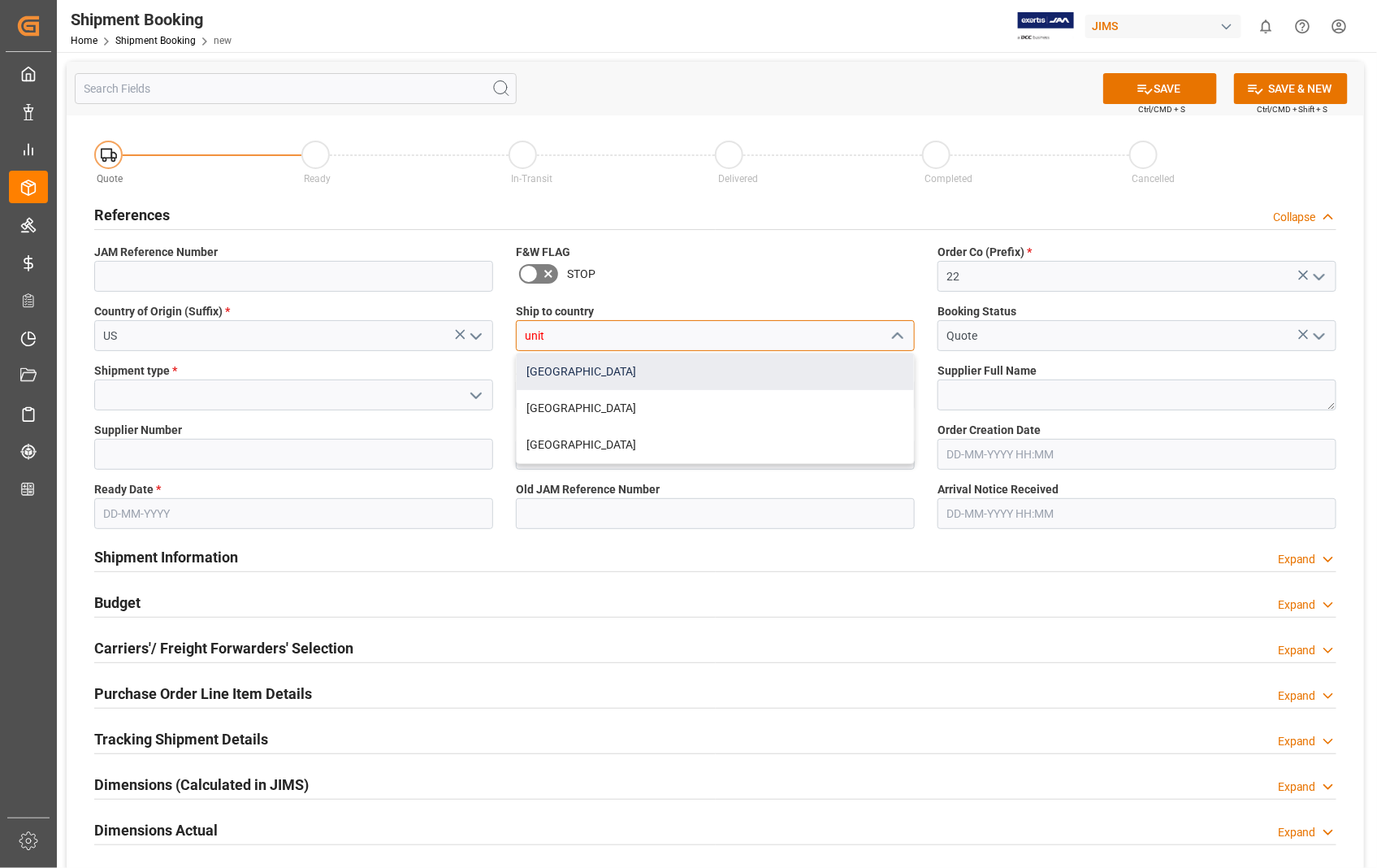
click at [575, 363] on div "[GEOGRAPHIC_DATA]" at bounding box center [715, 371] width 398 height 36
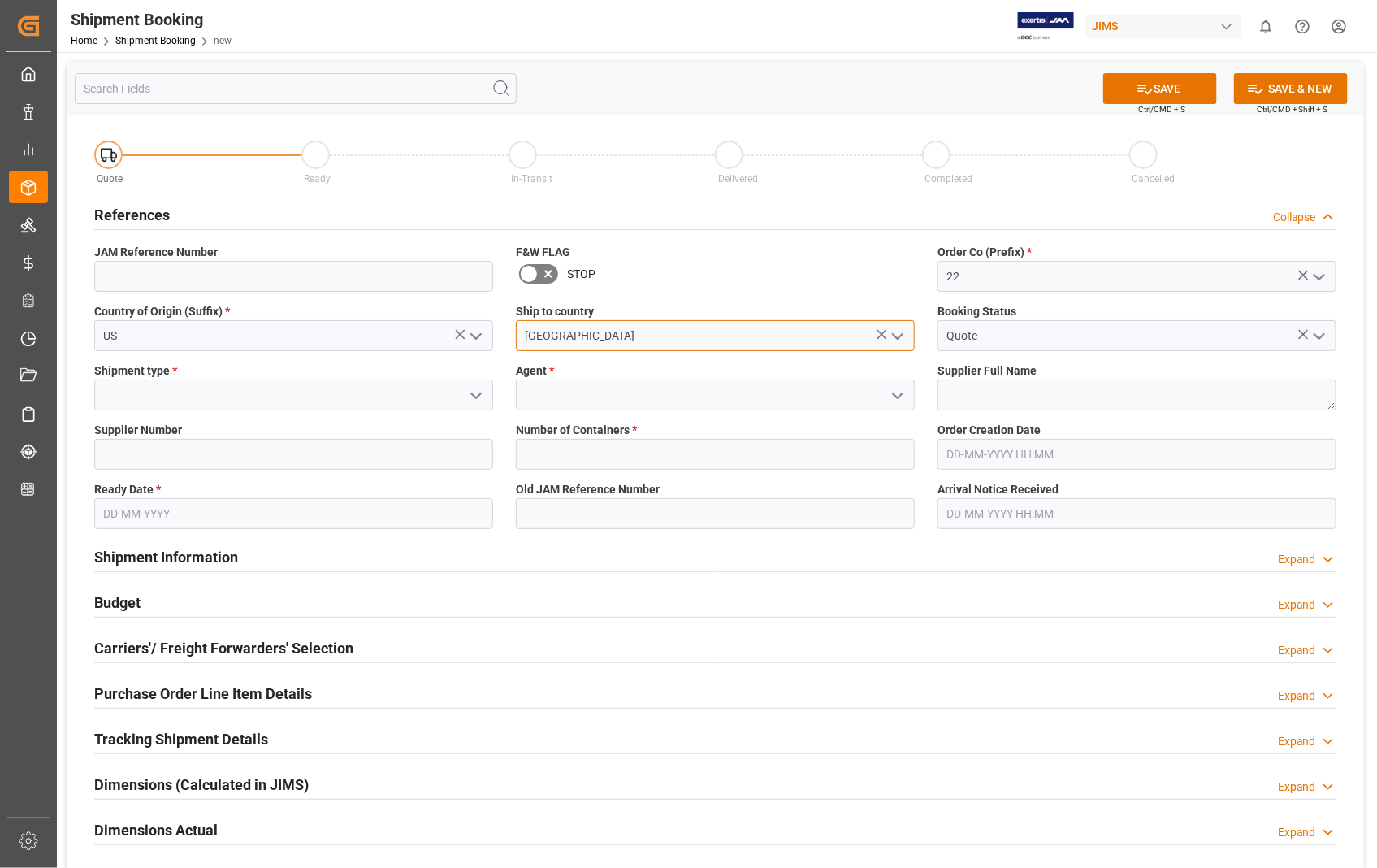
type input "[GEOGRAPHIC_DATA]"
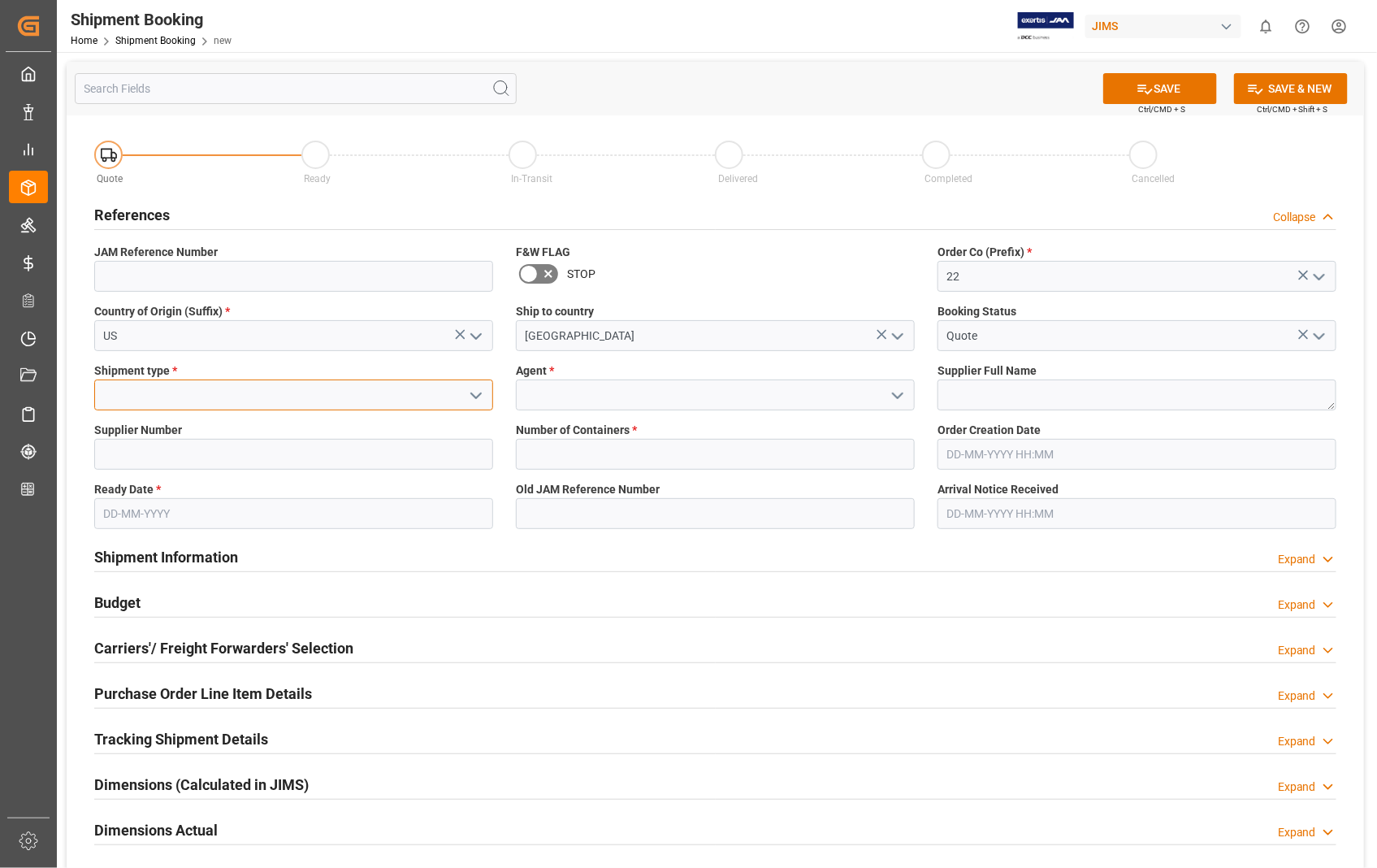
click at [252, 400] on input at bounding box center [294, 395] width 399 height 31
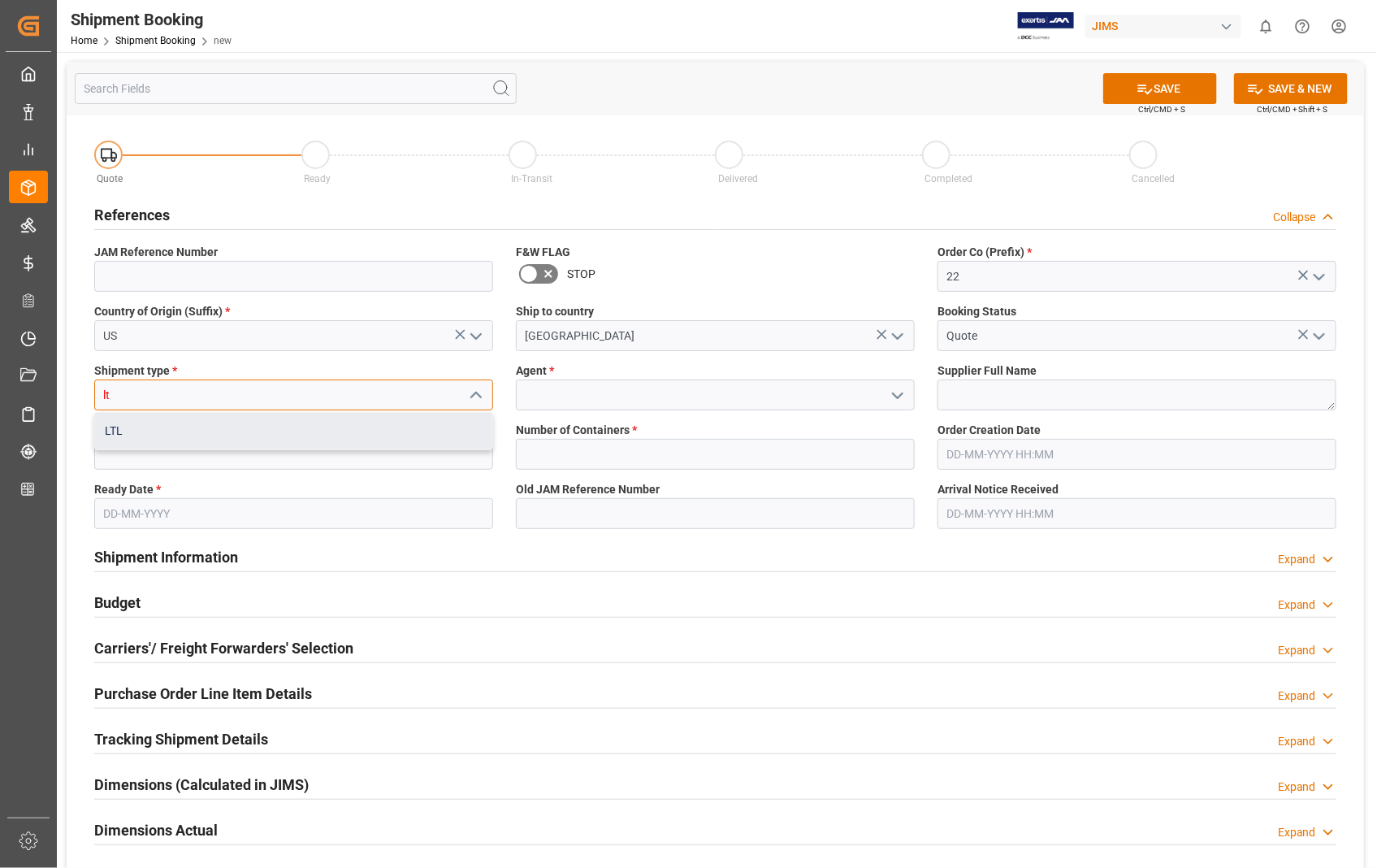
click at [116, 431] on div "LTL" at bounding box center [294, 431] width 398 height 36
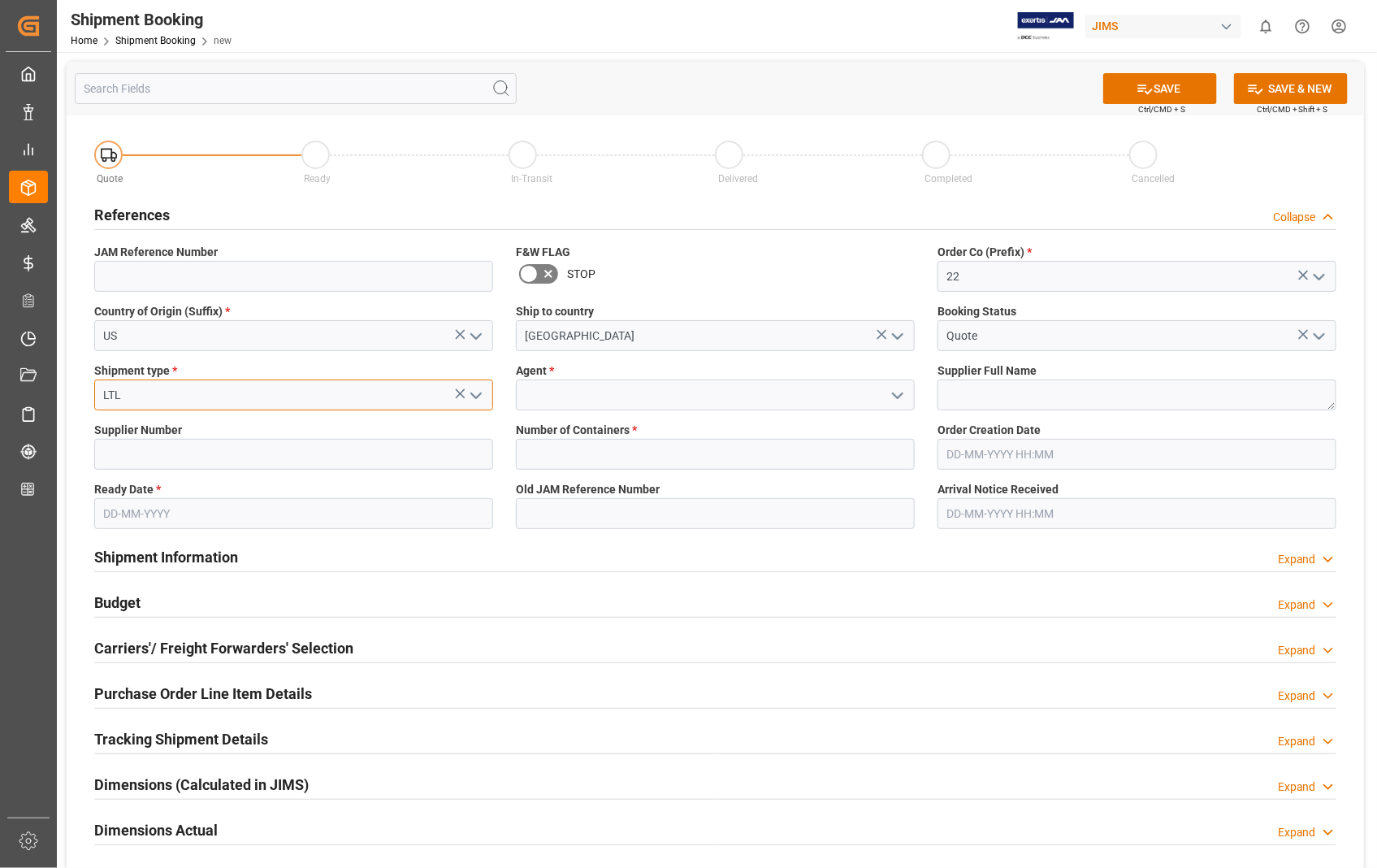
type input "LTL"
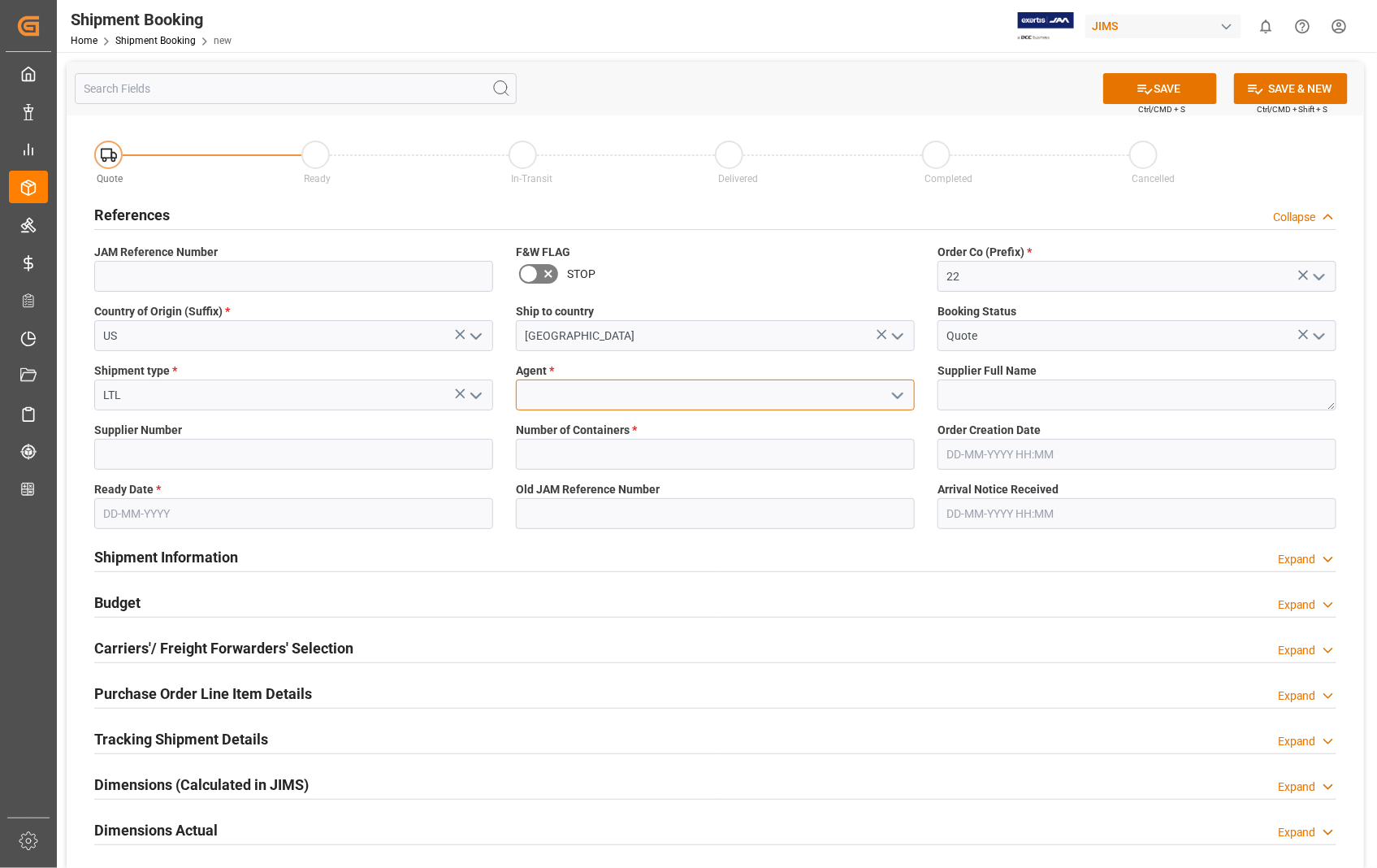
click at [657, 402] on input at bounding box center [715, 395] width 399 height 31
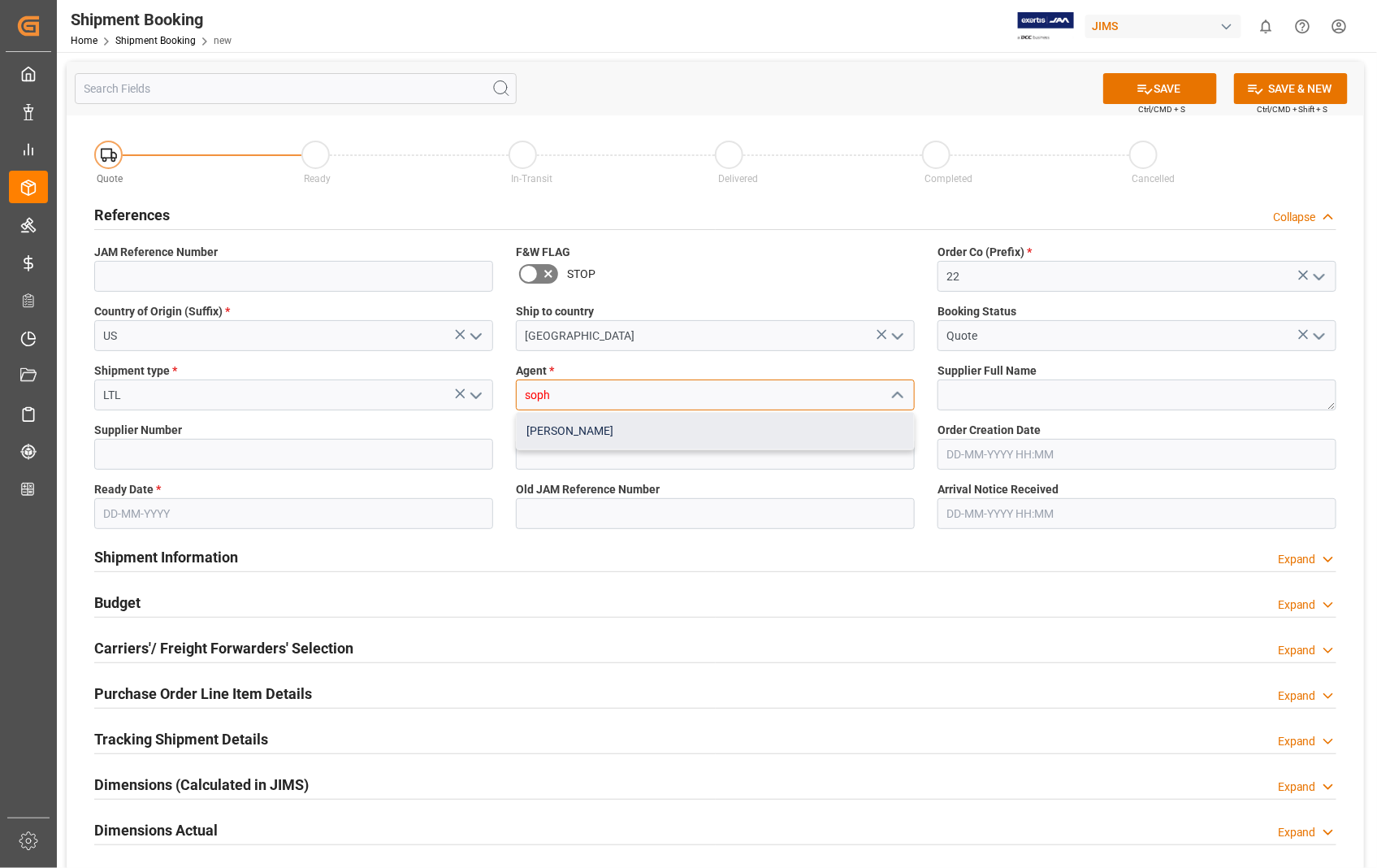
click at [561, 434] on div "[PERSON_NAME]" at bounding box center [715, 431] width 398 height 36
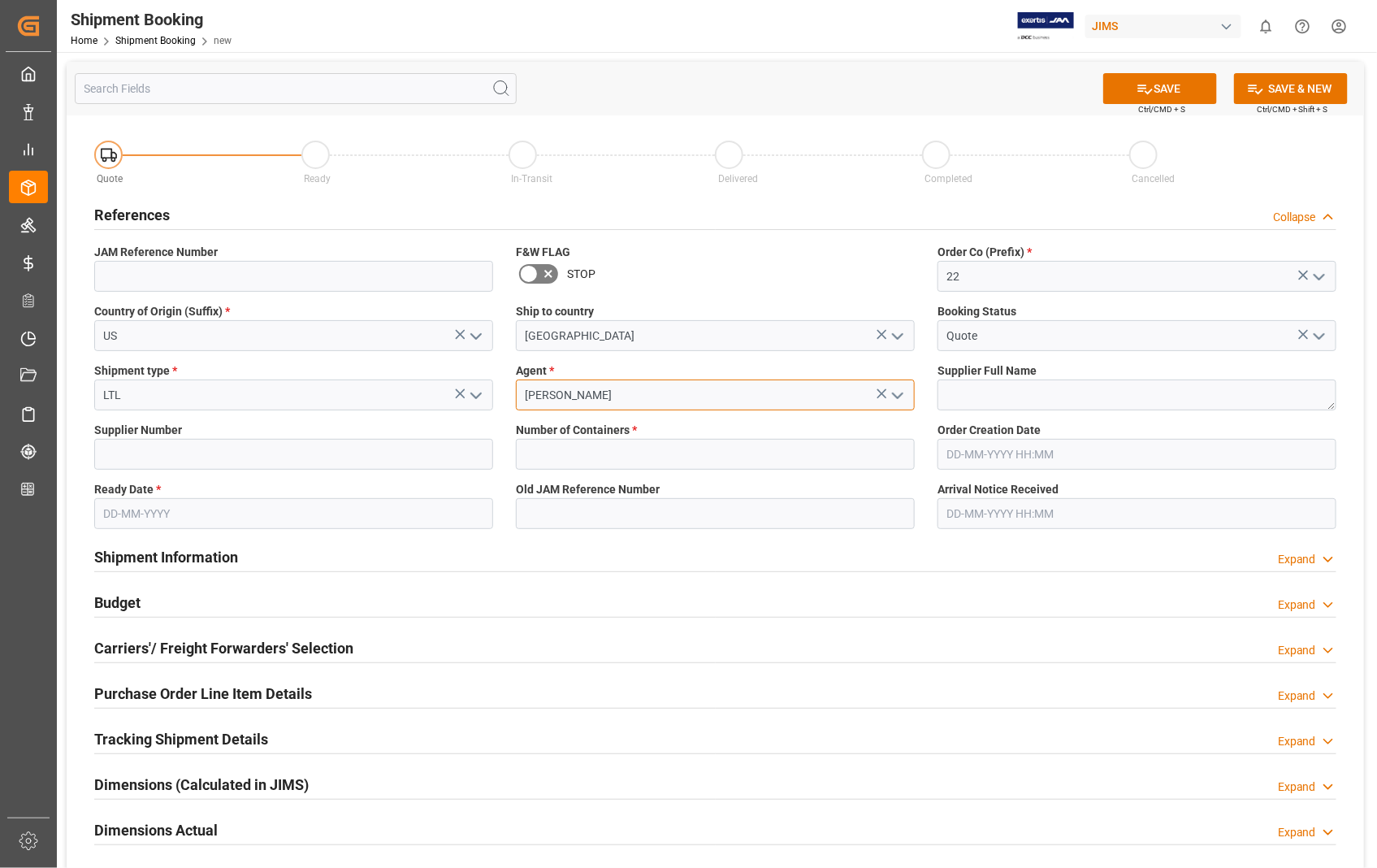
type input "[PERSON_NAME]"
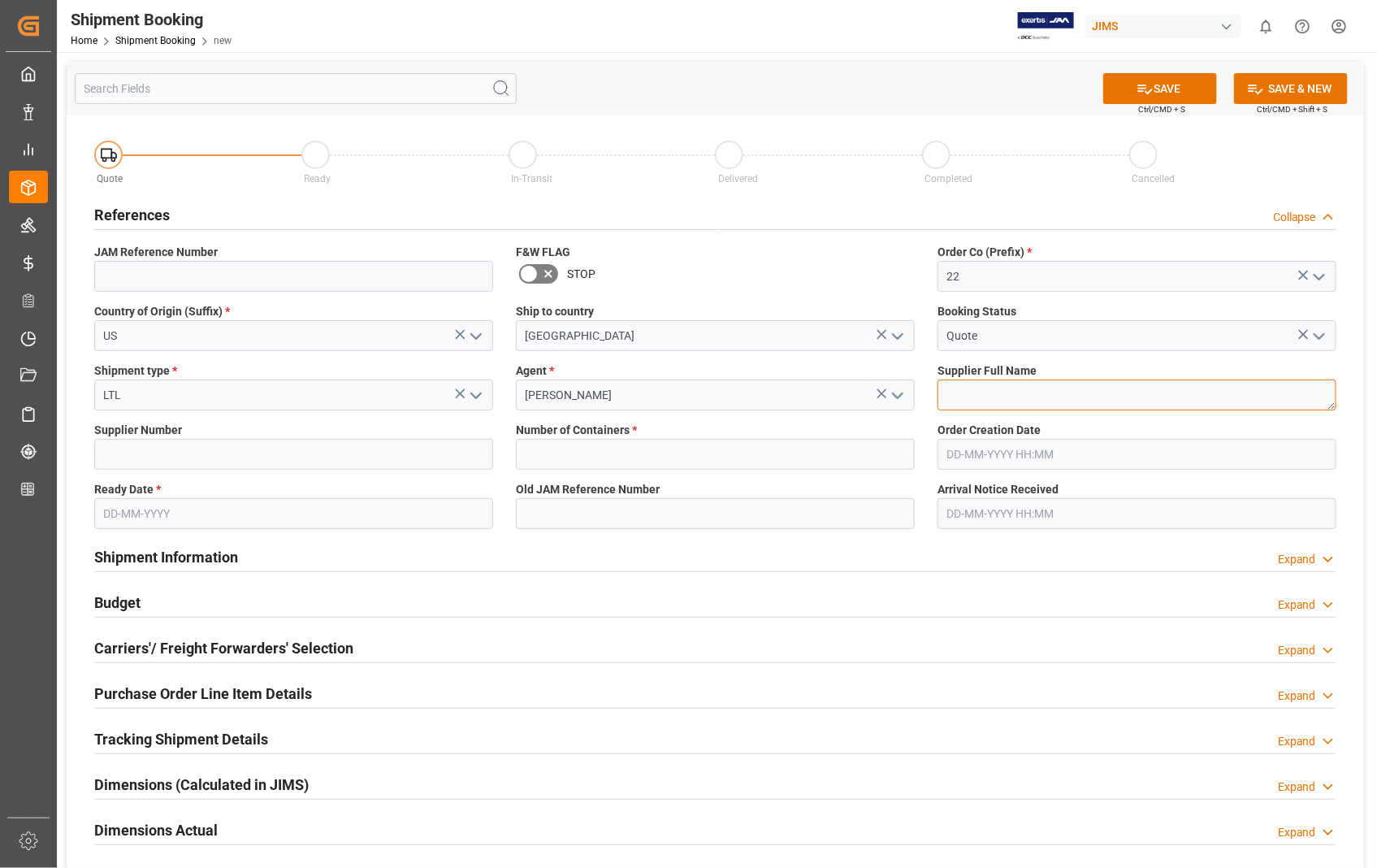
click at [978, 407] on textarea at bounding box center [1137, 395] width 399 height 31
click at [980, 396] on textarea at bounding box center [1137, 395] width 399 height 31
paste textarea "Audio-Technica US, Inc"
type textarea "Audio-Technica US, Inc"
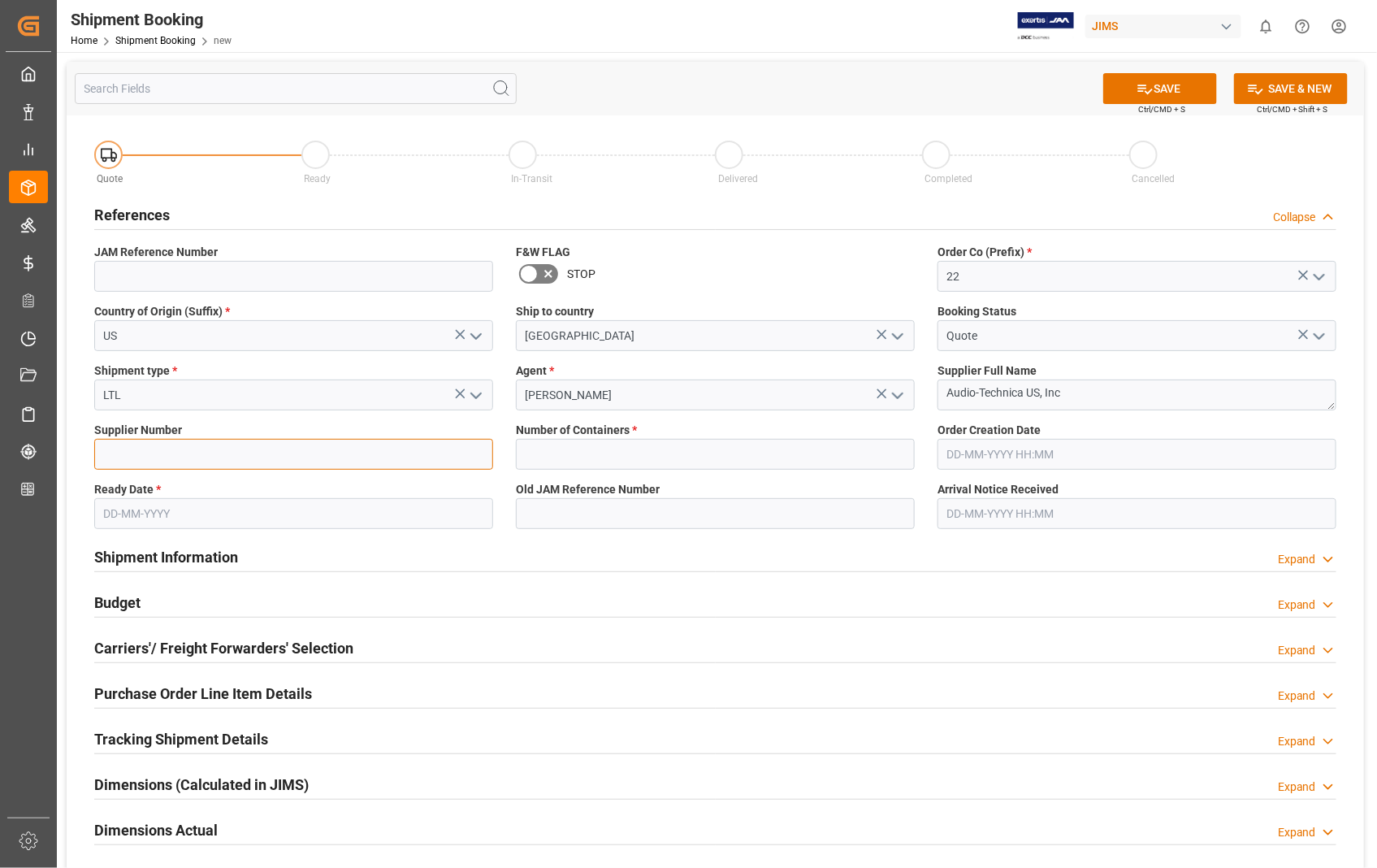
drag, startPoint x: 119, startPoint y: 458, endPoint x: 122, endPoint y: 448, distance: 10.4
click at [119, 458] on input at bounding box center [294, 454] width 399 height 31
click at [232, 453] on input at bounding box center [294, 454] width 399 height 31
paste input "404539"
type input "404539"
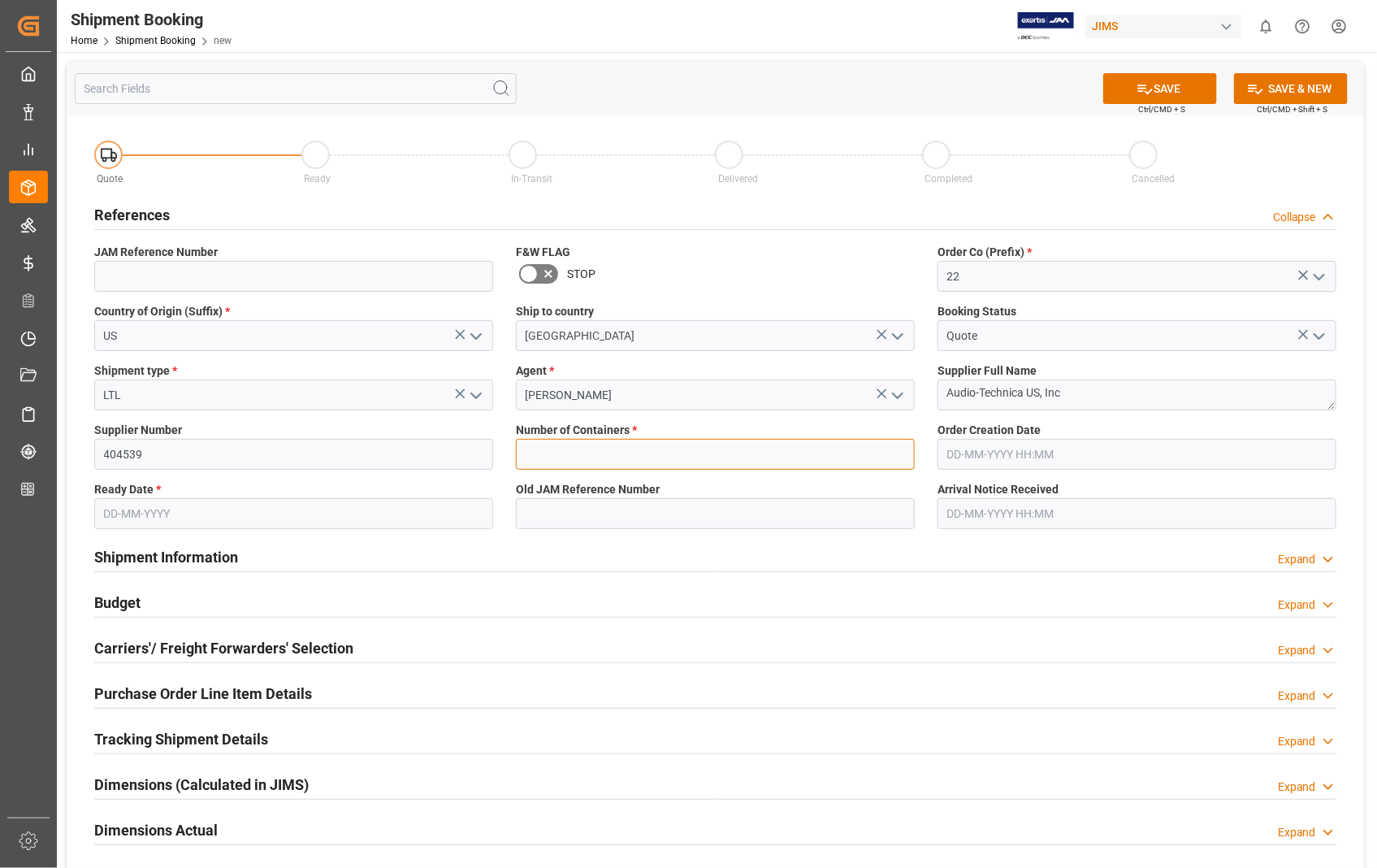
click at [571, 463] on input "text" at bounding box center [715, 454] width 399 height 31
type input "0"
type input "22-11242-[GEOGRAPHIC_DATA]"
type input "22-05-2025 00:00"
type input "02-10-2025 00:00"
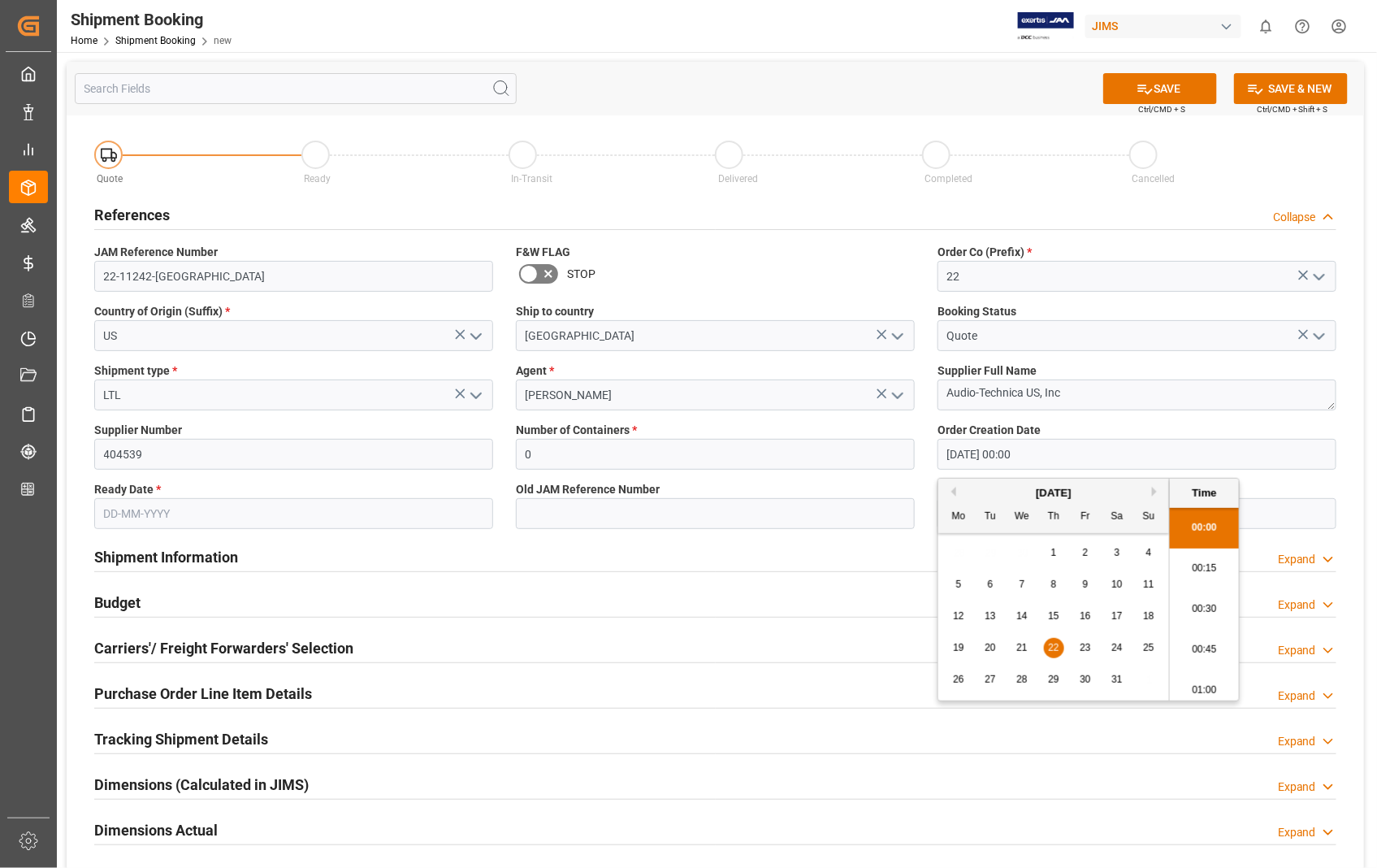
drag, startPoint x: 1071, startPoint y: 451, endPoint x: 931, endPoint y: 453, distance: 140.0
click at [931, 453] on div "Order Creation Date 22-05-2025 00:00" at bounding box center [1136, 445] width 421 height 59
paste input "08/06/25"
type input "06-08-2025 00:00"
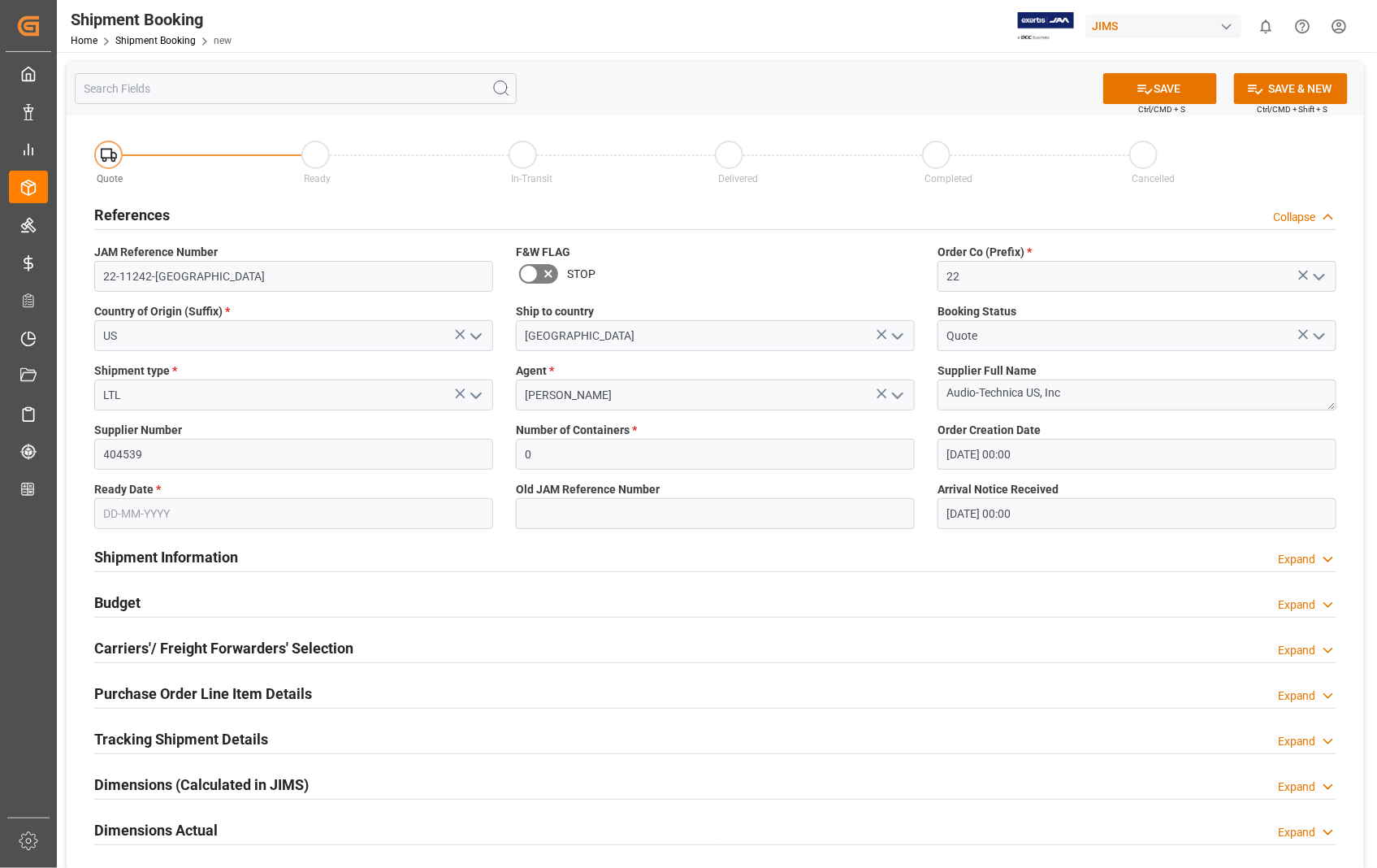
click at [816, 490] on label "Old JAM Reference Number" at bounding box center [715, 489] width 399 height 17
click at [329, 509] on input "text" at bounding box center [294, 514] width 399 height 31
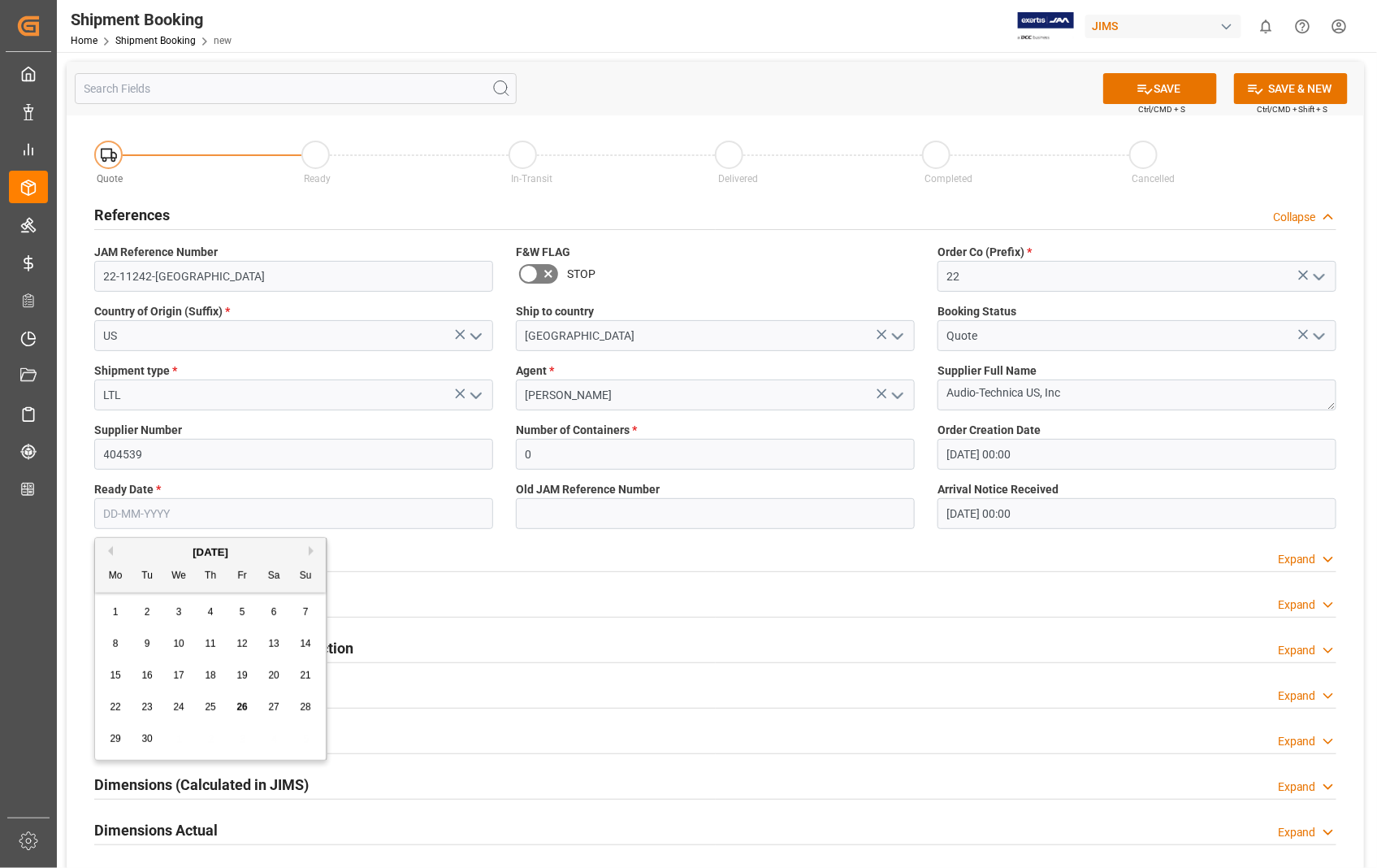
click at [208, 710] on span "25" at bounding box center [210, 707] width 11 height 12
type input "[DATE]"
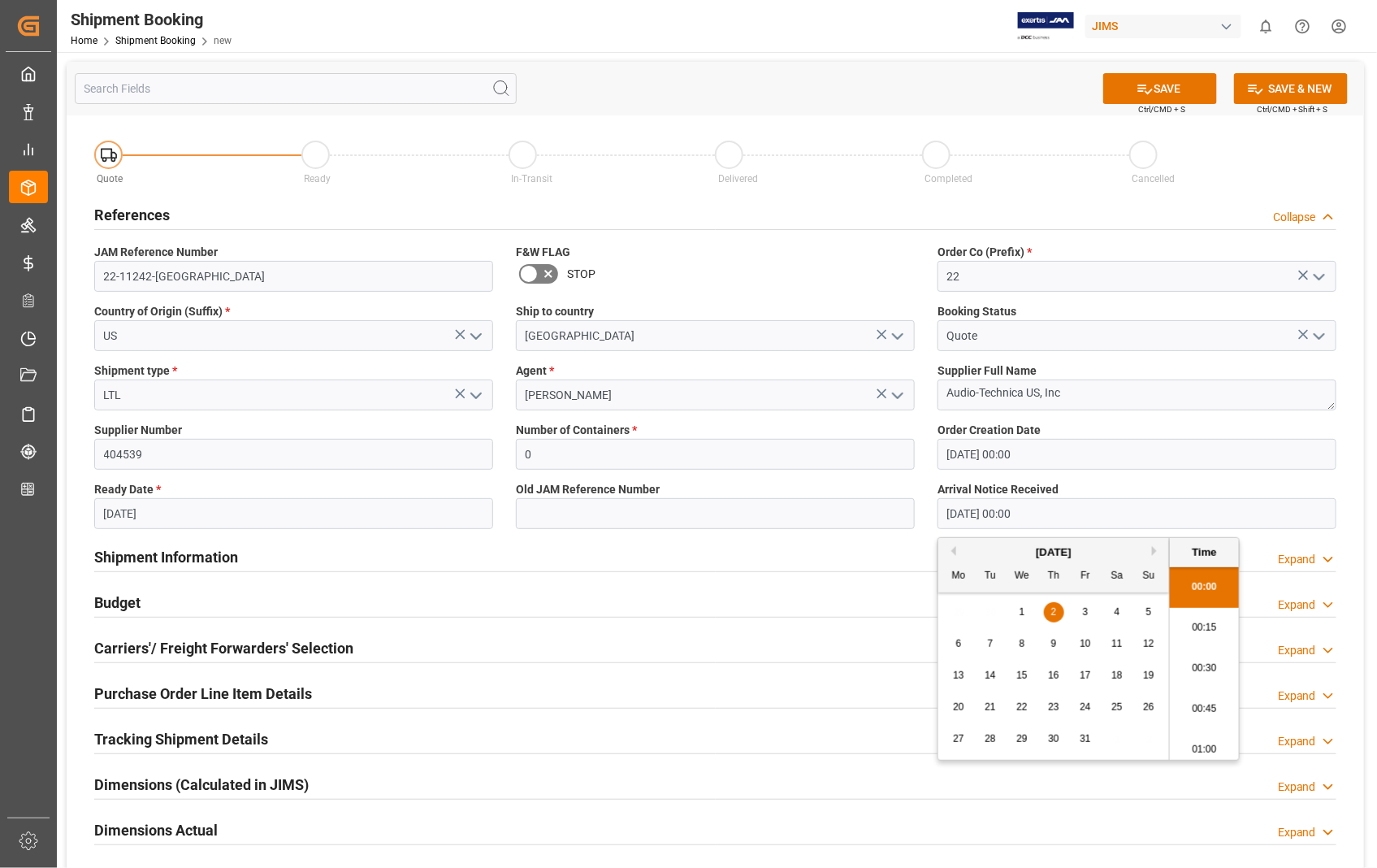
click at [1069, 520] on input "02-10-2025 00:00" at bounding box center [1137, 514] width 399 height 31
click at [947, 545] on div "[DATE]" at bounding box center [1054, 553] width 231 height 16
click at [948, 547] on button "Previous Month" at bounding box center [951, 551] width 10 height 10
click at [955, 737] on span "29" at bounding box center [958, 738] width 11 height 12
type input "[DATE] 00:00"
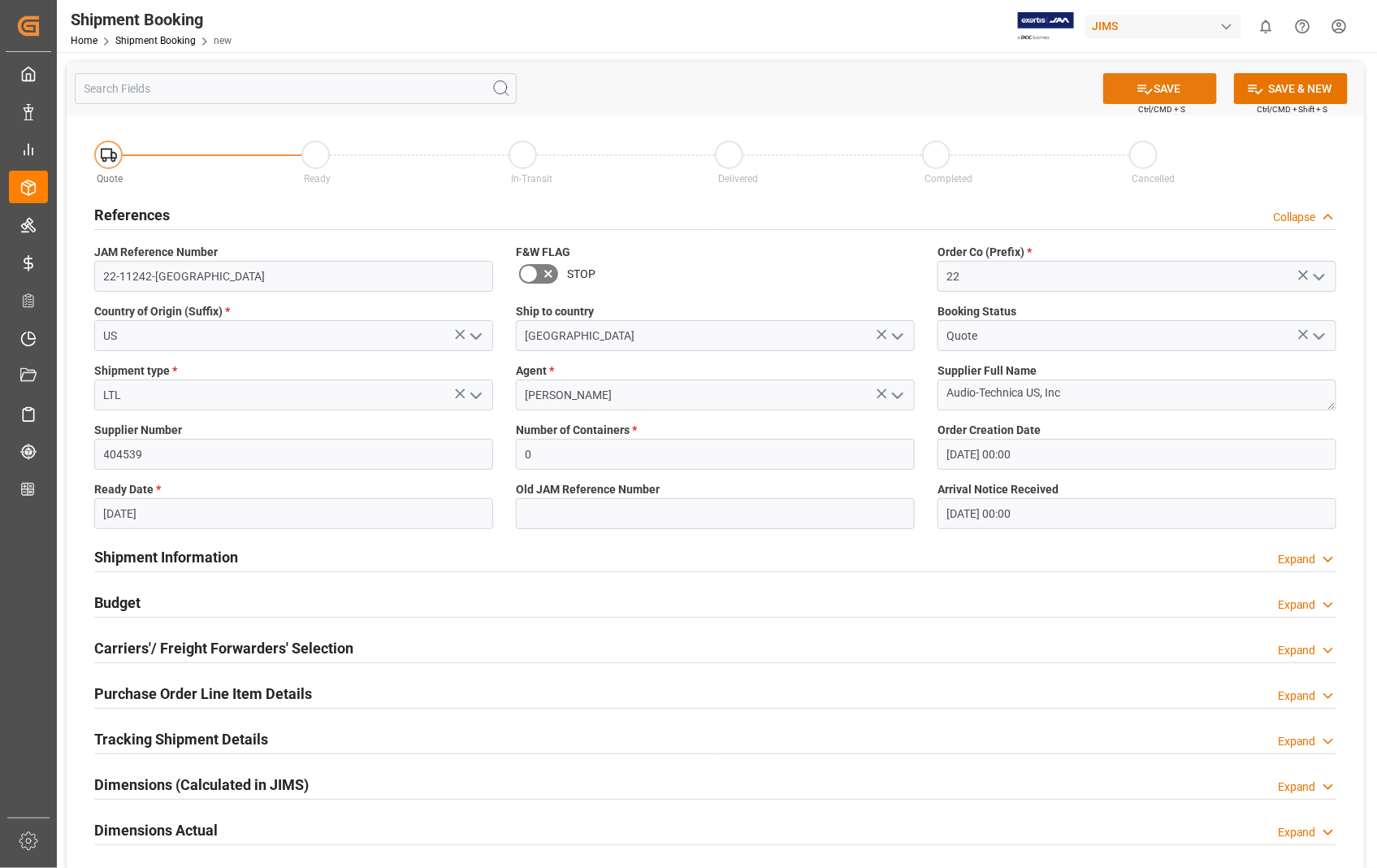
click at [1171, 82] on button "SAVE" at bounding box center [1160, 89] width 114 height 31
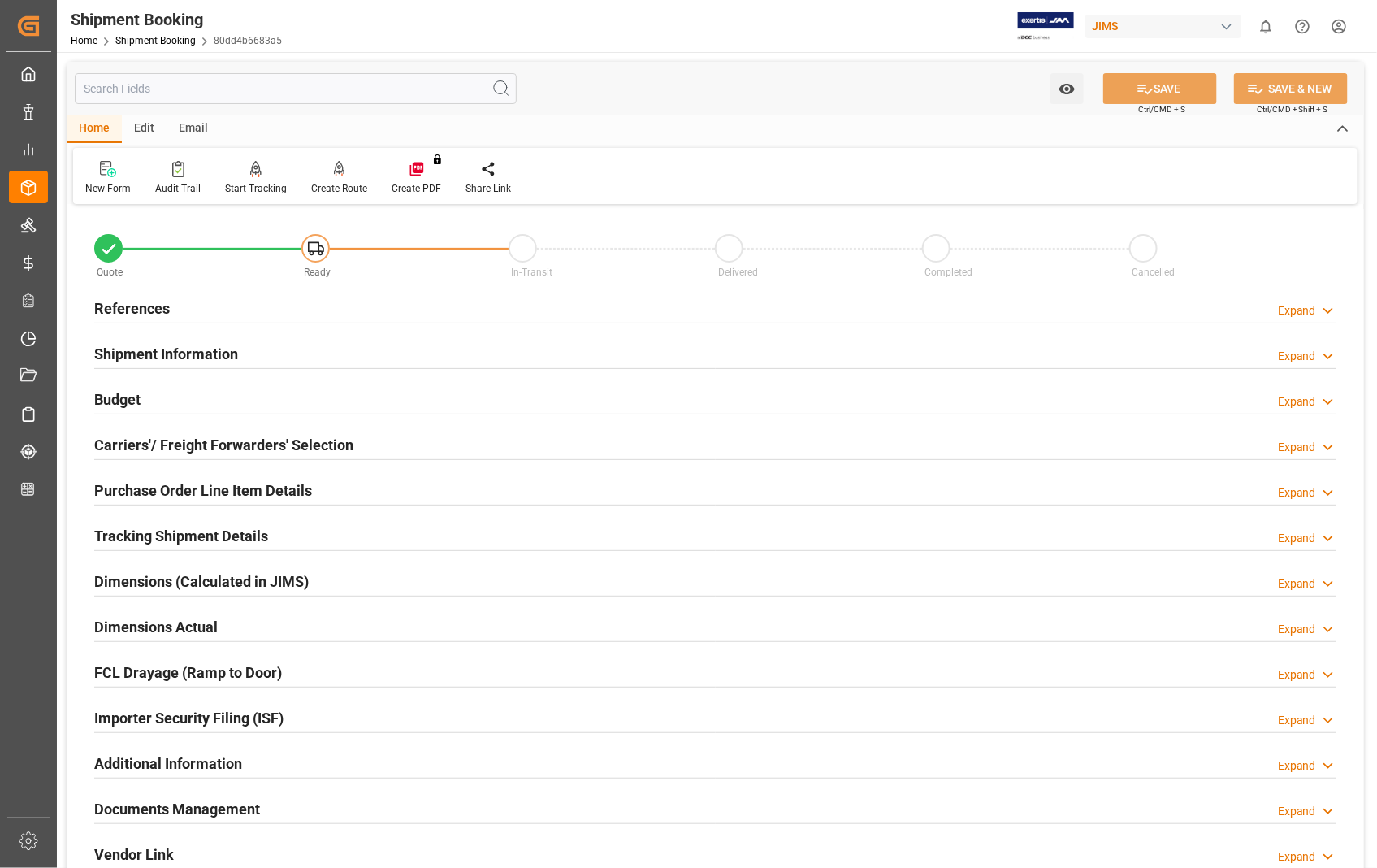
click at [172, 444] on h2 "Carriers'/ Freight Forwarders' Selection" at bounding box center [224, 445] width 259 height 22
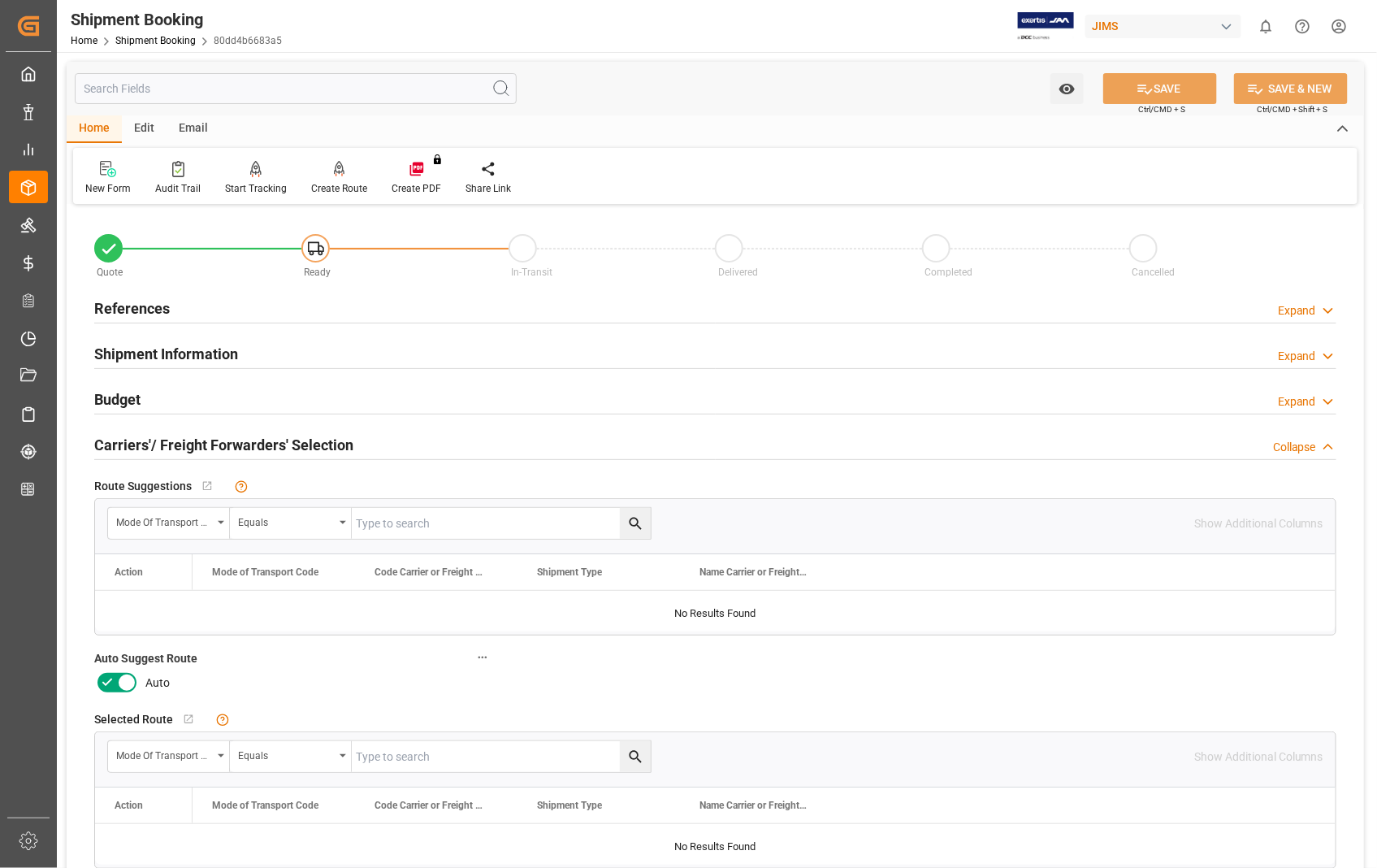
click at [128, 687] on icon at bounding box center [127, 683] width 20 height 20
click at [0, 0] on input "checkbox" at bounding box center [0, 0] width 0 height 0
click at [1166, 87] on button "SAVE" at bounding box center [1160, 89] width 114 height 31
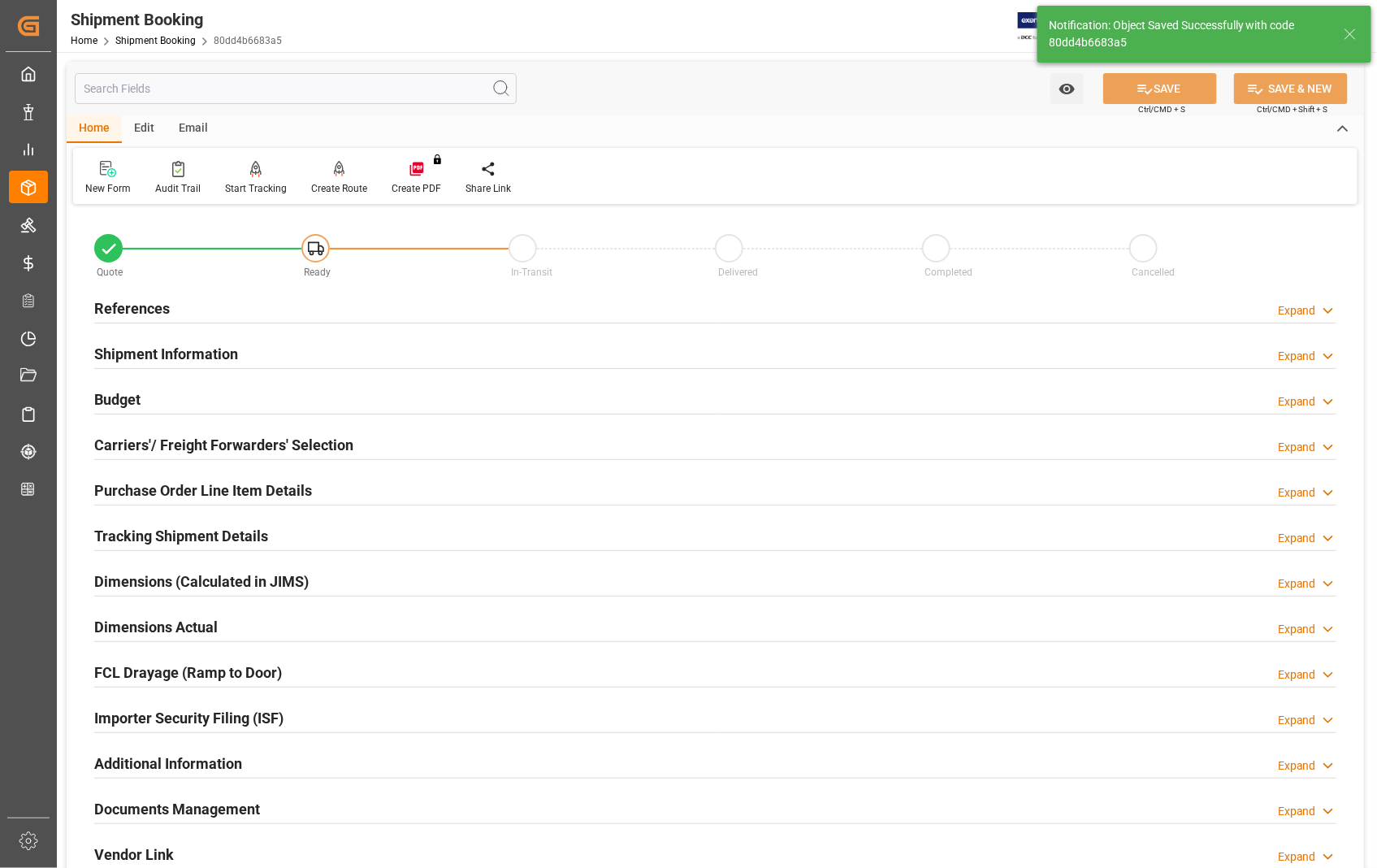
type input "Ready"
click at [130, 311] on h2 "References" at bounding box center [131, 308] width 75 height 22
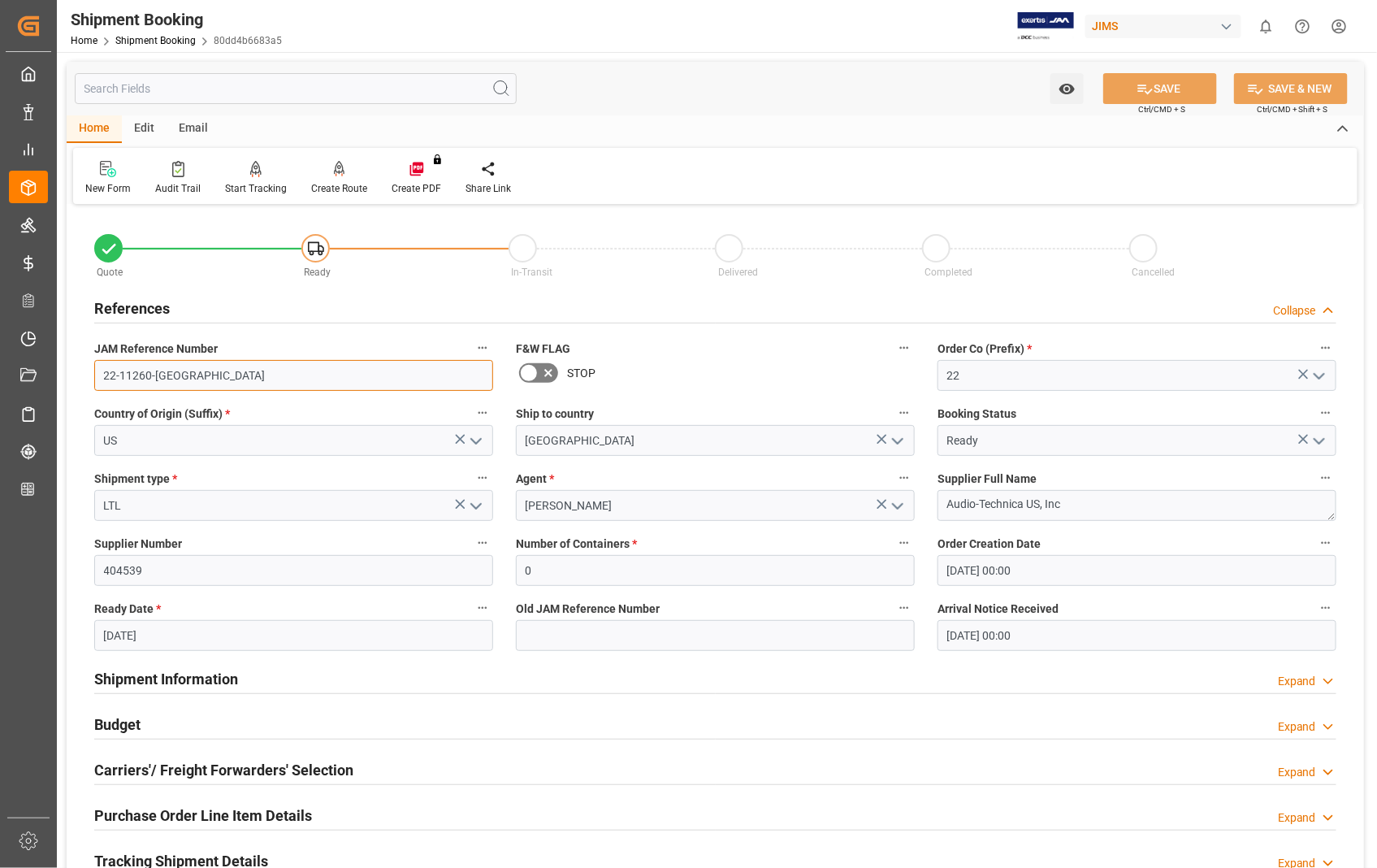
drag, startPoint x: 168, startPoint y: 371, endPoint x: 96, endPoint y: 382, distance: 72.8
click at [96, 382] on input "22-11260-[GEOGRAPHIC_DATA]" at bounding box center [294, 375] width 399 height 31
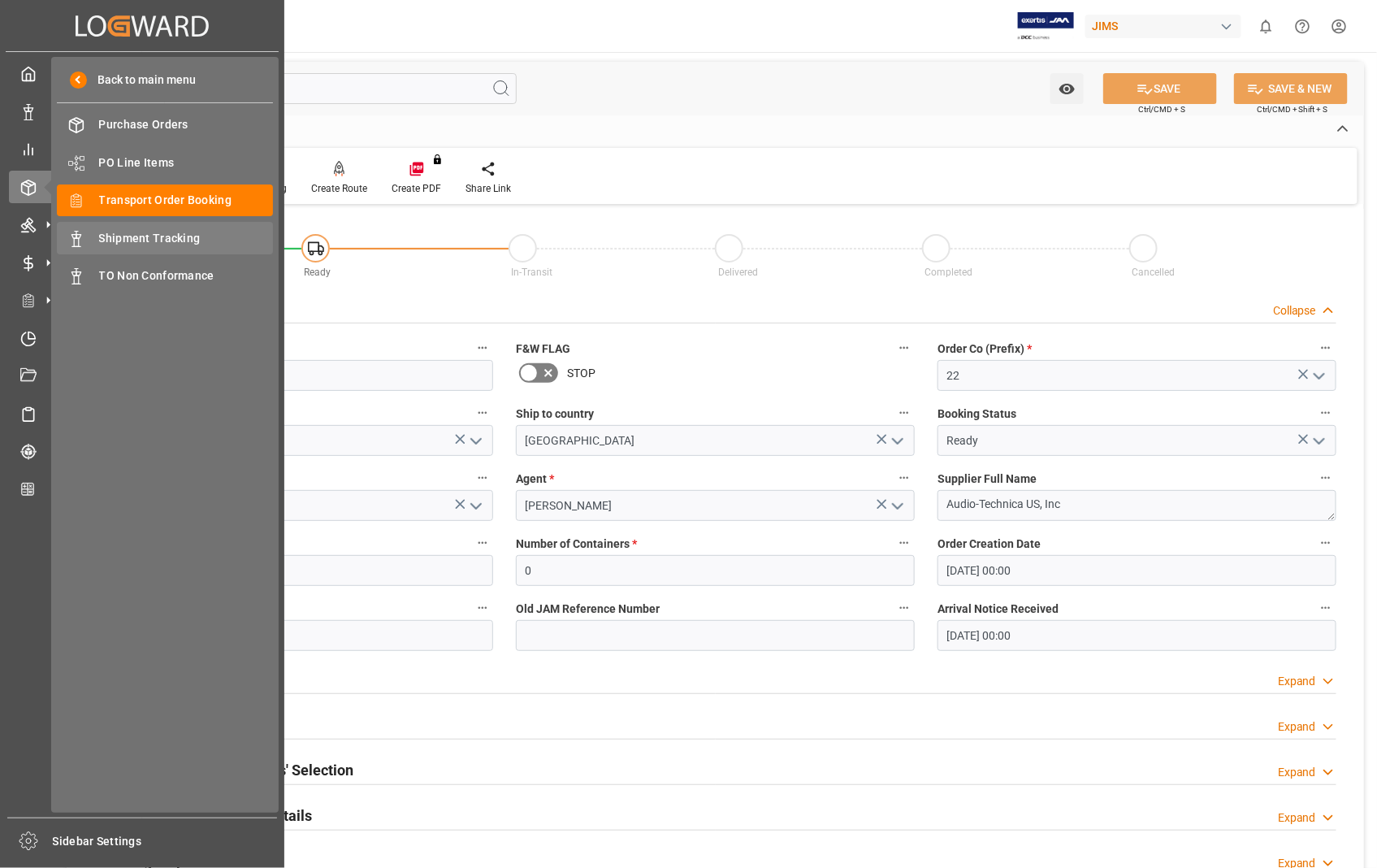
click at [163, 238] on span "Shipment Tracking" at bounding box center [186, 238] width 175 height 17
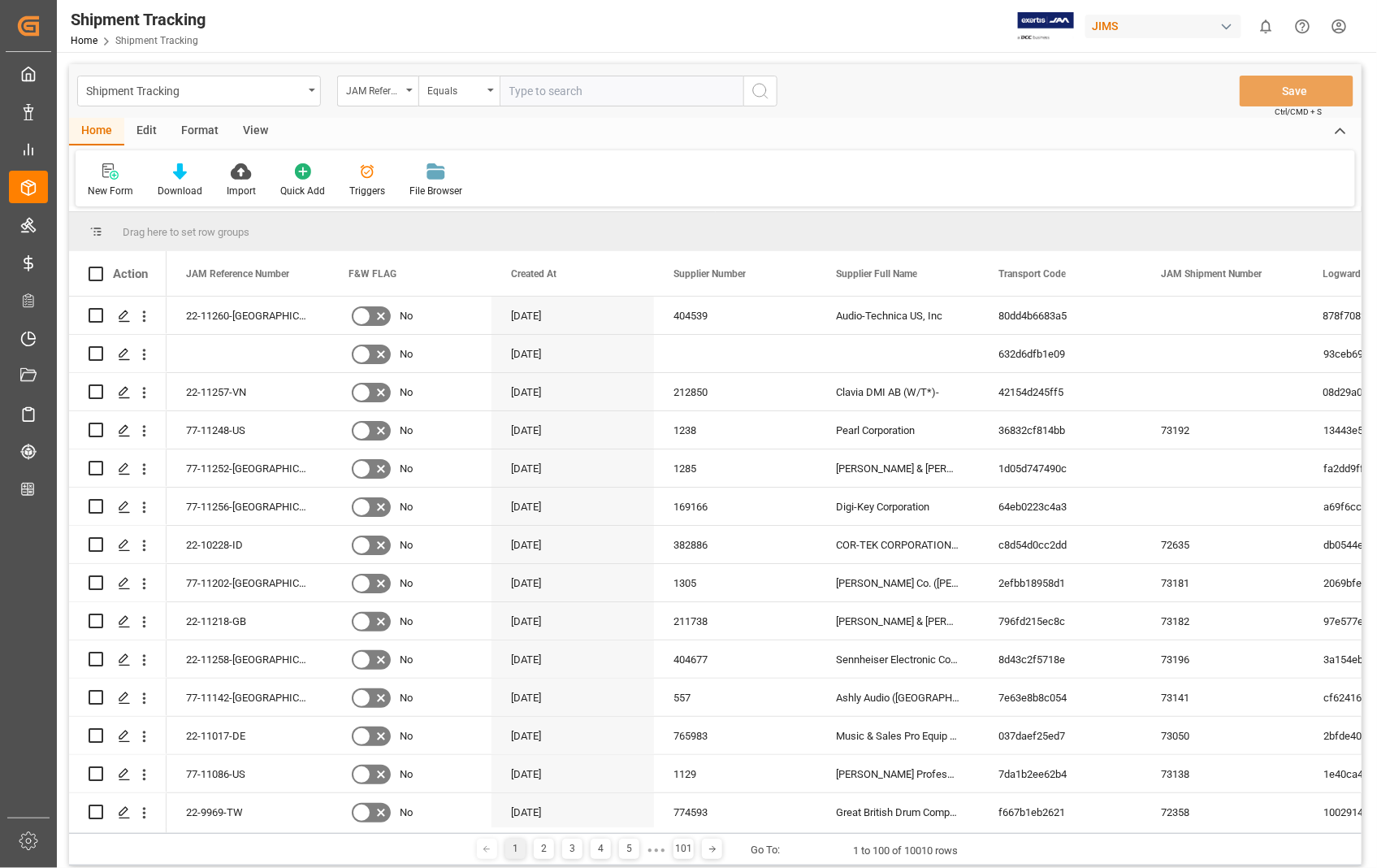
click at [564, 95] on input "text" at bounding box center [621, 91] width 244 height 31
type input "22-11260-[GEOGRAPHIC_DATA]"
click at [760, 92] on icon "search button" at bounding box center [761, 92] width 20 height 20
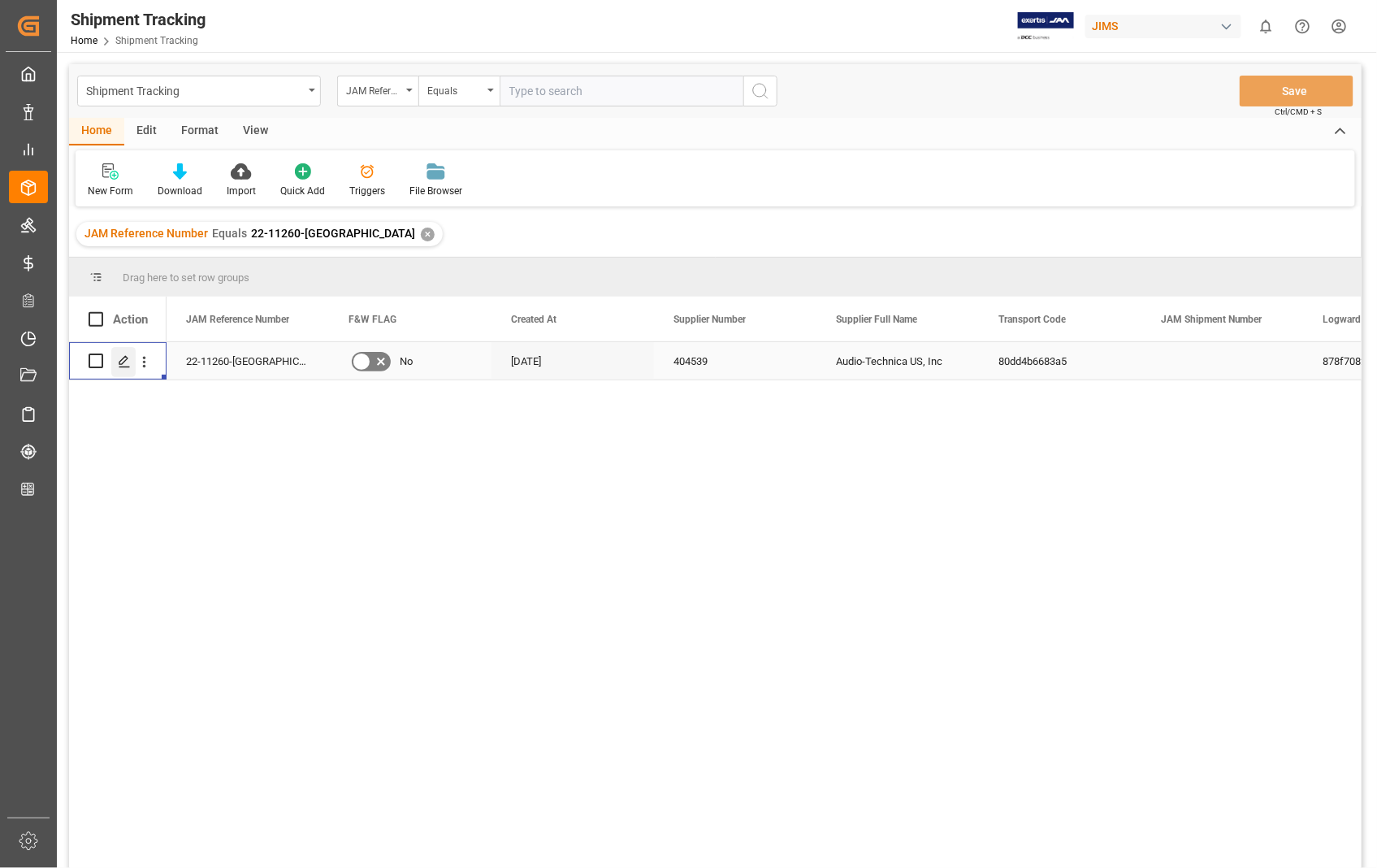
click at [119, 360] on icon "Press SPACE to select this row." at bounding box center [124, 362] width 13 height 13
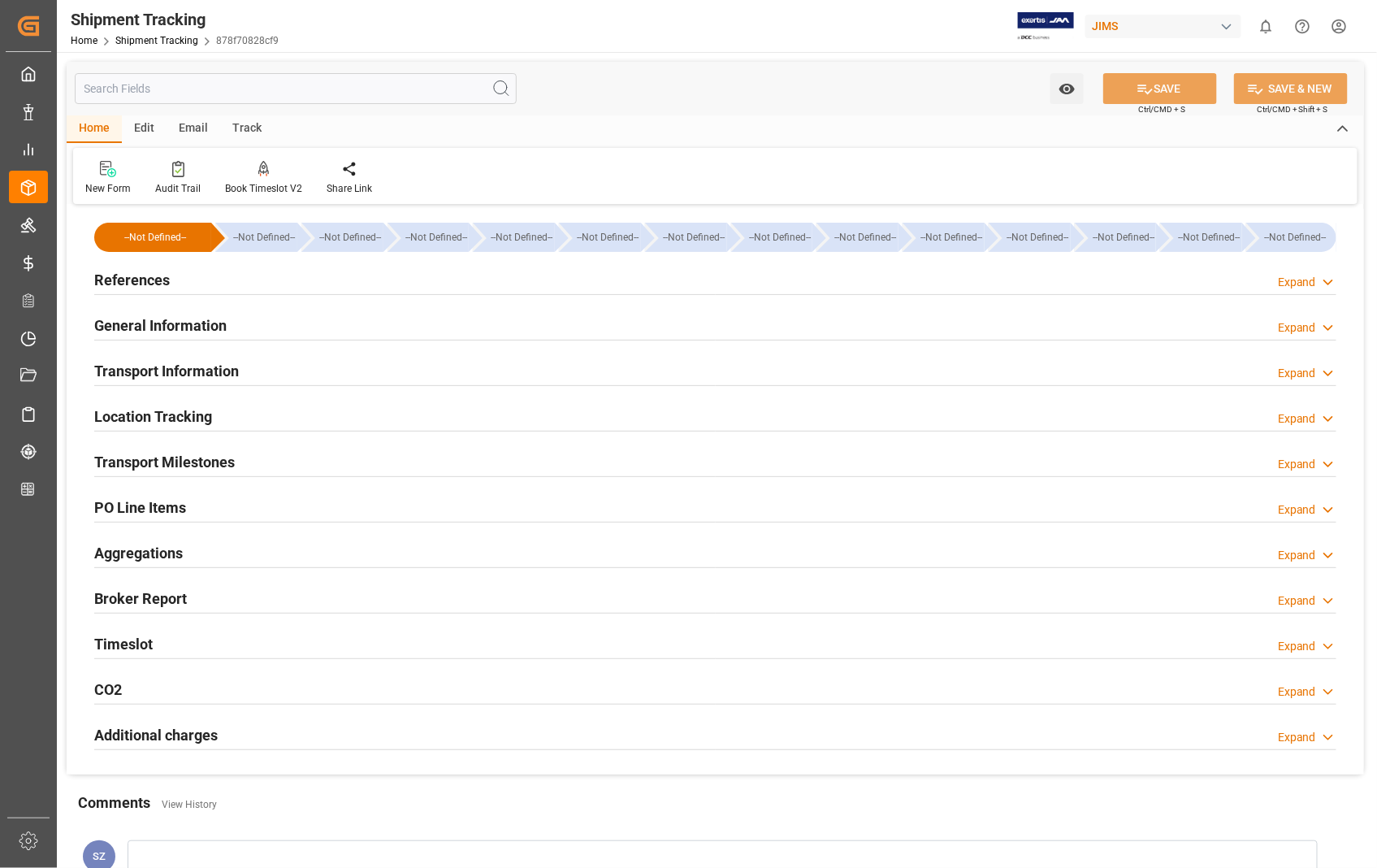
type input "26-09-2025"
click at [122, 283] on h2 "References" at bounding box center [131, 280] width 75 height 22
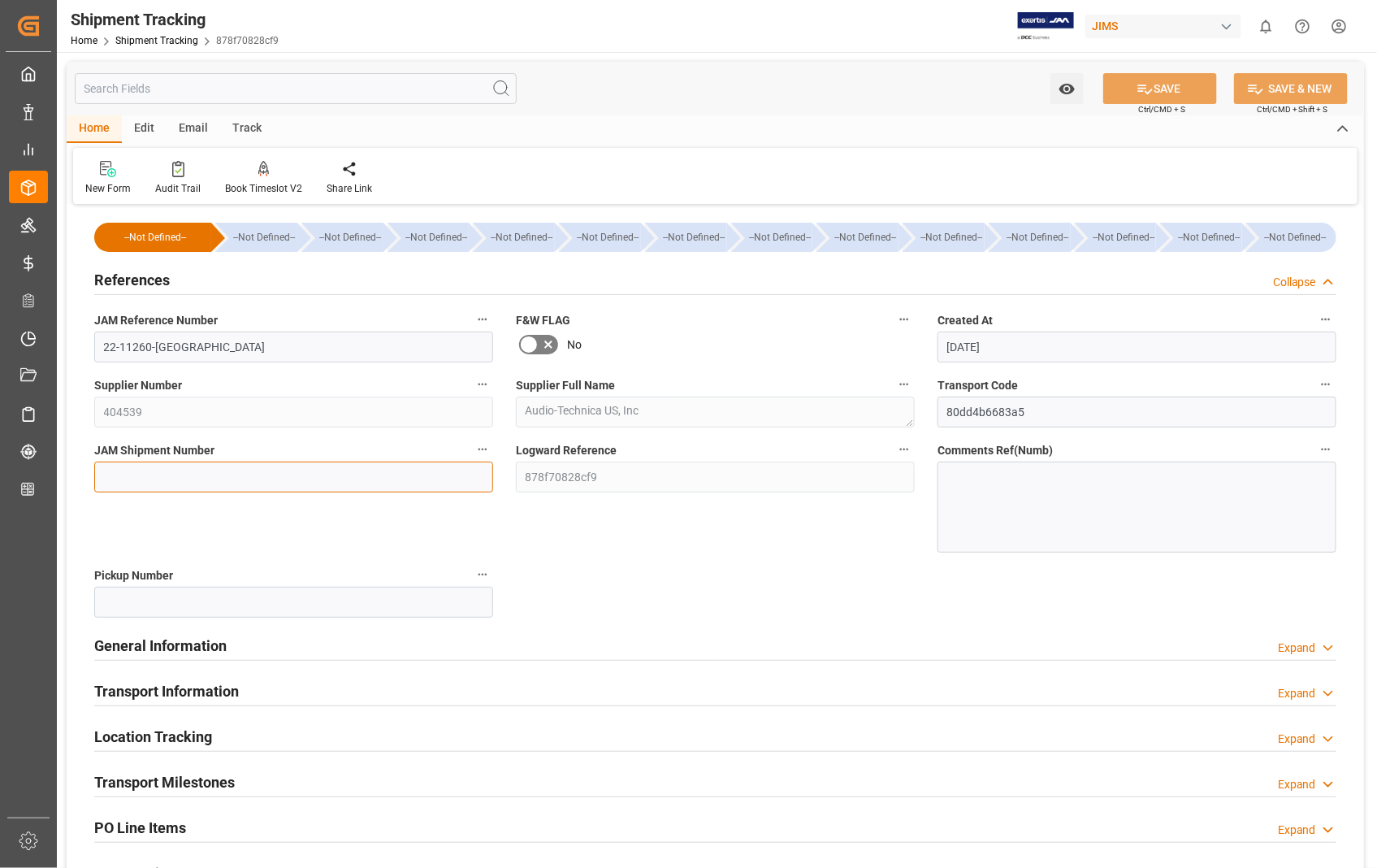
click at [229, 483] on input at bounding box center [294, 477] width 399 height 31
click at [248, 468] on input at bounding box center [294, 477] width 399 height 31
paste input "73197"
type input "73197"
click at [1182, 79] on button "SAVE" at bounding box center [1160, 89] width 114 height 31
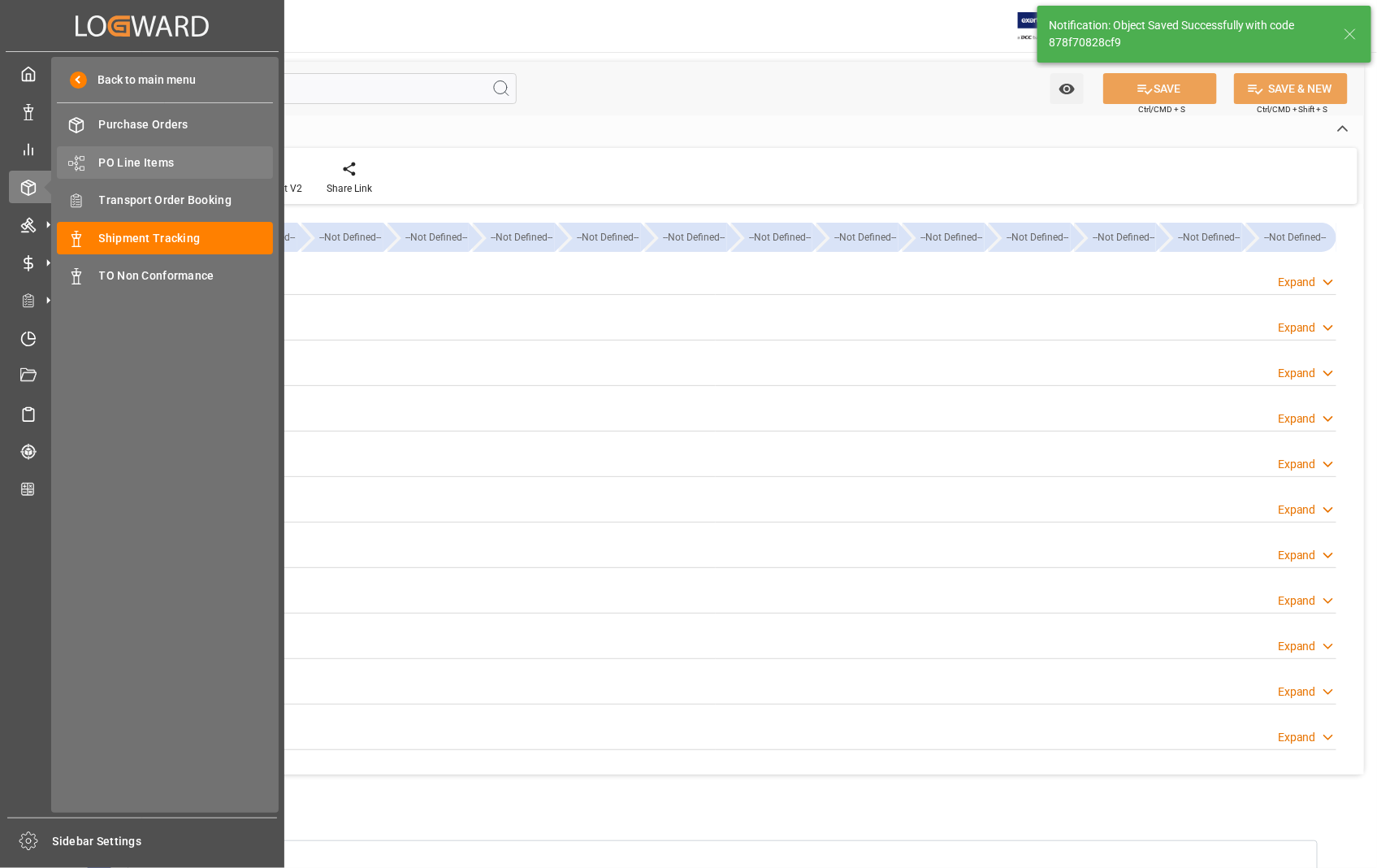
click at [129, 158] on span "PO Line Items" at bounding box center [186, 162] width 175 height 17
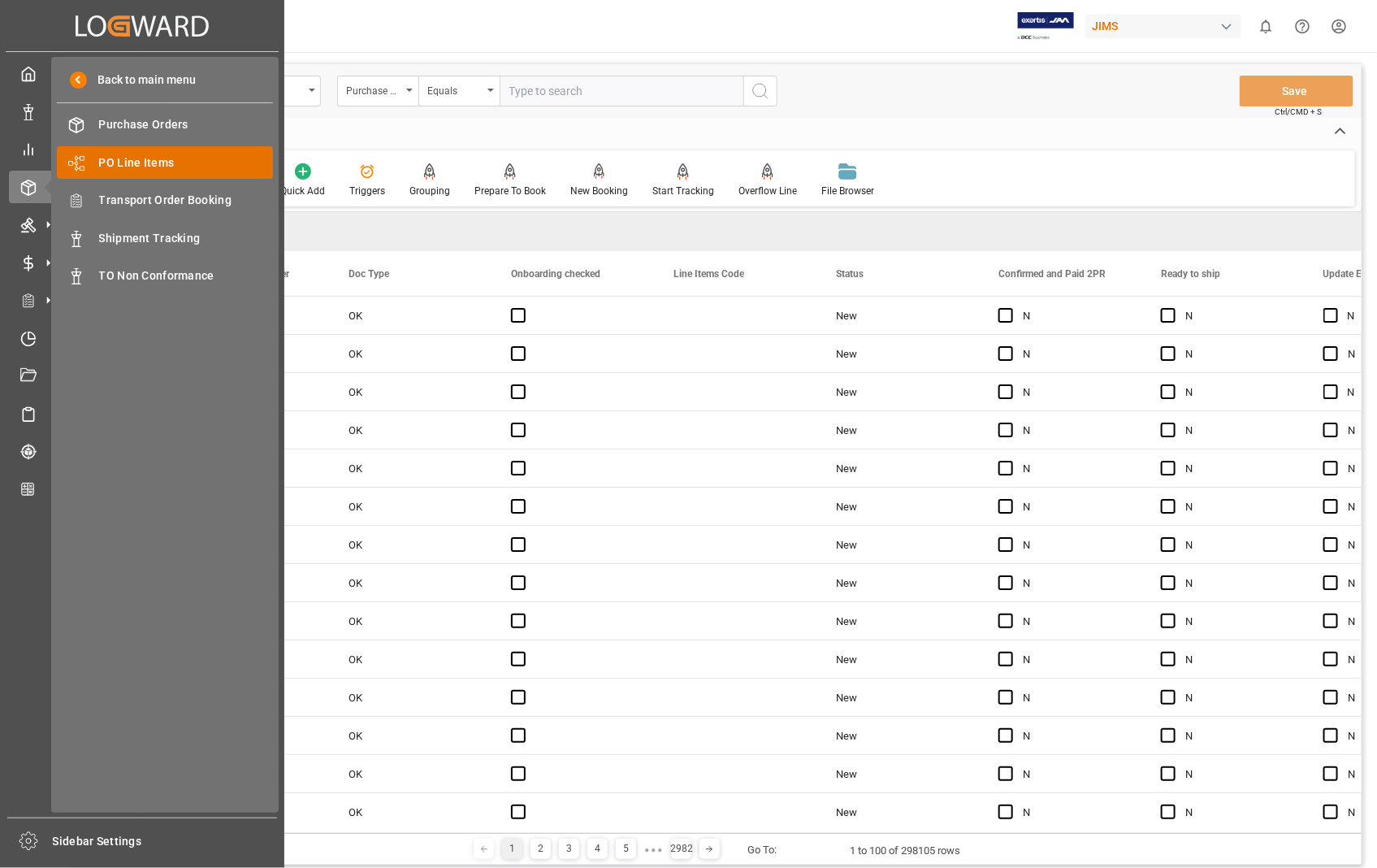
click at [169, 155] on span "PO Line Items" at bounding box center [186, 162] width 175 height 17
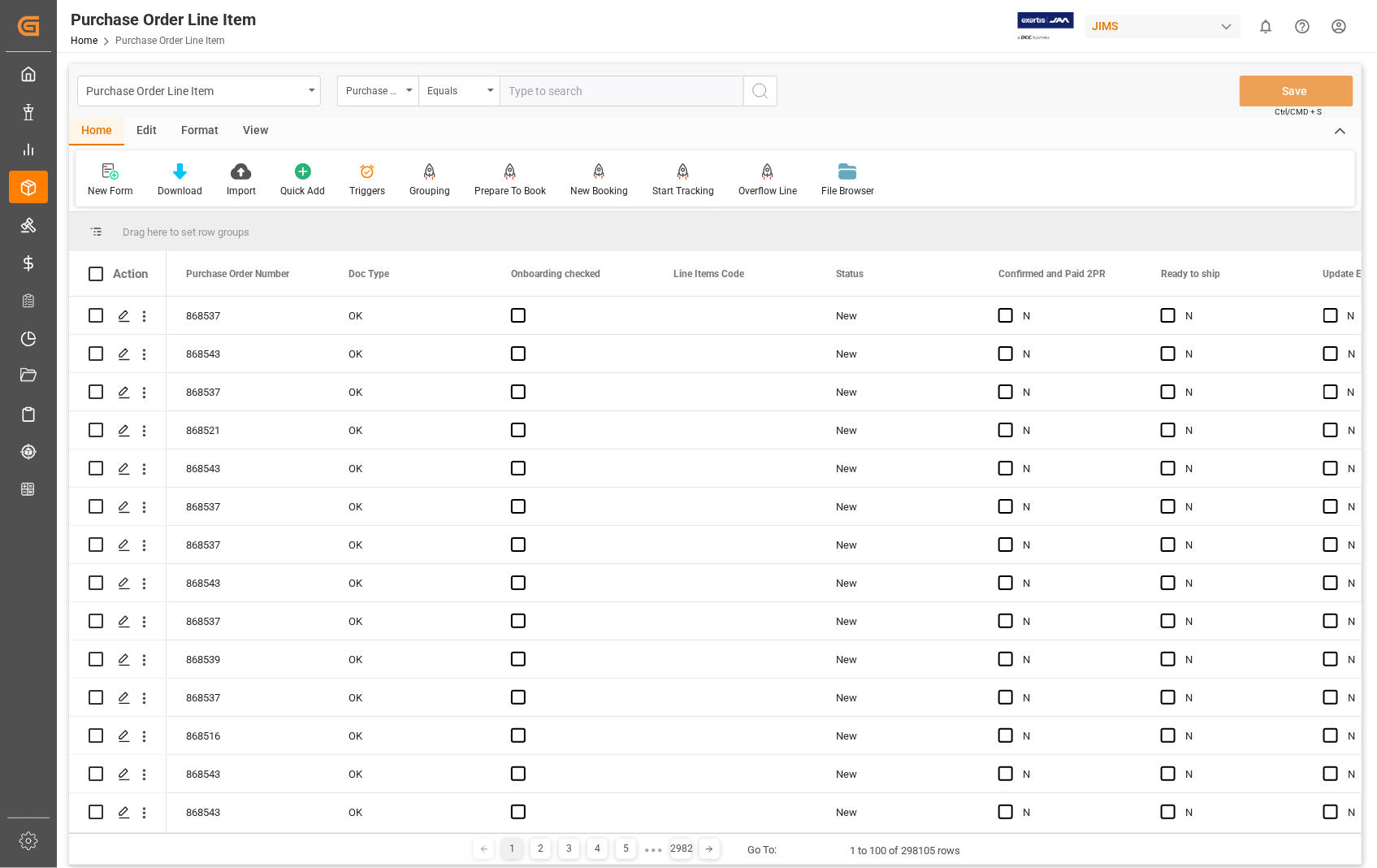
click at [599, 94] on input "text" at bounding box center [621, 91] width 244 height 31
type input "861422"
click at [752, 92] on icon "search button" at bounding box center [761, 92] width 20 height 20
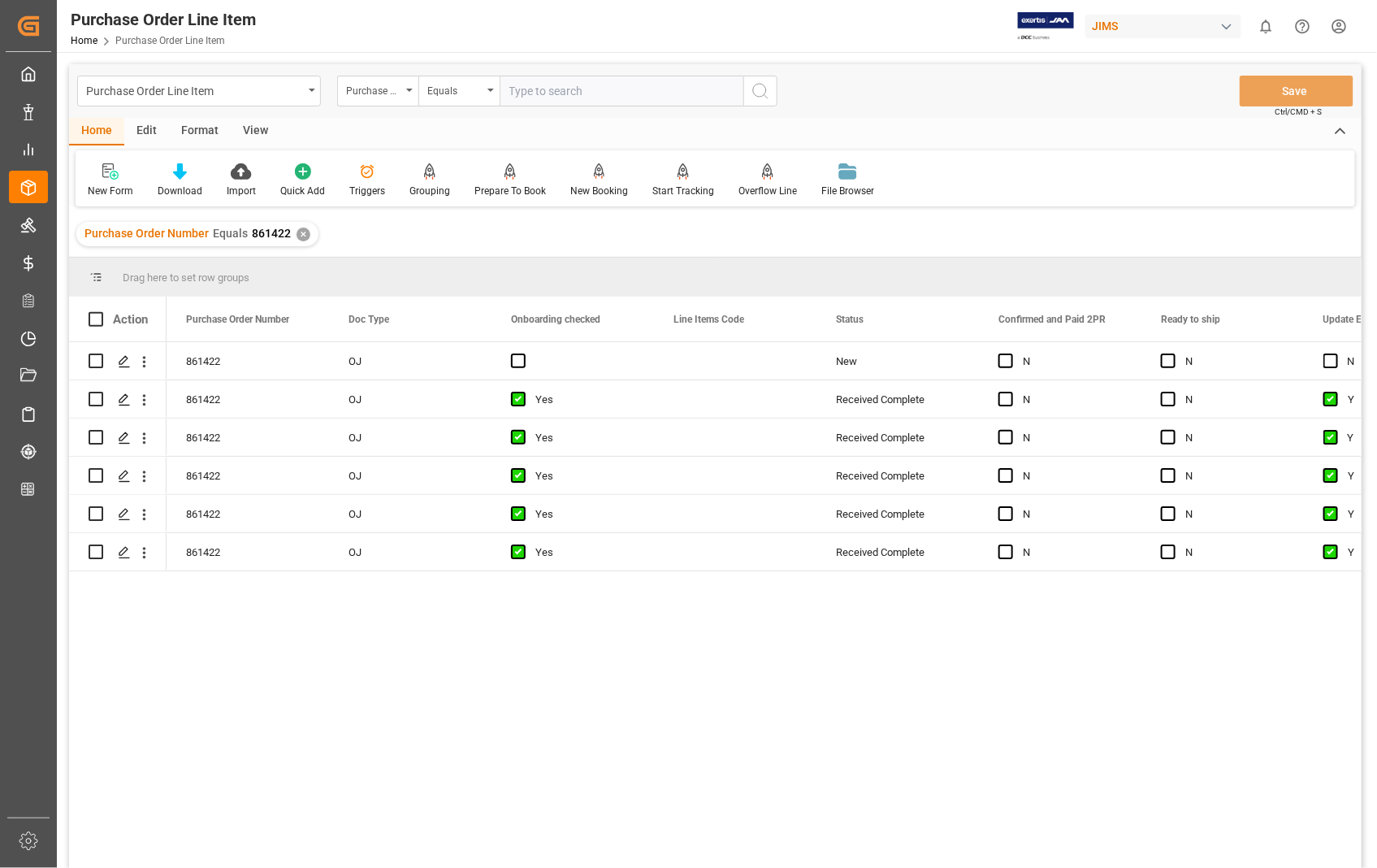
click at [254, 131] on div "View" at bounding box center [255, 131] width 50 height 27
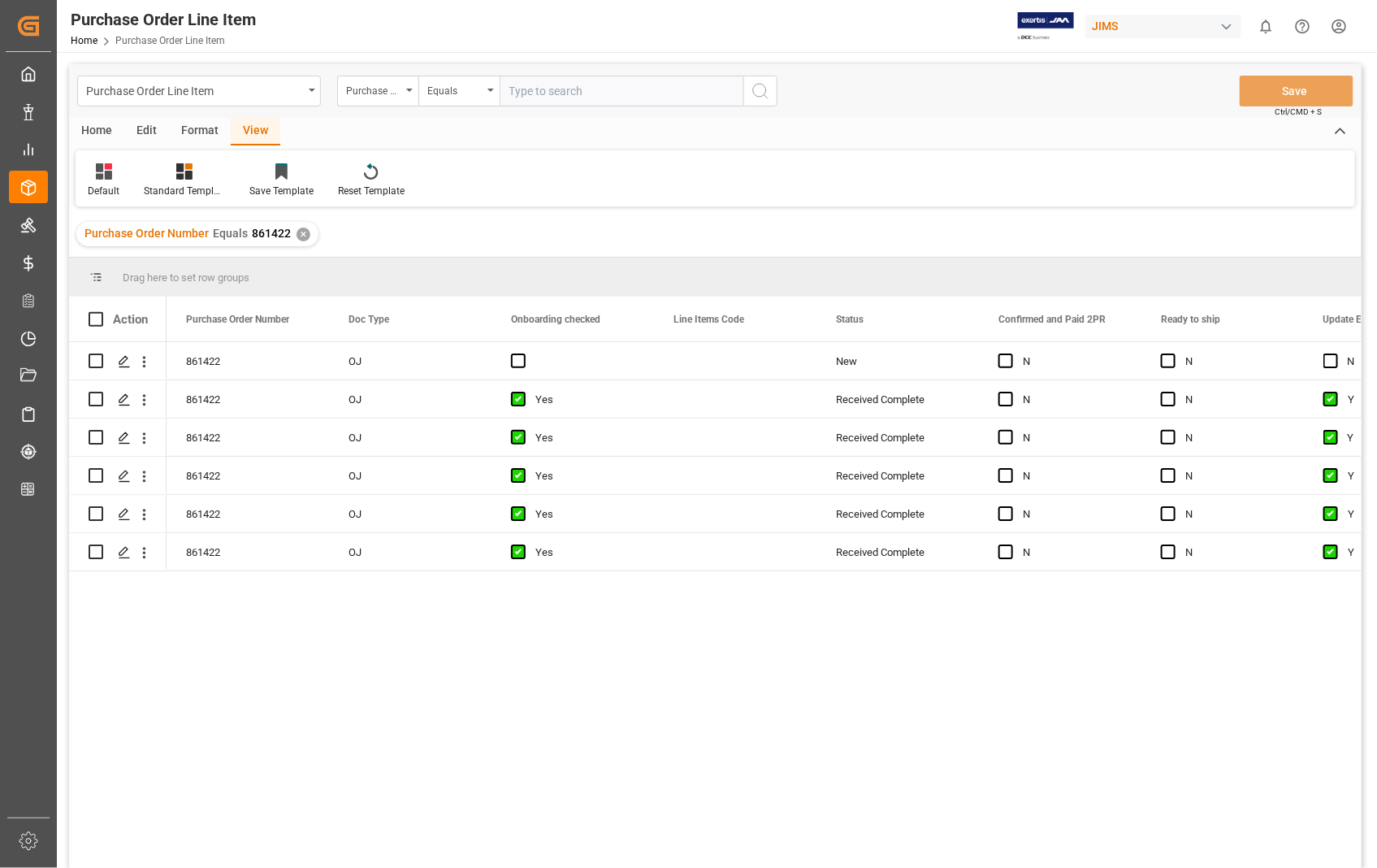
click at [101, 132] on div "Home" at bounding box center [96, 131] width 55 height 27
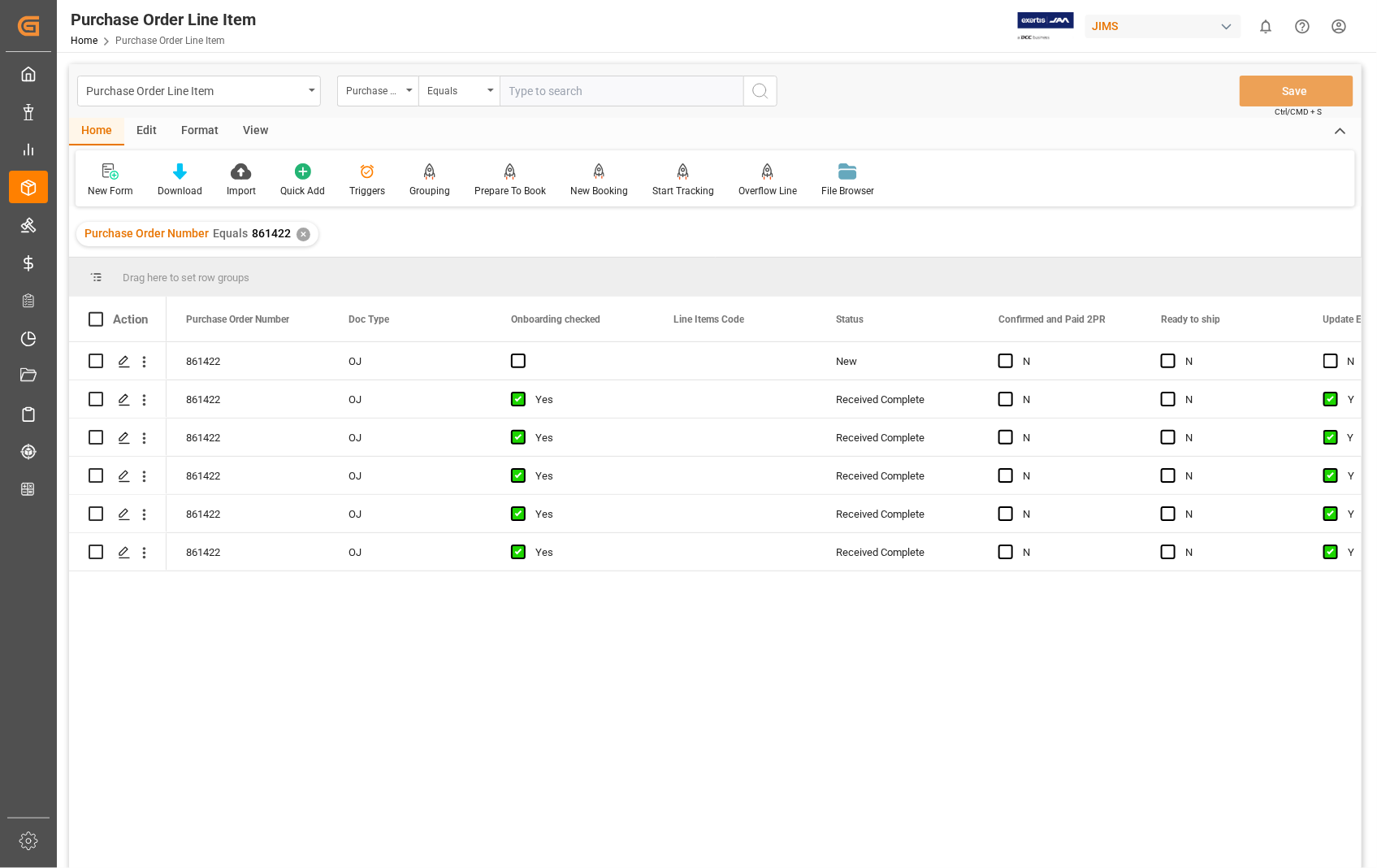
click at [258, 126] on div "View" at bounding box center [255, 131] width 50 height 27
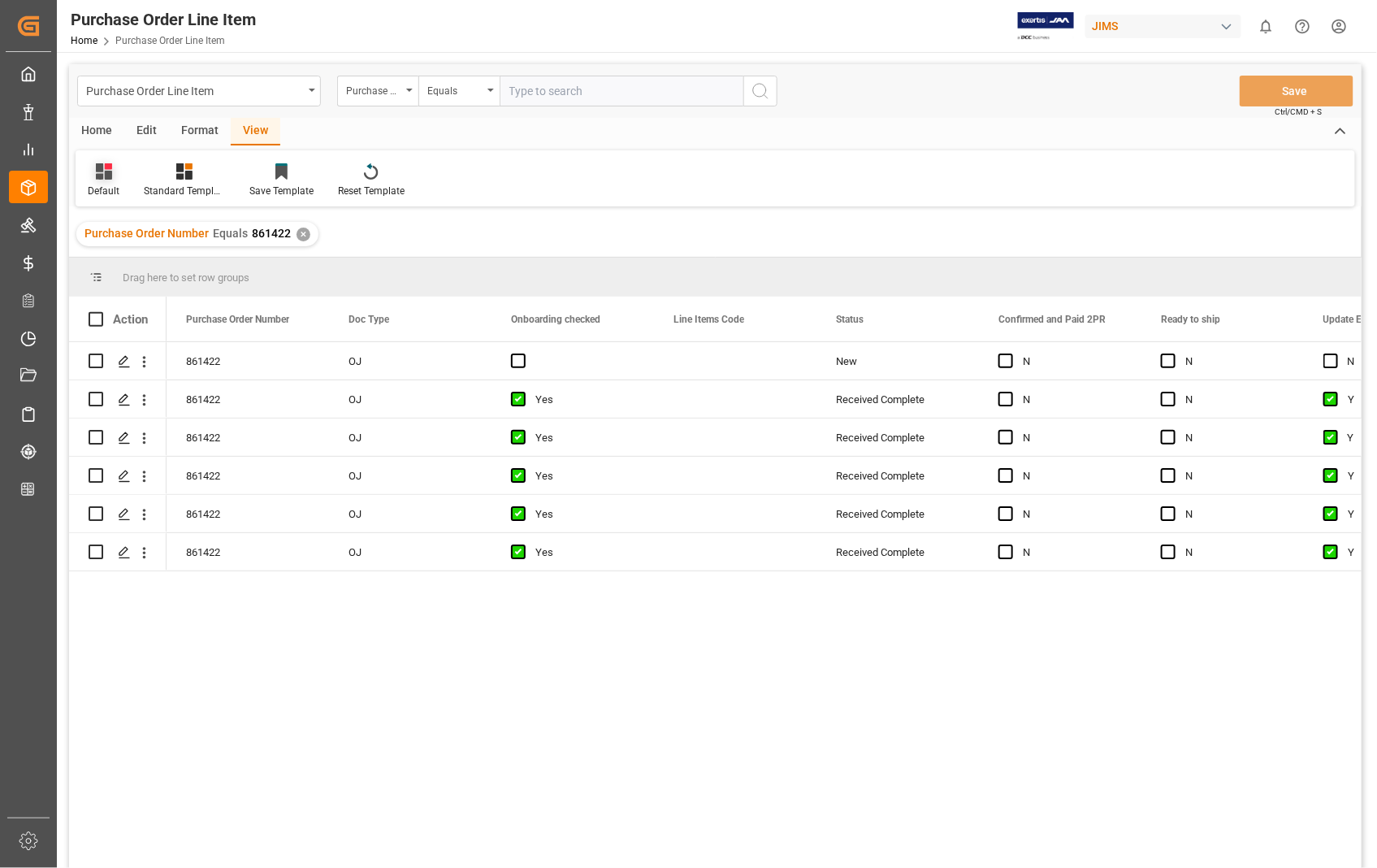
click at [101, 181] on div "Default" at bounding box center [103, 179] width 56 height 35
click at [106, 263] on div "Sophia setting." at bounding box center [167, 263] width 142 height 17
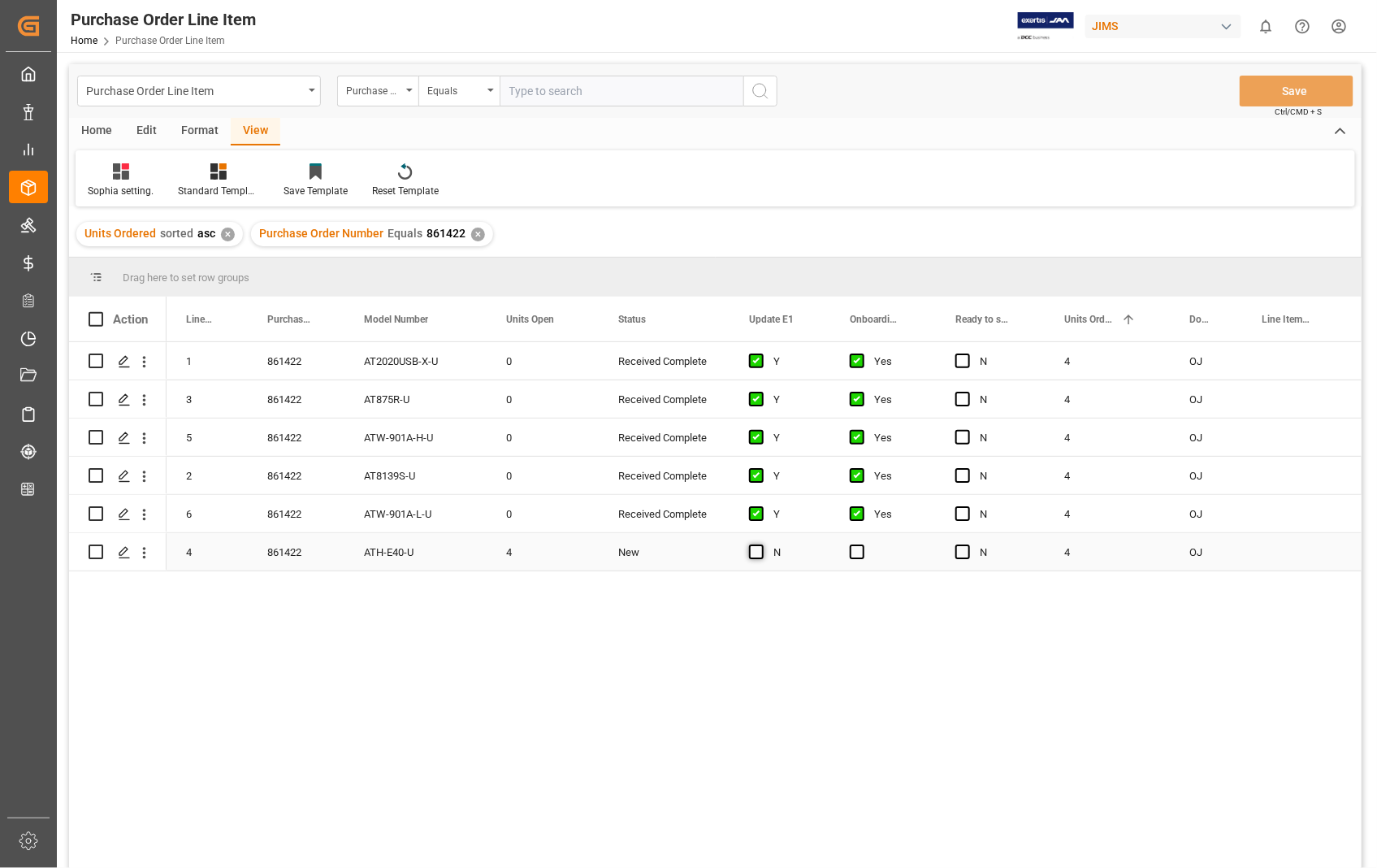
click at [760, 550] on span "Press SPACE to select this row." at bounding box center [756, 552] width 14 height 14
click at [761, 545] on input "Press SPACE to select this row." at bounding box center [761, 545] width 0 height 0
click at [870, 554] on div "Press SPACE to select this row." at bounding box center [883, 551] width 106 height 37
click at [857, 551] on span "Press SPACE to select this row." at bounding box center [857, 552] width 14 height 14
click at [862, 545] on input "Press SPACE to select this row." at bounding box center [862, 545] width 0 height 0
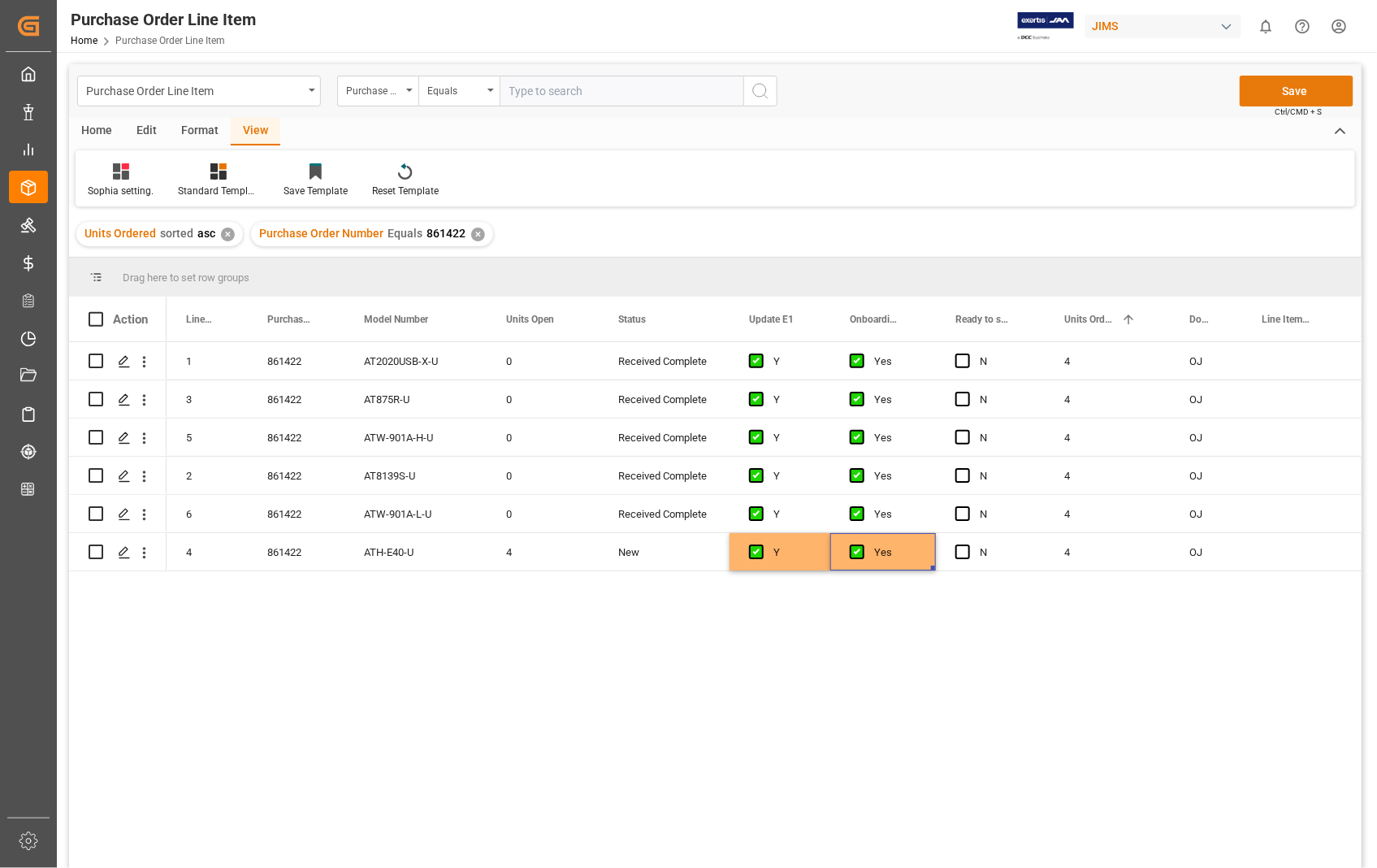
click at [1302, 88] on button "Save" at bounding box center [1297, 91] width 114 height 31
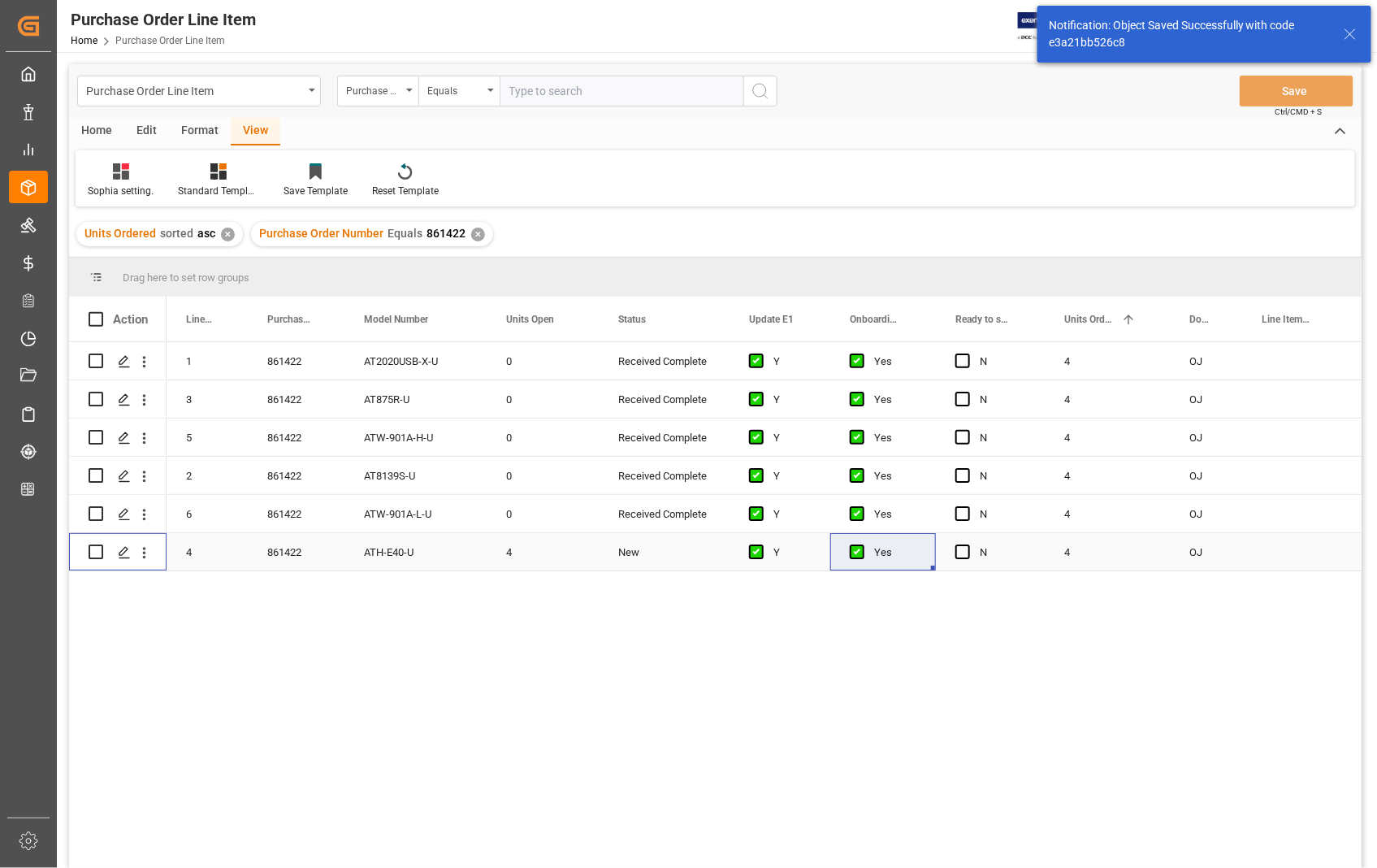
click at [99, 554] on input "Press Space to toggle row selection (unchecked)" at bounding box center [96, 552] width 14 height 14
checkbox input "true"
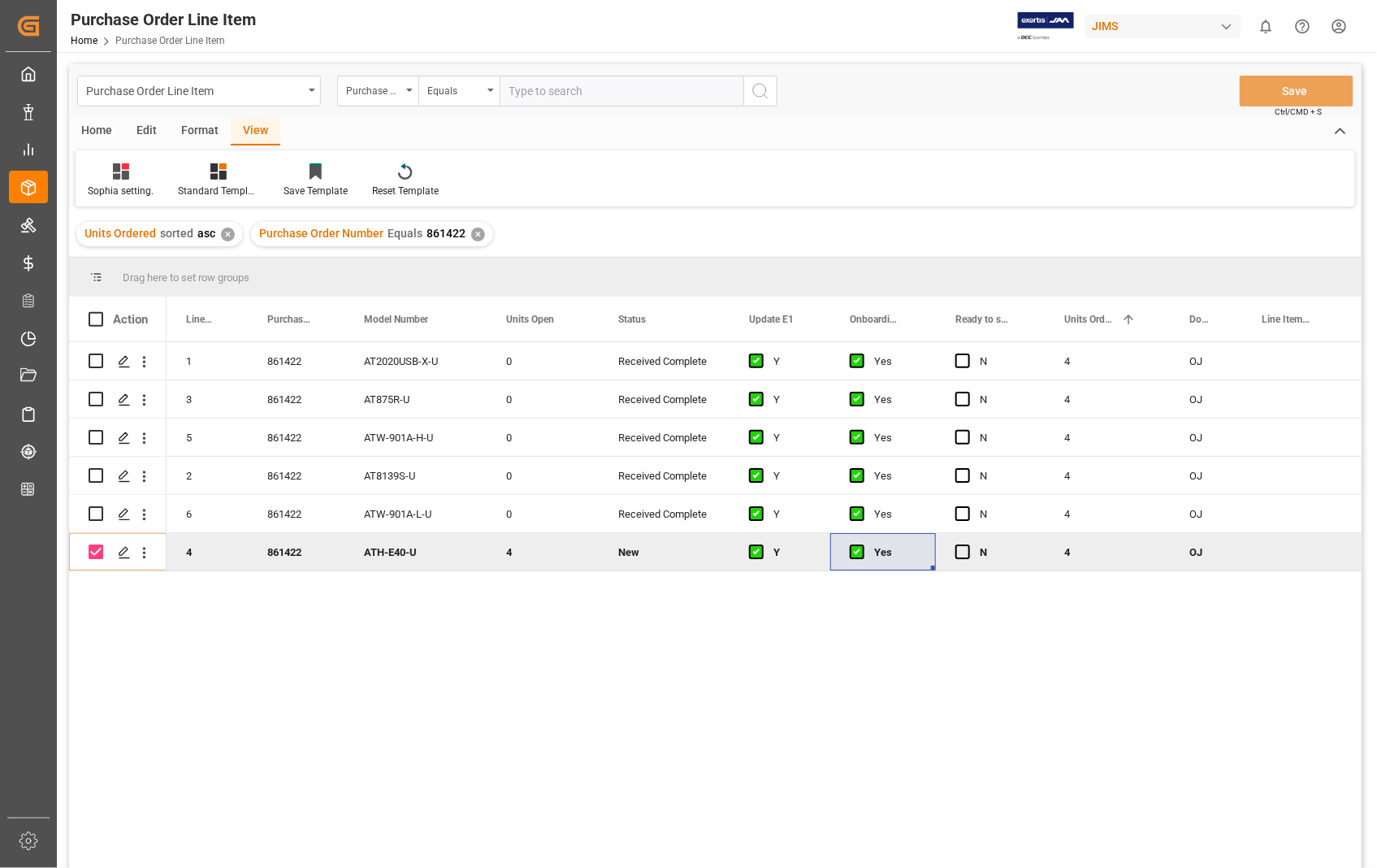
click at [108, 129] on div "Home" at bounding box center [96, 131] width 55 height 27
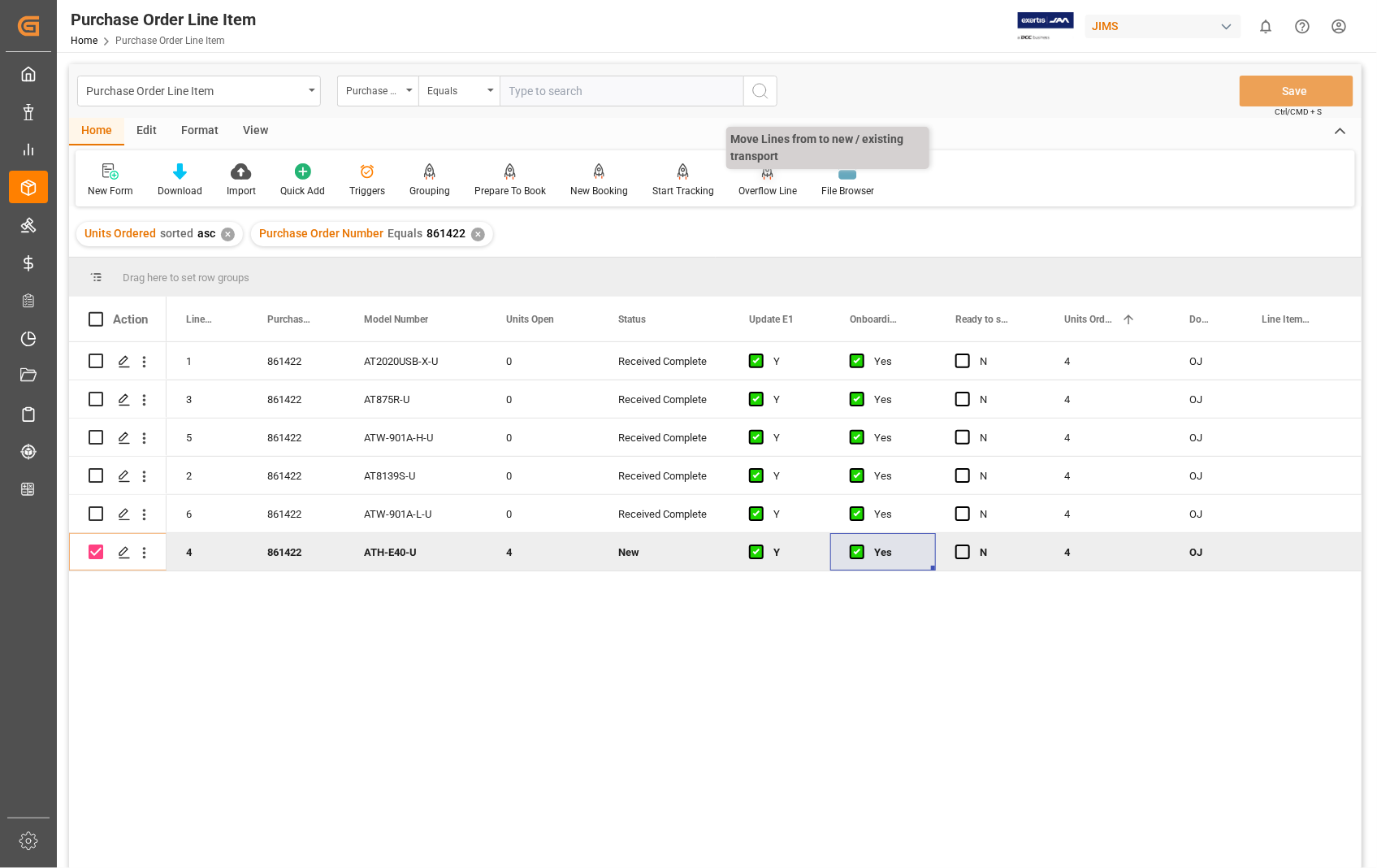
click at [766, 188] on div "Overflow Line" at bounding box center [767, 191] width 59 height 14
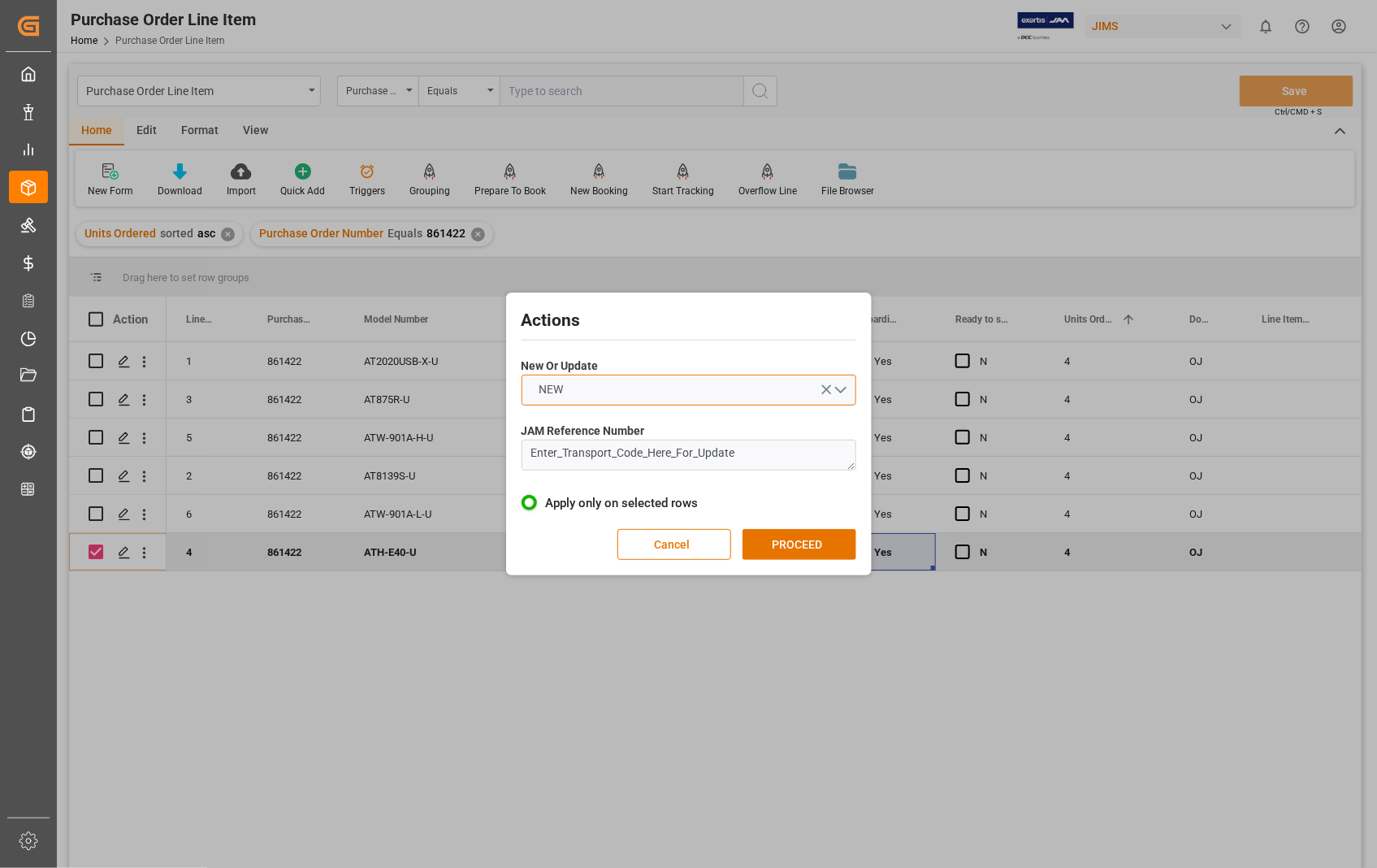
click at [843, 392] on button "NEW" at bounding box center [688, 390] width 334 height 31
click at [593, 429] on div "UPDATE" at bounding box center [689, 429] width 333 height 34
drag, startPoint x: 752, startPoint y: 452, endPoint x: 508, endPoint y: 452, distance: 244.0
click at [508, 452] on div "Actions New Or Update UPDATE JAM Reference Number Enter_Transport_Code_Here_For…" at bounding box center [689, 434] width 366 height 283
paste textarea "22-11260-[GEOGRAPHIC_DATA]"
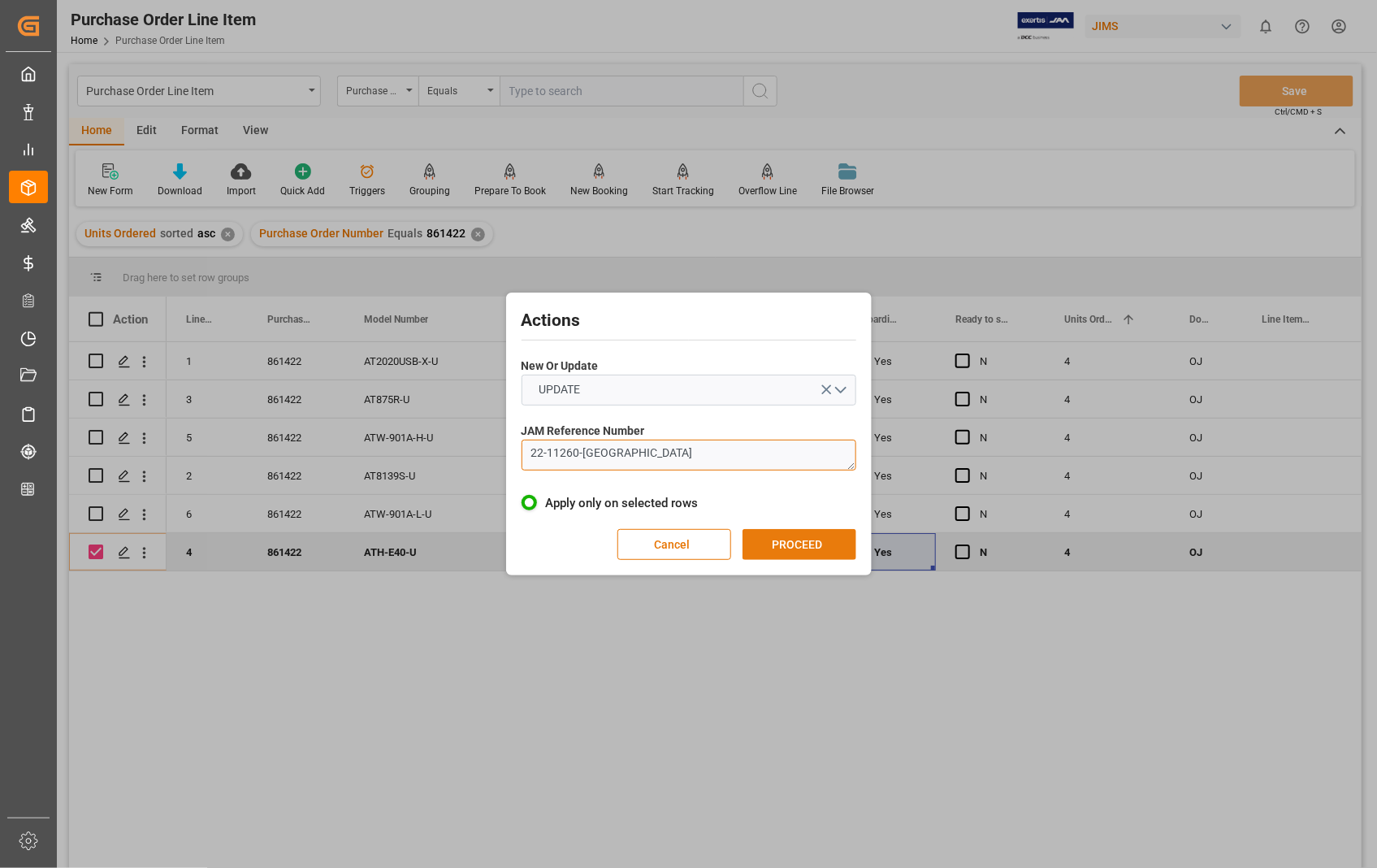
type textarea "22-11260-[GEOGRAPHIC_DATA]"
click at [810, 553] on button "PROCEED" at bounding box center [800, 545] width 114 height 31
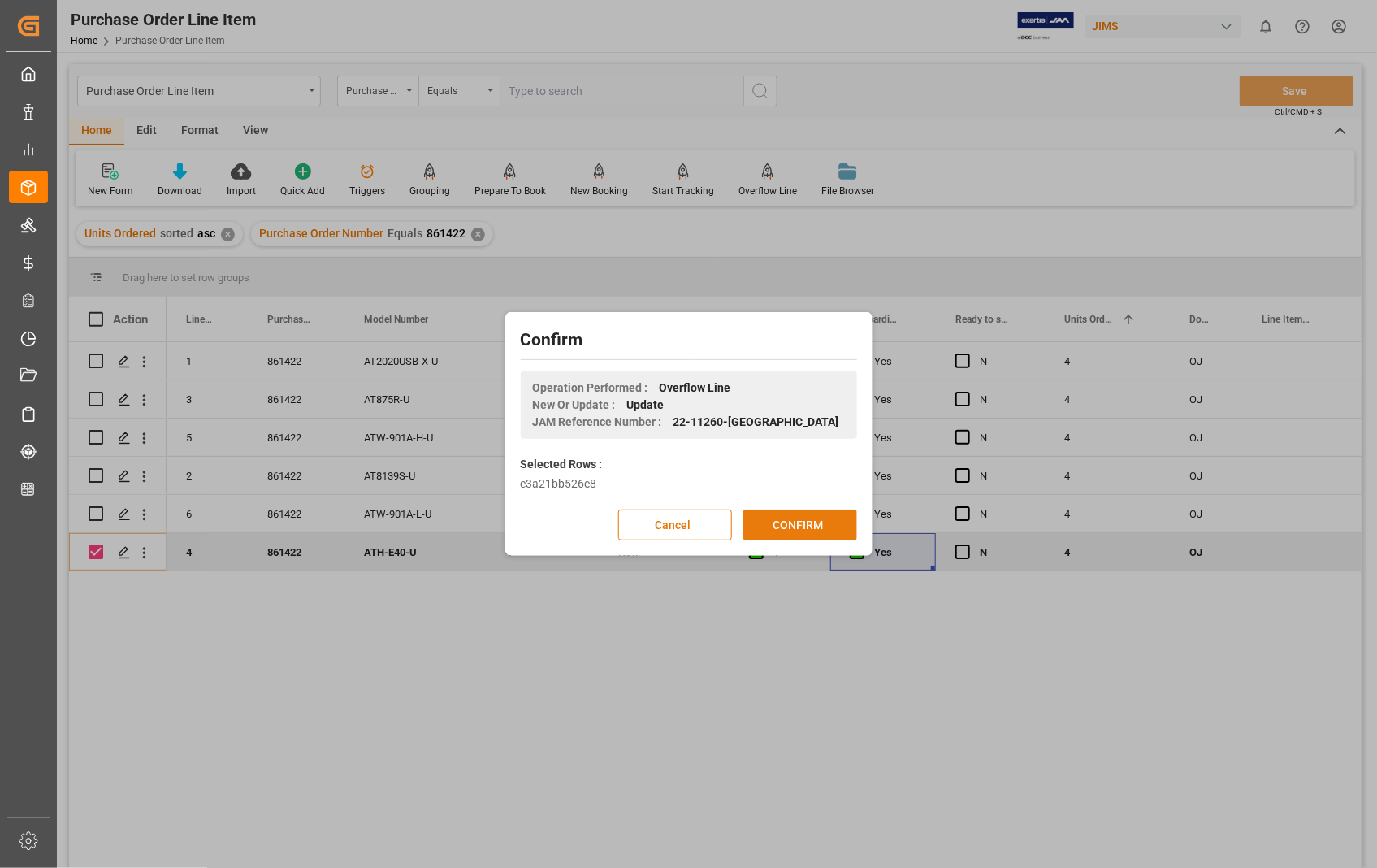
click at [799, 521] on button "CONFIRM" at bounding box center [801, 525] width 114 height 31
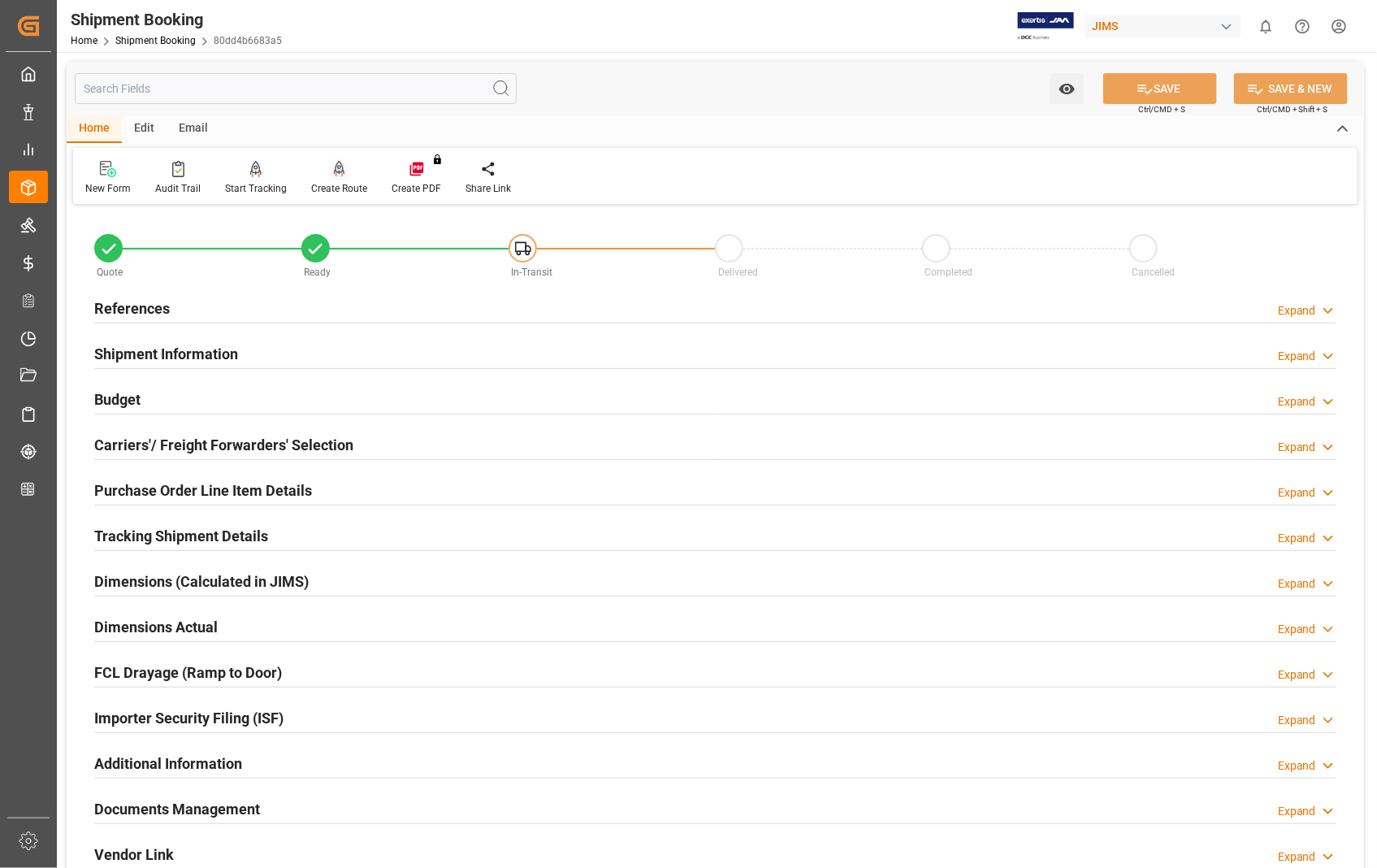
click at [339, 172] on icon at bounding box center [340, 168] width 12 height 14
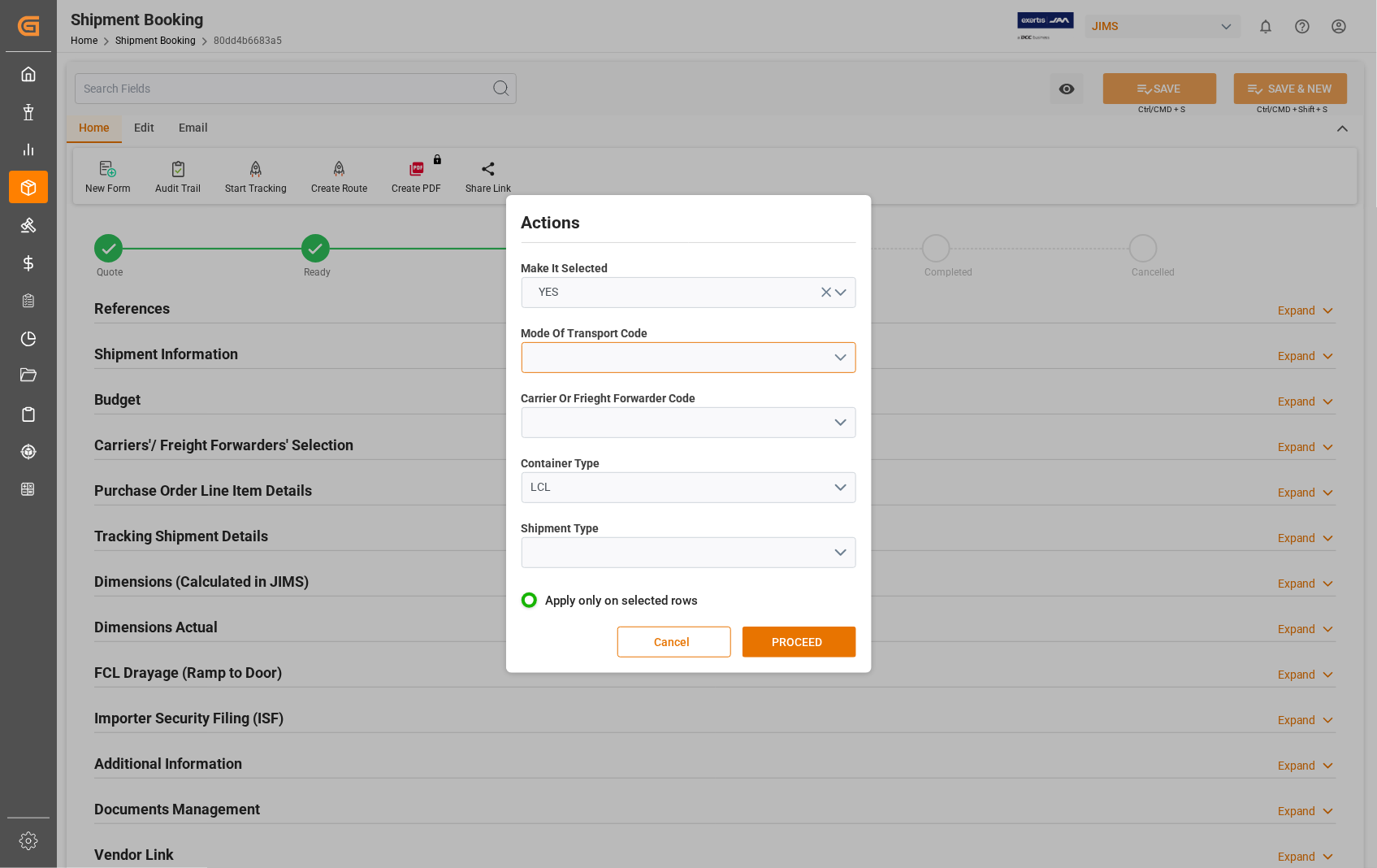
click at [845, 359] on button "open menu" at bounding box center [688, 358] width 334 height 31
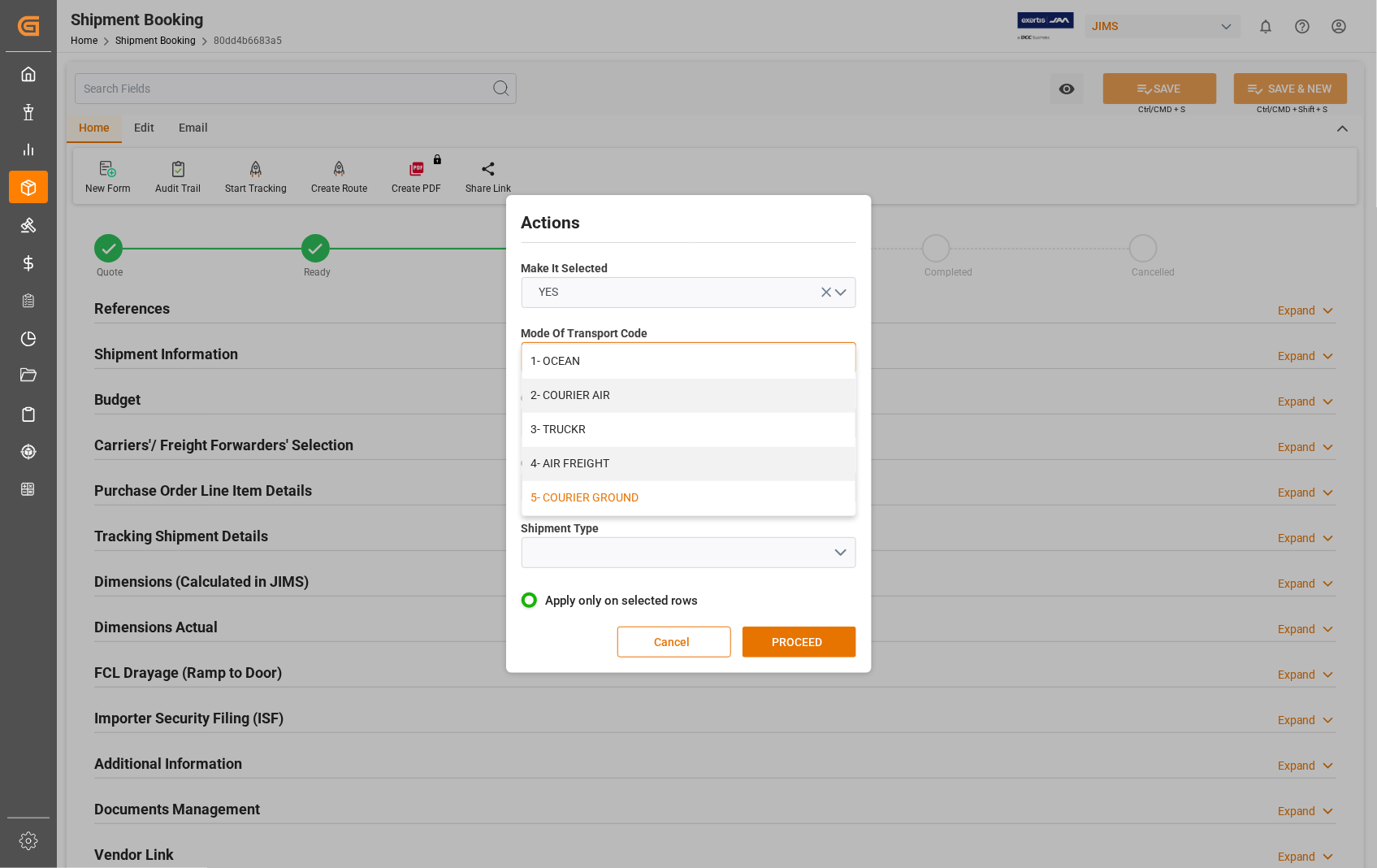
click at [570, 492] on div "5- COURIER GROUND" at bounding box center [689, 498] width 333 height 34
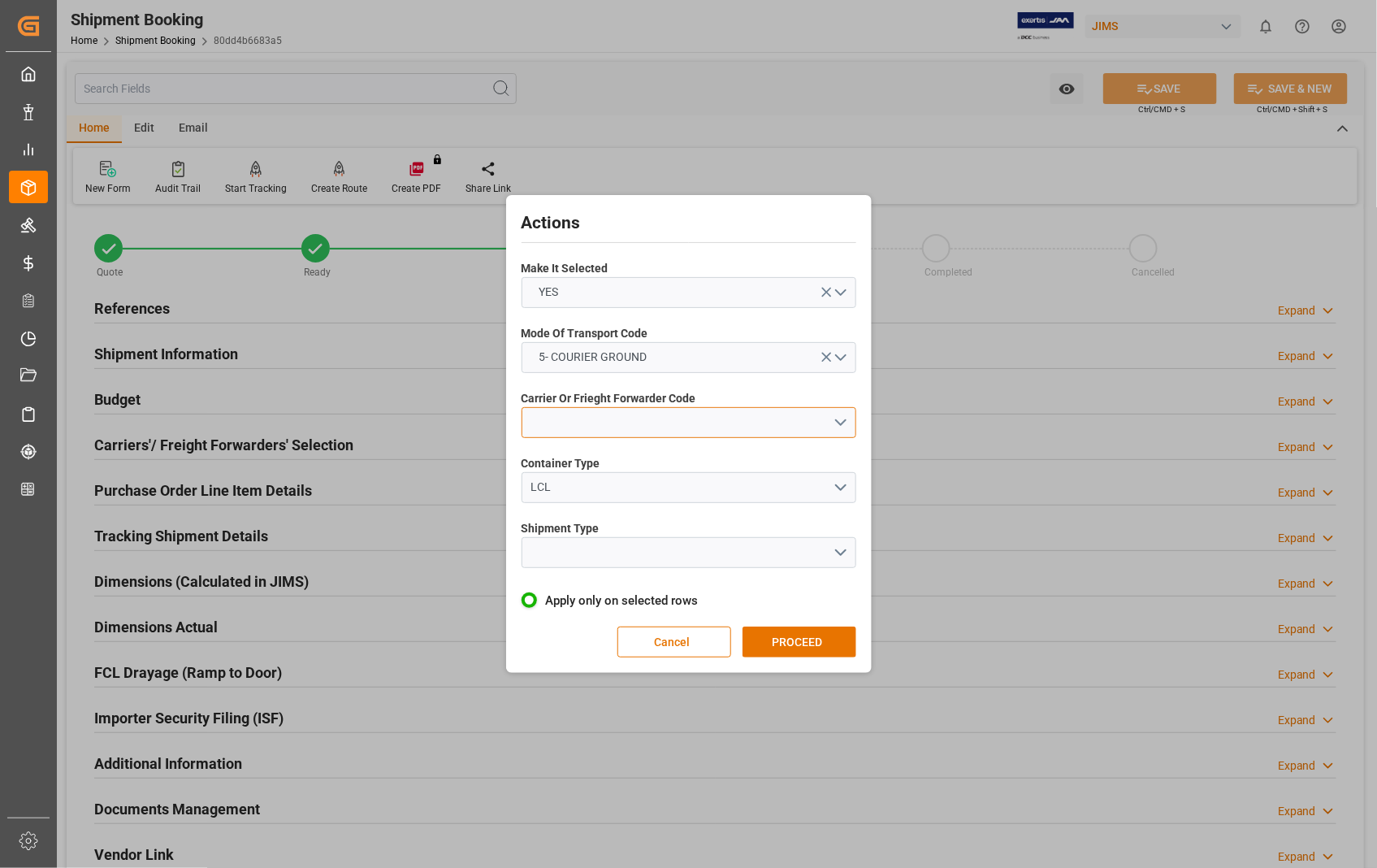
click at [843, 426] on button "open menu" at bounding box center [688, 422] width 334 height 31
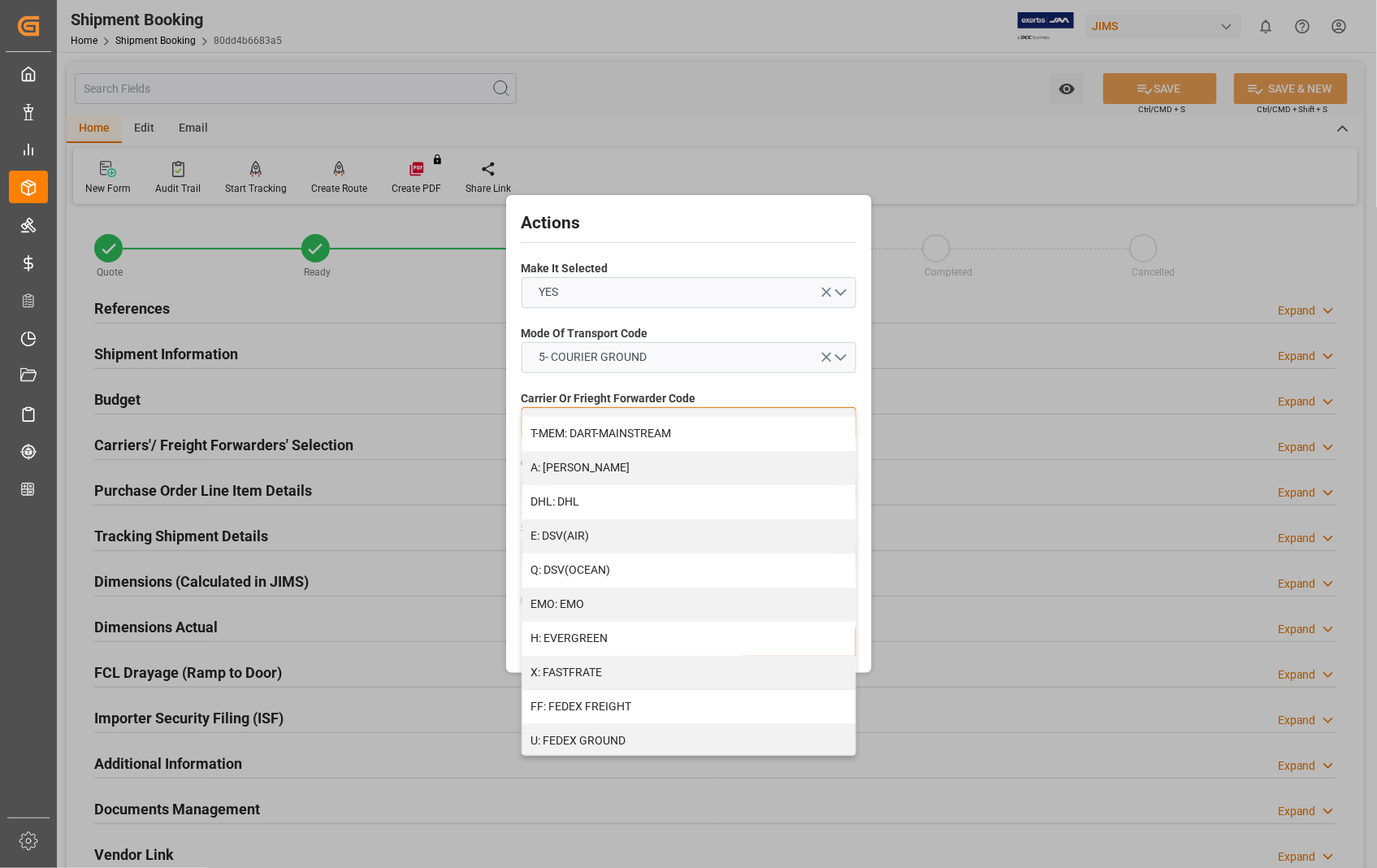
scroll to position [271, 0]
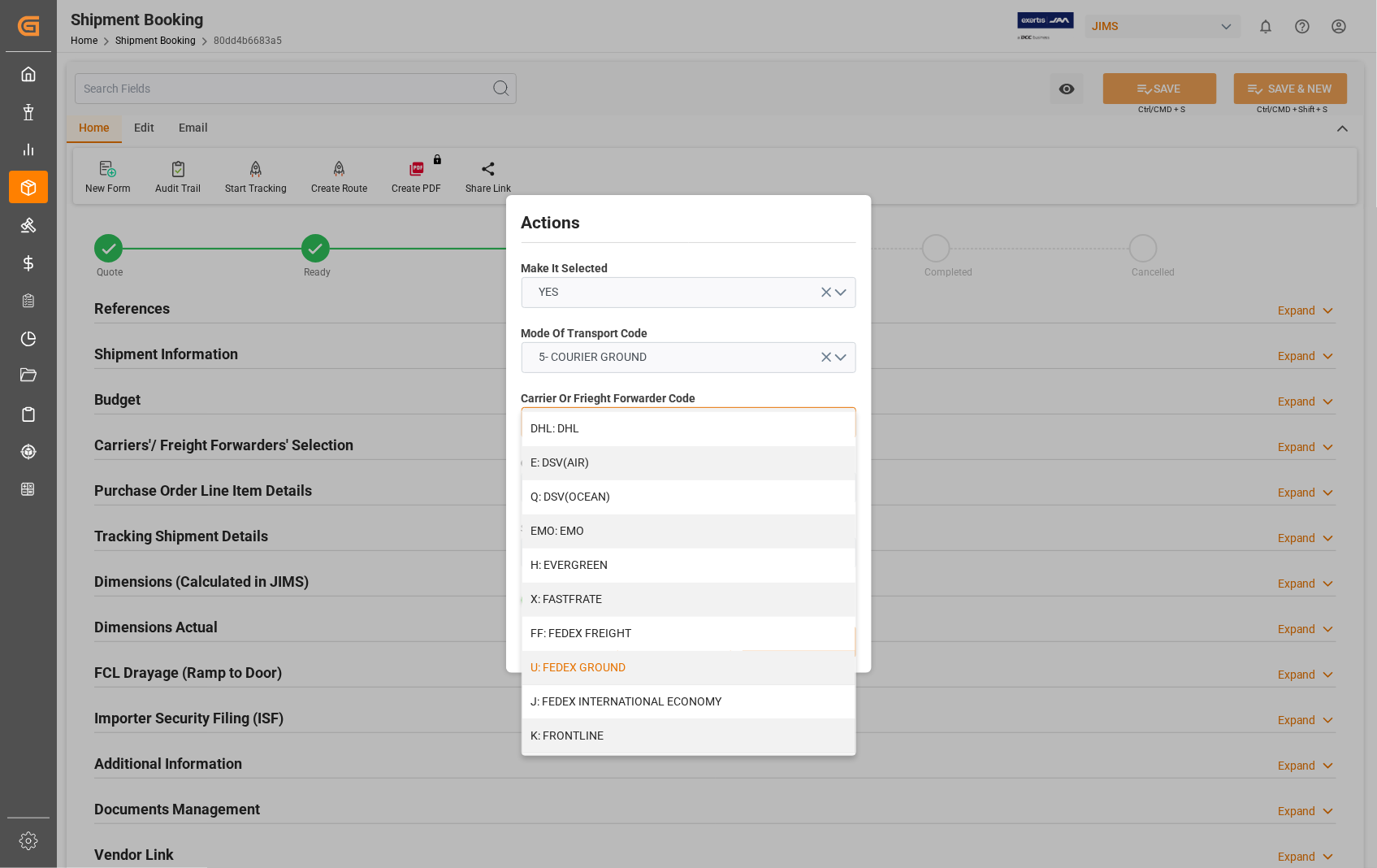
click at [648, 669] on div "U: FEDEX GROUND" at bounding box center [689, 668] width 333 height 34
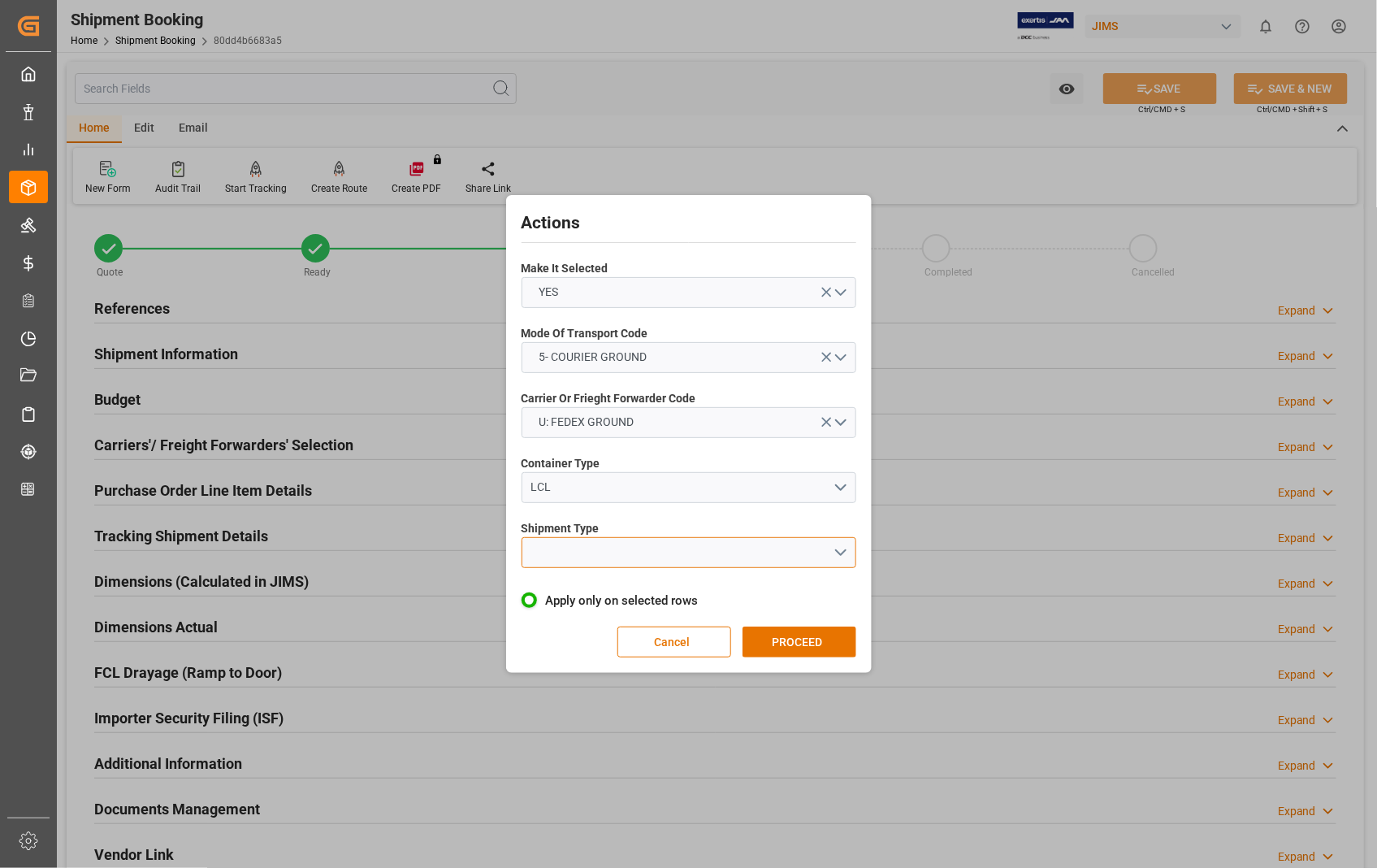
click at [839, 554] on button "open menu" at bounding box center [688, 553] width 334 height 31
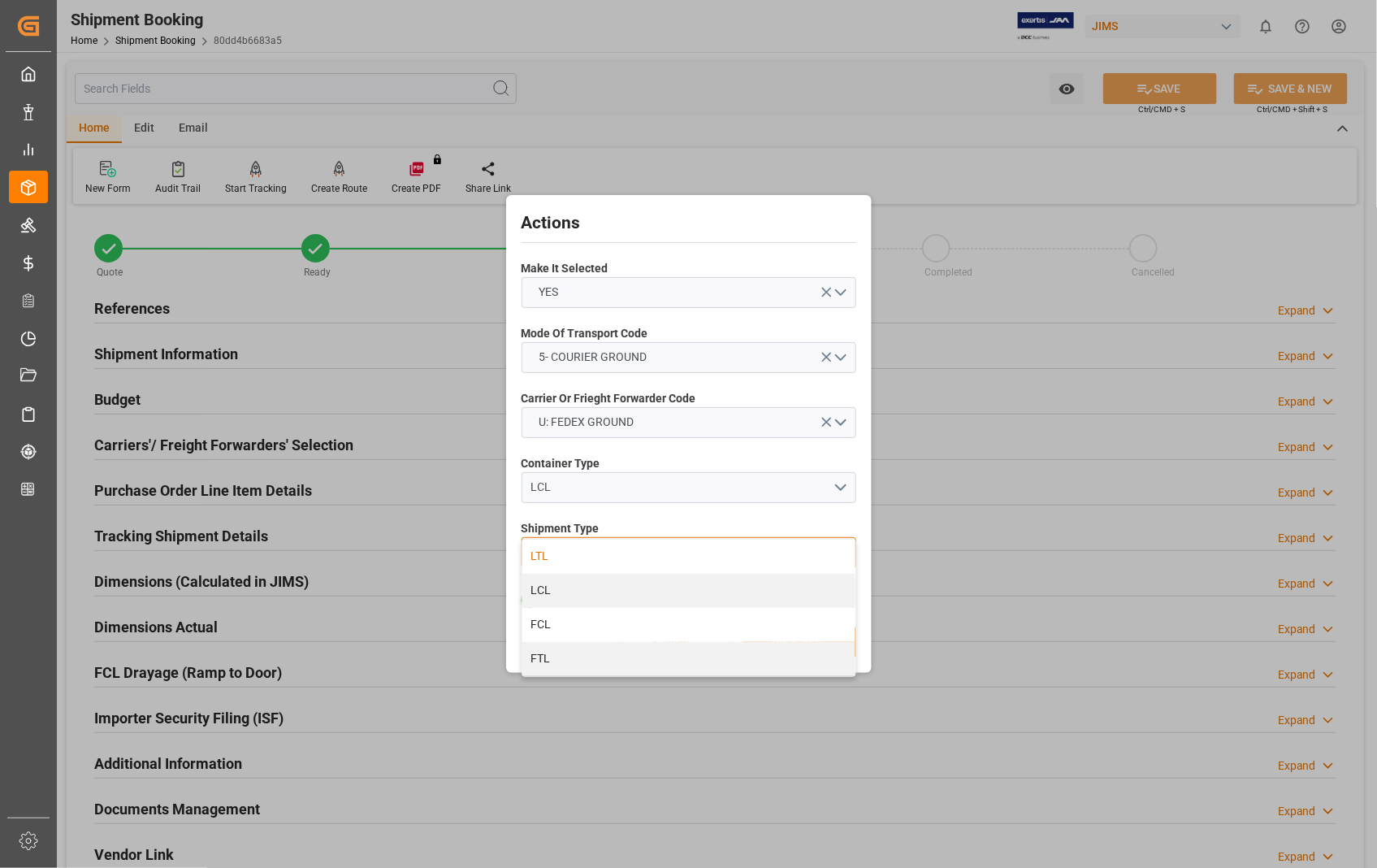
click at [540, 556] on div "LTL" at bounding box center [689, 556] width 333 height 34
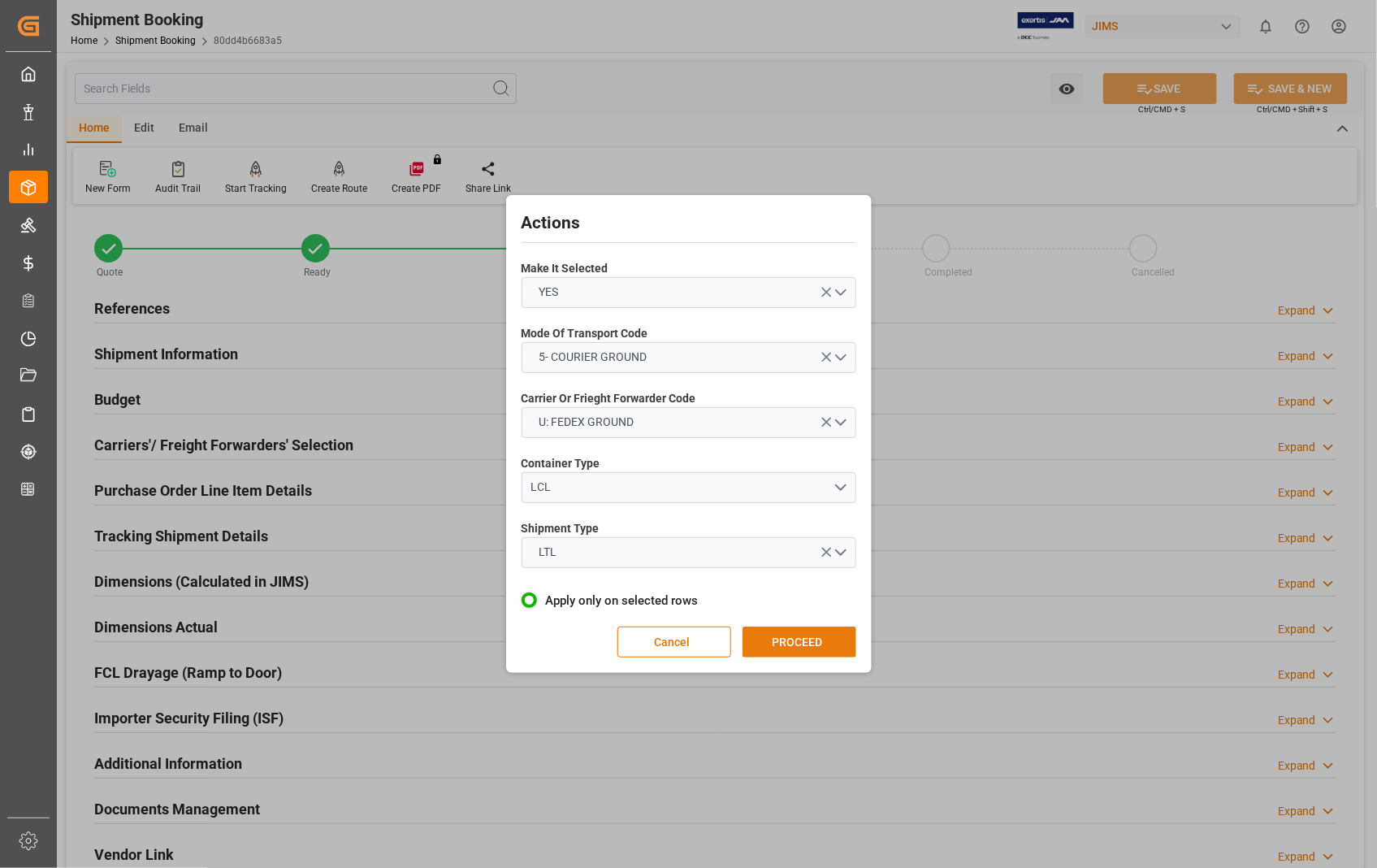
click at [800, 645] on button "PROCEED" at bounding box center [800, 641] width 114 height 31
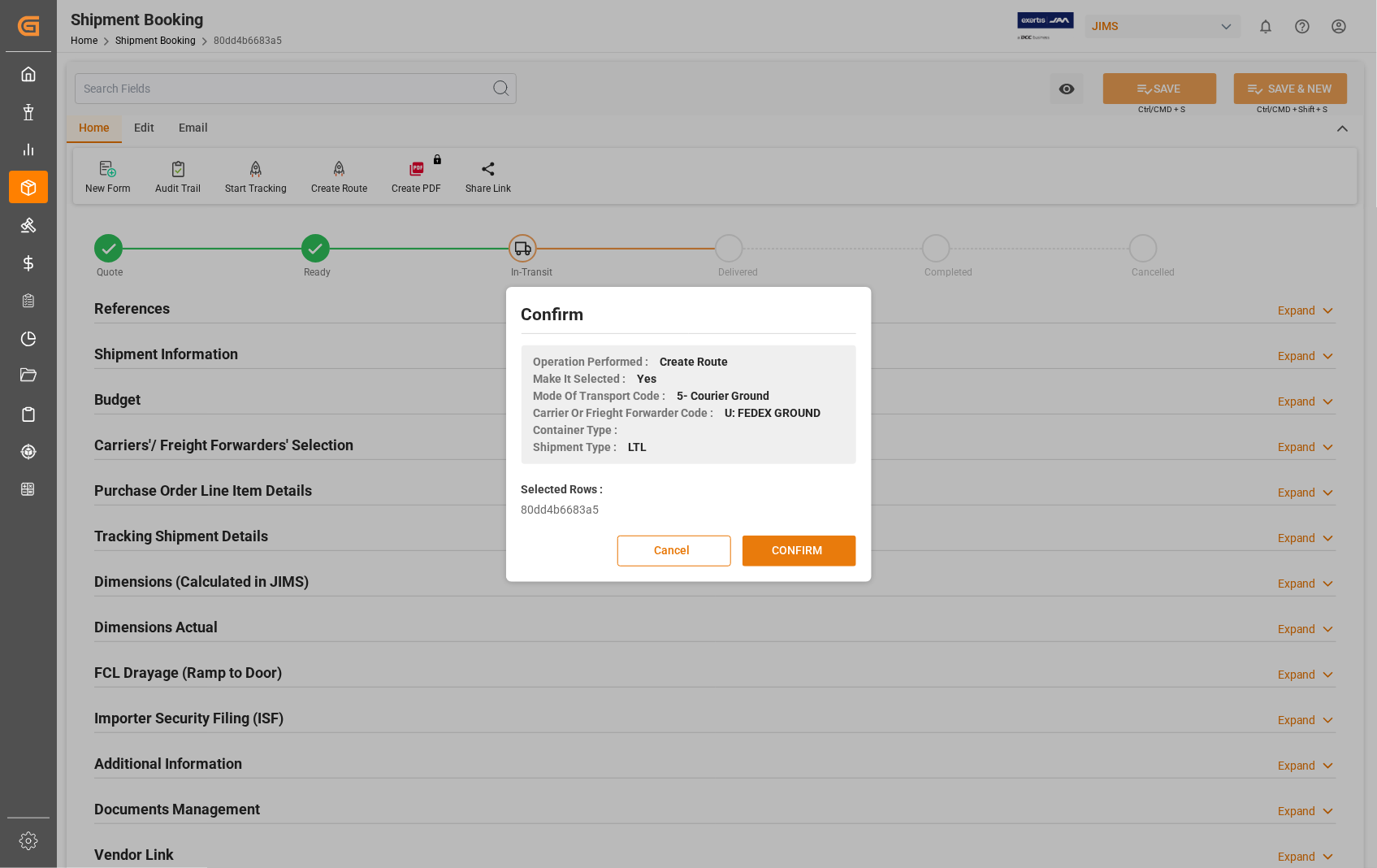
click at [799, 555] on button "CONFIRM" at bounding box center [800, 551] width 114 height 31
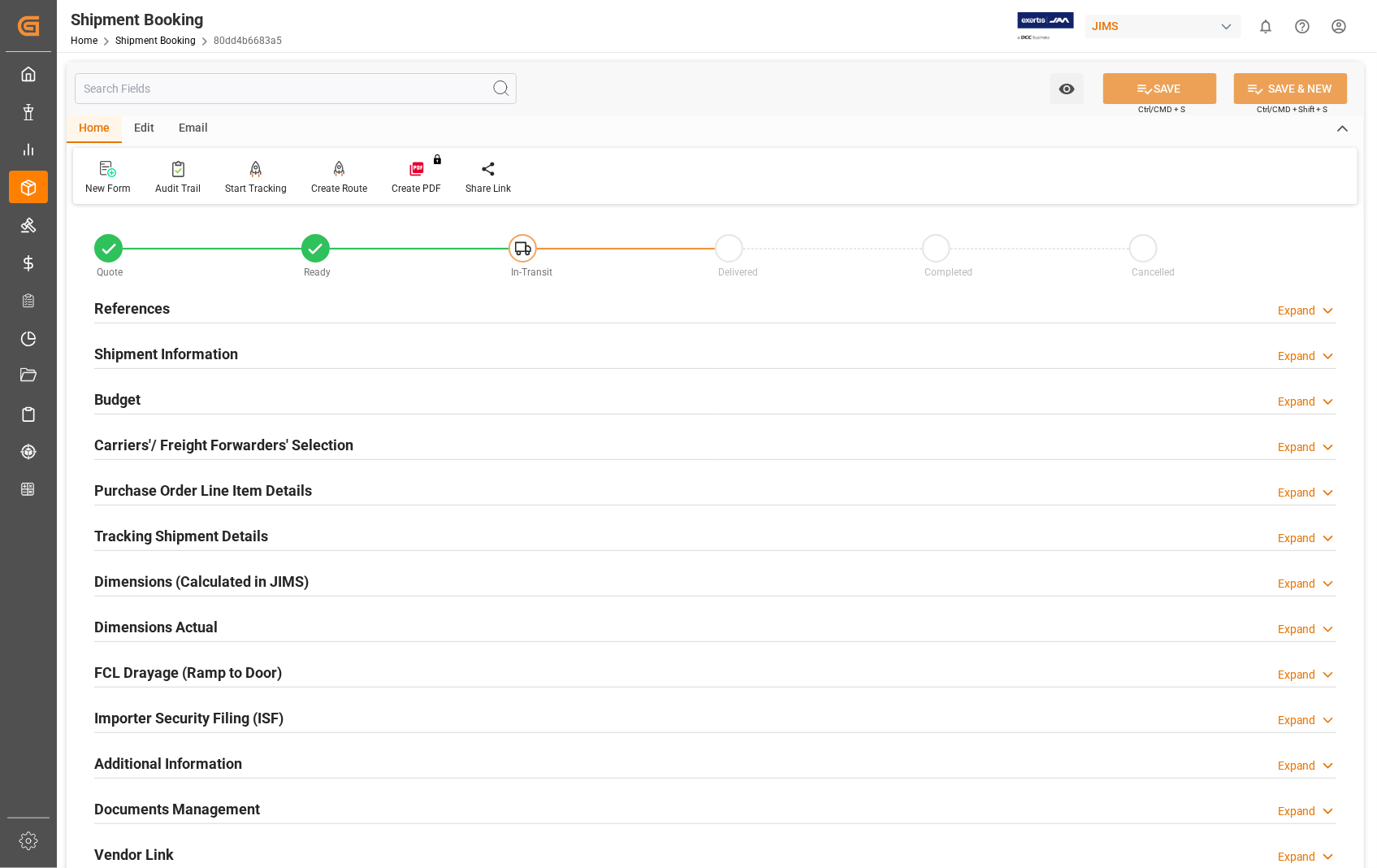
click at [187, 486] on h2 "Purchase Order Line Item Details" at bounding box center [203, 490] width 217 height 22
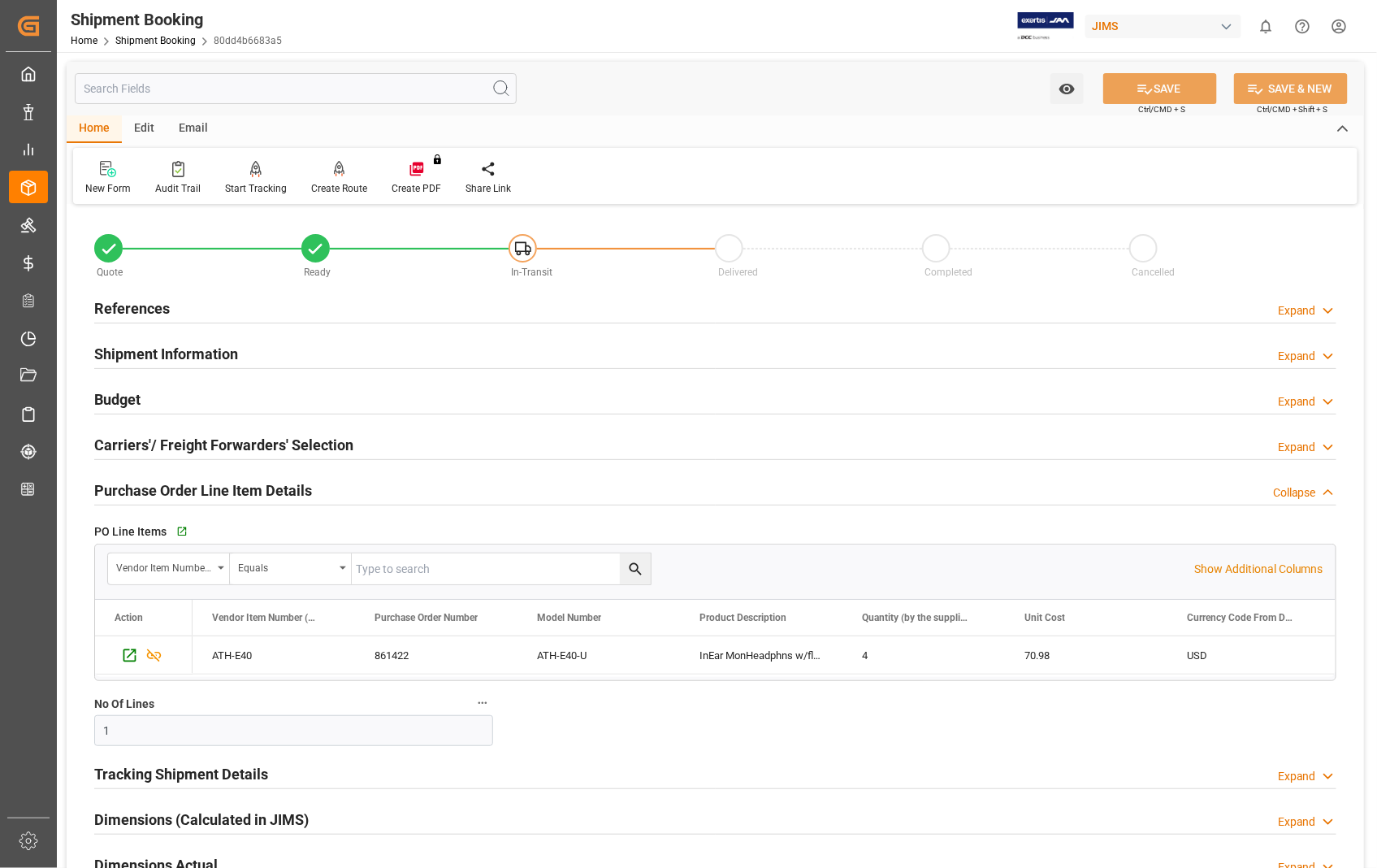
click at [179, 492] on h2 "Purchase Order Line Item Details" at bounding box center [203, 490] width 217 height 22
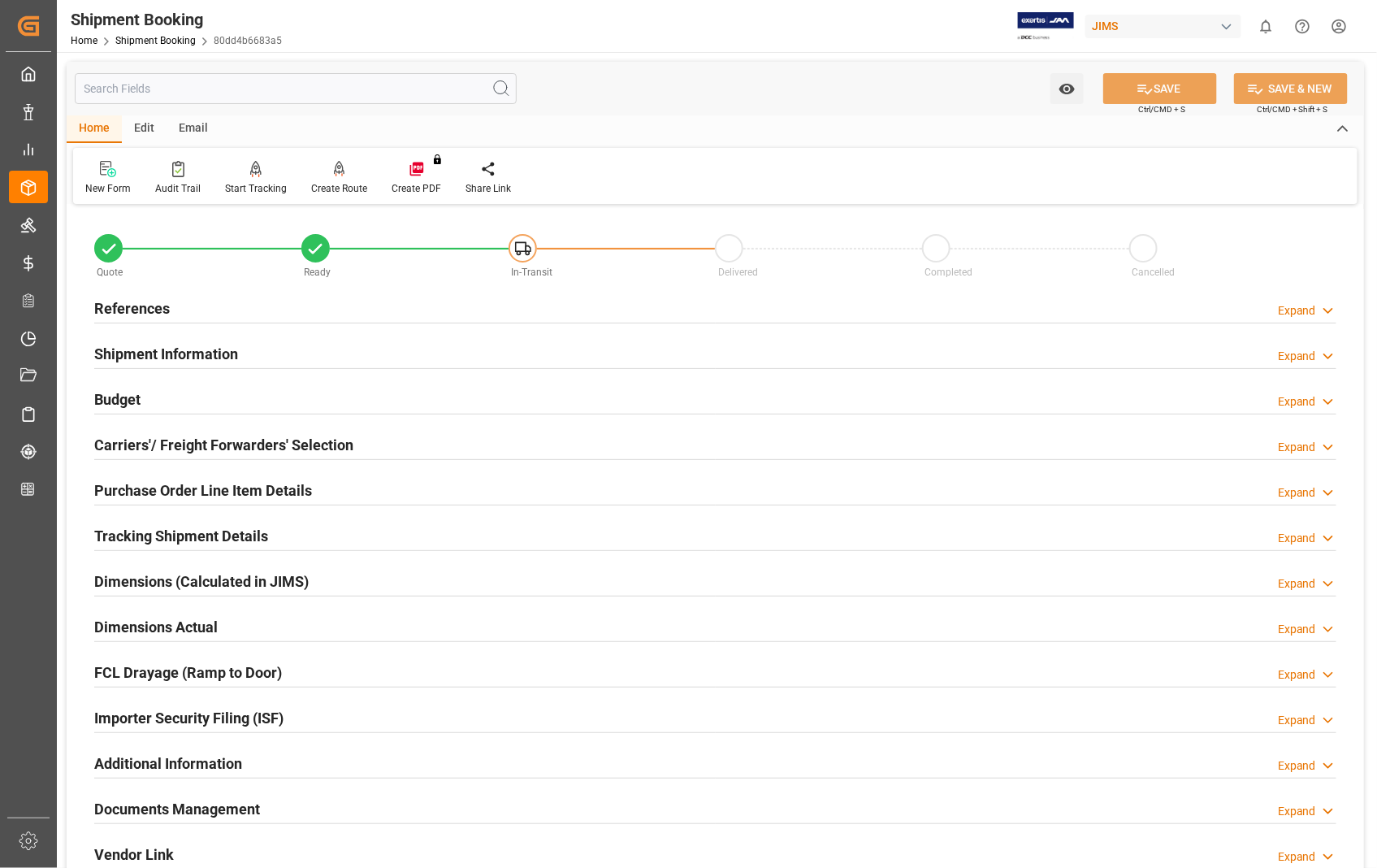
click at [185, 436] on h2 "Carriers'/ Freight Forwarders' Selection" at bounding box center [224, 445] width 259 height 22
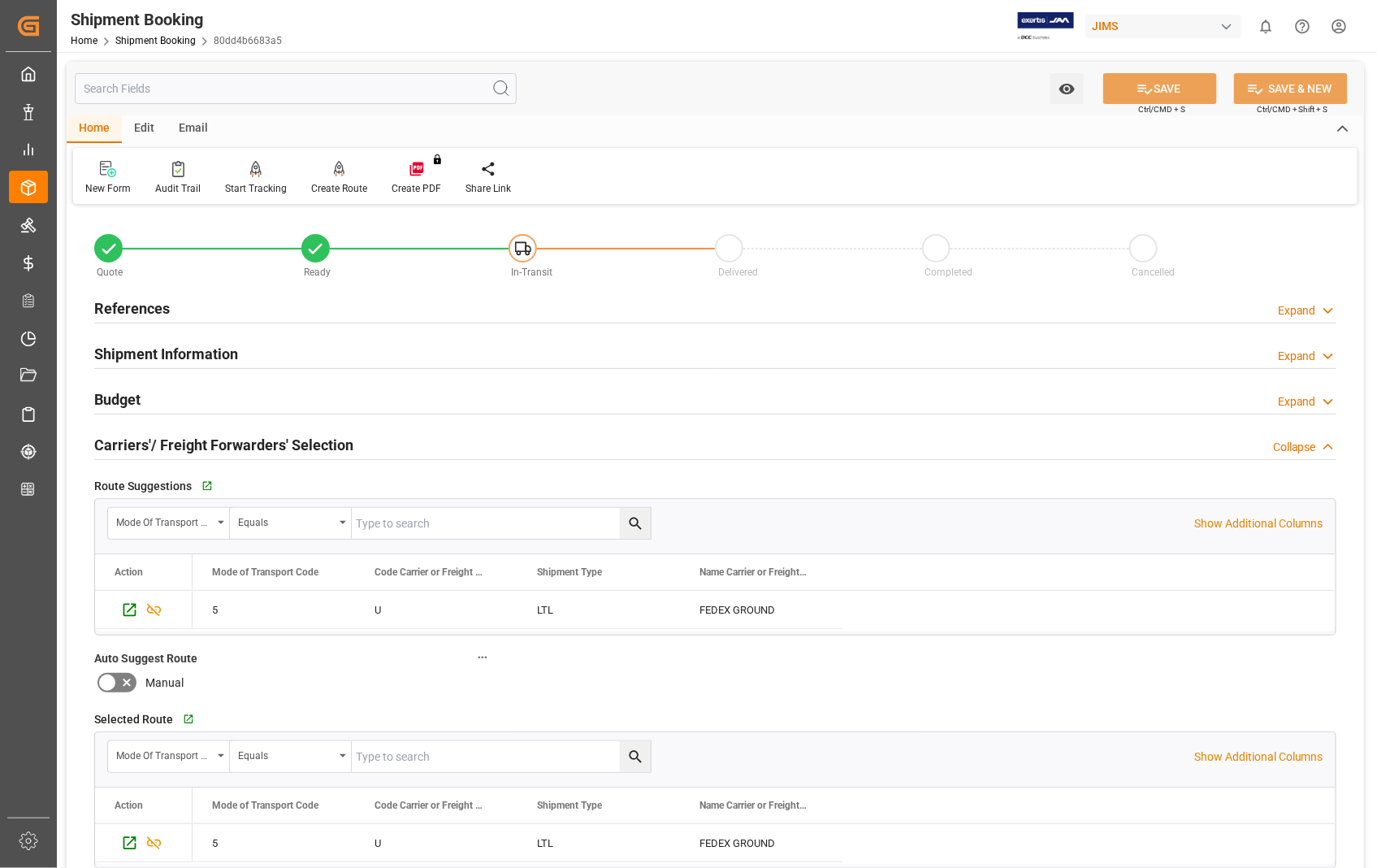
click at [185, 436] on h2 "Carriers'/ Freight Forwarders' Selection" at bounding box center [224, 445] width 259 height 22
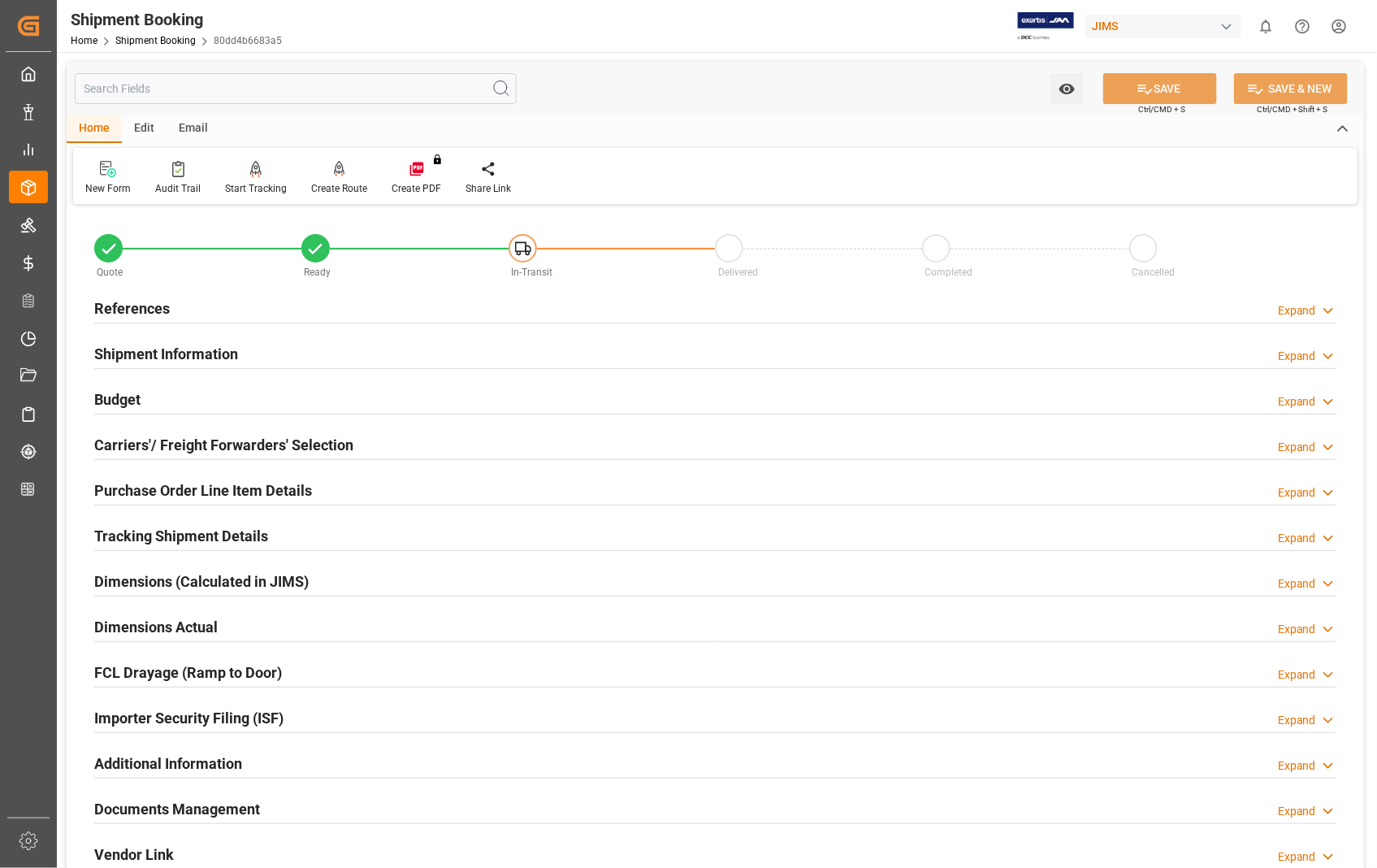
click at [193, 626] on h2 "Dimensions Actual" at bounding box center [156, 627] width 123 height 22
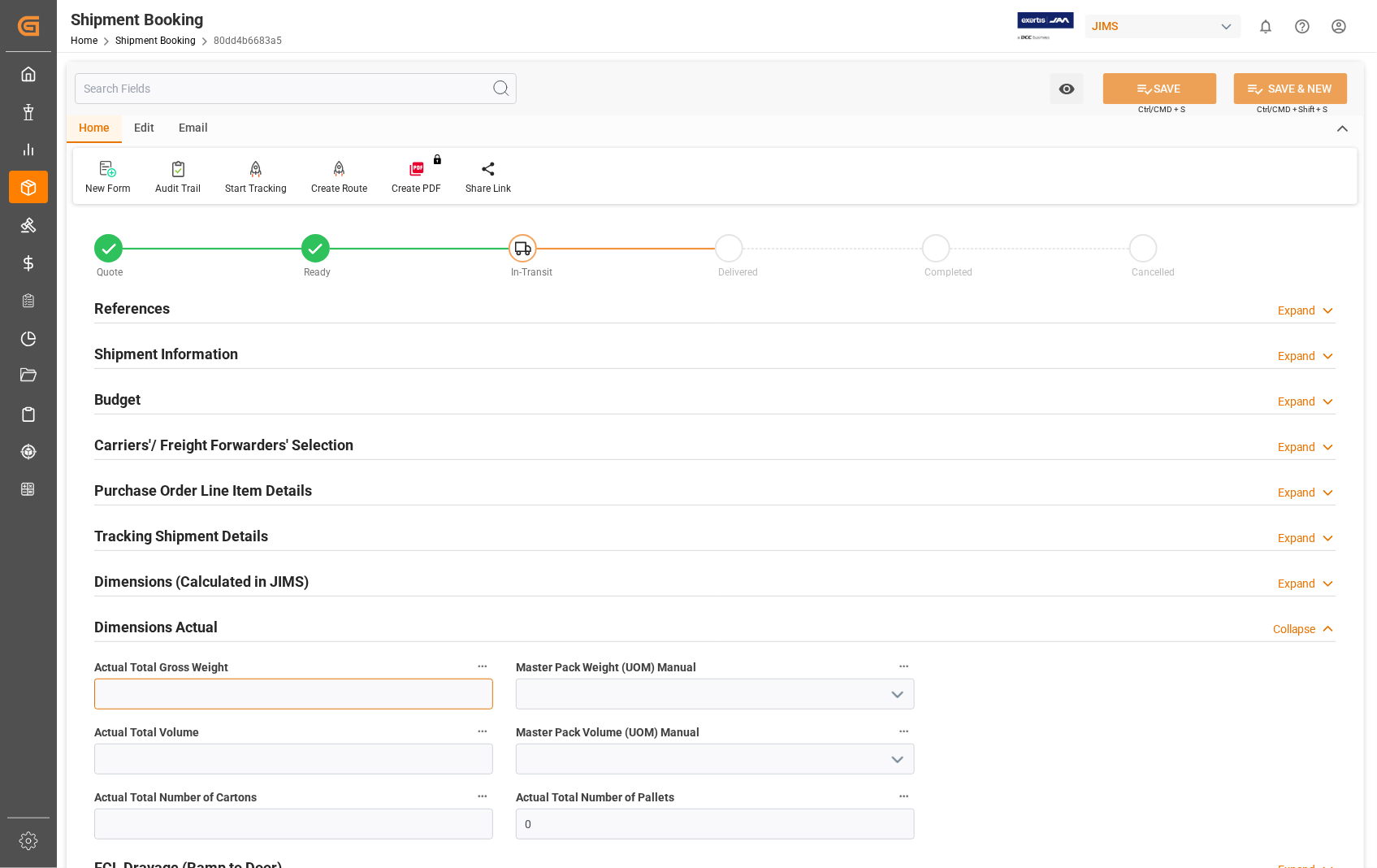
click at [285, 696] on input "text" at bounding box center [294, 694] width 399 height 31
type input "1.9"
click at [897, 694] on icon "open menu" at bounding box center [898, 695] width 20 height 20
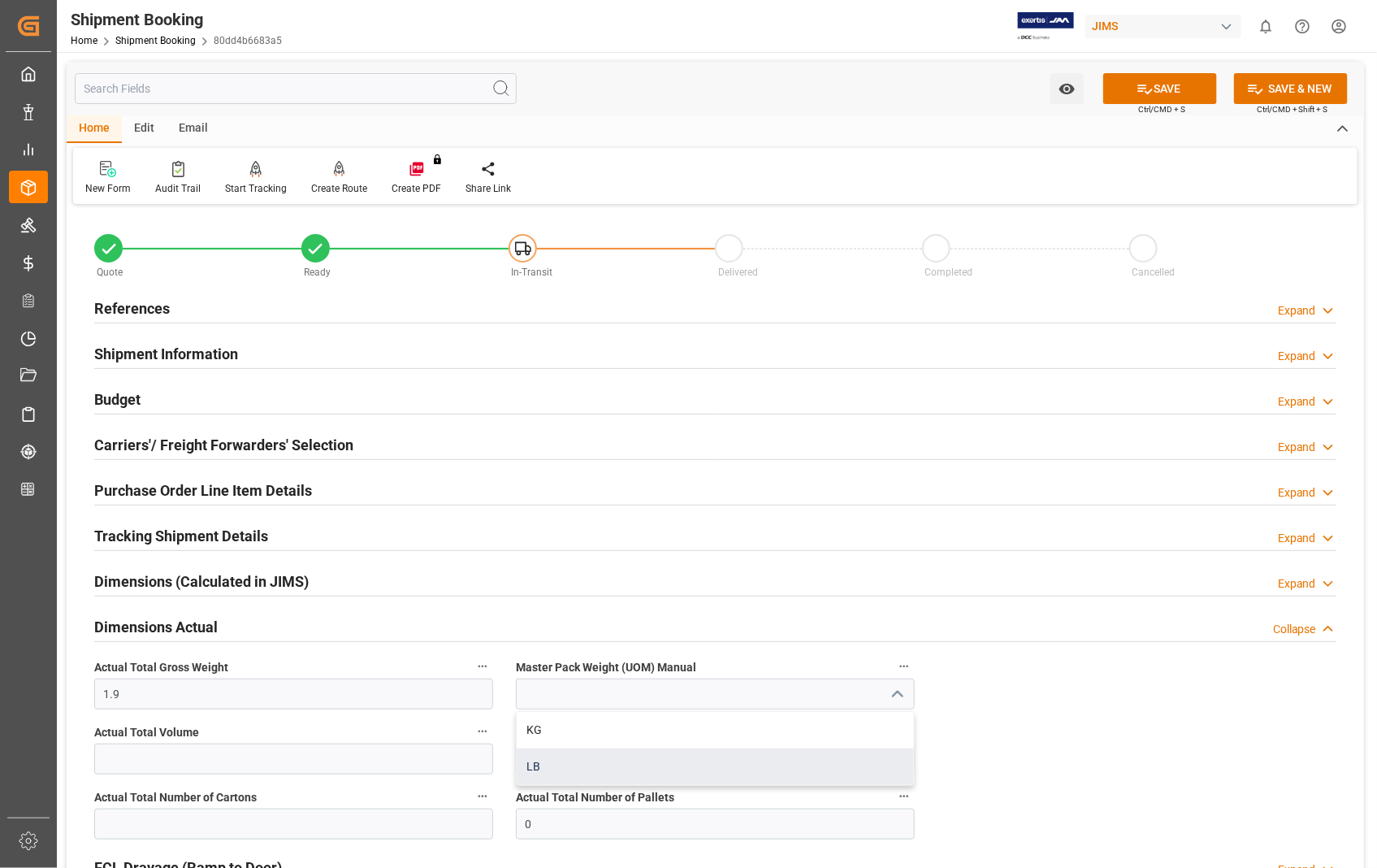
click at [543, 761] on div "LB" at bounding box center [715, 767] width 398 height 36
type input "LB"
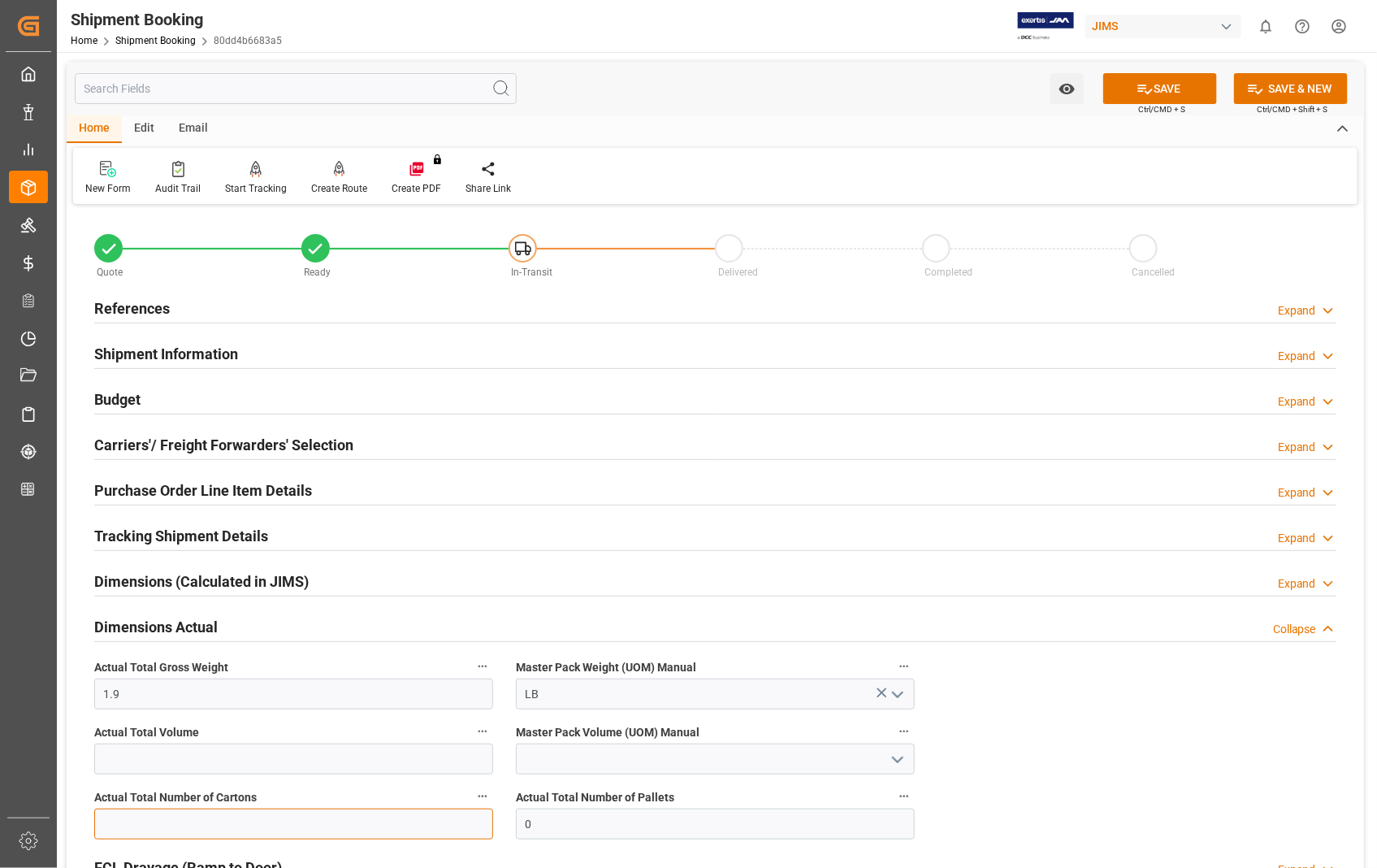
click at [385, 826] on input "text" at bounding box center [294, 824] width 399 height 31
type input "1"
click at [1180, 83] on button "SAVE" at bounding box center [1160, 89] width 114 height 31
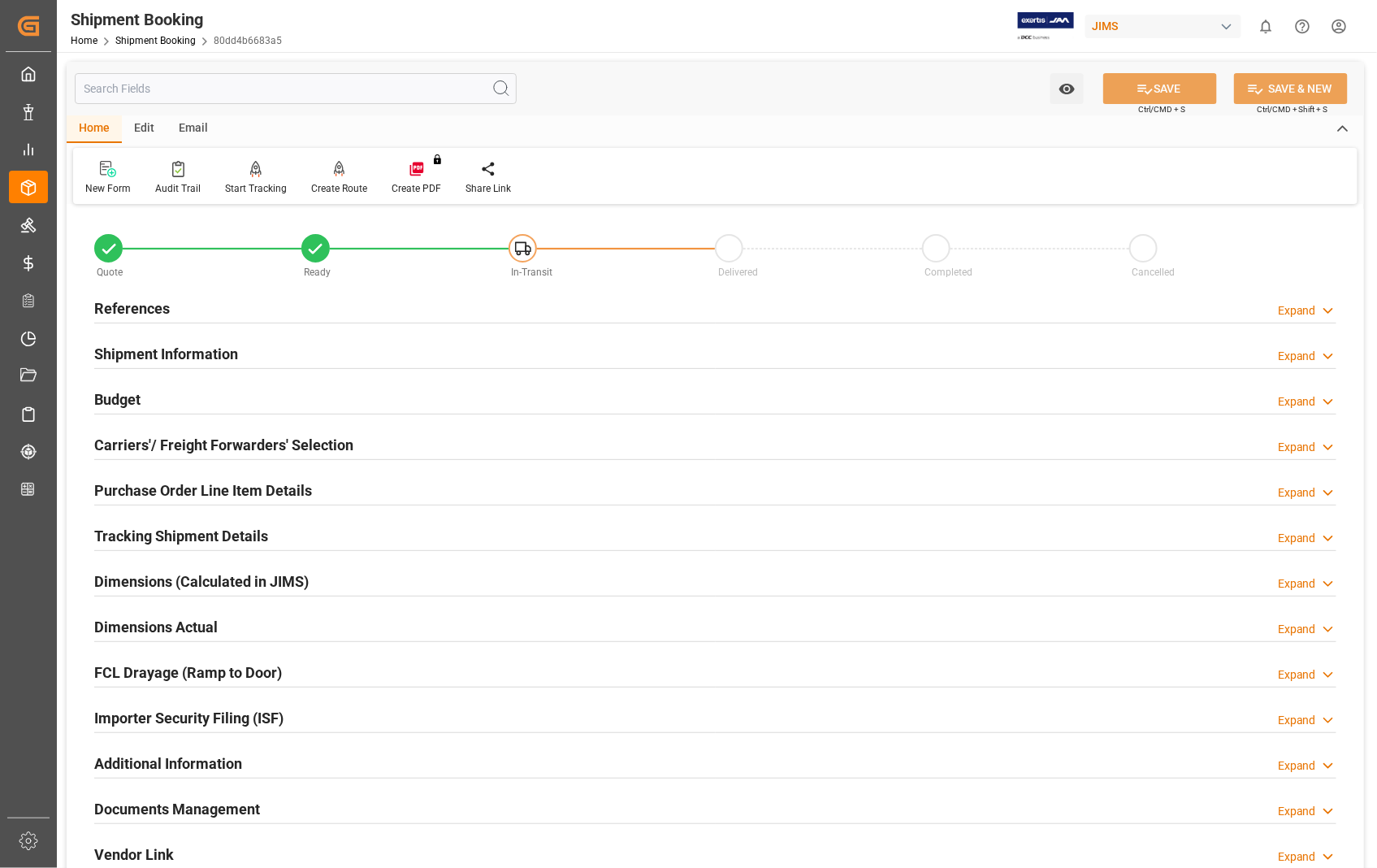
click at [187, 808] on h2 "Documents Management" at bounding box center [177, 809] width 166 height 22
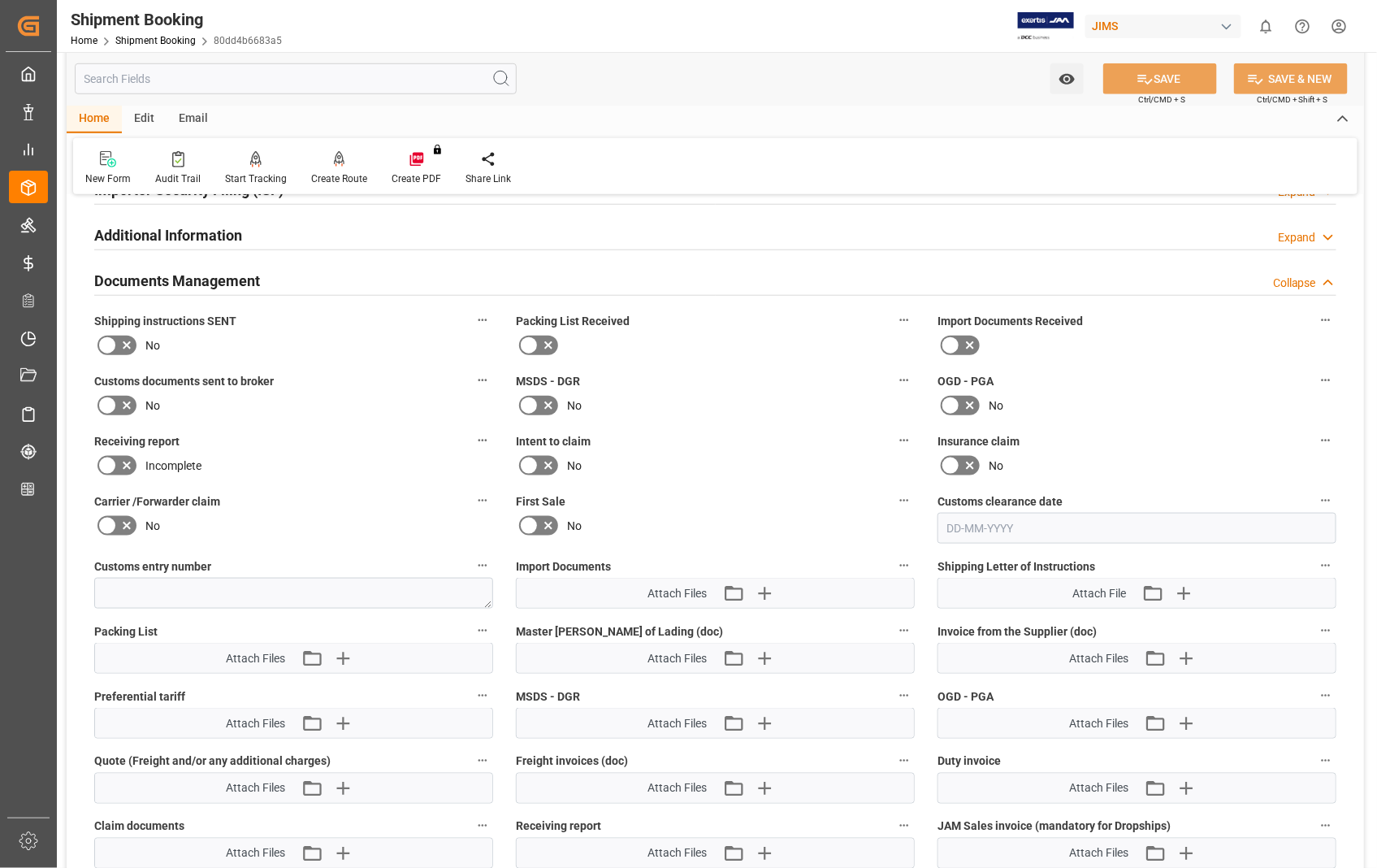
scroll to position [541, 0]
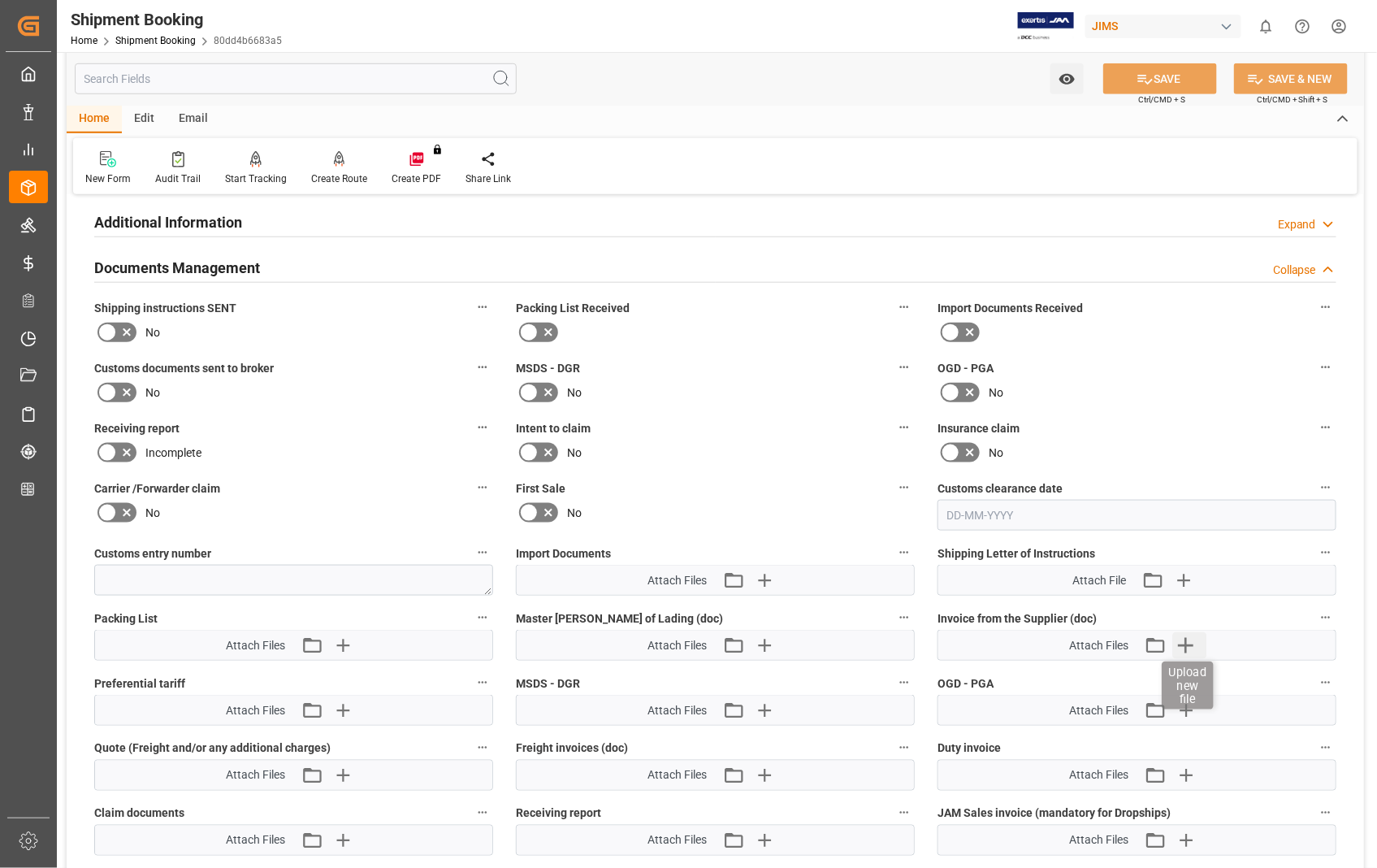
click at [1188, 643] on icon "button" at bounding box center [1186, 645] width 26 height 26
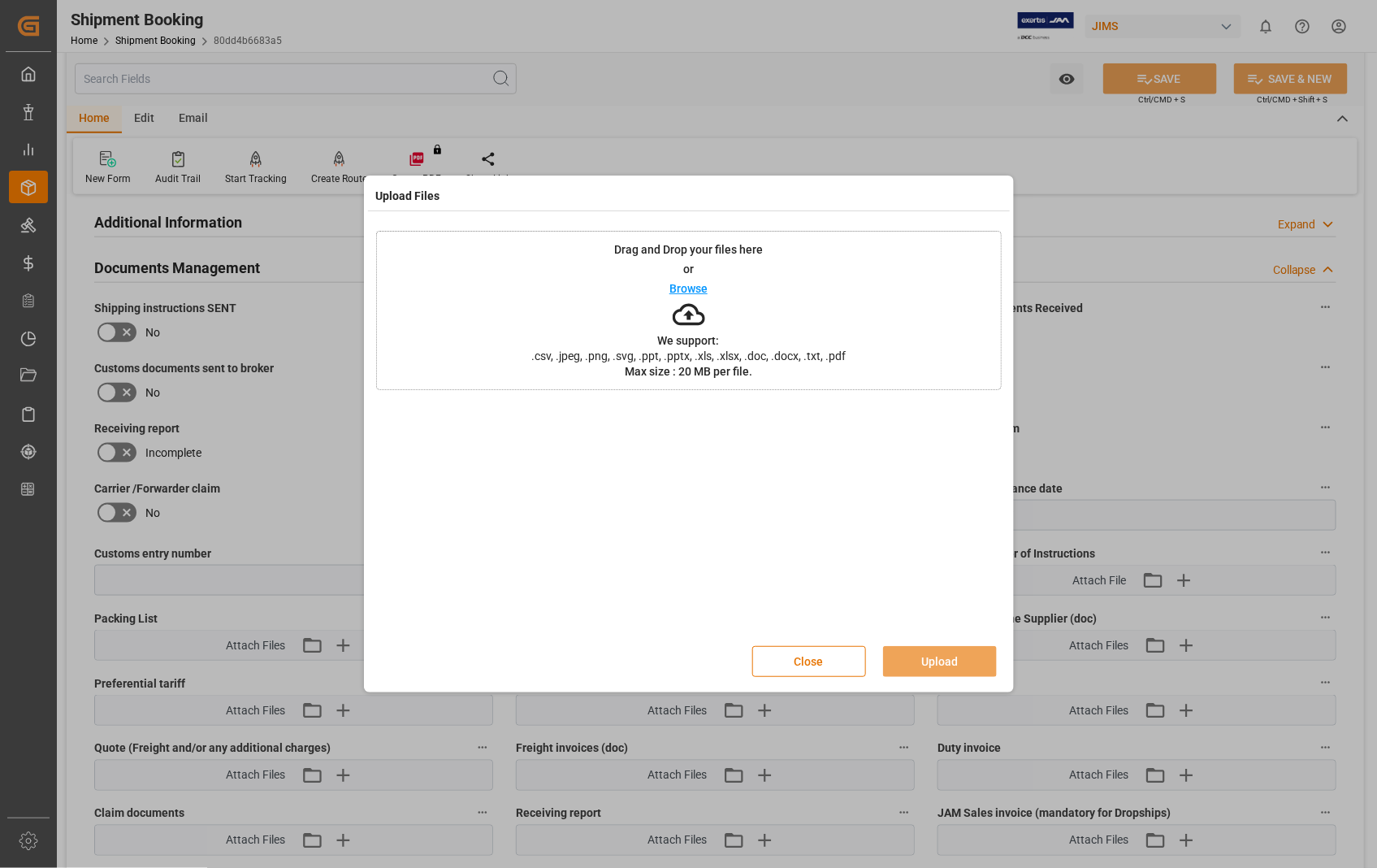
click at [675, 285] on p "Browse" at bounding box center [688, 288] width 38 height 12
click at [927, 662] on button "Upload" at bounding box center [940, 661] width 114 height 31
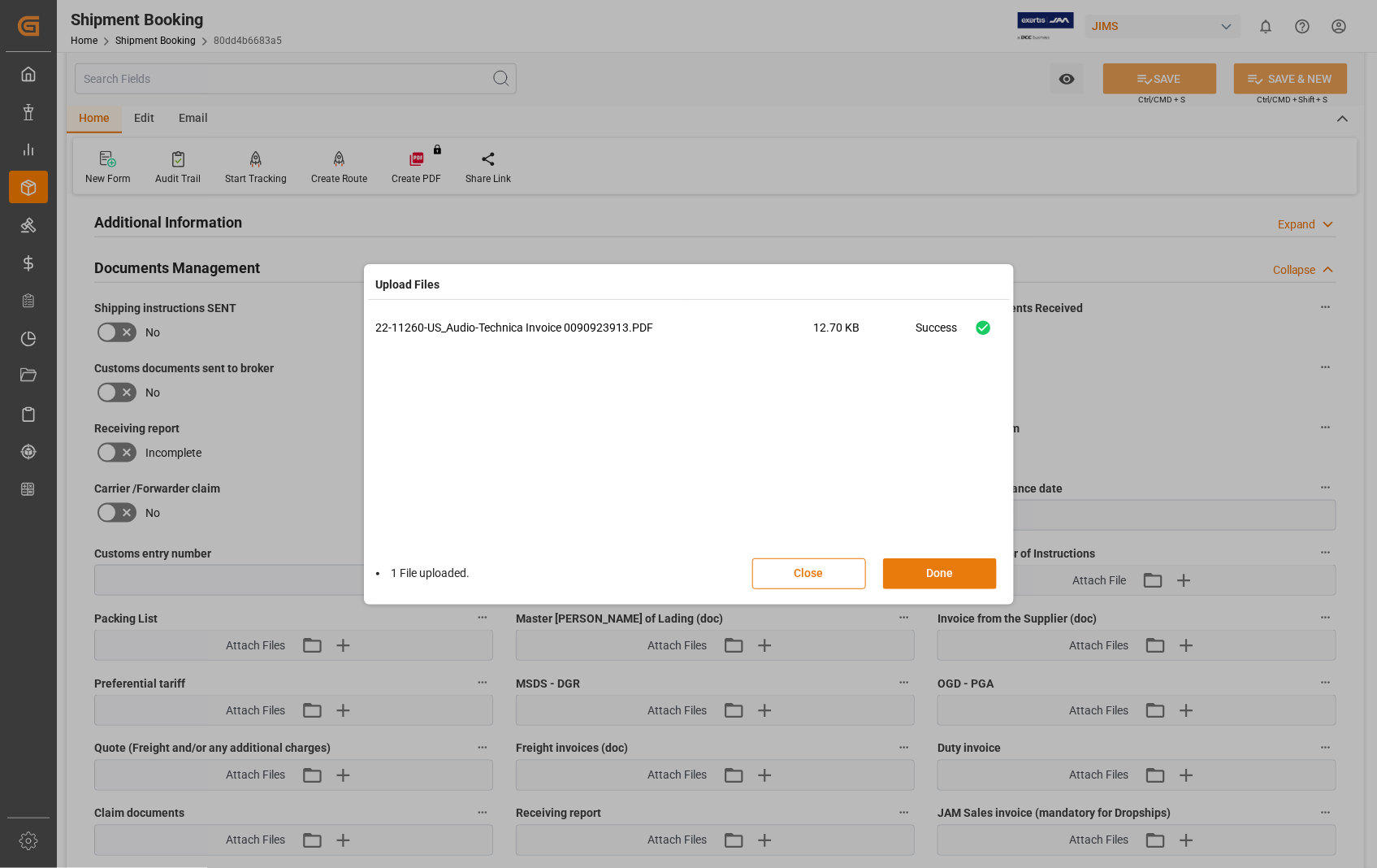
click at [942, 571] on button "Done" at bounding box center [940, 574] width 114 height 31
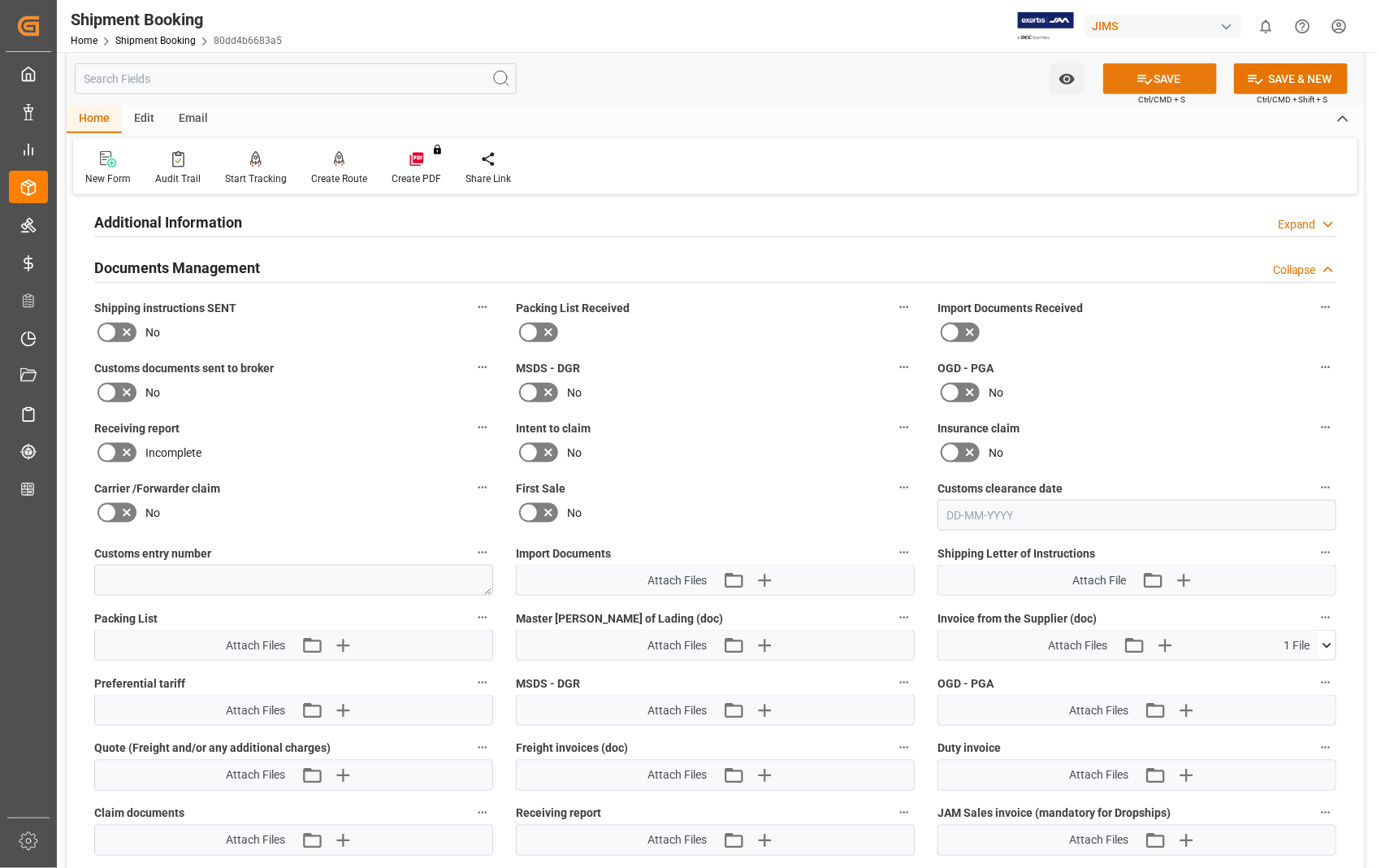
click at [1173, 71] on button "SAVE" at bounding box center [1160, 79] width 114 height 31
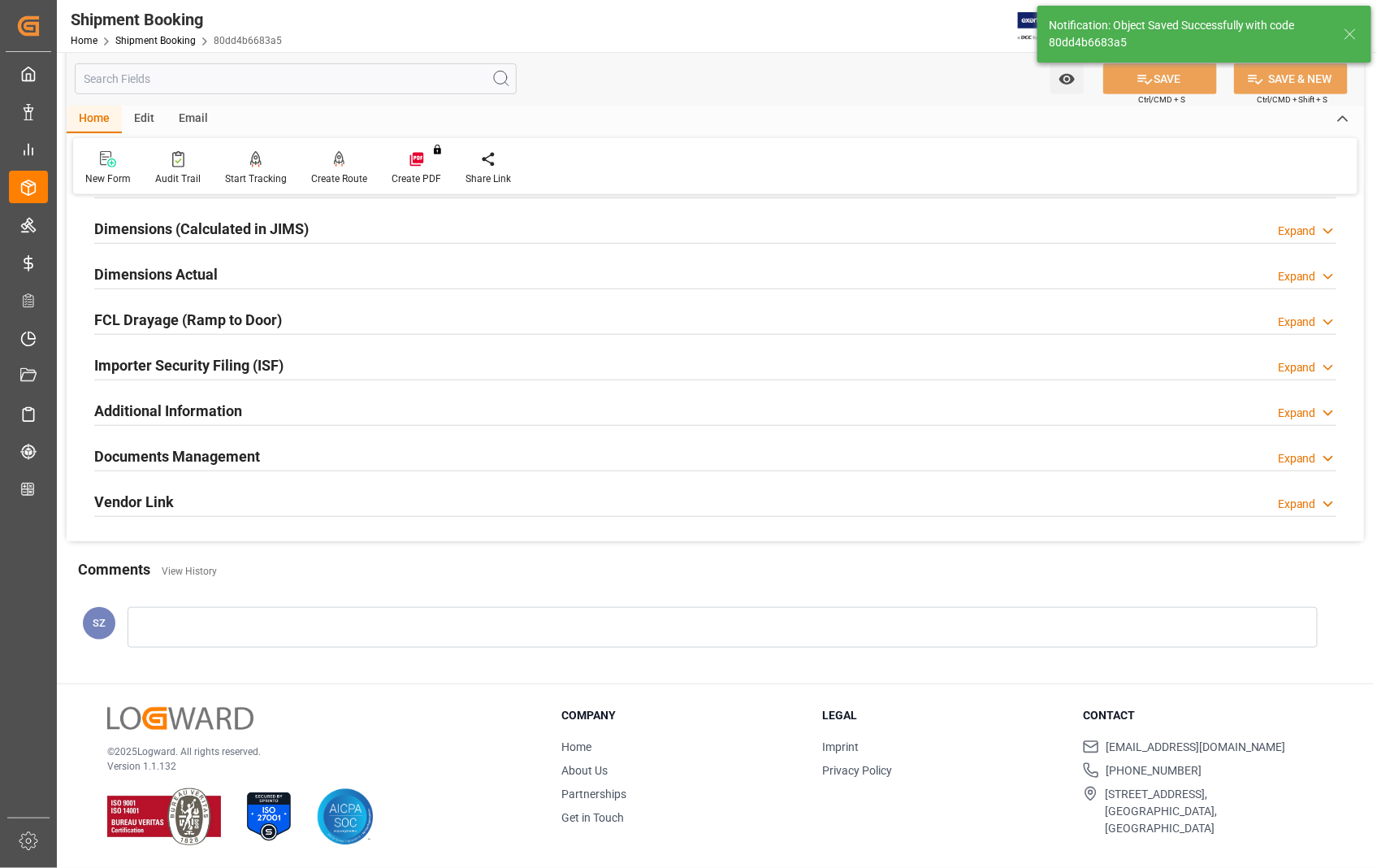
scroll to position [352, 0]
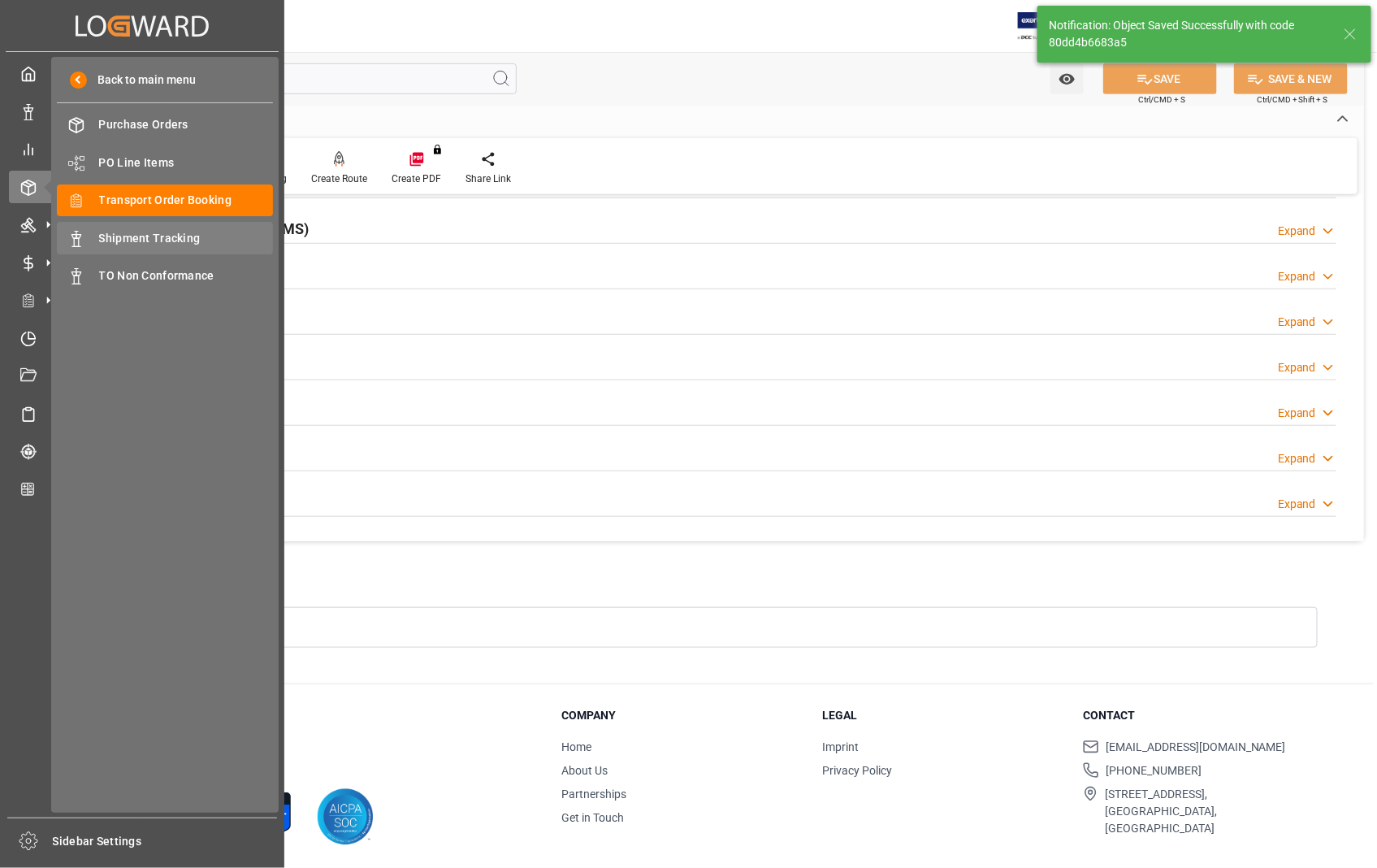
click at [169, 234] on span "Shipment Tracking" at bounding box center [186, 238] width 175 height 17
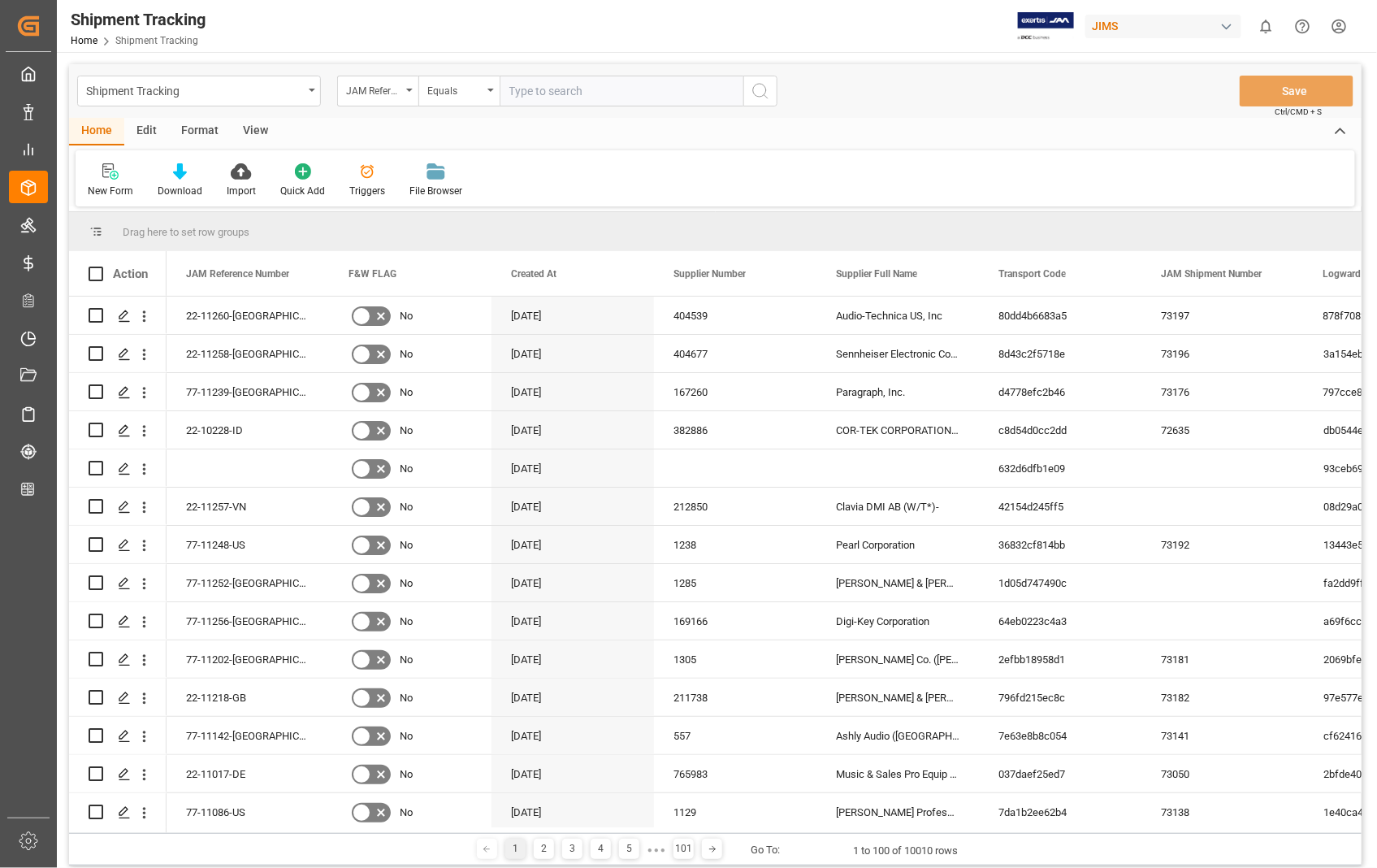
click at [608, 84] on input "text" at bounding box center [621, 91] width 244 height 31
type input "22-11260-[GEOGRAPHIC_DATA]"
click at [754, 90] on icon "search button" at bounding box center [761, 92] width 20 height 20
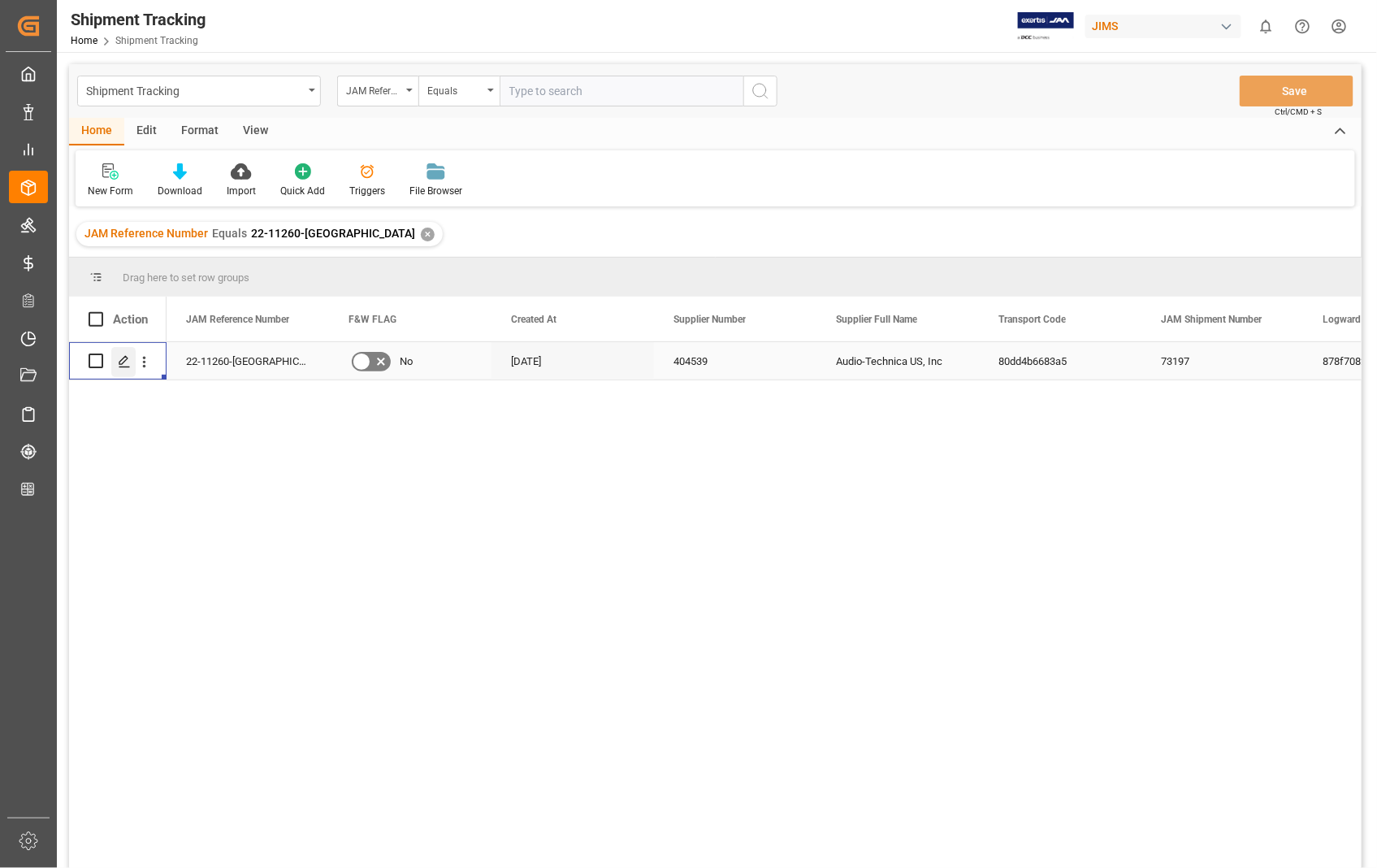
click at [125, 360] on polygon "Press SPACE to select this row." at bounding box center [123, 360] width 8 height 8
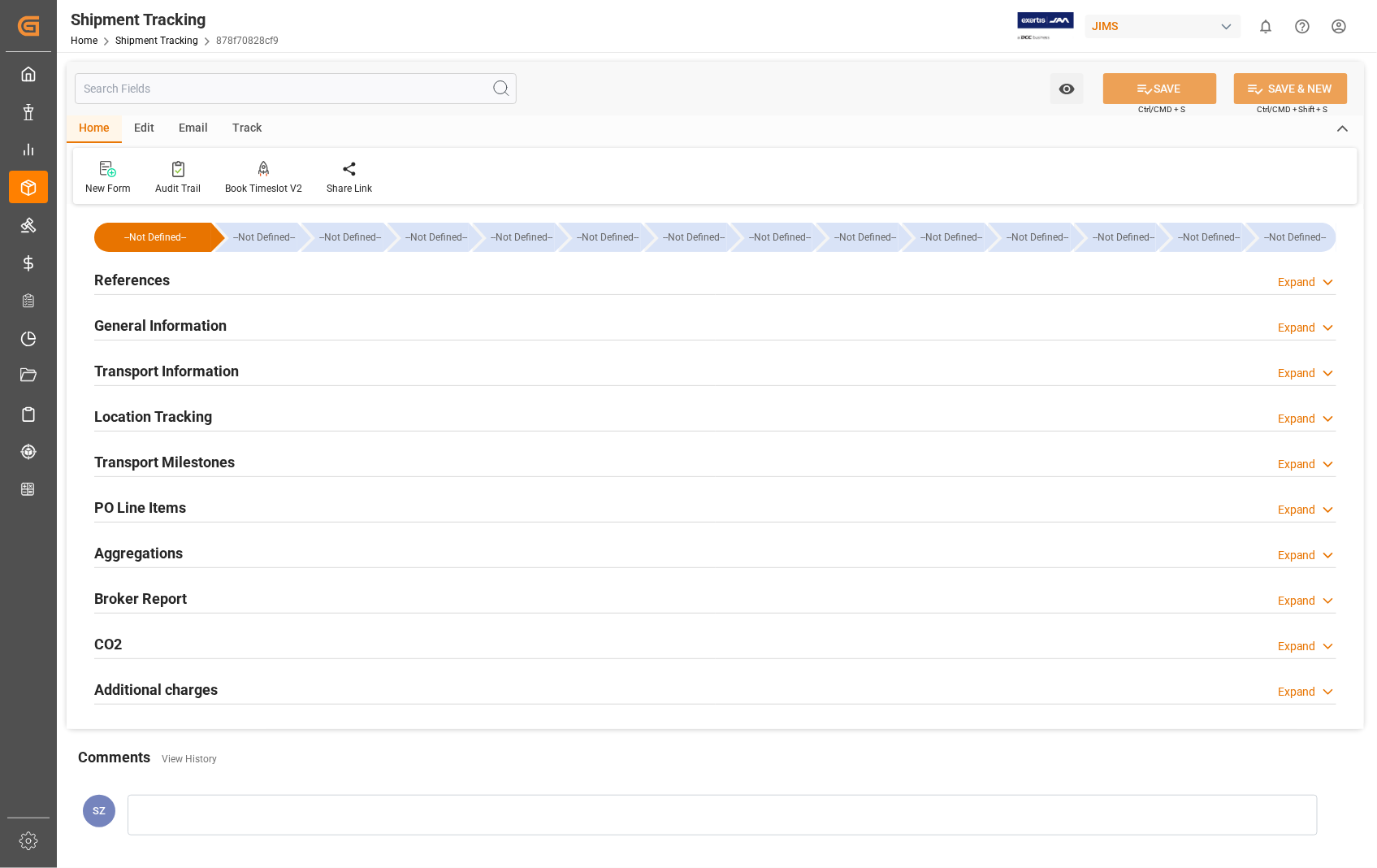
click at [132, 283] on h2 "References" at bounding box center [131, 280] width 75 height 22
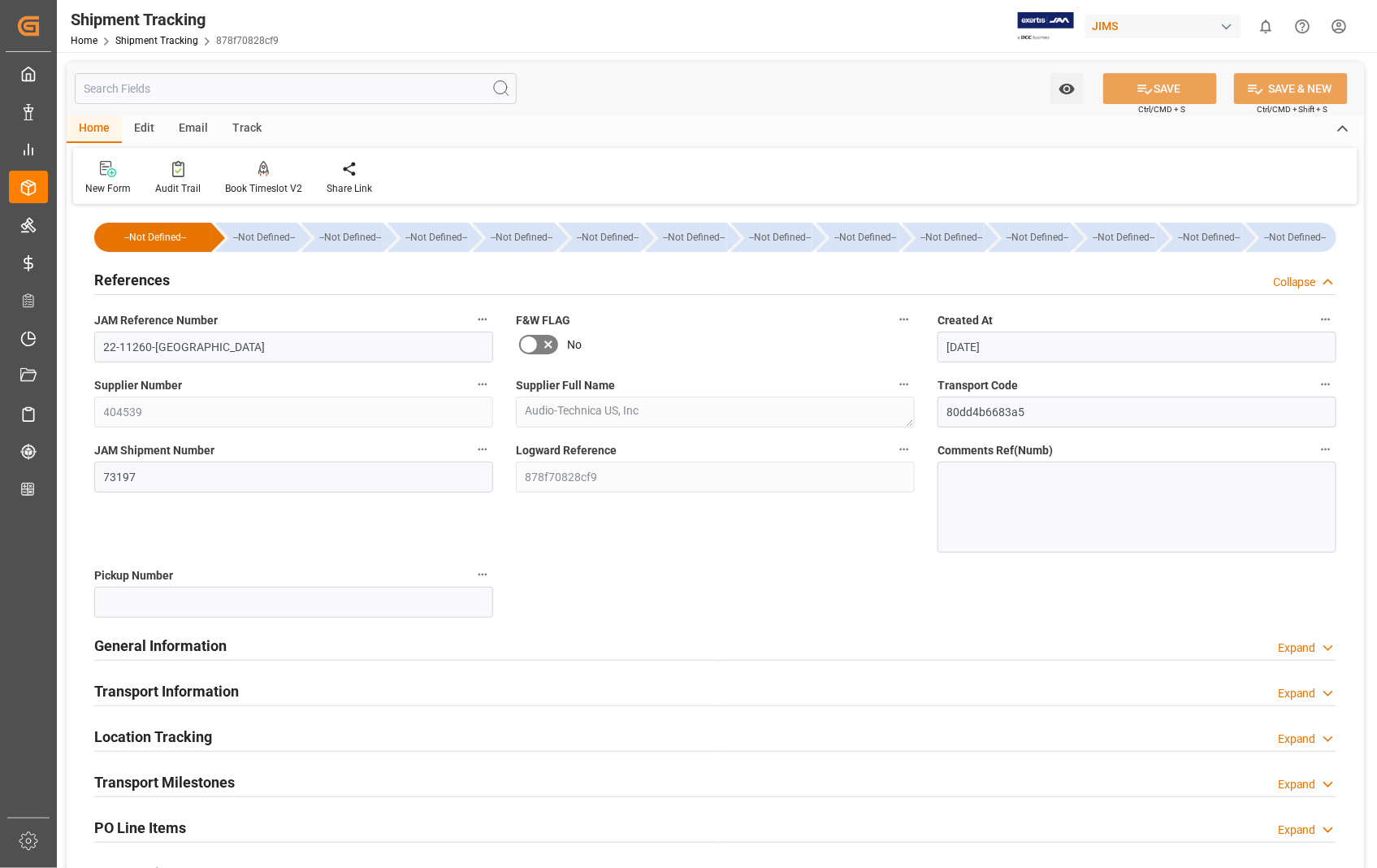
click at [127, 275] on h2 "References" at bounding box center [131, 280] width 75 height 22
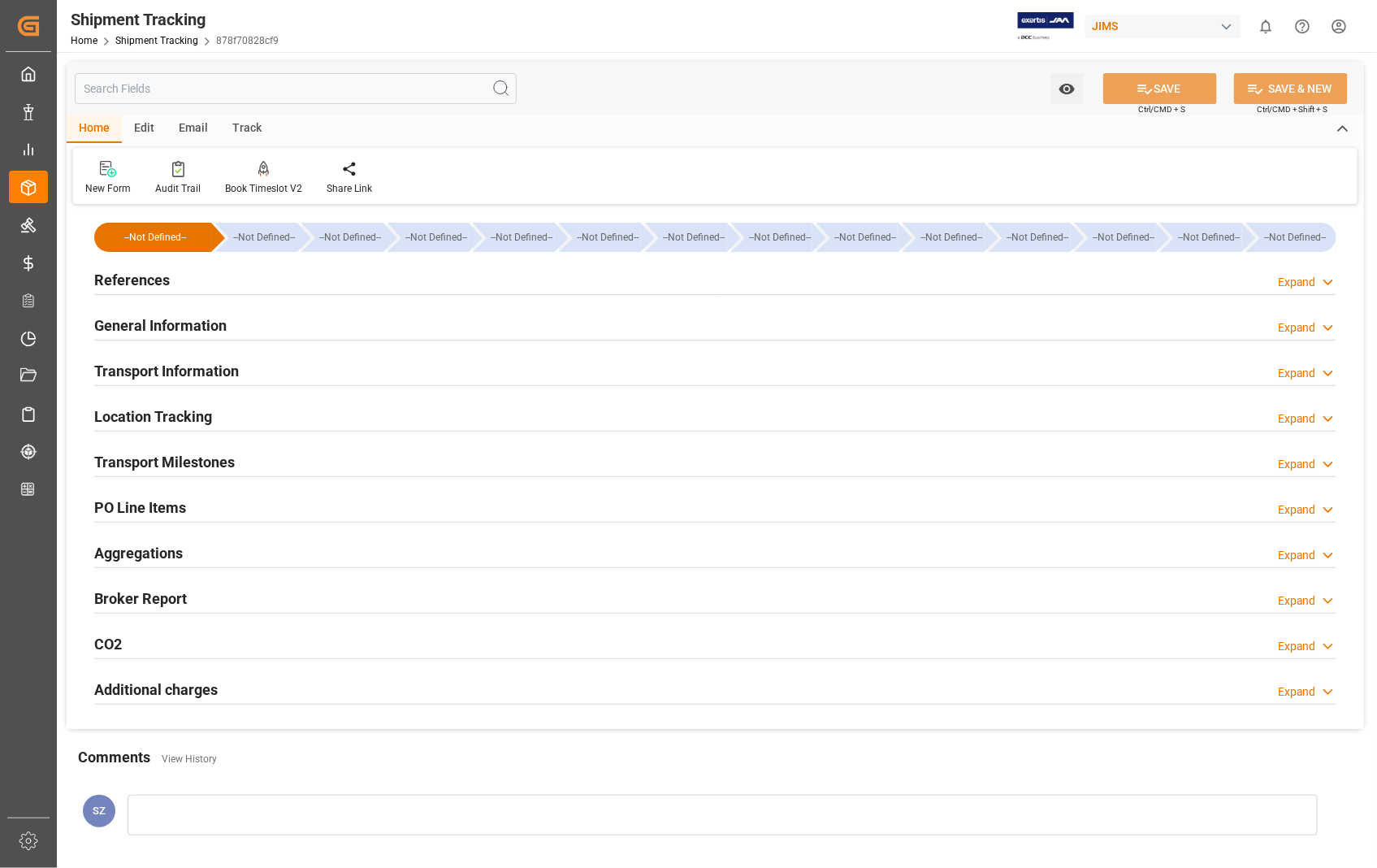
click at [185, 366] on h2 "Transport Information" at bounding box center [167, 371] width 145 height 22
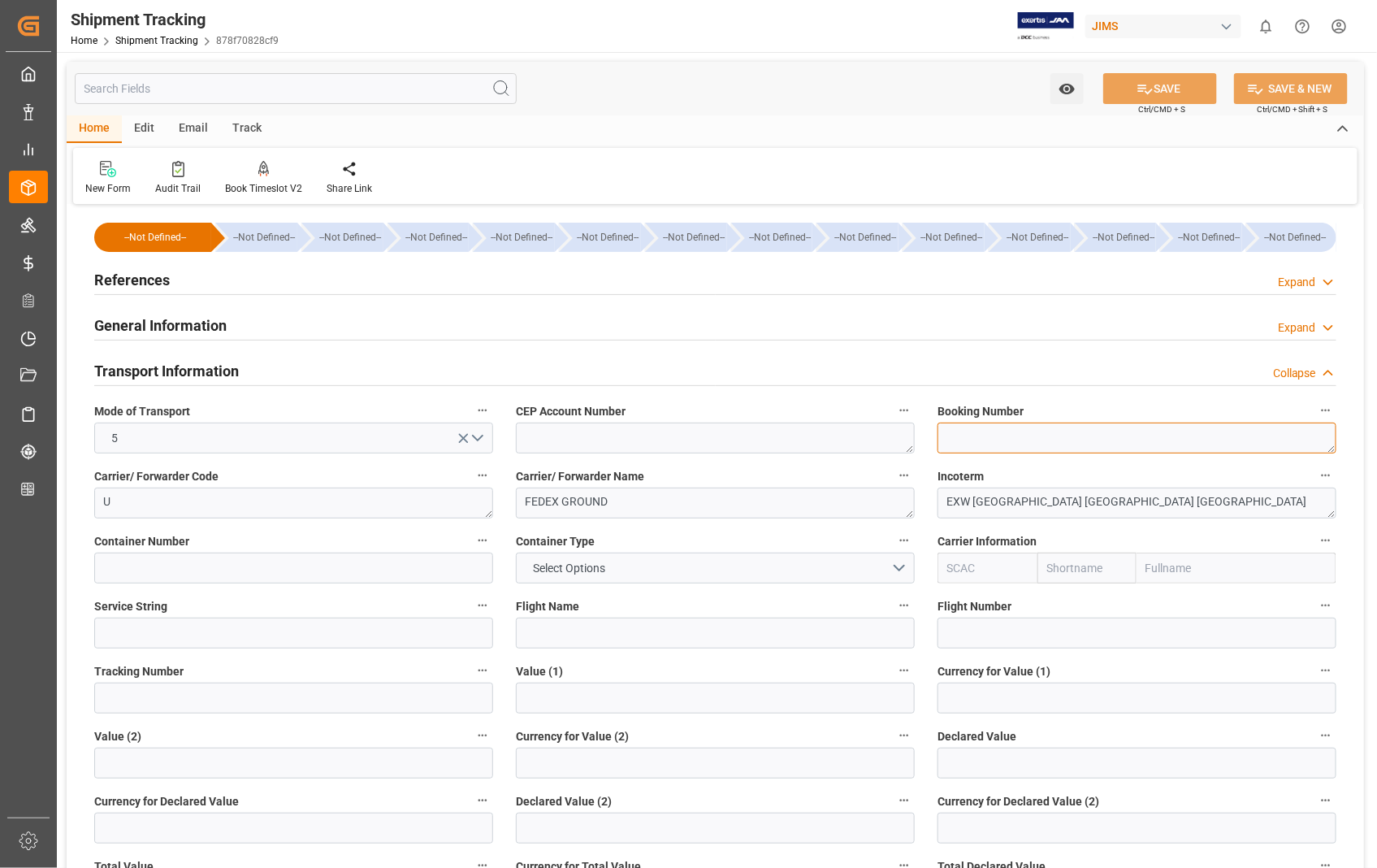
click at [1077, 445] on textarea at bounding box center [1137, 438] width 399 height 31
paste textarea "476029888130"
type textarea "476029888130"
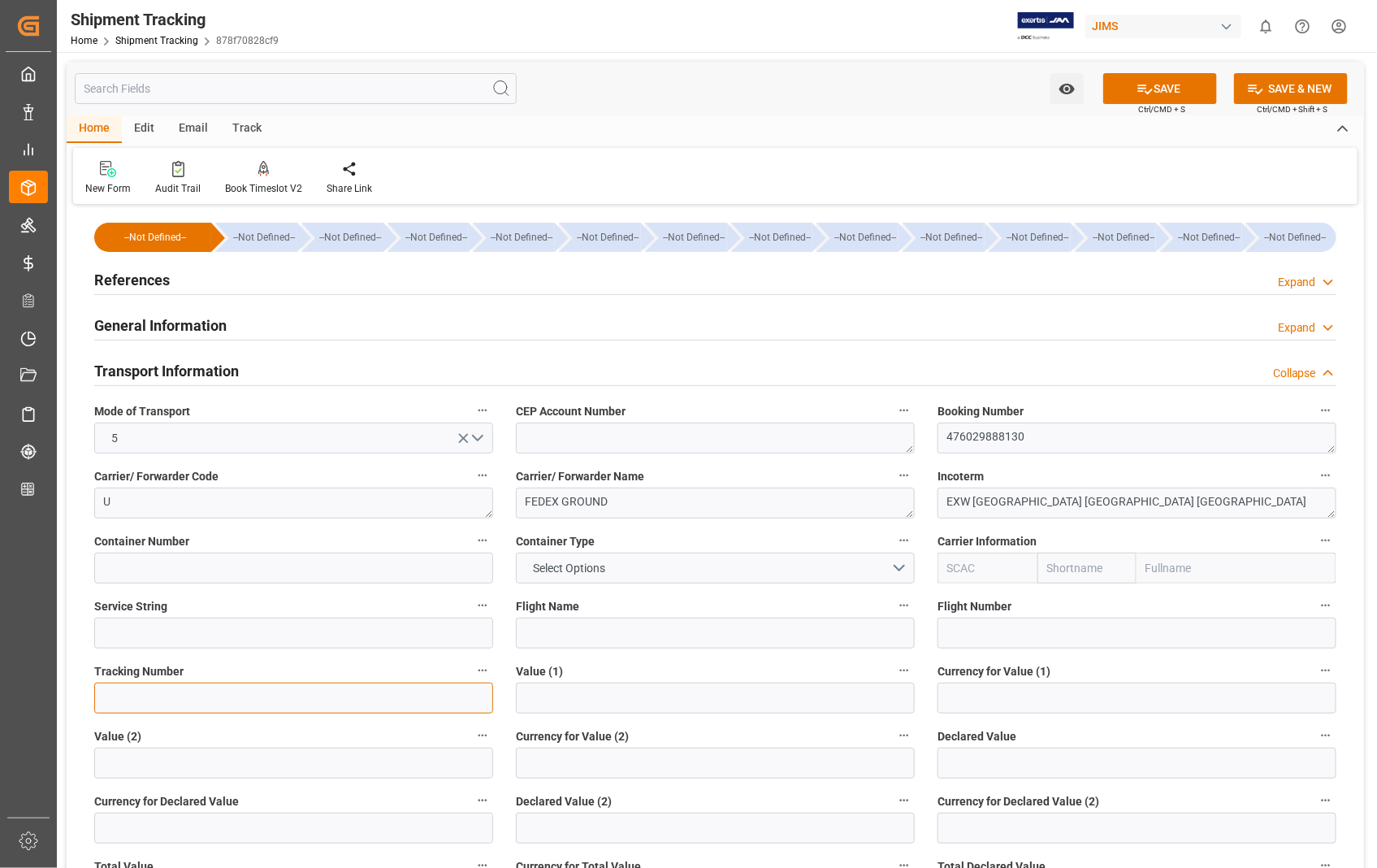
click at [185, 703] on input at bounding box center [294, 698] width 399 height 31
paste input "476029888130"
type input "476029888130"
click at [1160, 78] on button "SAVE" at bounding box center [1160, 89] width 114 height 31
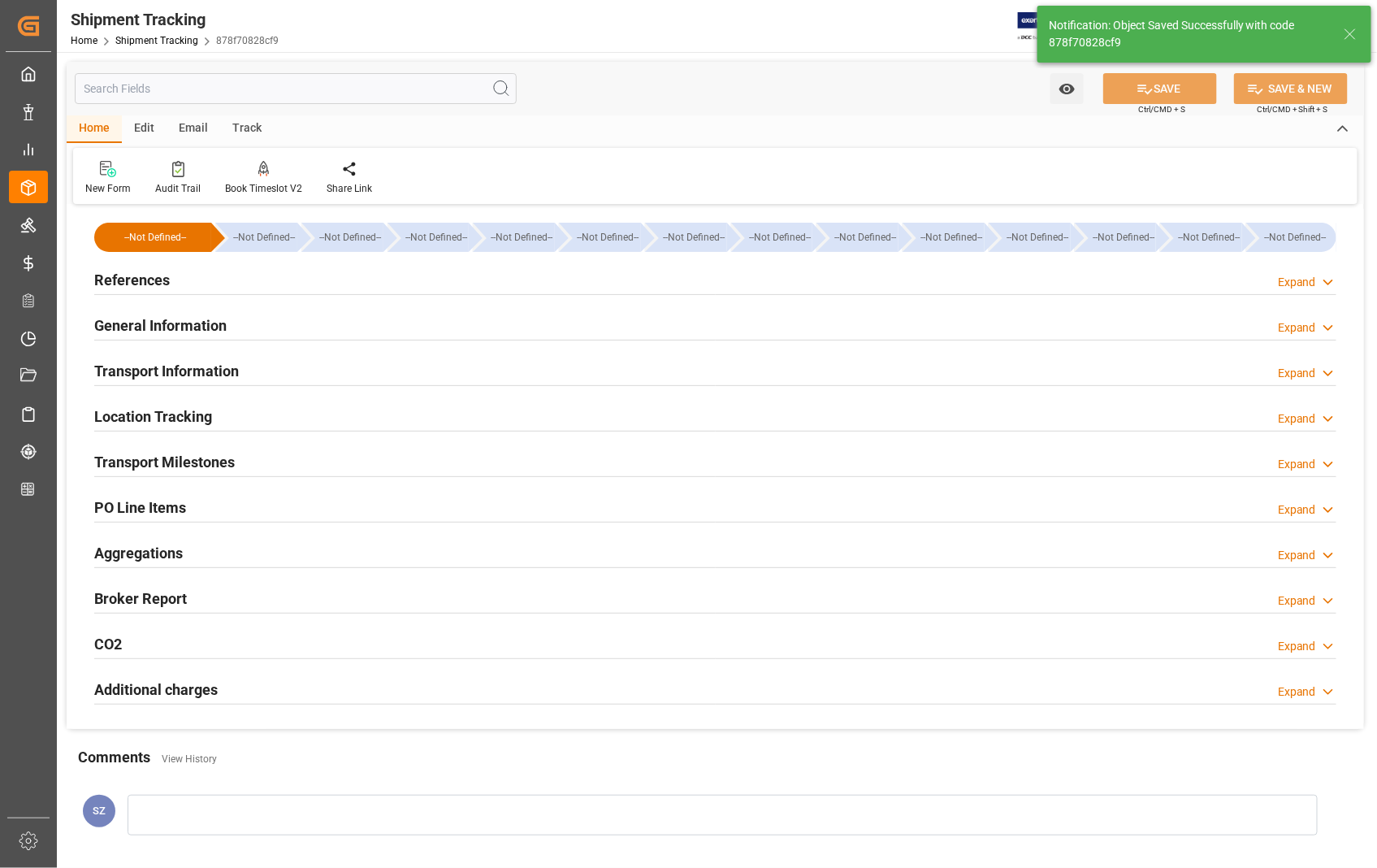
click at [207, 466] on h2 "Transport Milestones" at bounding box center [164, 462] width 140 height 22
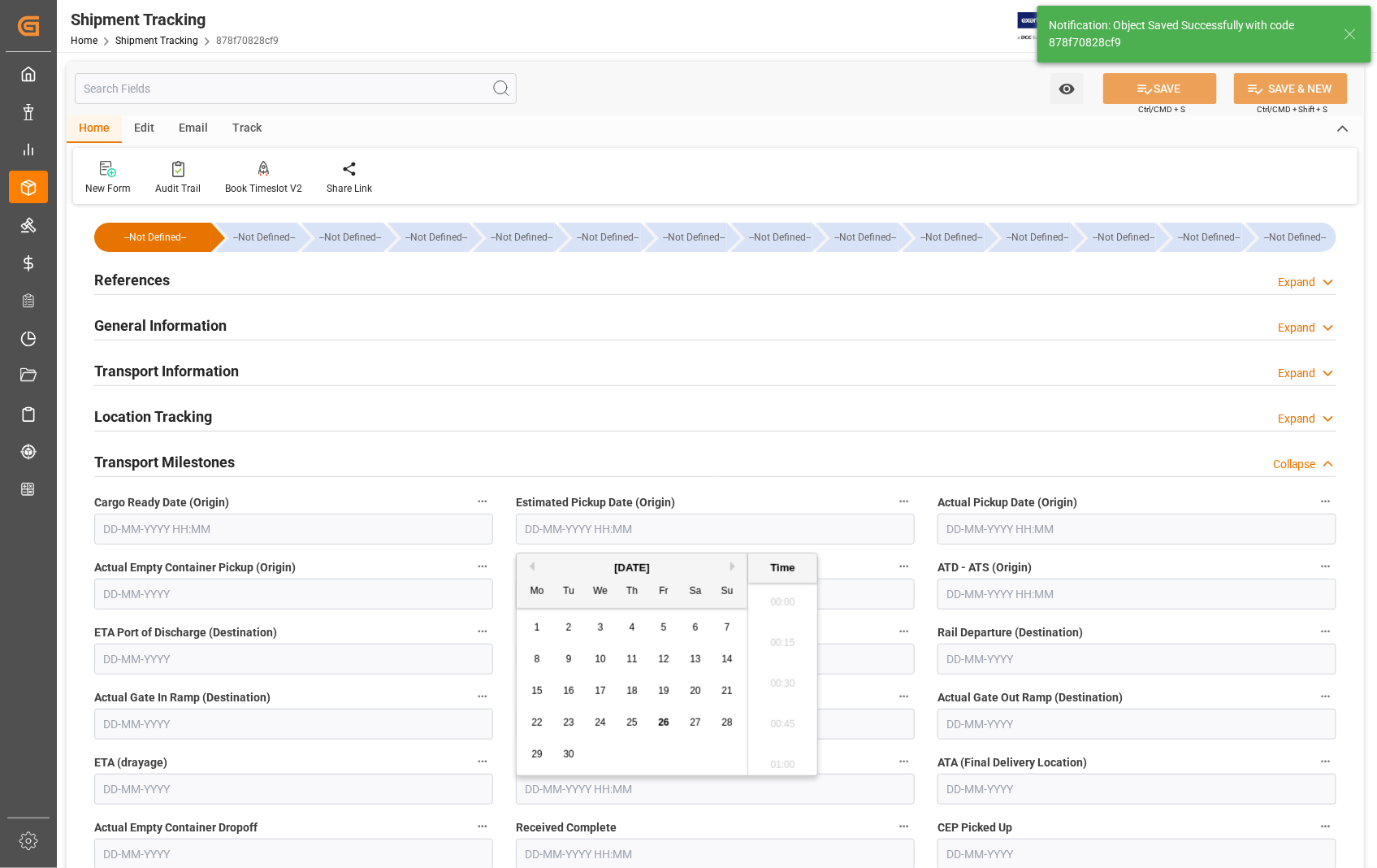
scroll to position [1548, 0]
click at [677, 525] on input "text" at bounding box center [715, 529] width 399 height 31
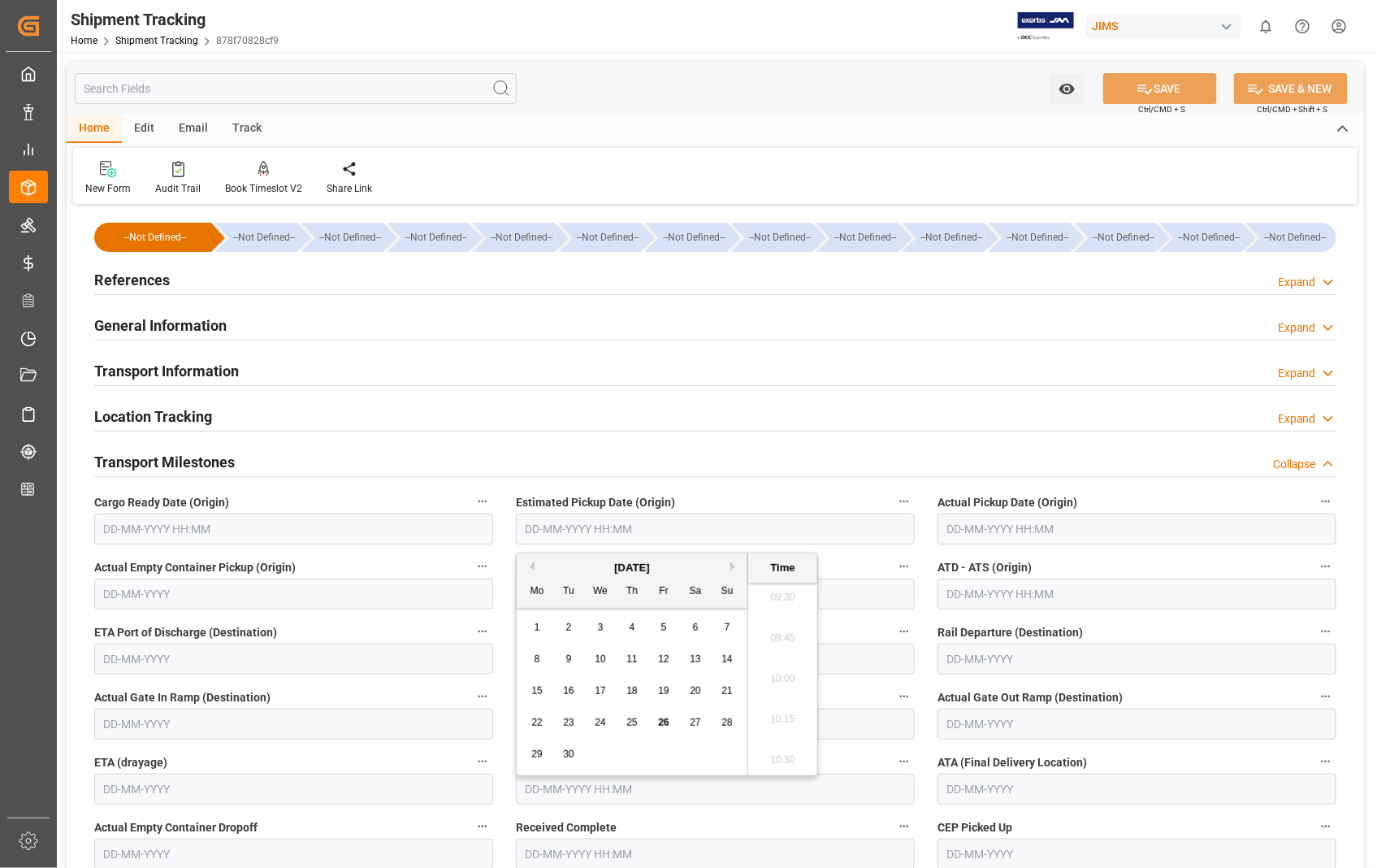
click at [635, 727] on span "25" at bounding box center [631, 722] width 11 height 12
type input "[DATE] 00:00"
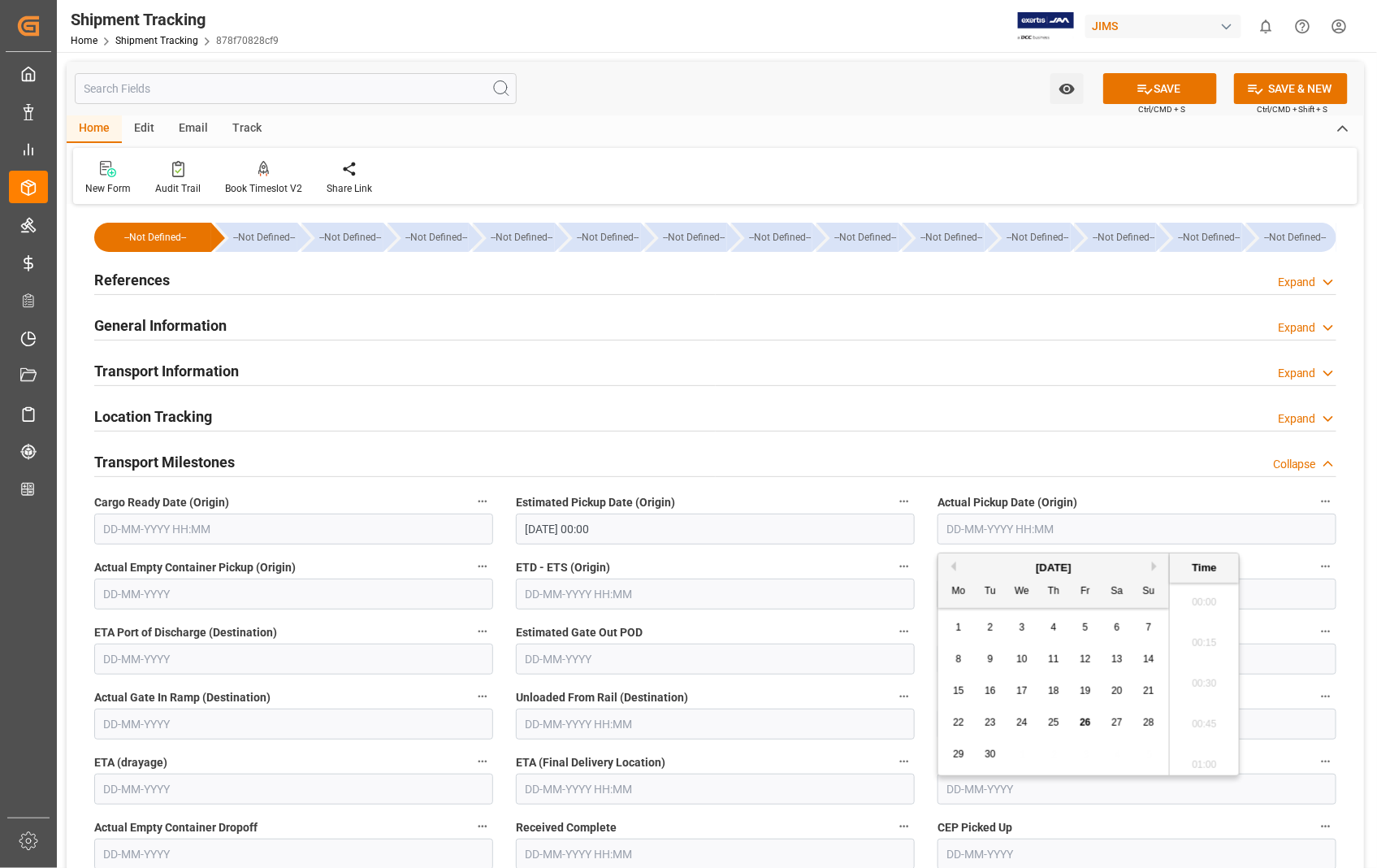
click at [1139, 536] on input "text" at bounding box center [1137, 529] width 399 height 31
click at [1057, 727] on span "25" at bounding box center [1054, 722] width 11 height 12
type input "[DATE] 00:00"
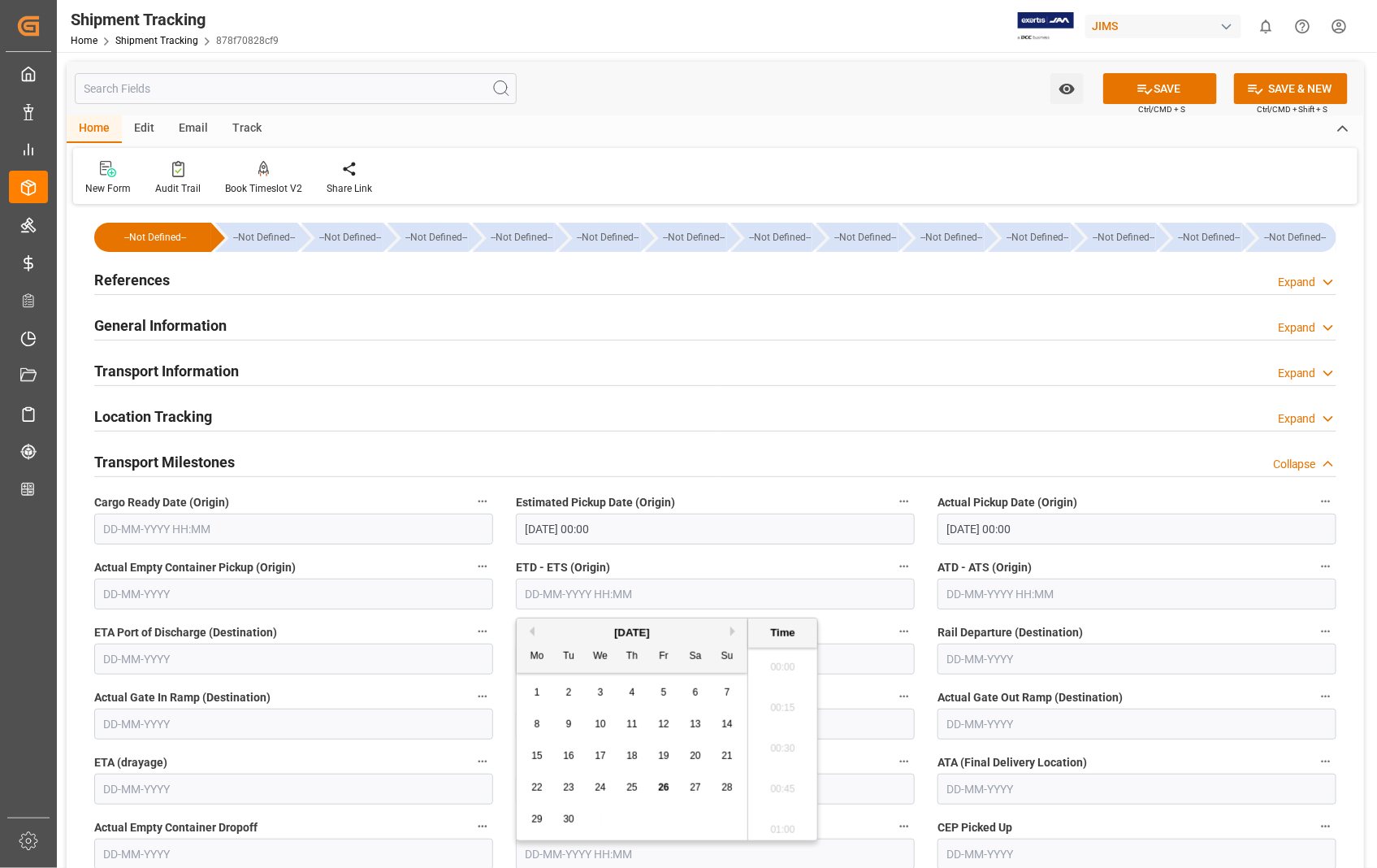
click at [639, 589] on input "text" at bounding box center [715, 594] width 399 height 31
click at [631, 784] on span "25" at bounding box center [631, 787] width 11 height 12
type input "[DATE] 00:00"
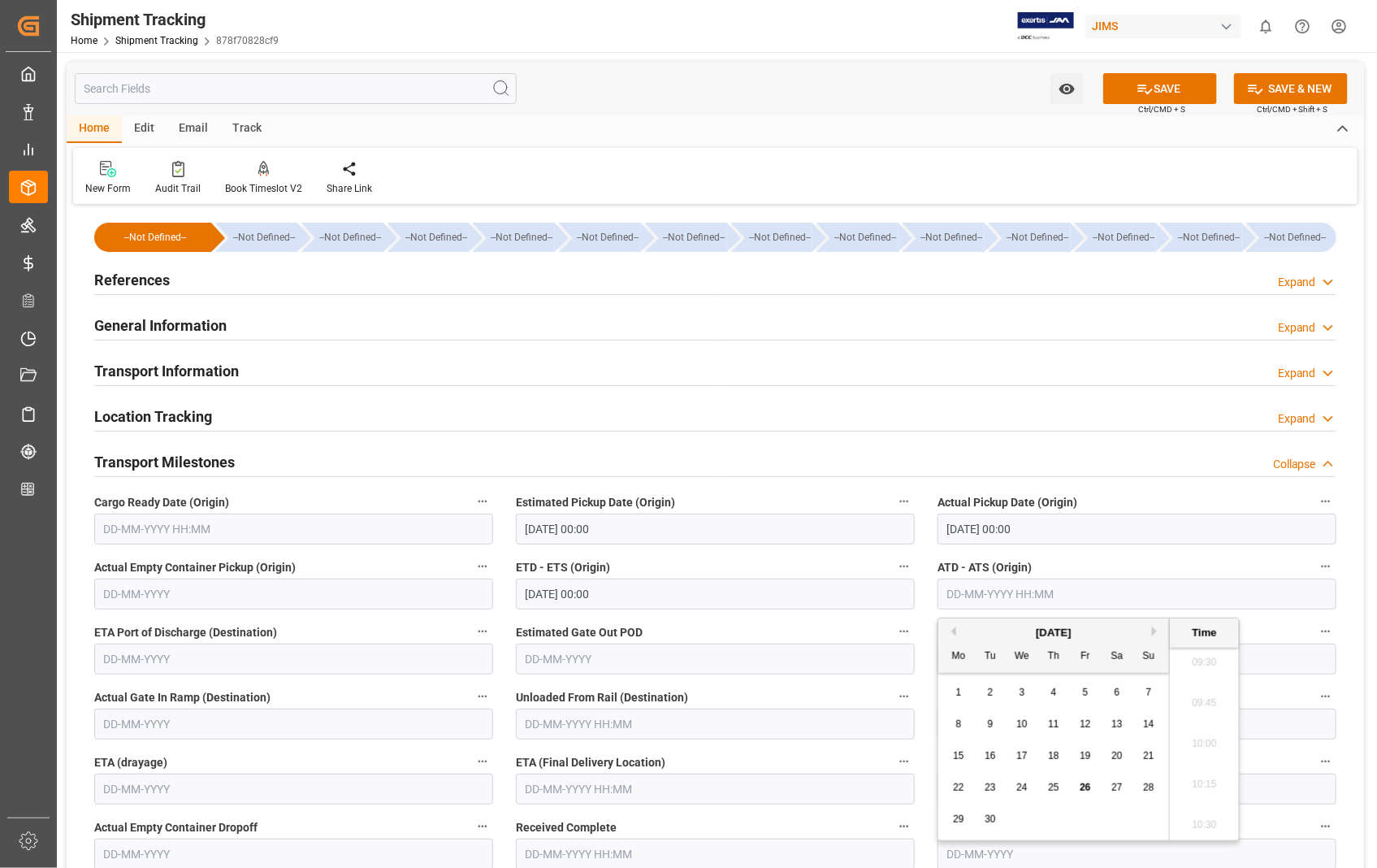
click at [1138, 600] on input "text" at bounding box center [1137, 594] width 399 height 31
click at [1053, 792] on span "25" at bounding box center [1054, 787] width 11 height 12
type input "[DATE] 00:00"
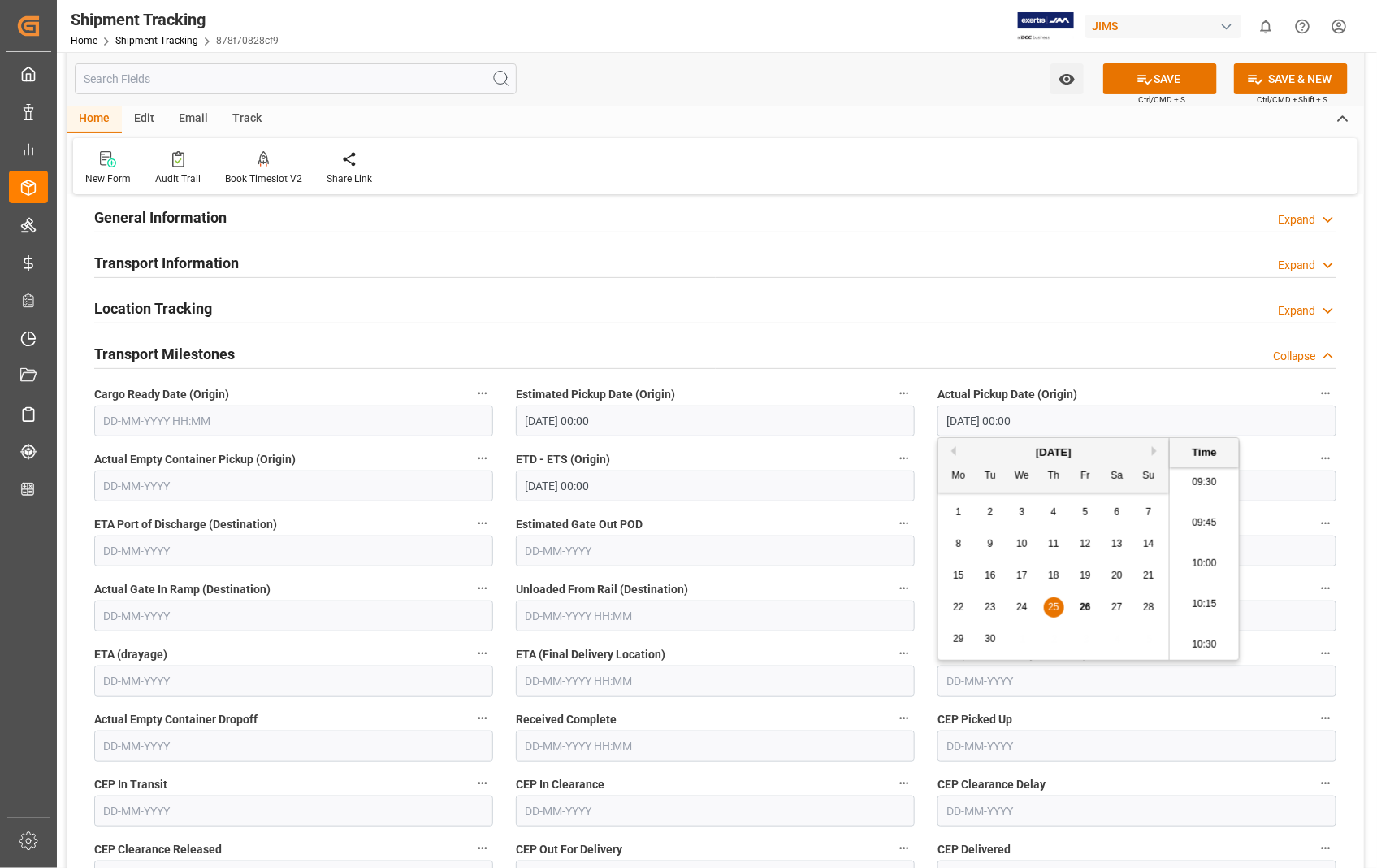
scroll to position [271, 0]
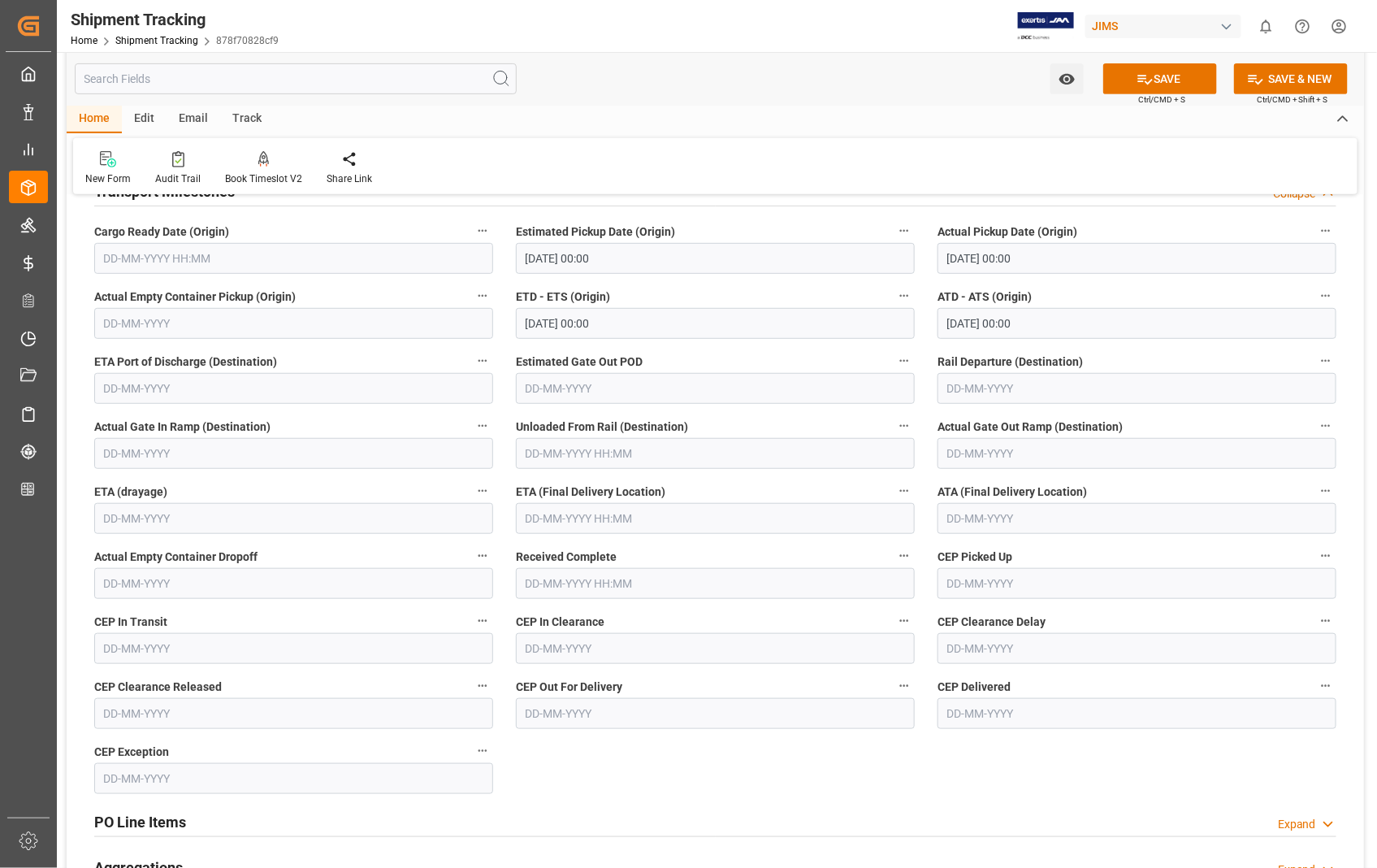
click at [829, 760] on div "--Not Defined-- --Not Defined-- --Not Defined-- --Not Defined-- --Not Defined--…" at bounding box center [716, 491] width 1297 height 1105
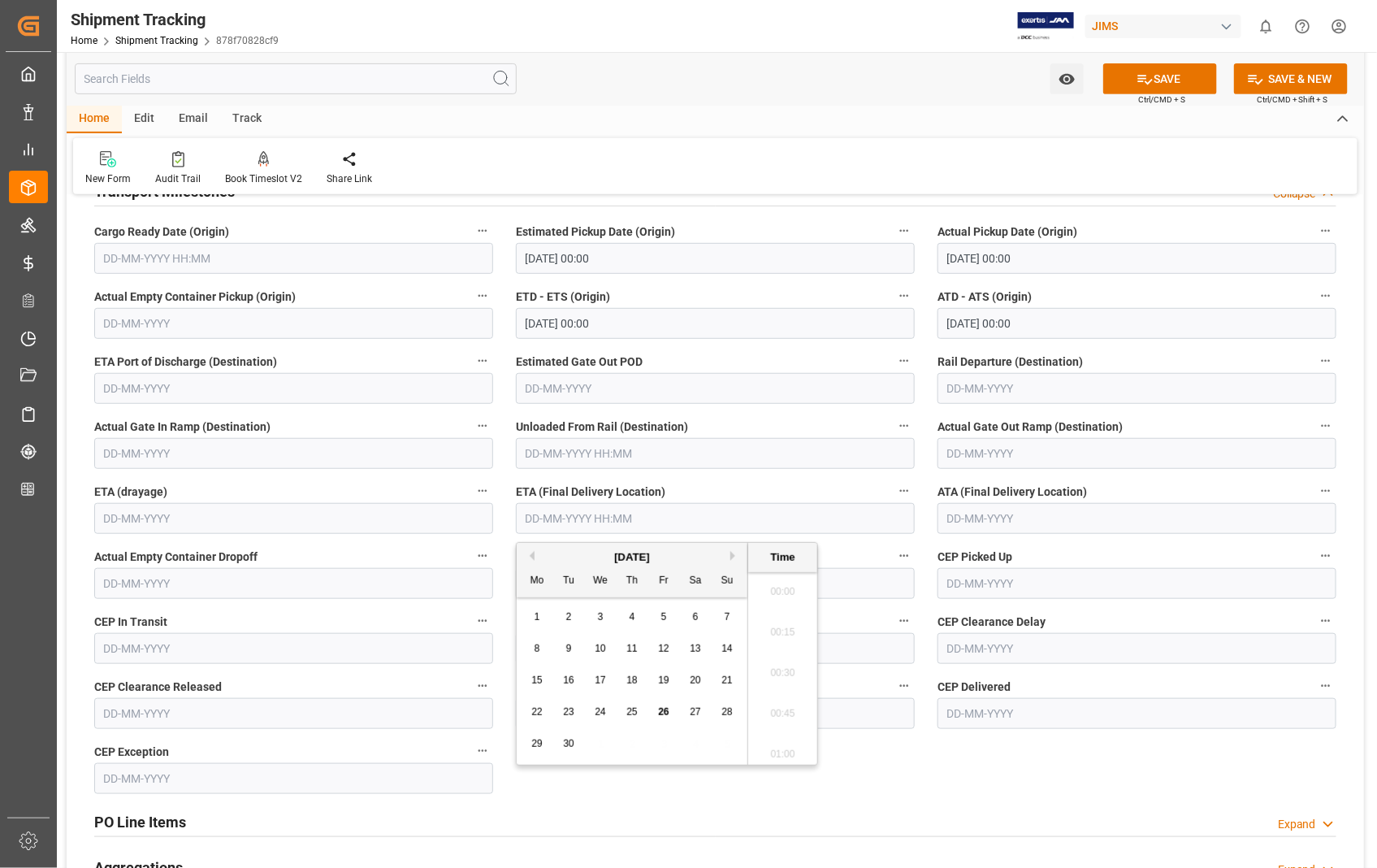
scroll to position [1548, 0]
click at [727, 520] on input "text" at bounding box center [715, 518] width 399 height 31
click at [539, 740] on span "29" at bounding box center [537, 743] width 11 height 12
type input "[DATE] 00:00"
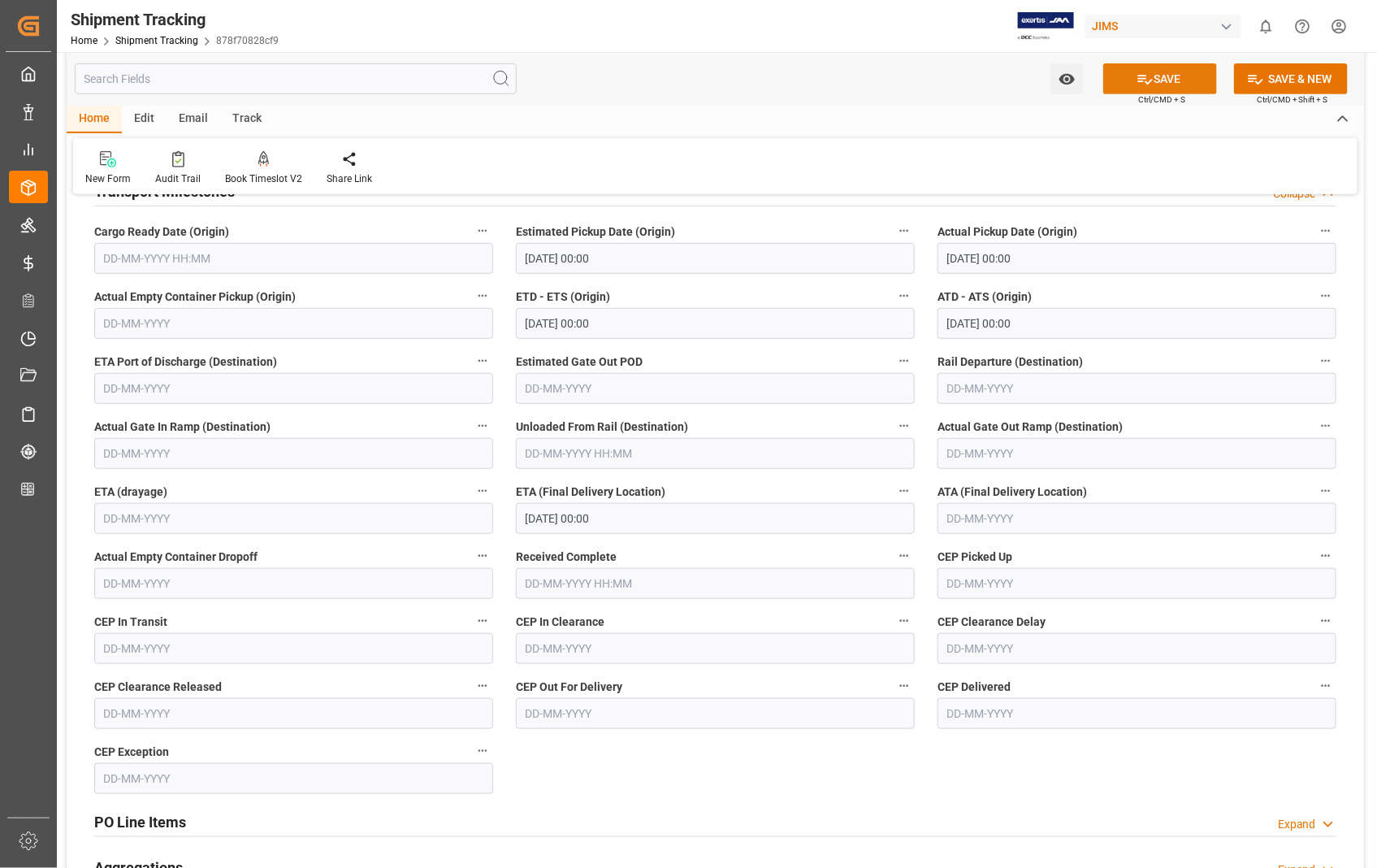
click at [1172, 88] on button "SAVE" at bounding box center [1160, 79] width 114 height 31
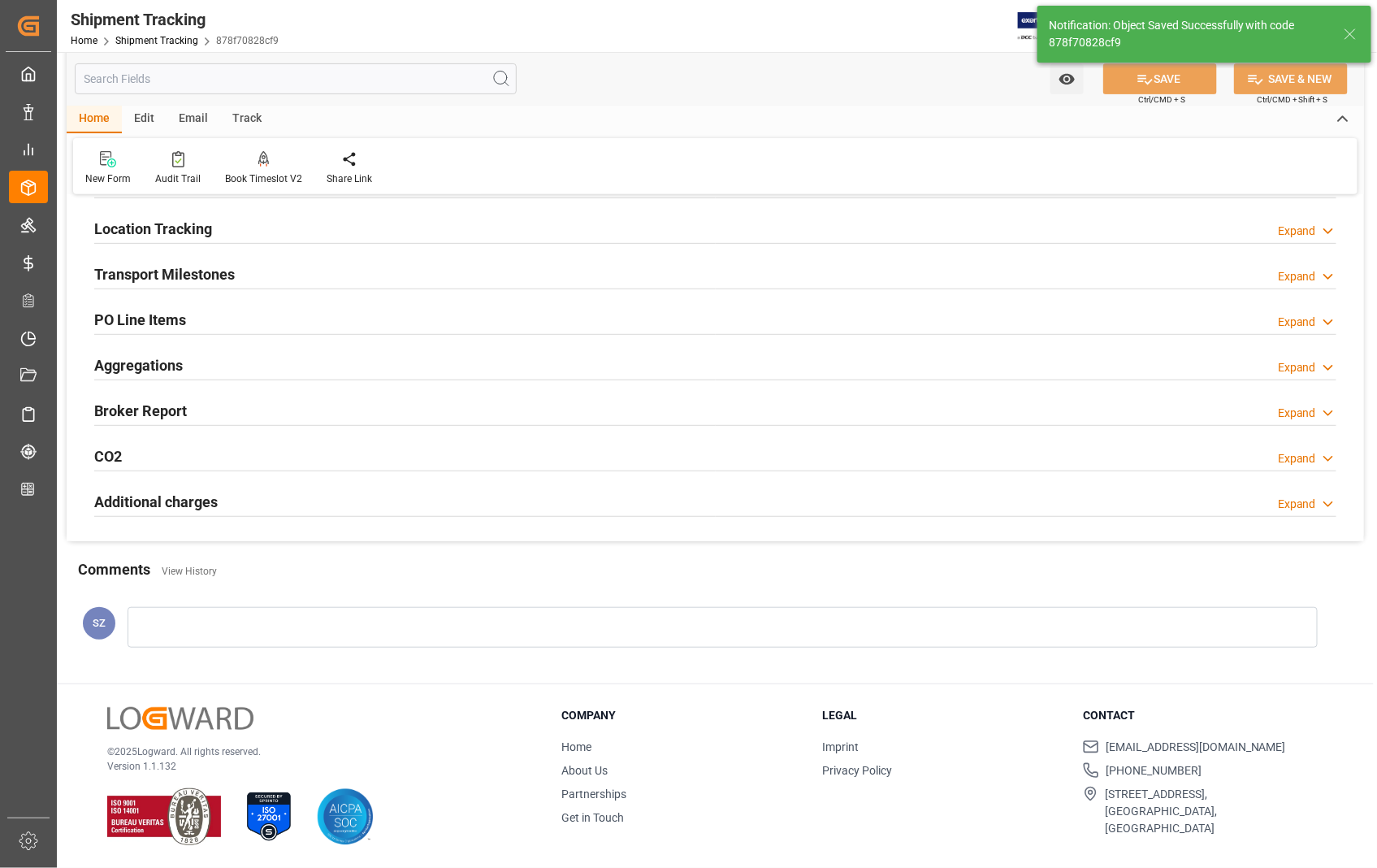
scroll to position [188, 0]
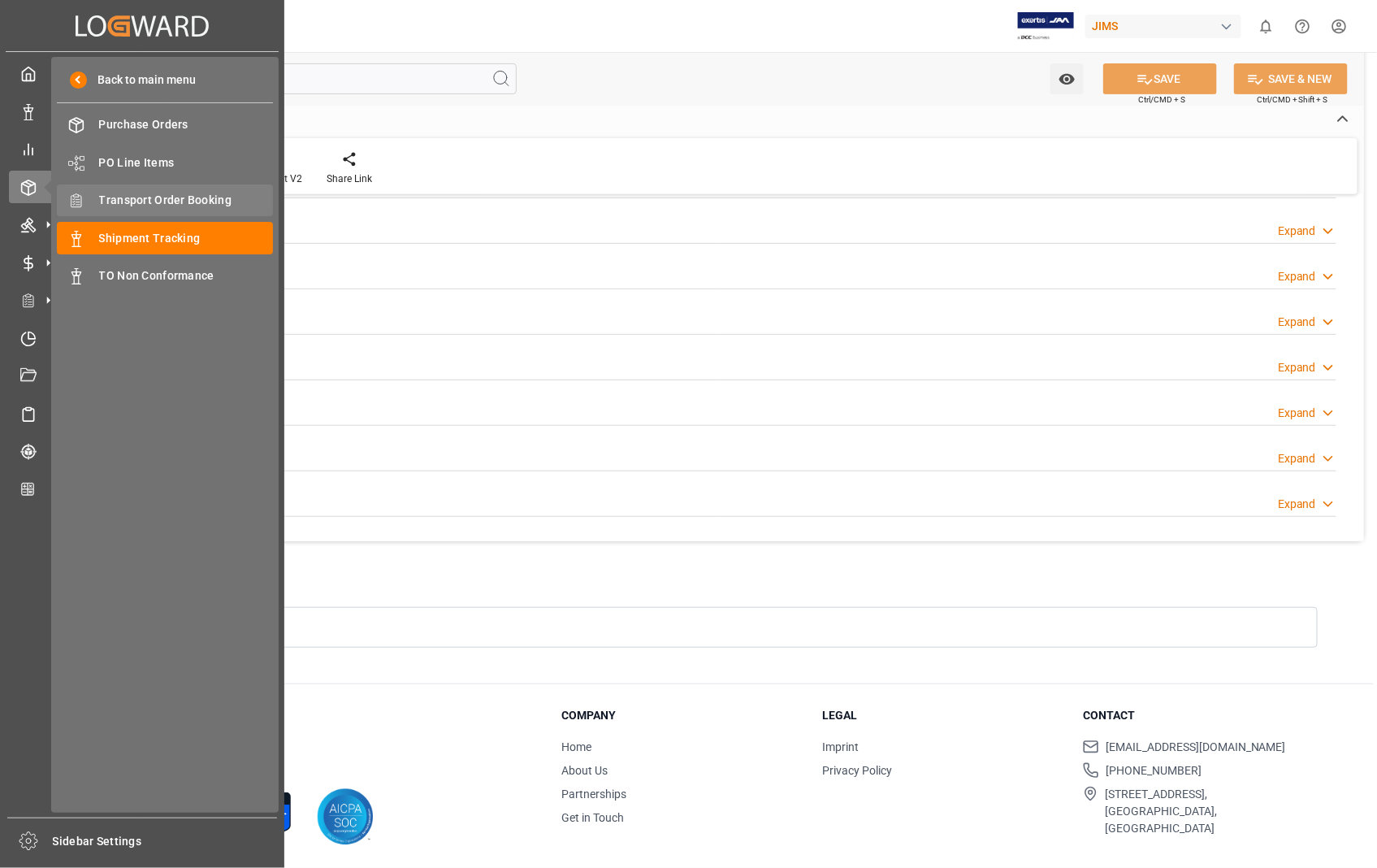
click at [174, 197] on span "Transport Order Booking" at bounding box center [186, 200] width 175 height 17
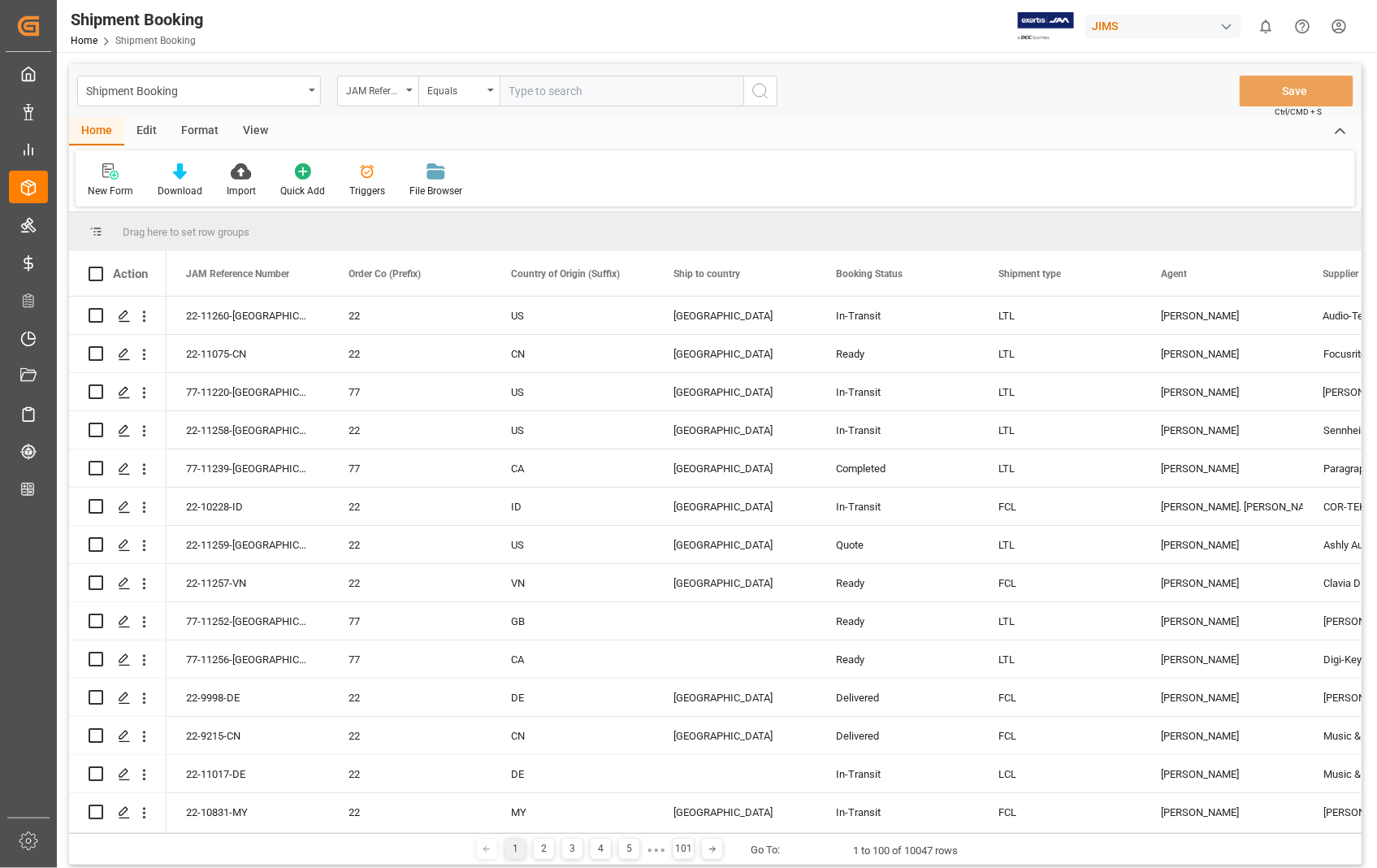
click at [599, 86] on input "text" at bounding box center [621, 91] width 244 height 31
type input "22-11207-US"
click at [754, 85] on circle "search button" at bounding box center [759, 90] width 13 height 13
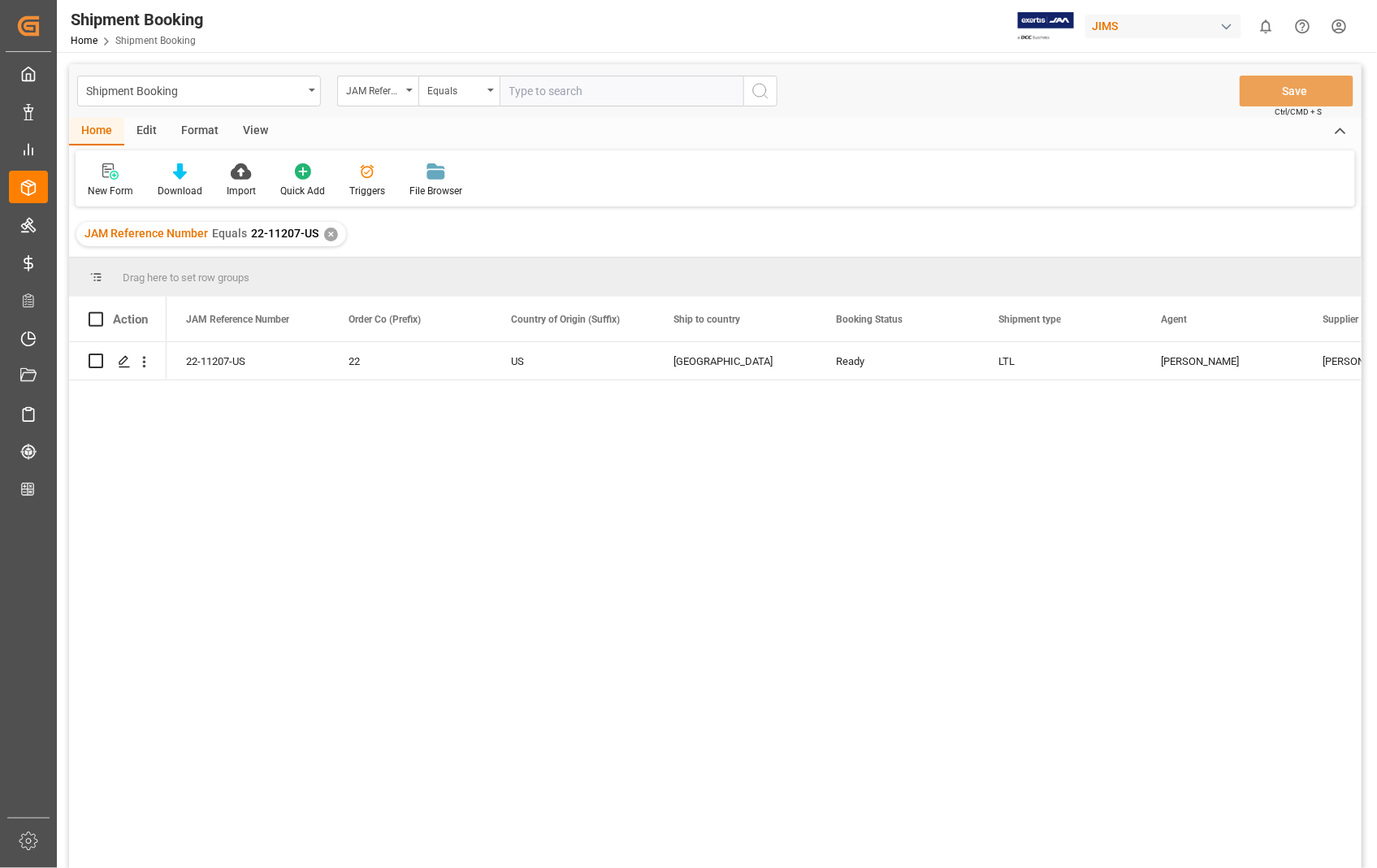
click at [586, 85] on input "text" at bounding box center [621, 91] width 244 height 31
drag, startPoint x: 594, startPoint y: 82, endPoint x: 486, endPoint y: 69, distance: 108.8
click at [486, 69] on div "Shipment Booking JAM Reference Number Equals 22- Save Ctrl/CMD + S" at bounding box center [715, 91] width 1293 height 53
type input "22-10609-[GEOGRAPHIC_DATA]"
click at [758, 90] on icon "search button" at bounding box center [761, 92] width 20 height 20
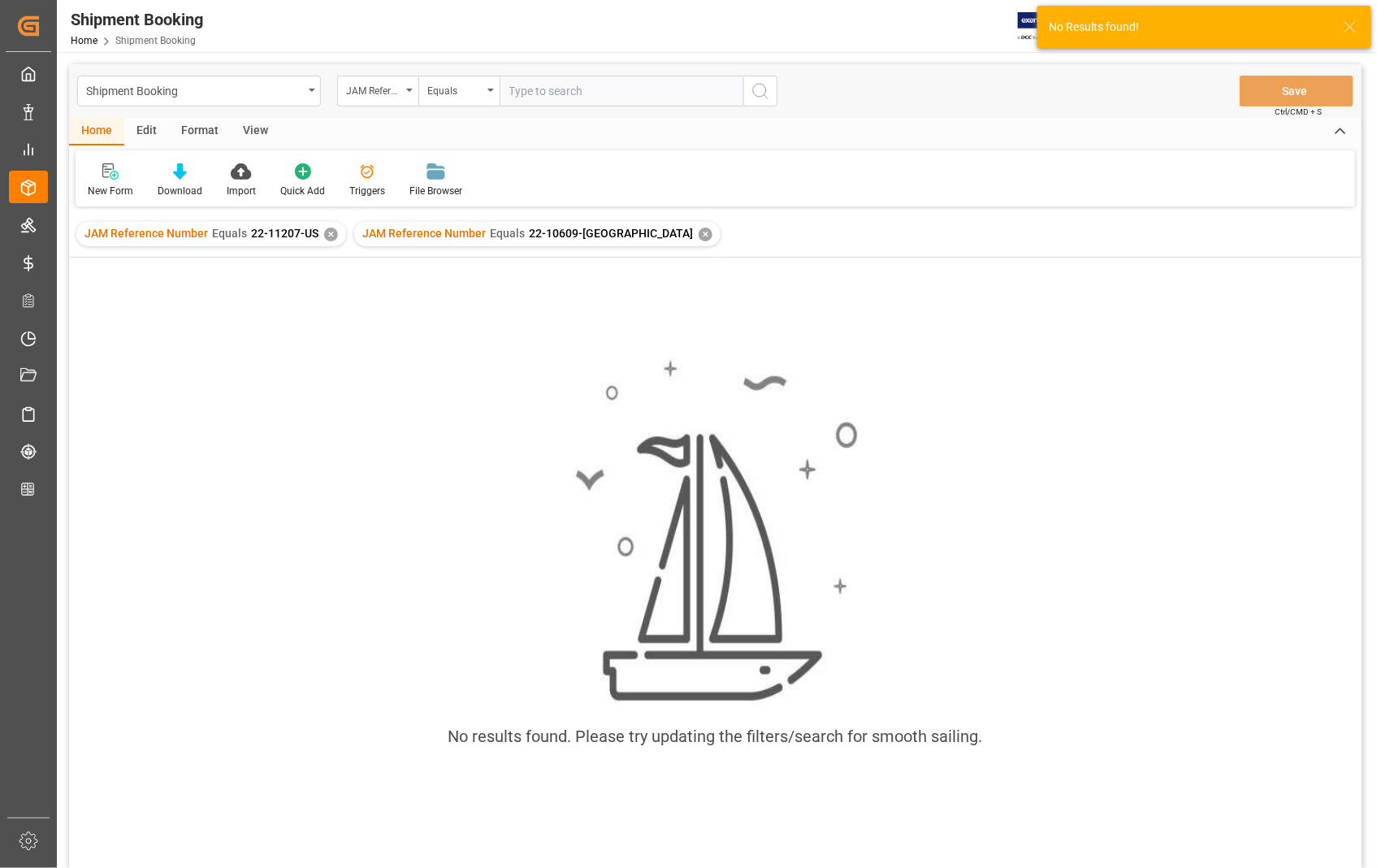
click at [332, 225] on div "JAM Reference Number Equals 22-11207-US ✕" at bounding box center [211, 234] width 270 height 24
click at [330, 232] on div "✕" at bounding box center [331, 234] width 14 height 14
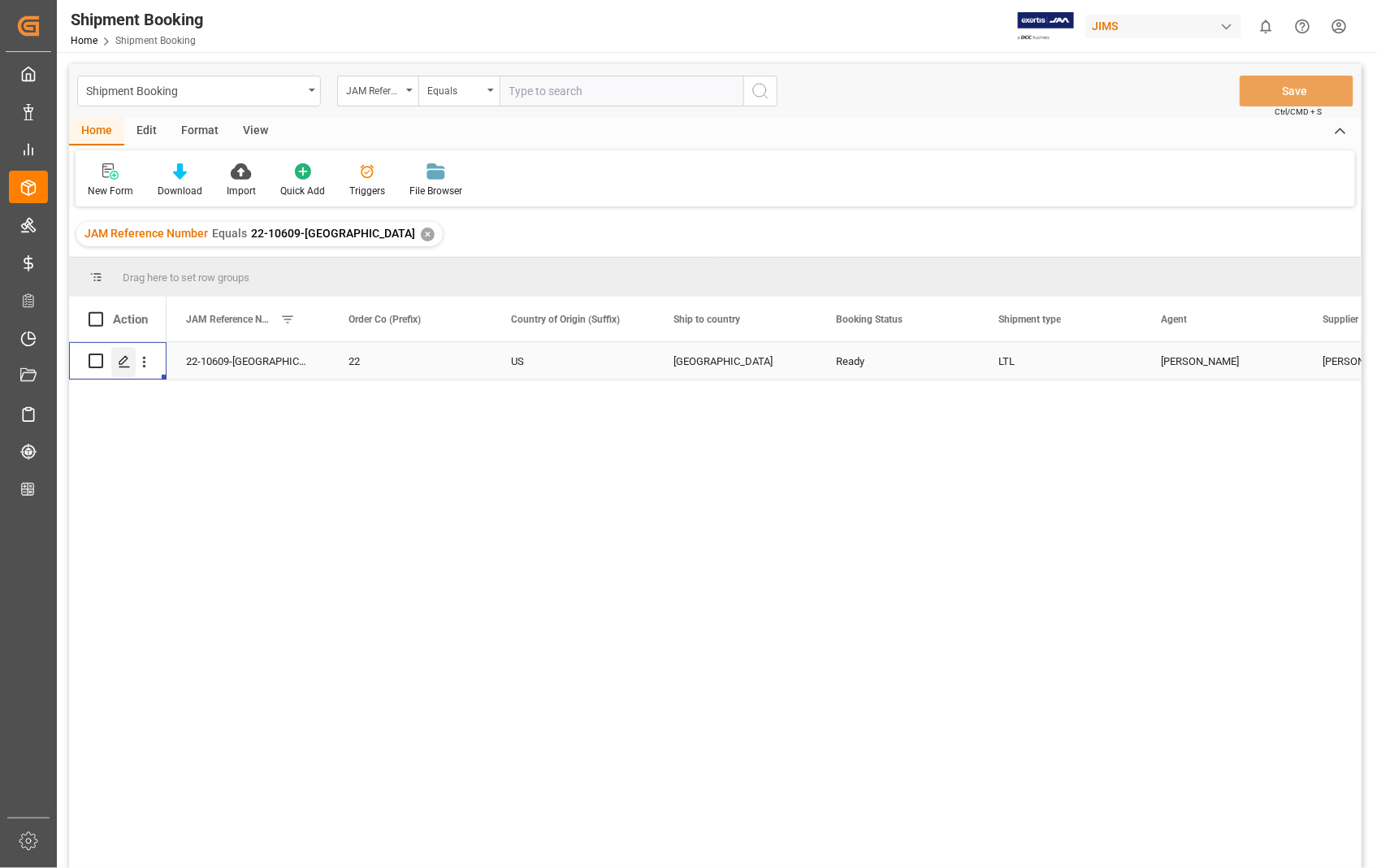
click at [125, 364] on icon "Press SPACE to select this row." at bounding box center [124, 362] width 13 height 13
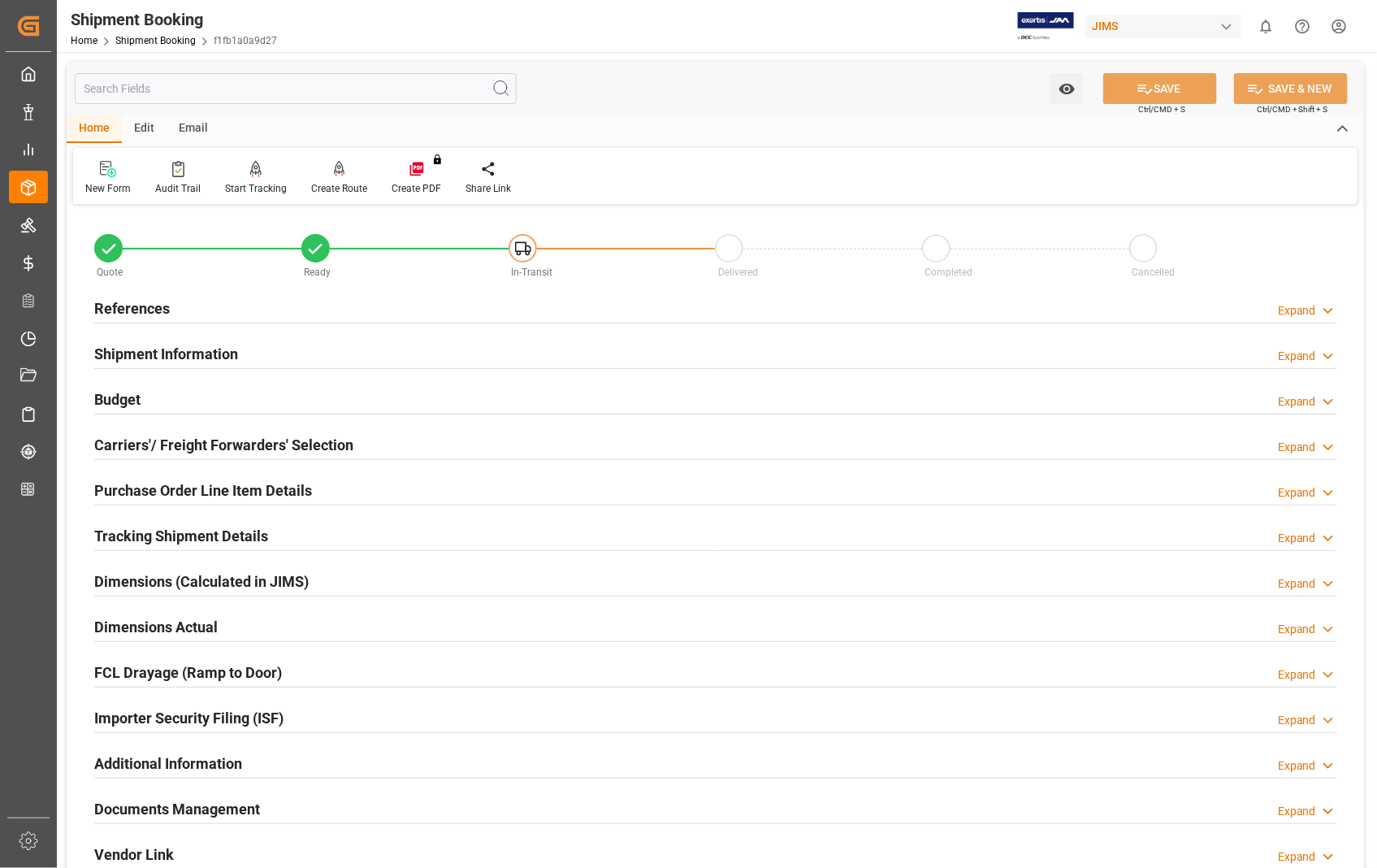
type input "[DATE] 00:00"
click at [135, 311] on h2 "References" at bounding box center [131, 308] width 75 height 22
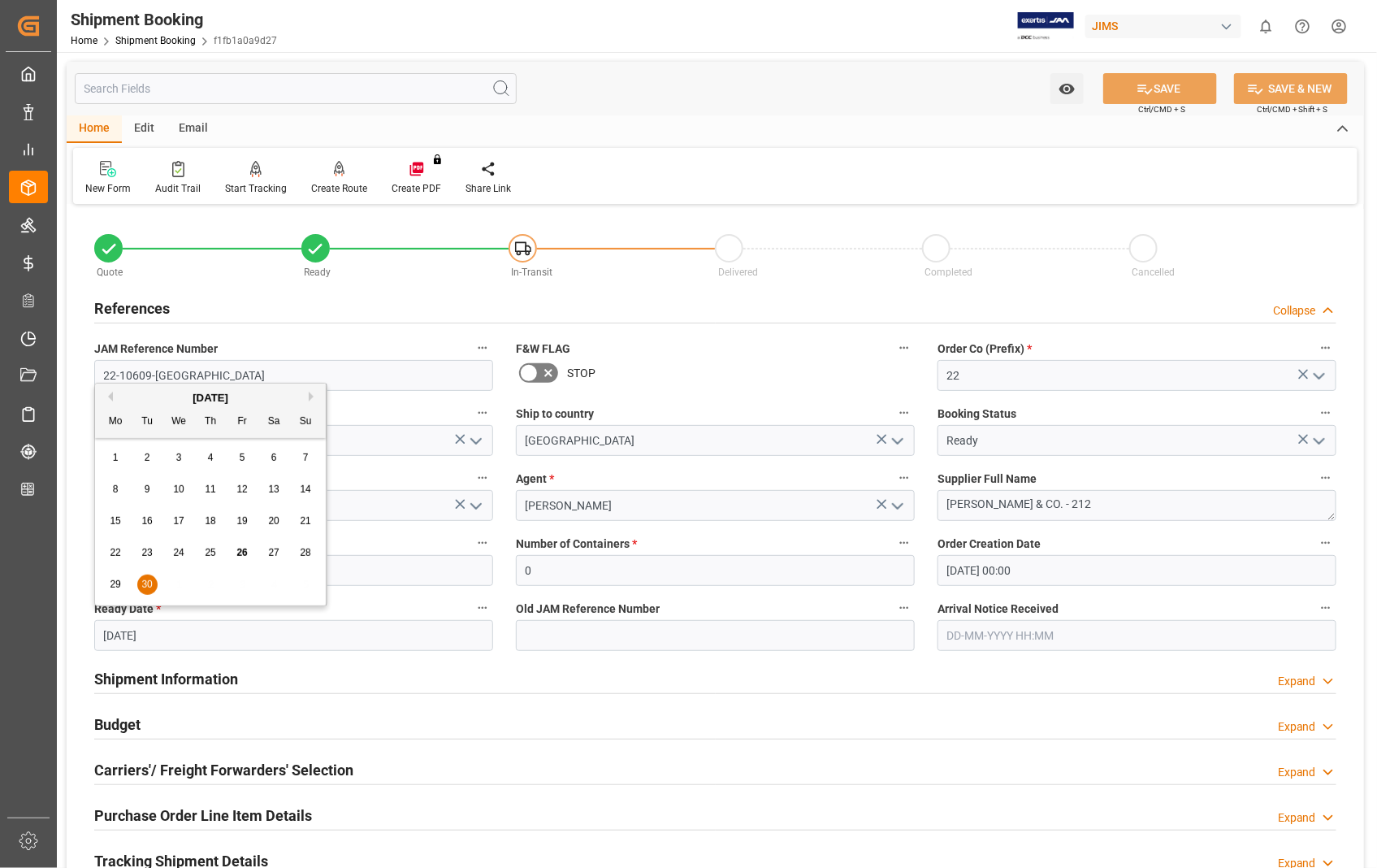
click at [227, 632] on input "[DATE]" at bounding box center [294, 635] width 399 height 31
drag, startPoint x: 227, startPoint y: 632, endPoint x: 91, endPoint y: 626, distance: 136.1
click at [91, 626] on div "Ready Date * [DATE]" at bounding box center [293, 624] width 421 height 65
click at [313, 393] on button "Next Month" at bounding box center [313, 396] width 10 height 10
click at [118, 551] on span "20" at bounding box center [115, 553] width 11 height 12
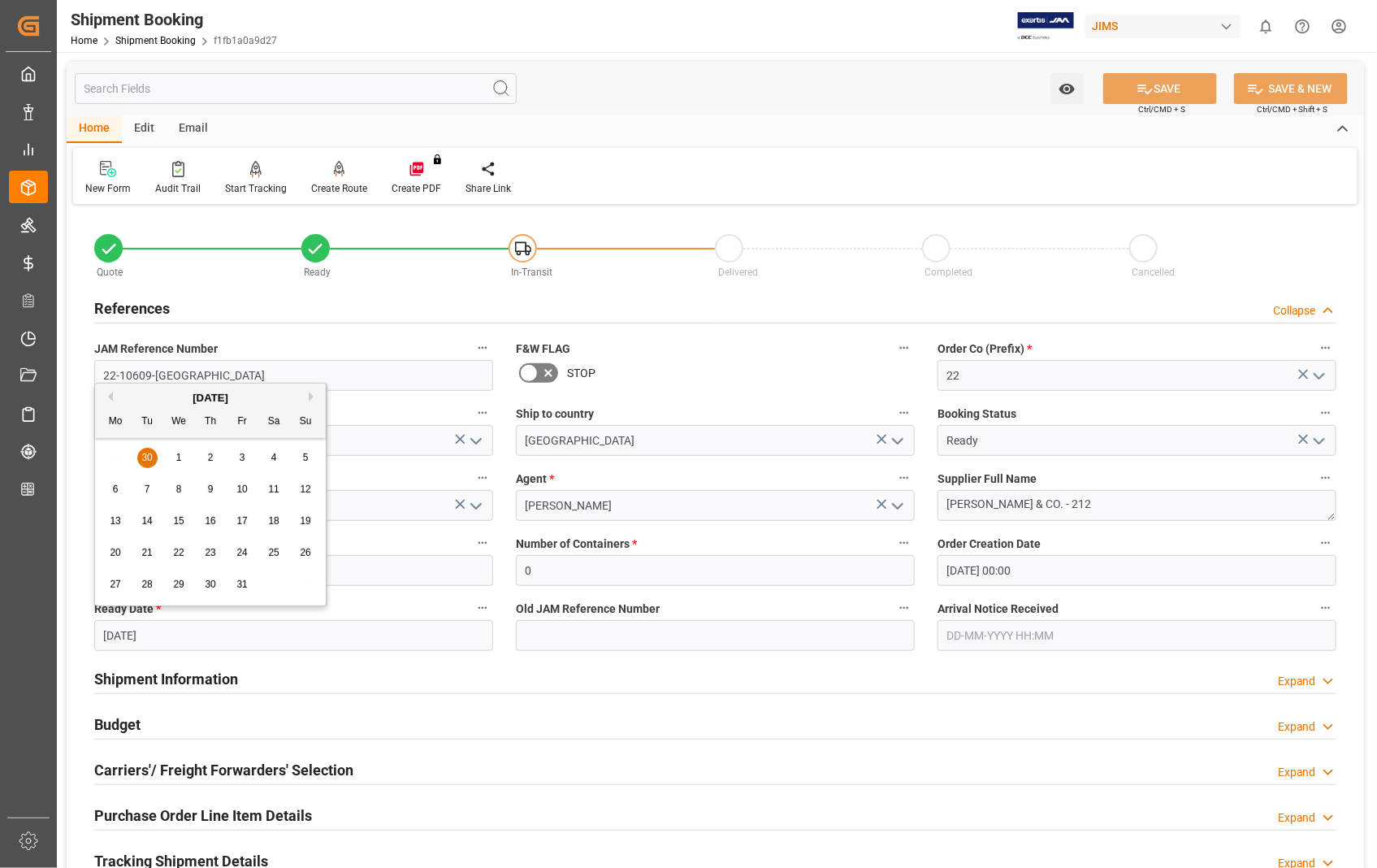
type input "[DATE]"
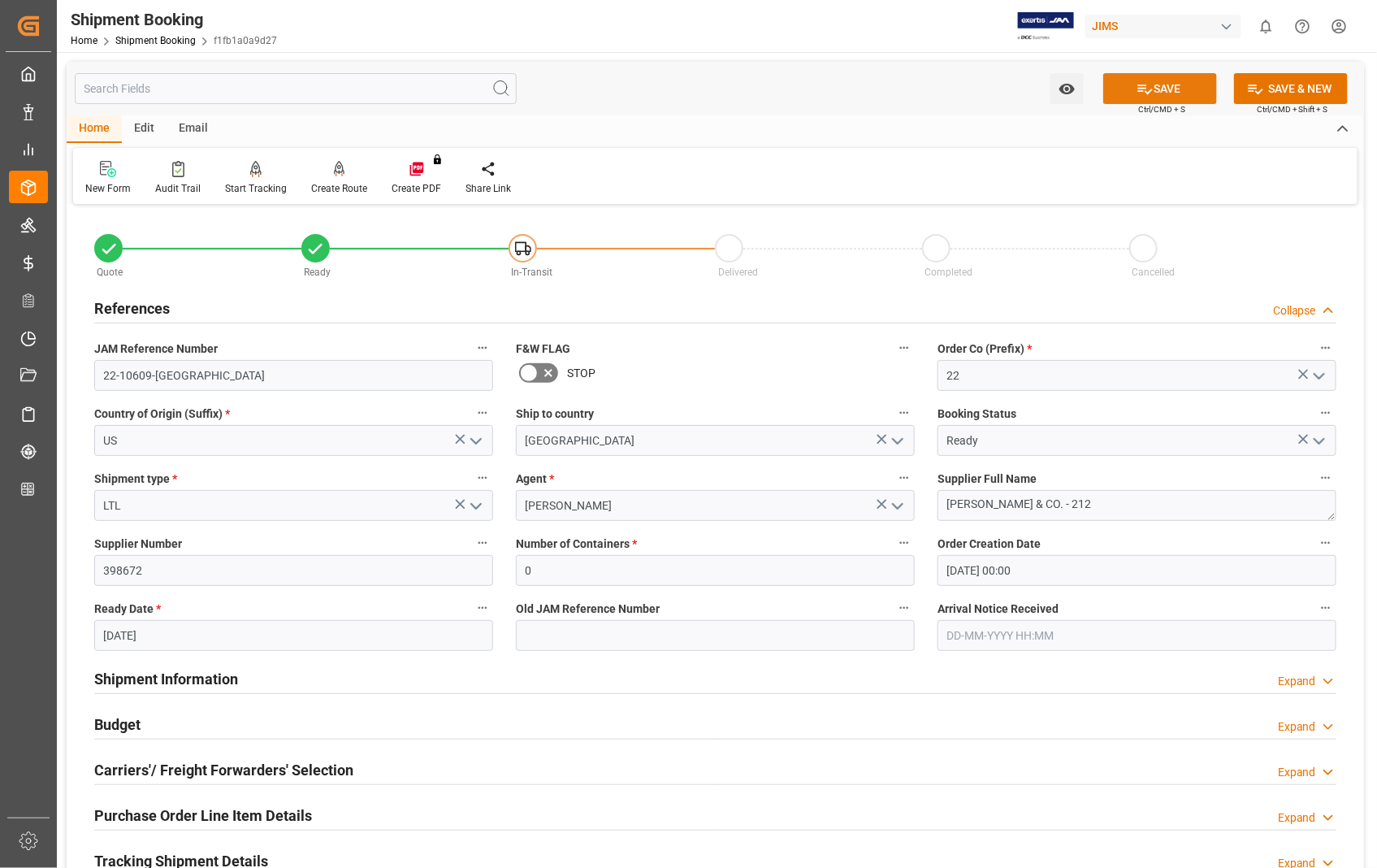
click at [1178, 83] on button "SAVE" at bounding box center [1160, 89] width 114 height 31
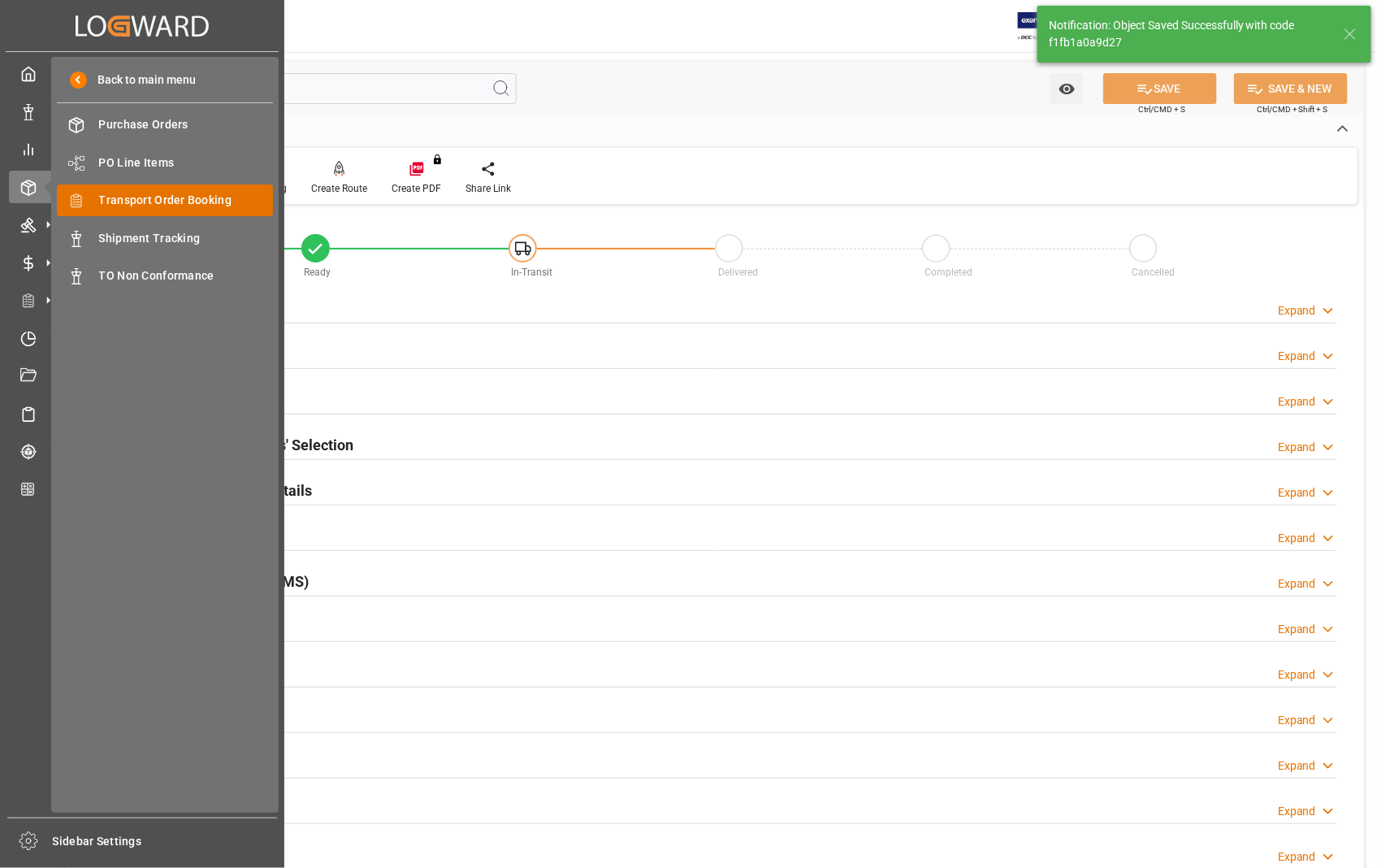
click at [174, 198] on span "Transport Order Booking" at bounding box center [186, 200] width 175 height 17
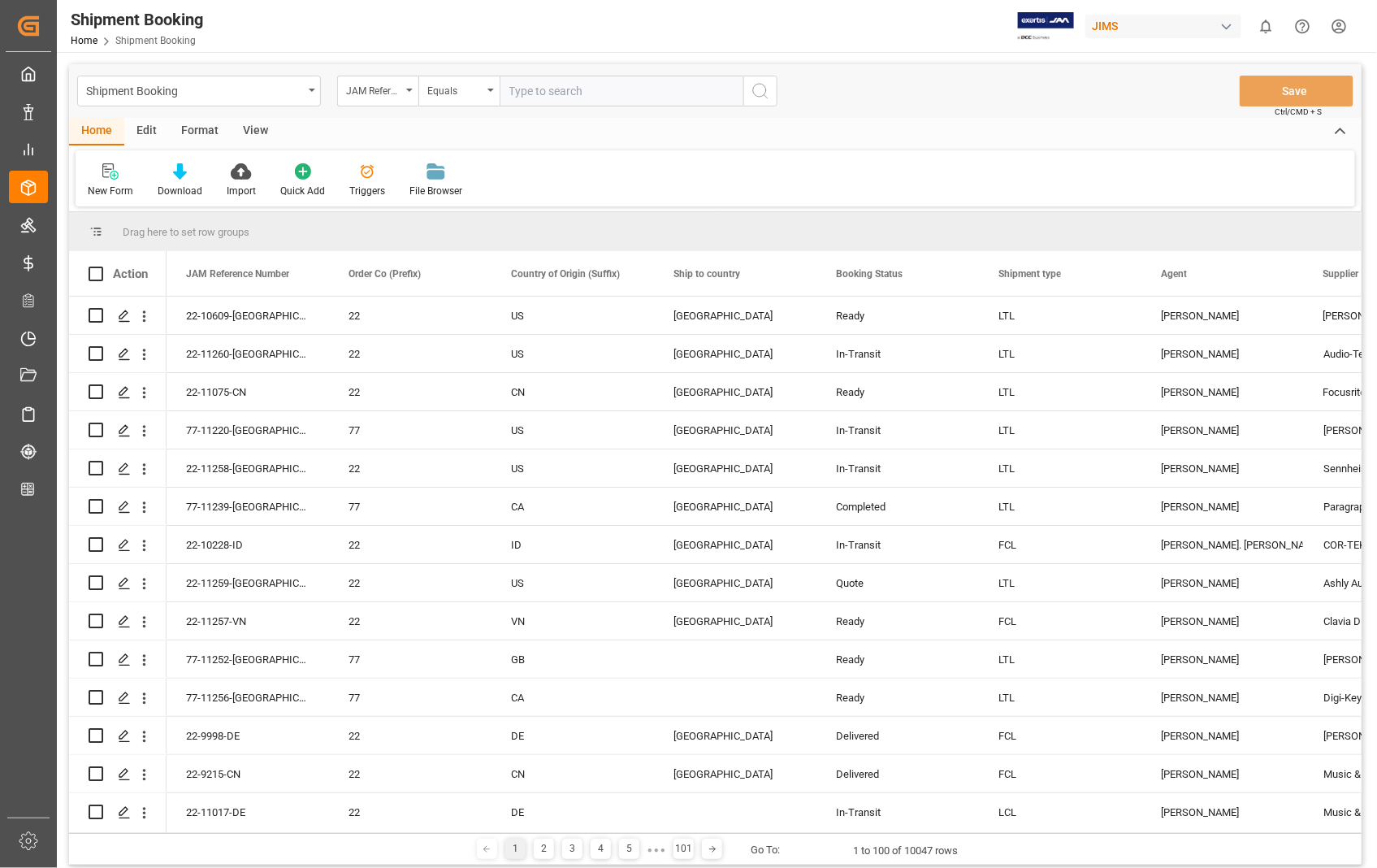
click at [605, 94] on input "text" at bounding box center [621, 91] width 244 height 31
type input "22-11207-US"
click at [765, 90] on icon "search button" at bounding box center [761, 92] width 20 height 20
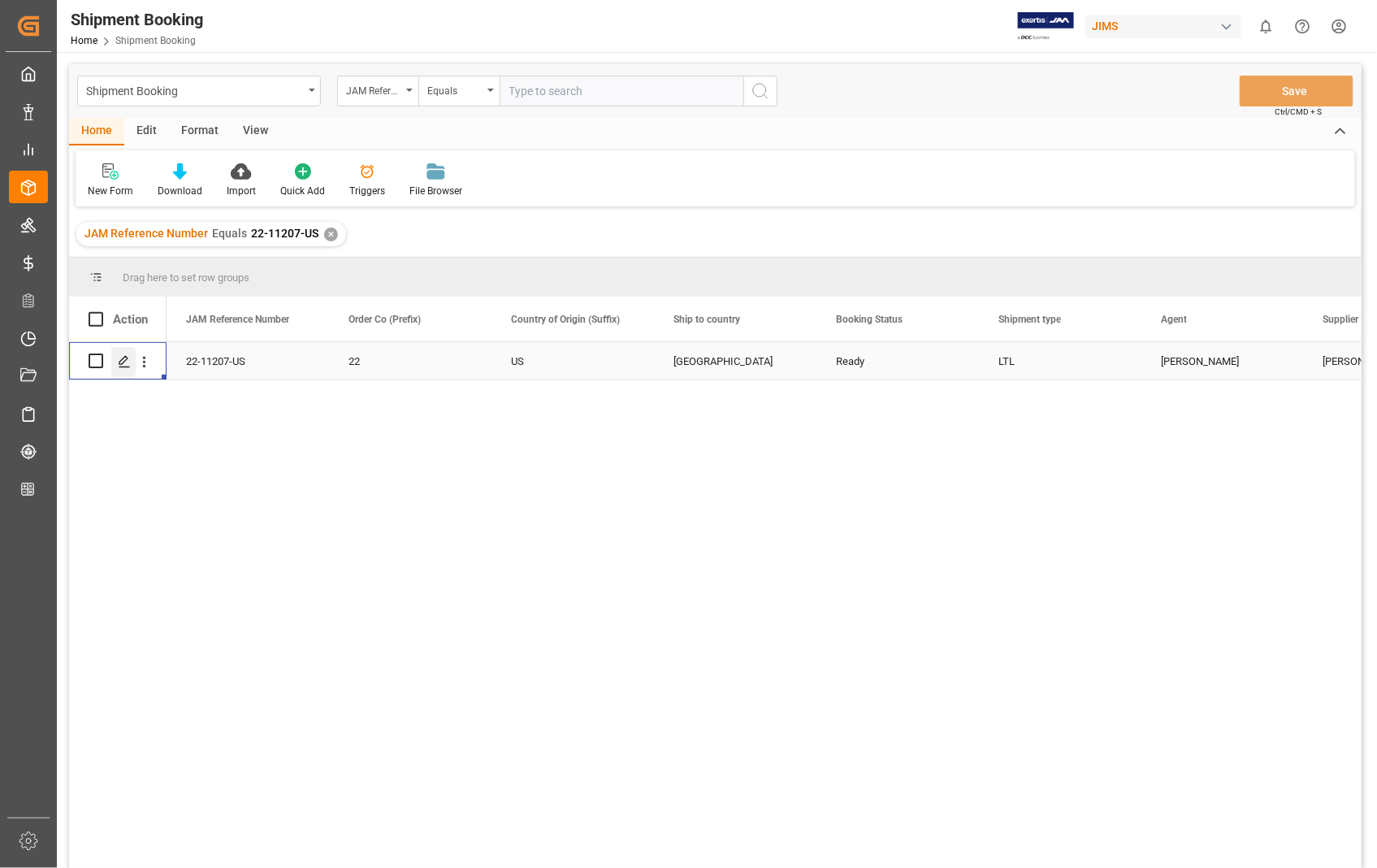
click at [122, 364] on icon "Press SPACE to select this row." at bounding box center [124, 362] width 13 height 13
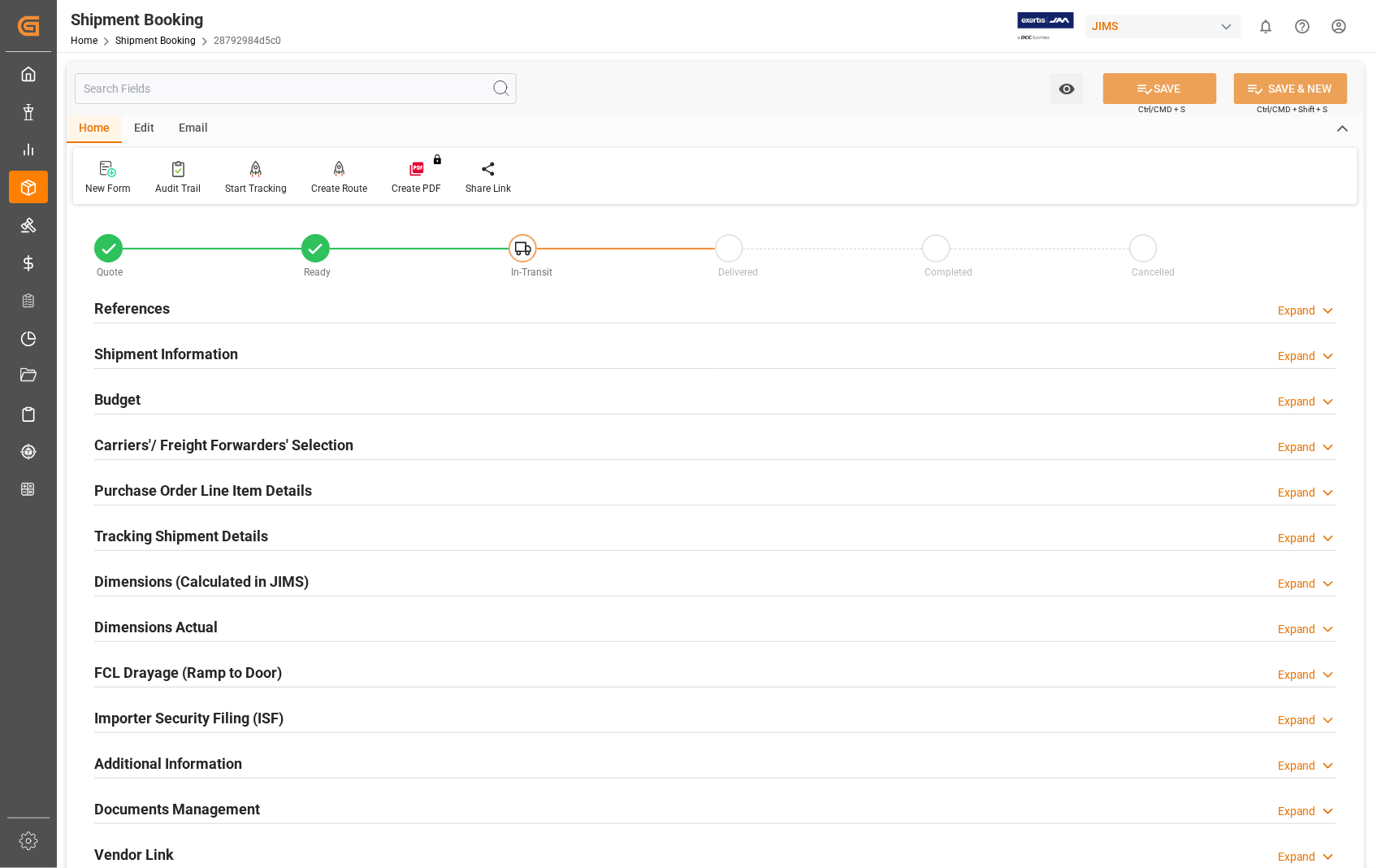
click at [207, 808] on h2 "Documents Management" at bounding box center [177, 809] width 166 height 22
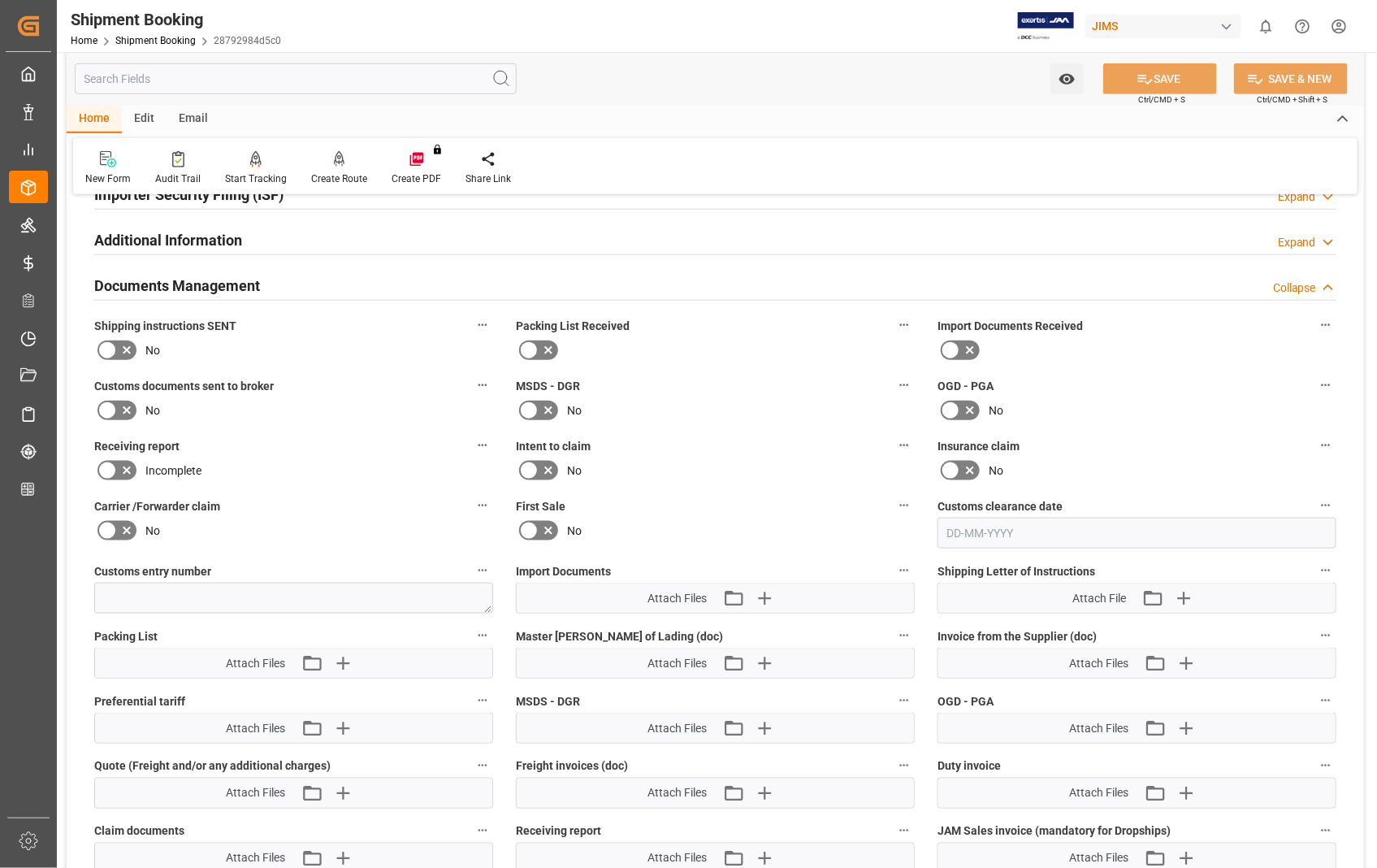
scroll to position [632, 0]
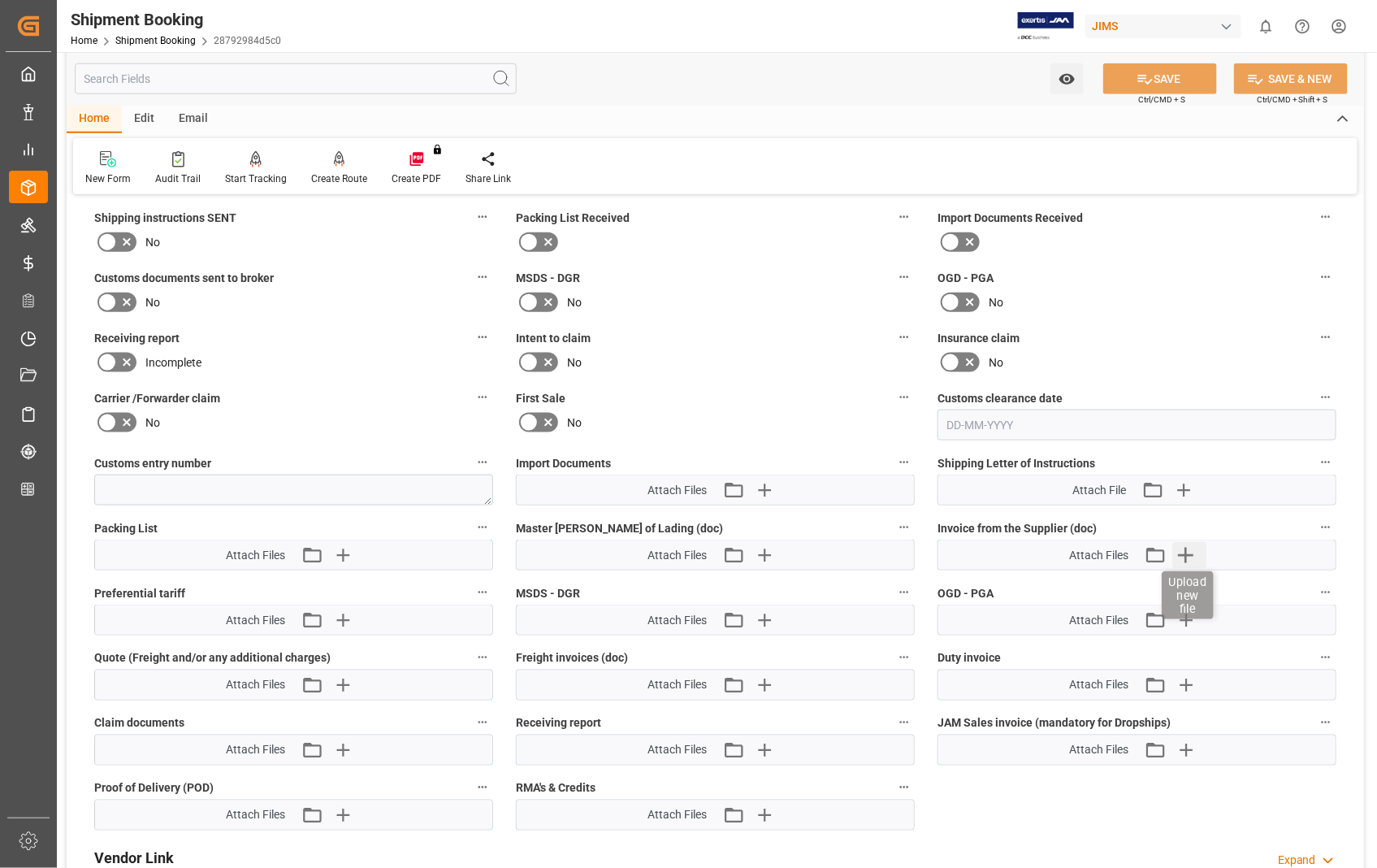
click at [1186, 549] on icon "button" at bounding box center [1186, 555] width 15 height 15
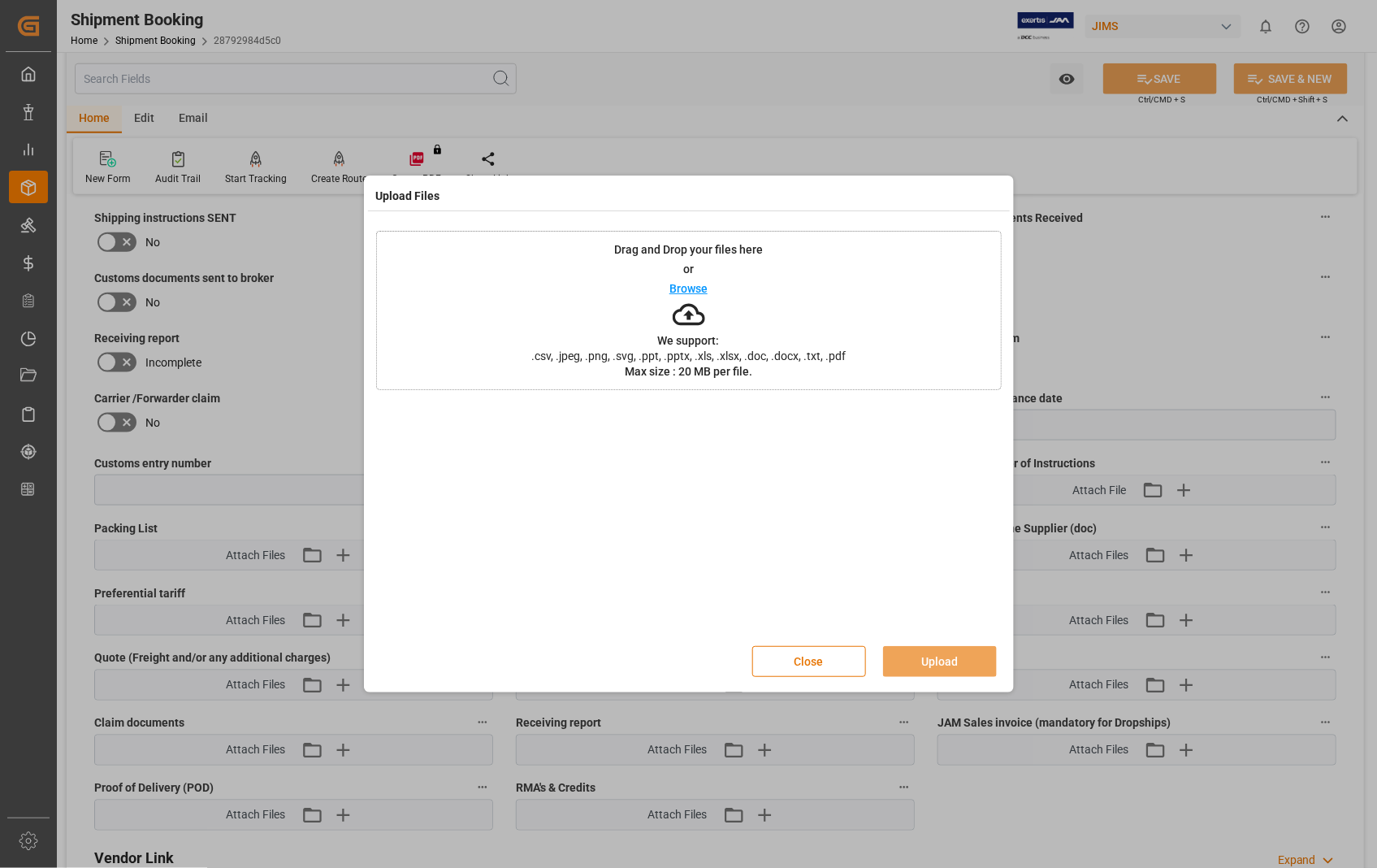
click at [695, 294] on p "Browse" at bounding box center [688, 288] width 38 height 12
click at [945, 662] on button "Upload" at bounding box center [940, 661] width 114 height 31
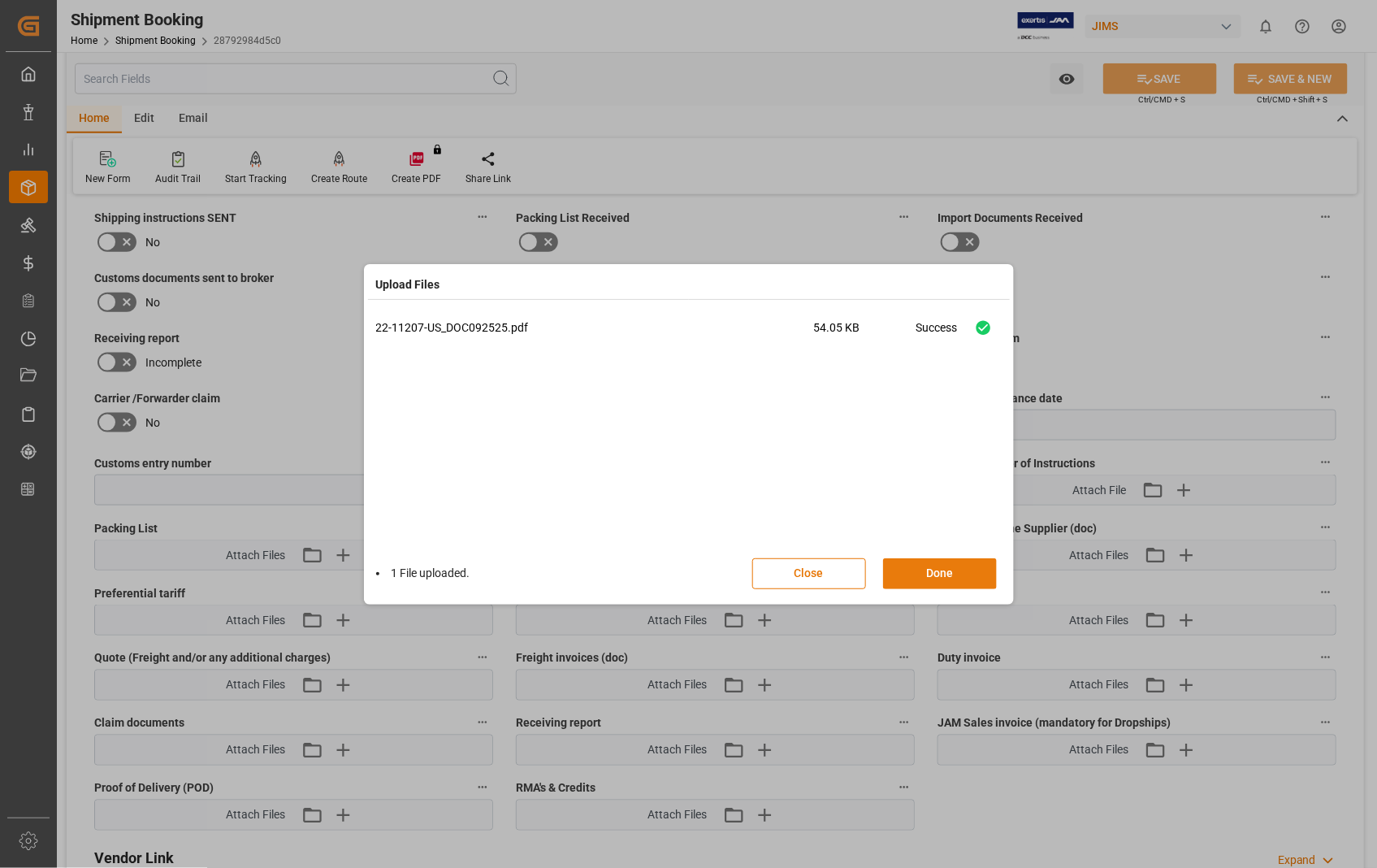
click at [932, 579] on button "Done" at bounding box center [940, 574] width 114 height 31
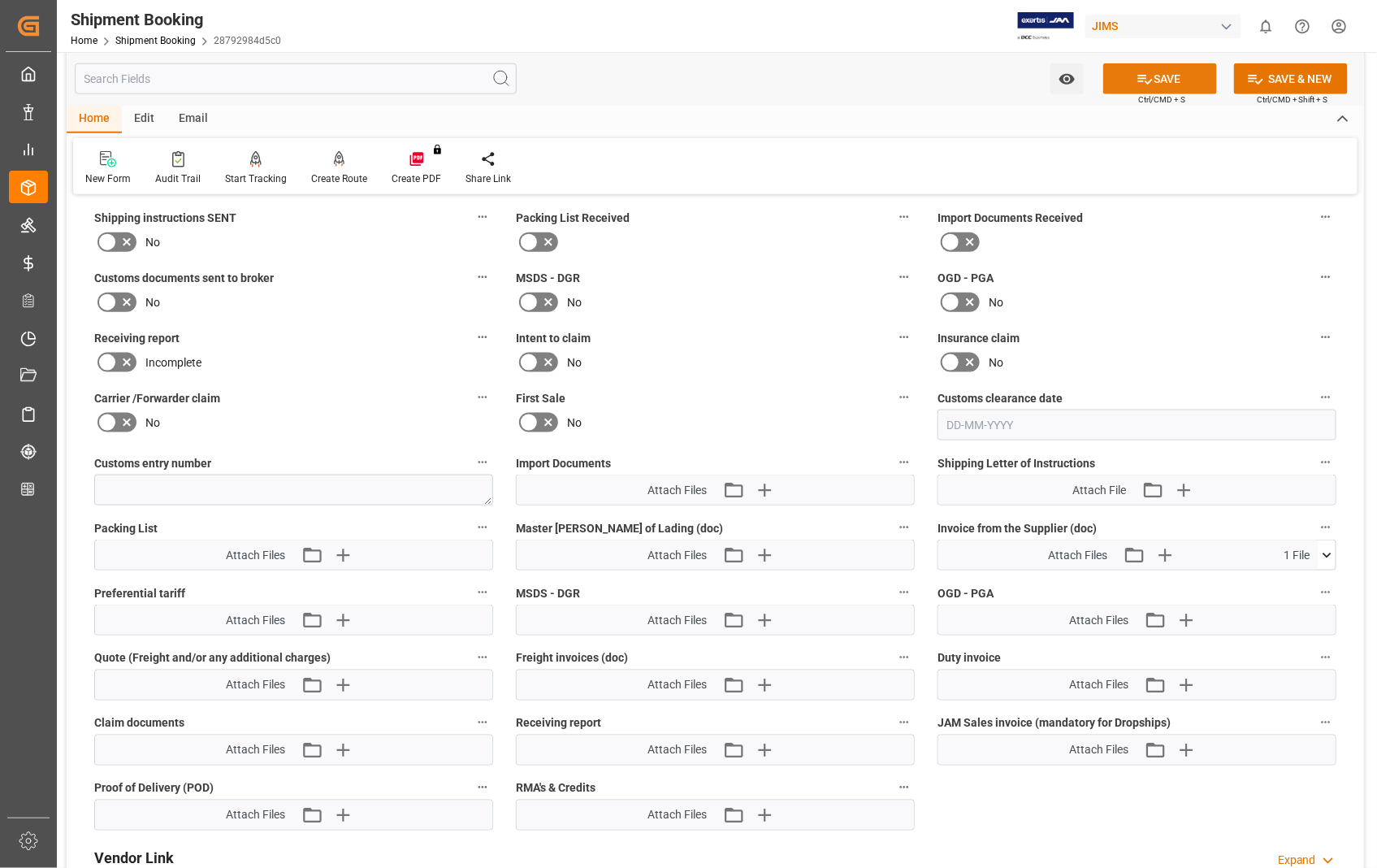
click at [1170, 80] on button "SAVE" at bounding box center [1160, 79] width 114 height 31
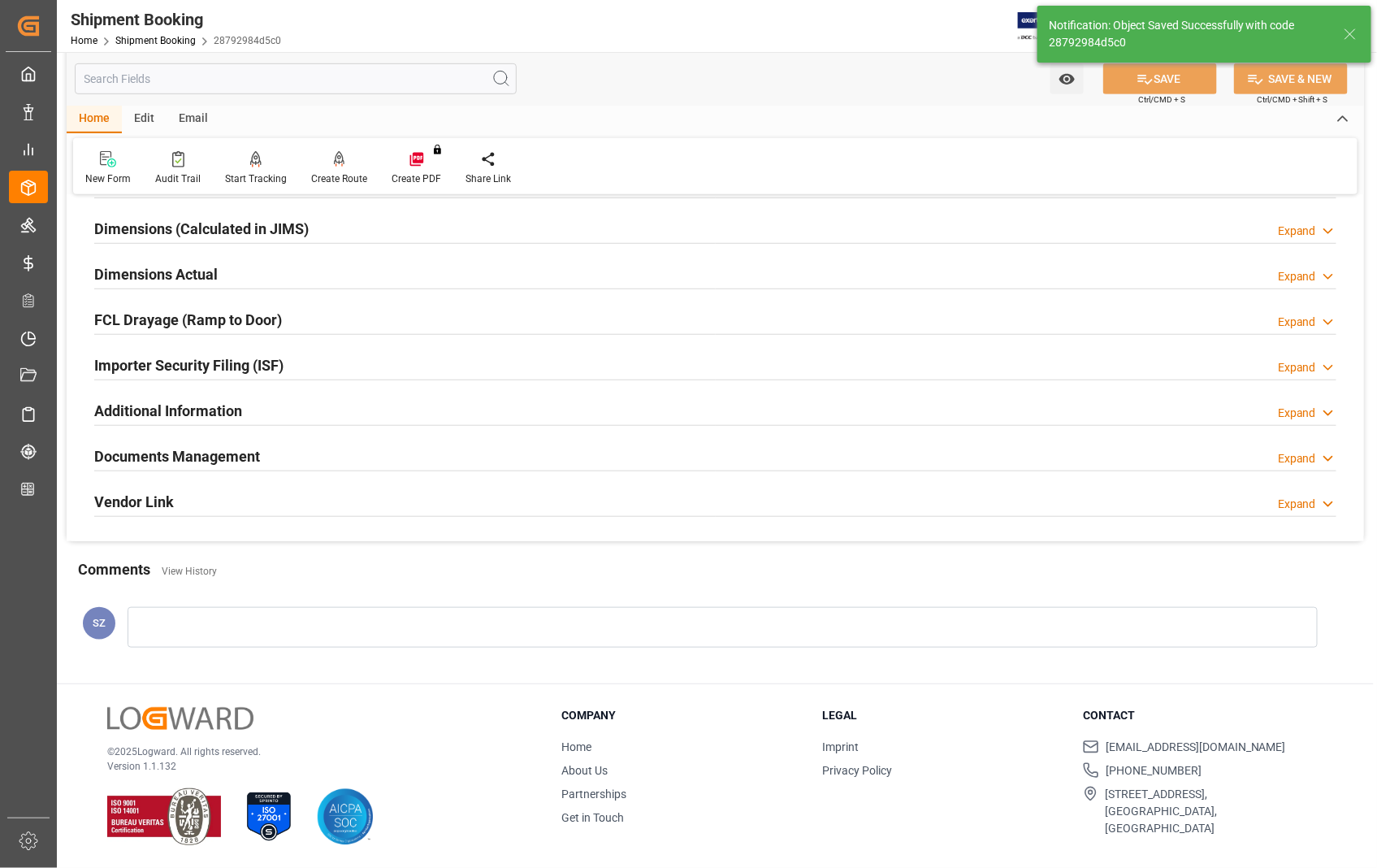
scroll to position [352, 0]
click at [209, 451] on h2 "Documents Management" at bounding box center [177, 456] width 166 height 22
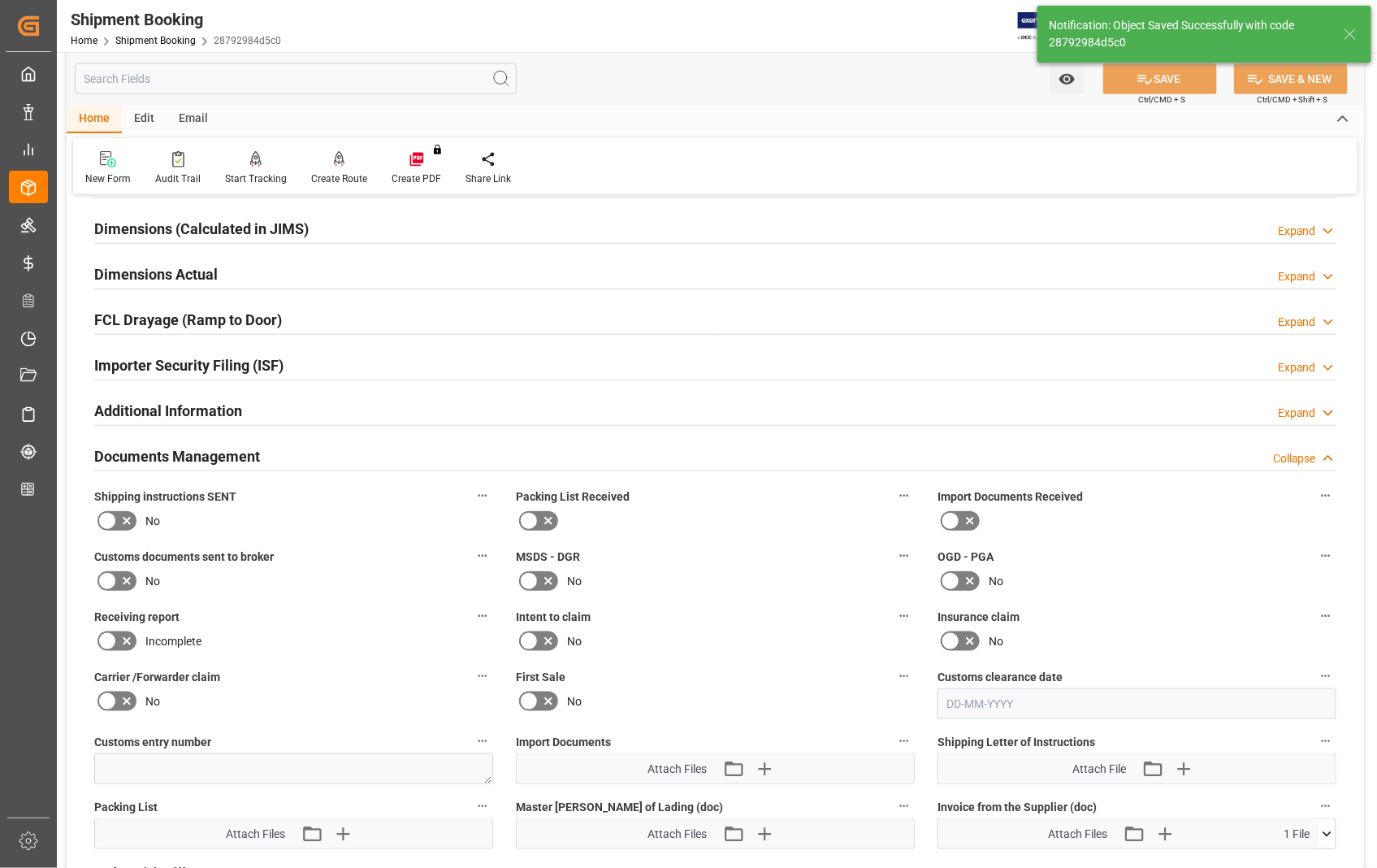
scroll to position [632, 0]
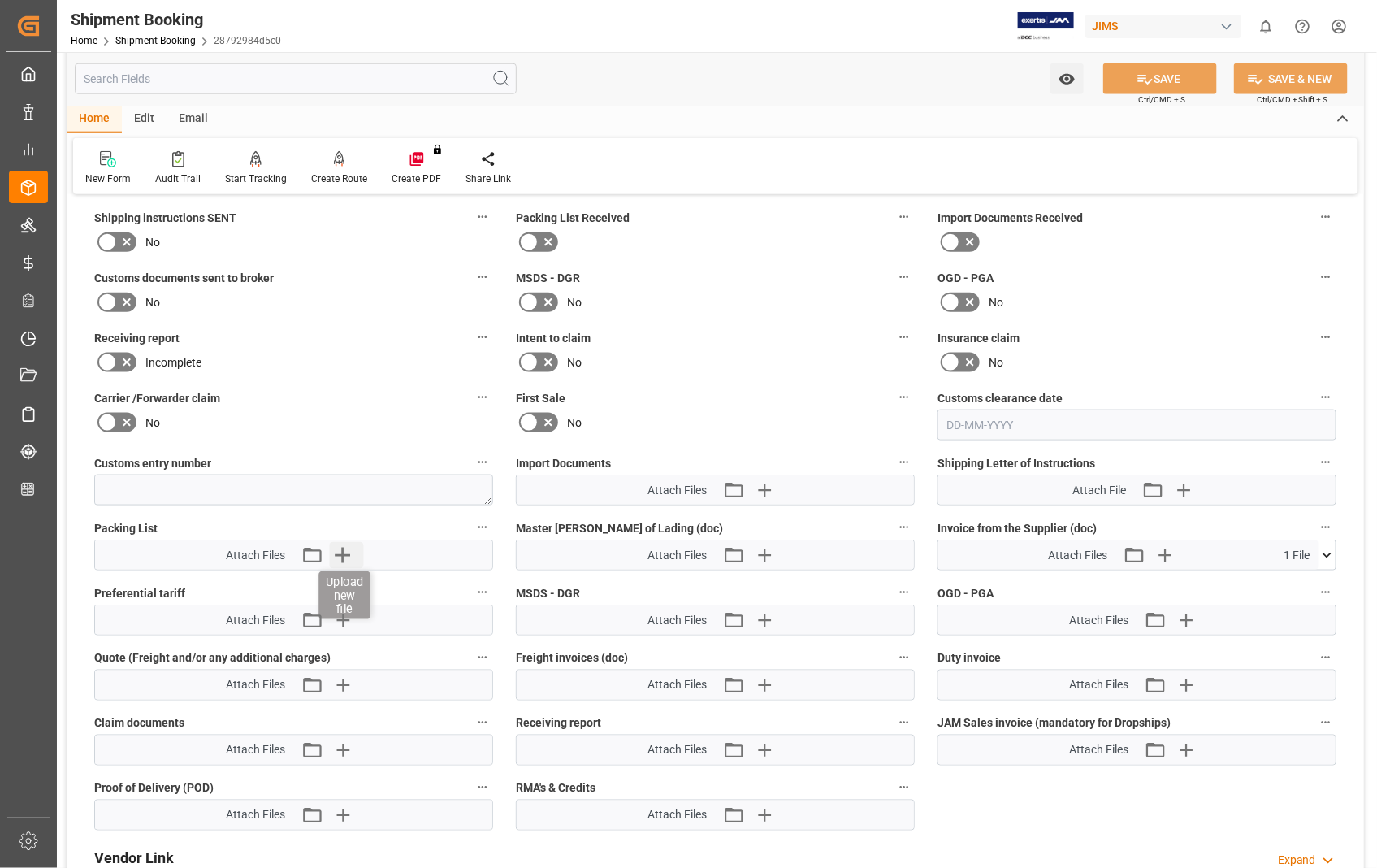
click at [343, 554] on icon "button" at bounding box center [342, 555] width 15 height 15
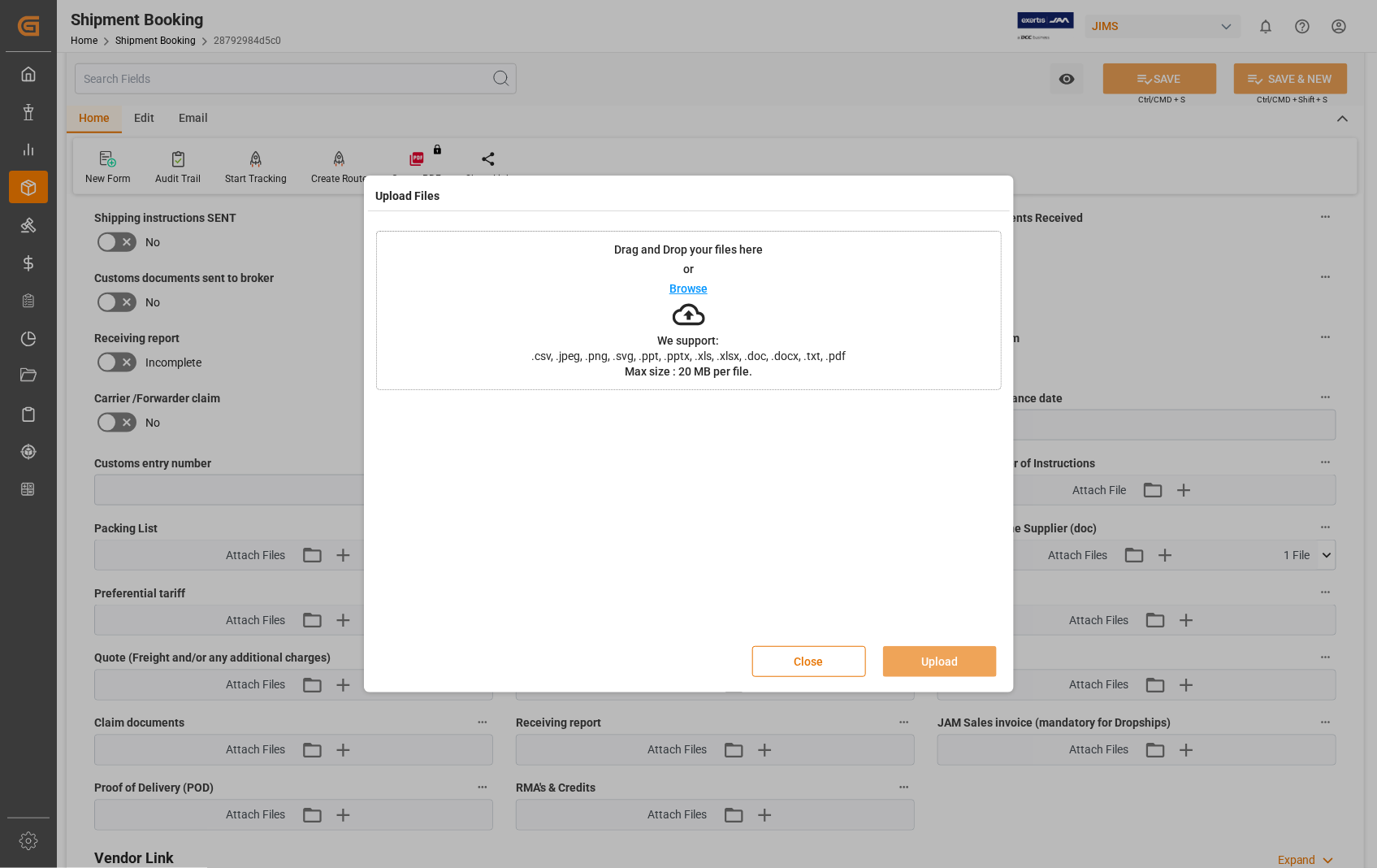
click at [697, 285] on p "Browse" at bounding box center [688, 288] width 38 height 12
click at [933, 664] on button "Upload" at bounding box center [940, 661] width 114 height 31
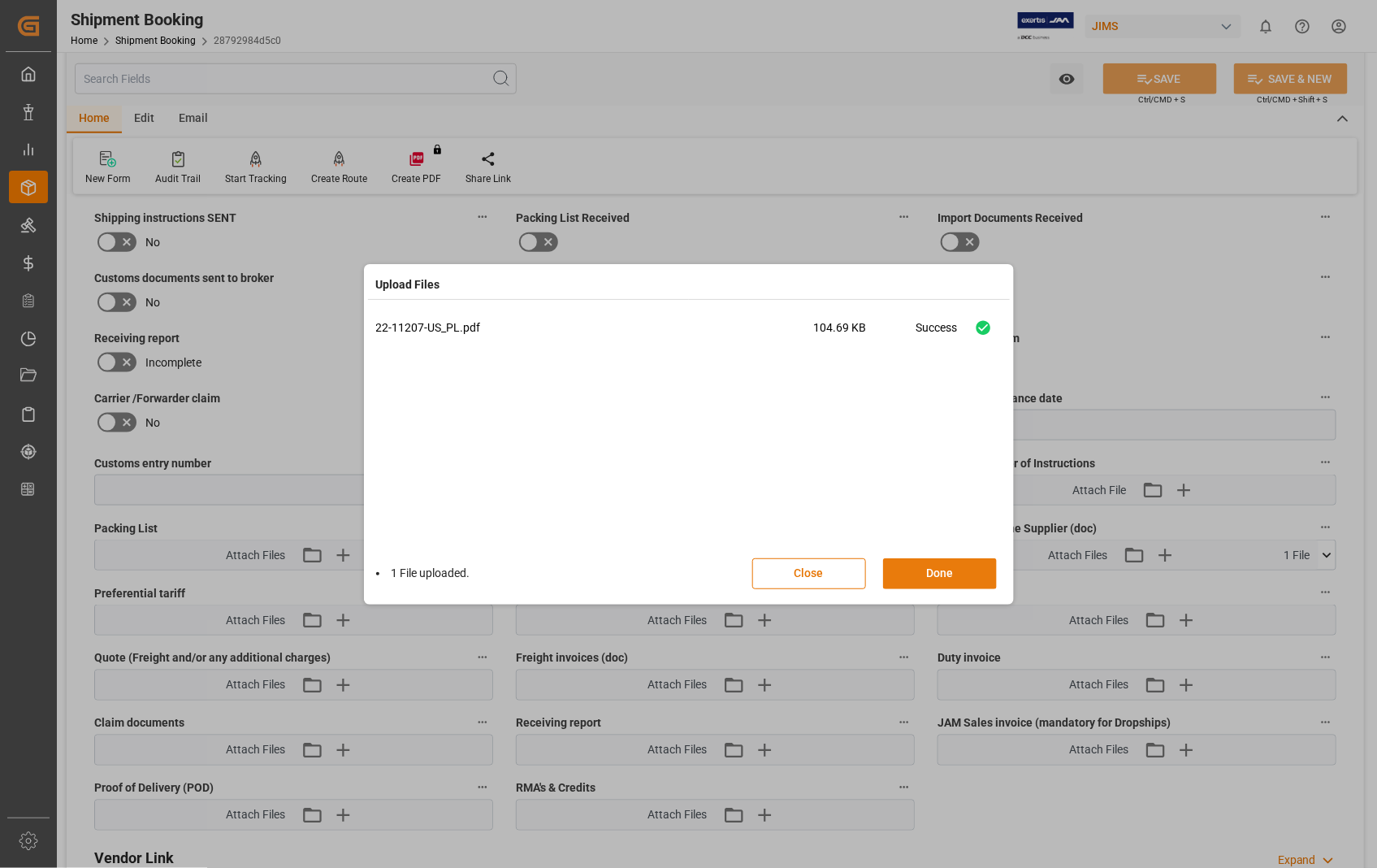
click at [939, 581] on button "Done" at bounding box center [940, 574] width 114 height 31
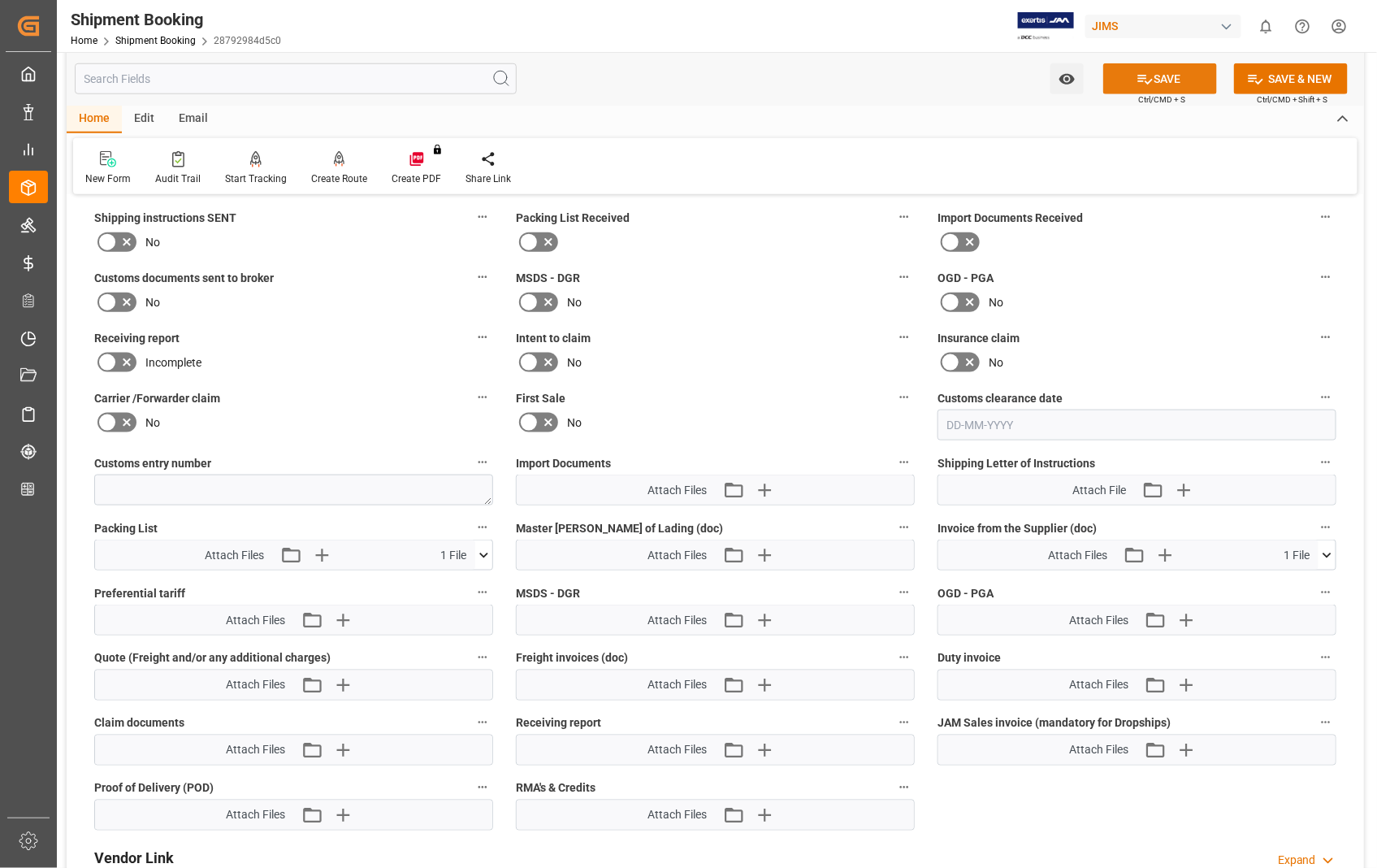
click at [1179, 79] on button "SAVE" at bounding box center [1160, 79] width 114 height 31
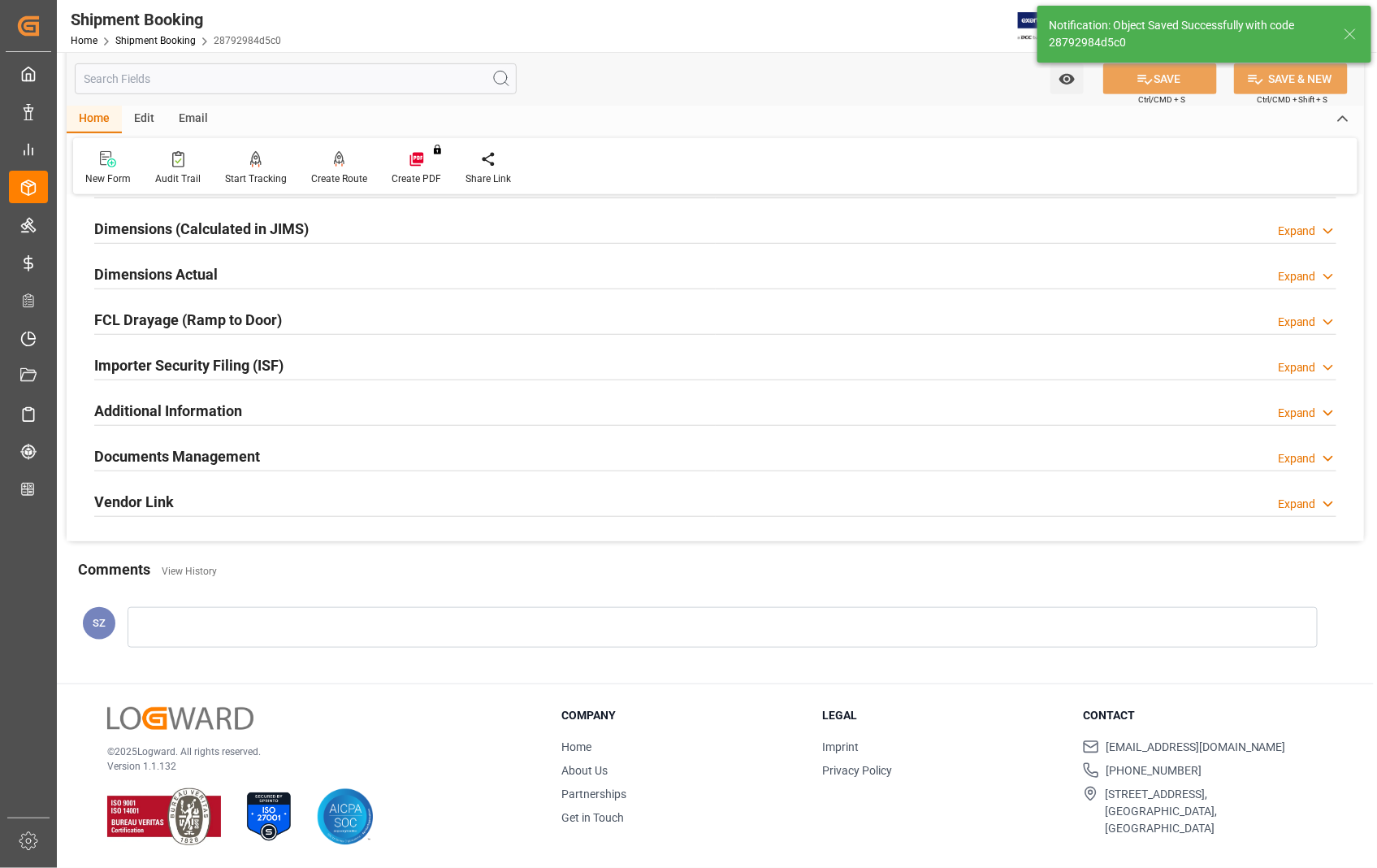
scroll to position [352, 0]
click at [119, 269] on h2 "Dimensions Actual" at bounding box center [156, 275] width 123 height 22
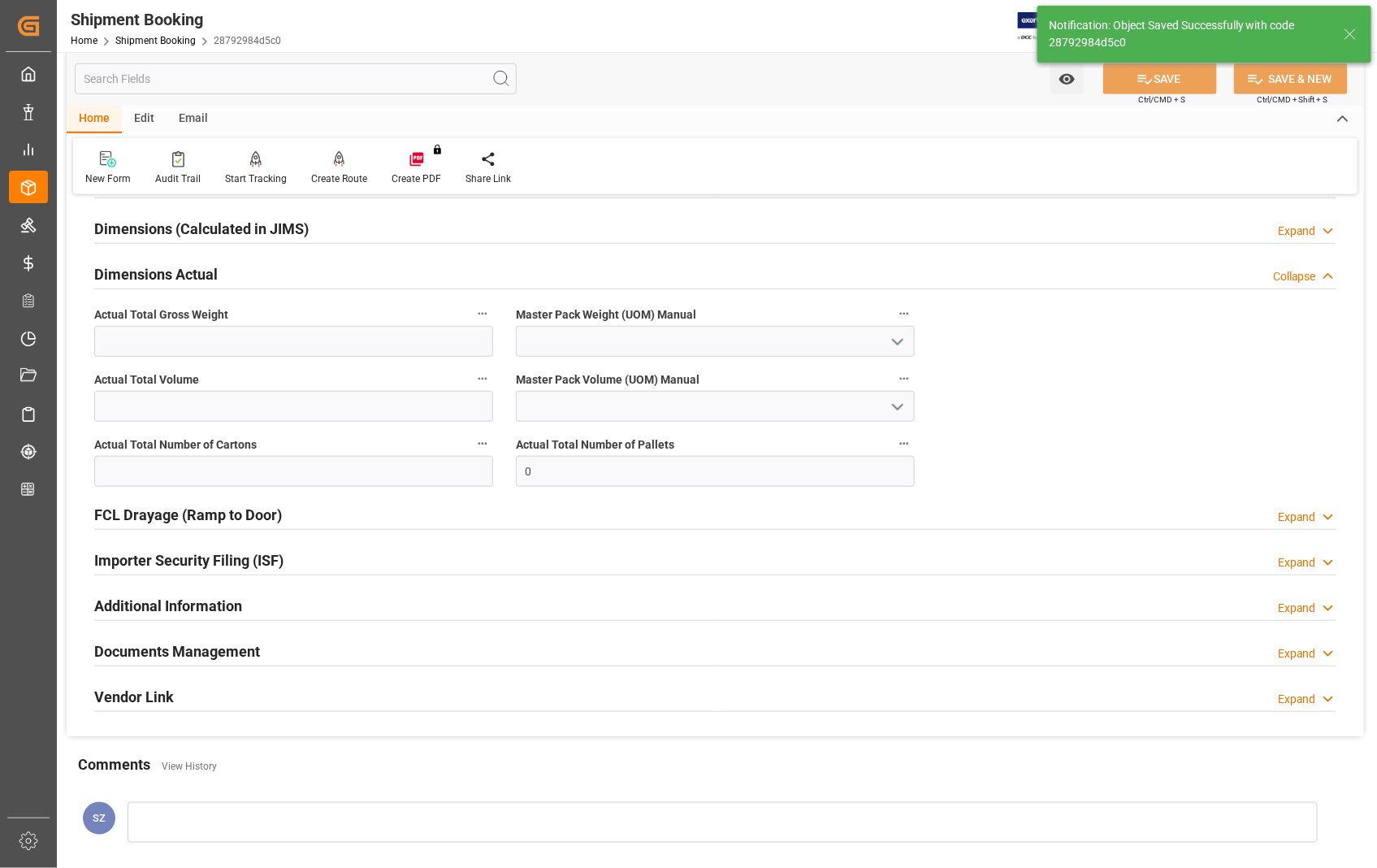
scroll to position [547, 0]
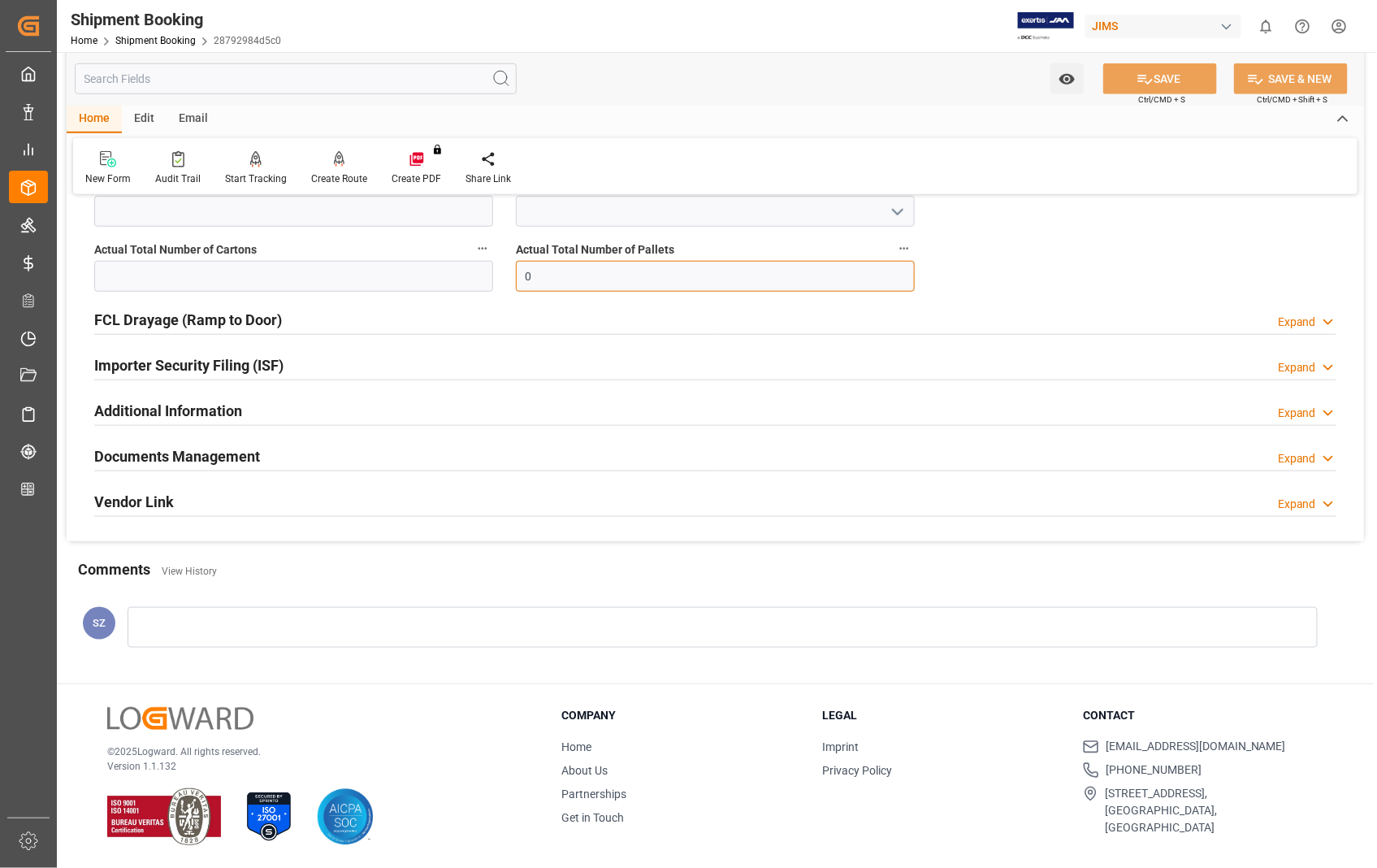
drag, startPoint x: 549, startPoint y: 281, endPoint x: 513, endPoint y: 272, distance: 37.1
click at [513, 272] on div "Actual Total Number of Pallets 0" at bounding box center [715, 265] width 421 height 65
type input "1"
click at [236, 271] on input "text" at bounding box center [294, 276] width 399 height 31
click at [327, 285] on input "text" at bounding box center [294, 276] width 399 height 31
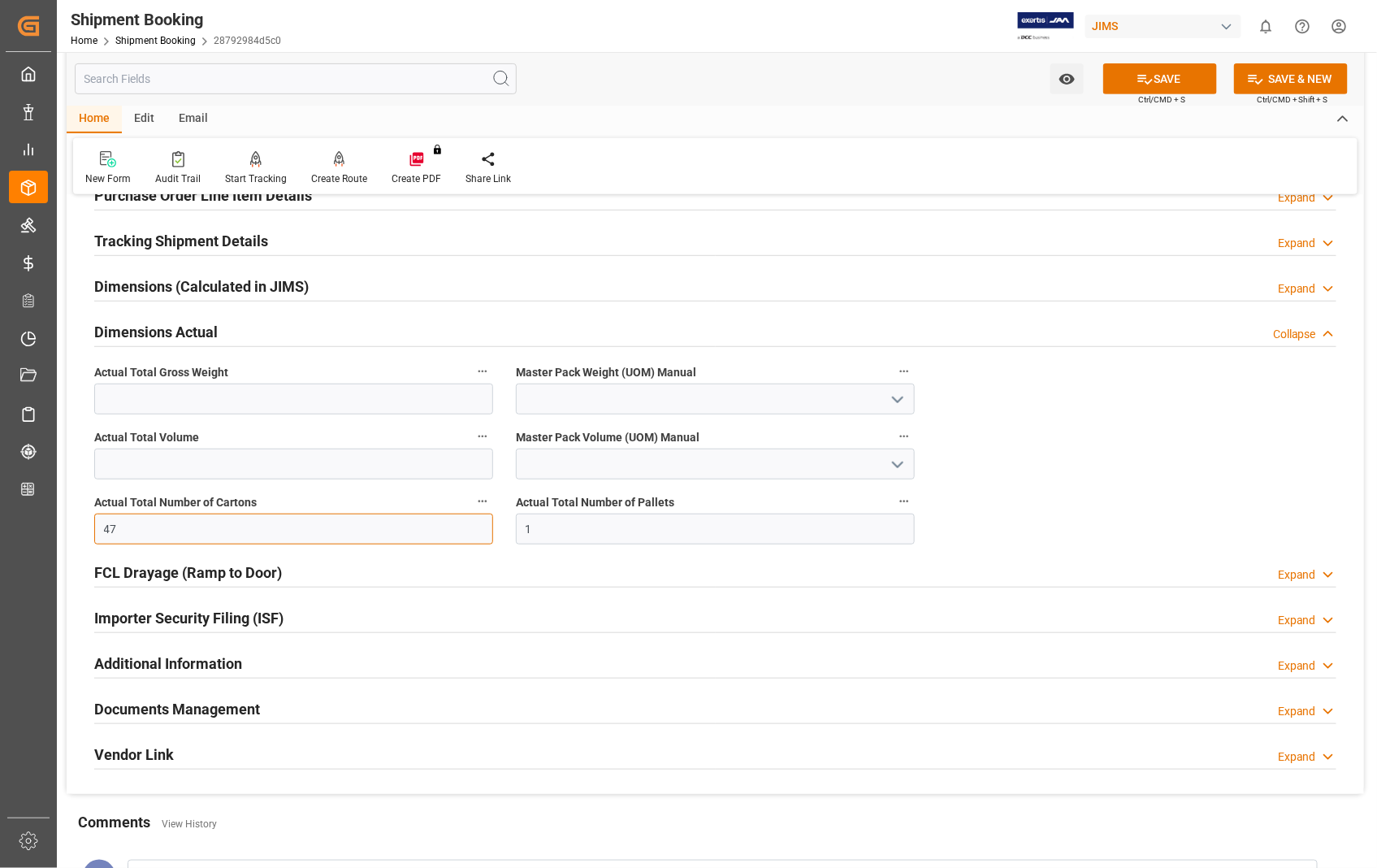
scroll to position [277, 0]
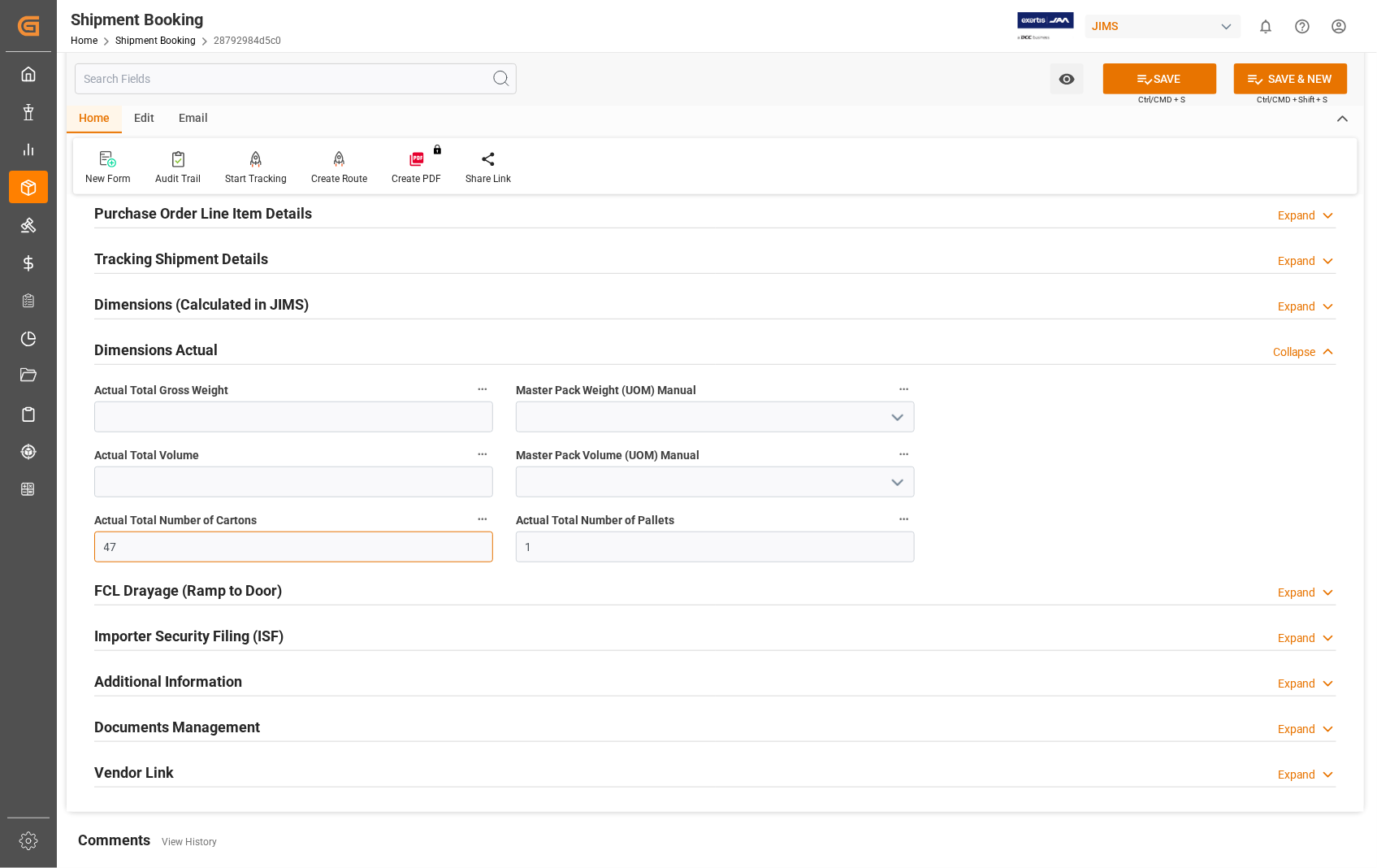
type input "47"
click at [219, 413] on input "text" at bounding box center [294, 417] width 399 height 31
type input "376"
click at [896, 415] on icon "open menu" at bounding box center [898, 418] width 20 height 20
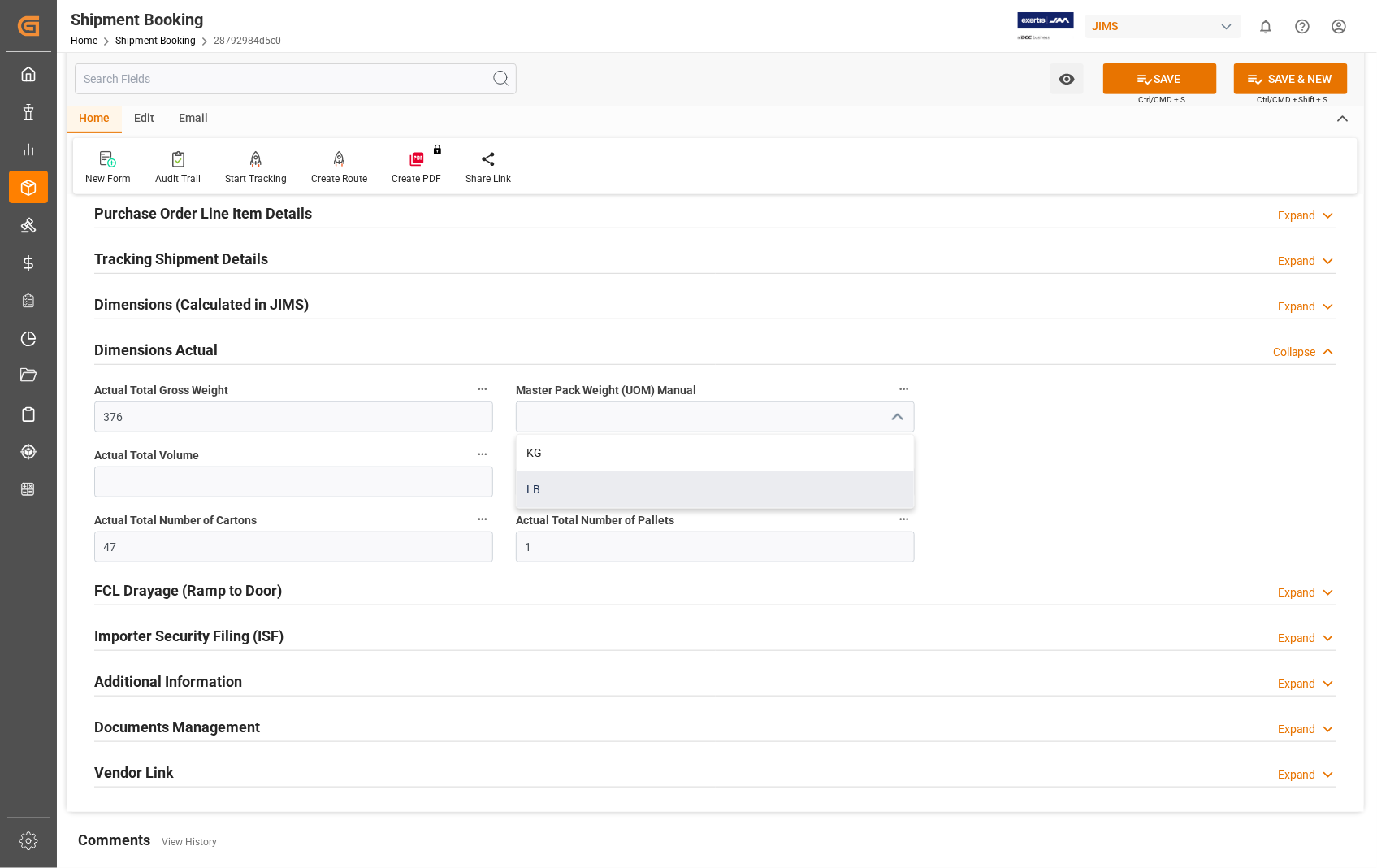
click at [537, 487] on div "LB" at bounding box center [715, 489] width 398 height 36
type input "LB"
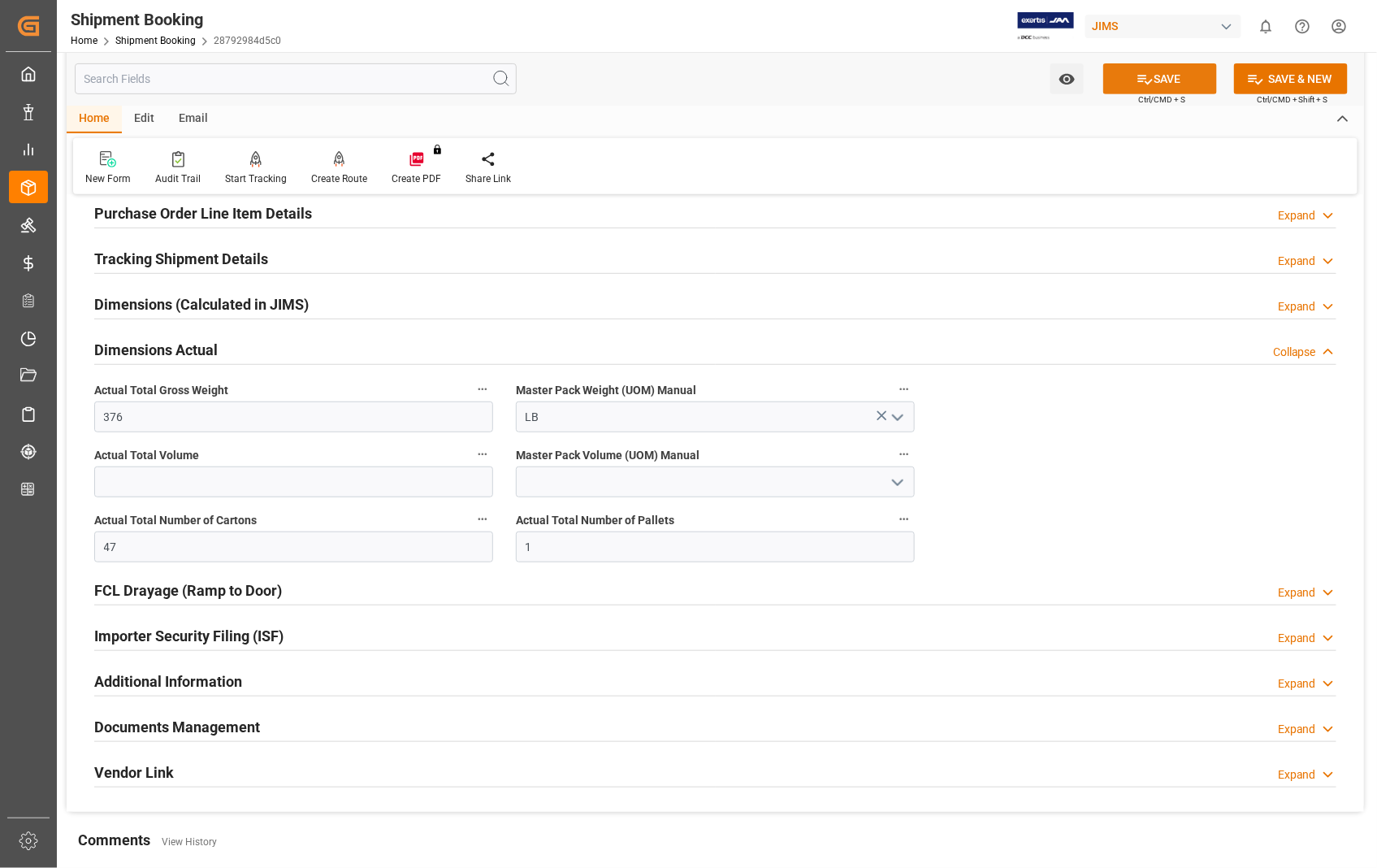
click at [1162, 73] on button "SAVE" at bounding box center [1160, 79] width 114 height 31
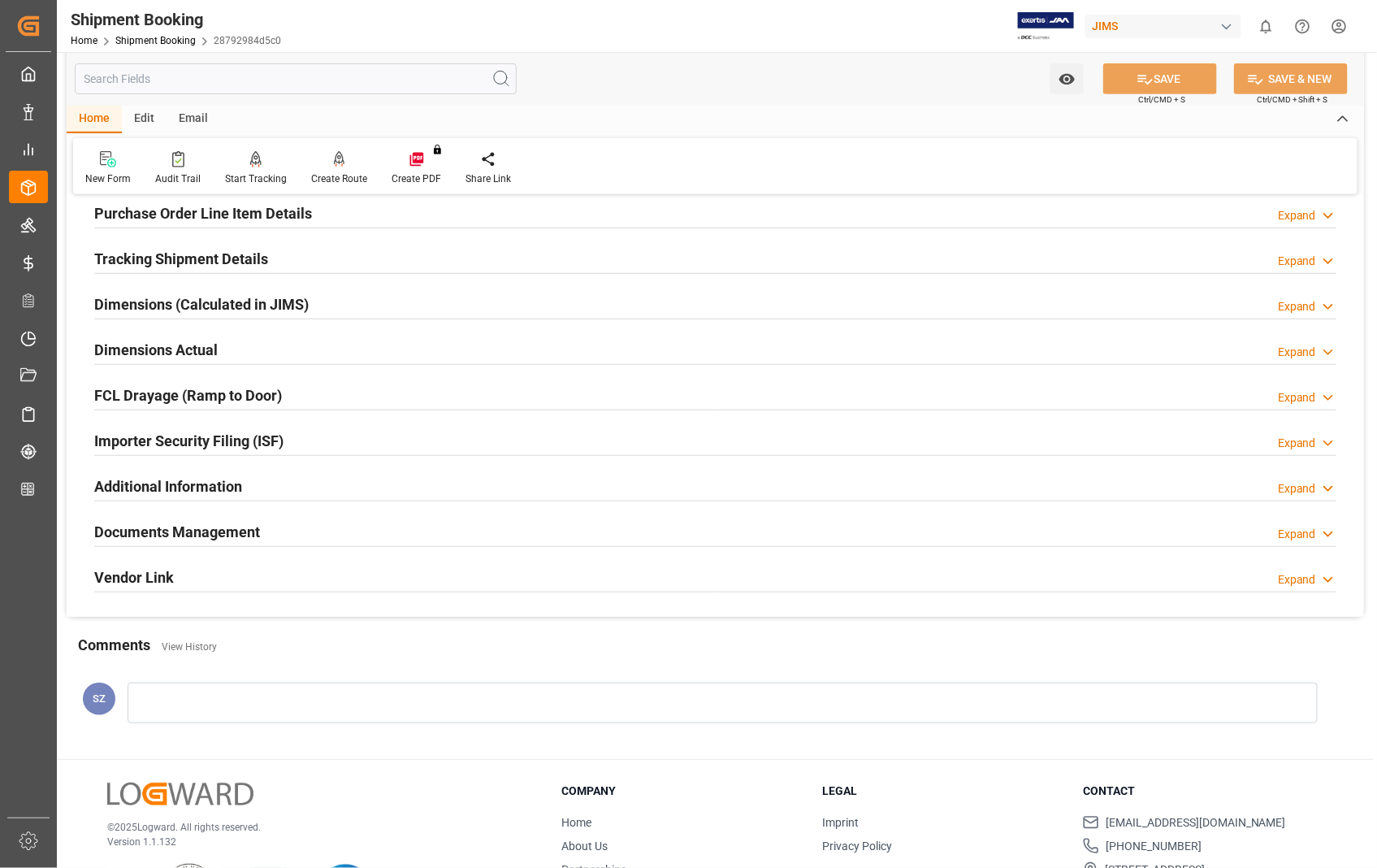
click at [236, 535] on h2 "Documents Management" at bounding box center [177, 532] width 166 height 22
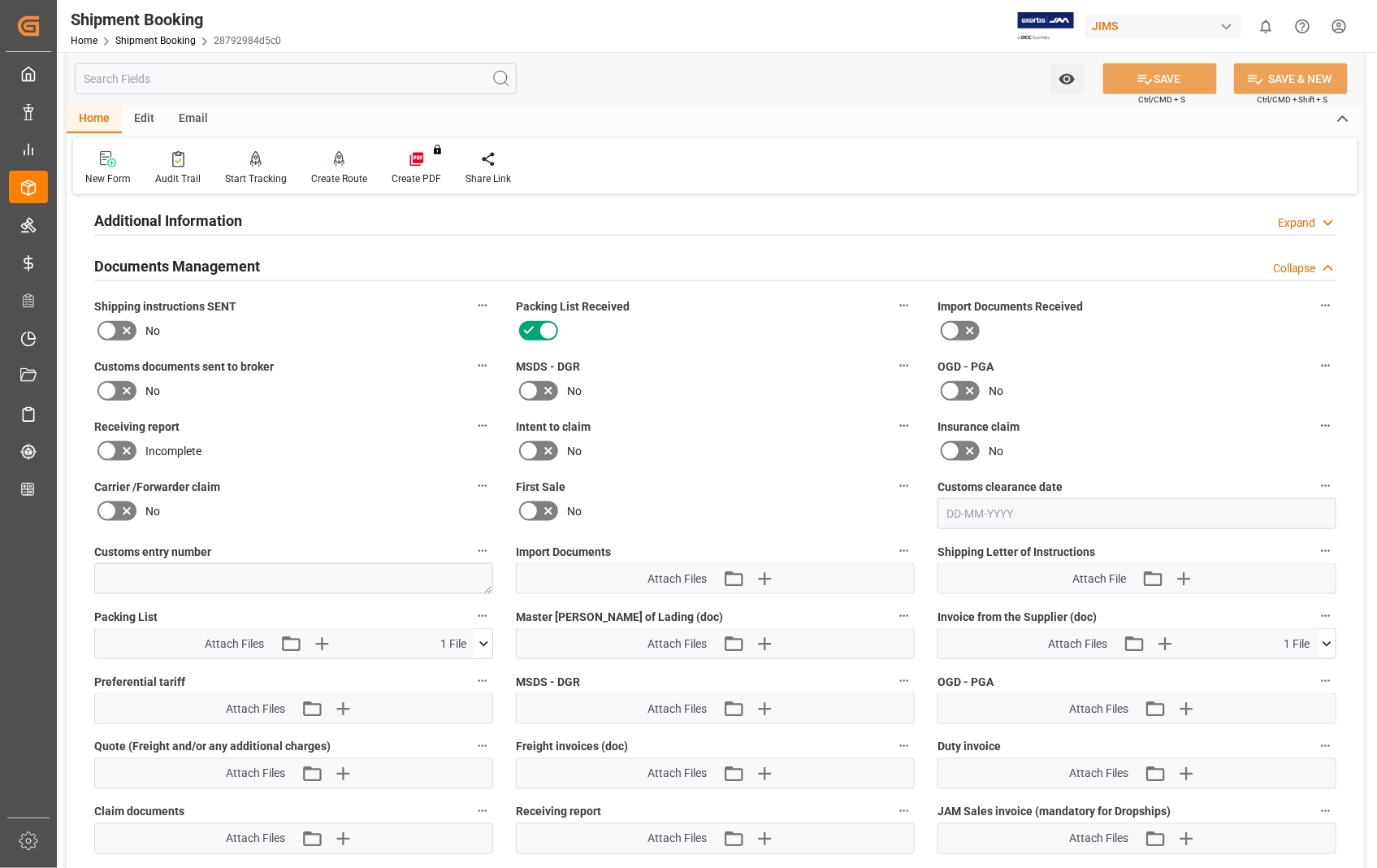
scroll to position [638, 0]
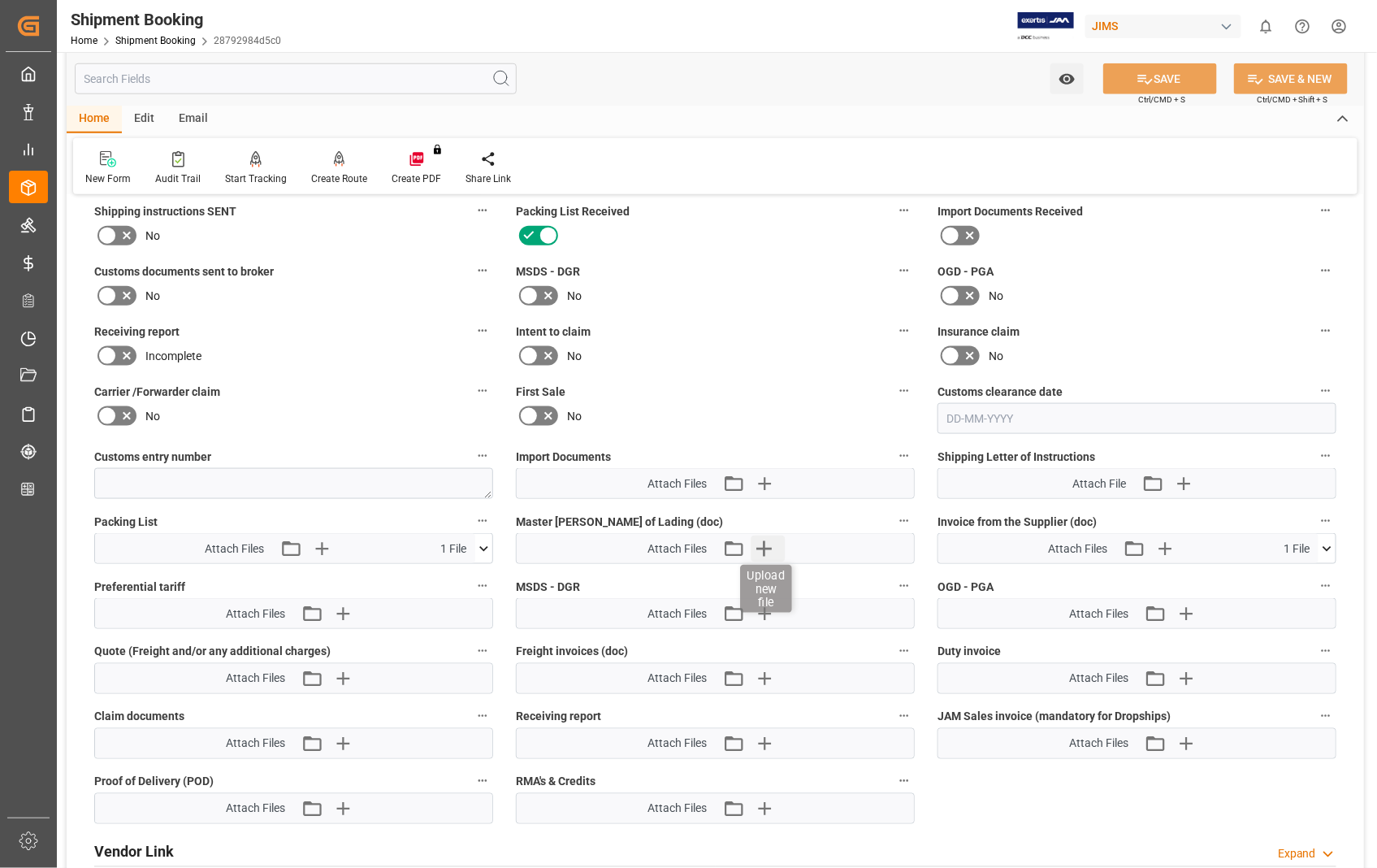
click at [768, 548] on icon "button" at bounding box center [765, 548] width 26 height 26
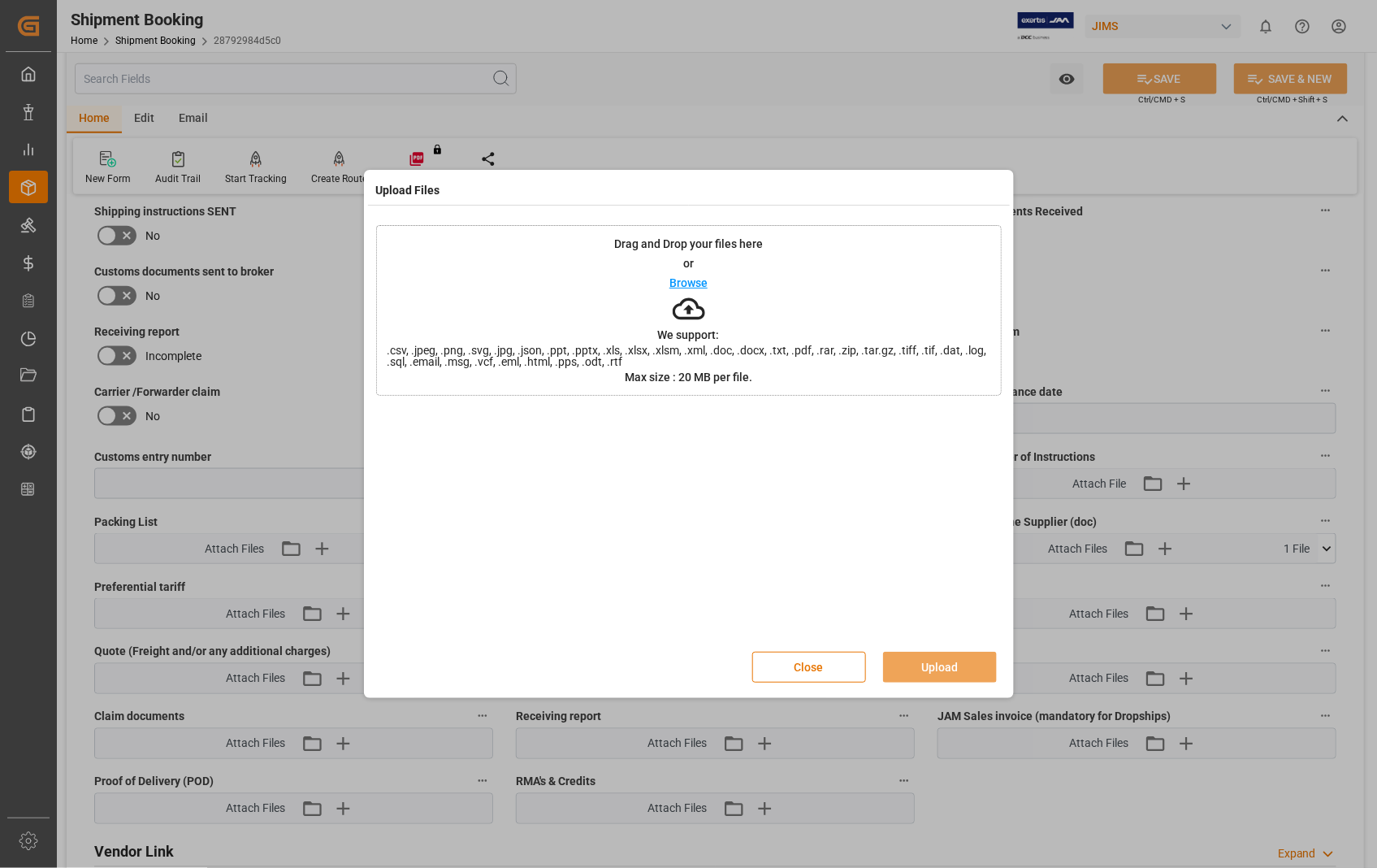
click at [680, 281] on p "Browse" at bounding box center [688, 283] width 38 height 12
click at [929, 661] on button "Upload" at bounding box center [940, 667] width 114 height 31
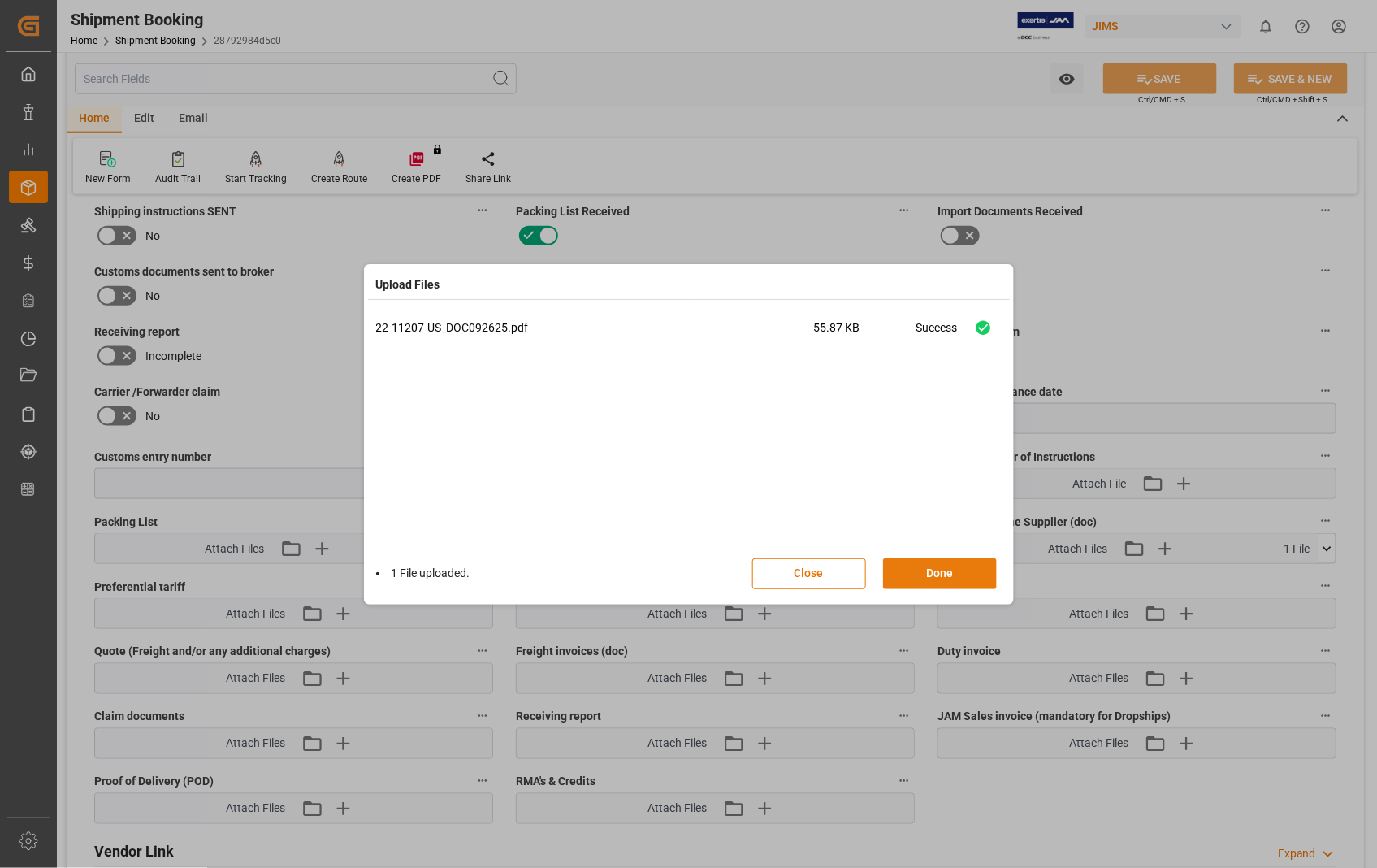
click at [933, 571] on button "Done" at bounding box center [940, 574] width 114 height 31
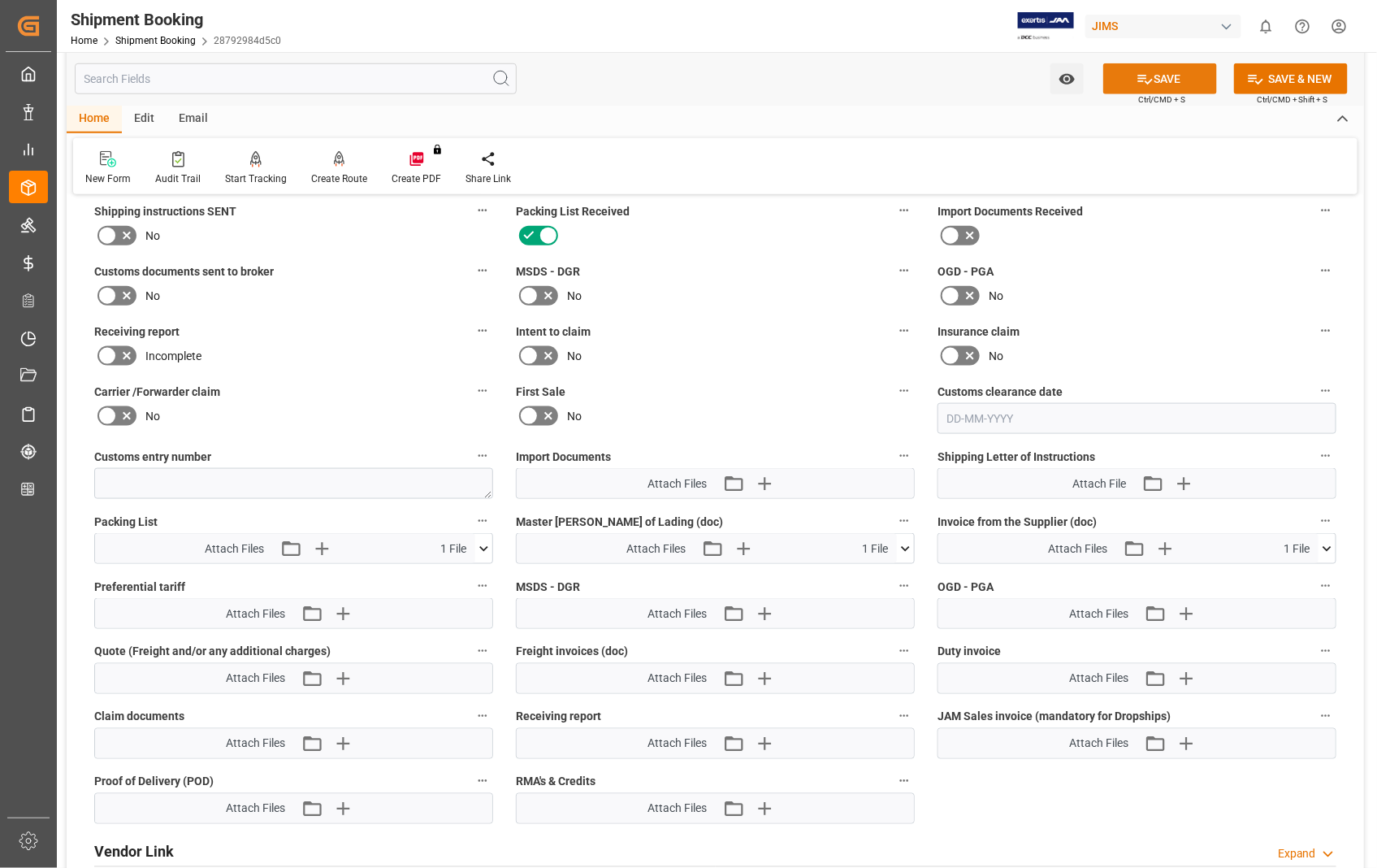
click at [1178, 68] on button "SAVE" at bounding box center [1160, 79] width 114 height 31
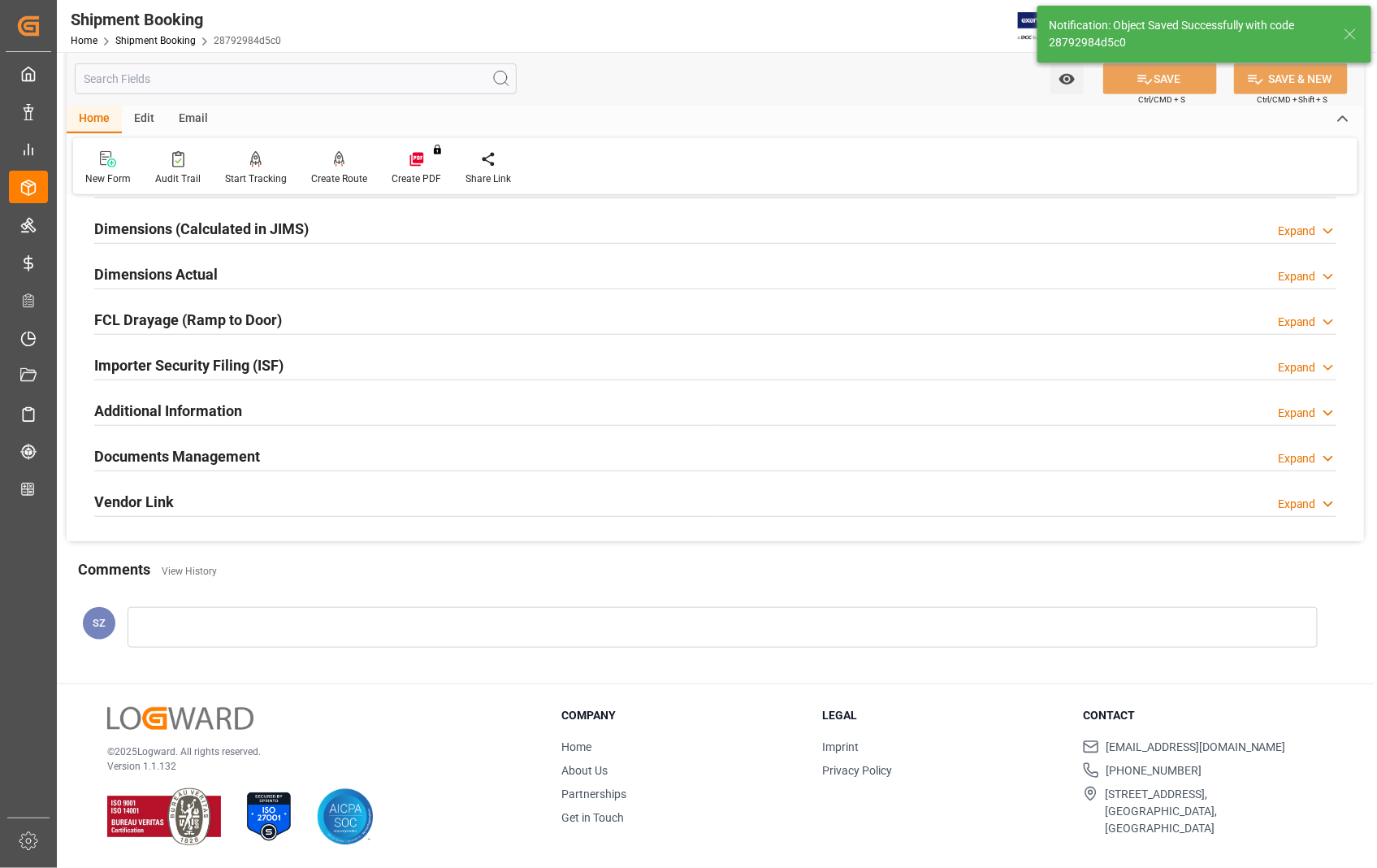
scroll to position [352, 0]
